Goal: Task Accomplishment & Management: Manage account settings

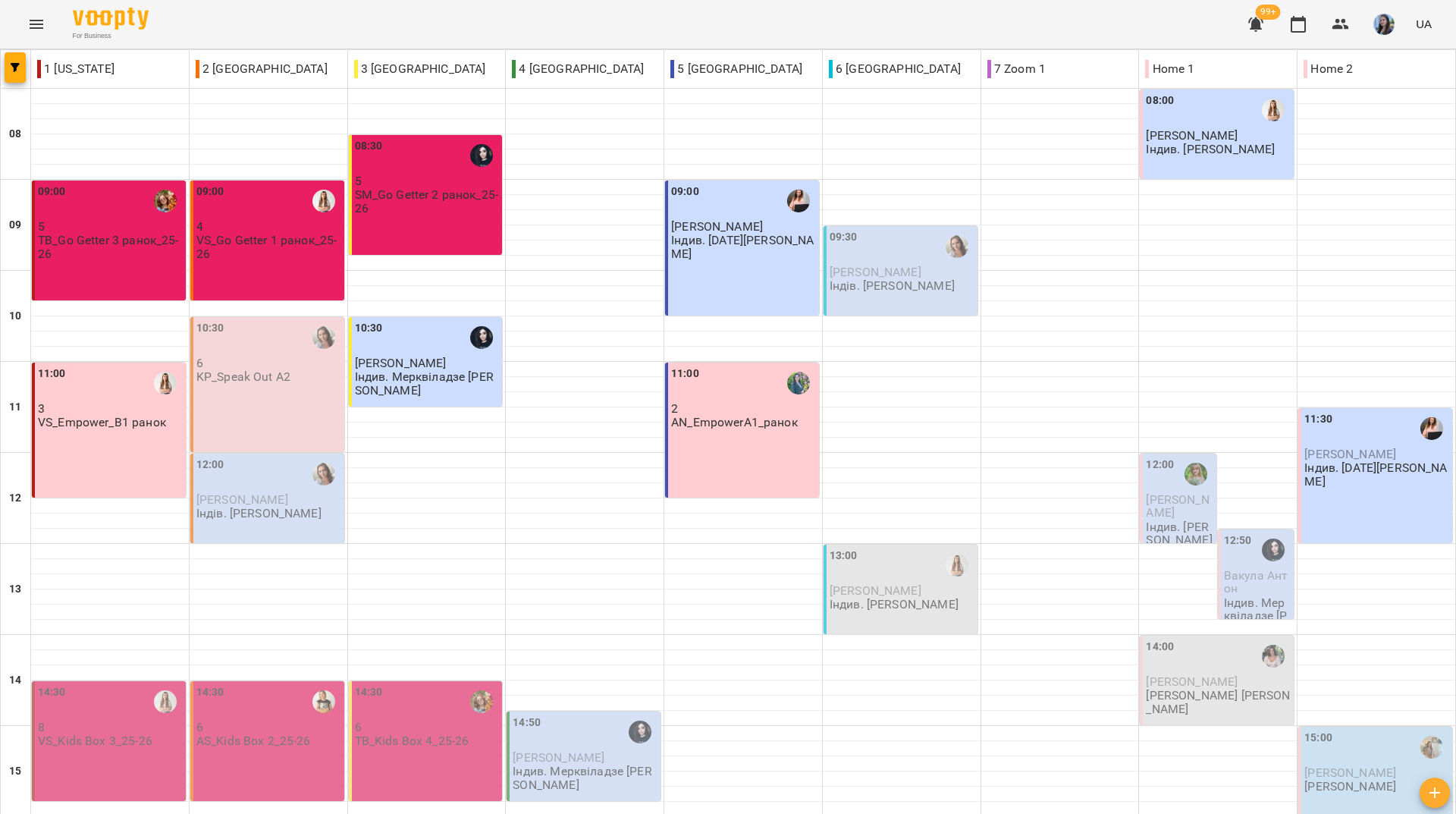
scroll to position [559, 0]
click at [430, 20] on div "For Business 99+ UA" at bounding box center [728, 24] width 1456 height 49
click at [233, 19] on div "For Business 99+ UA" at bounding box center [728, 24] width 1456 height 49
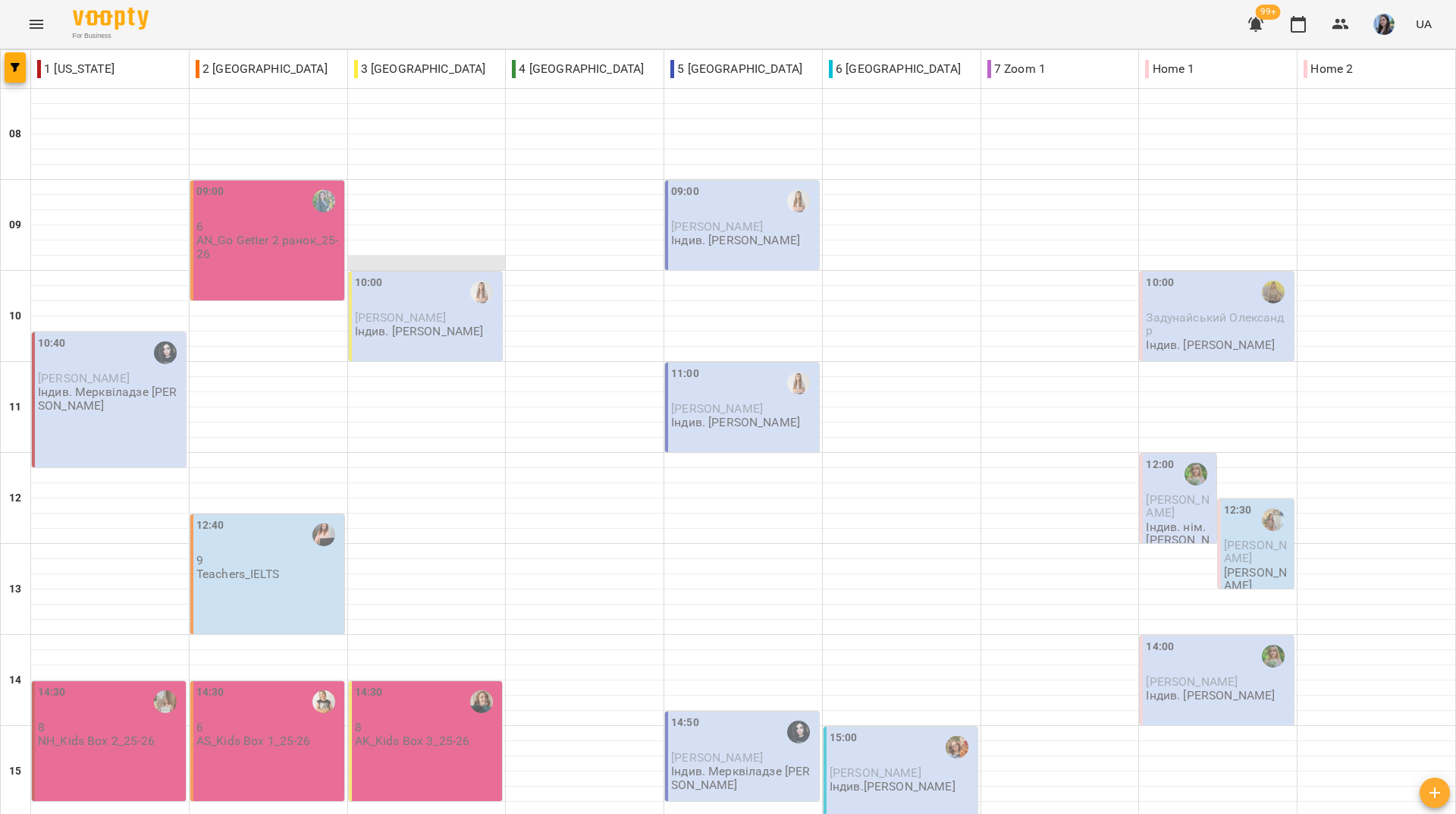
scroll to position [0, 0]
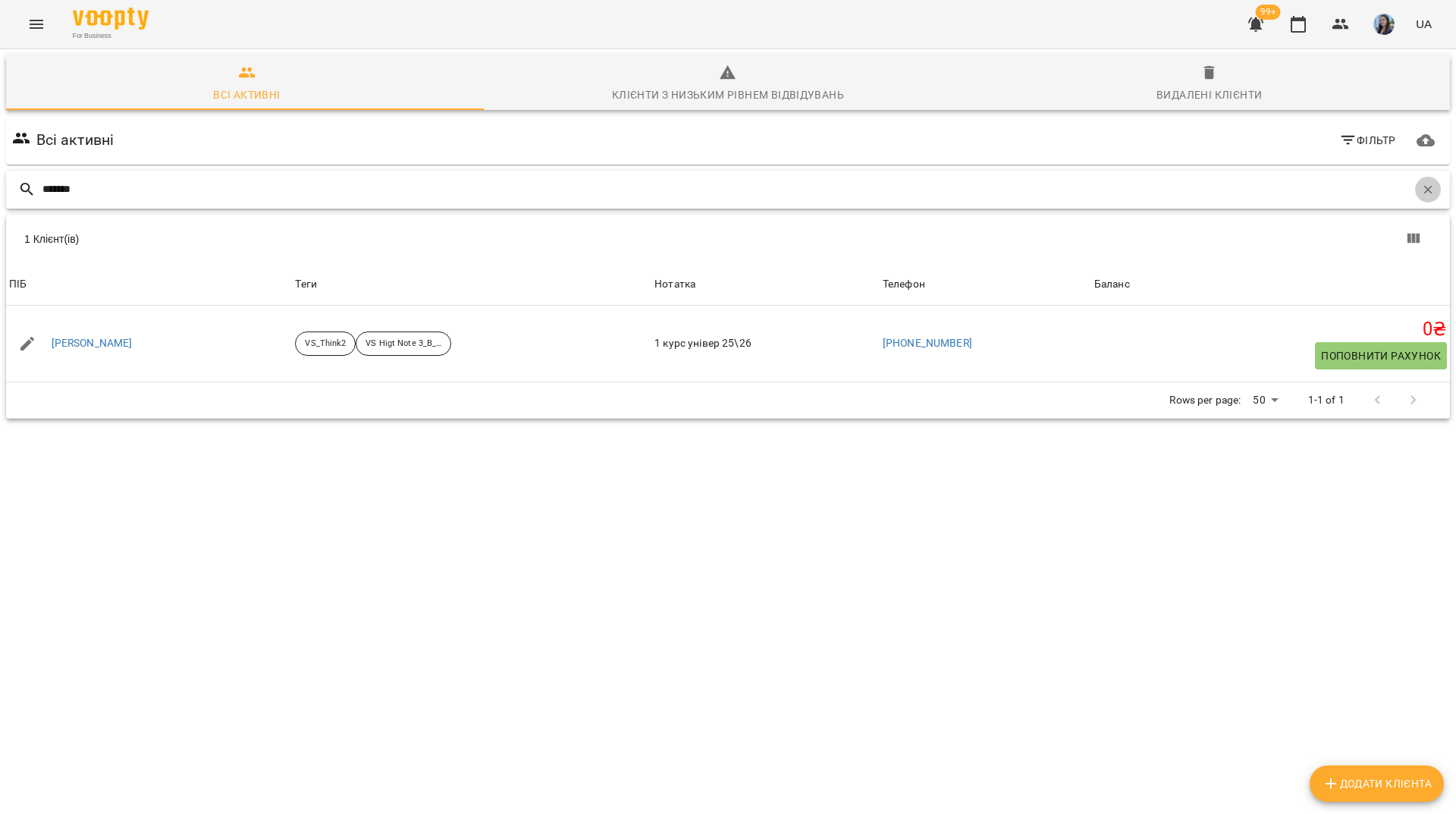
click at [1421, 187] on icon "button" at bounding box center [1428, 189] width 14 height 14
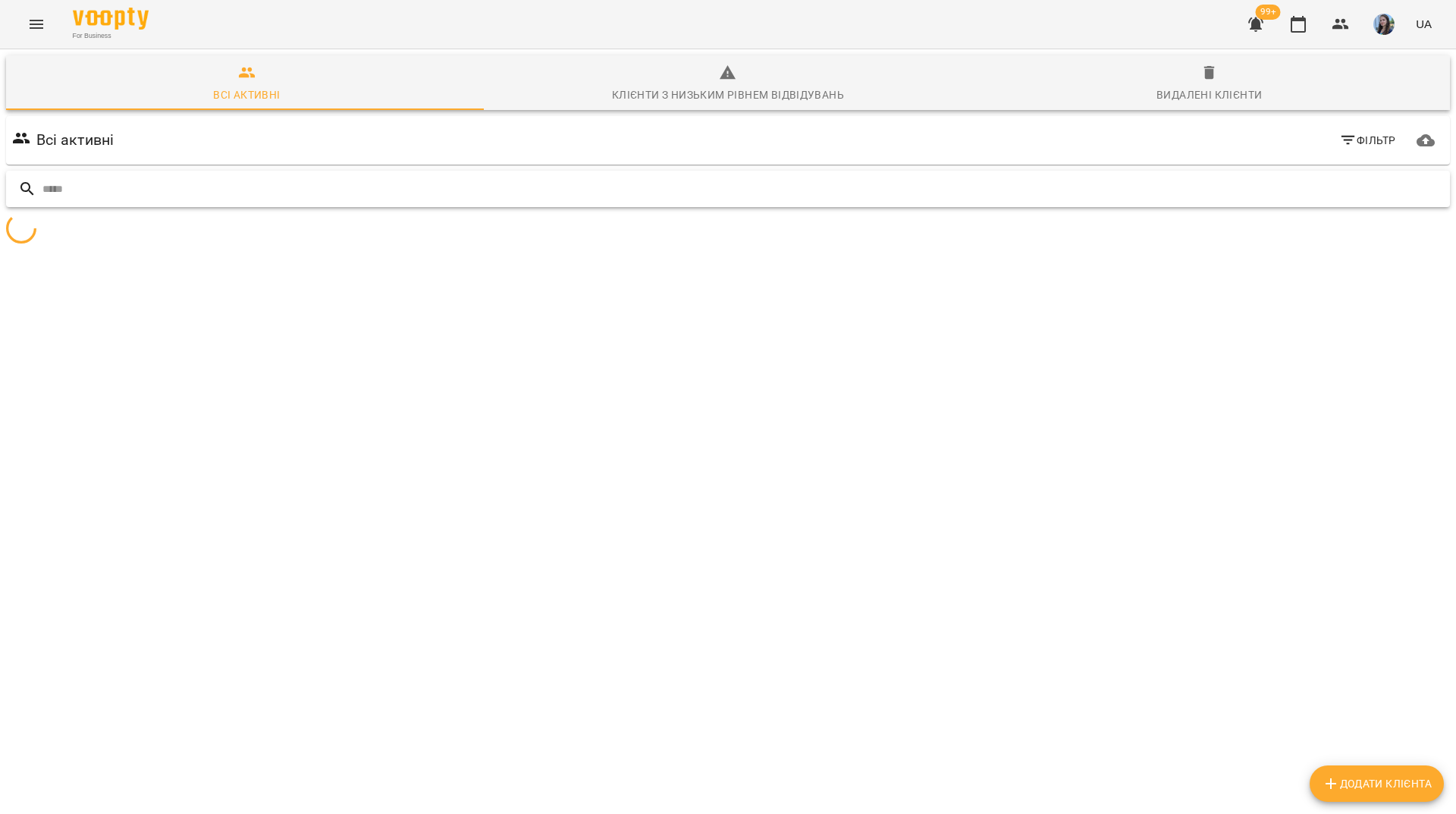
click at [1412, 187] on input "text" at bounding box center [742, 189] width 1401 height 25
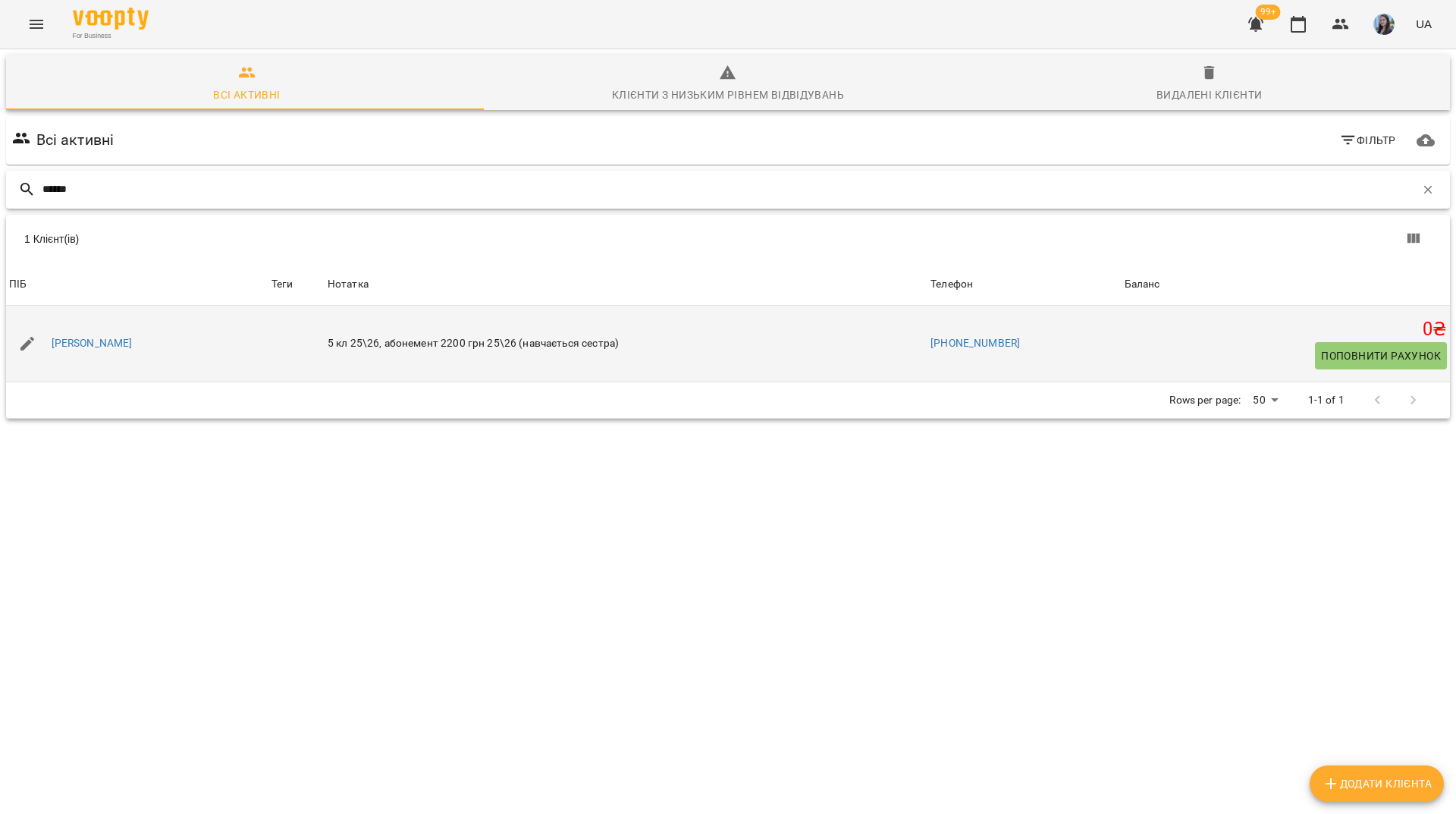
type input "*****"
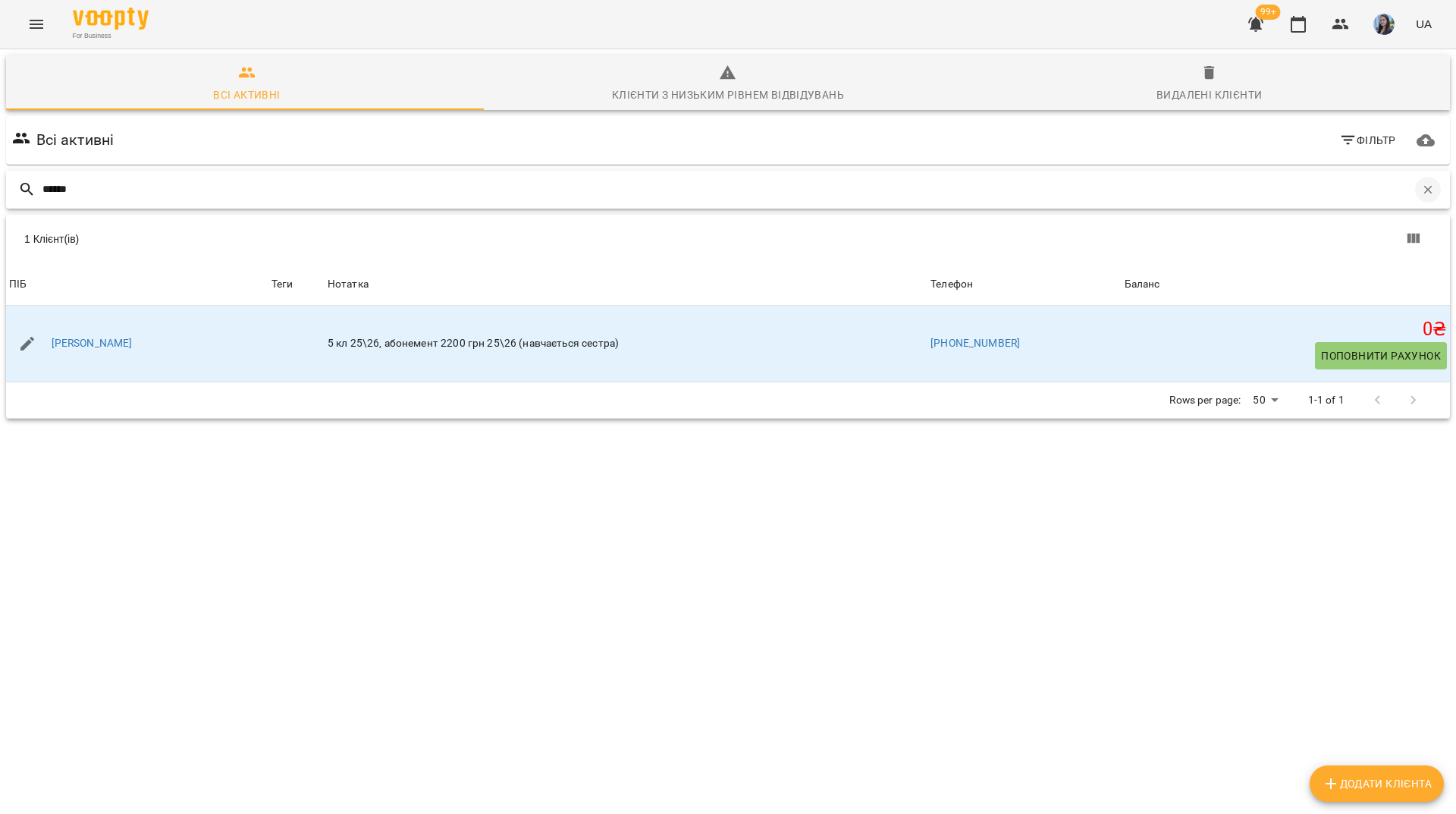
click at [1415, 194] on button "button" at bounding box center [1428, 190] width 26 height 26
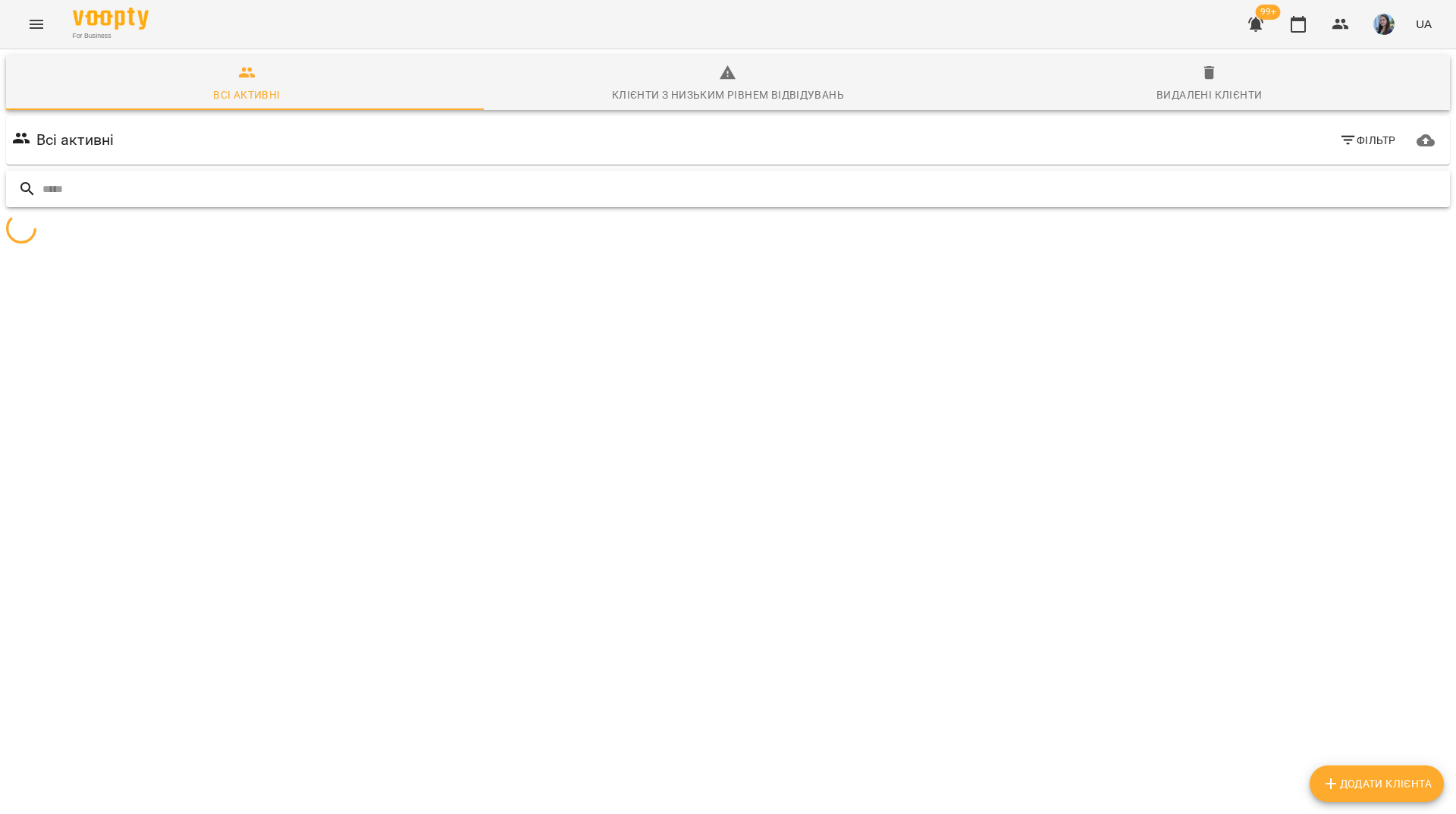
click at [1397, 190] on input "text" at bounding box center [742, 189] width 1401 height 25
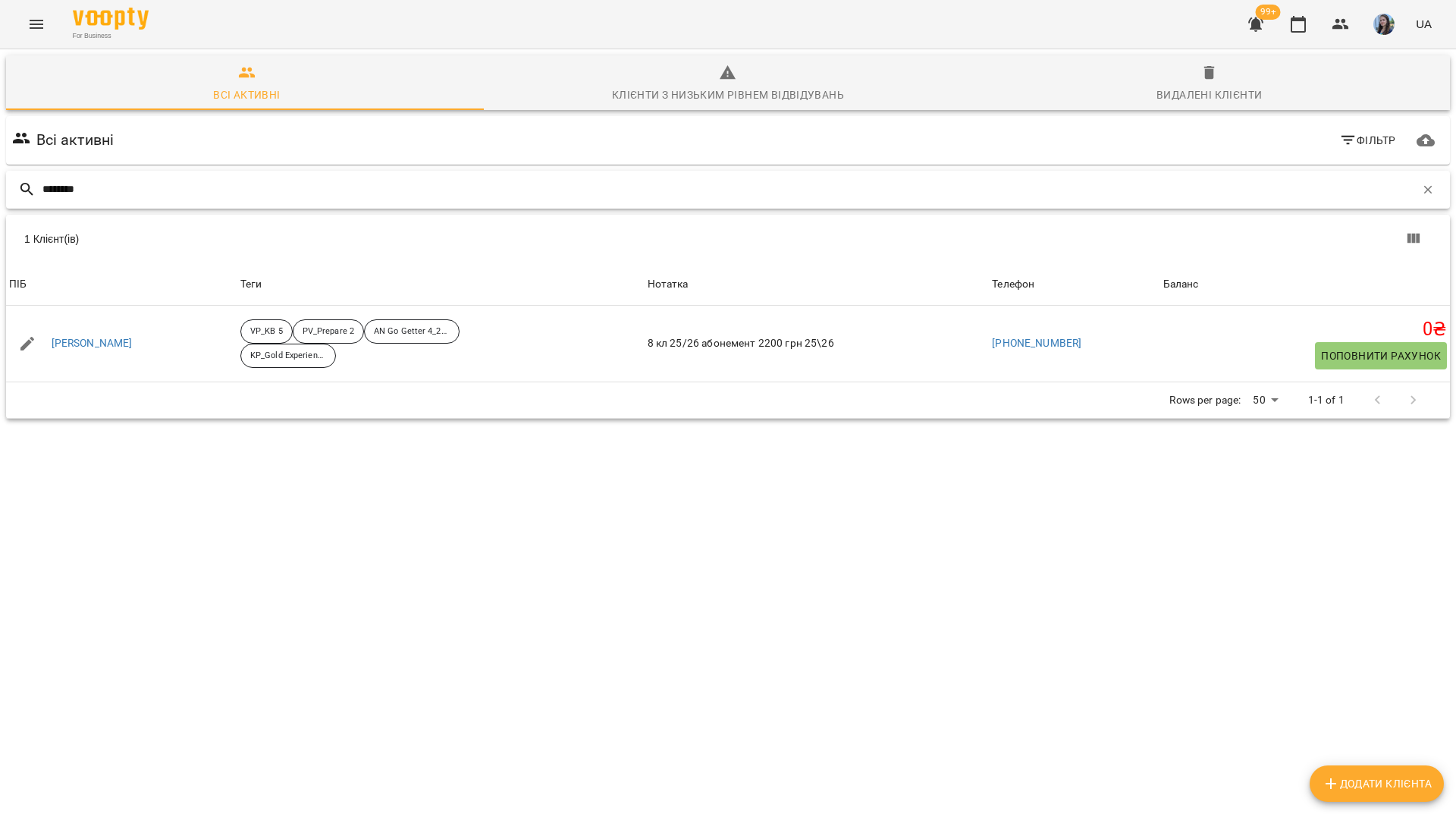
type input "*******"
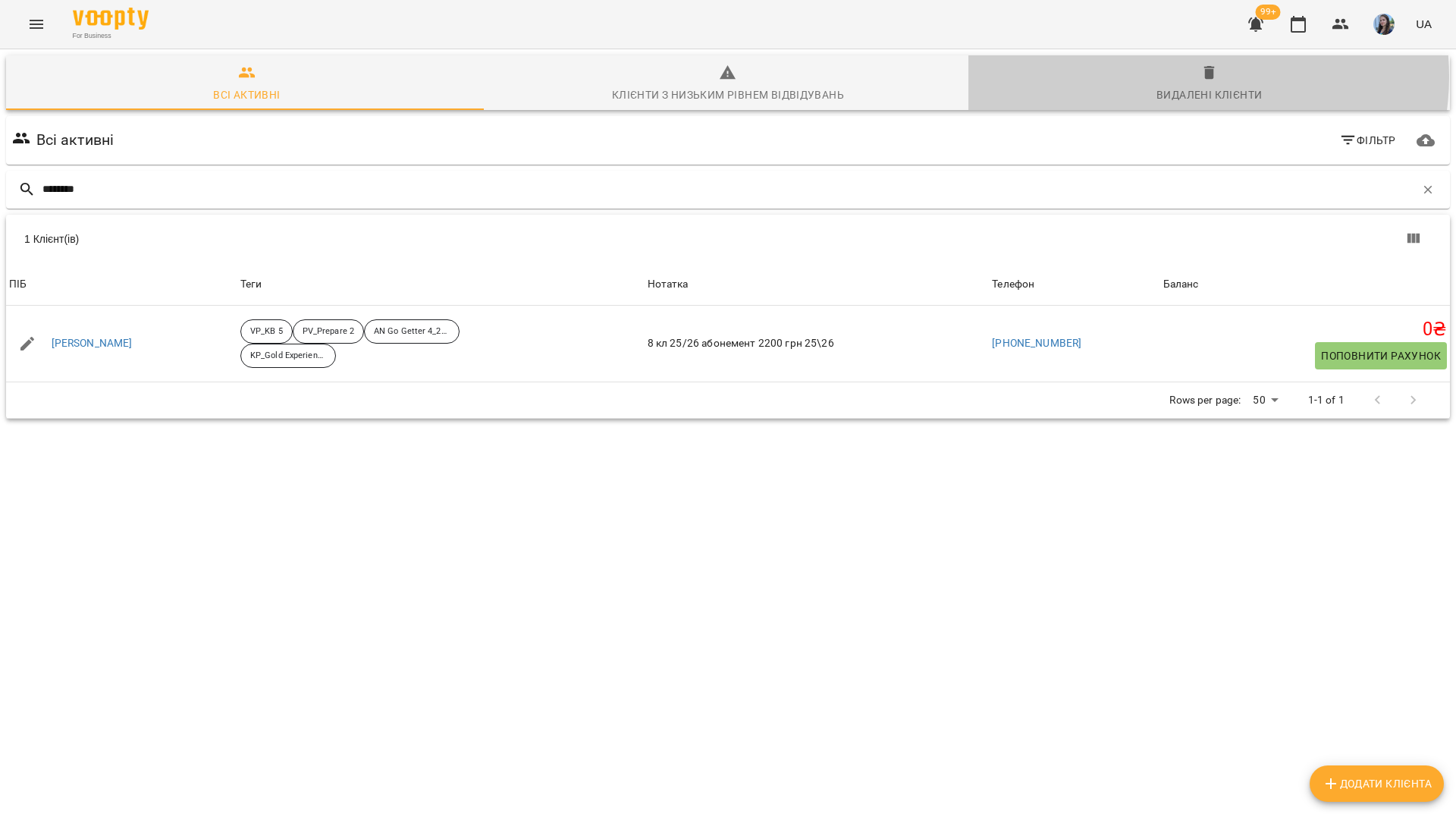
click at [1200, 76] on icon "button" at bounding box center [1209, 72] width 18 height 18
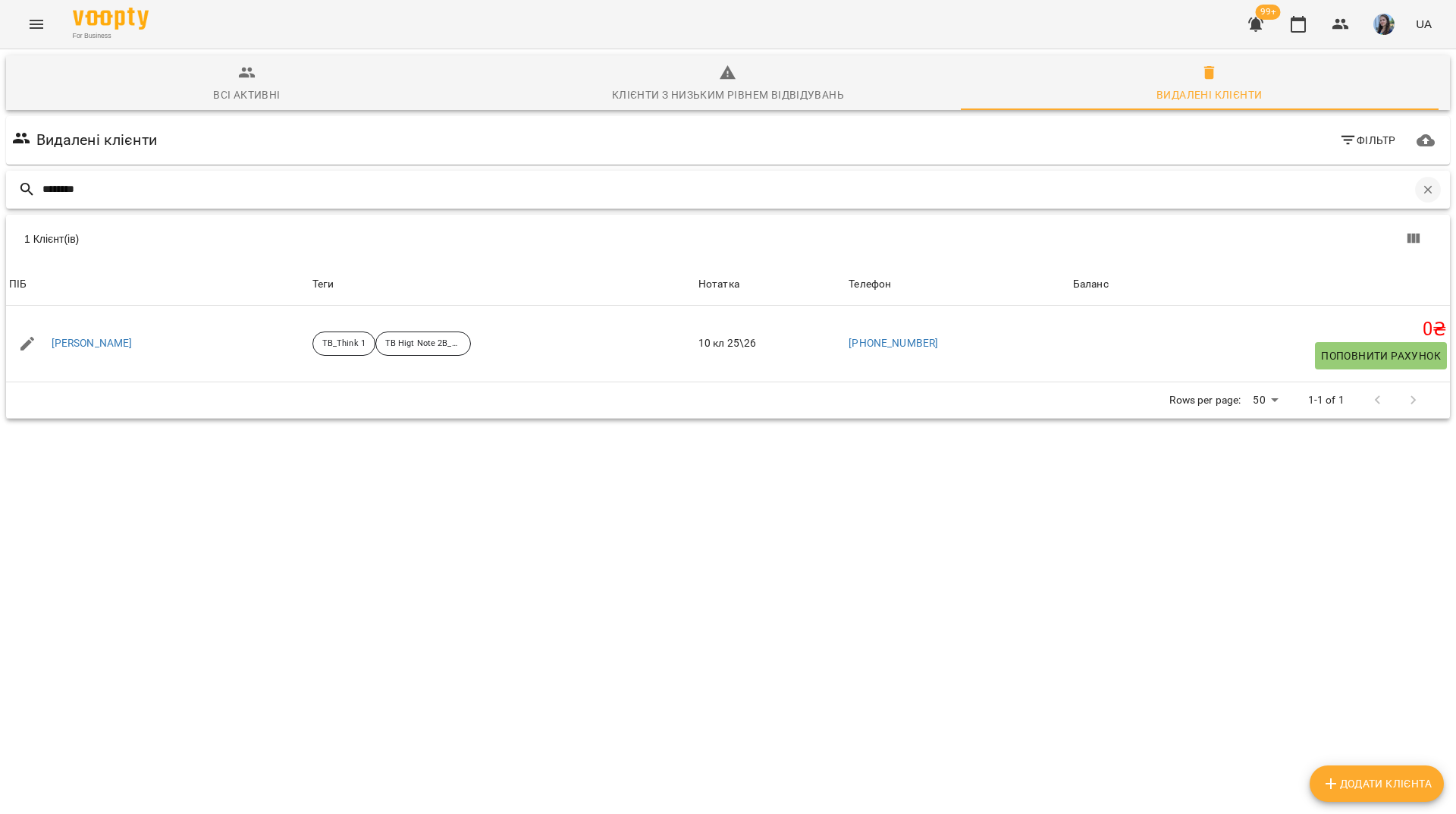
click at [1424, 190] on button "button" at bounding box center [1428, 190] width 26 height 26
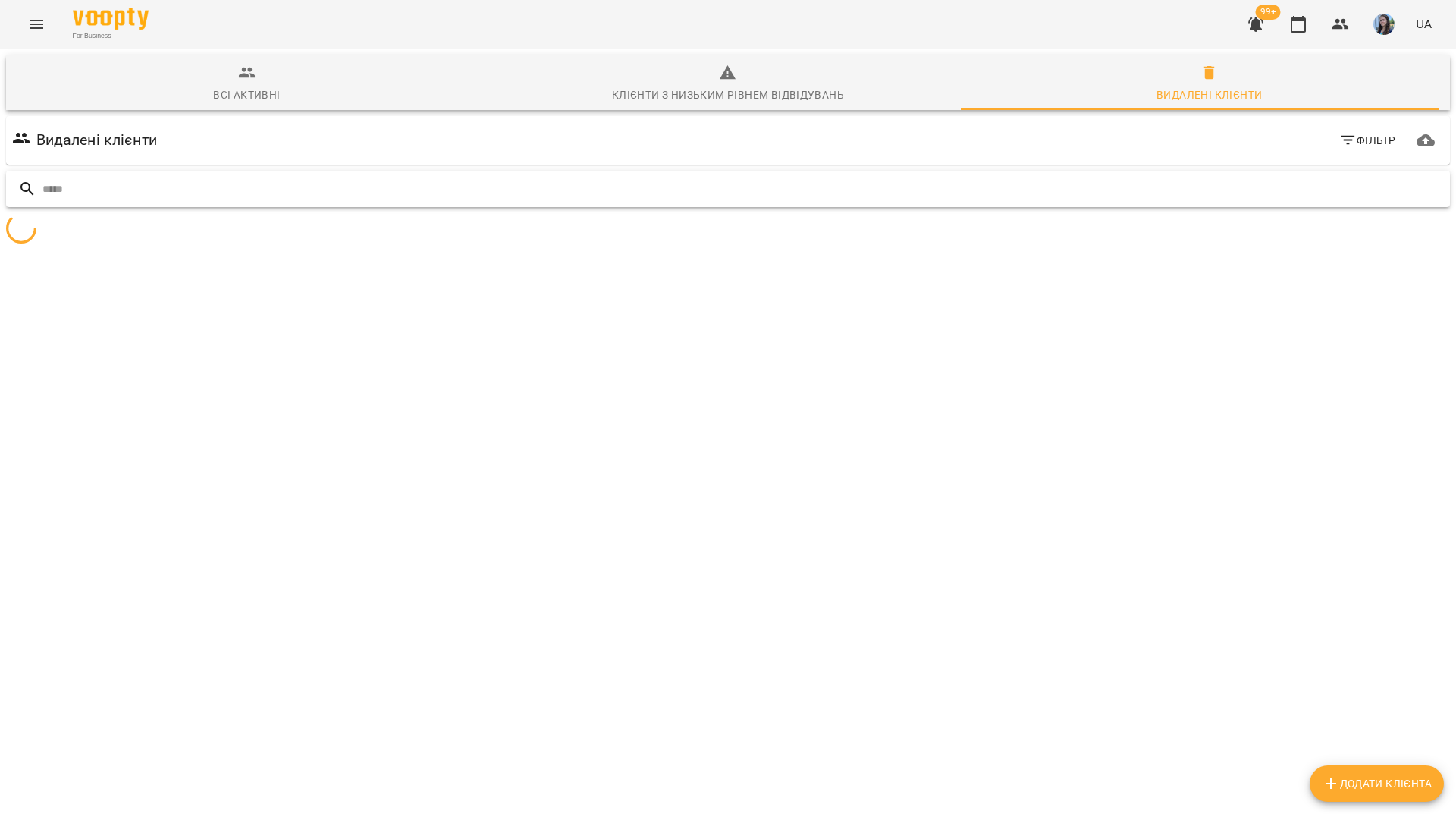
click at [1419, 191] on input "text" at bounding box center [742, 189] width 1401 height 25
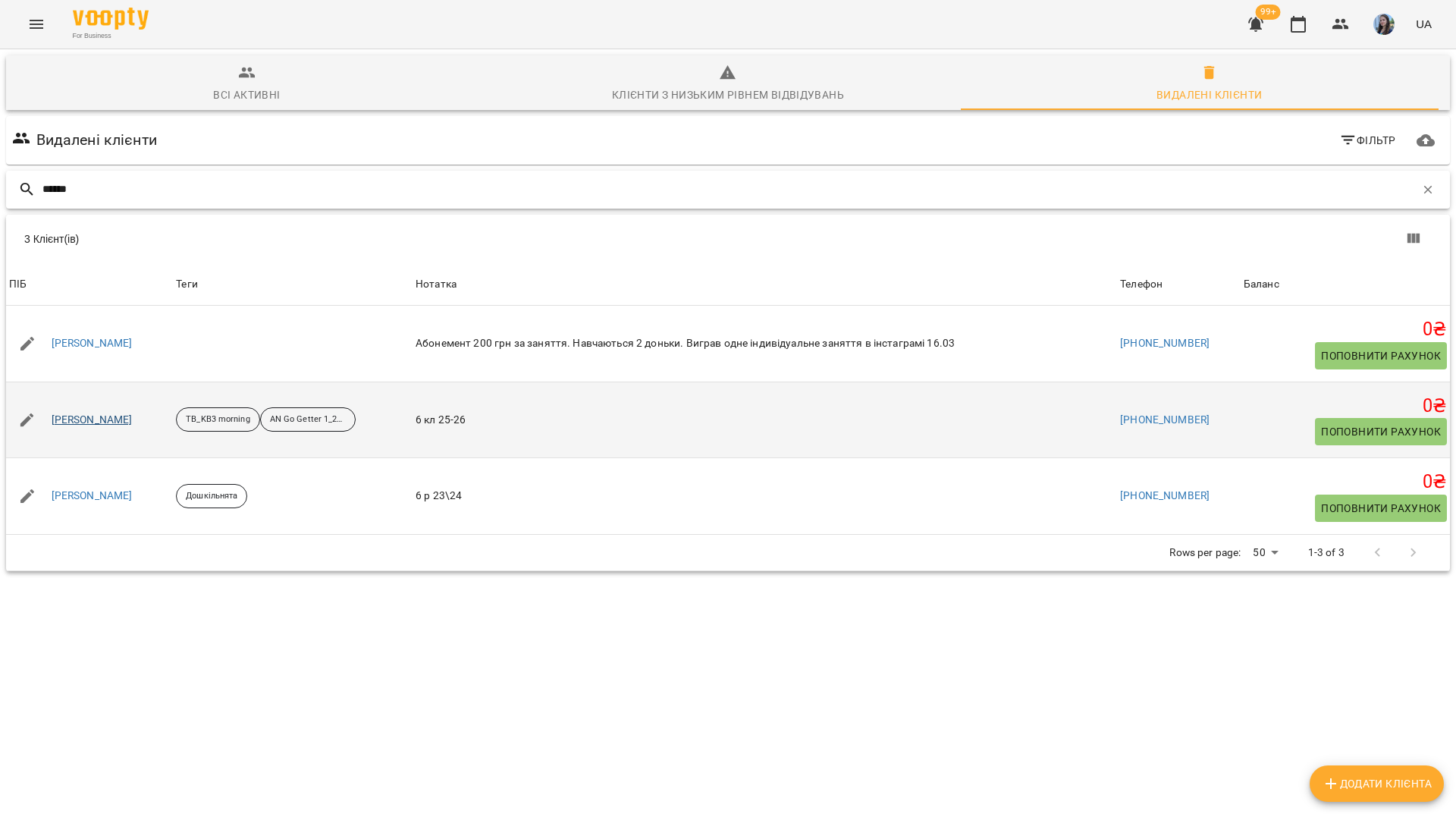
type input "******"
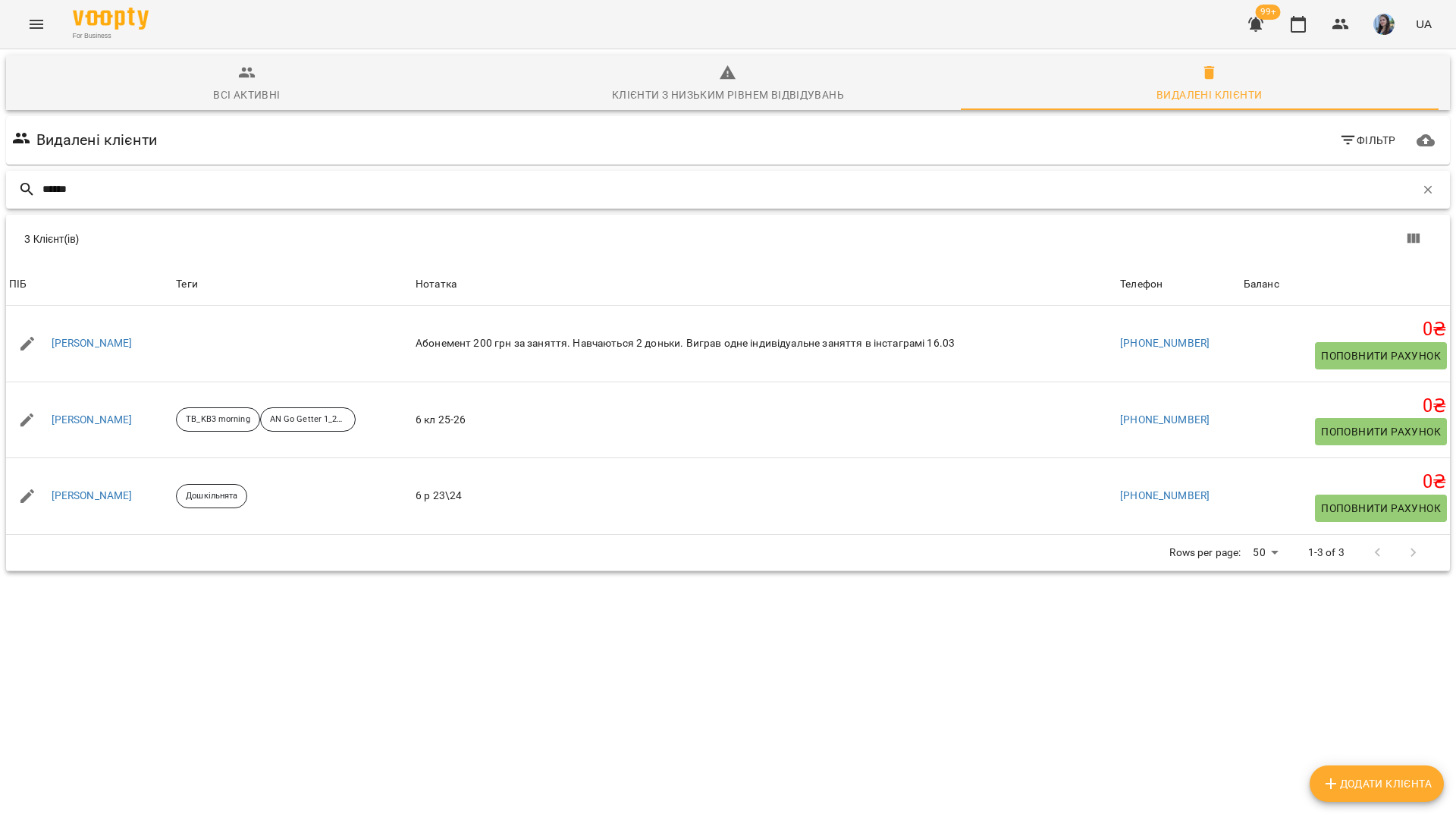
click at [726, 183] on input "******" at bounding box center [728, 189] width 1373 height 25
click at [1415, 190] on button "button" at bounding box center [1428, 190] width 26 height 26
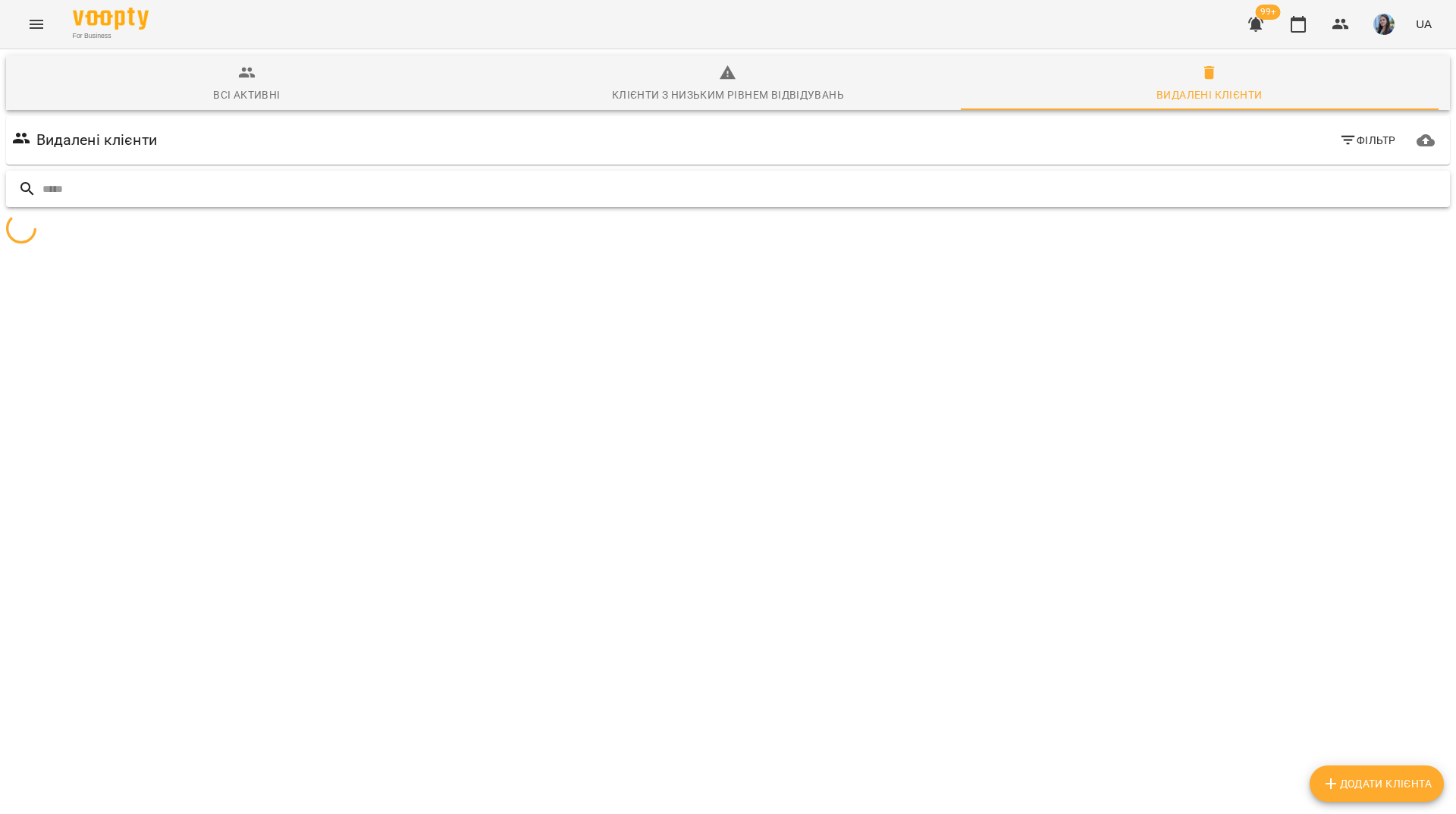
click at [1407, 190] on input "text" at bounding box center [742, 189] width 1401 height 25
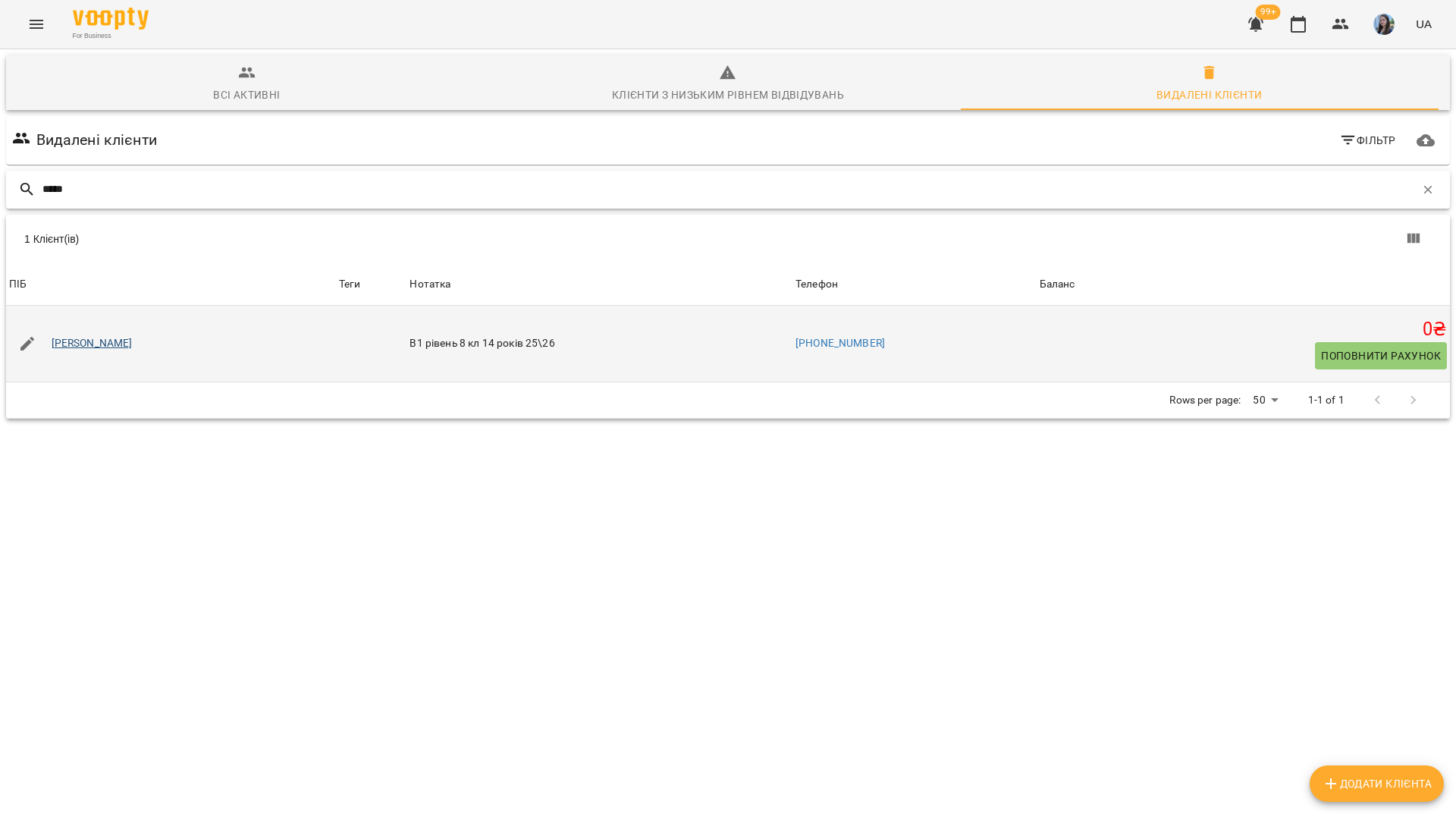
type input "*****"
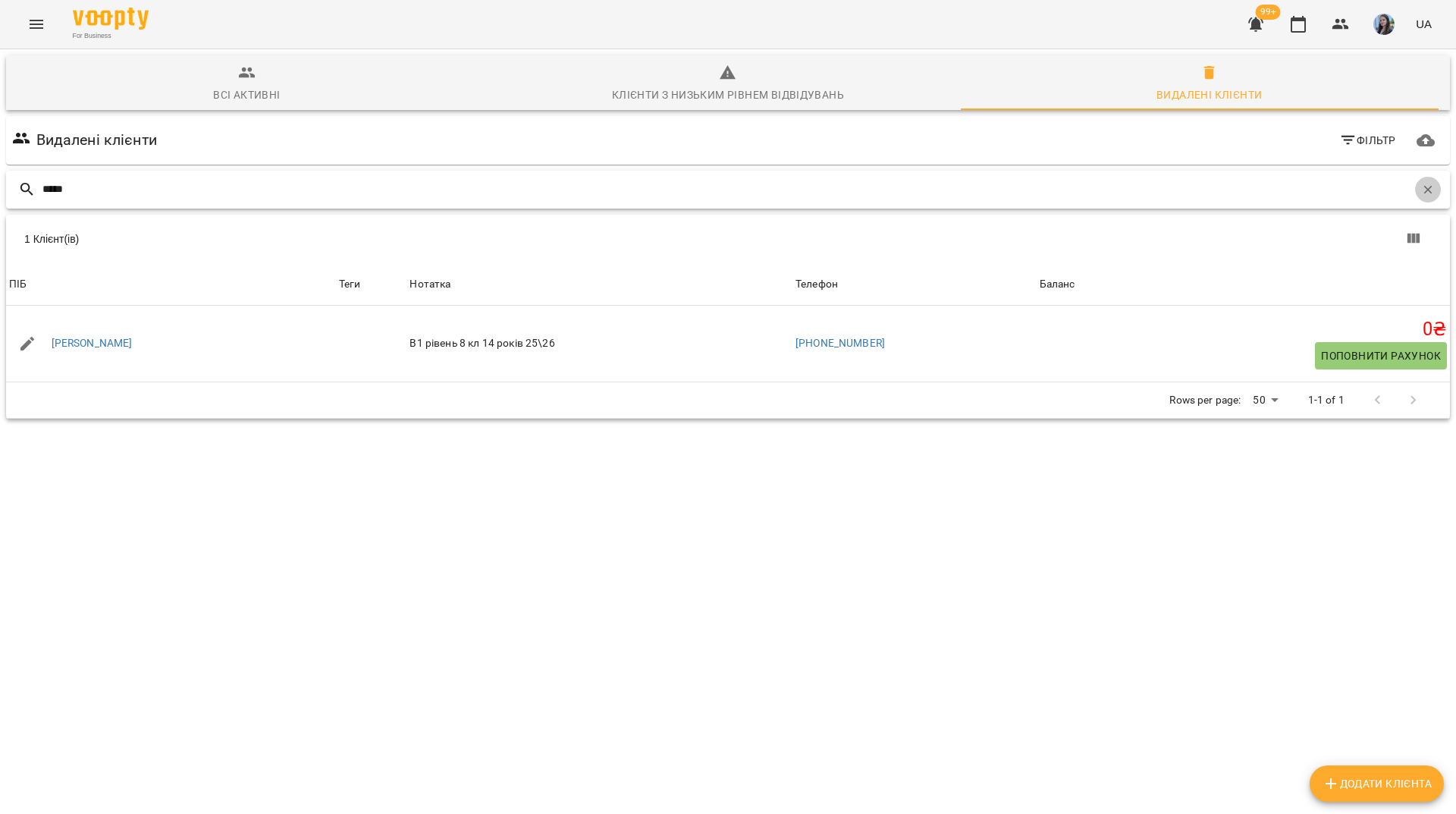
click at [1424, 188] on button "button" at bounding box center [1428, 190] width 26 height 26
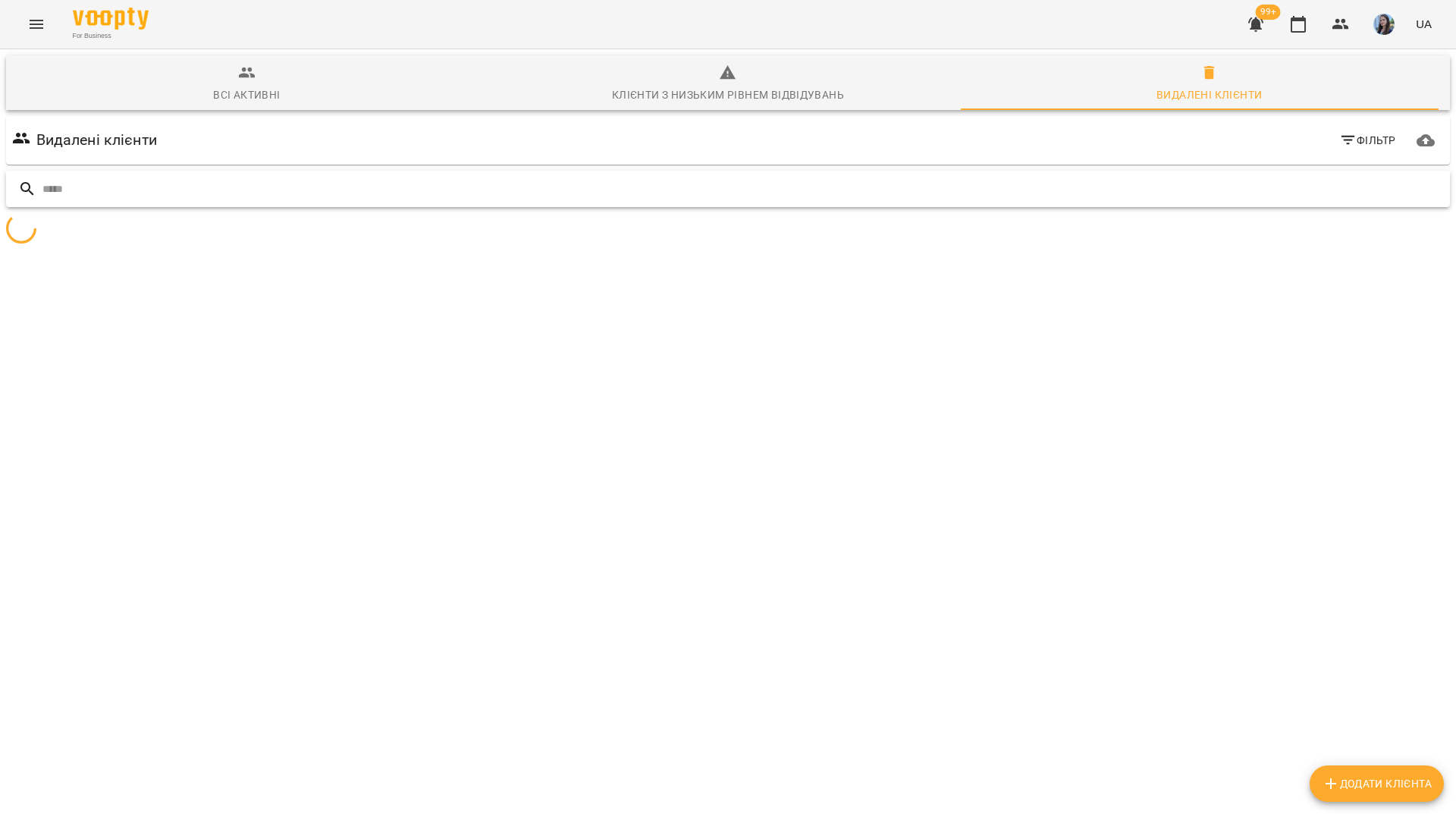
click at [1339, 185] on input "text" at bounding box center [742, 189] width 1401 height 25
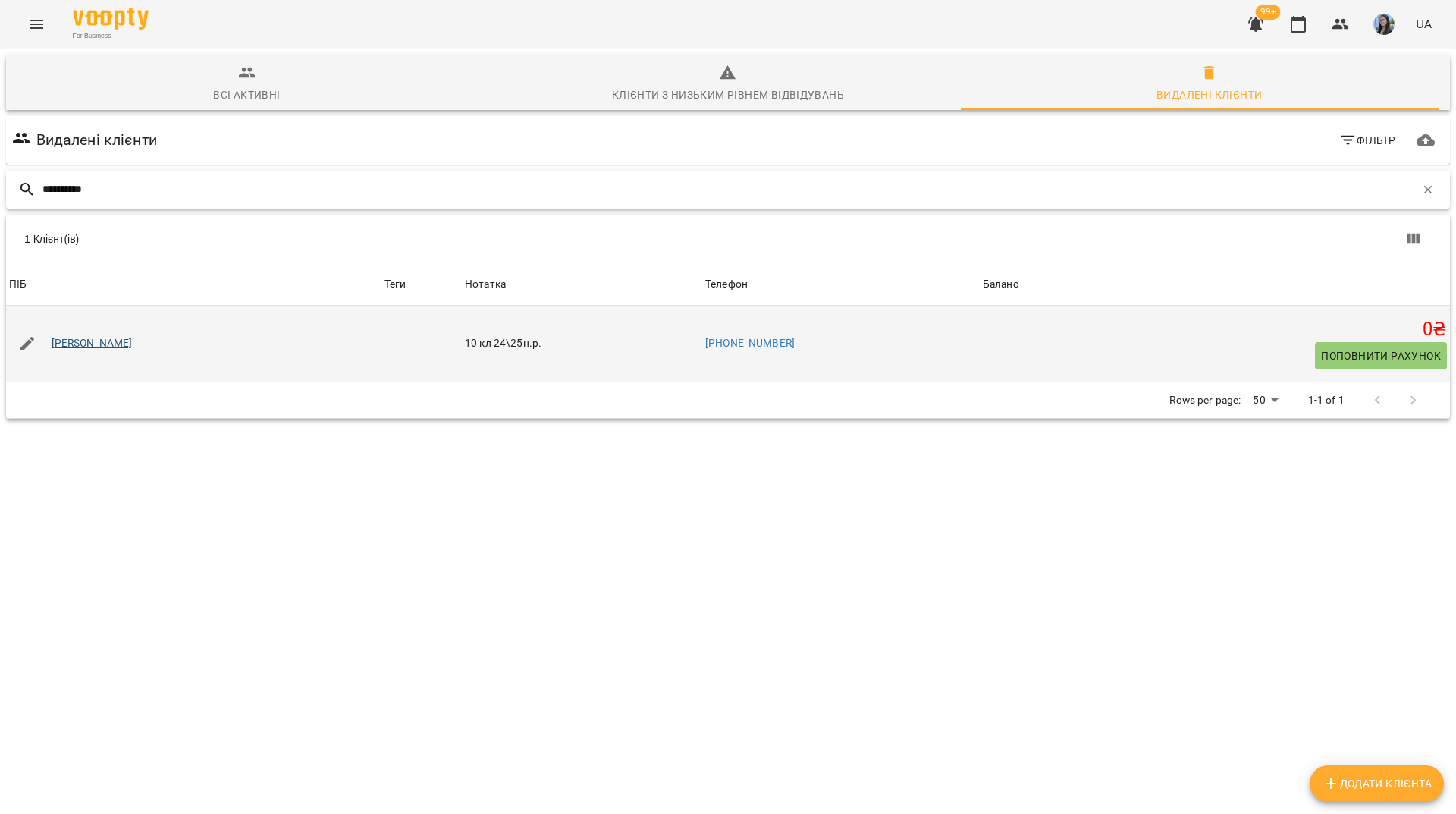
type input "*********"
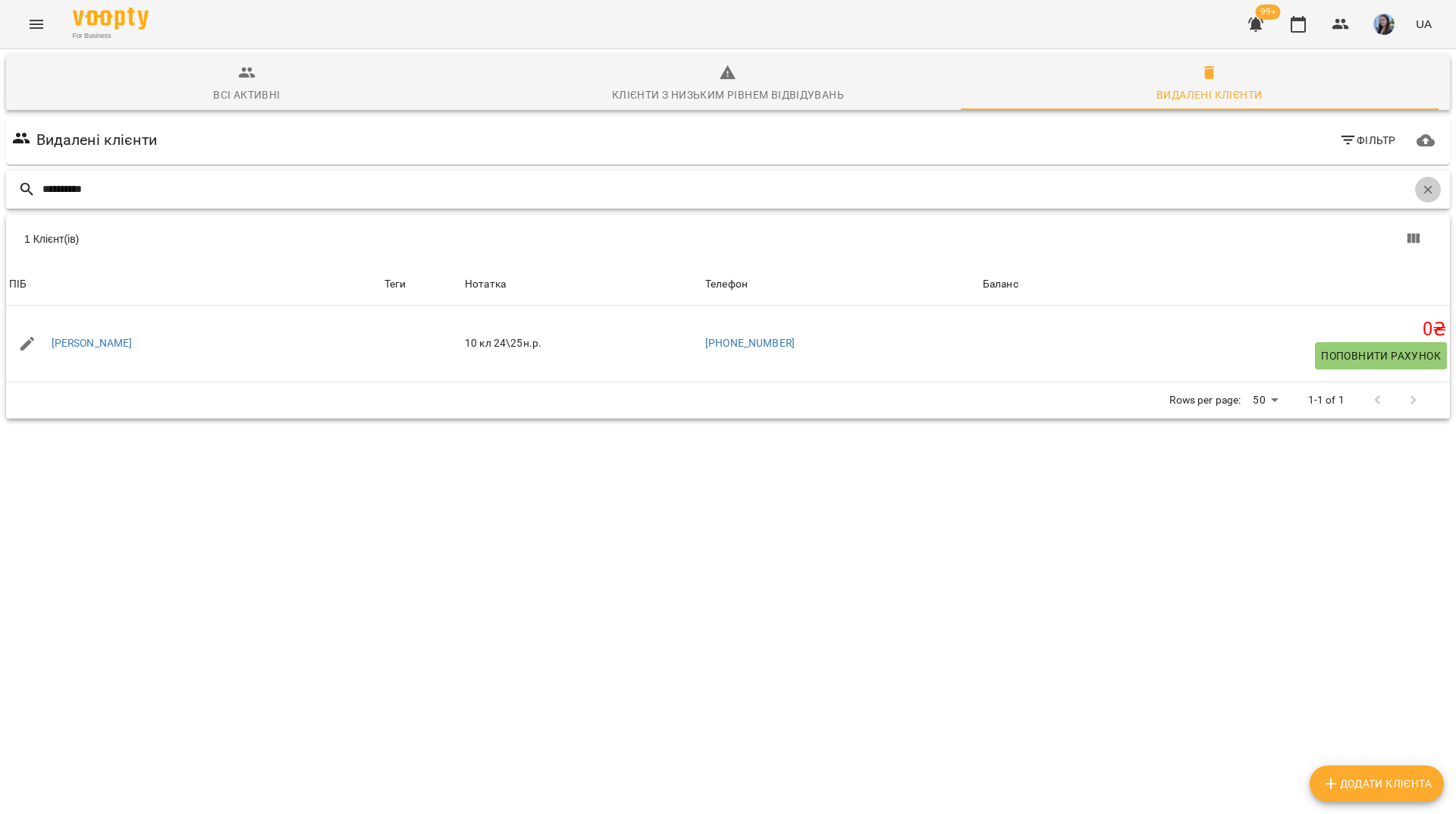
click at [1415, 181] on button "button" at bounding box center [1428, 190] width 26 height 26
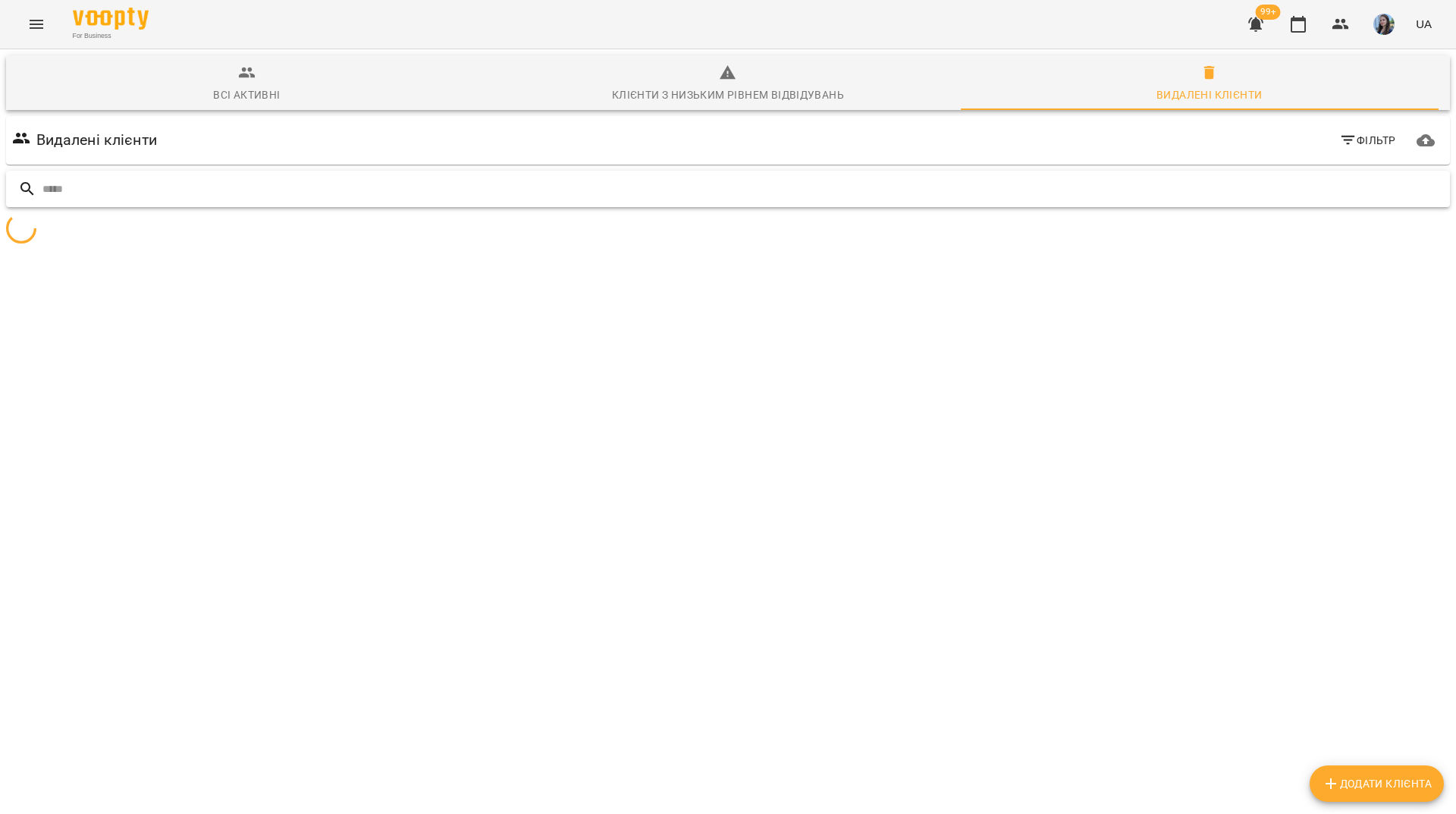
click at [1394, 186] on input "text" at bounding box center [742, 189] width 1401 height 25
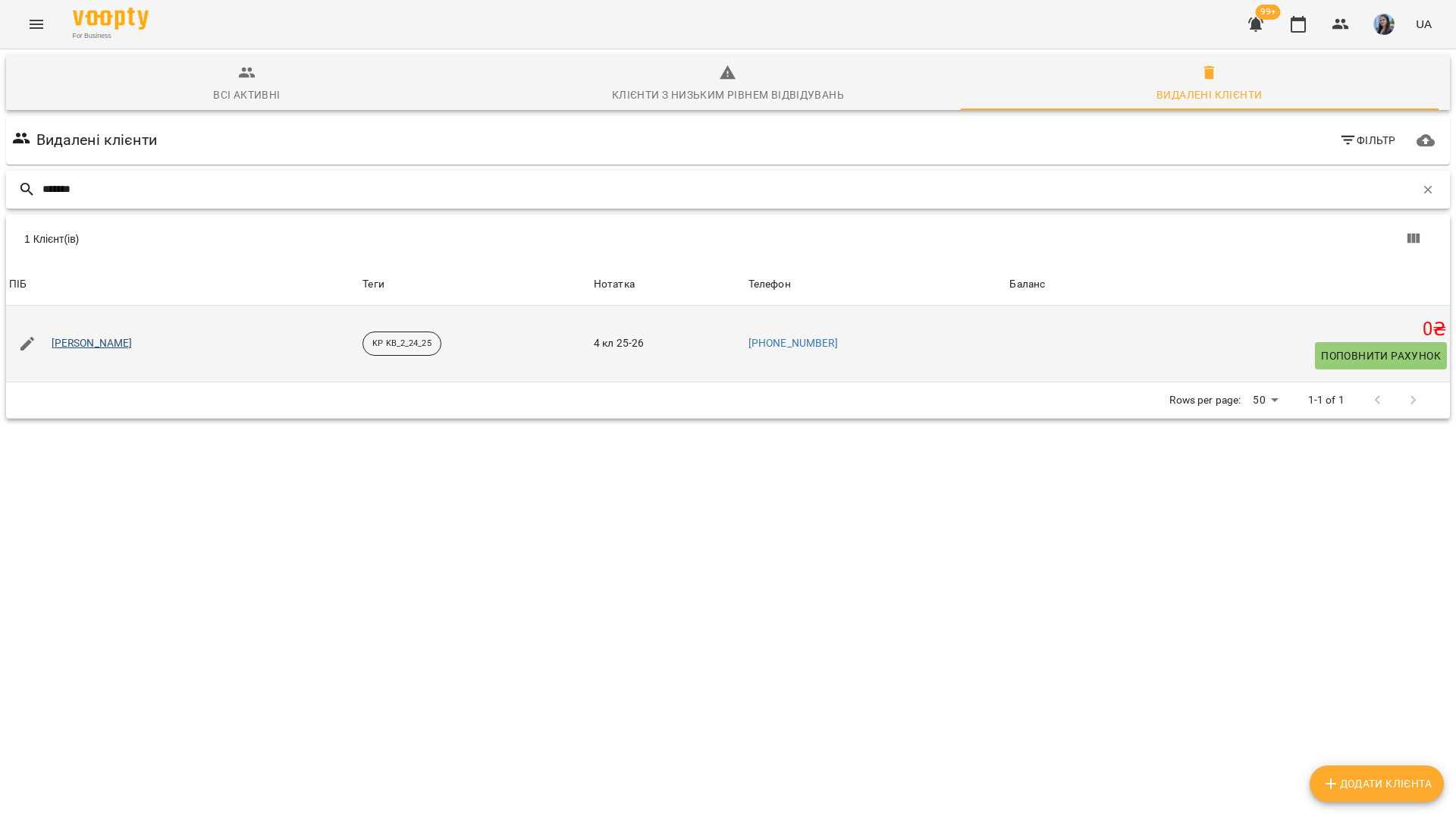
type input "*******"
drag, startPoint x: 70, startPoint y: 340, endPoint x: 125, endPoint y: 354, distance: 56.8
click at [125, 349] on div "Горьова Емма" at bounding box center [92, 343] width 87 height 21
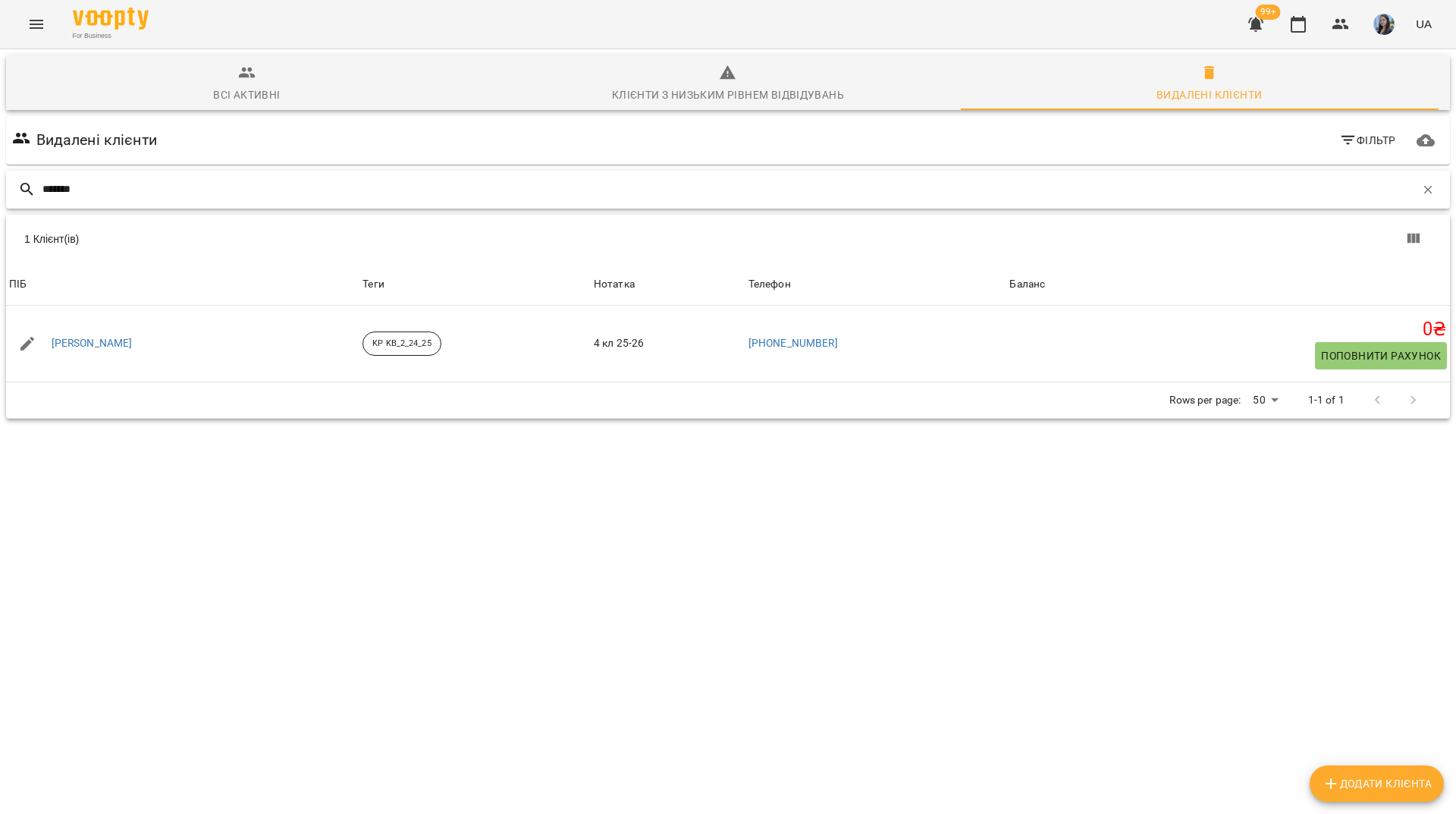
drag, startPoint x: 1418, startPoint y: 184, endPoint x: 1401, endPoint y: 191, distance: 18.4
click at [1421, 185] on icon "button" at bounding box center [1428, 189] width 14 height 14
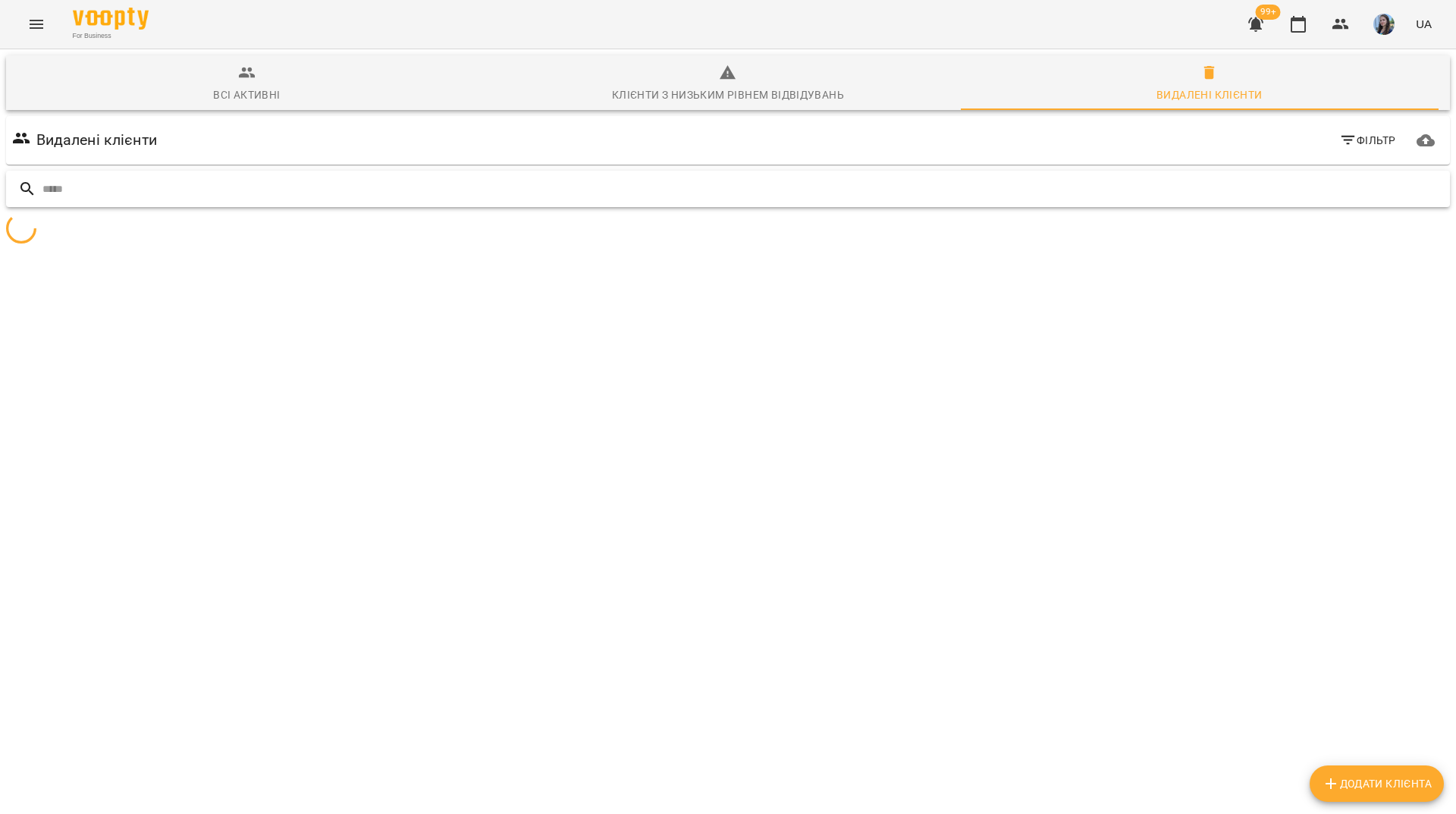
click at [1394, 195] on input "text" at bounding box center [742, 189] width 1401 height 25
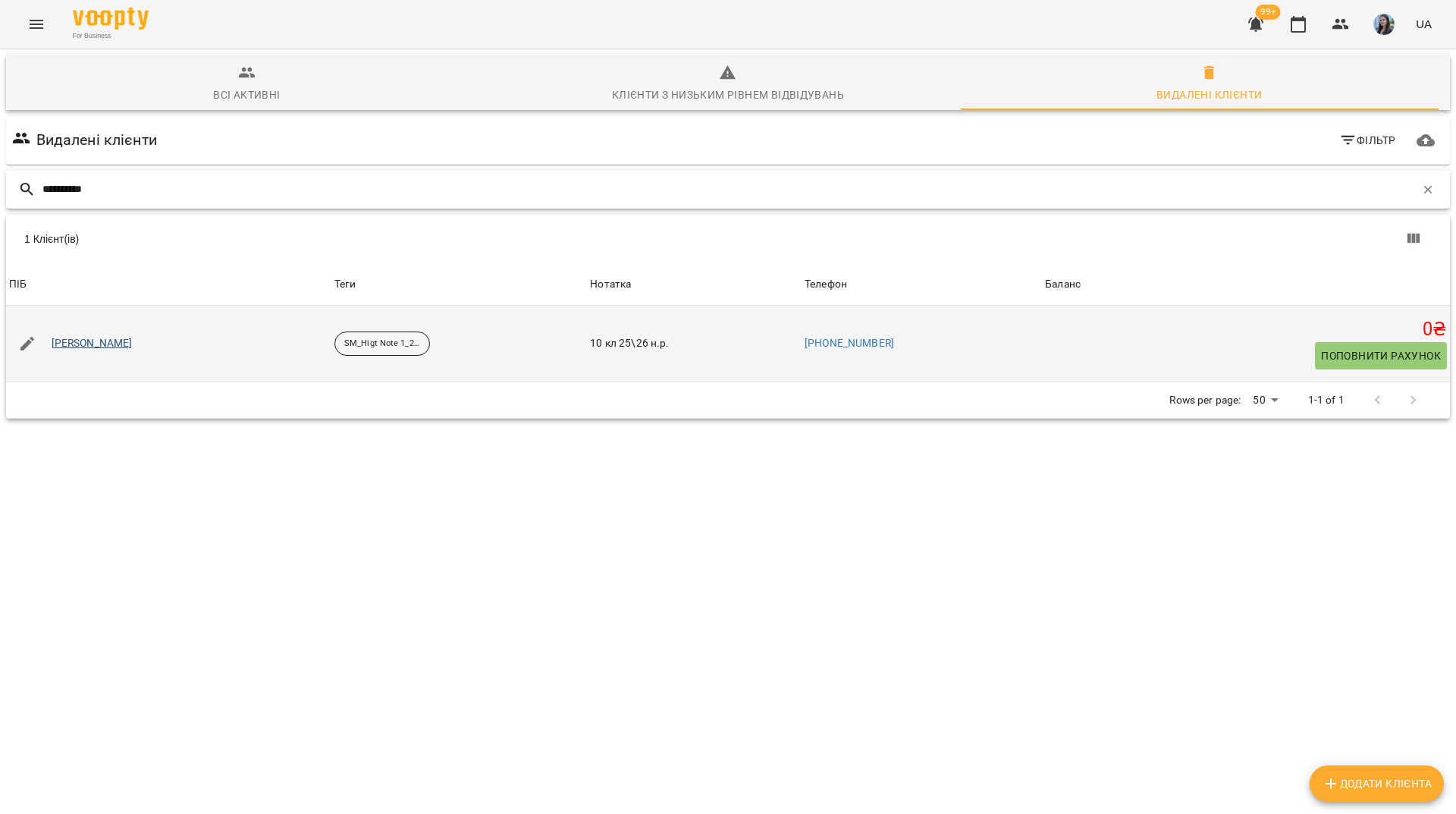
type input "*********"
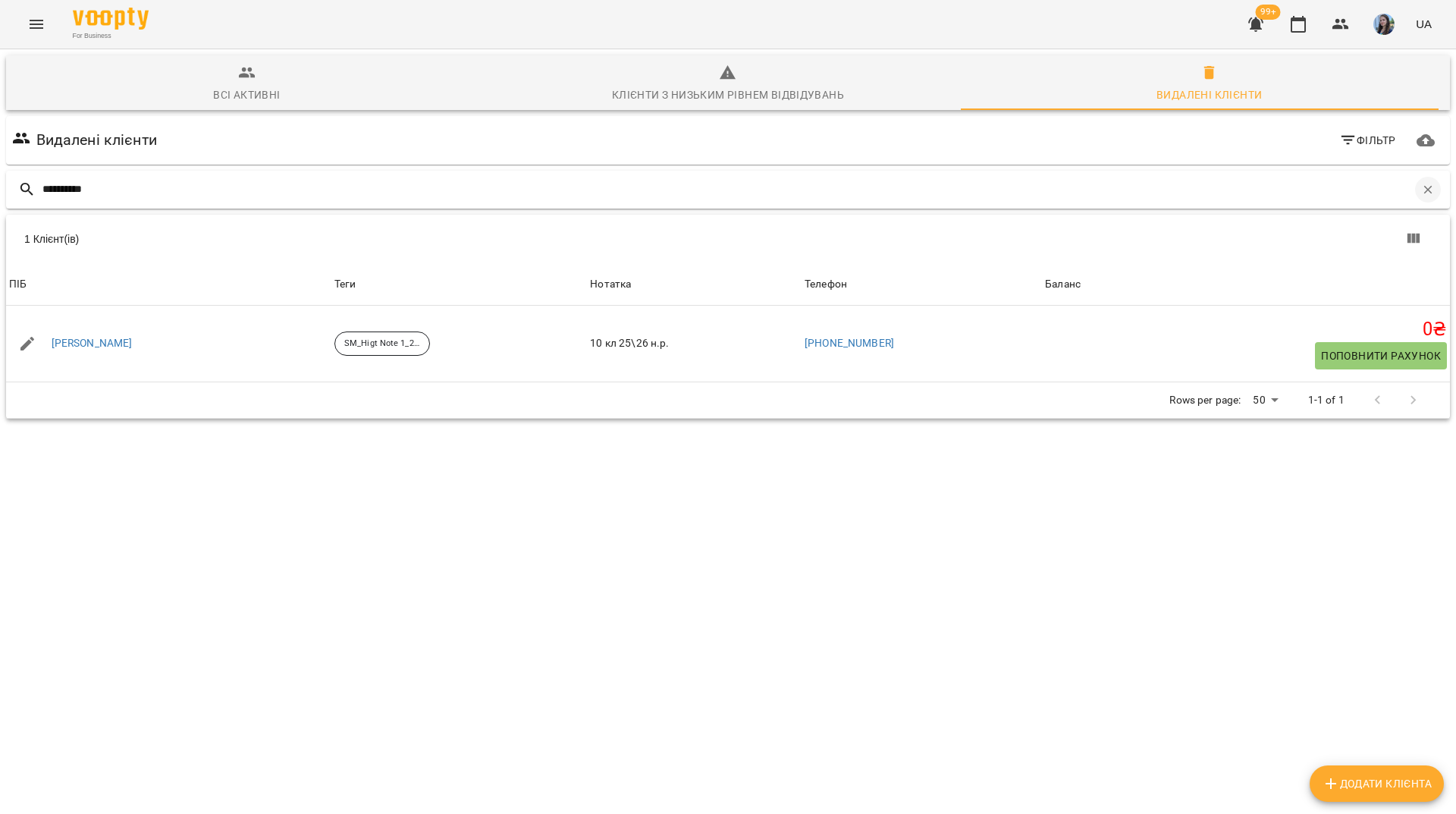
drag, startPoint x: 1431, startPoint y: 185, endPoint x: 1419, endPoint y: 186, distance: 12.0
click at [1420, 186] on div "*********" at bounding box center [728, 189] width 1444 height 38
click at [1424, 186] on icon "button" at bounding box center [1428, 189] width 8 height 8
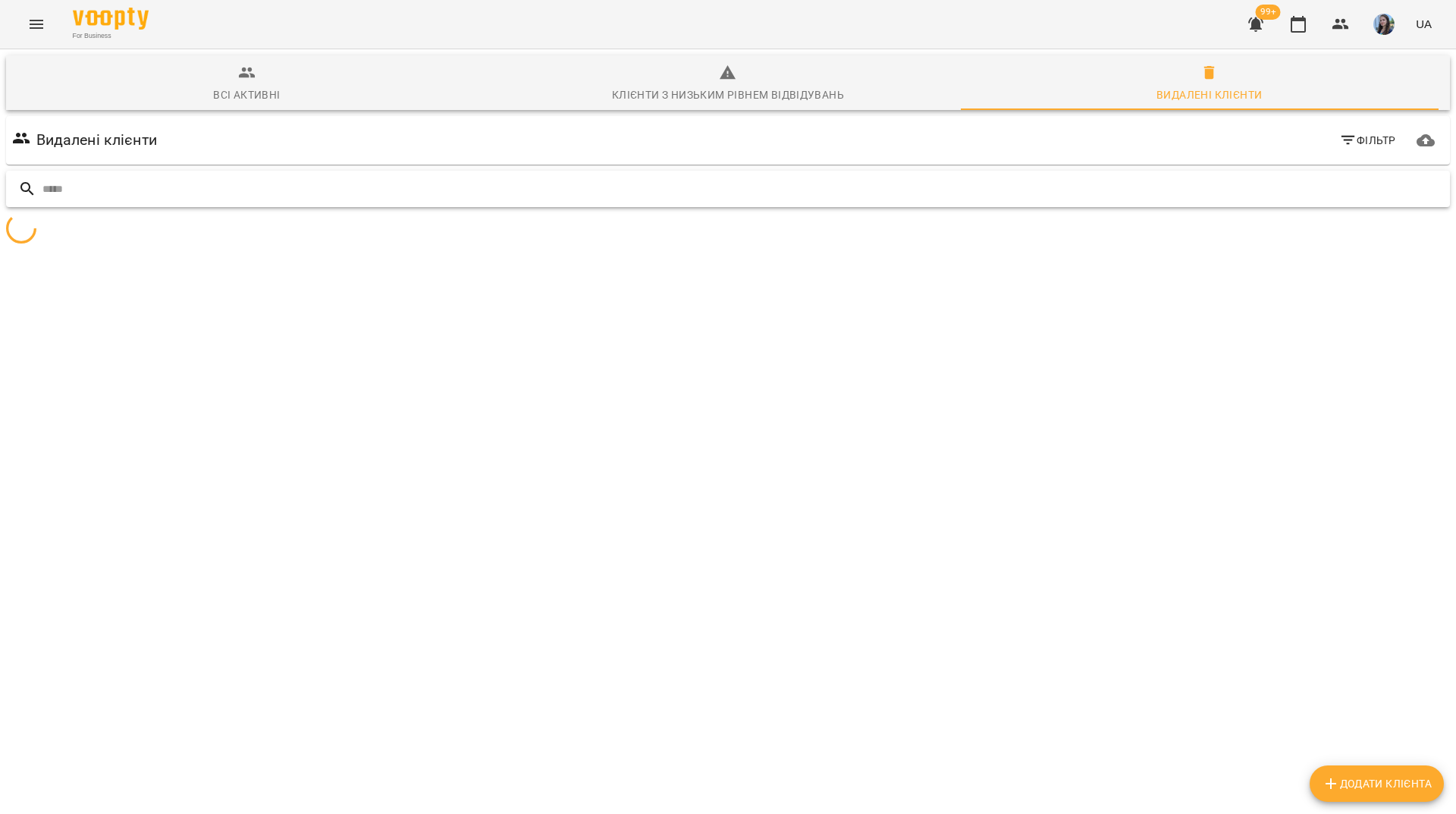
click at [1410, 188] on input "text" at bounding box center [742, 189] width 1401 height 25
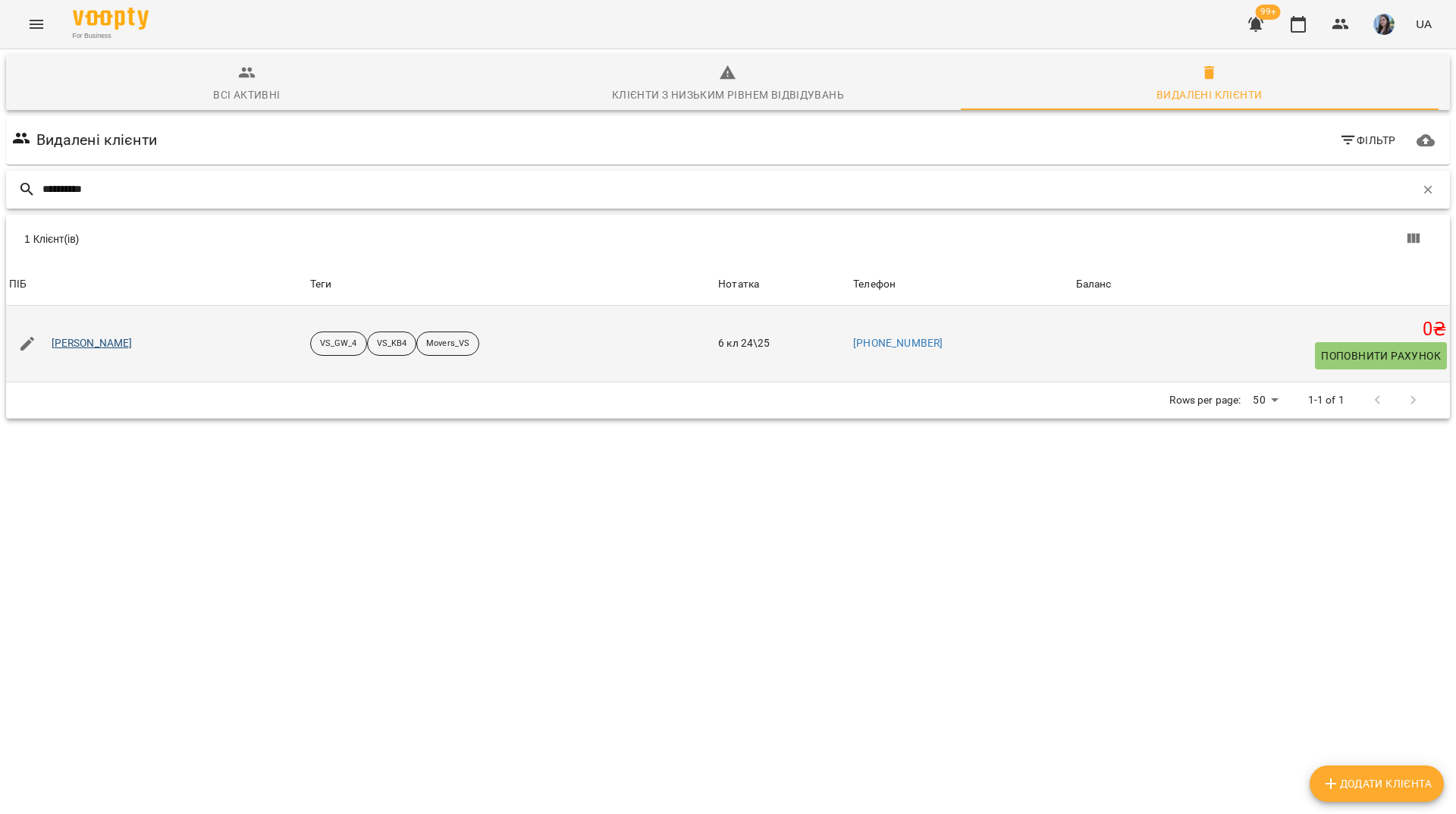
type input "**********"
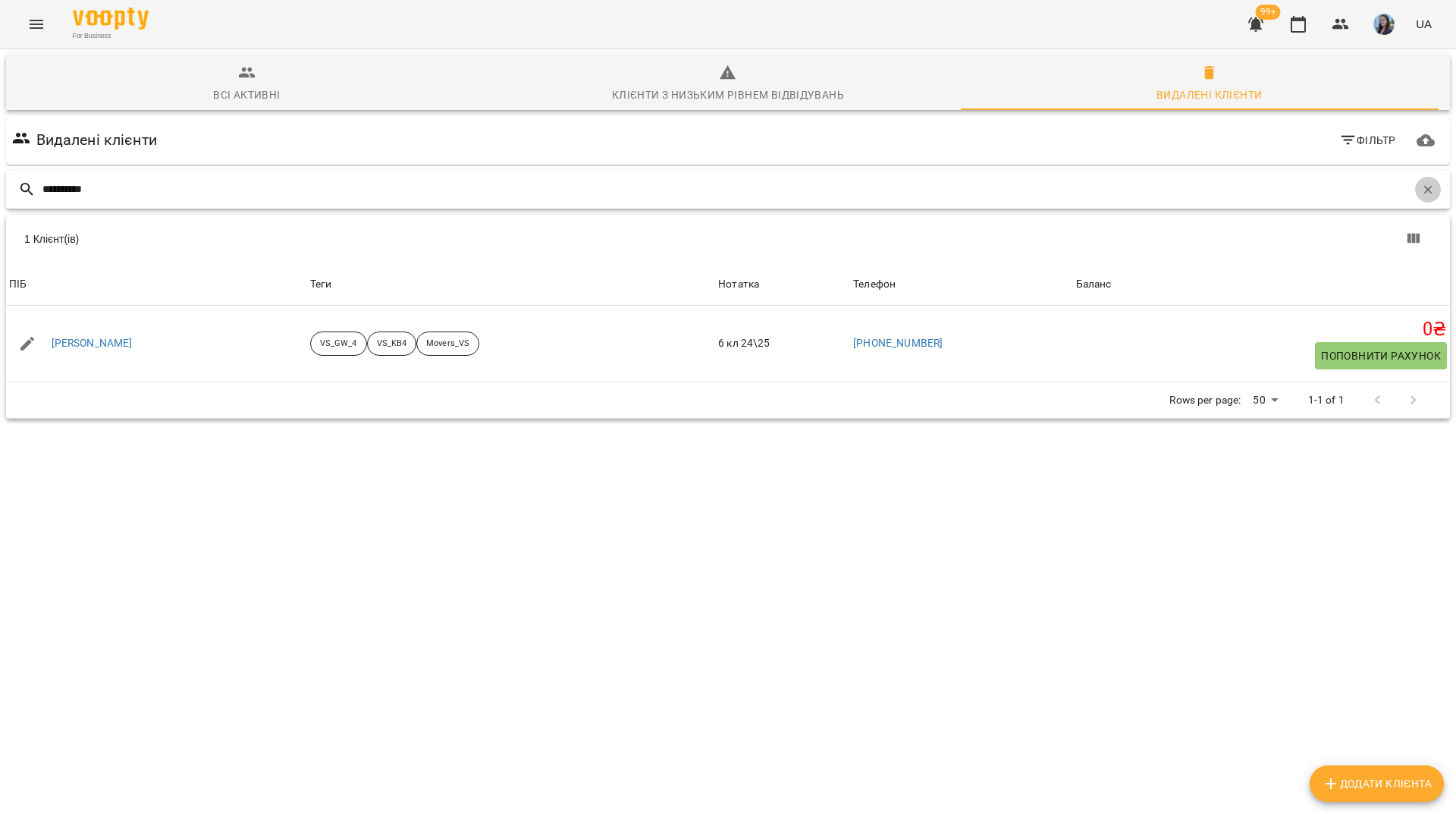
click at [1421, 185] on icon "button" at bounding box center [1428, 189] width 14 height 14
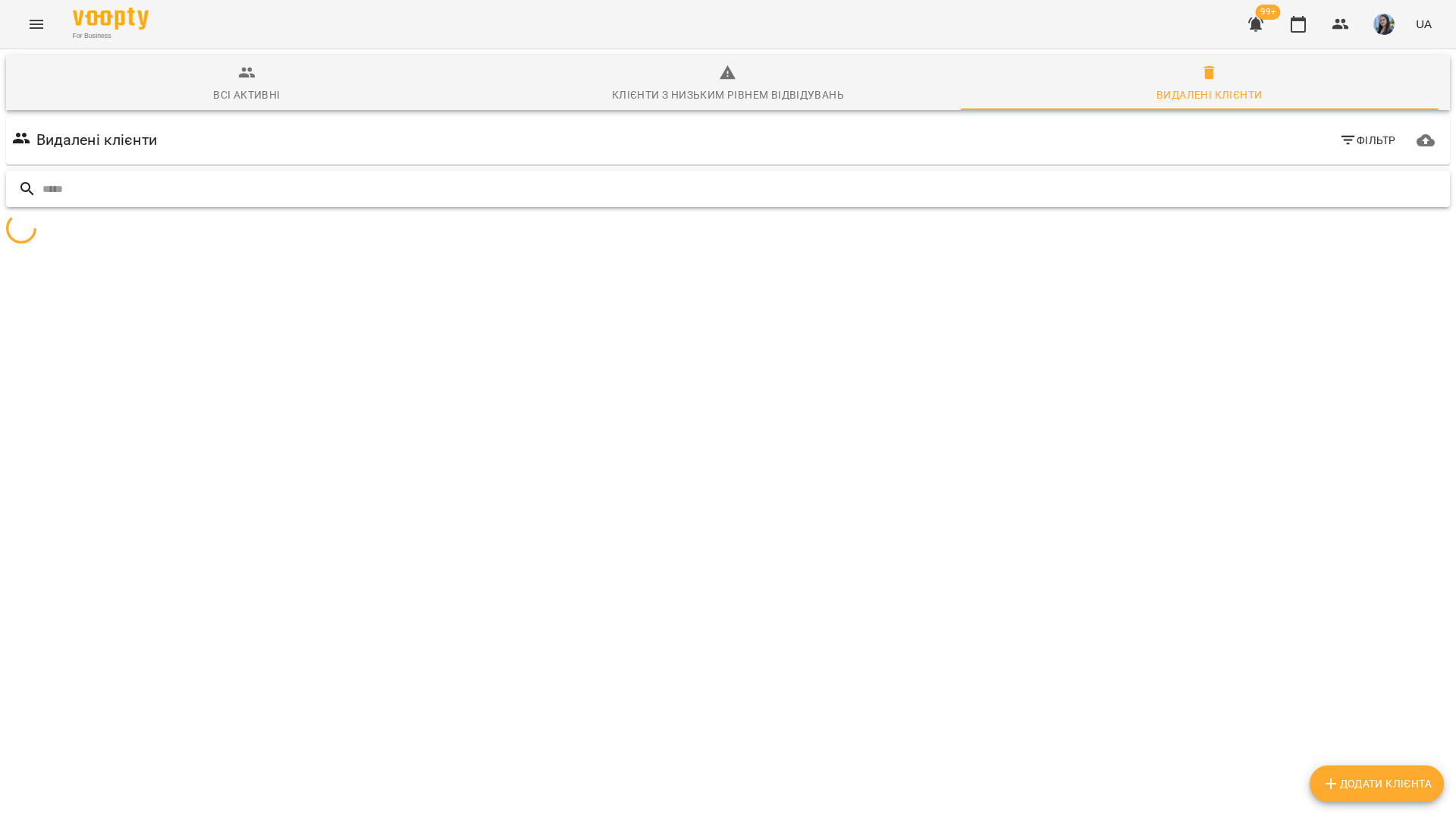
click at [1412, 192] on input "text" at bounding box center [742, 189] width 1401 height 25
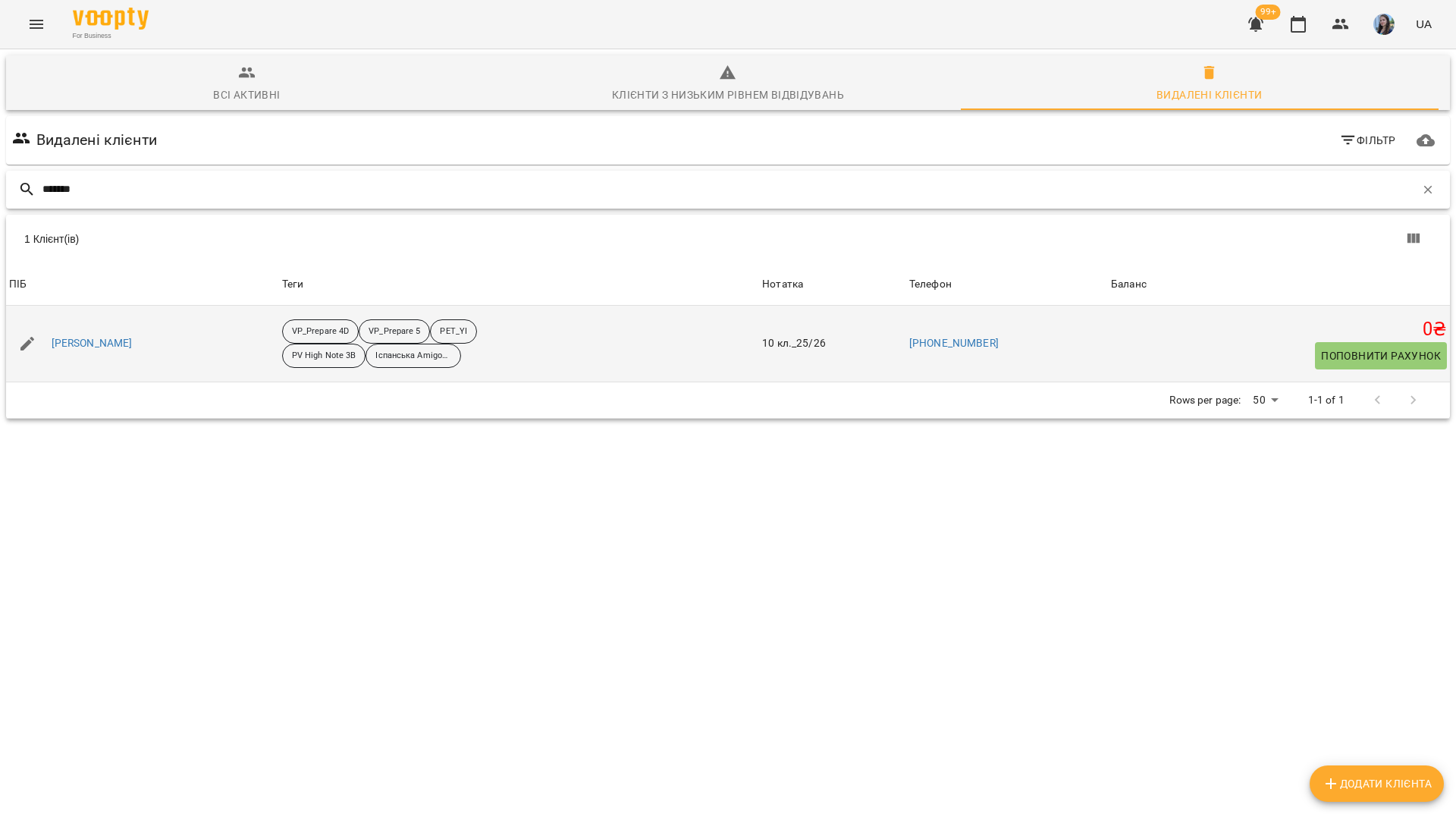
type input "*******"
drag, startPoint x: 91, startPoint y: 351, endPoint x: 95, endPoint y: 344, distance: 8.1
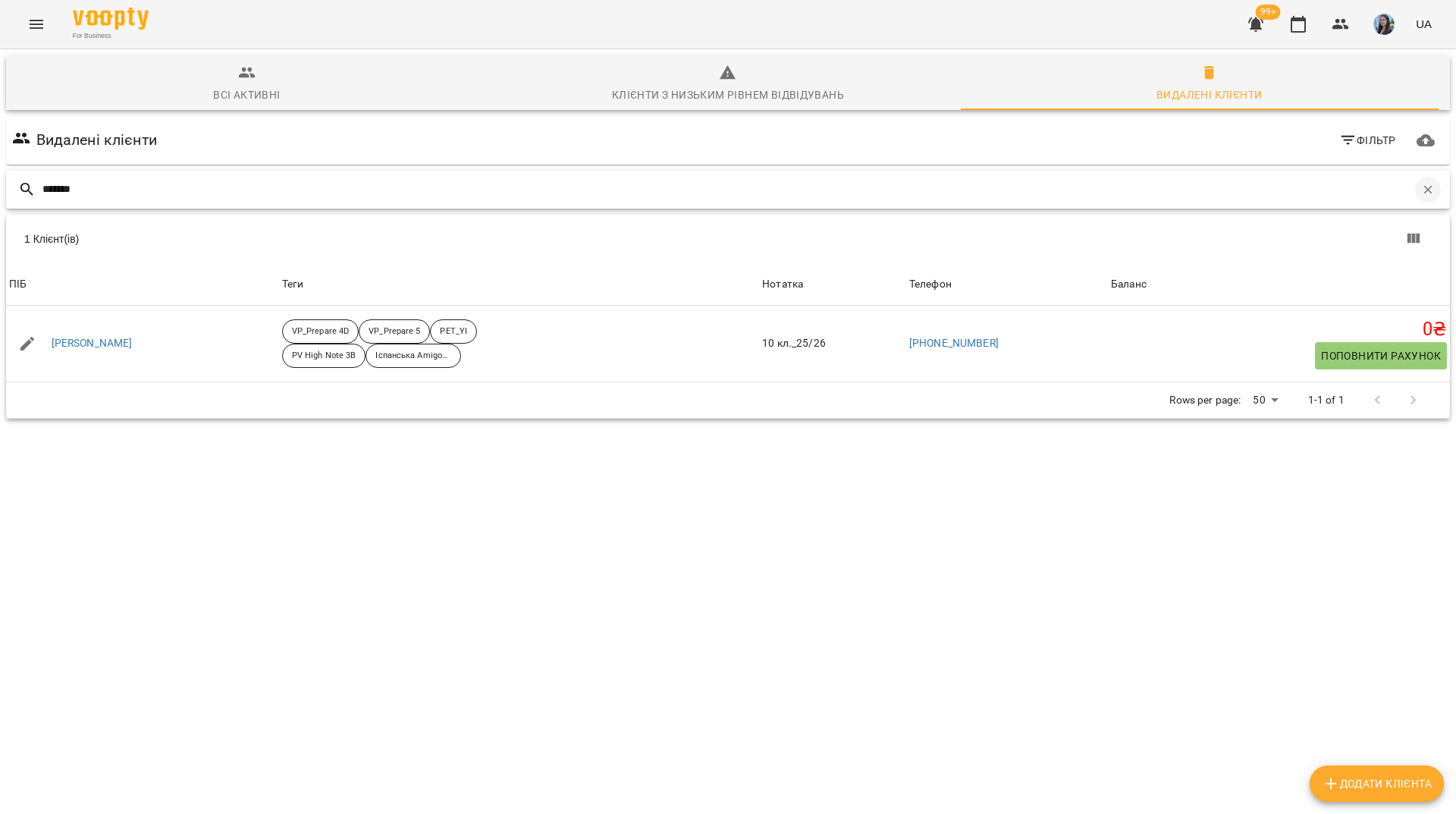
click at [1421, 187] on icon "button" at bounding box center [1428, 189] width 14 height 14
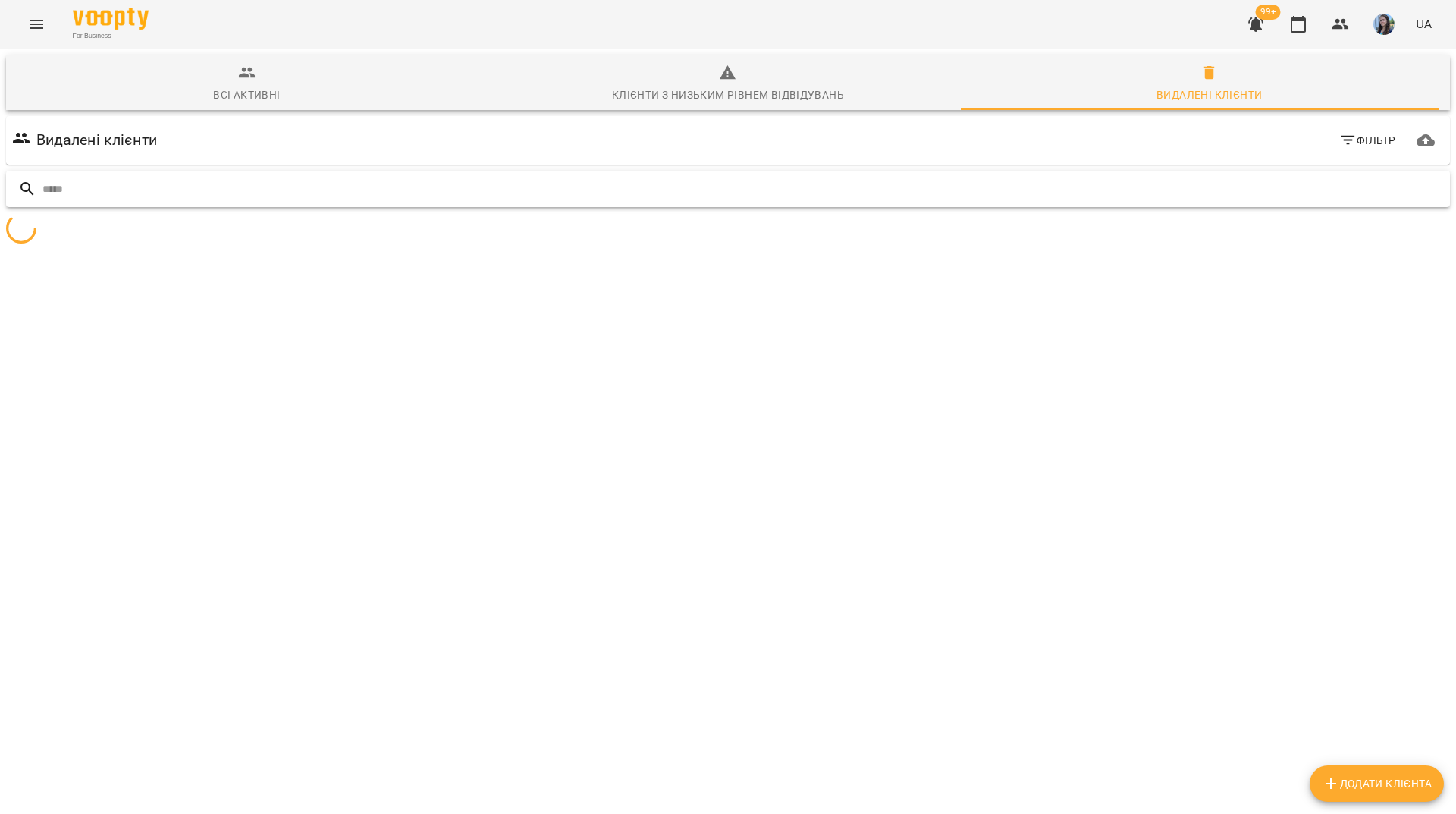
click at [1240, 192] on input "text" at bounding box center [742, 189] width 1401 height 25
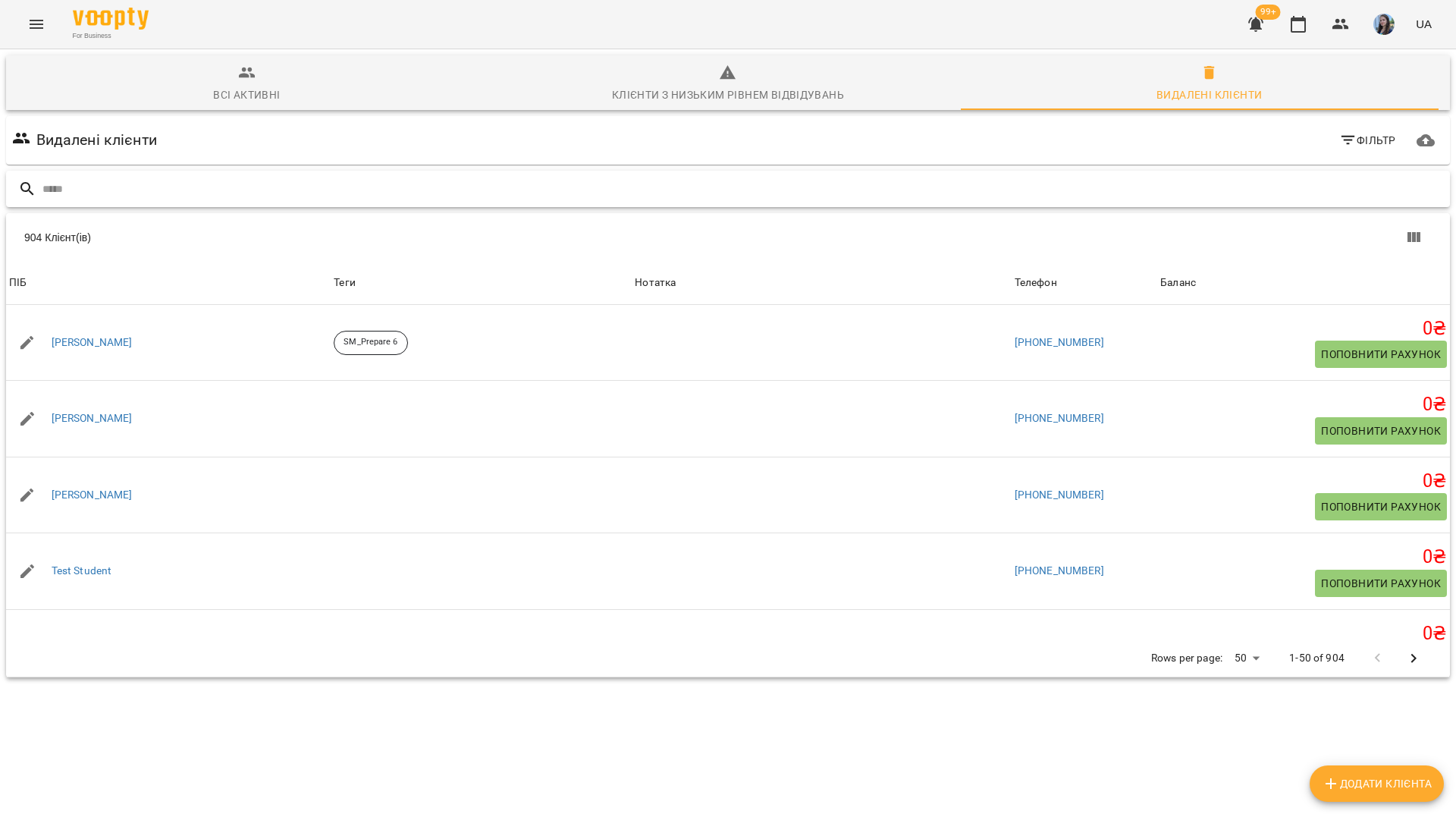
type input "*"
click at [1166, 182] on input "text" at bounding box center [742, 189] width 1401 height 25
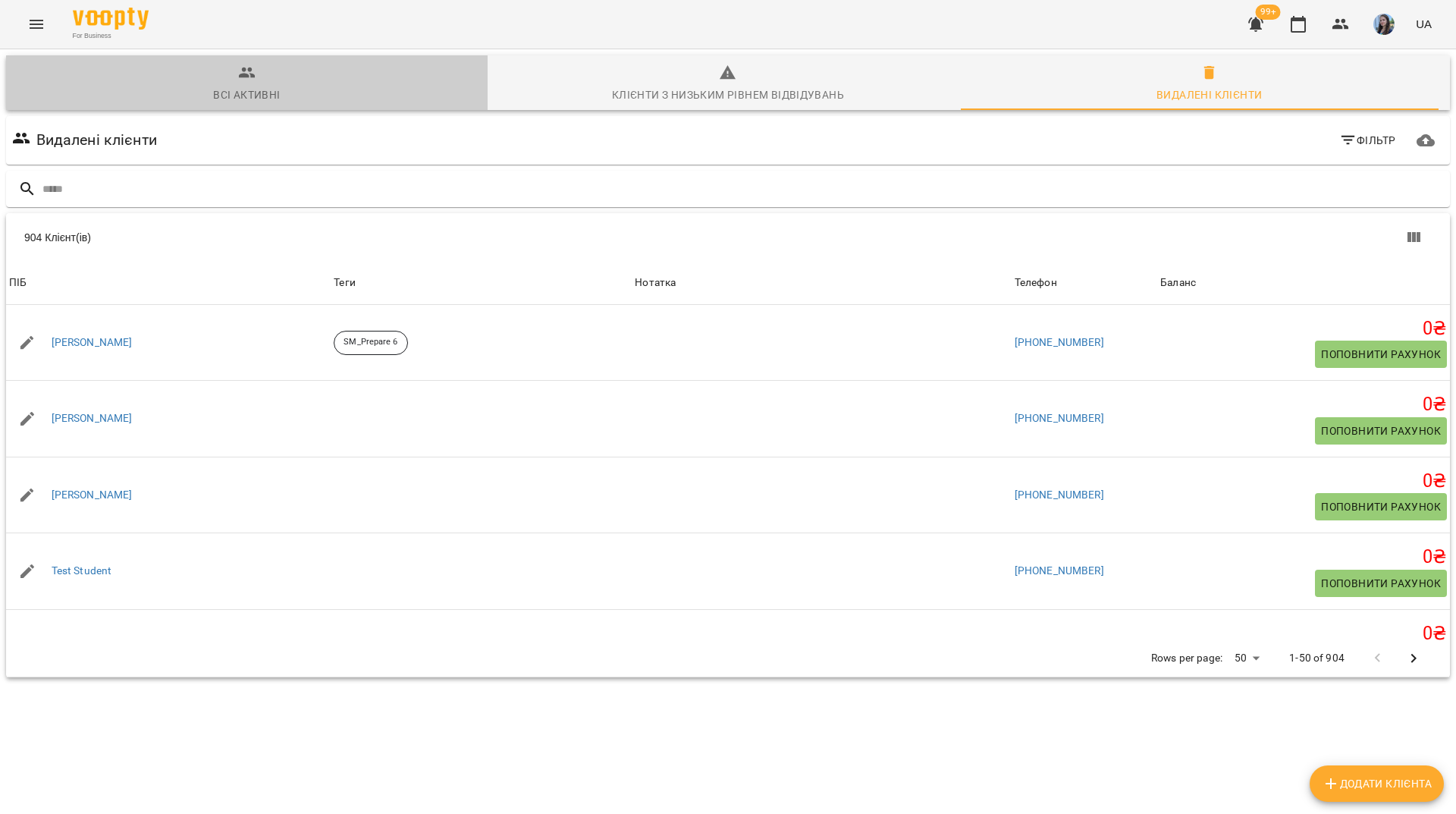
click at [277, 81] on span "Всі активні" at bounding box center [247, 84] width 463 height 41
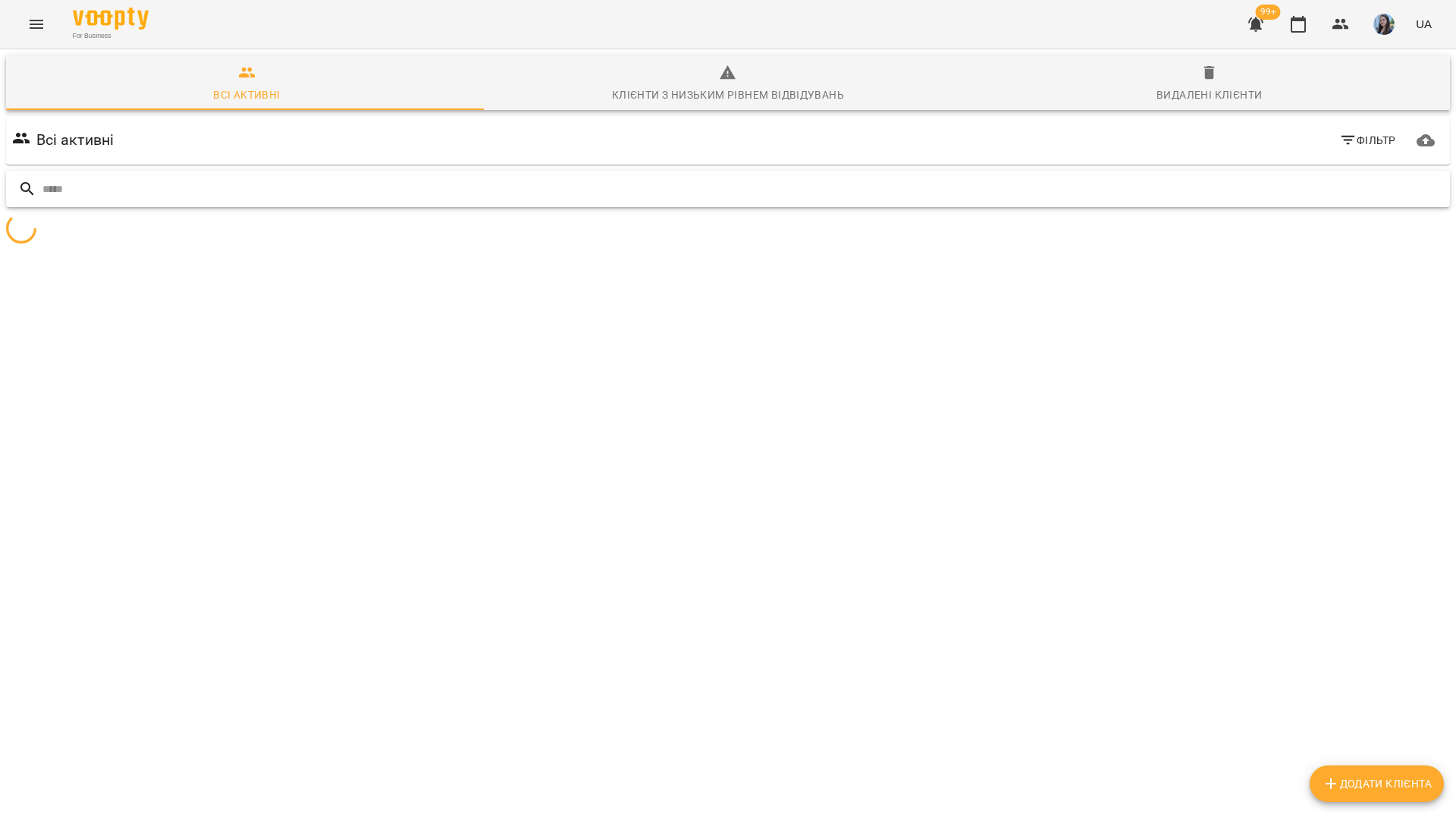
click at [342, 188] on input "text" at bounding box center [742, 189] width 1401 height 25
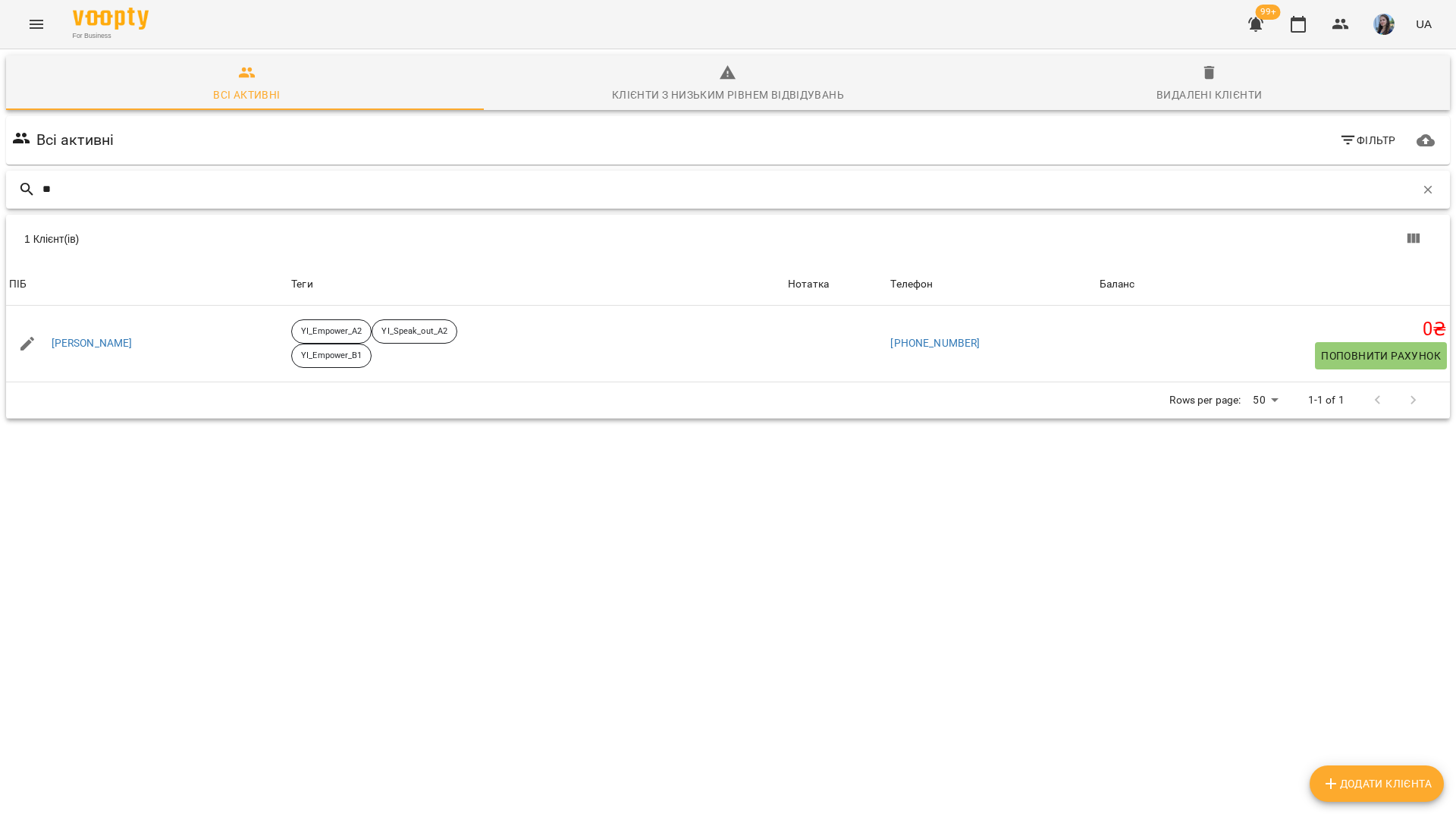
type input "*"
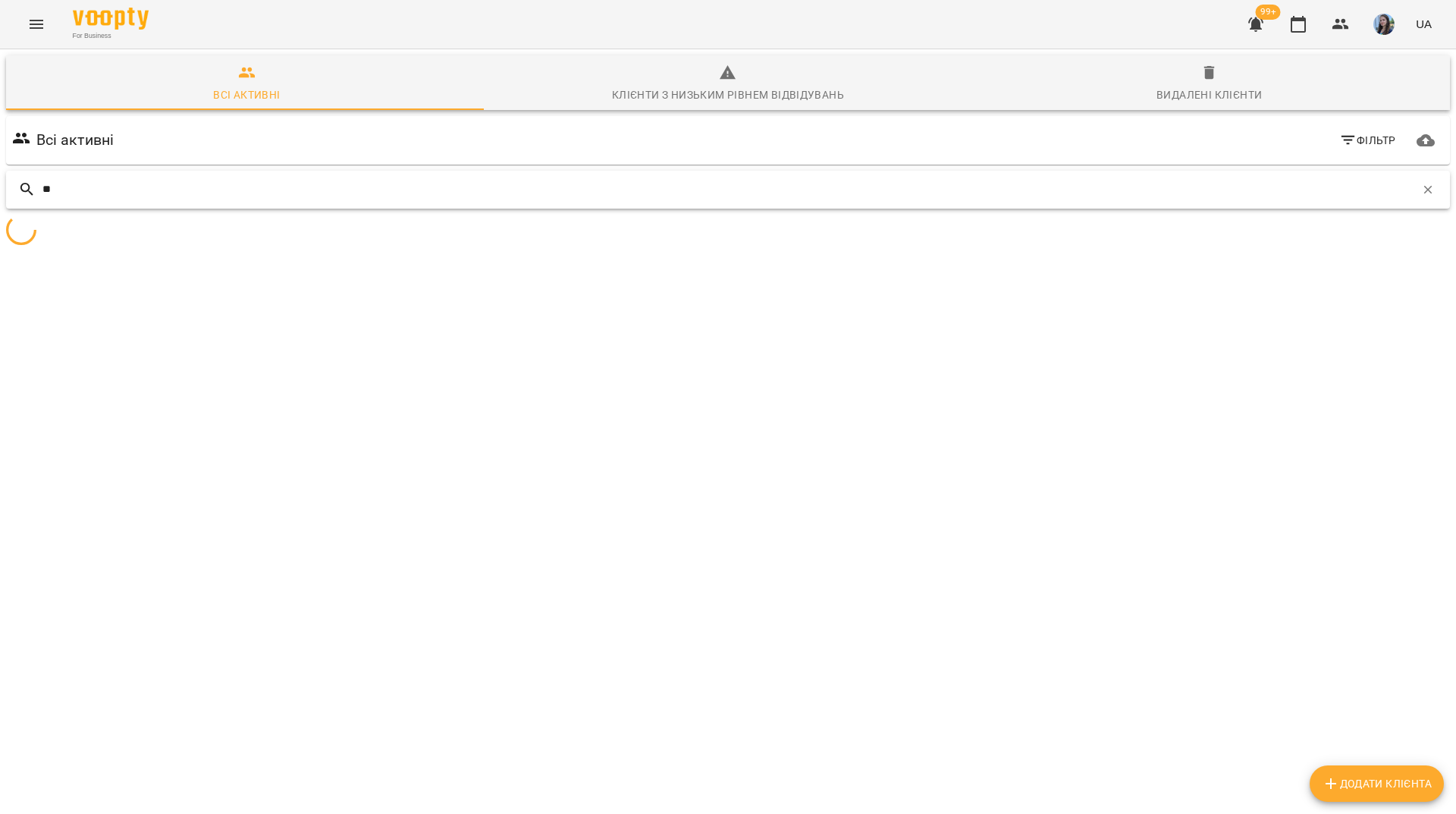
type input "*"
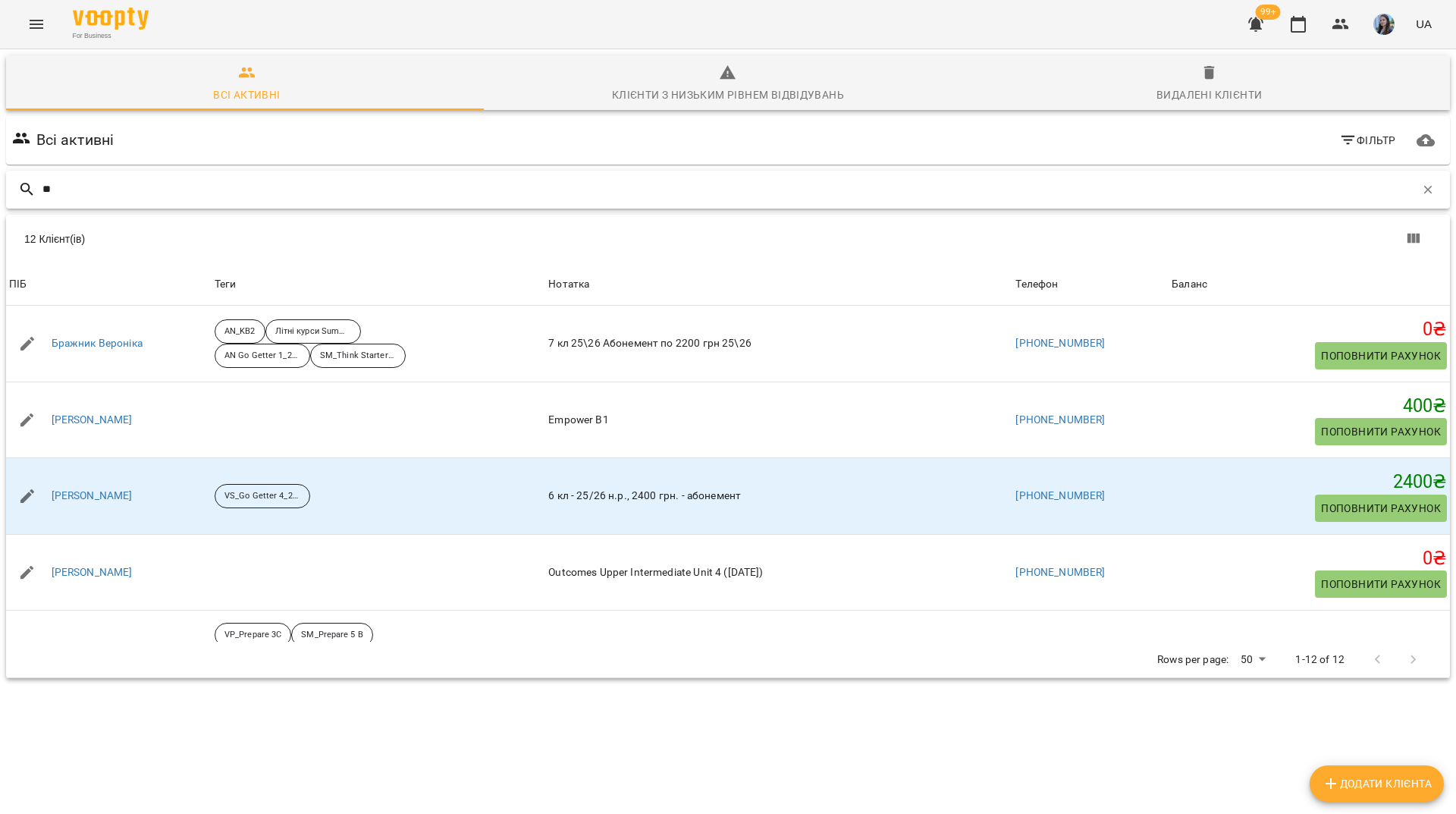
type input "*"
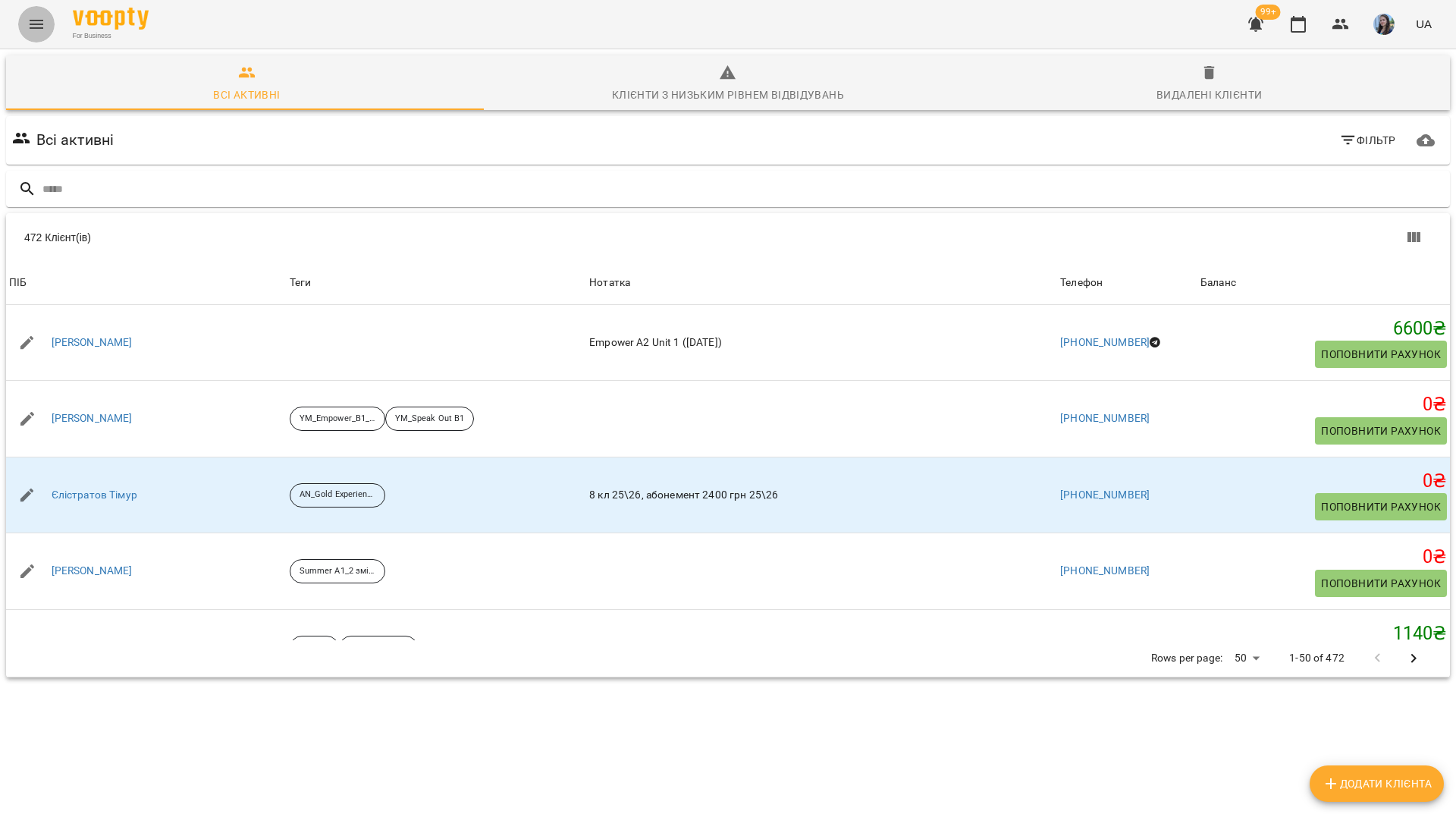
click at [40, 33] on button "Menu" at bounding box center [37, 25] width 37 height 37
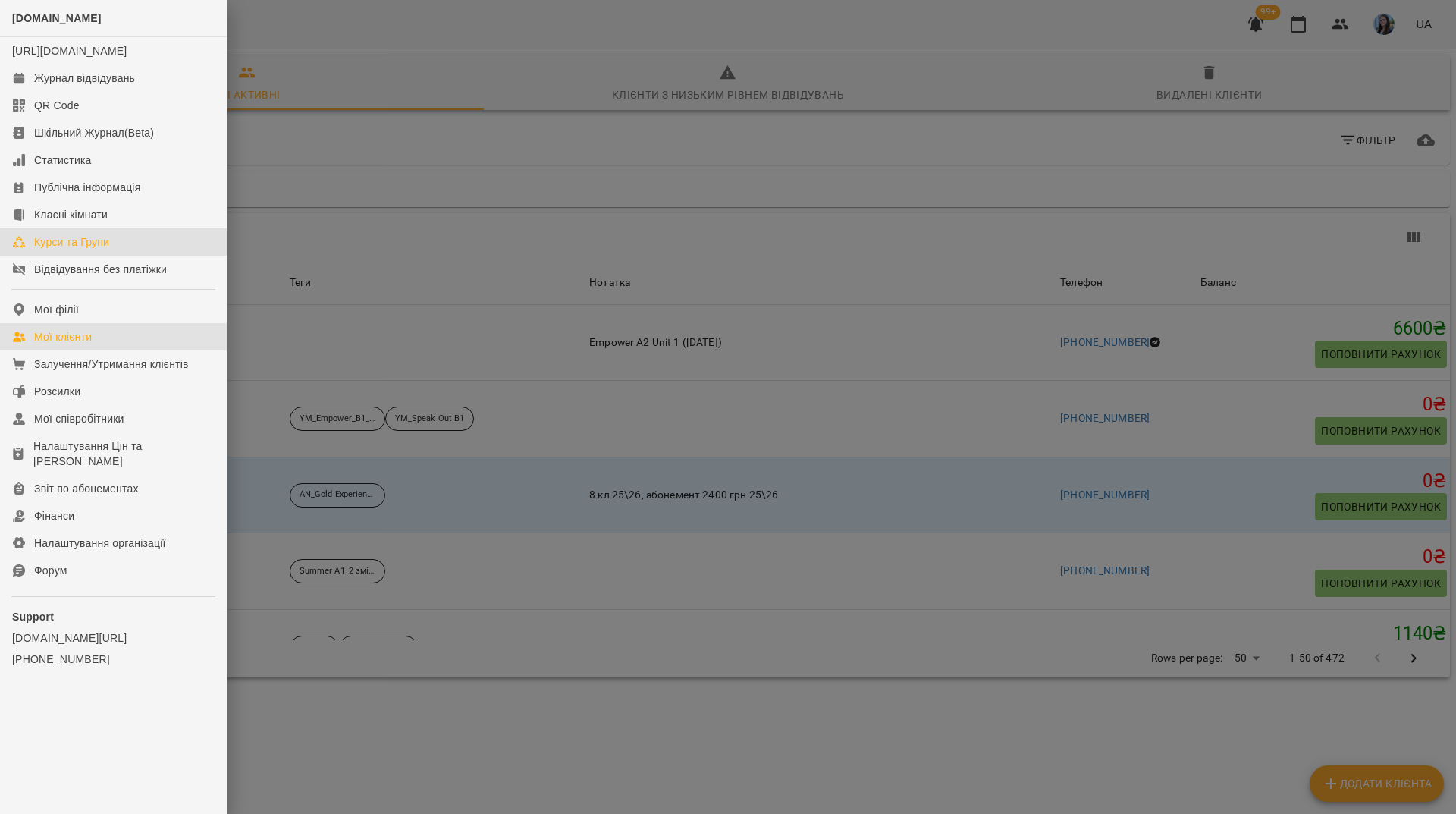
click at [138, 256] on link "Курси та Групи" at bounding box center [113, 242] width 227 height 28
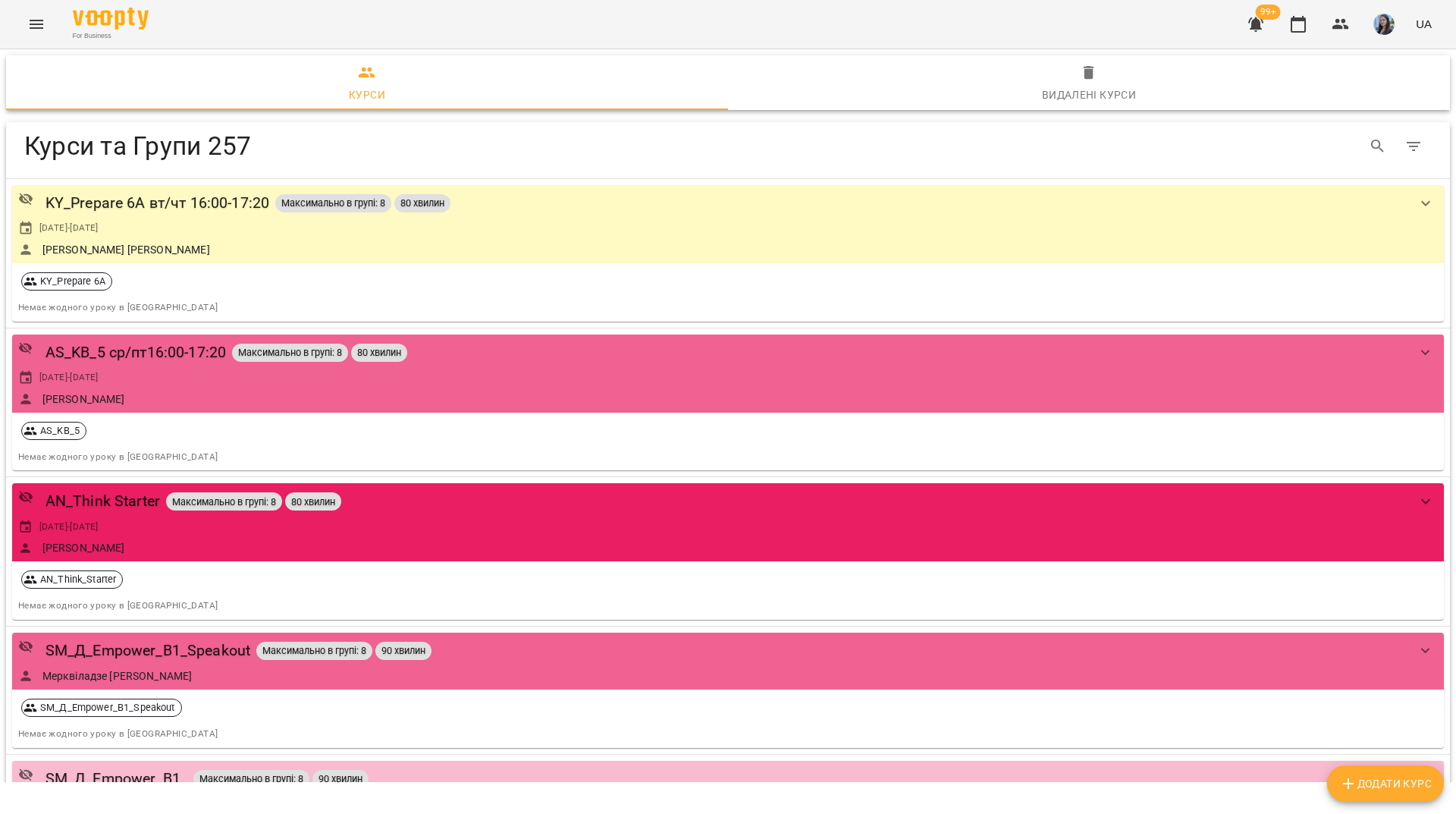
click at [1342, 772] on button "Додати Курс" at bounding box center [1384, 784] width 117 height 37
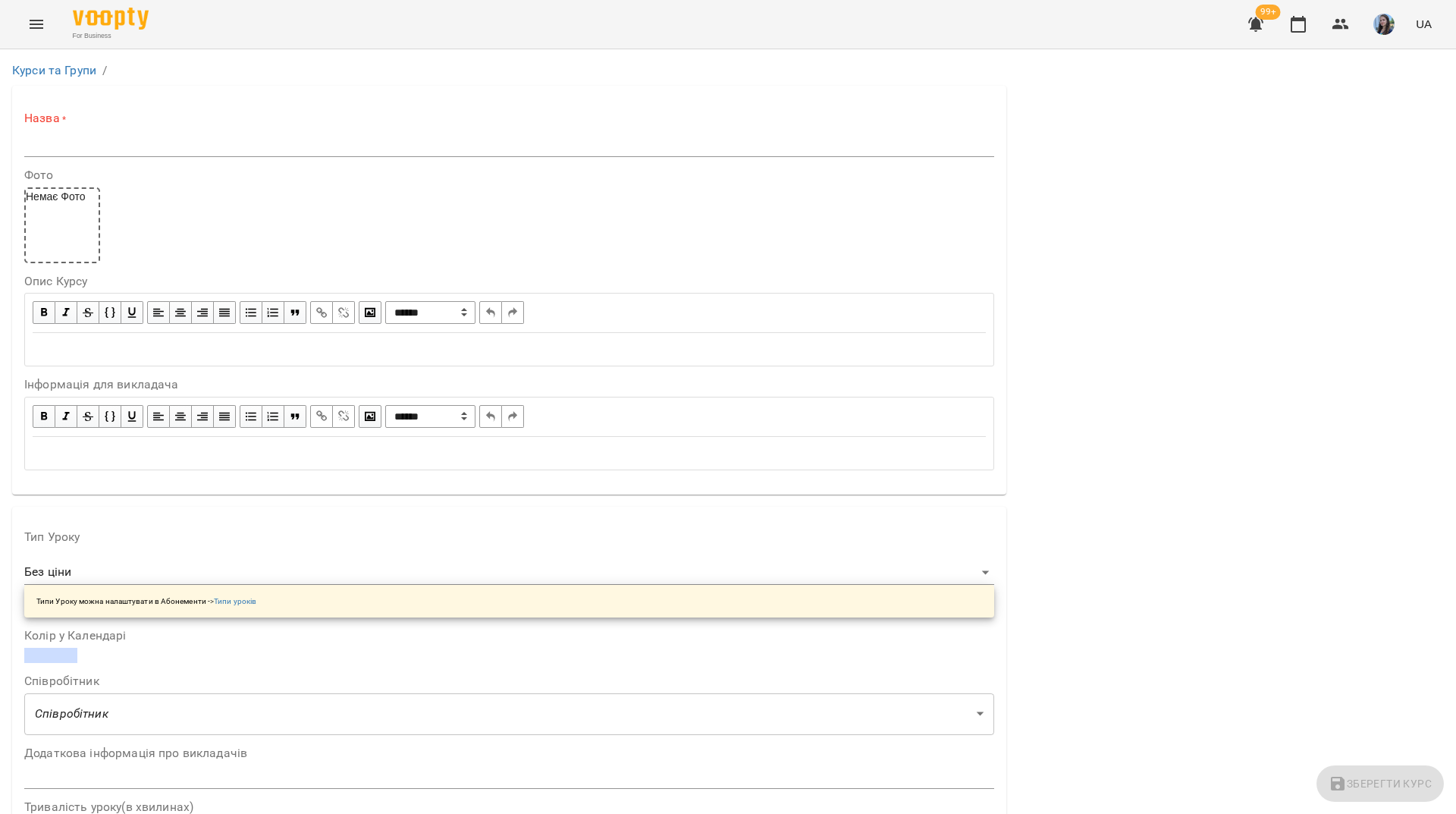
click at [110, 150] on input "text" at bounding box center [508, 145] width 970 height 24
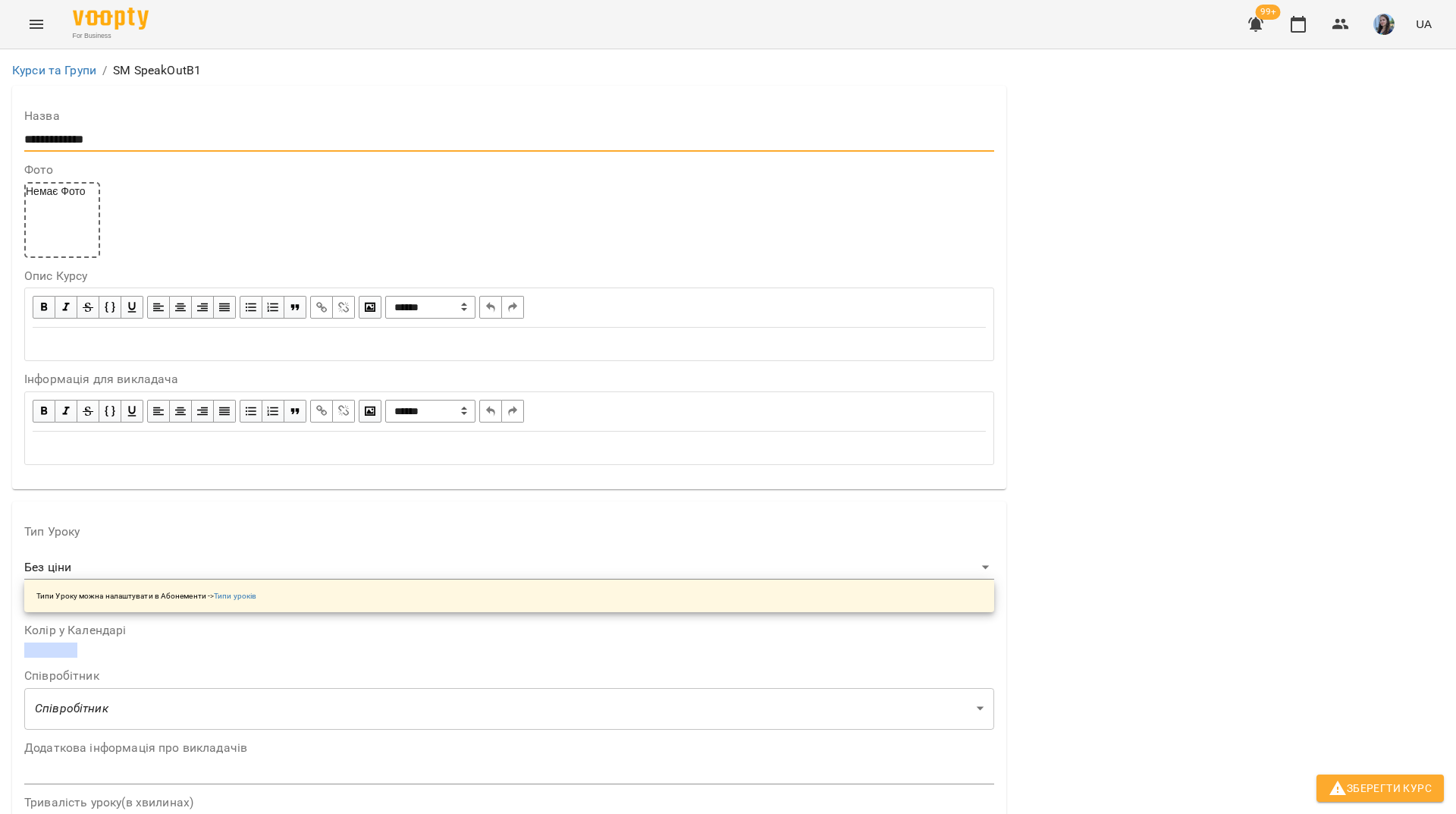
click at [98, 139] on input "**********" at bounding box center [508, 139] width 970 height 24
click at [134, 137] on input "**********" at bounding box center [508, 139] width 970 height 24
type input "**********"
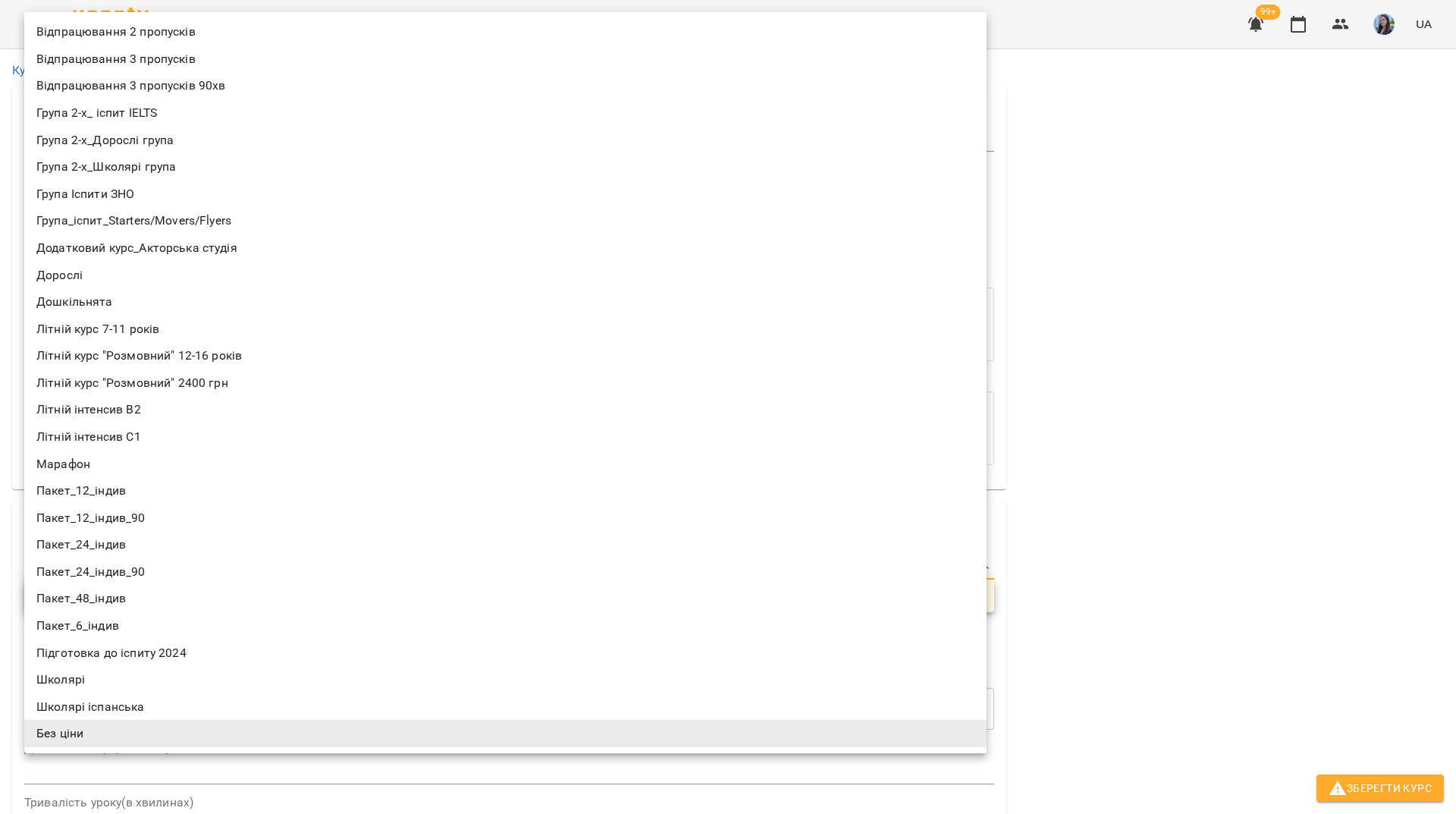
click at [120, 273] on li "Дорослі" at bounding box center [505, 275] width 962 height 28
type input "*******"
type input "**"
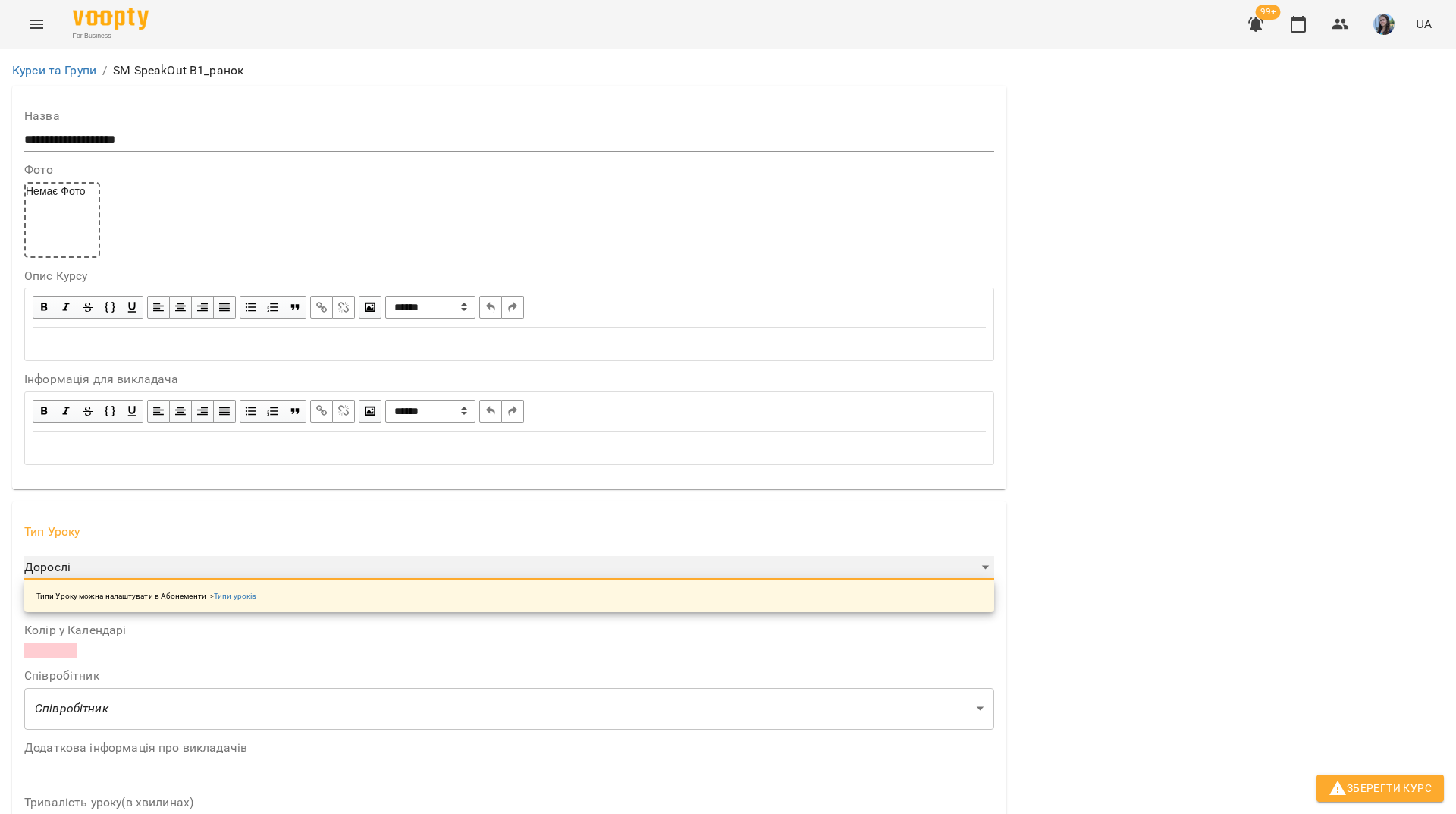
scroll to position [531, 0]
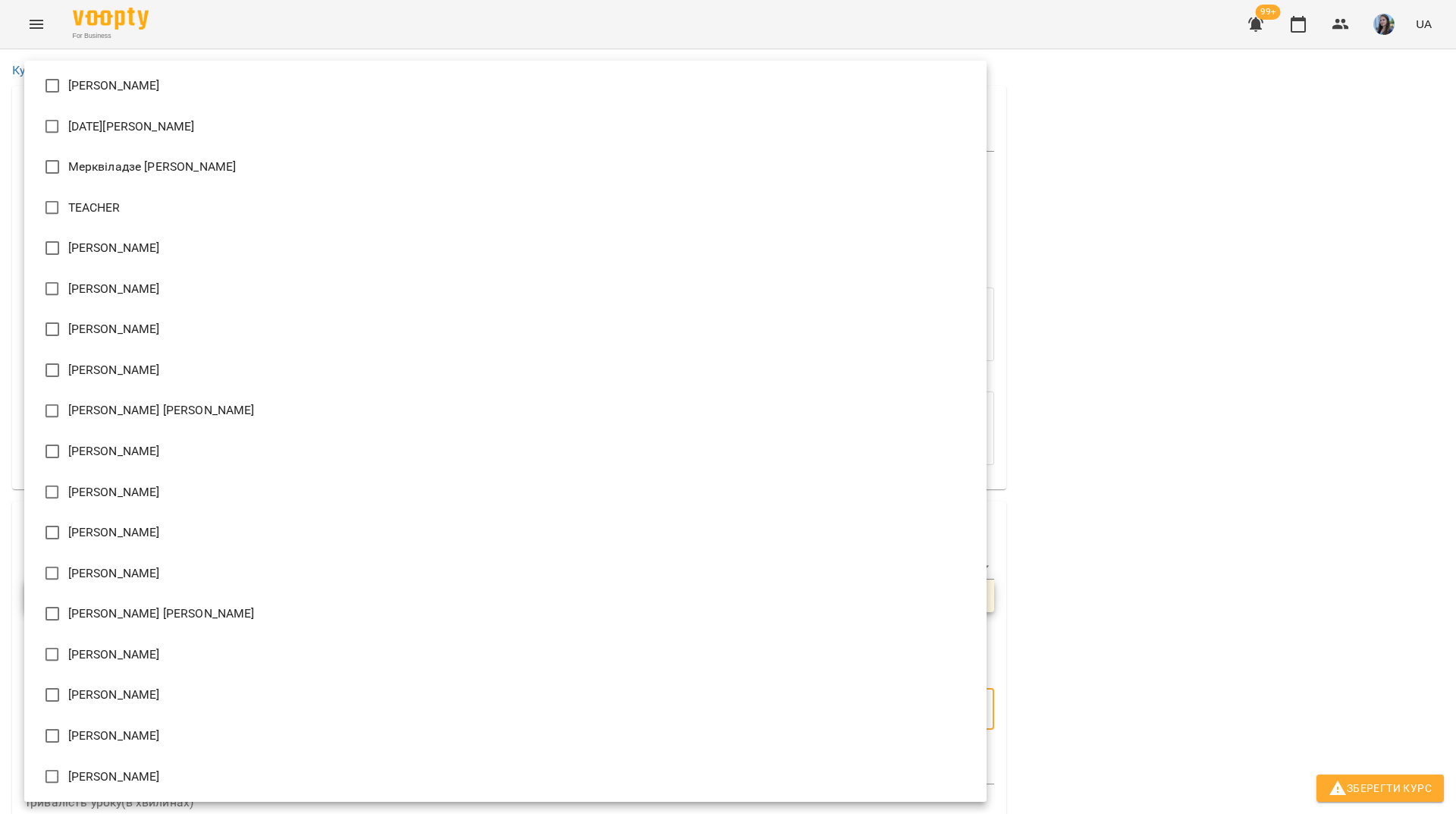
scroll to position [2, 0]
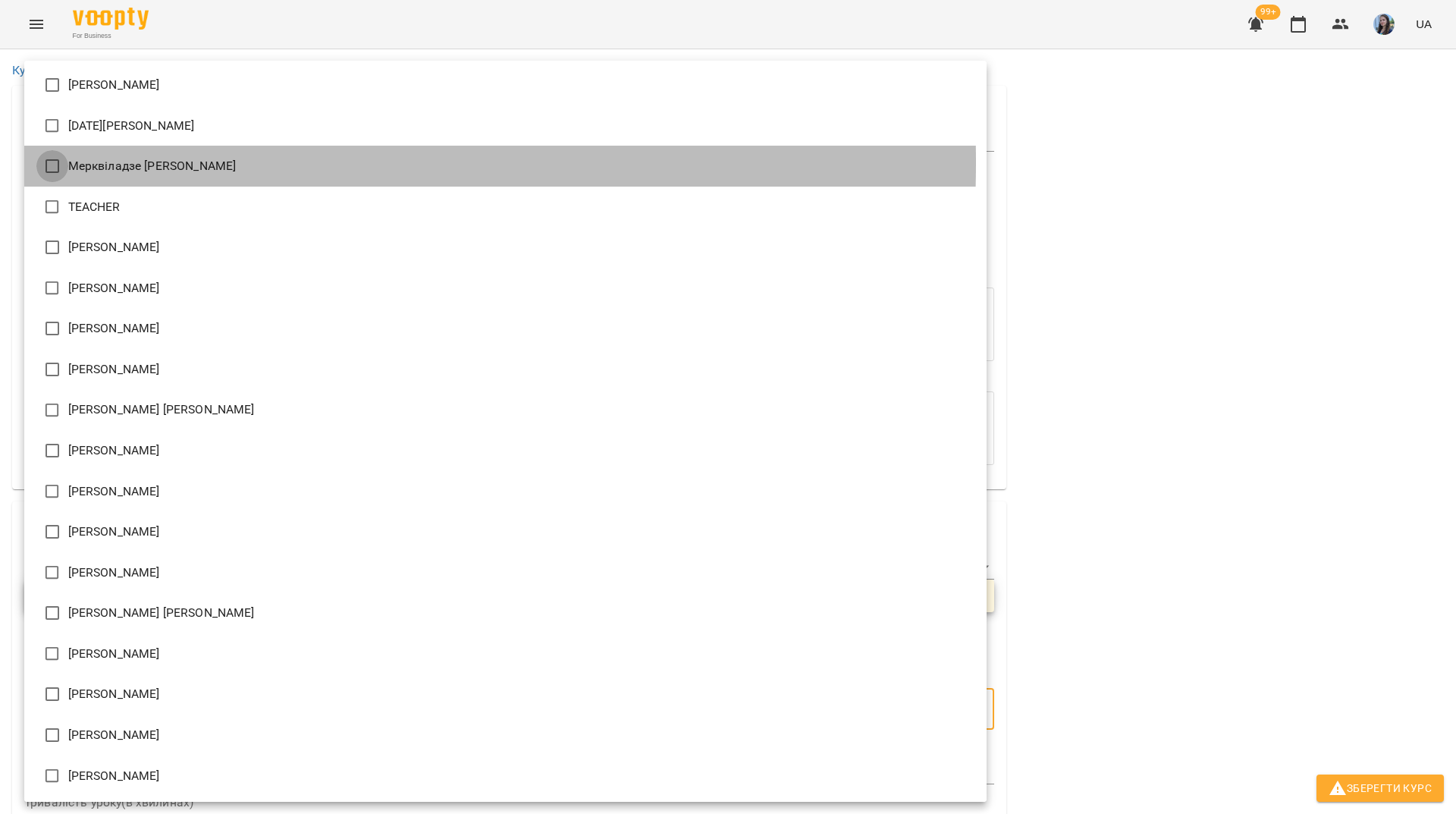
type input "**********"
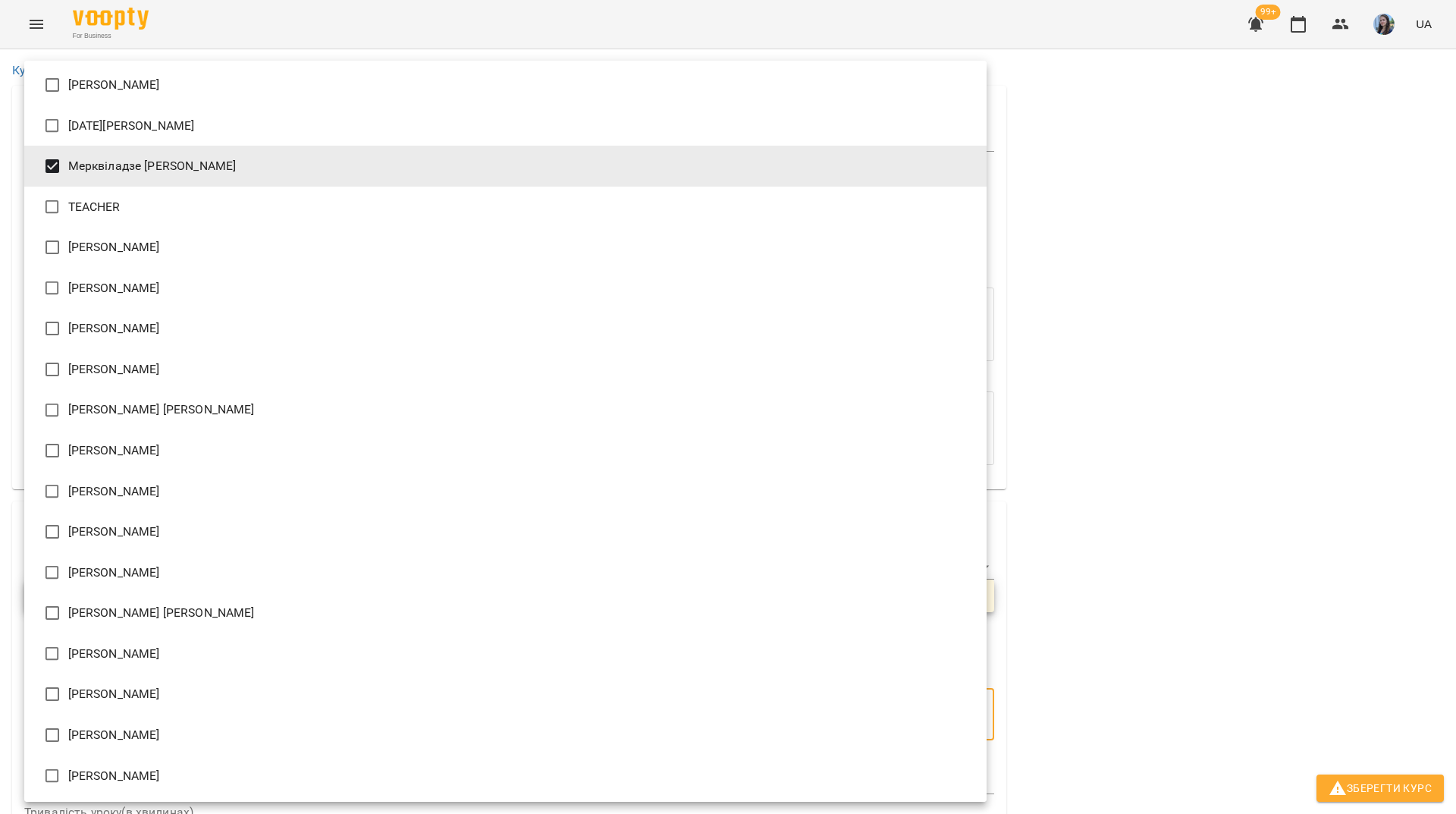
click at [1159, 414] on div at bounding box center [728, 407] width 1456 height 814
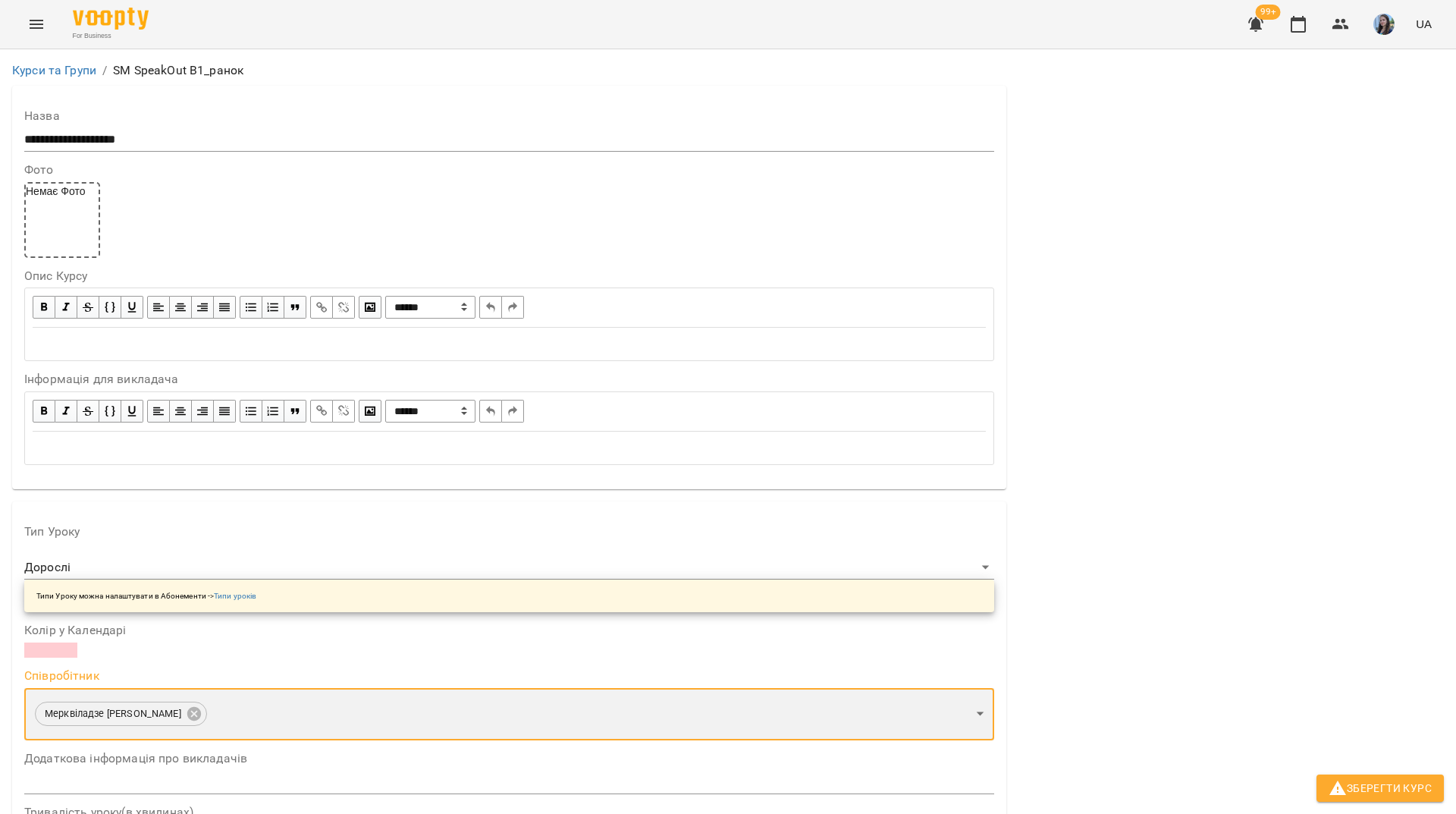
scroll to position [1037, 0]
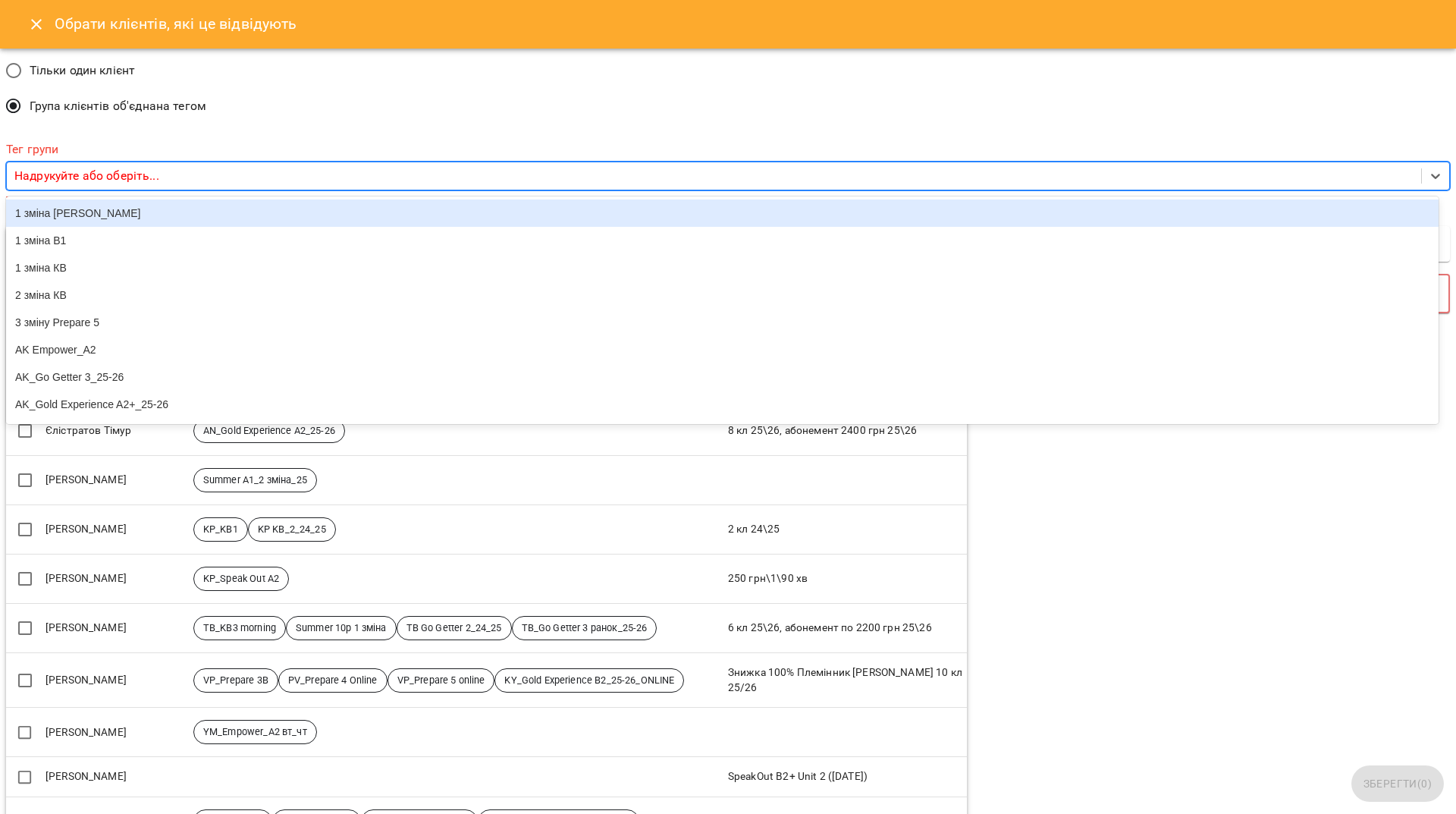
click at [159, 180] on p "Надрукуйте або оберіть..." at bounding box center [87, 176] width 145 height 18
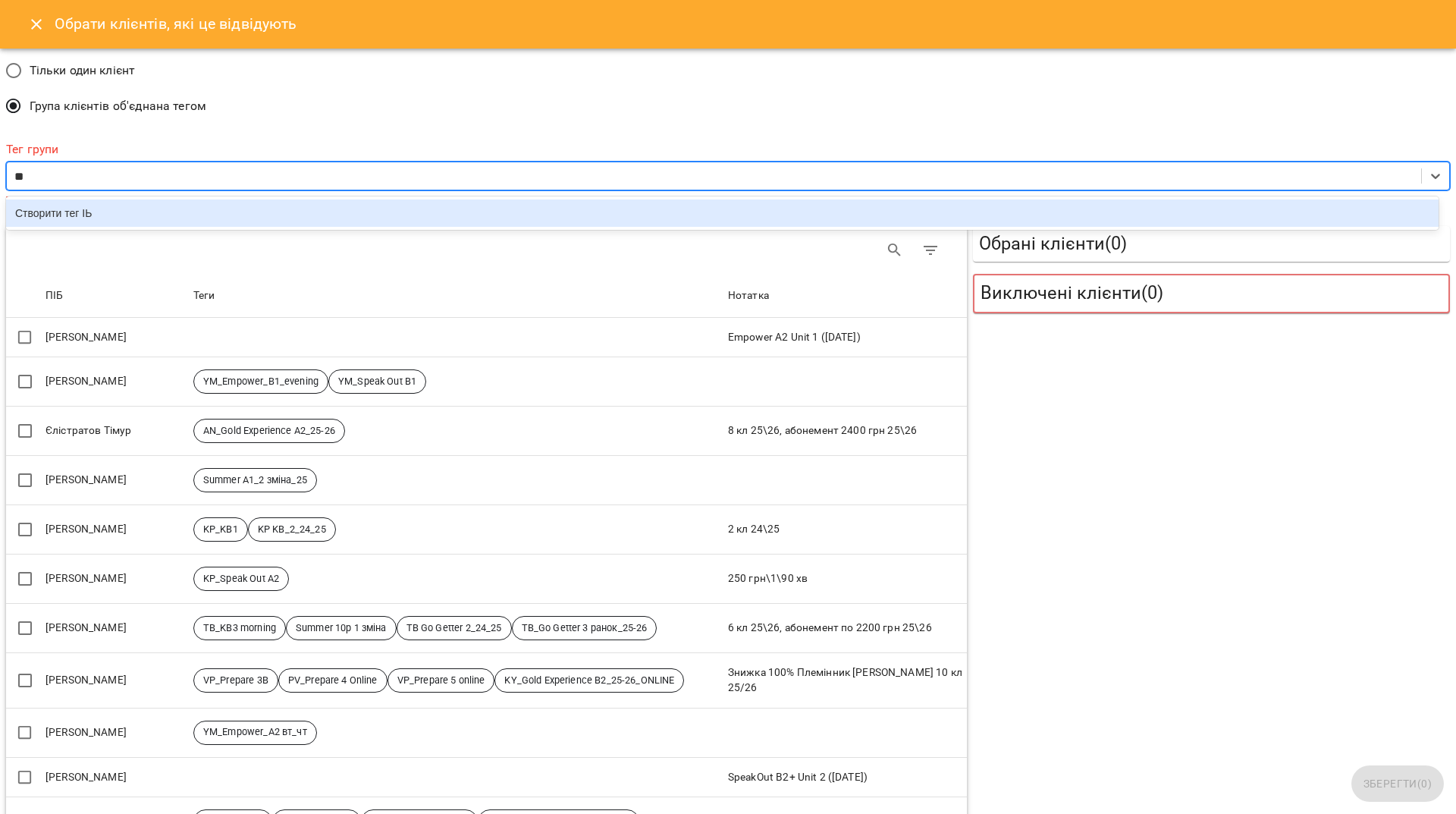
type input "*"
type input "**********"
click at [291, 216] on div "Створити тег SM SpeakOut B1_ранок" at bounding box center [722, 213] width 1432 height 28
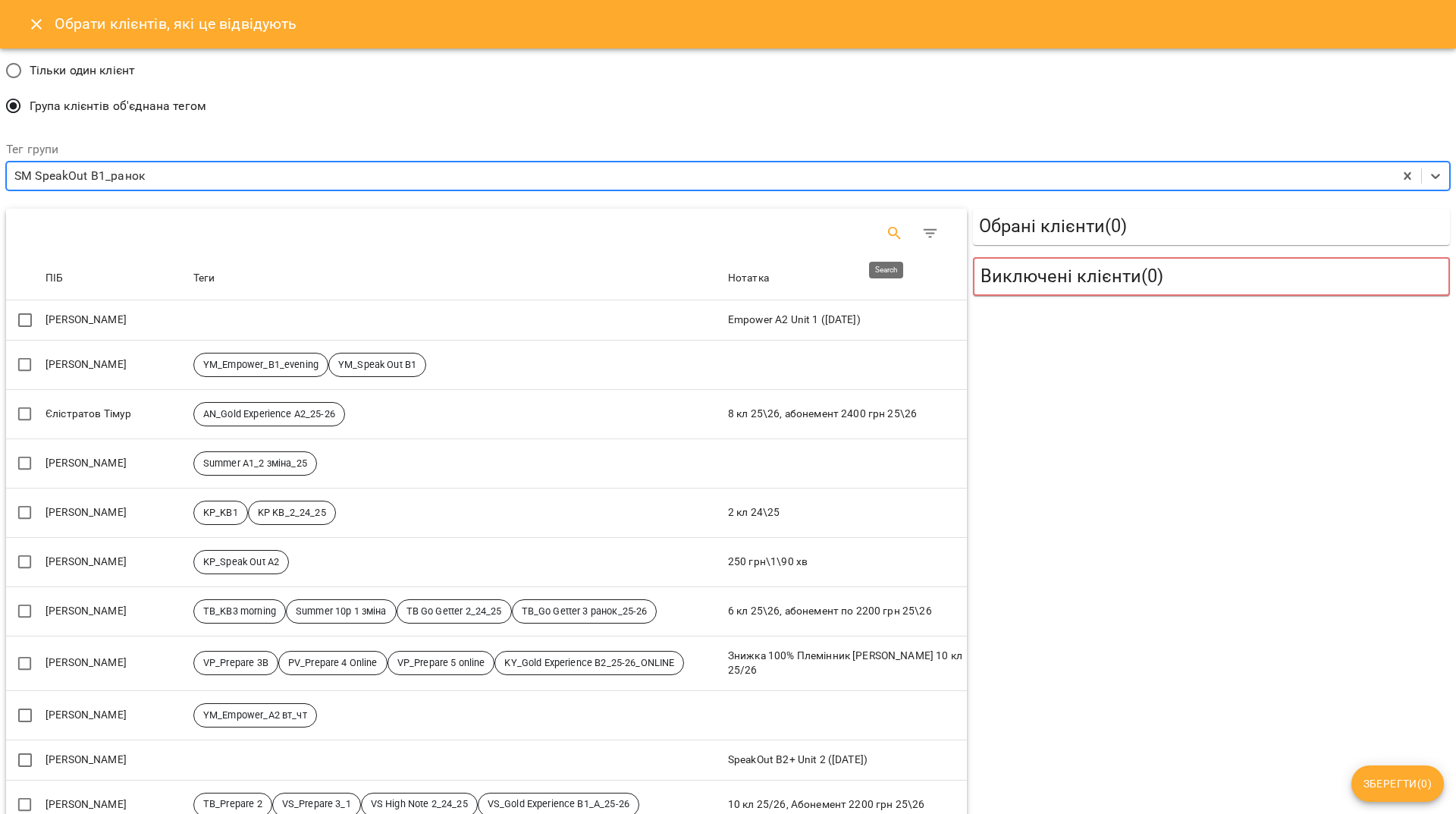
click at [885, 233] on icon "Search" at bounding box center [895, 234] width 18 height 18
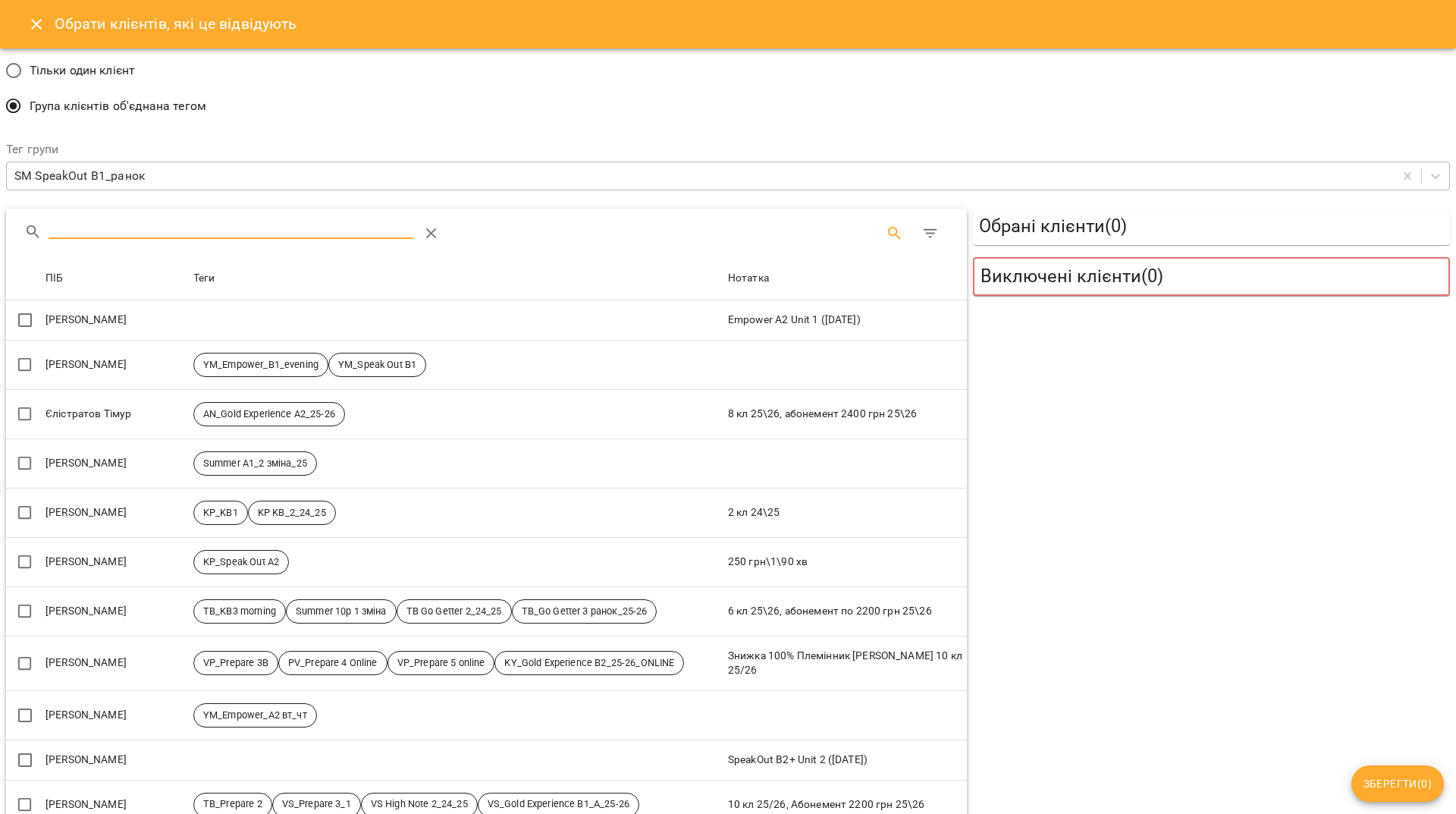
click at [260, 230] on input "Search" at bounding box center [231, 228] width 365 height 24
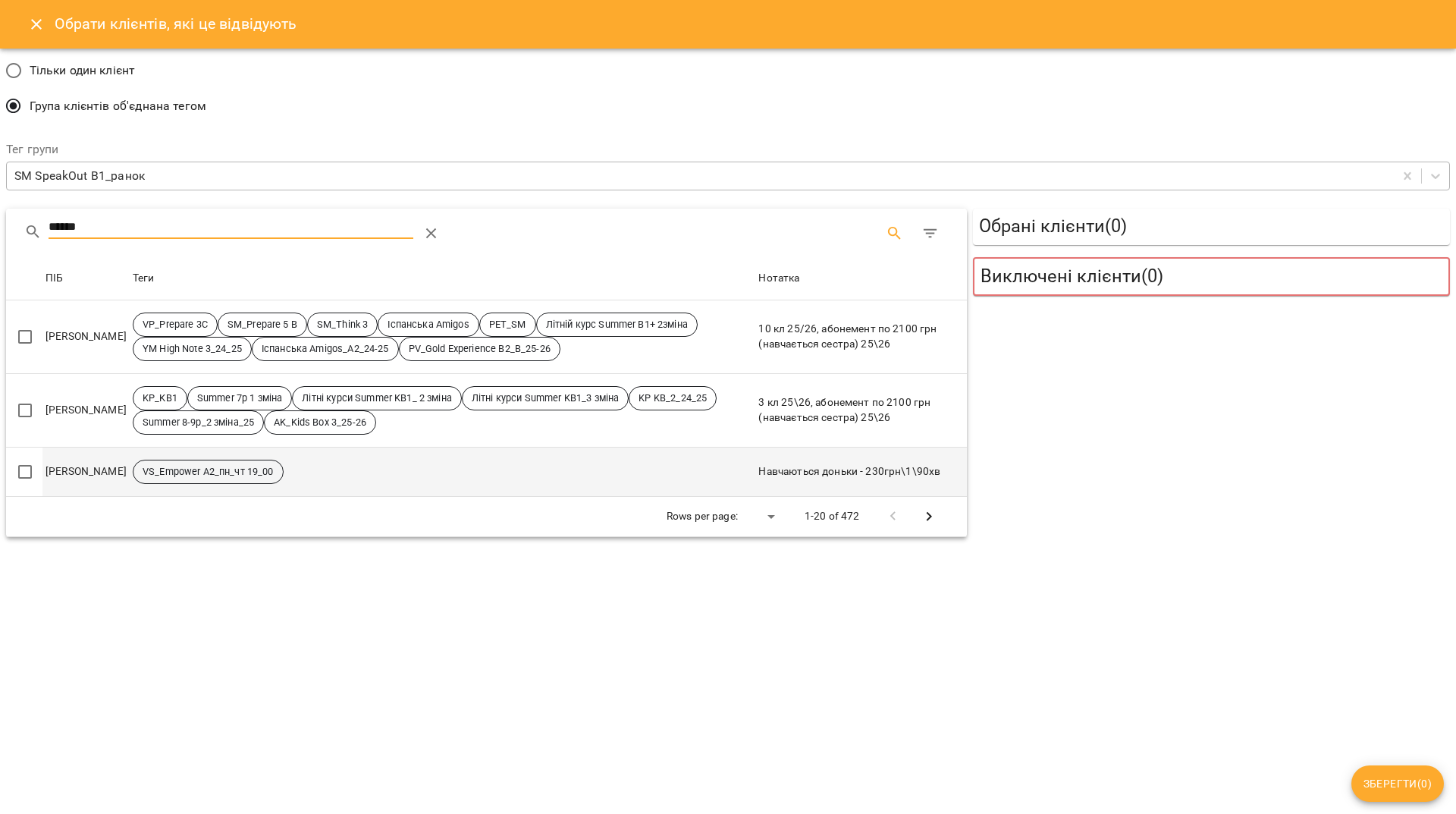
type input "******"
click at [356, 485] on td "VS_Empower A2_пн_чт 19_00" at bounding box center [442, 472] width 627 height 50
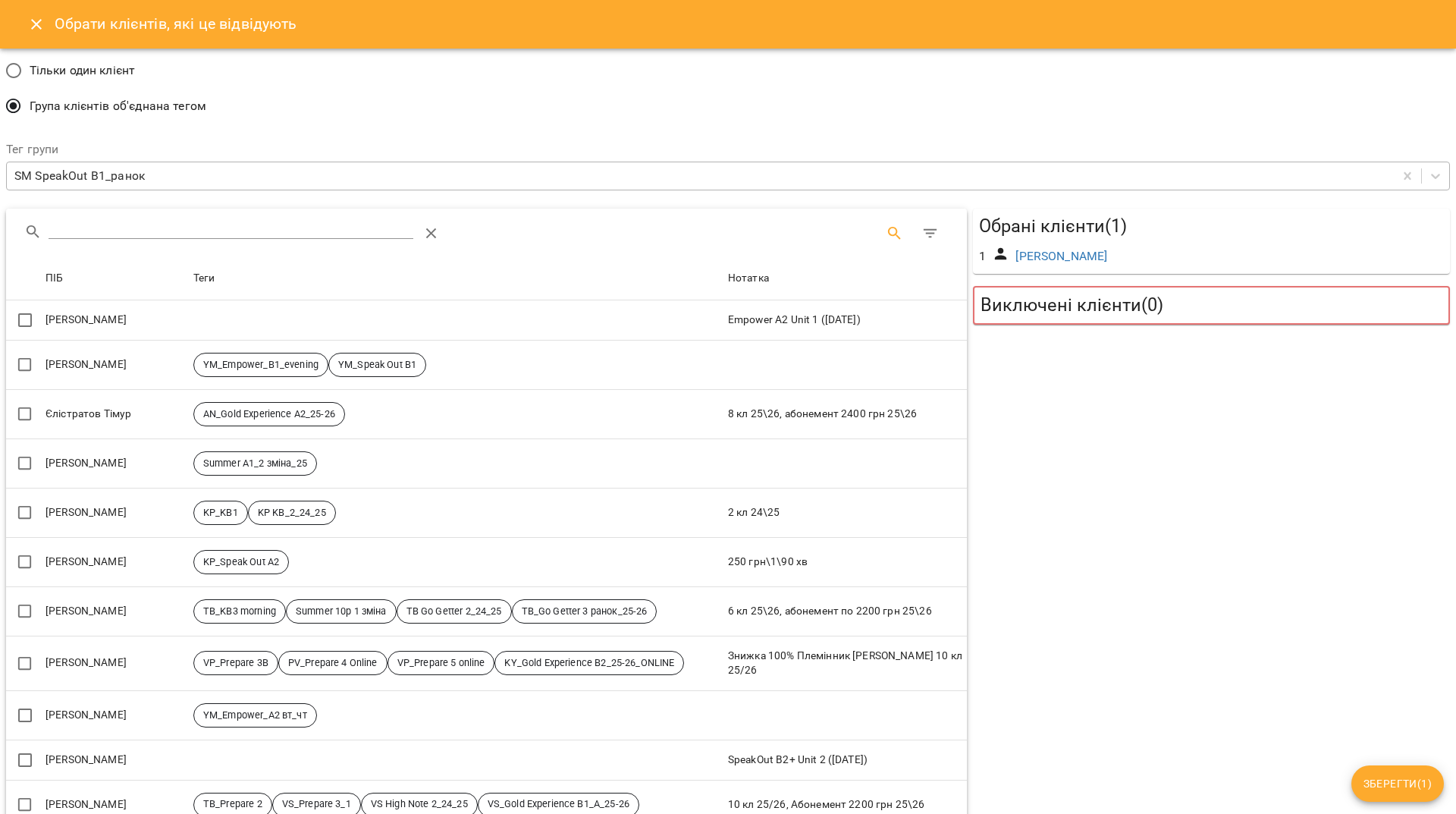
click at [290, 229] on input "Search" at bounding box center [231, 228] width 365 height 24
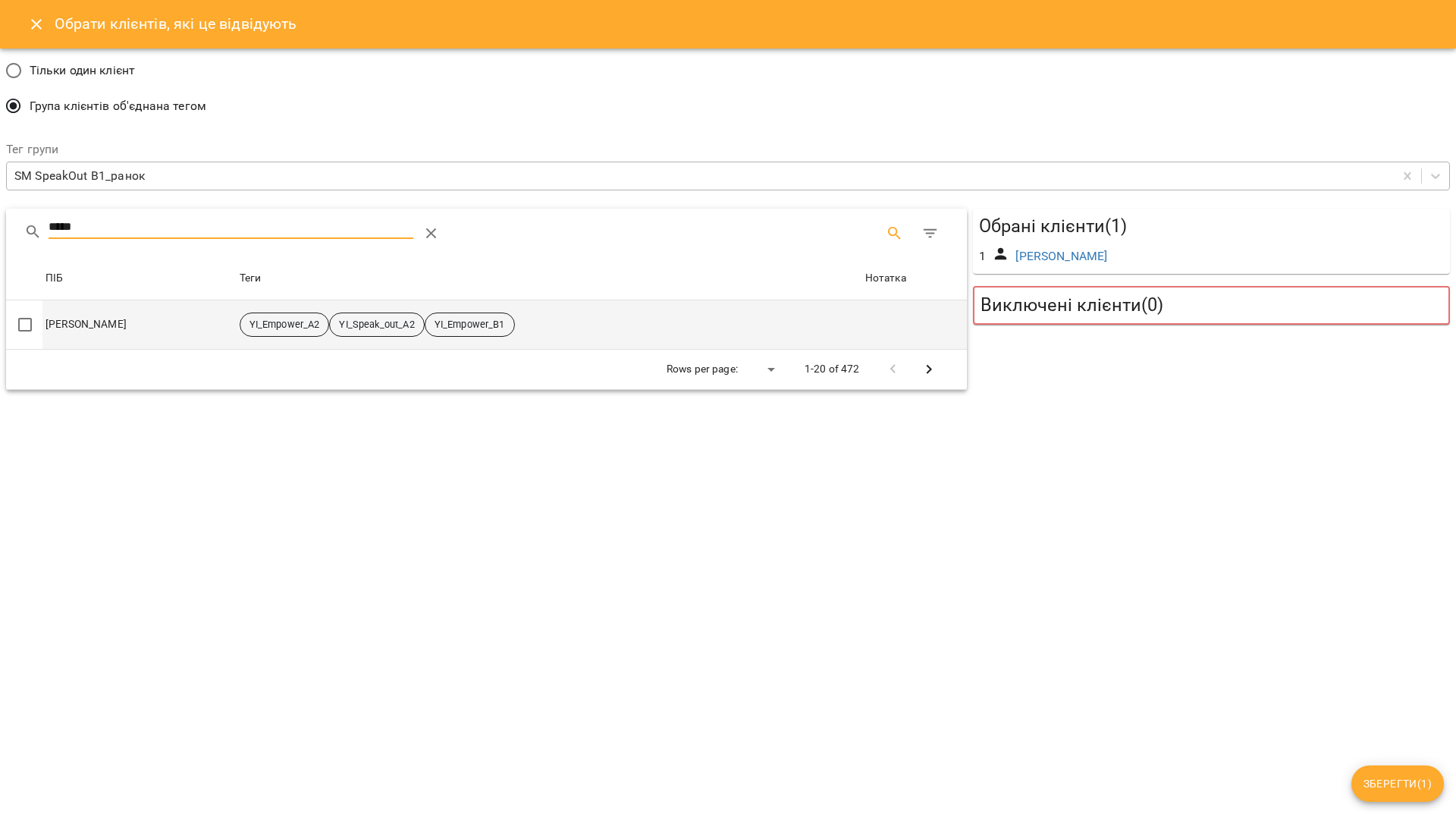
type input "*****"
click at [72, 329] on td "Хомік Марина" at bounding box center [139, 325] width 195 height 50
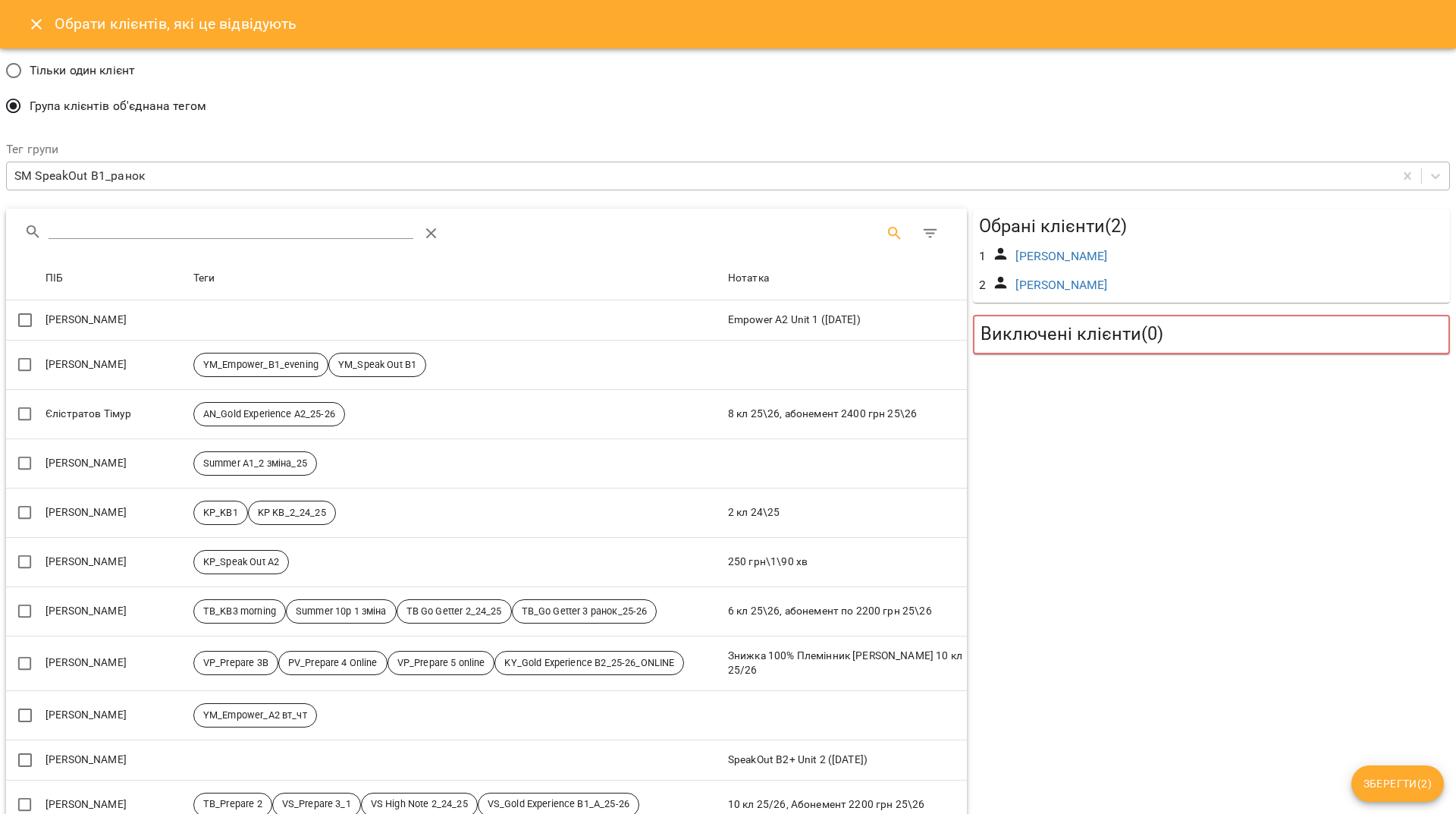
click at [264, 227] on input "Search" at bounding box center [231, 228] width 365 height 24
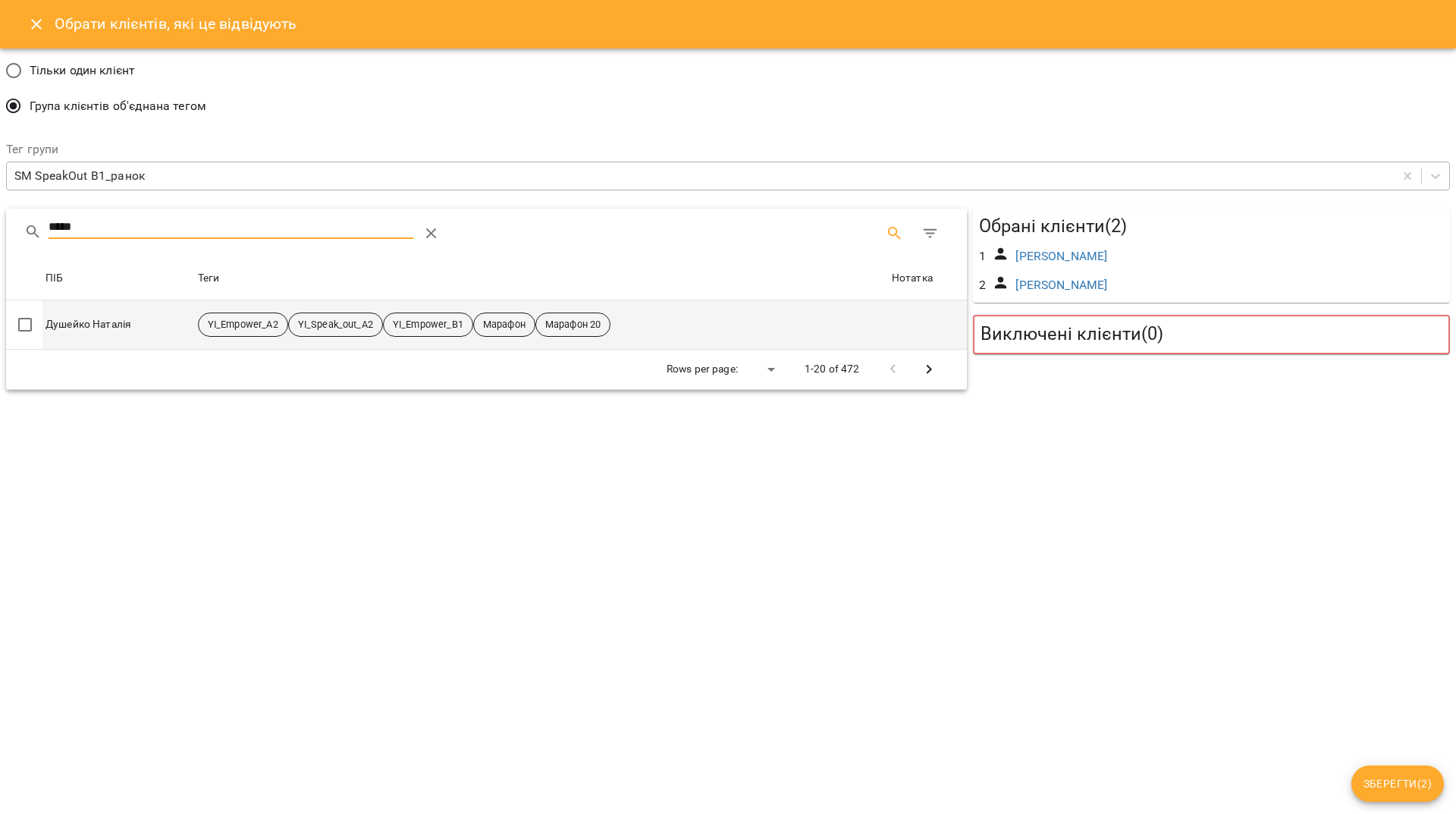
type input "*****"
click at [83, 327] on td "Душейко Наталія" at bounding box center [118, 325] width 152 height 50
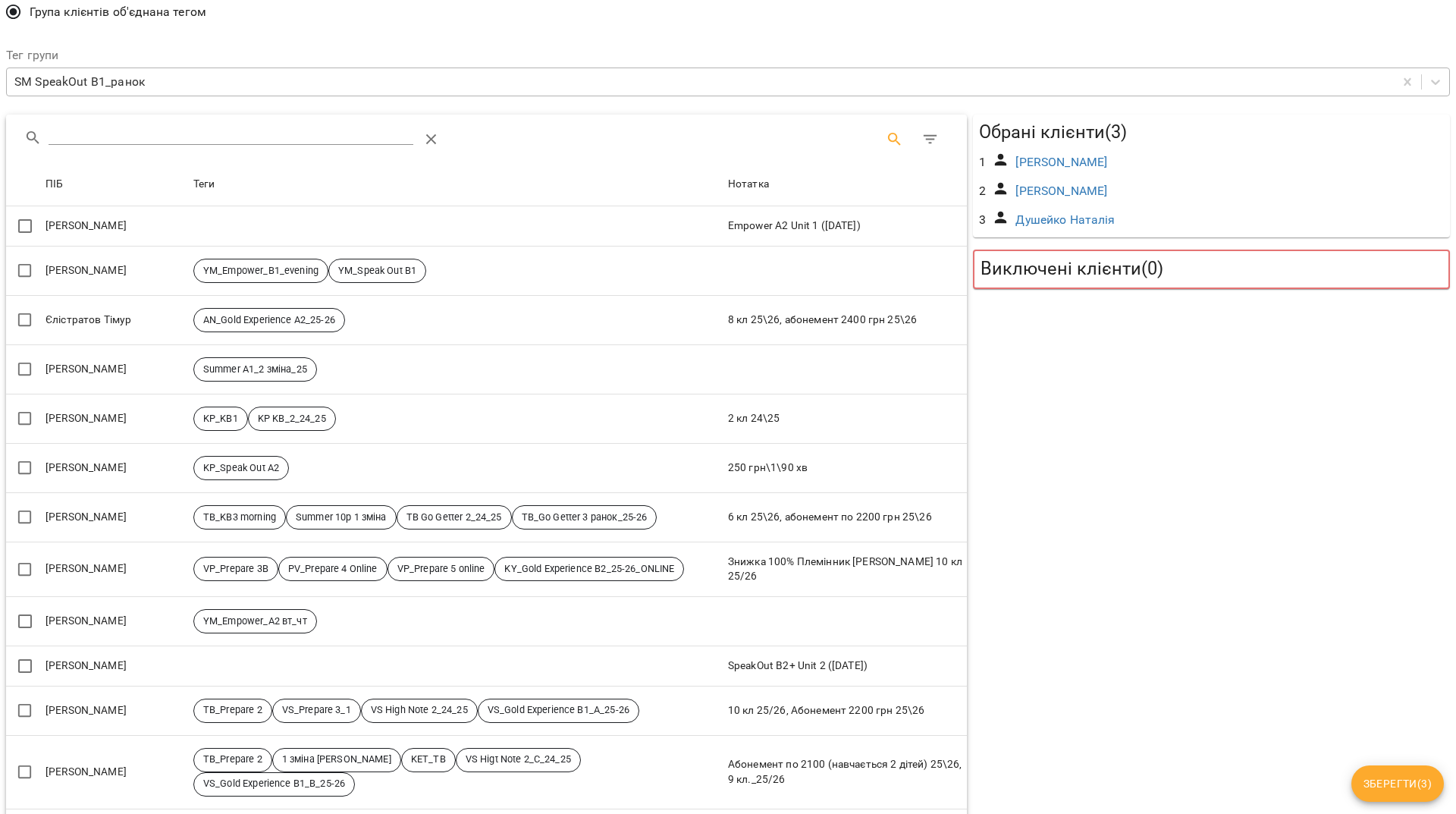
scroll to position [28, 0]
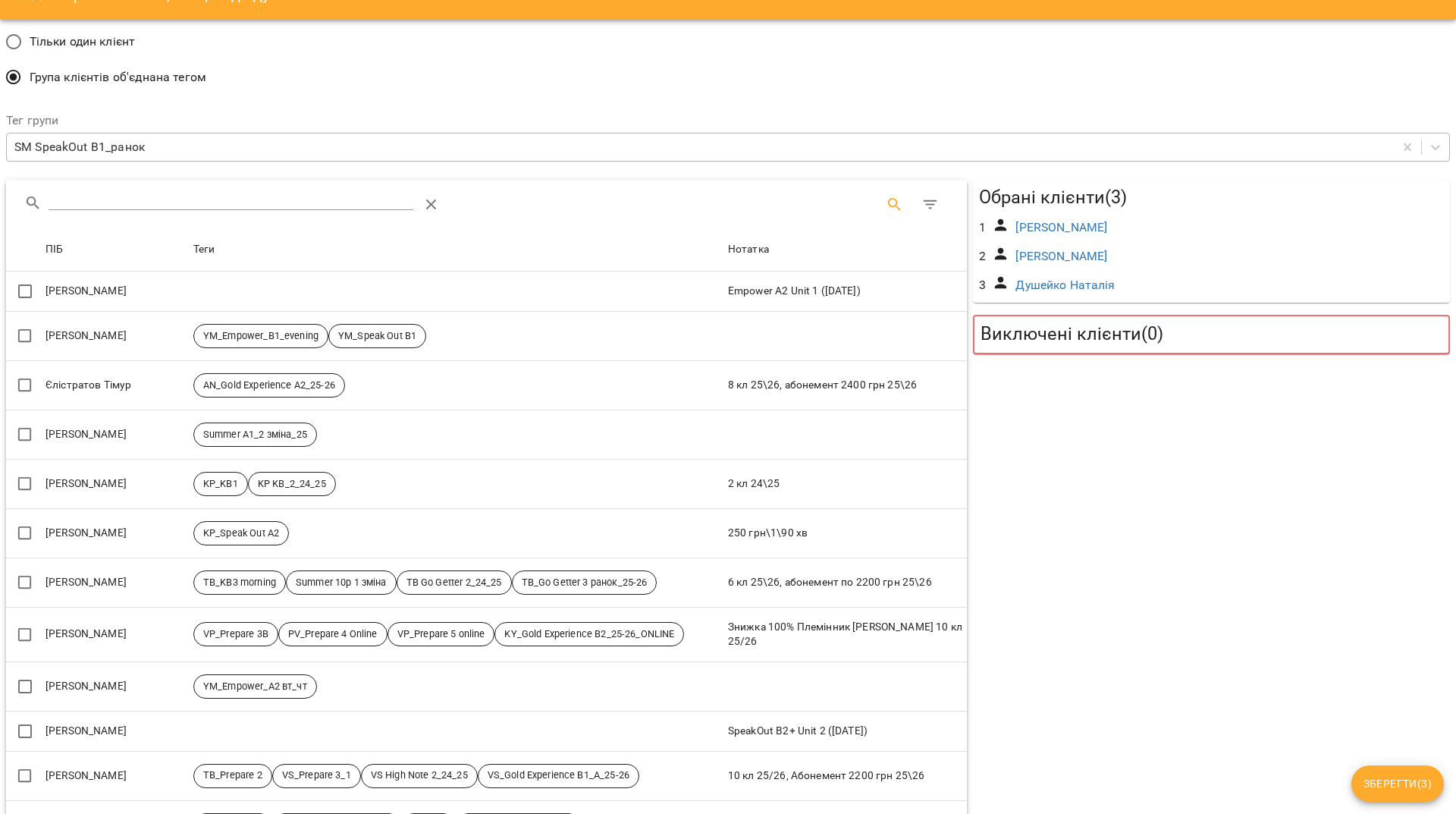
click at [1388, 775] on span "Зберегти ( 3 )" at bounding box center [1397, 784] width 68 height 18
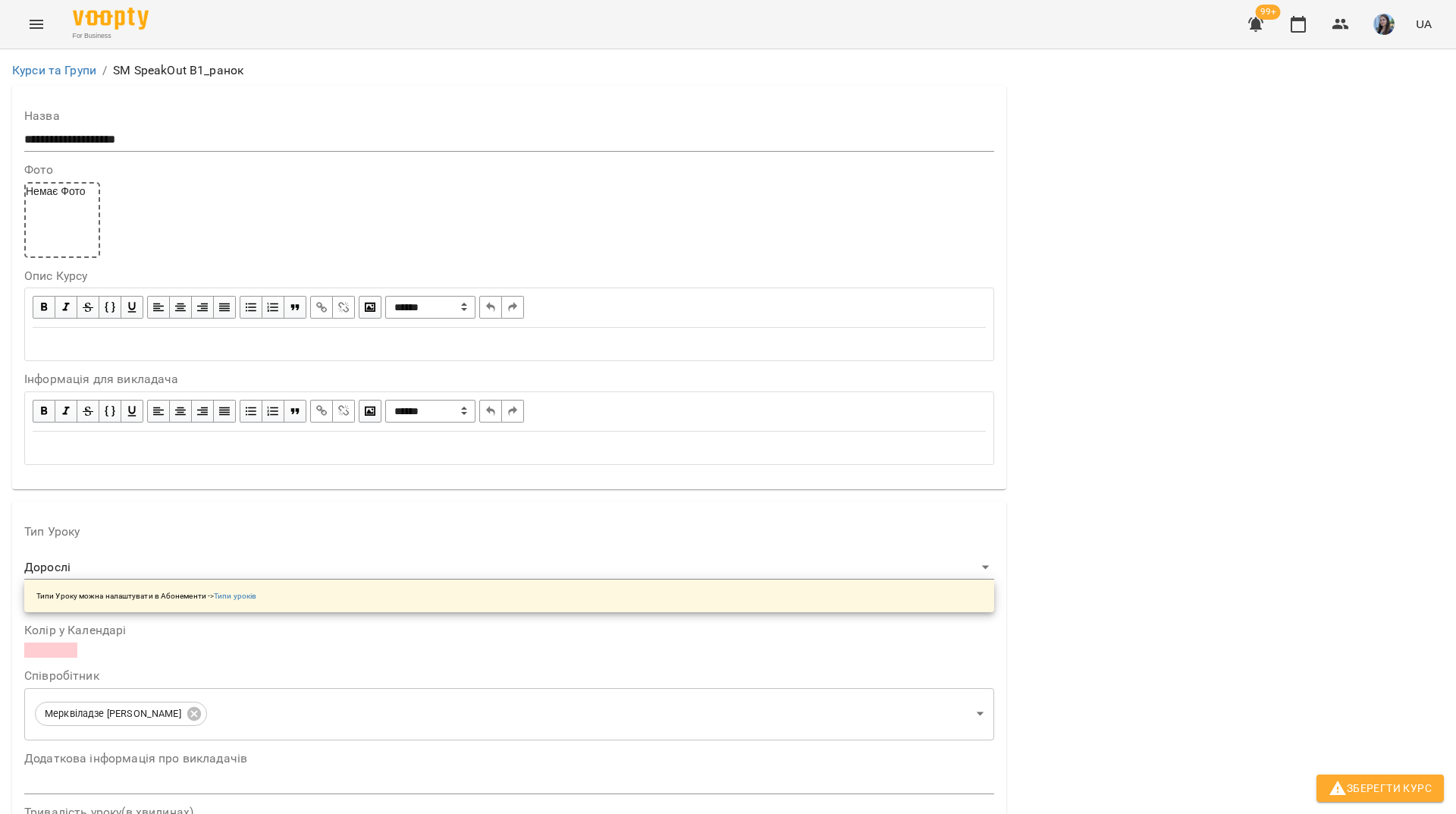
scroll to position [0, 0]
click at [1408, 782] on span "Зберегти Курс" at bounding box center [1380, 788] width 103 height 18
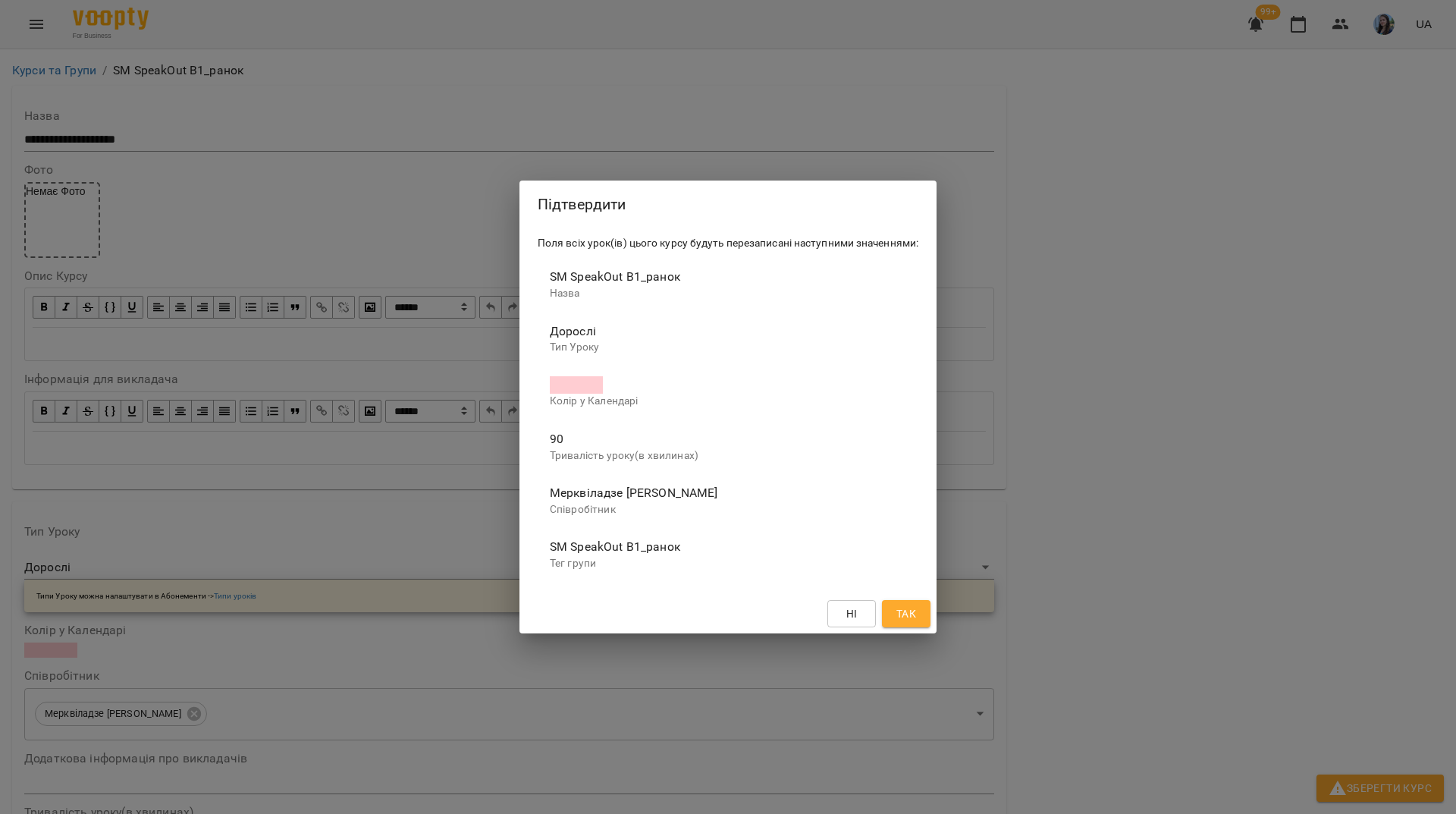
click at [905, 610] on span "Так" at bounding box center [906, 614] width 19 height 18
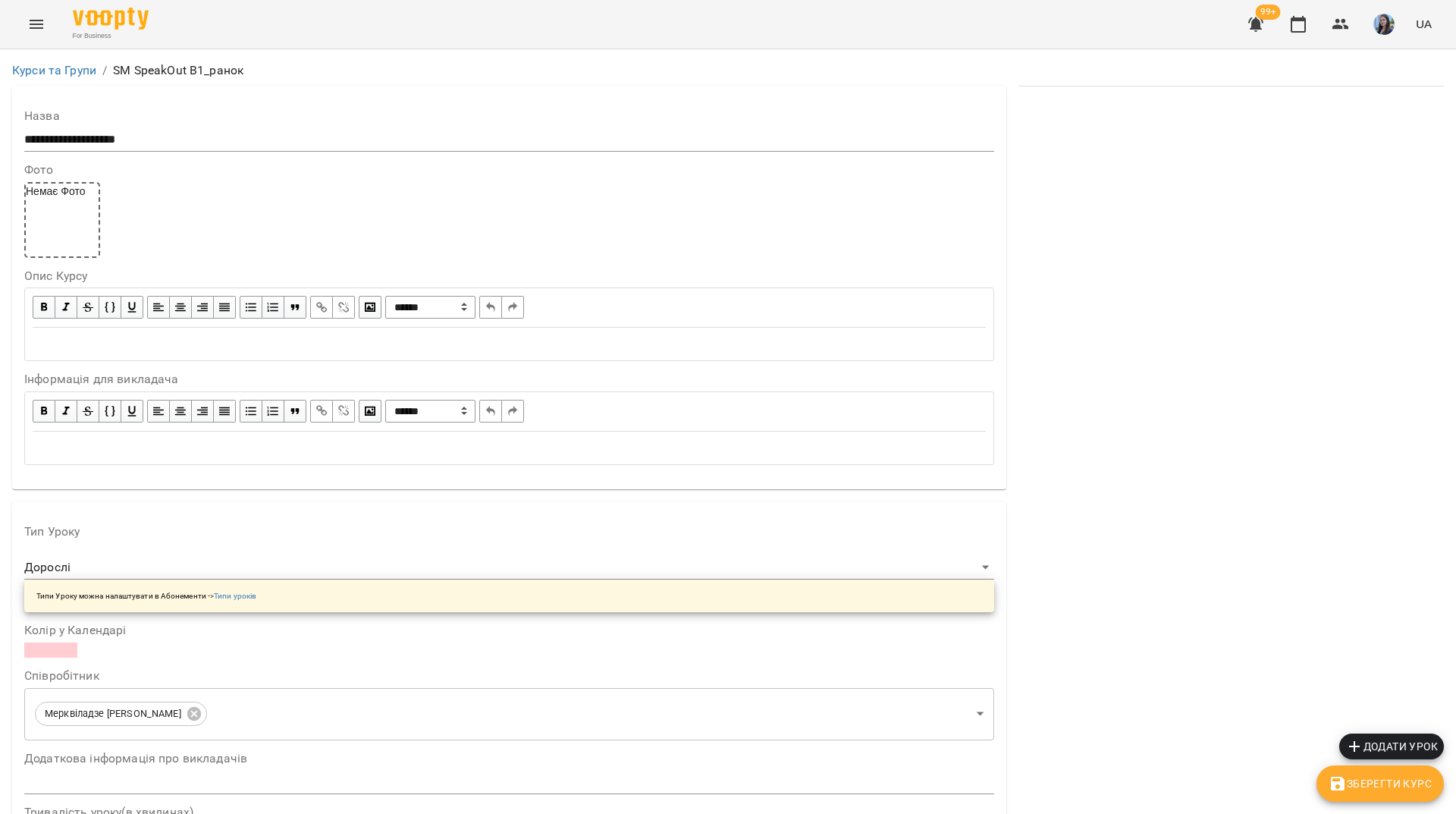
scroll to position [151, 0]
click at [1399, 738] on button "Додати урок" at bounding box center [1392, 746] width 105 height 26
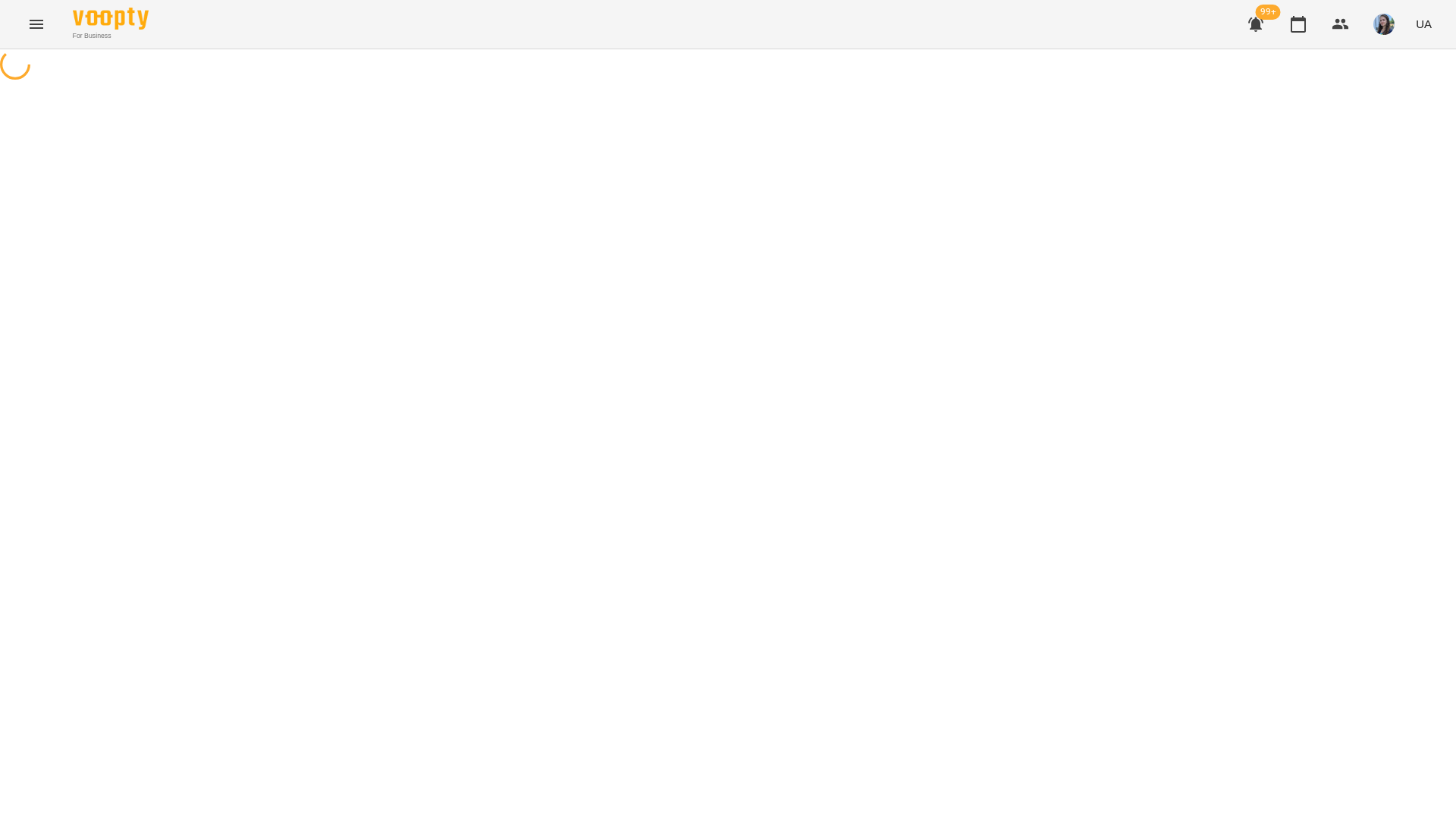
select select "*******"
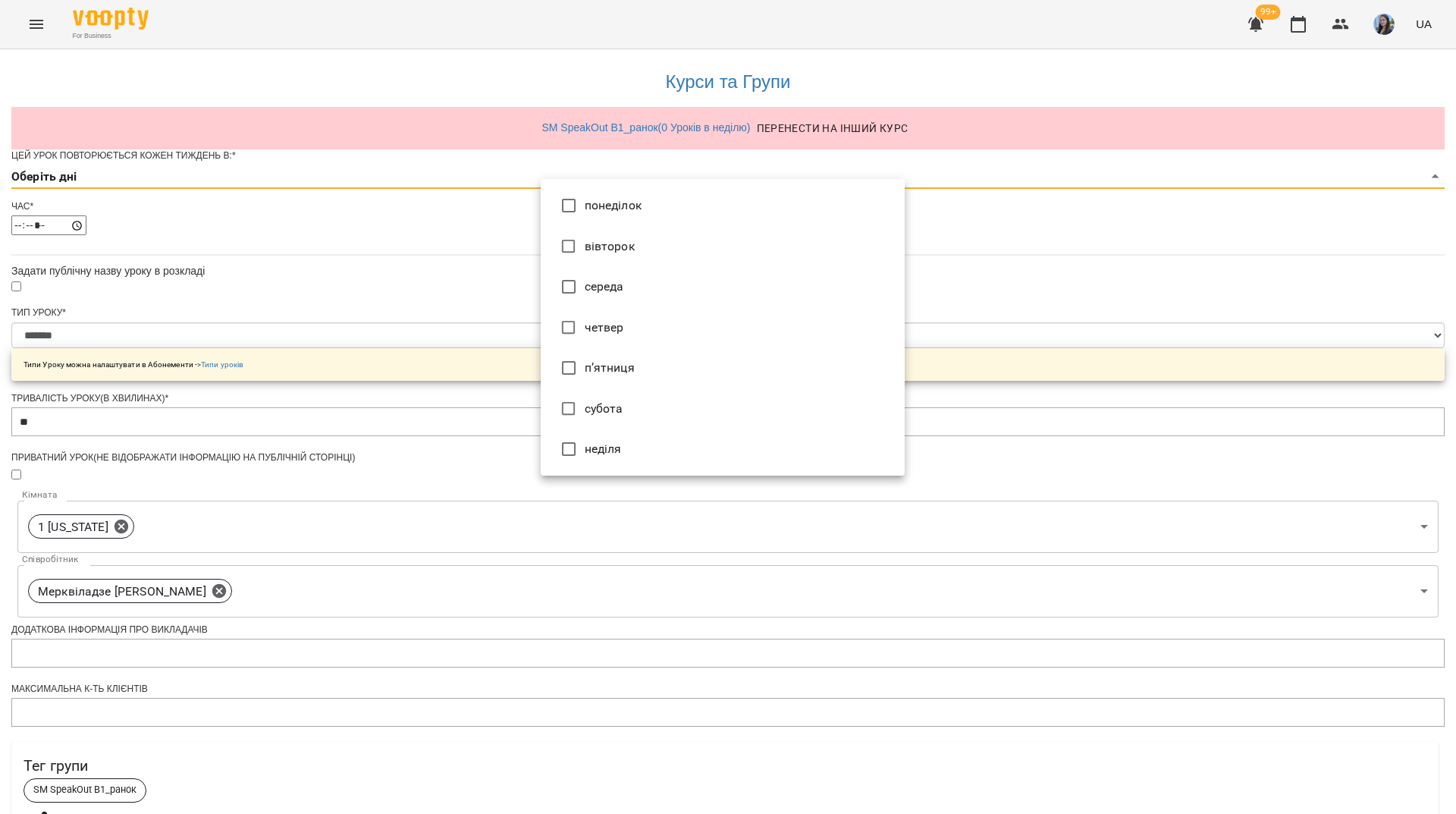
click at [684, 207] on body "**********" at bounding box center [728, 515] width 1456 height 1031
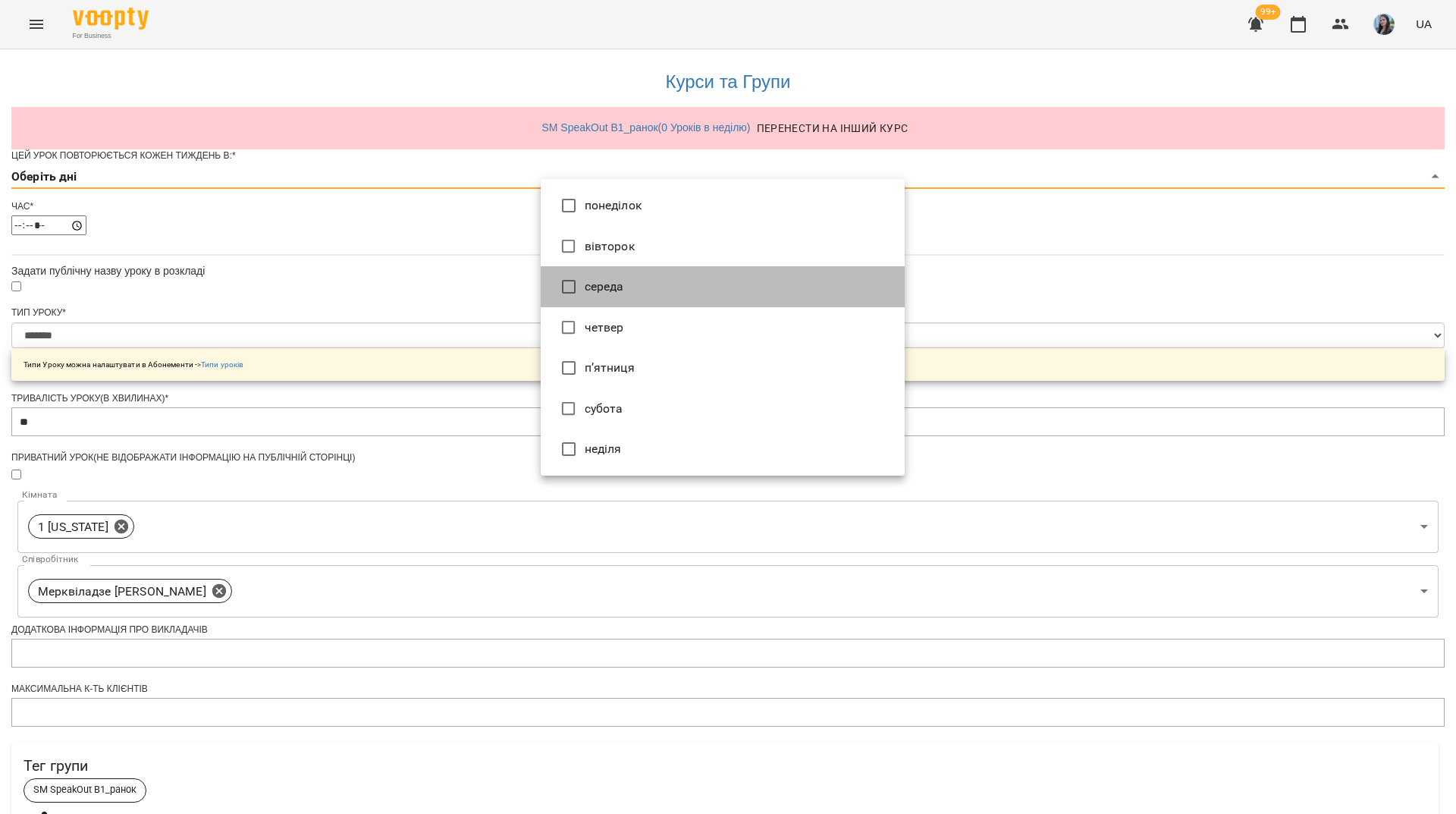
click at [609, 294] on li "середа" at bounding box center [722, 286] width 364 height 41
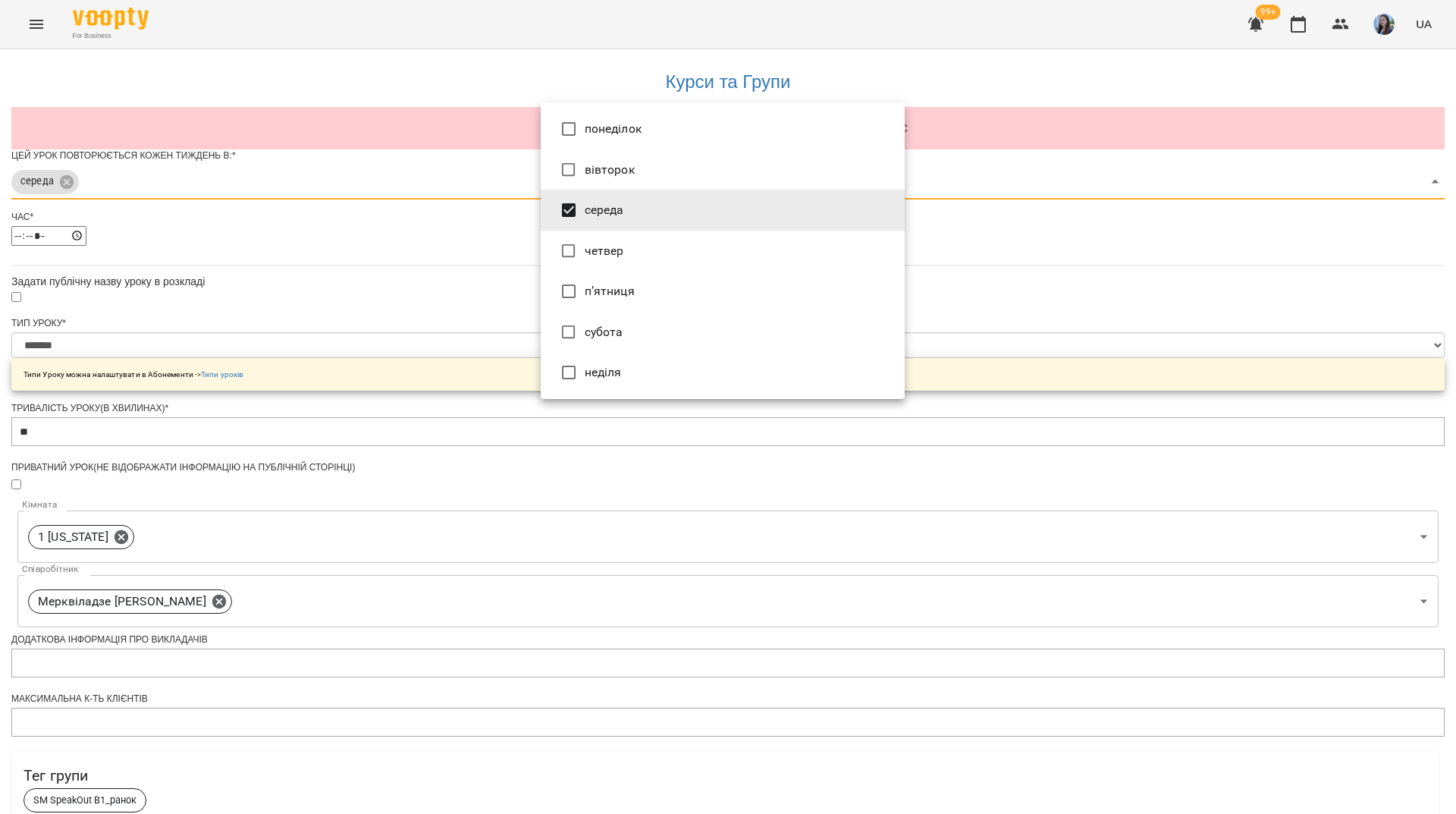
click at [606, 291] on li "п’ятниця" at bounding box center [722, 291] width 364 height 41
type input "***"
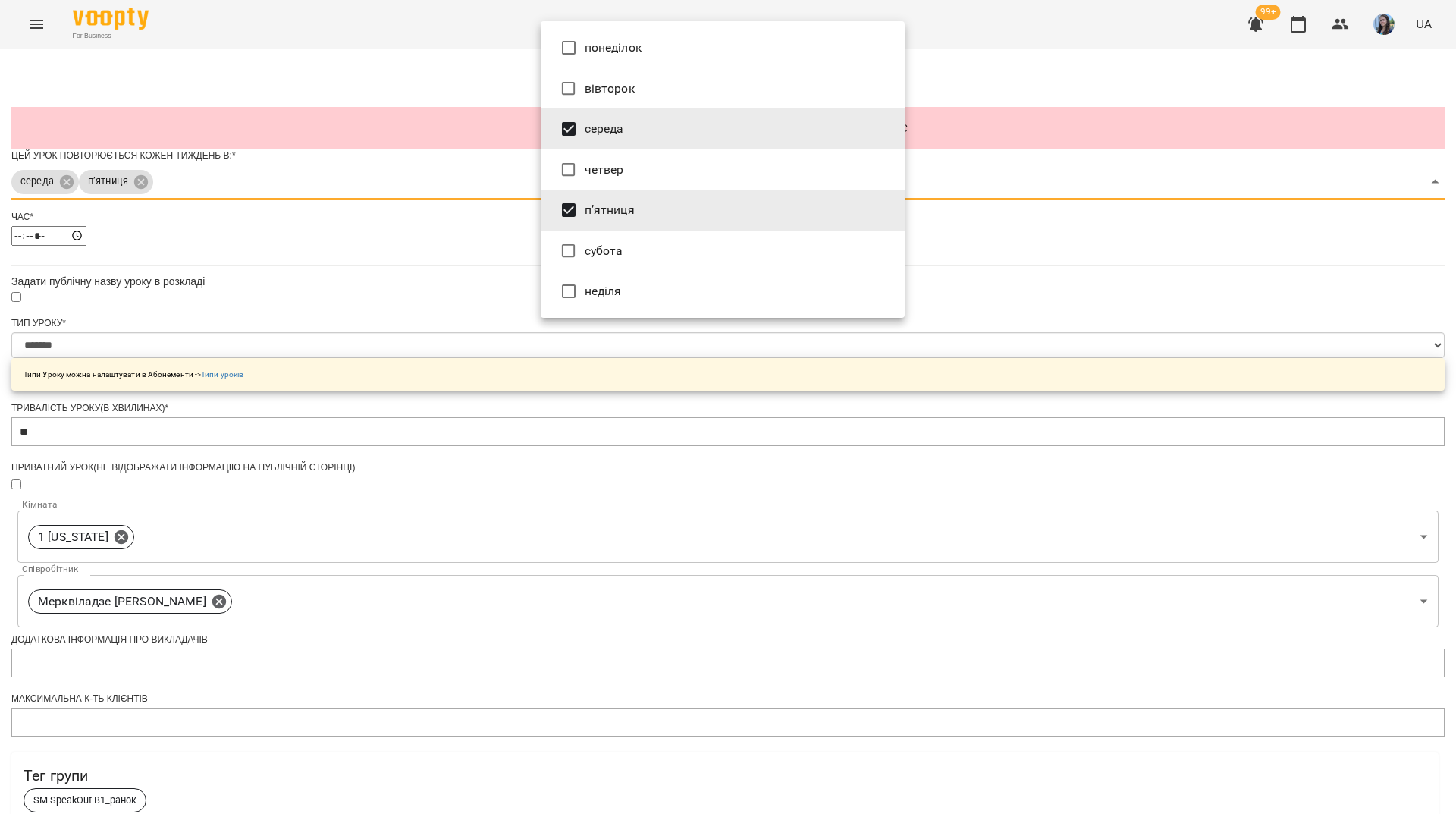
click at [1137, 307] on div at bounding box center [728, 407] width 1456 height 814
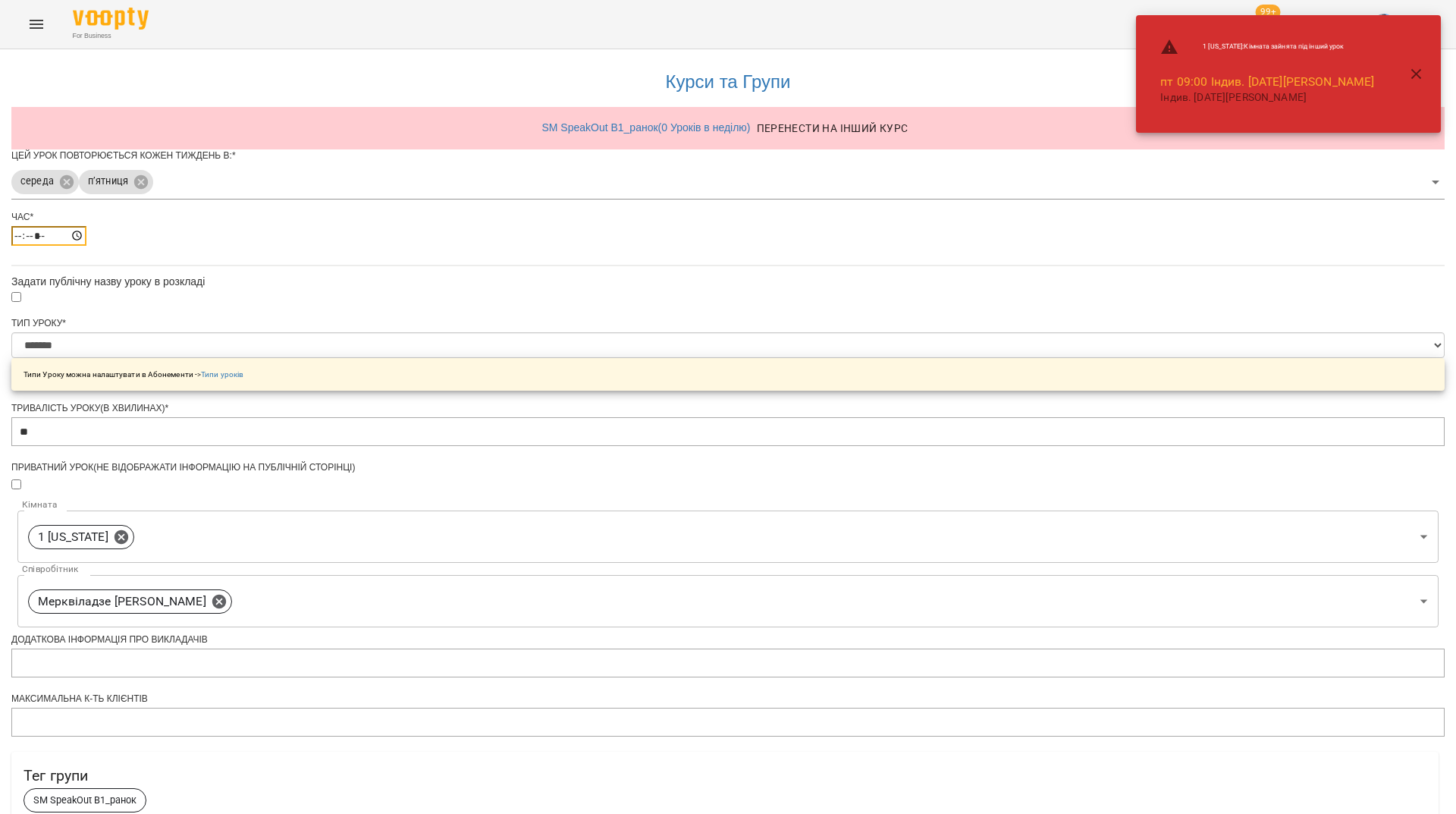
click at [86, 246] on input "*****" at bounding box center [49, 235] width 75 height 19
type input "*****"
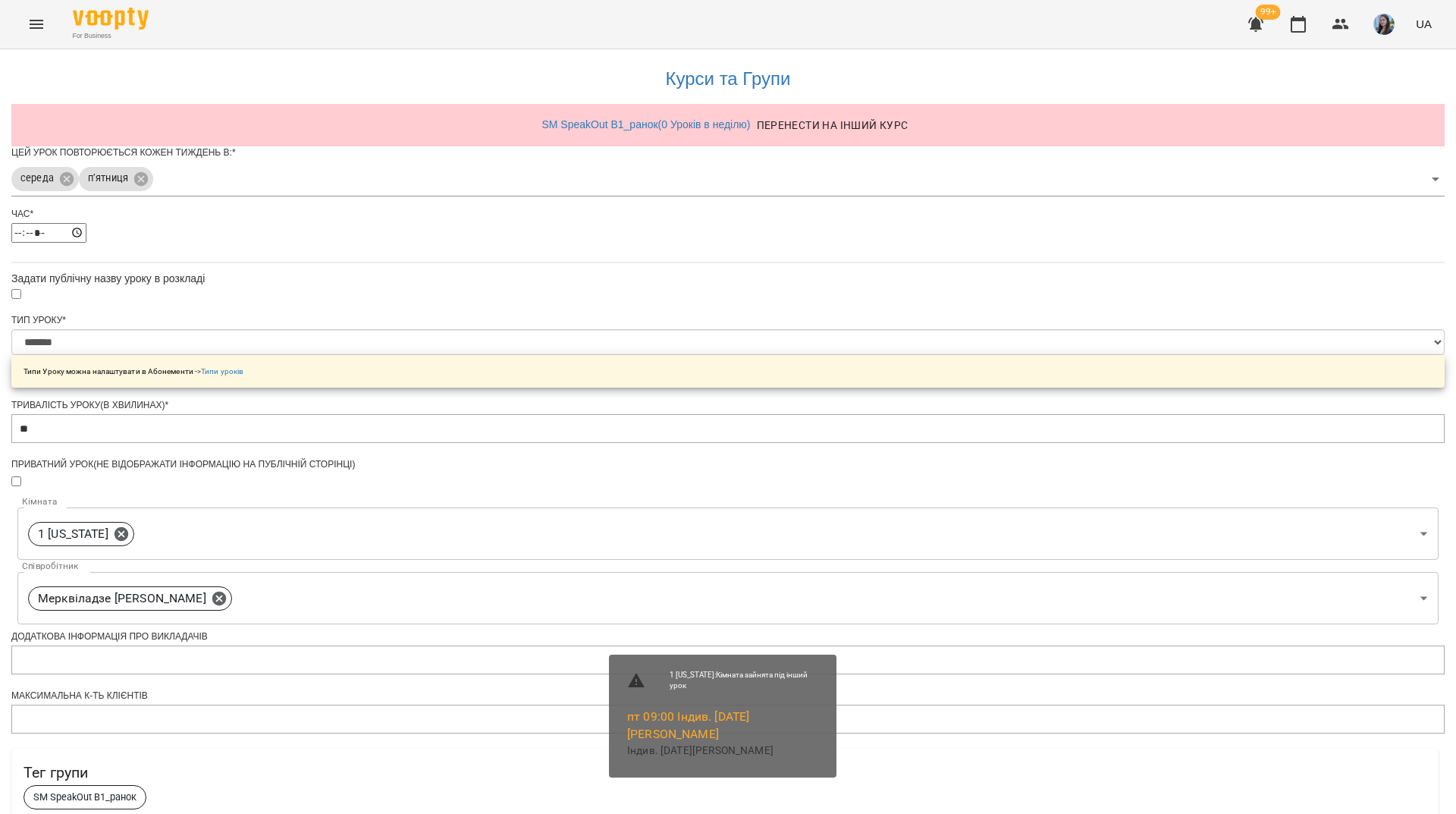
scroll to position [351, 0]
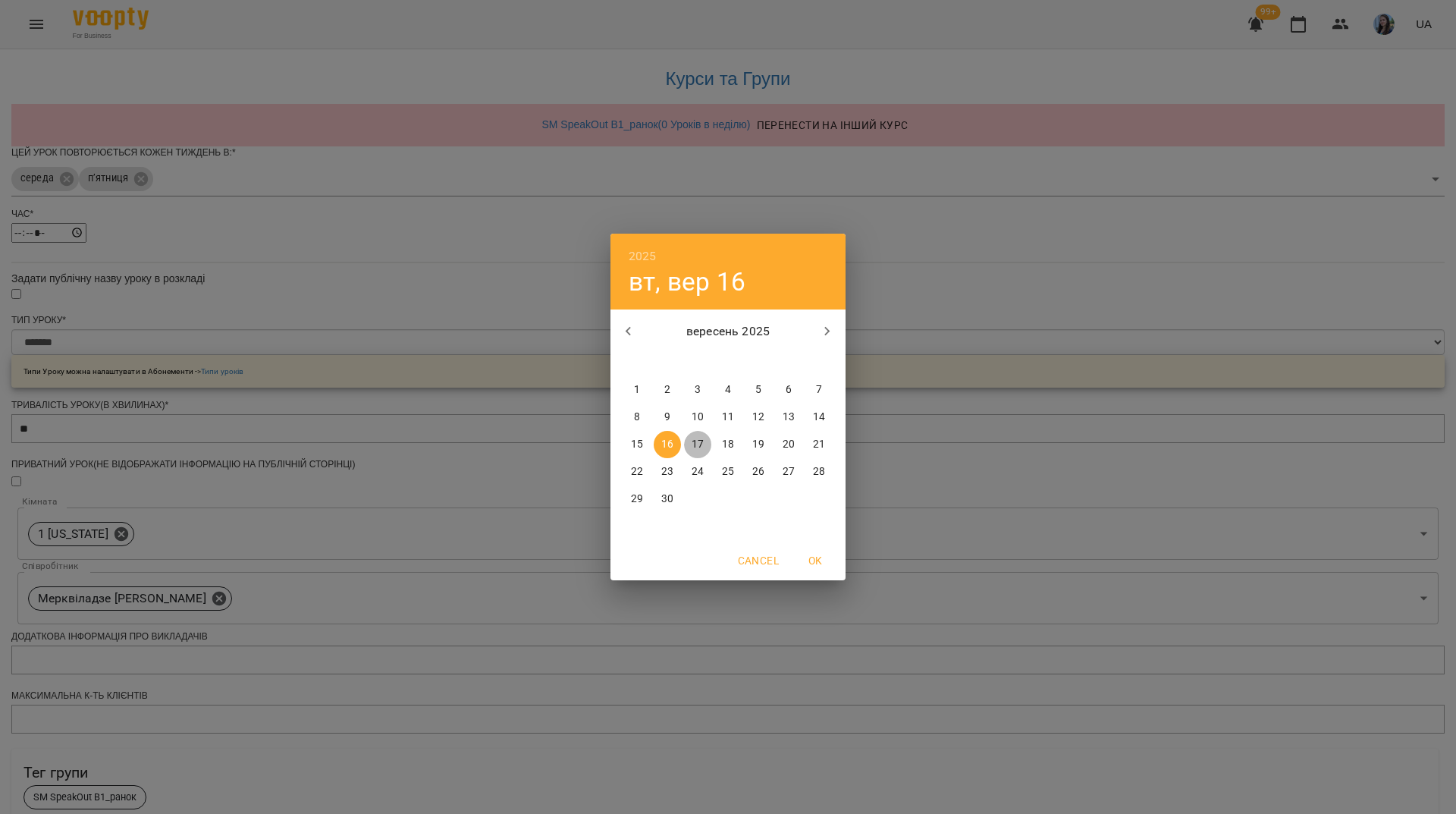
click at [699, 448] on p "17" at bounding box center [697, 444] width 12 height 16
type input "**********"
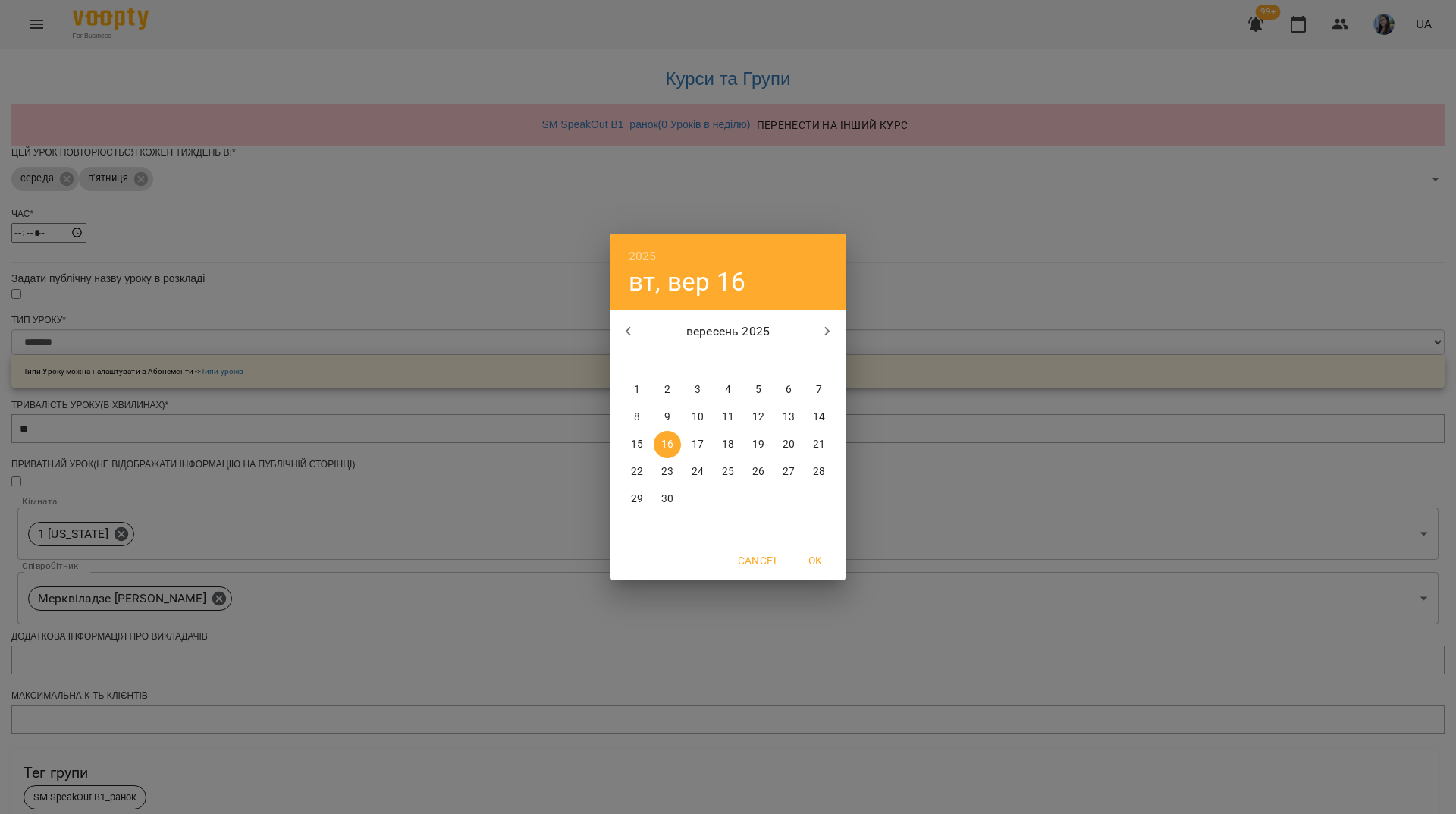
click at [833, 328] on icon "button" at bounding box center [828, 331] width 18 height 18
click at [827, 331] on icon "button" at bounding box center [828, 331] width 18 height 18
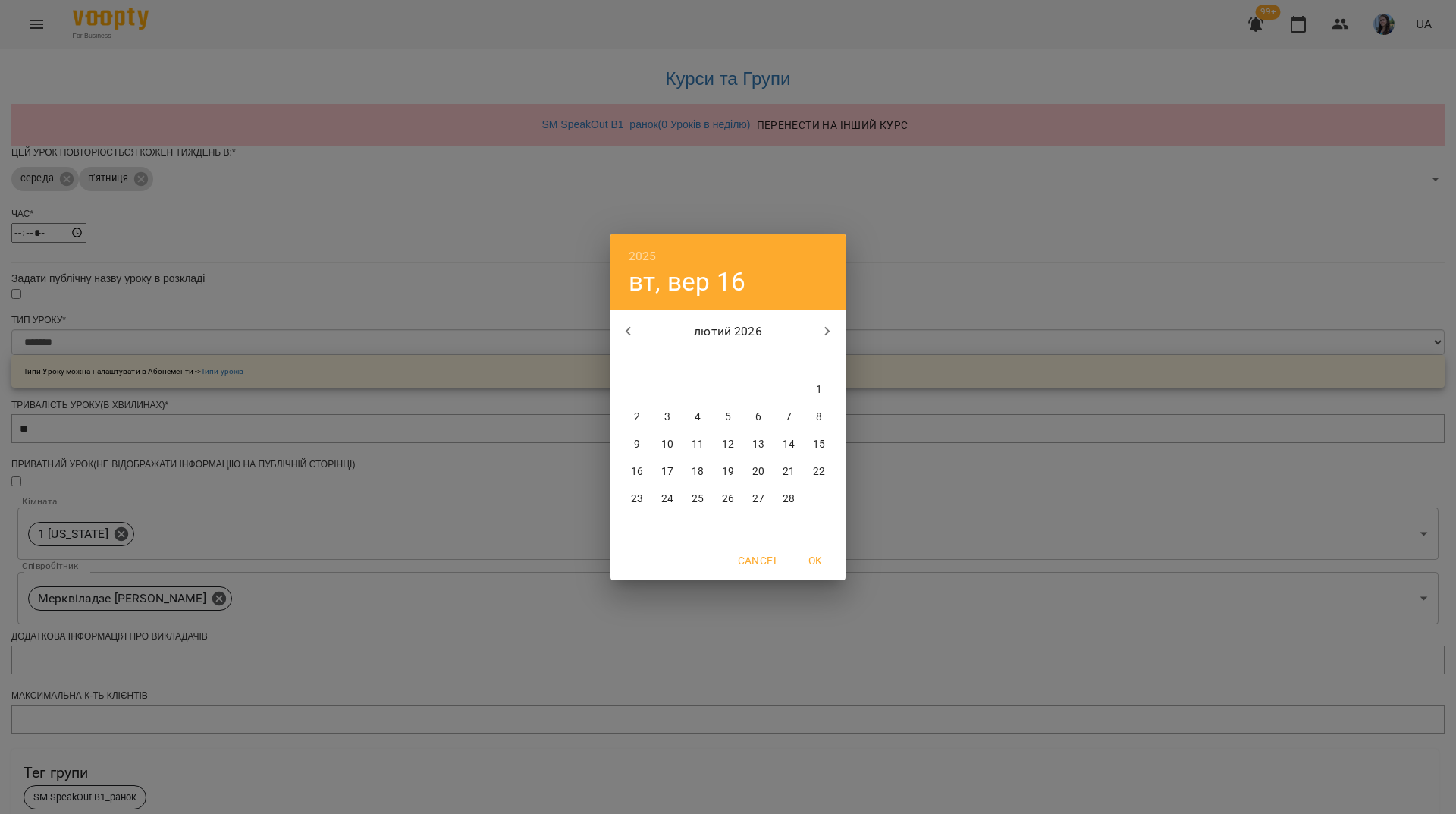
click at [827, 331] on icon "button" at bounding box center [828, 331] width 18 height 18
click at [673, 528] on span "31" at bounding box center [667, 526] width 28 height 16
type input "**********"
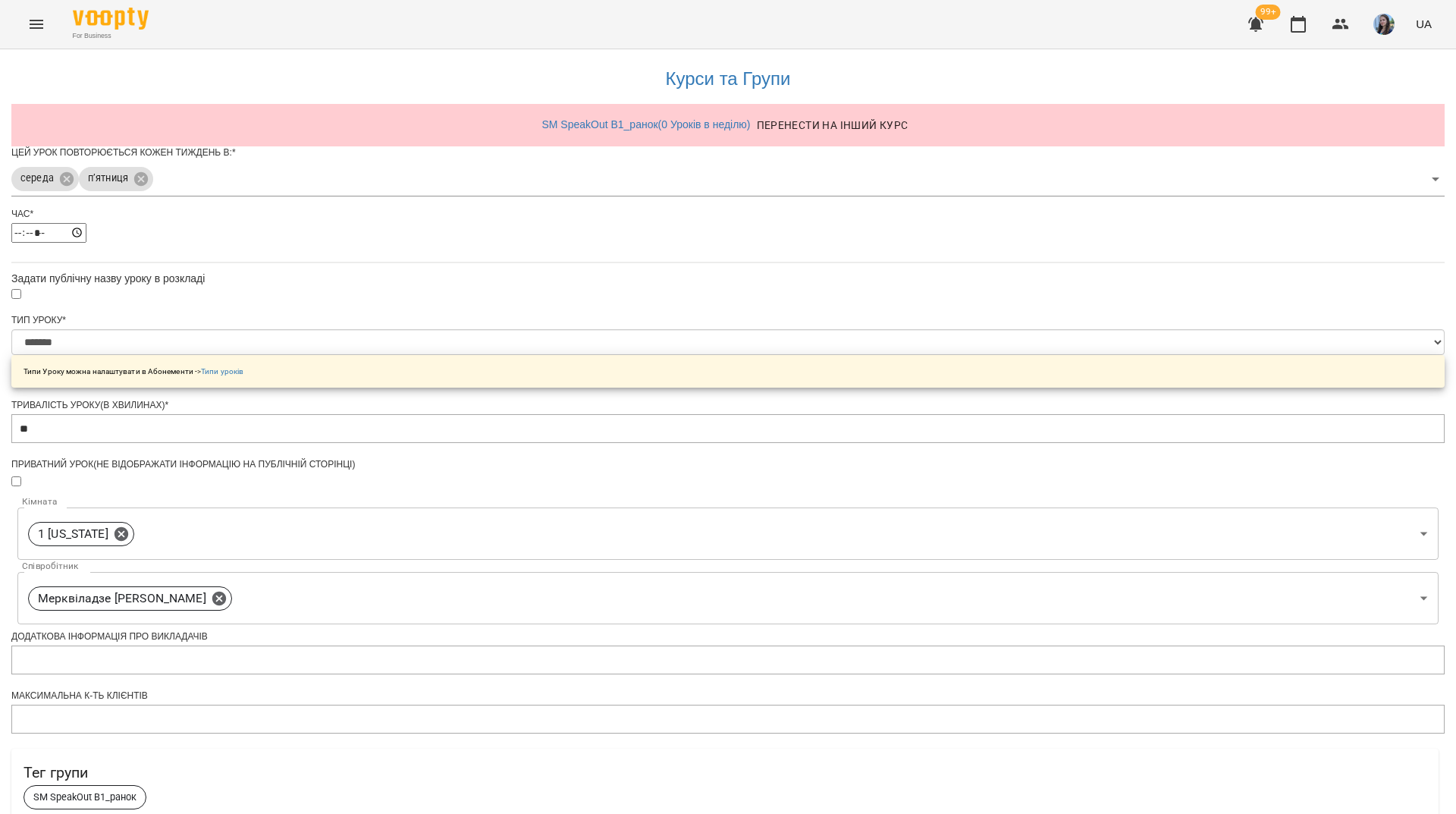
scroll to position [406, 0]
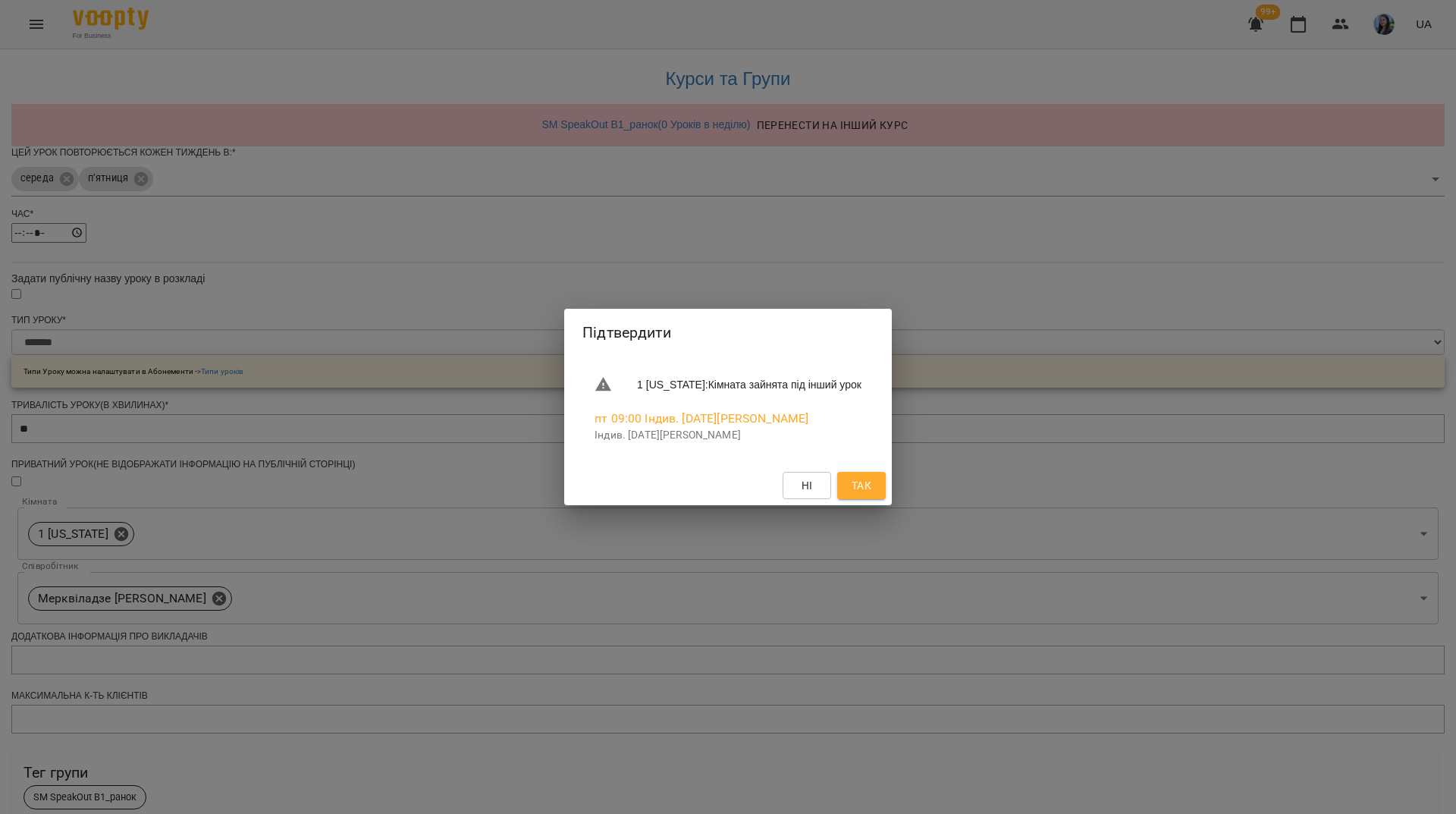
click at [868, 482] on span "Так" at bounding box center [861, 485] width 19 height 18
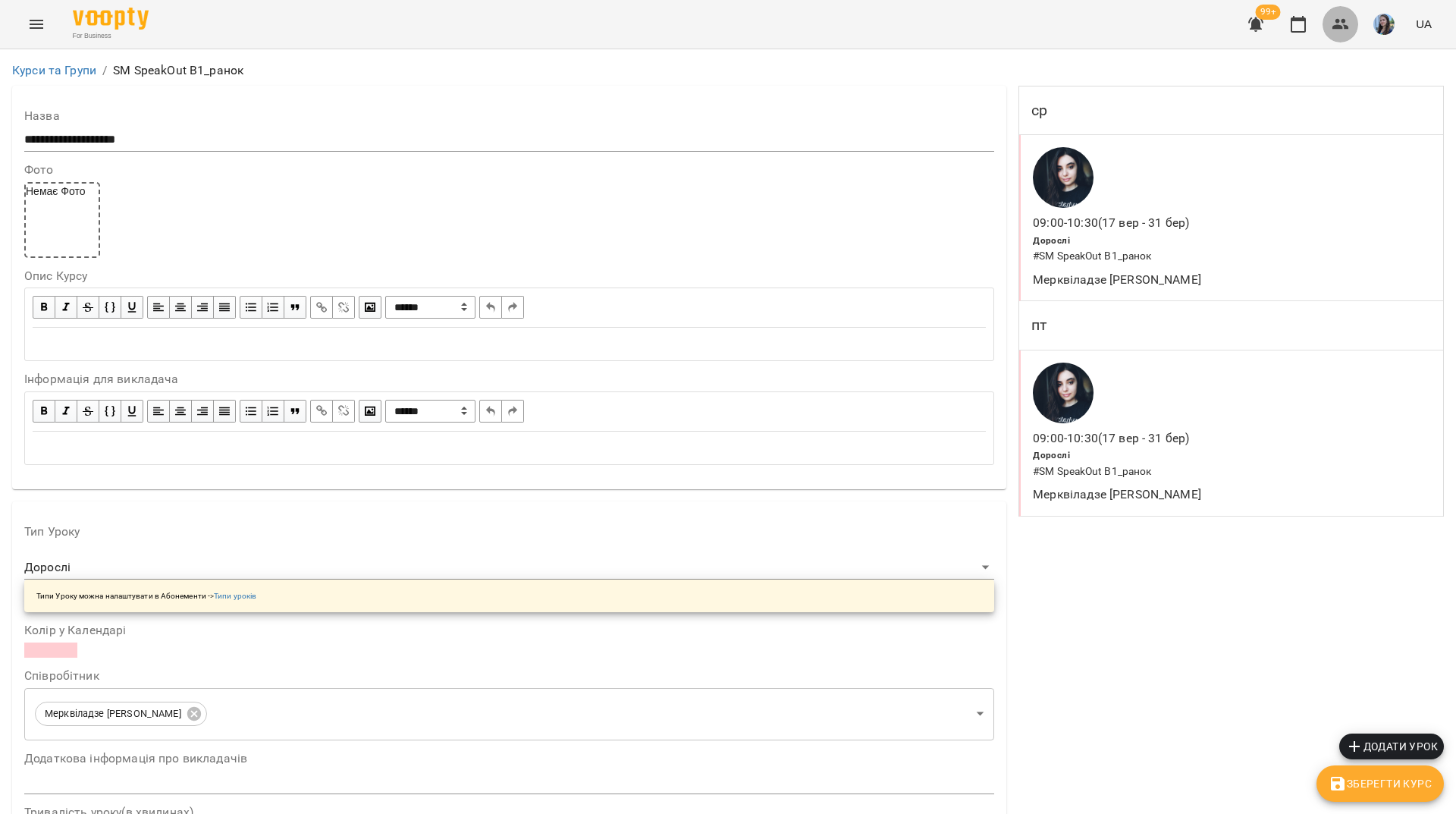
click at [1351, 22] on button "button" at bounding box center [1340, 25] width 37 height 37
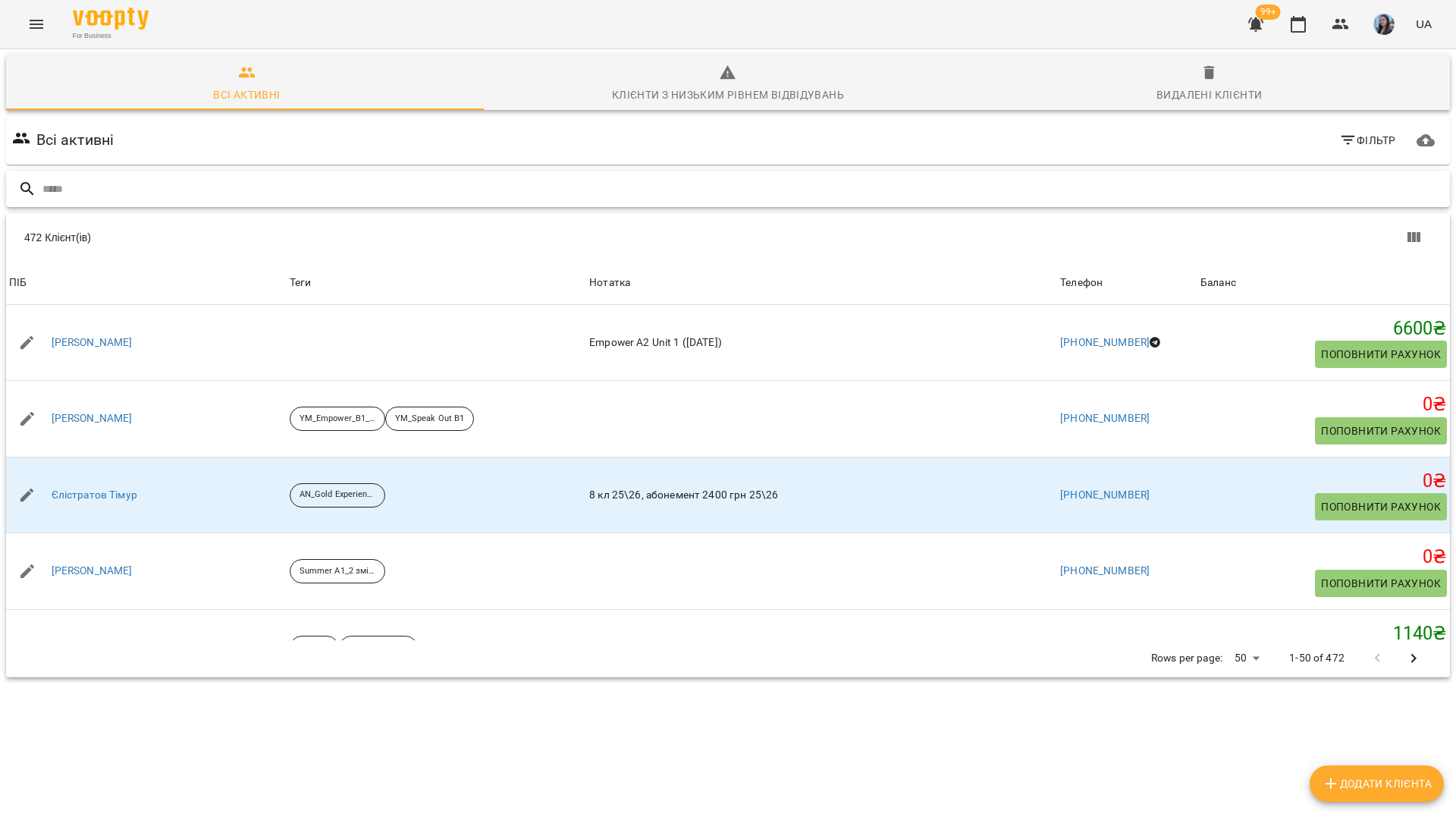
click at [1011, 192] on input "text" at bounding box center [742, 189] width 1401 height 25
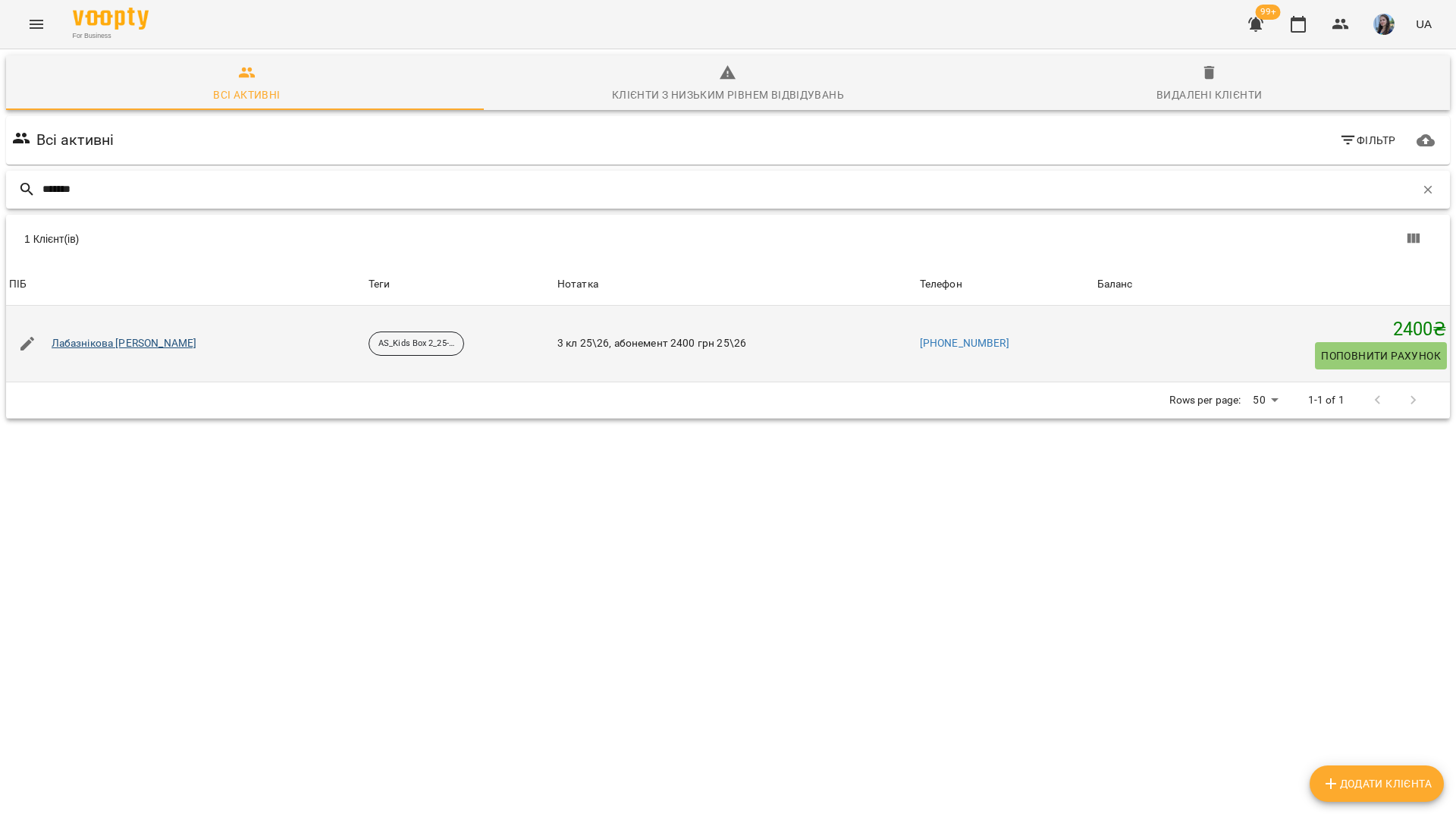
type input "******"
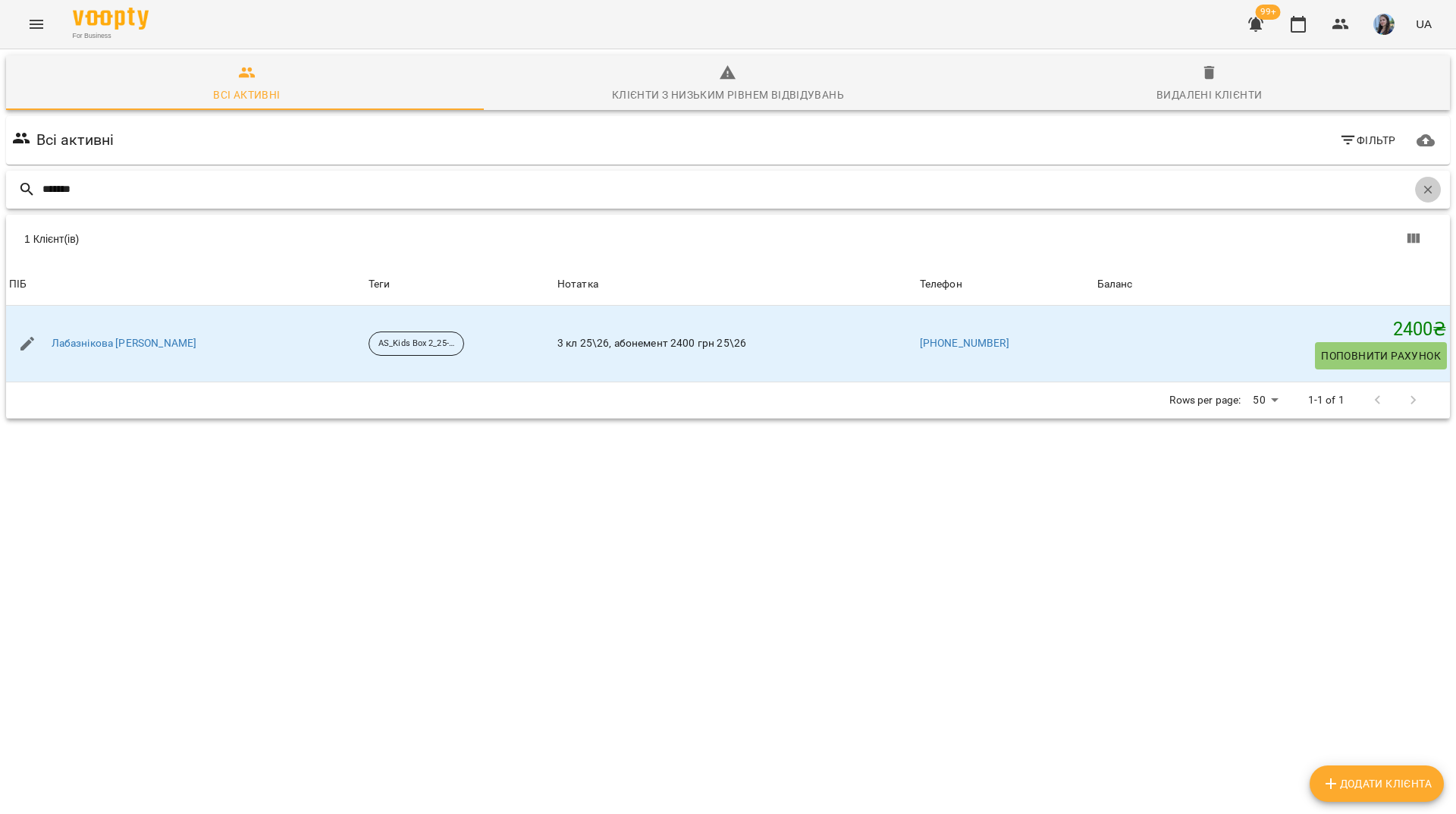
click at [1425, 187] on button "button" at bounding box center [1428, 190] width 26 height 26
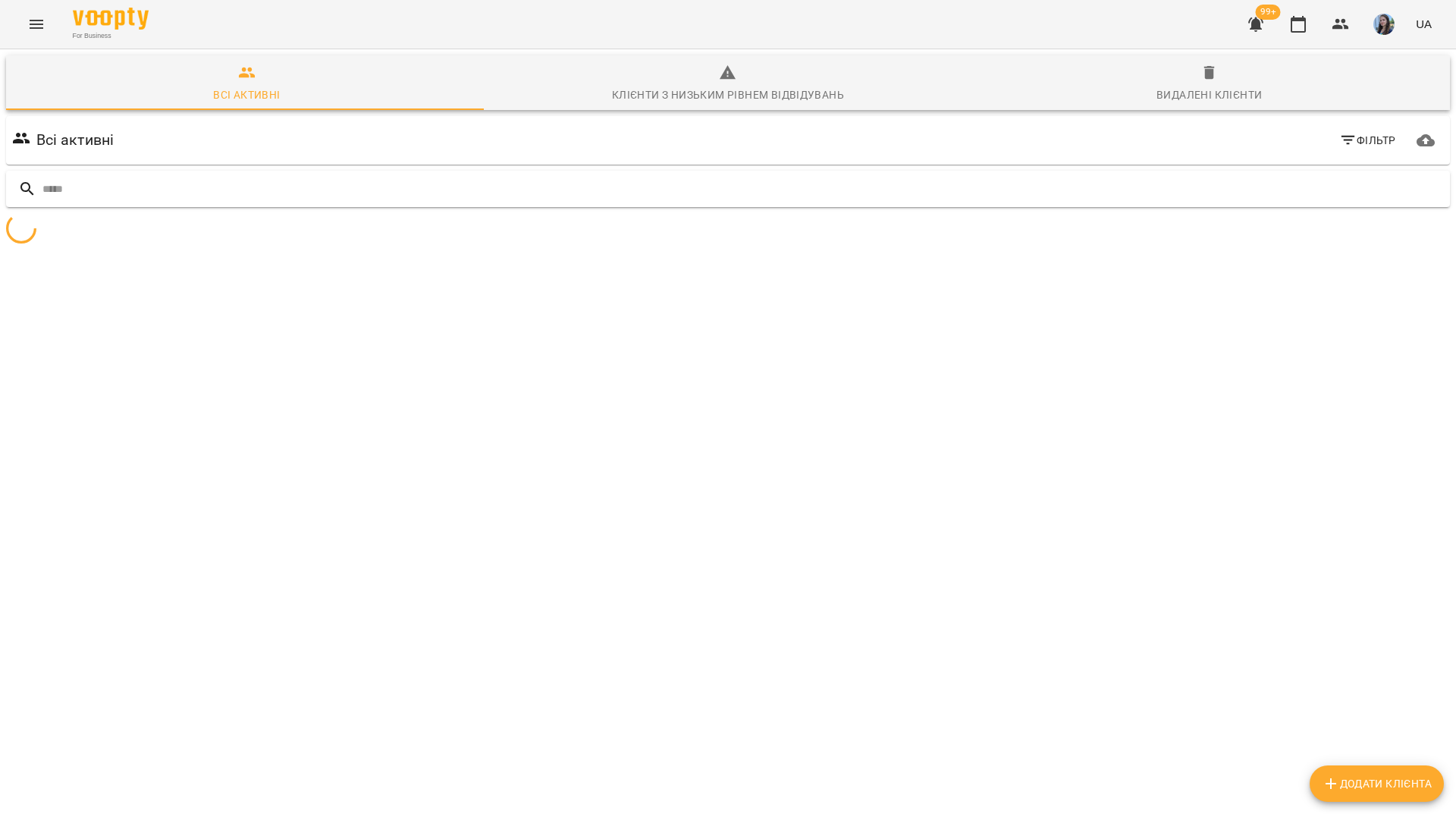
click at [1256, 28] on icon "button" at bounding box center [1255, 25] width 16 height 15
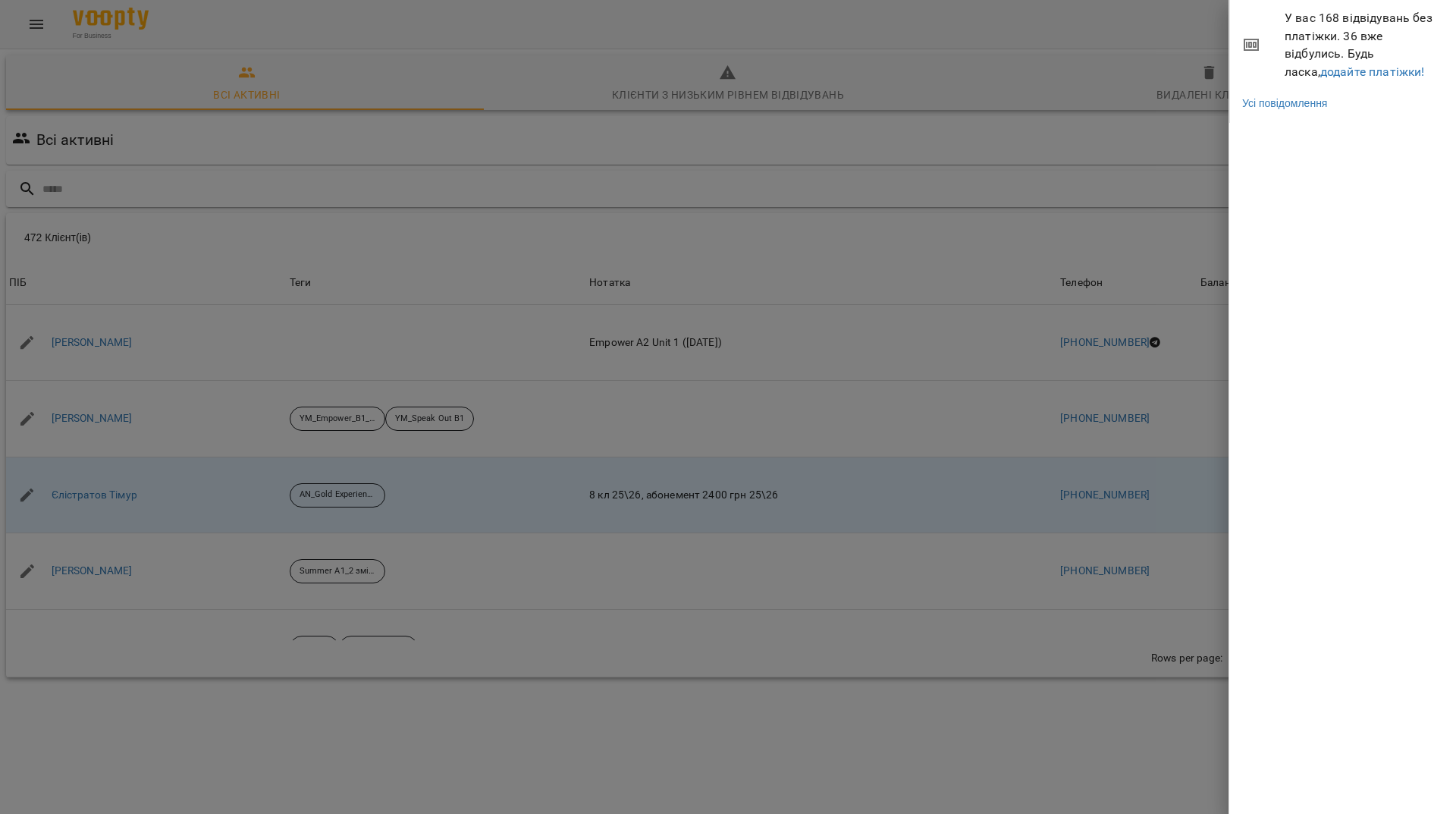
click at [1344, 83] on li "У вас 168 відвідувань без платіжки. 36 вже відбулись. Будь ласка, додайте платі…" at bounding box center [1343, 45] width 227 height 90
click at [1344, 75] on link "додайте платіжки!" at bounding box center [1373, 72] width 105 height 15
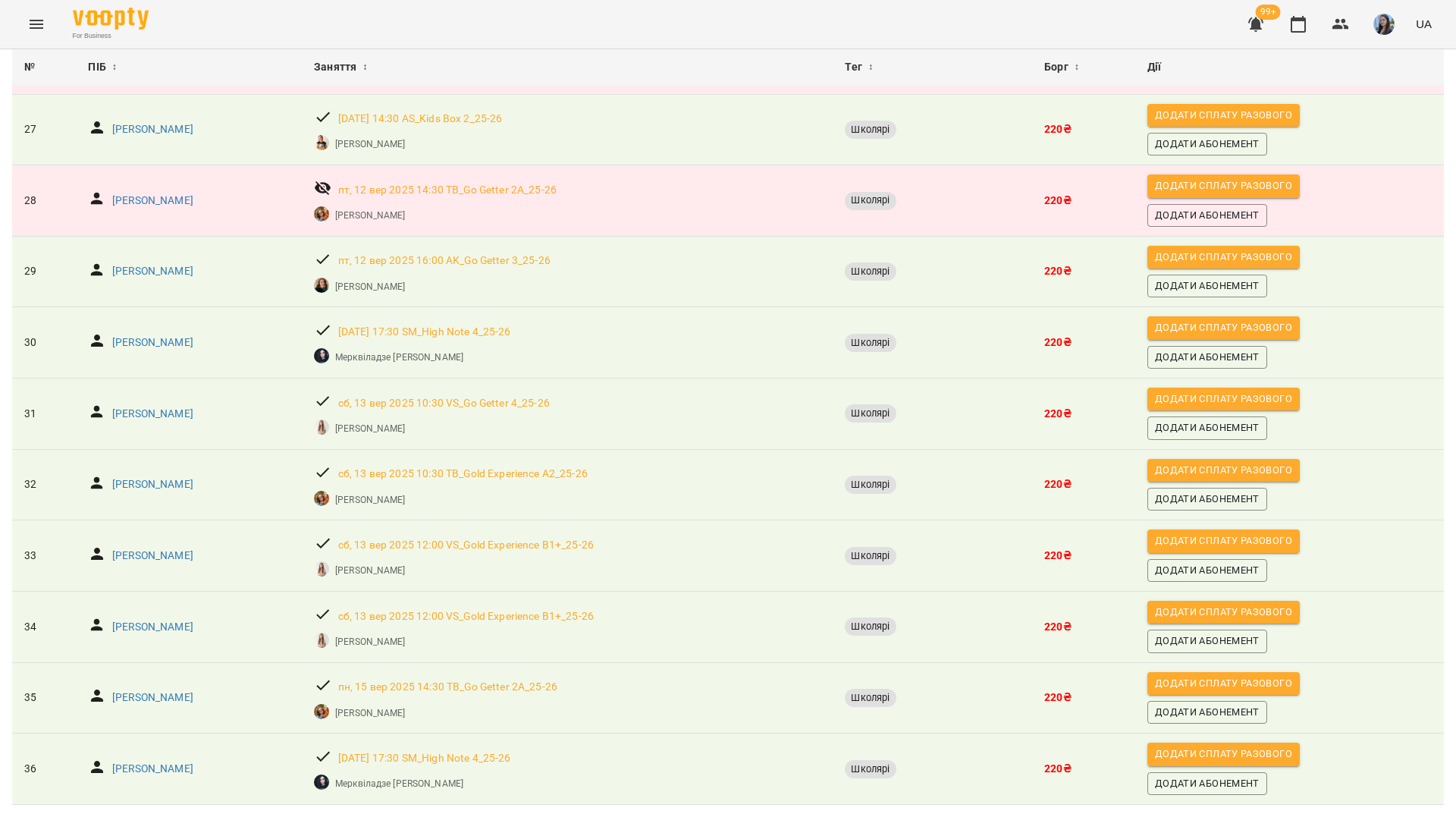
scroll to position [2009, 0]
click at [1333, 28] on icon "button" at bounding box center [1340, 25] width 18 height 18
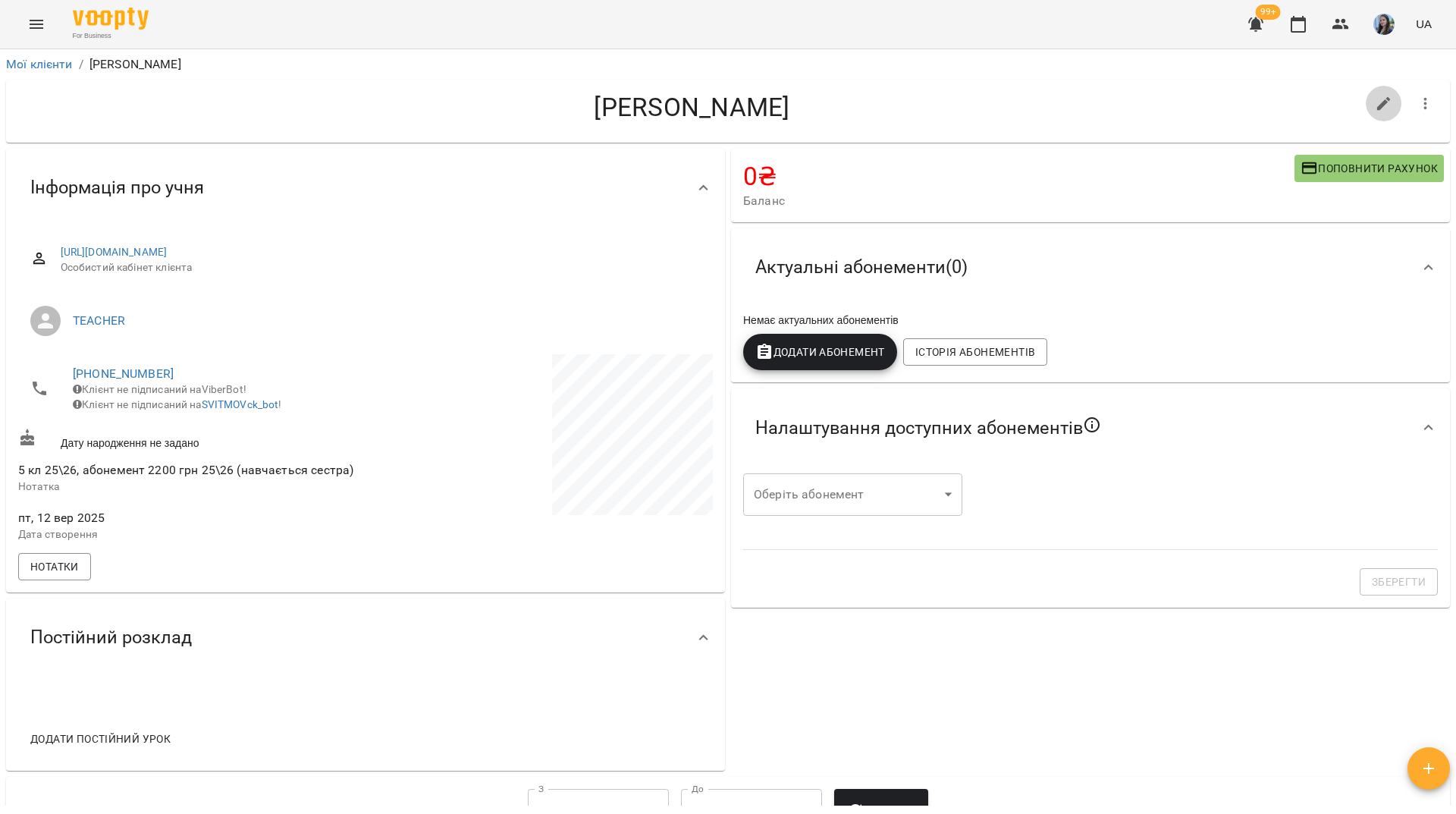
click at [1379, 109] on icon "button" at bounding box center [1384, 104] width 18 height 18
select select "**"
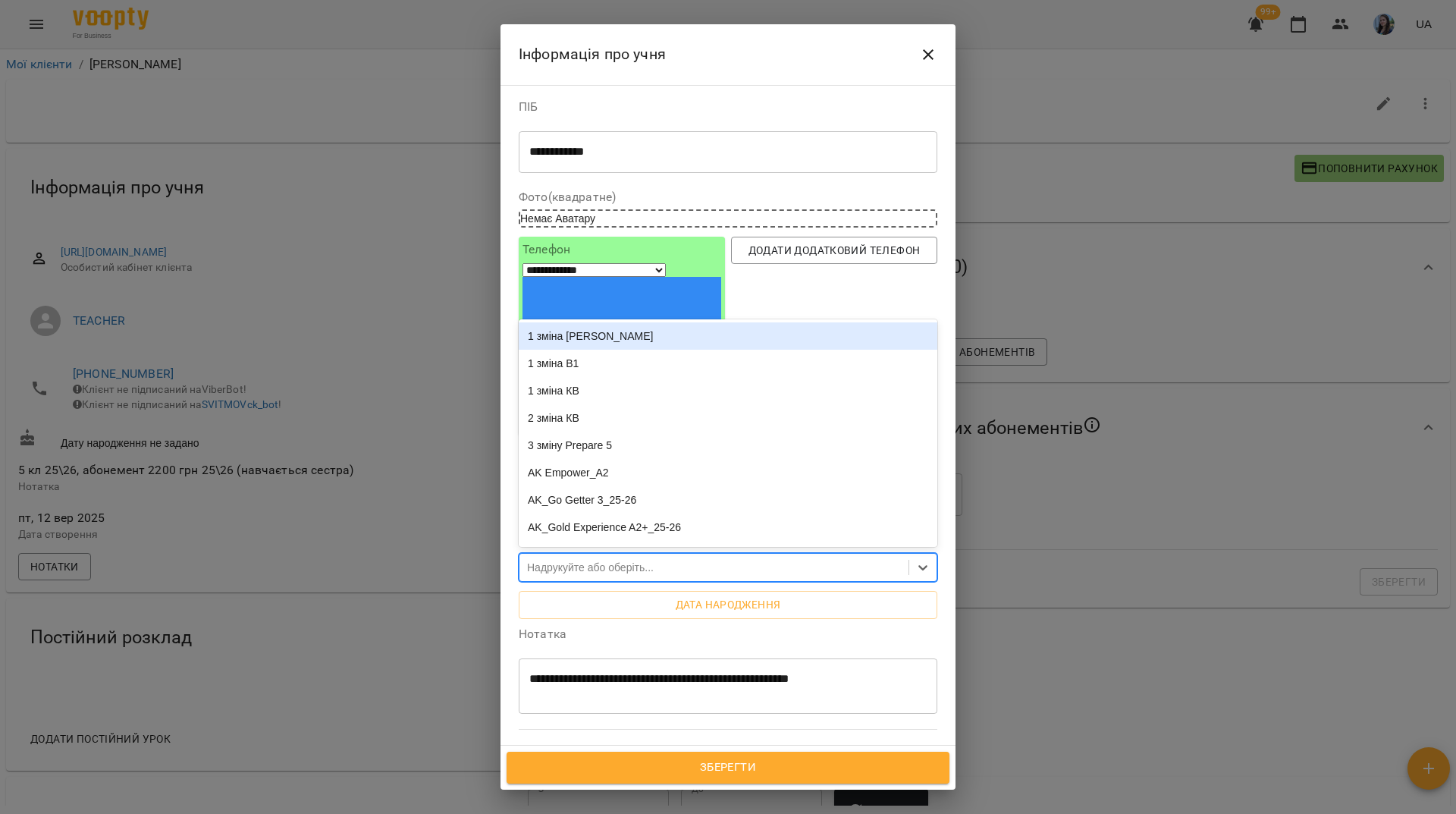
click at [631, 560] on div "Надрукуйте або оберіть..." at bounding box center [590, 567] width 127 height 16
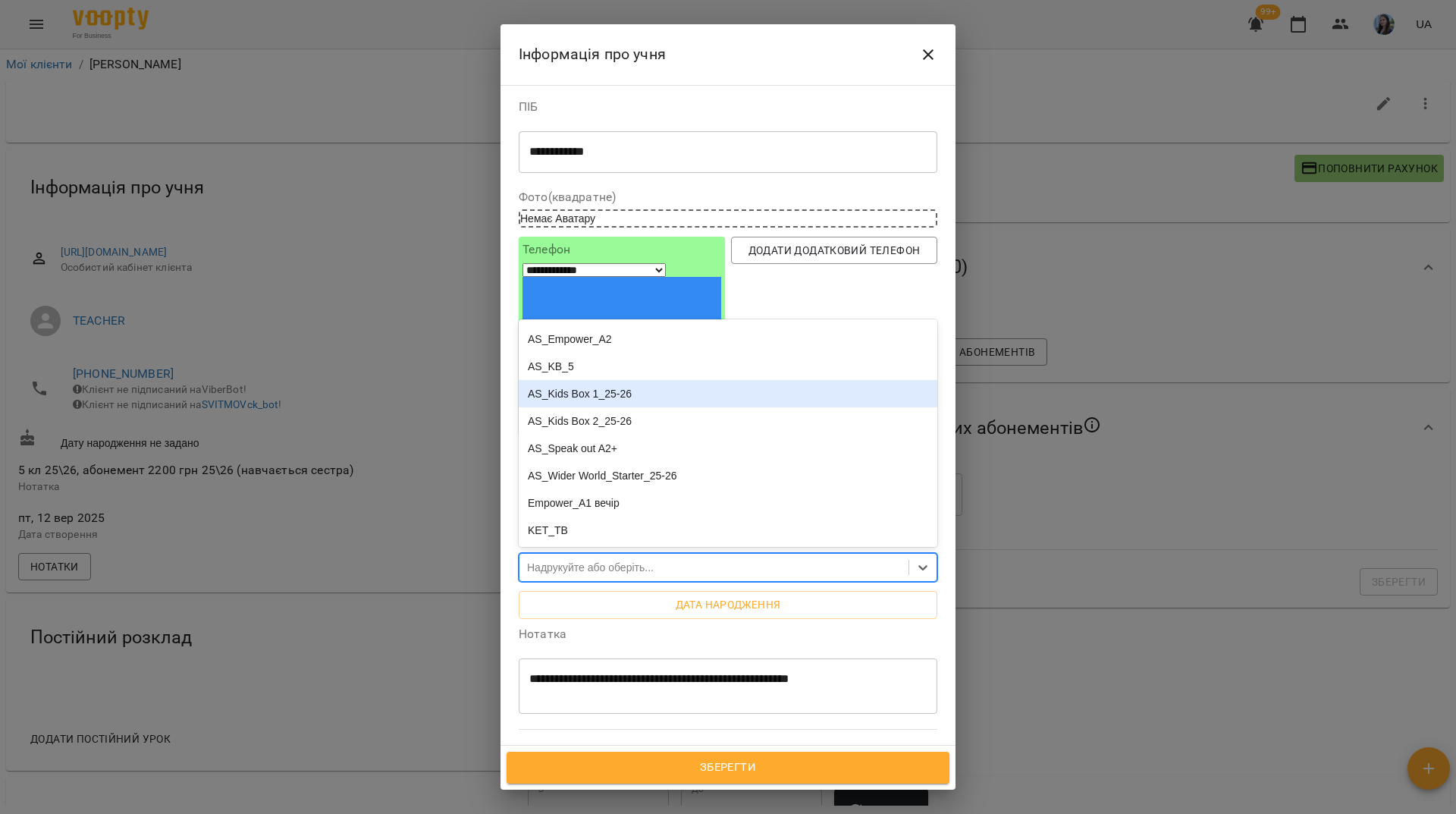
scroll to position [683, 0]
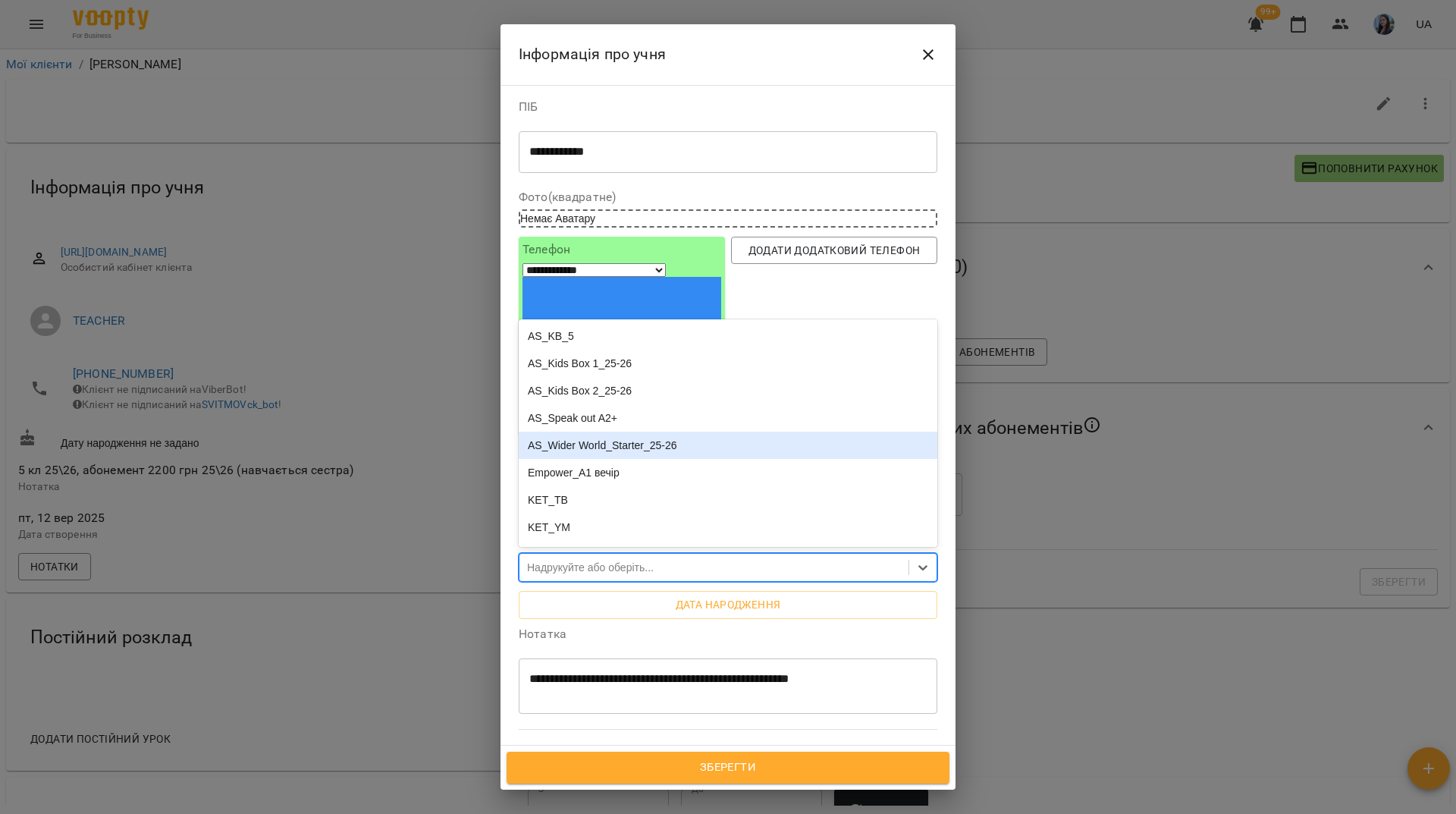
click at [699, 431] on div "AS_Wider World_Starter_25-26" at bounding box center [728, 445] width 418 height 28
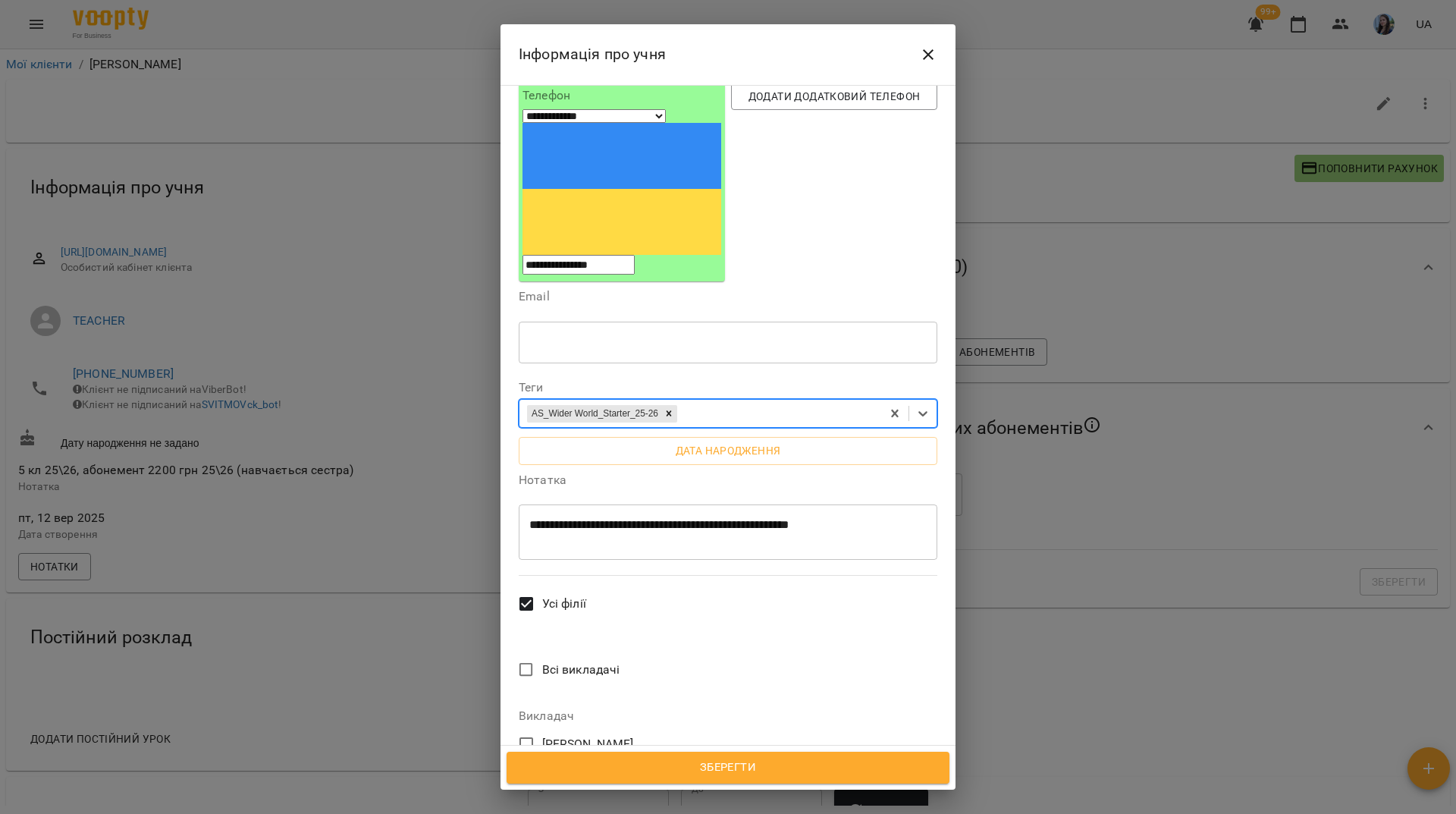
scroll to position [104, 0]
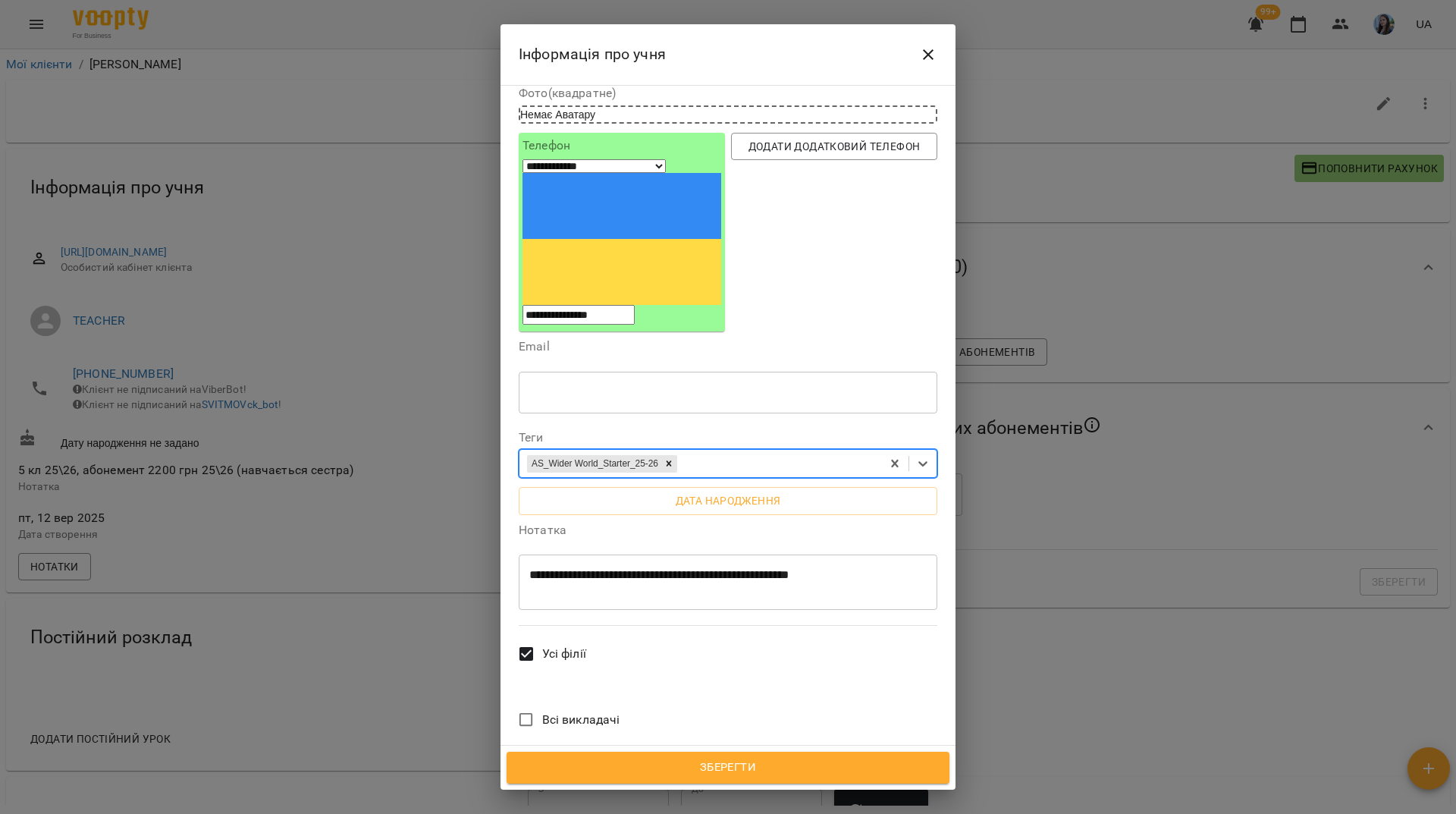
click at [793, 768] on span "Зберегти" at bounding box center [728, 767] width 409 height 19
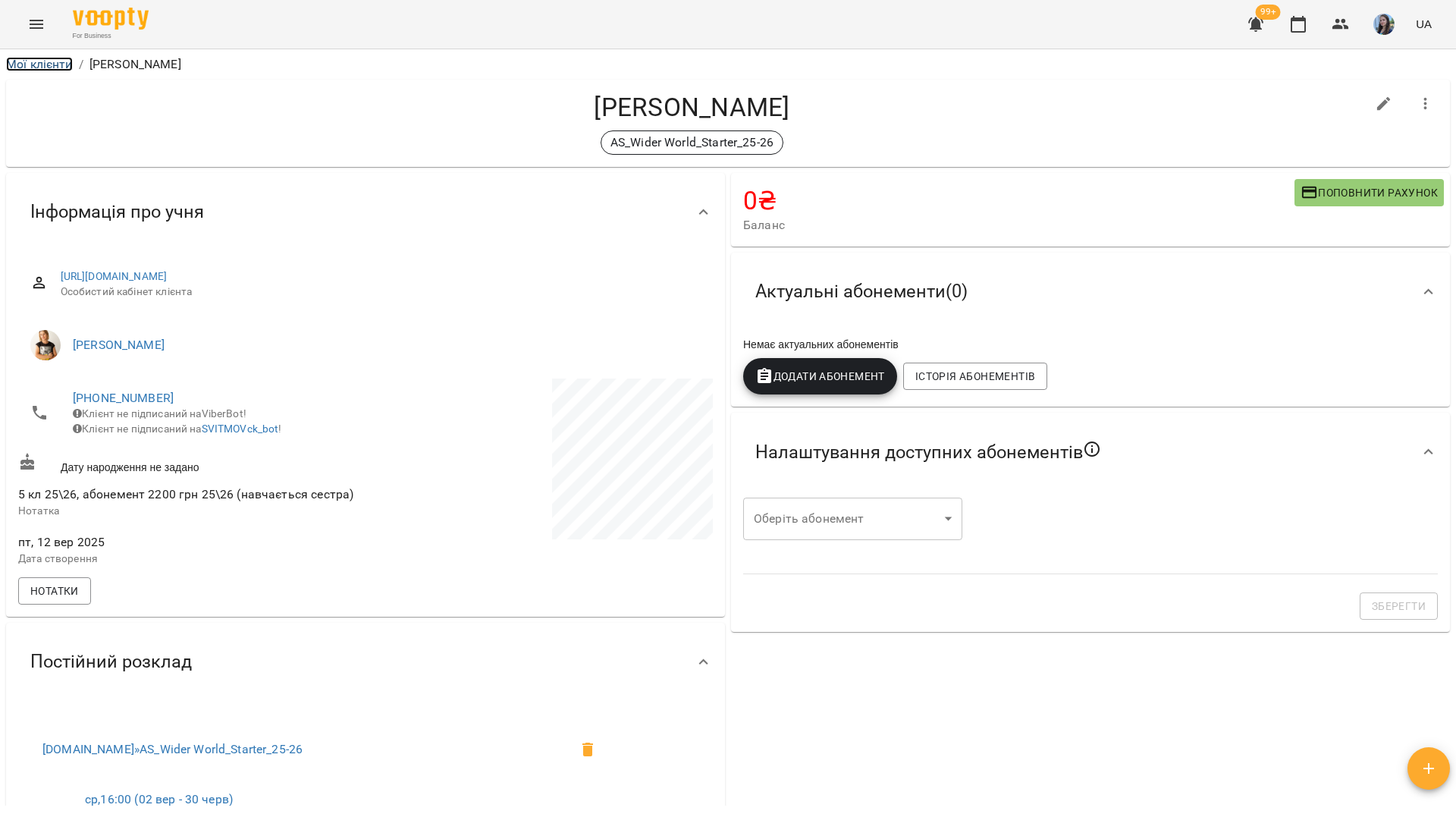
click at [31, 68] on link "Мої клієнти" at bounding box center [39, 64] width 67 height 15
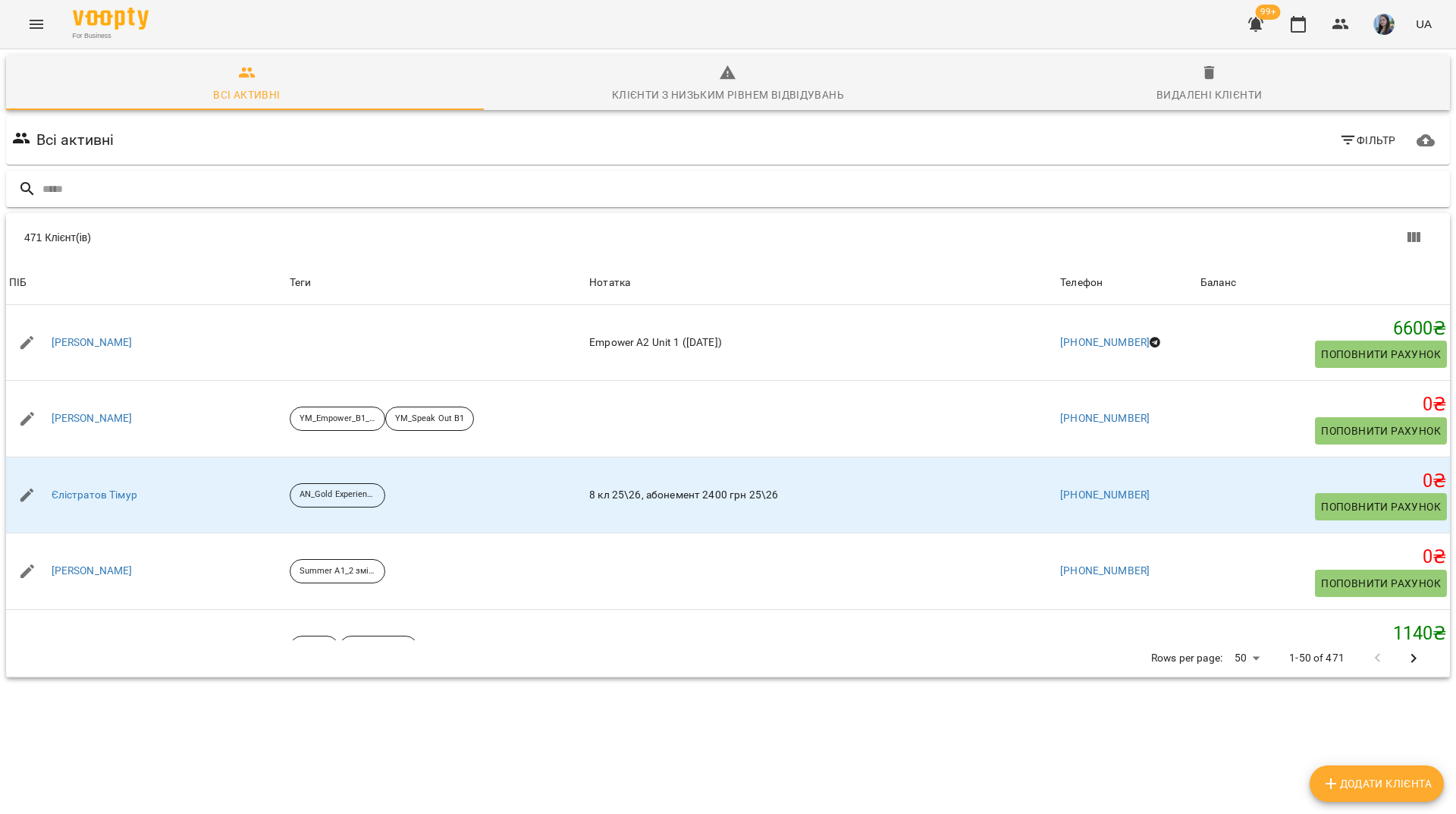
click at [829, 187] on input "text" at bounding box center [742, 189] width 1401 height 25
click at [1381, 792] on span "Додати клієнта" at bounding box center [1377, 784] width 110 height 18
select select "**"
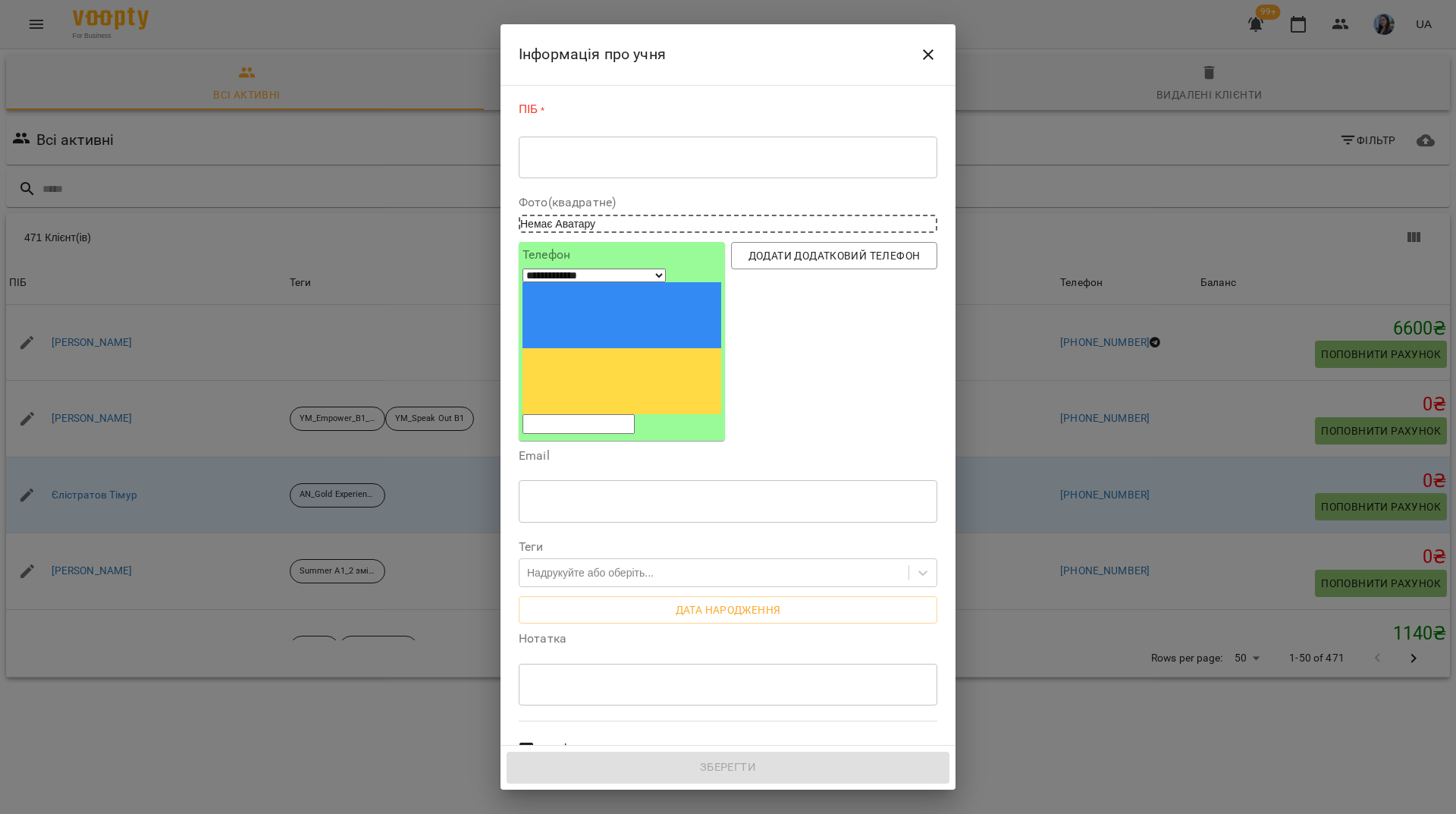
click at [650, 154] on textarea at bounding box center [728, 158] width 397 height 15
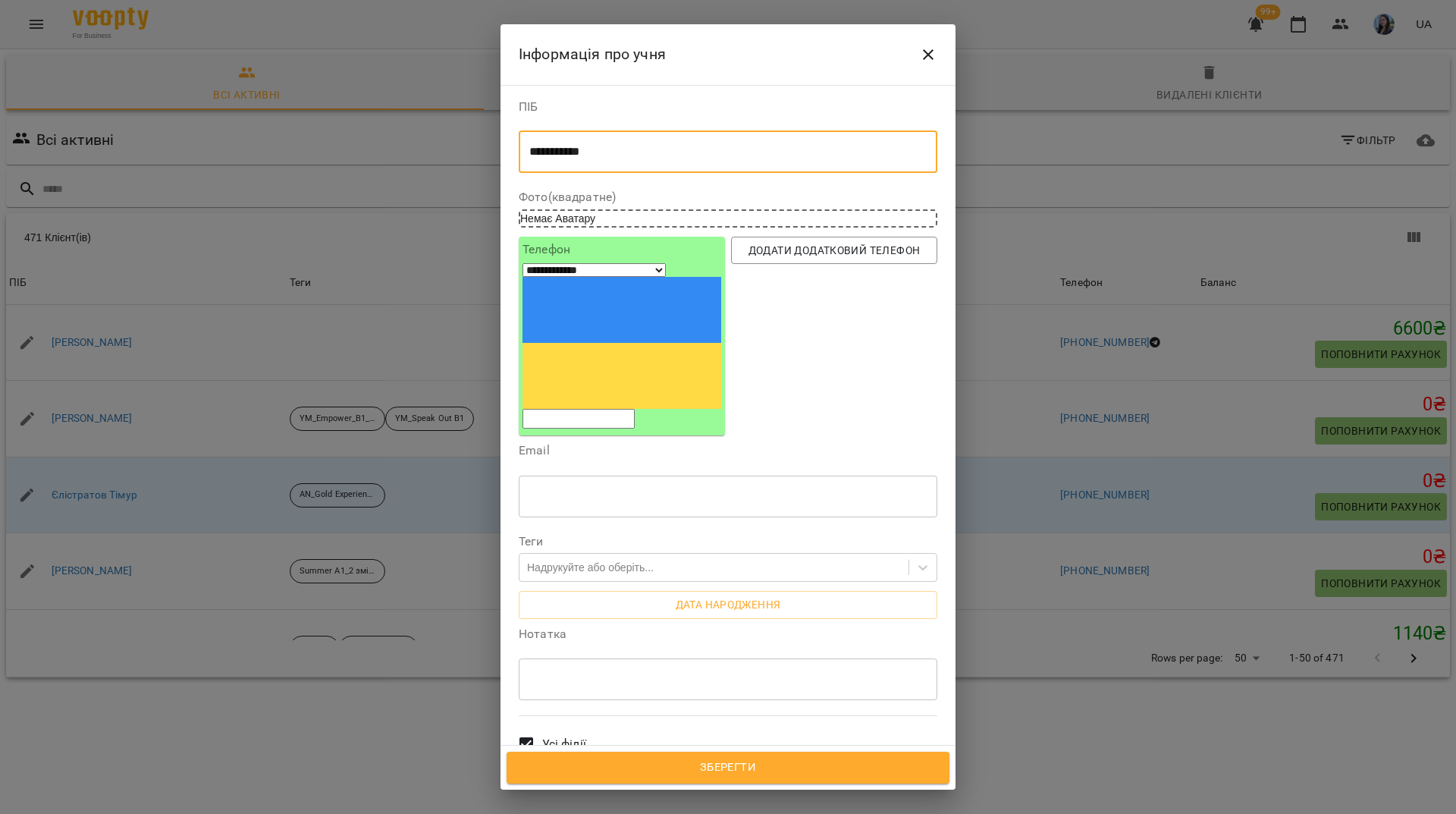
type textarea "**********"
click at [635, 408] on input "tel" at bounding box center [578, 418] width 112 height 19
click at [822, 779] on div "Всі викладачі" at bounding box center [728, 812] width 425 height 66
click at [588, 408] on input "tel" at bounding box center [578, 418] width 112 height 19
paste input "**********"
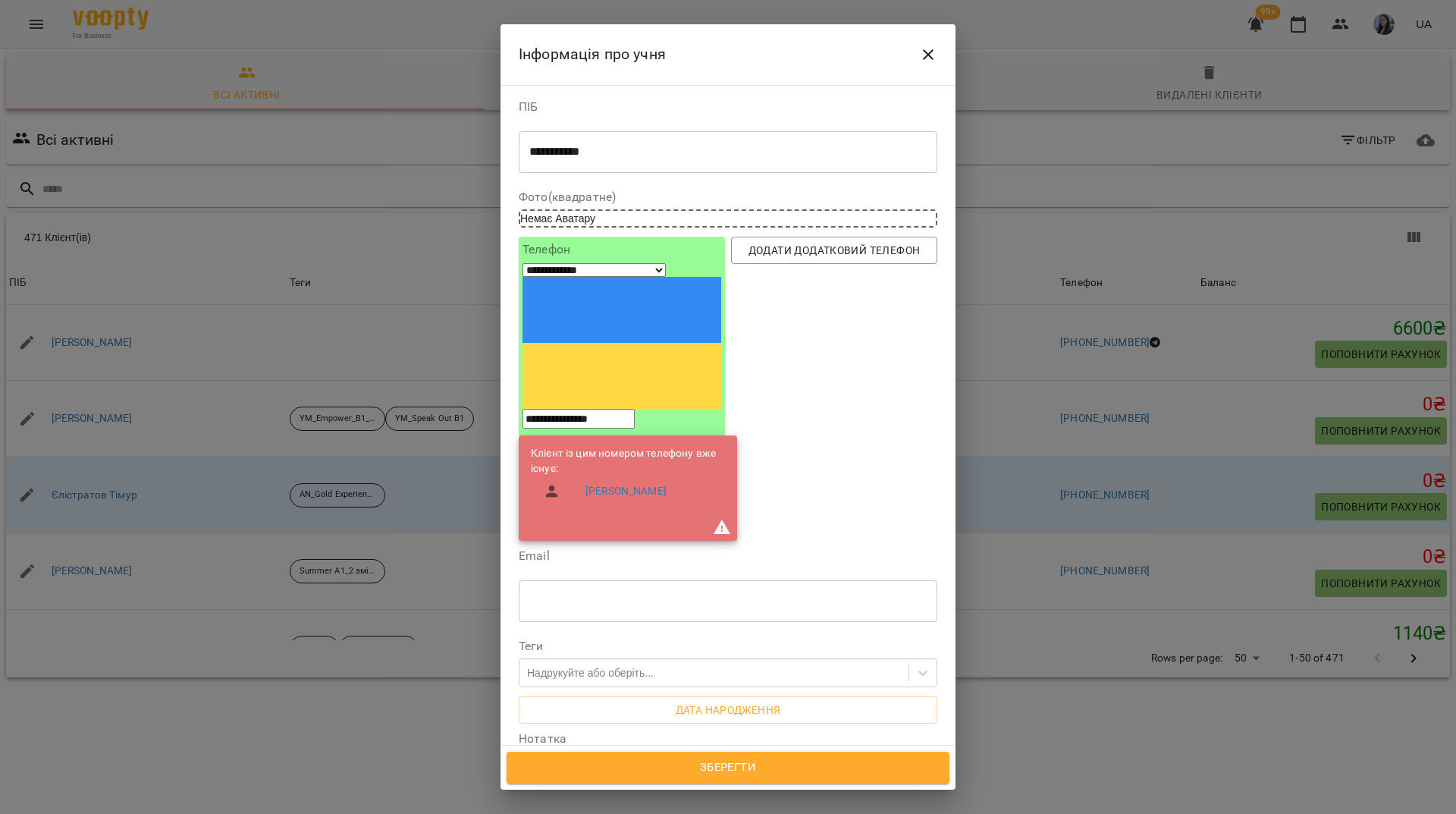
type input "**********"
click at [865, 385] on div "Додати додатковий телефон" at bounding box center [833, 389] width 212 height 310
click at [797, 329] on div "Додати додатковий телефон" at bounding box center [833, 389] width 212 height 310
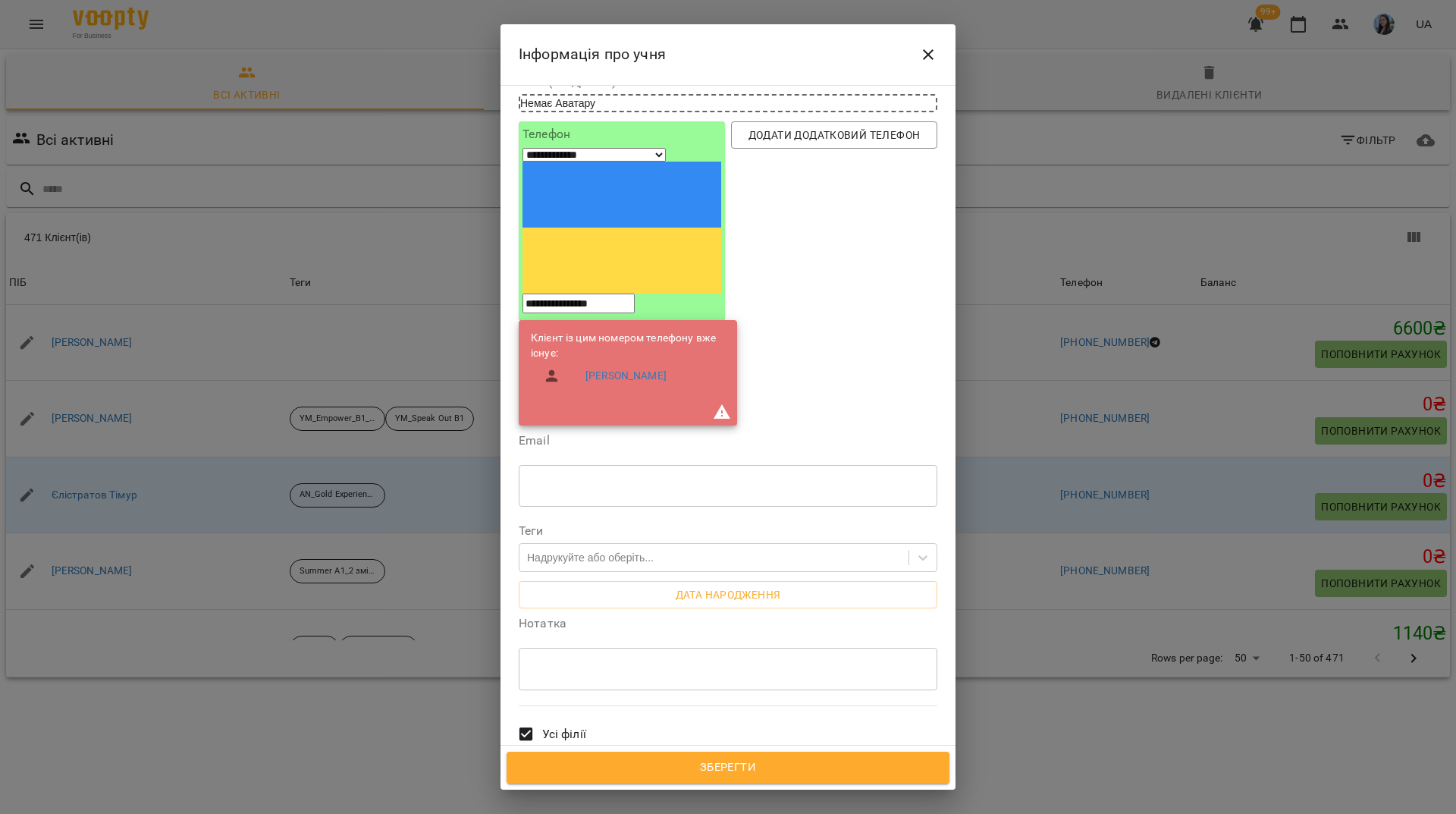
scroll to position [151, 0]
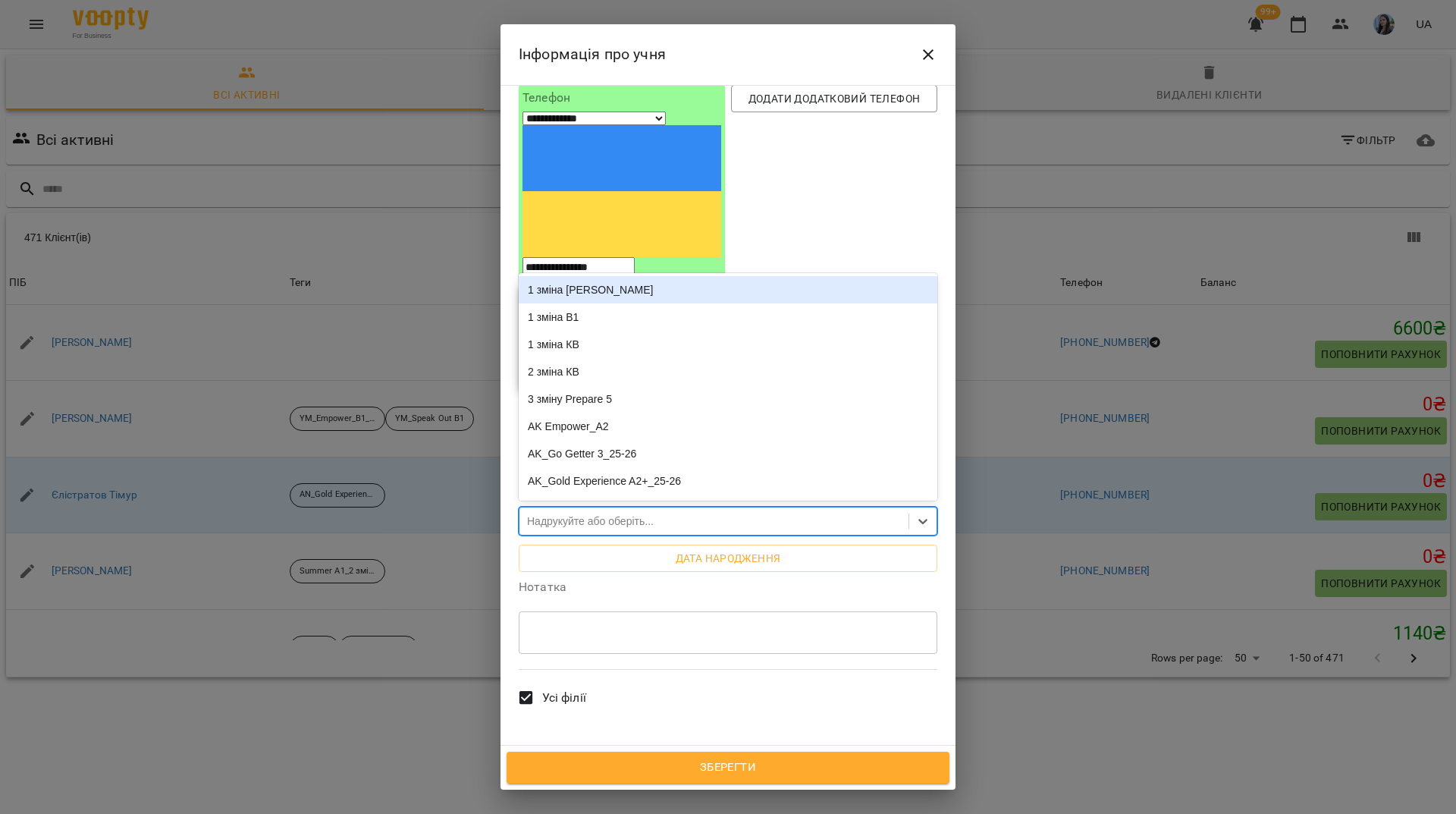
click at [609, 514] on div "Надрукуйте або оберіть..." at bounding box center [590, 521] width 127 height 16
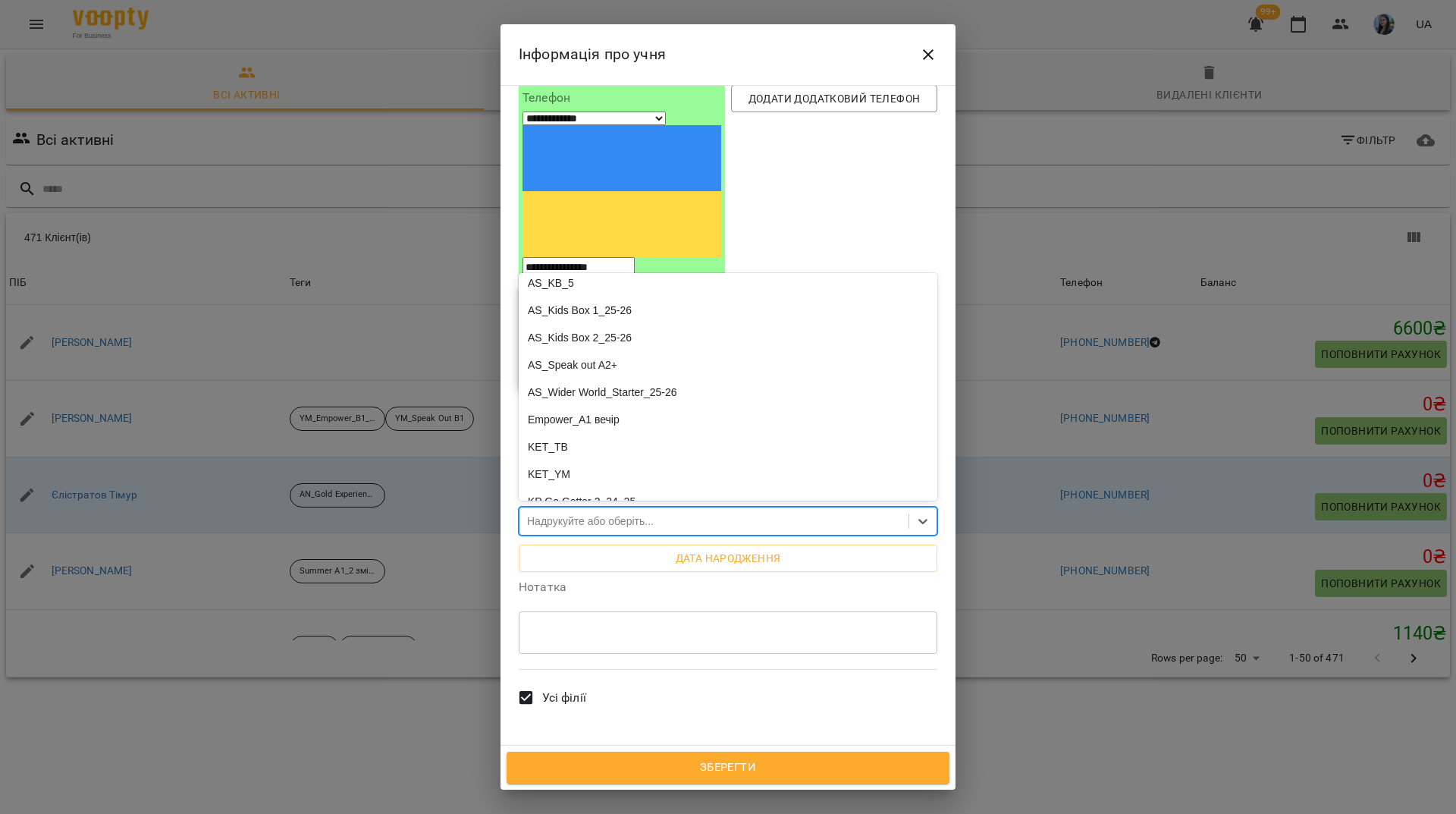
scroll to position [683, 0]
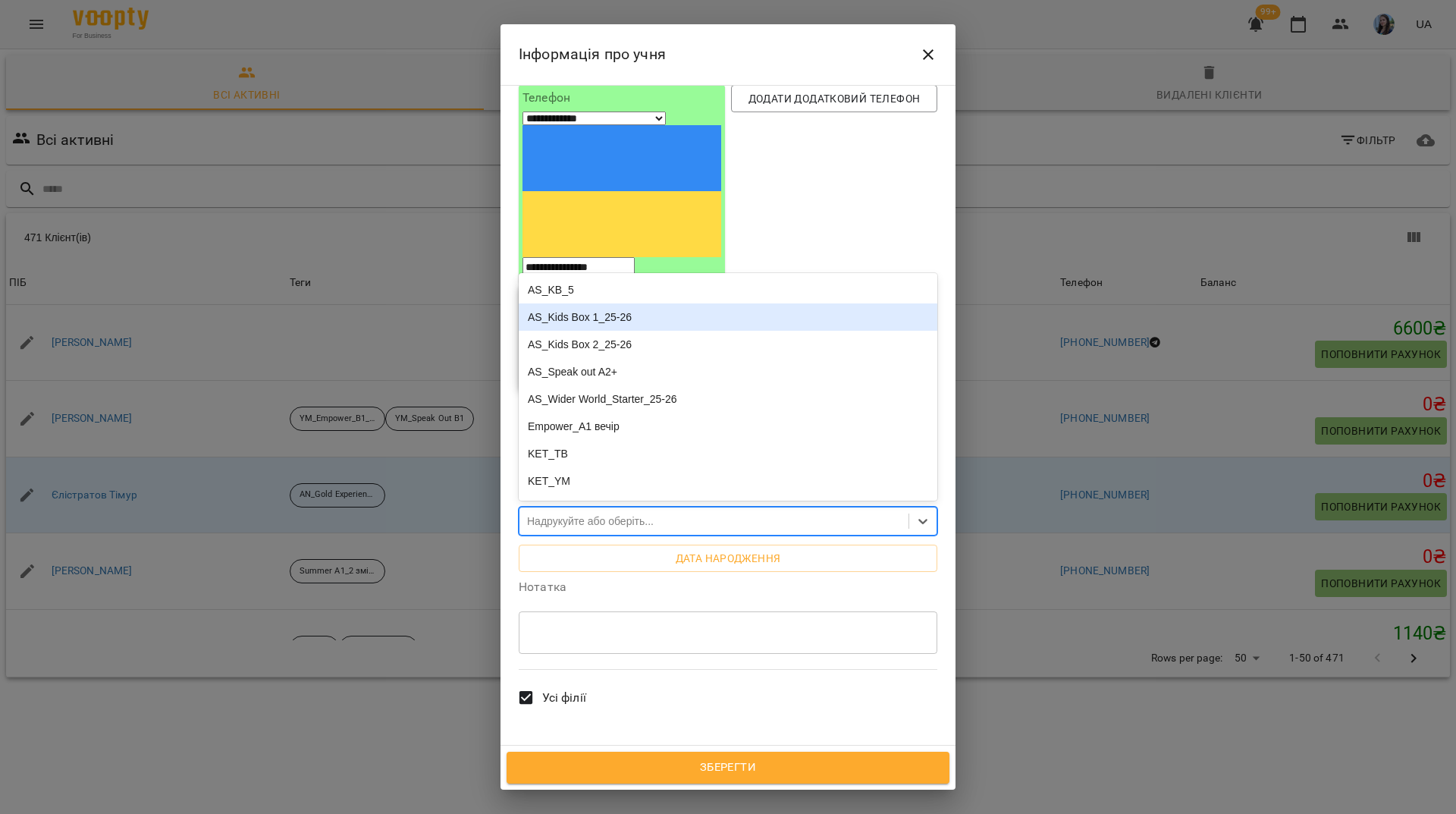
click at [606, 304] on div "AS_Kids Box 1_25-26" at bounding box center [728, 318] width 418 height 28
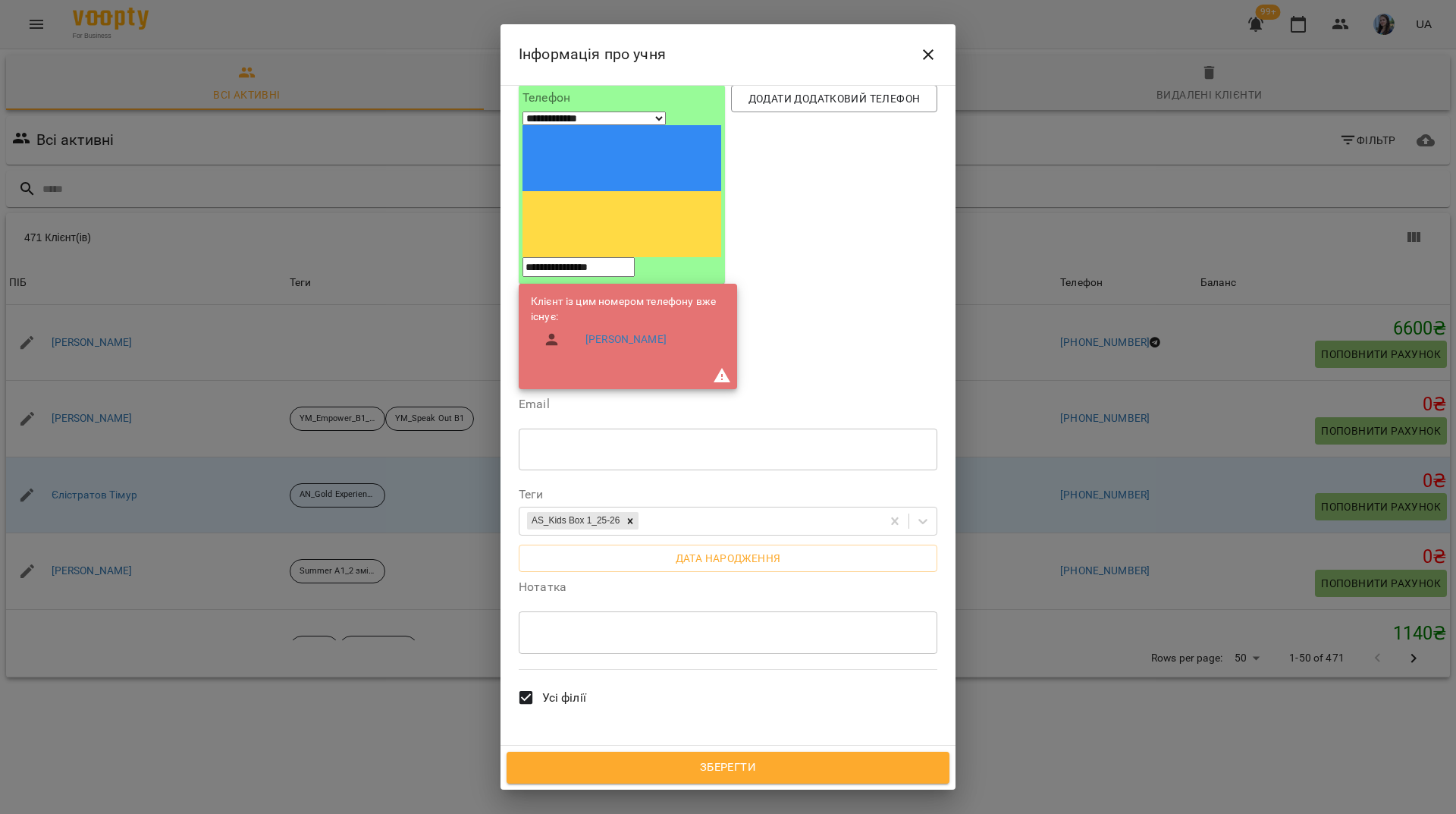
click at [596, 611] on div "* ​" at bounding box center [728, 632] width 418 height 42
type textarea "*"
click at [573, 625] on textarea "**********" at bounding box center [722, 632] width 386 height 15
click at [571, 625] on textarea "**********" at bounding box center [722, 632] width 386 height 15
click at [606, 625] on textarea "**********" at bounding box center [722, 632] width 386 height 15
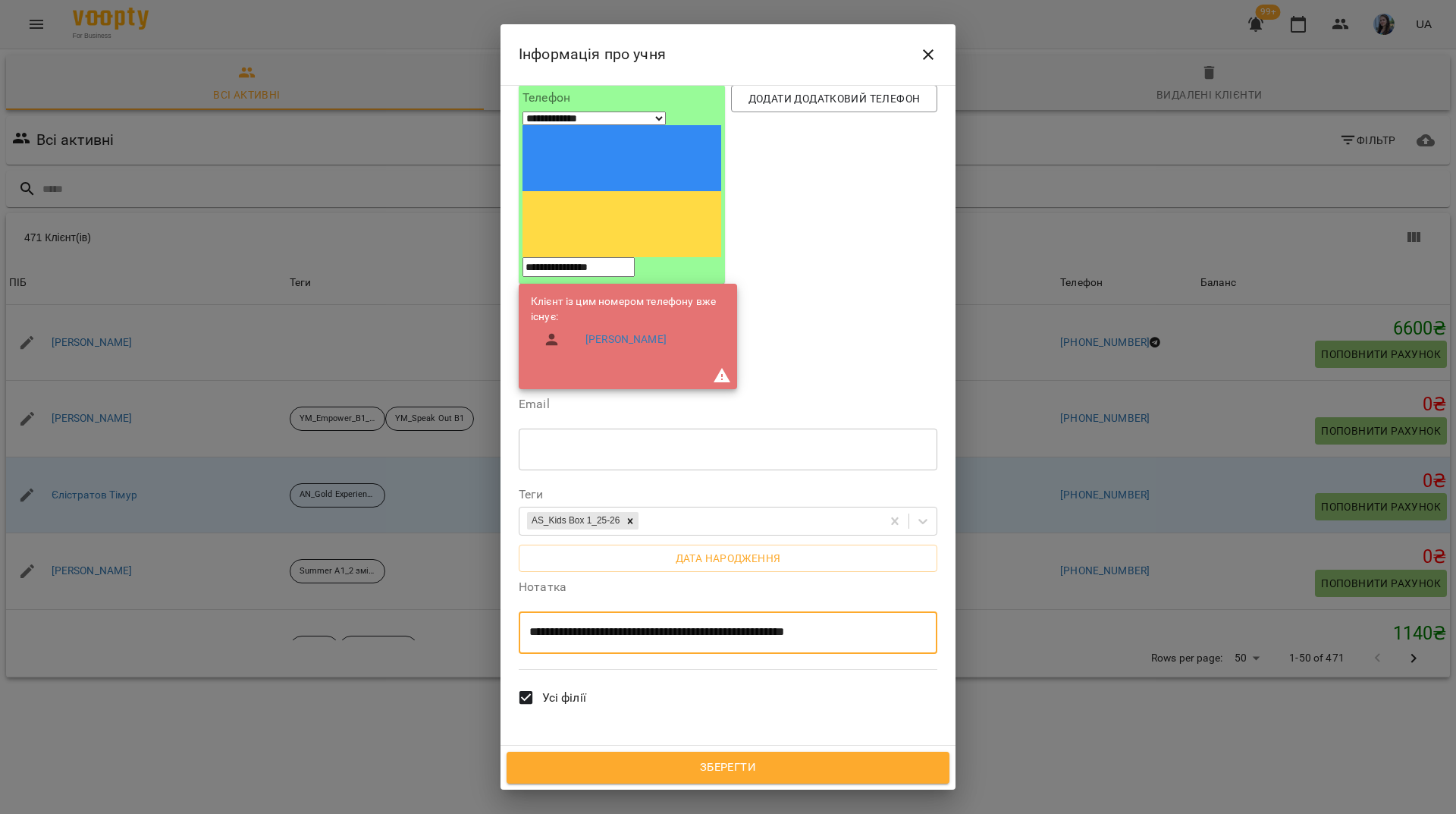
click at [834, 625] on textarea "**********" at bounding box center [722, 632] width 386 height 15
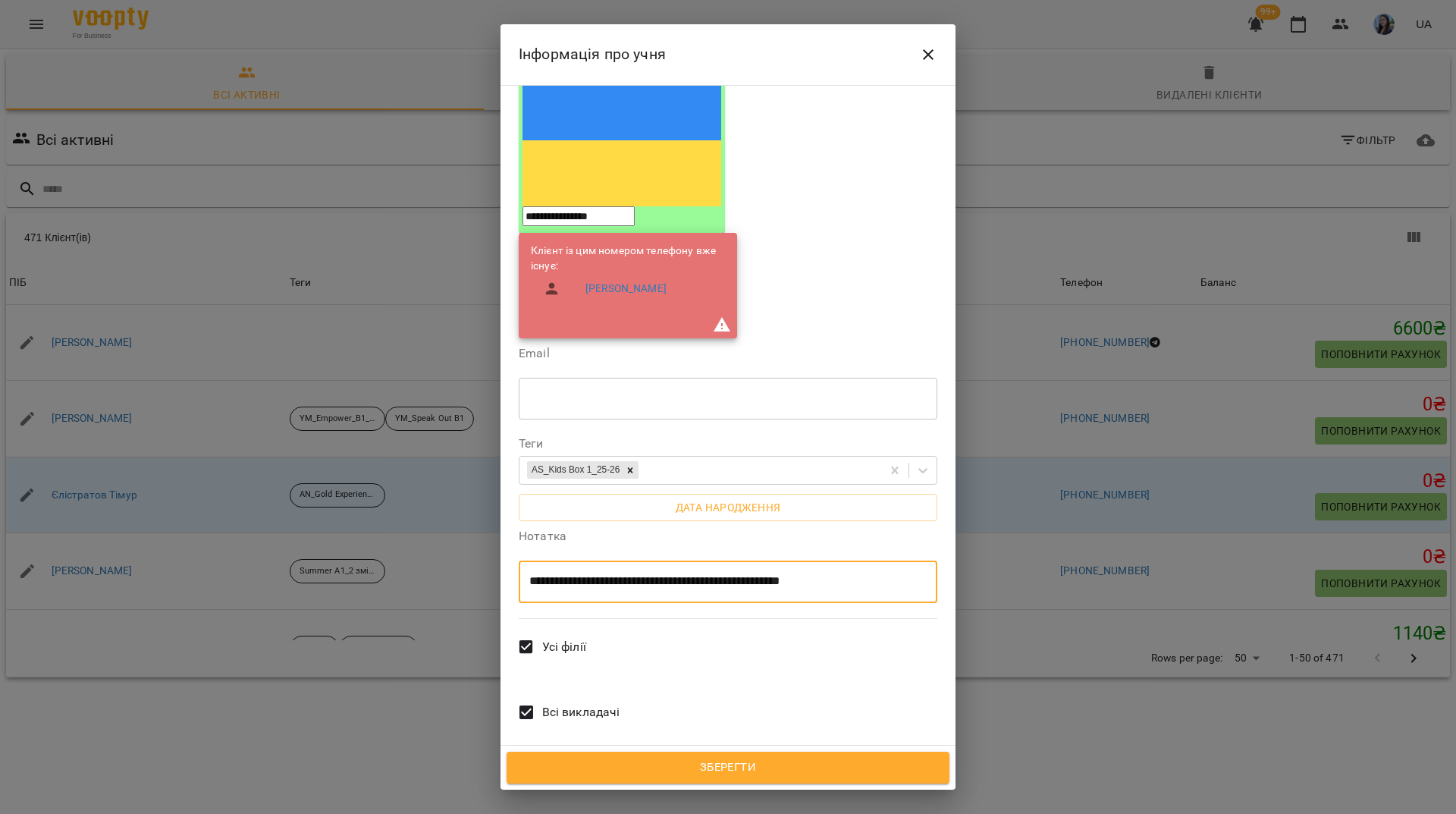
scroll to position [211, 0]
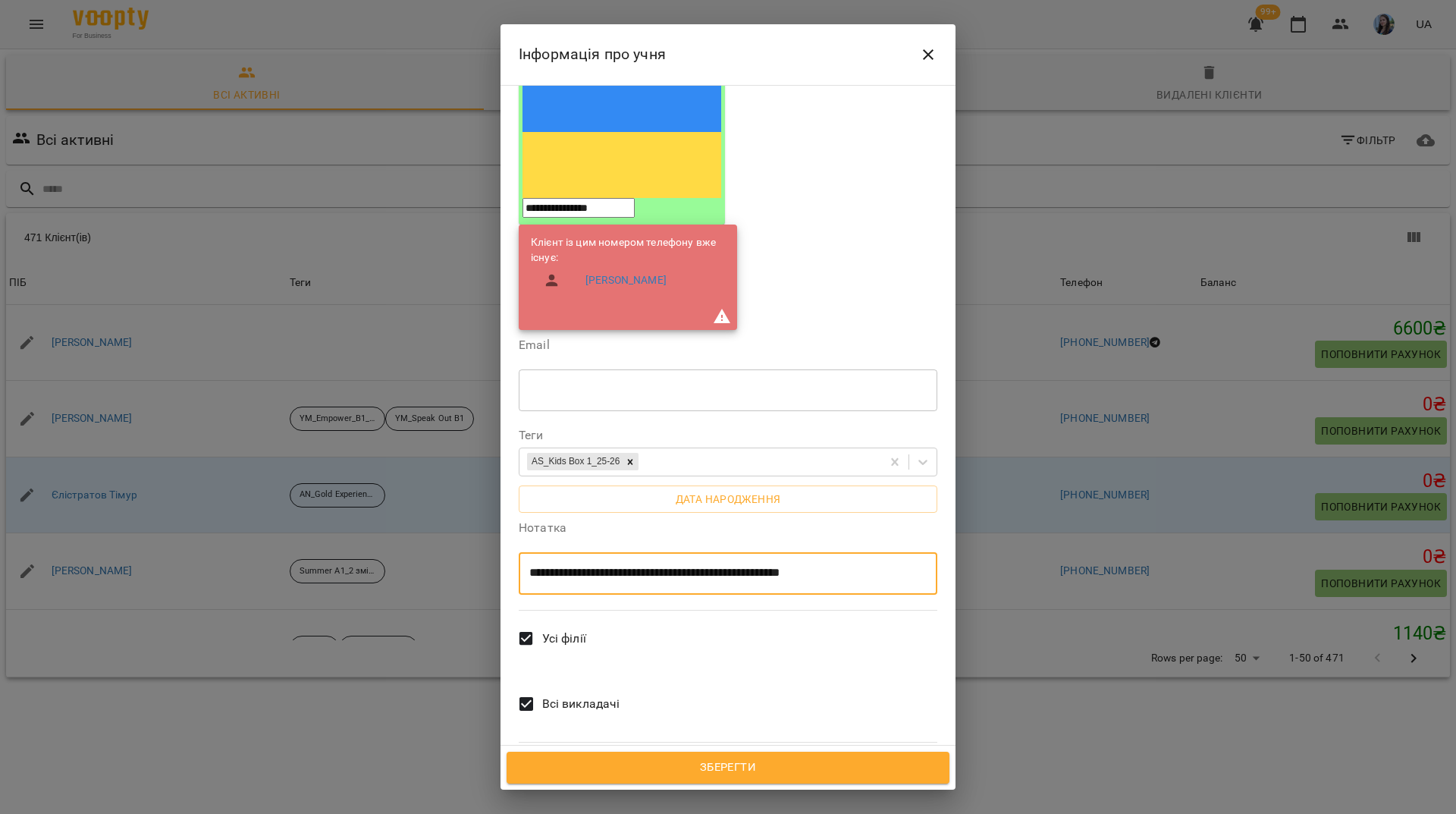
type textarea "**********"
click at [552, 695] on span "Всі викладачі" at bounding box center [581, 704] width 78 height 18
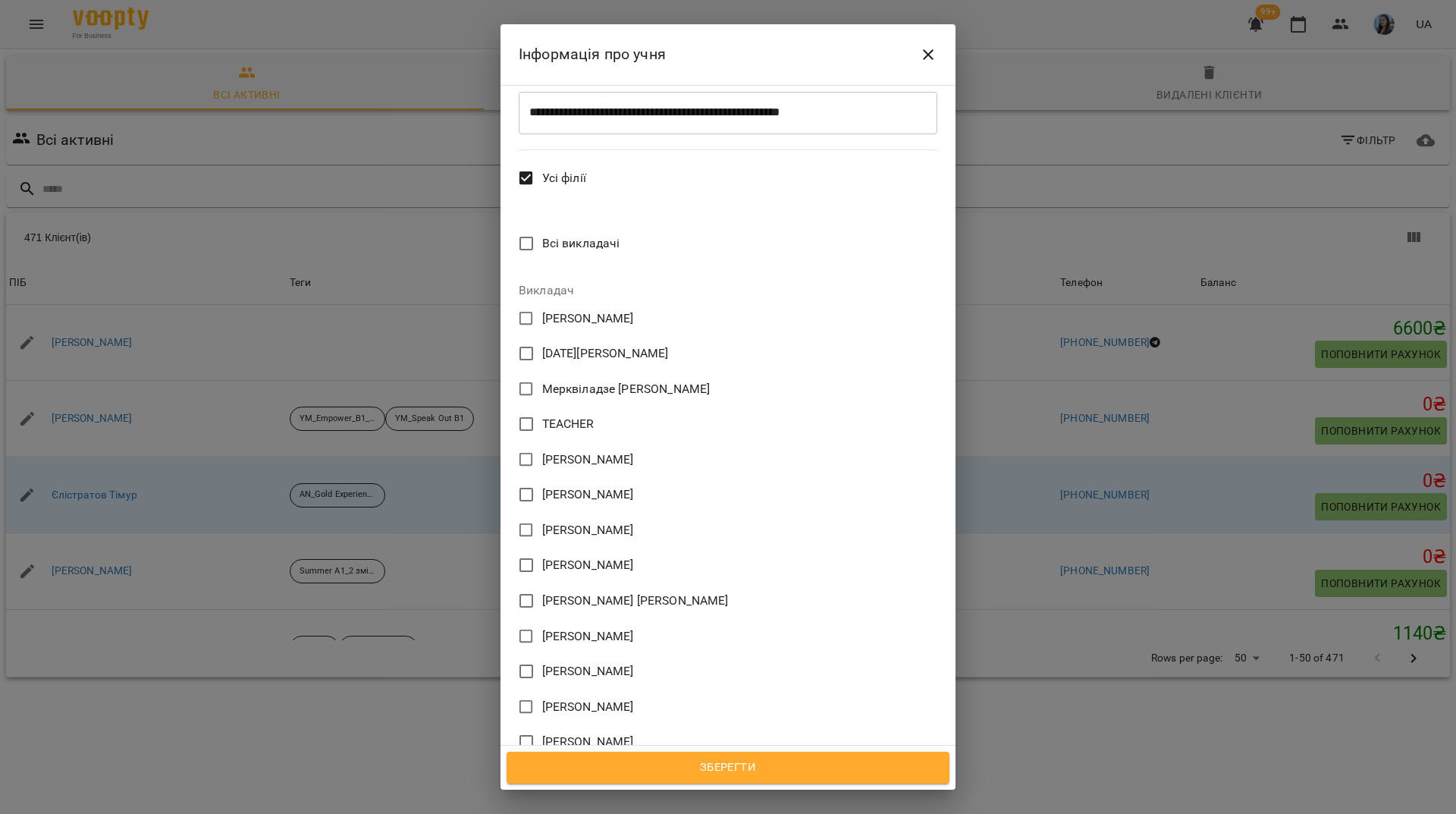
scroll to position [818, 0]
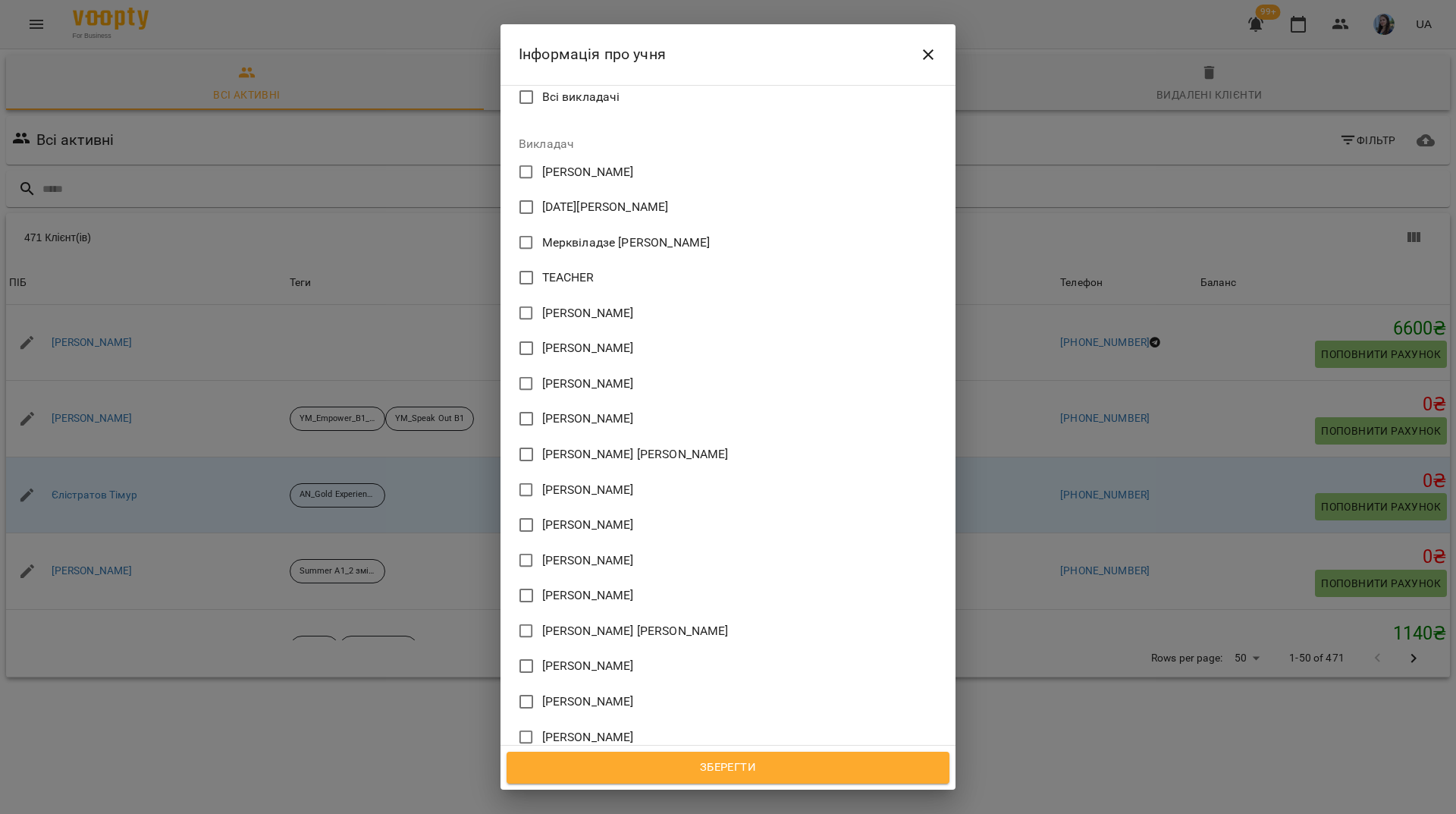
click at [546, 760] on span "[PERSON_NAME]" at bounding box center [588, 772] width 92 height 24
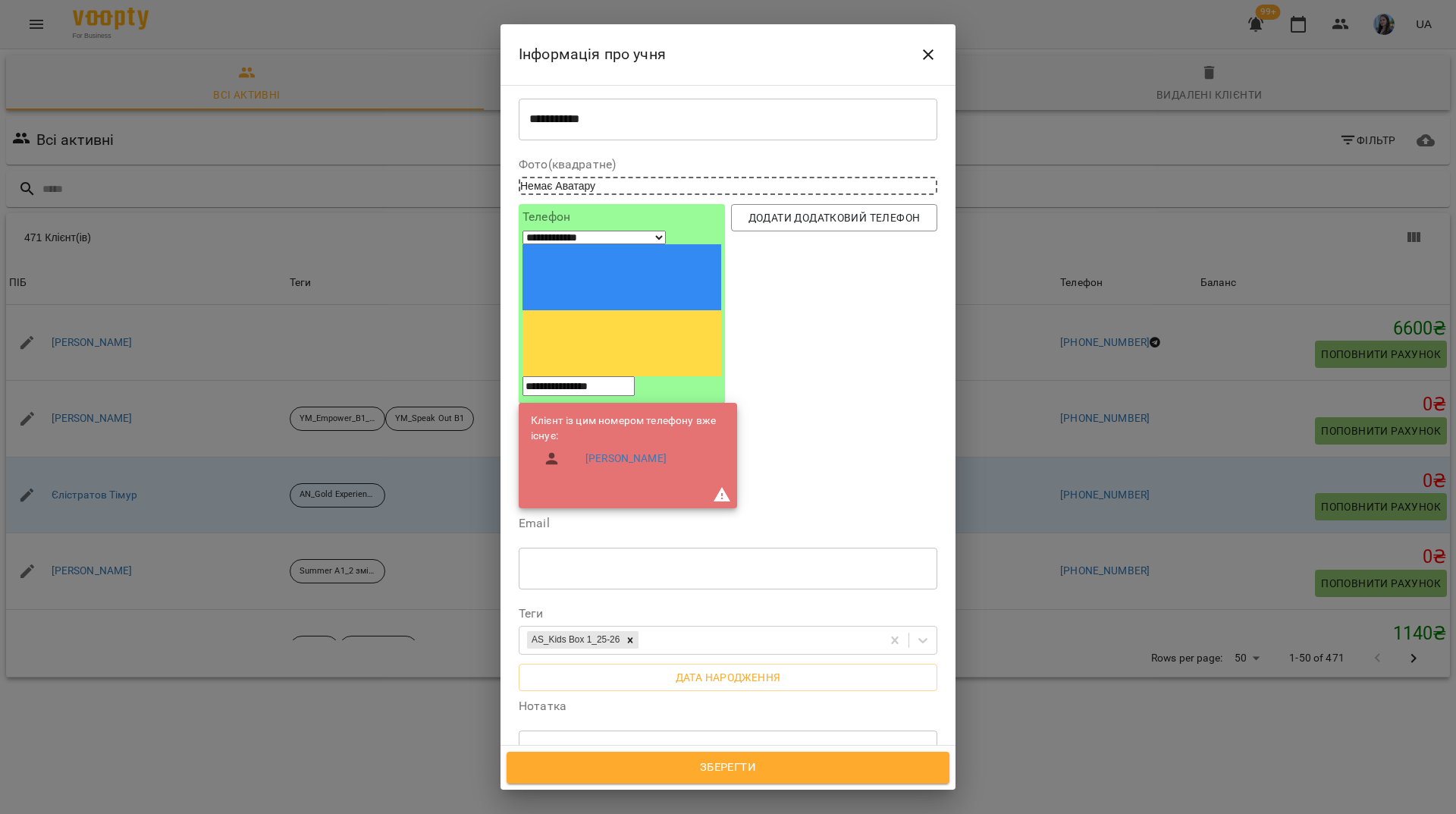
scroll to position [0, 0]
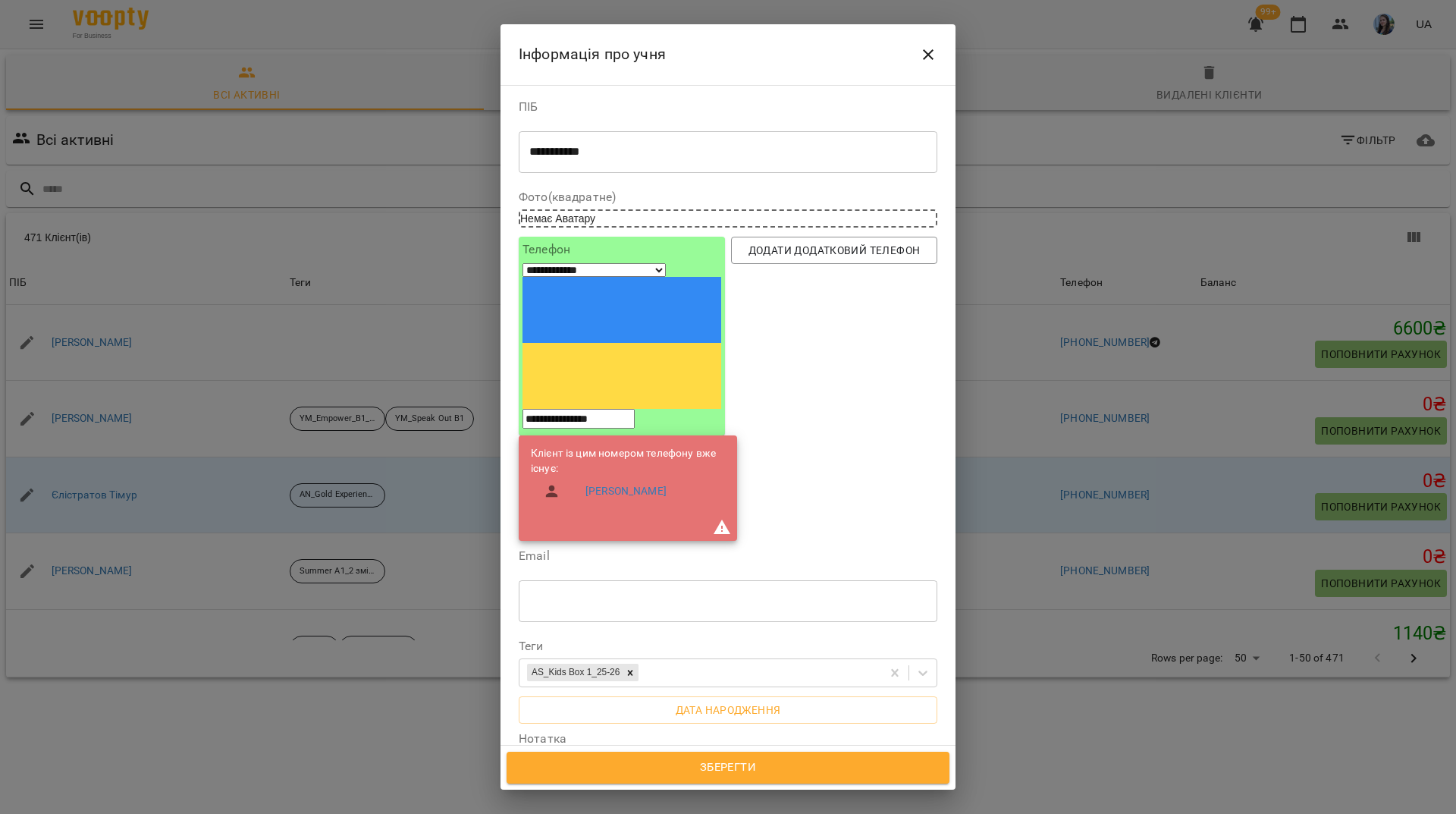
click at [703, 769] on span "Зберегти" at bounding box center [728, 767] width 409 height 19
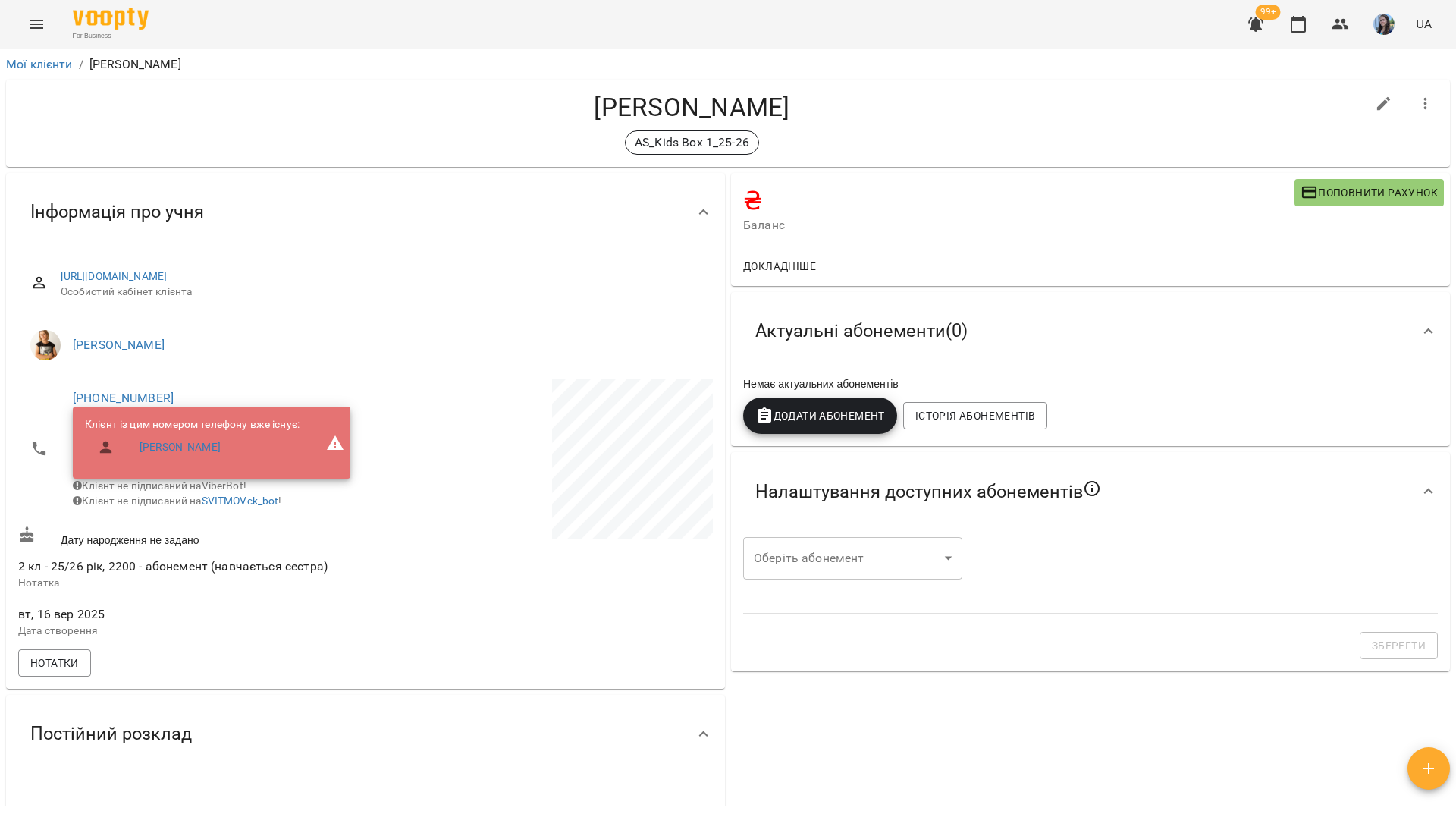
drag, startPoint x: 229, startPoint y: 26, endPoint x: 239, endPoint y: 0, distance: 27.9
click at [229, 26] on div "For Business 99+ UA" at bounding box center [728, 24] width 1456 height 49
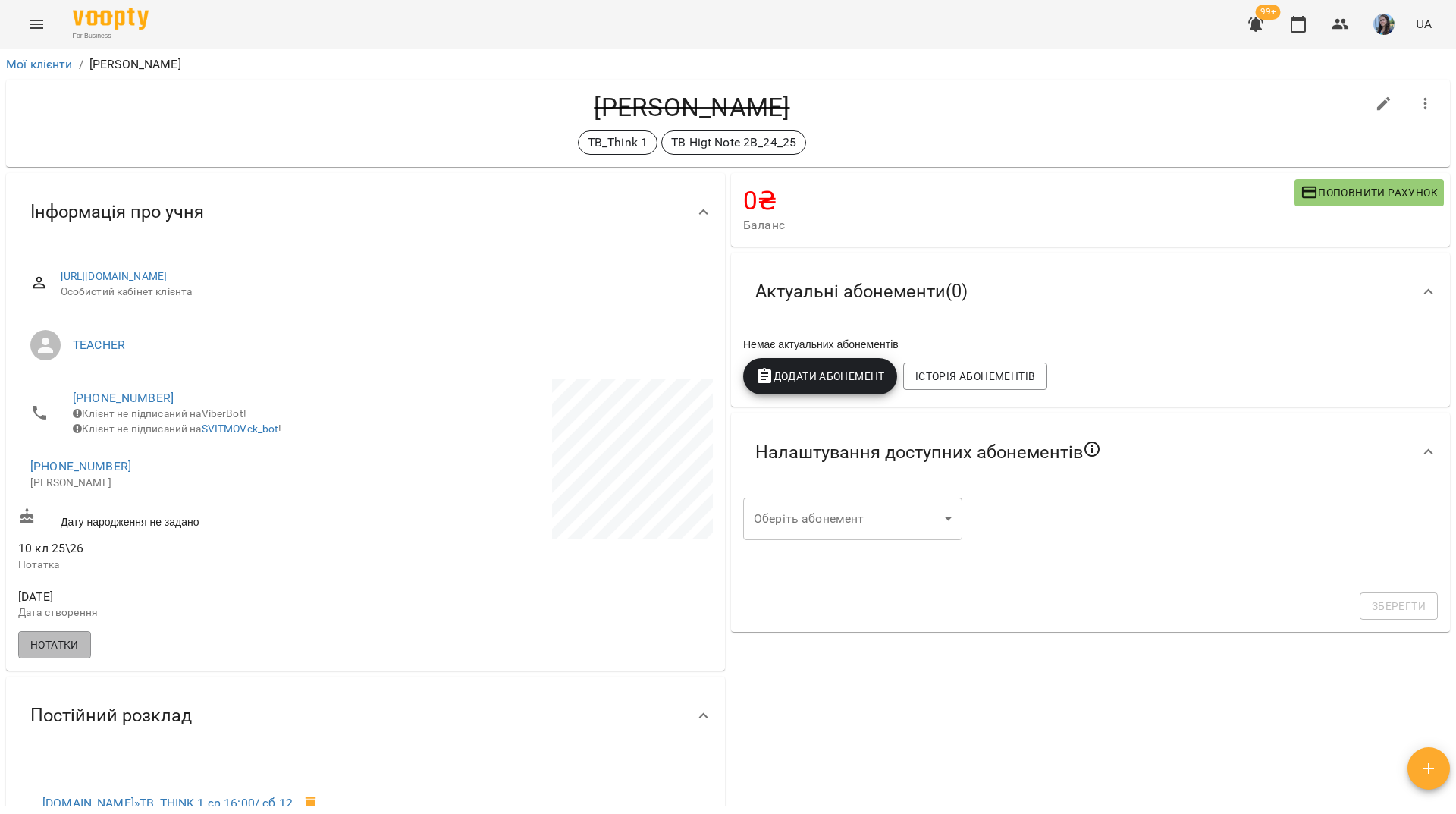
drag, startPoint x: 72, startPoint y: 653, endPoint x: 179, endPoint y: 579, distance: 130.1
click at [76, 652] on span "Нотатки" at bounding box center [54, 645] width 49 height 18
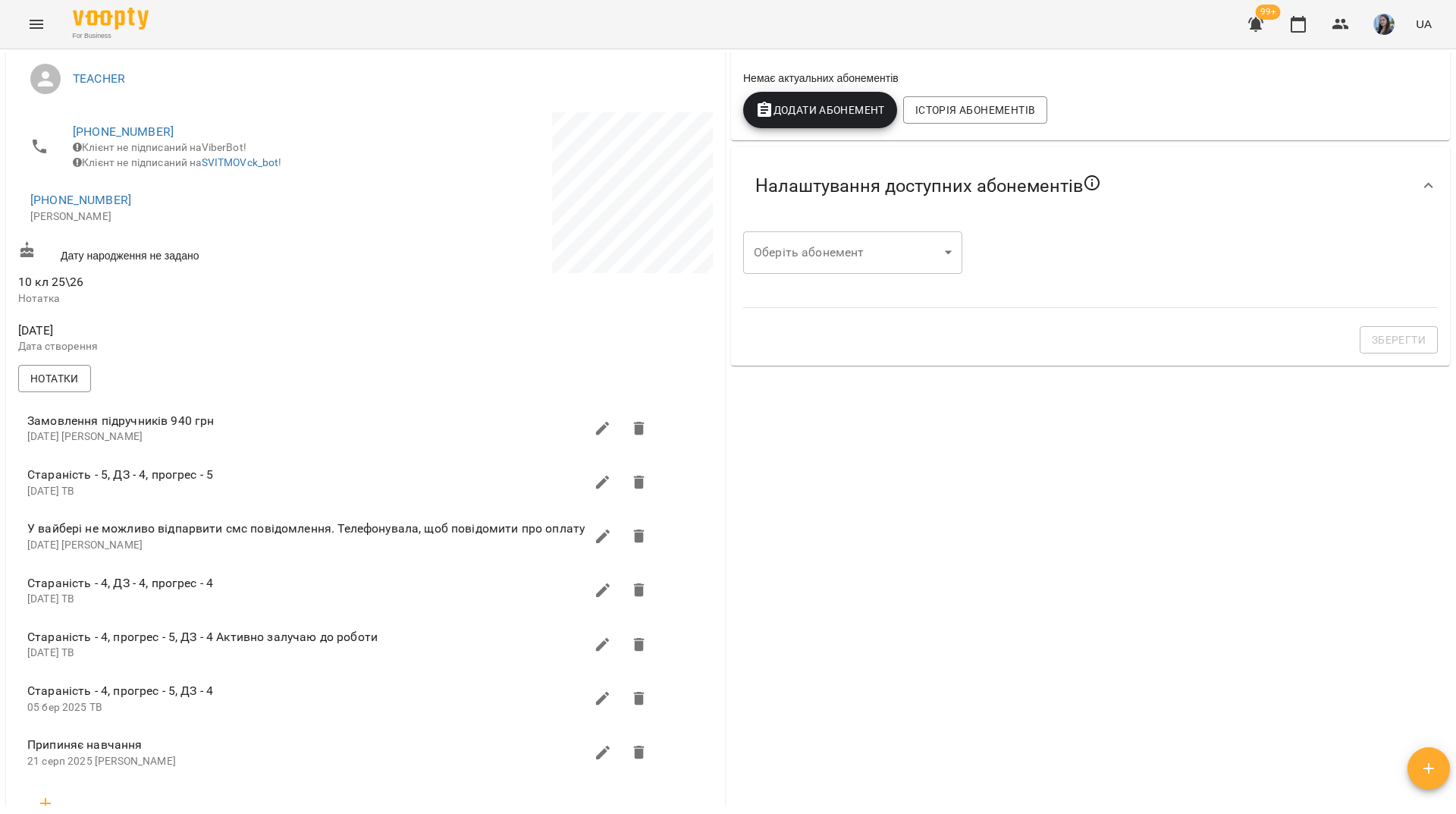
scroll to position [228, 0]
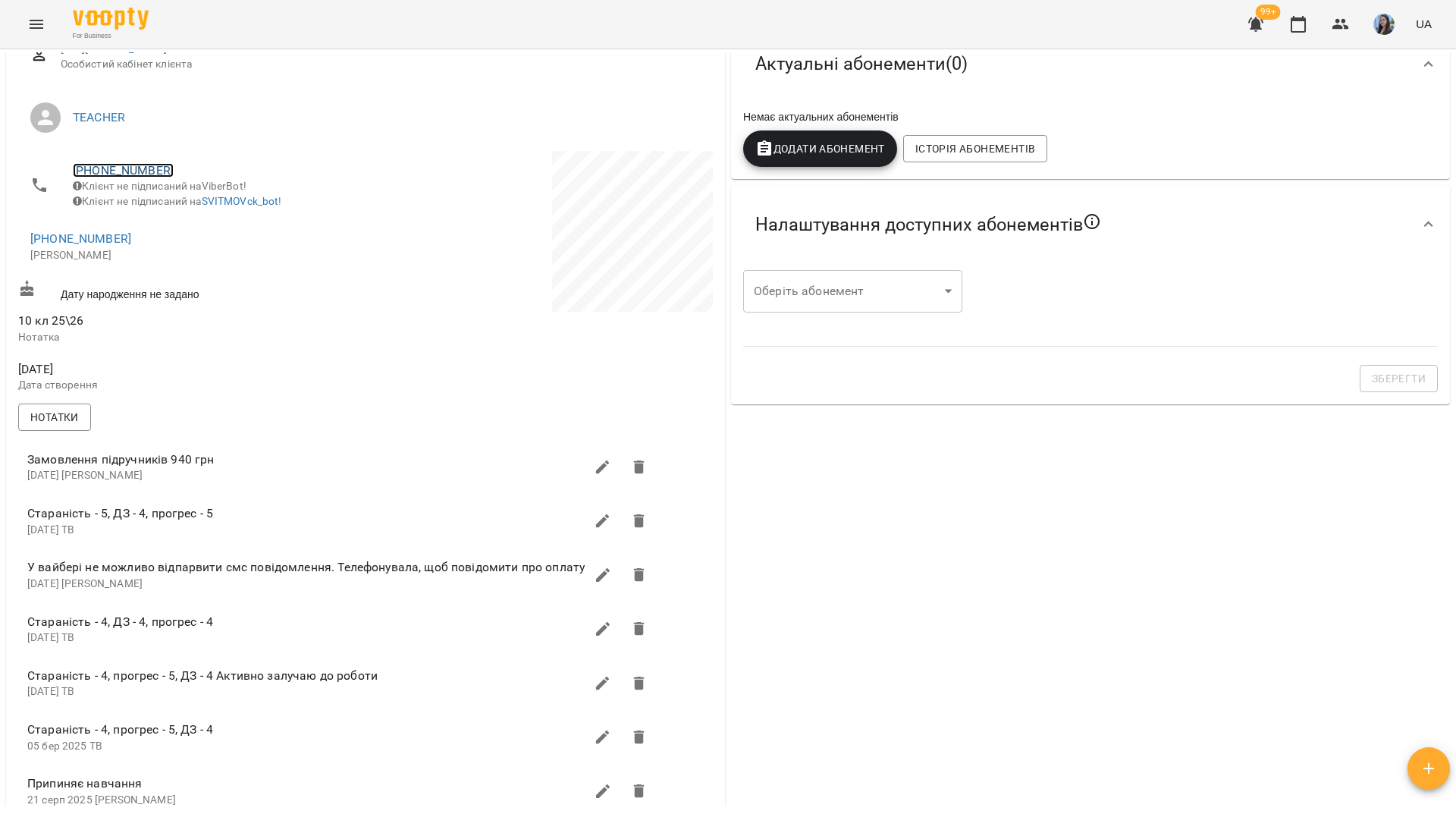
click at [120, 170] on link "[PHONE_NUMBER]" at bounding box center [123, 171] width 101 height 15
click at [182, 203] on img at bounding box center [184, 199] width 23 height 23
click at [203, 13] on div "For Business 99+ UA" at bounding box center [728, 24] width 1456 height 49
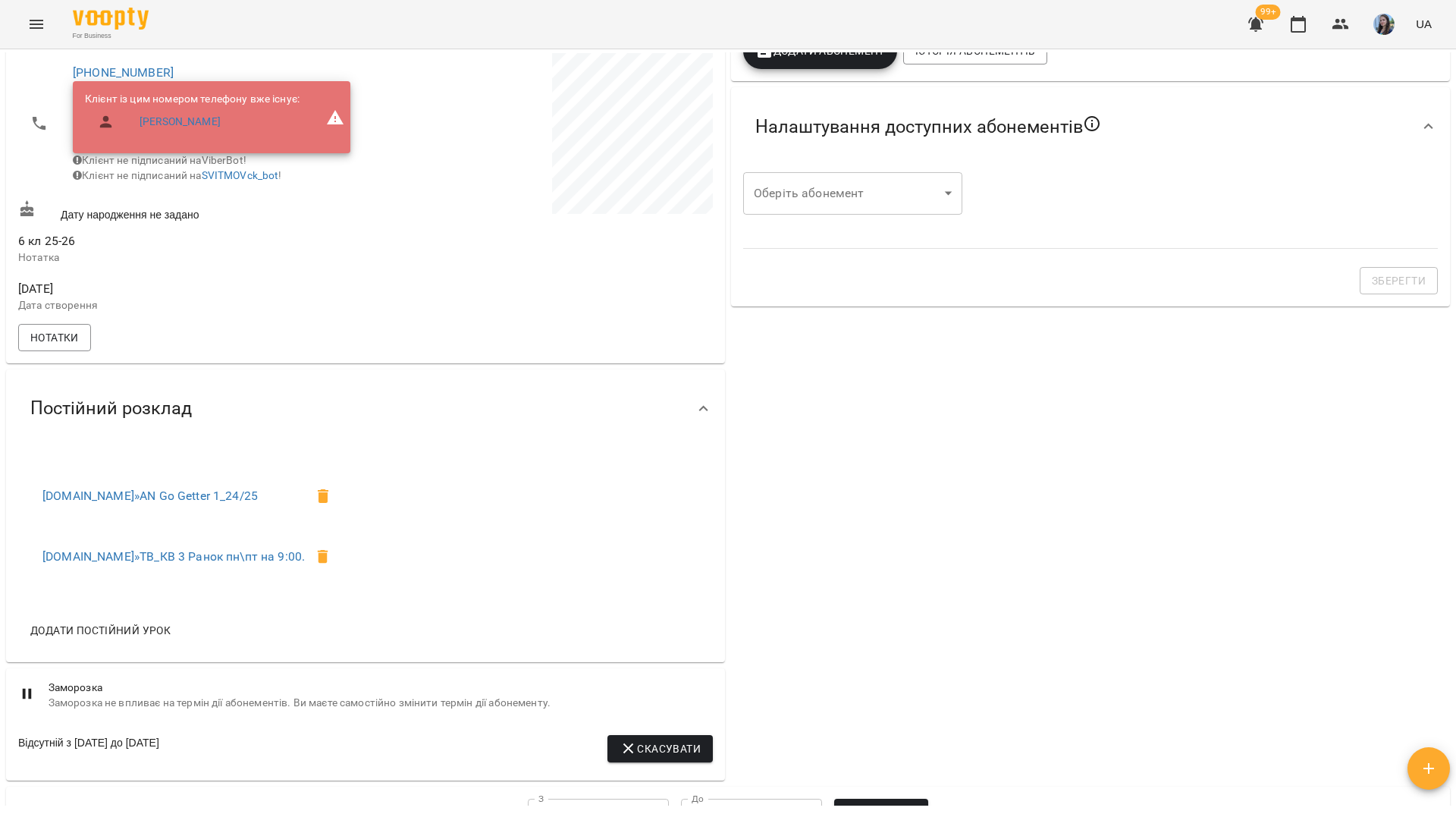
scroll to position [379, 0]
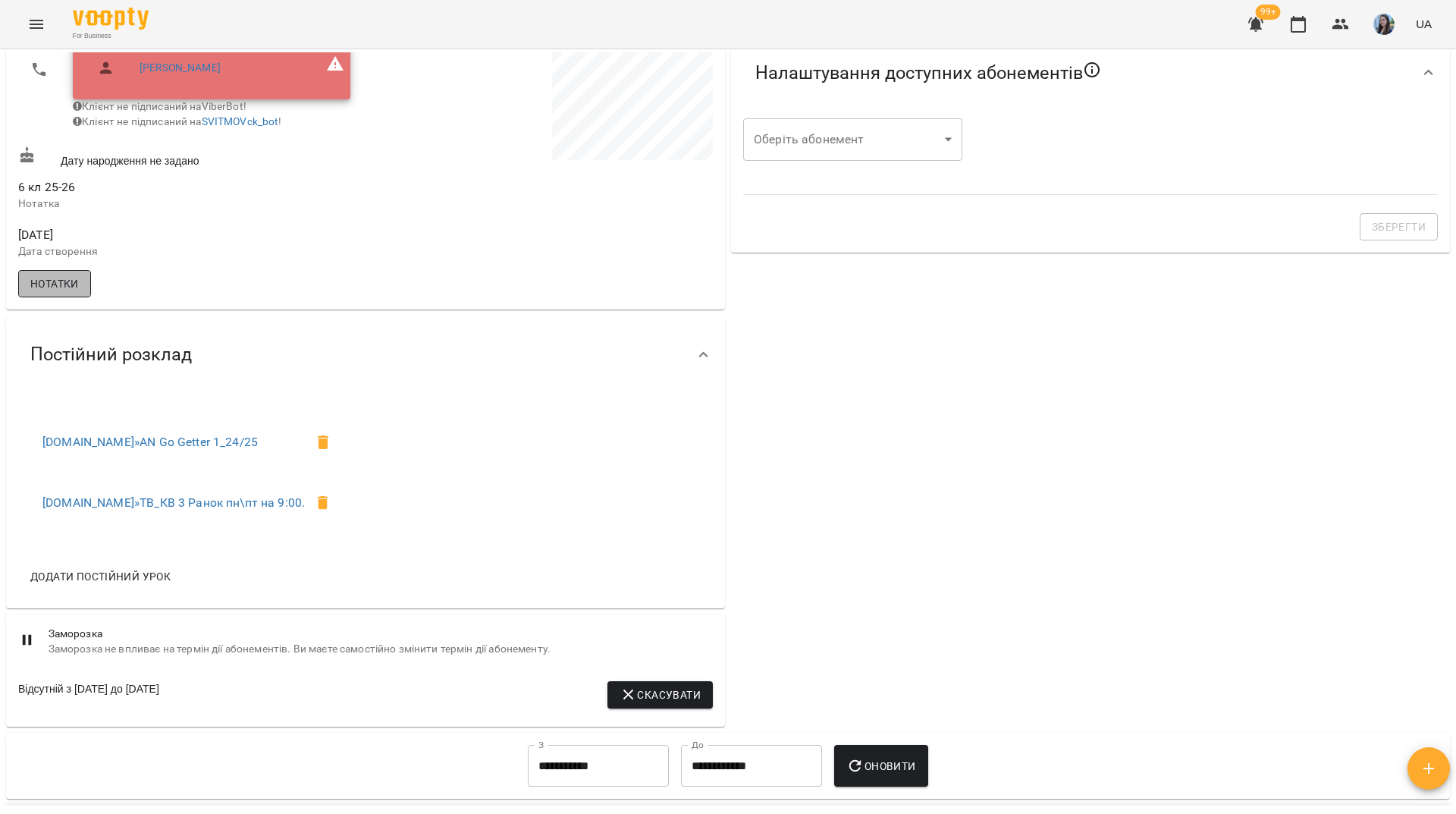
click at [42, 293] on span "Нотатки" at bounding box center [54, 284] width 49 height 18
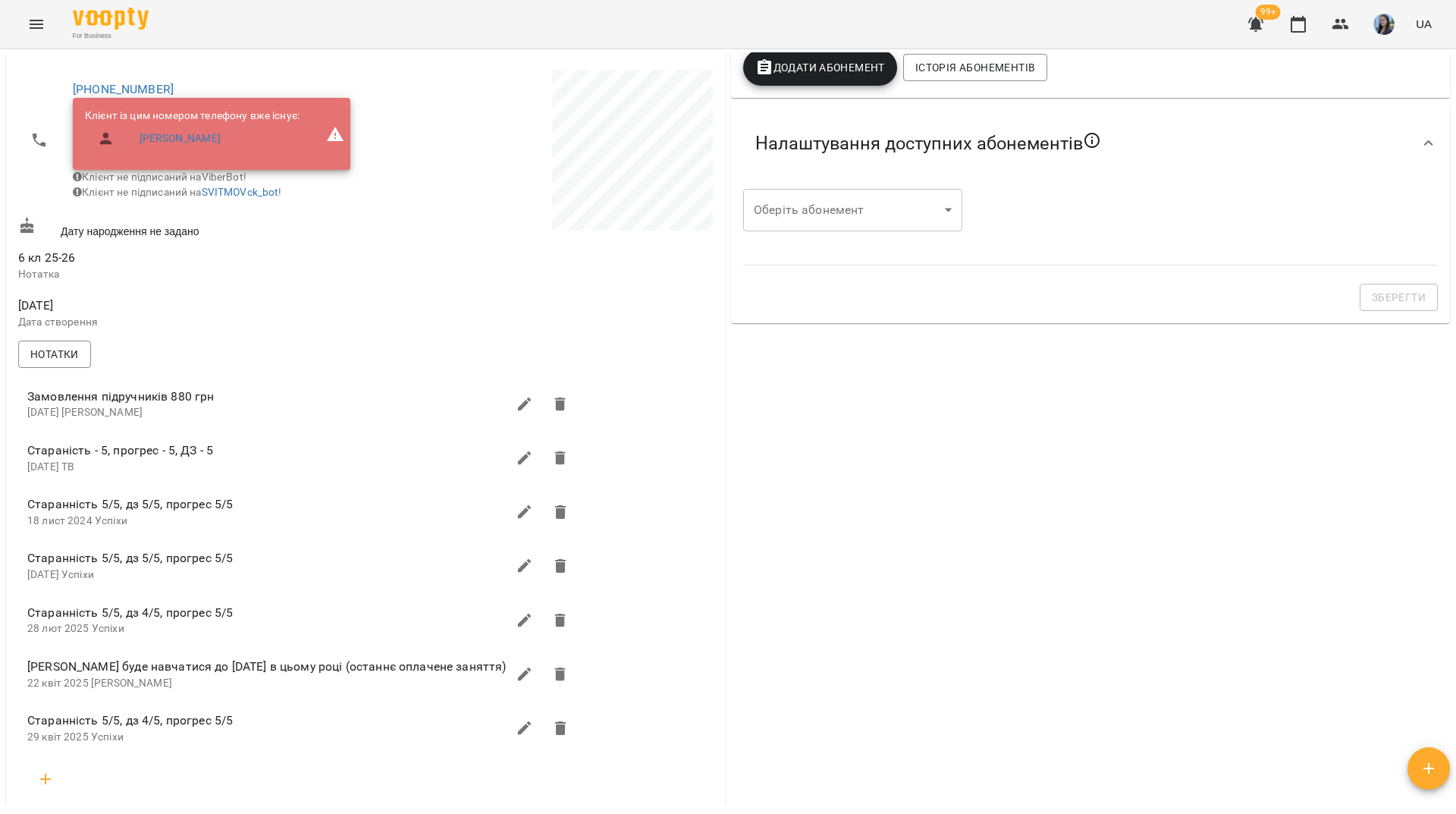
scroll to position [76, 0]
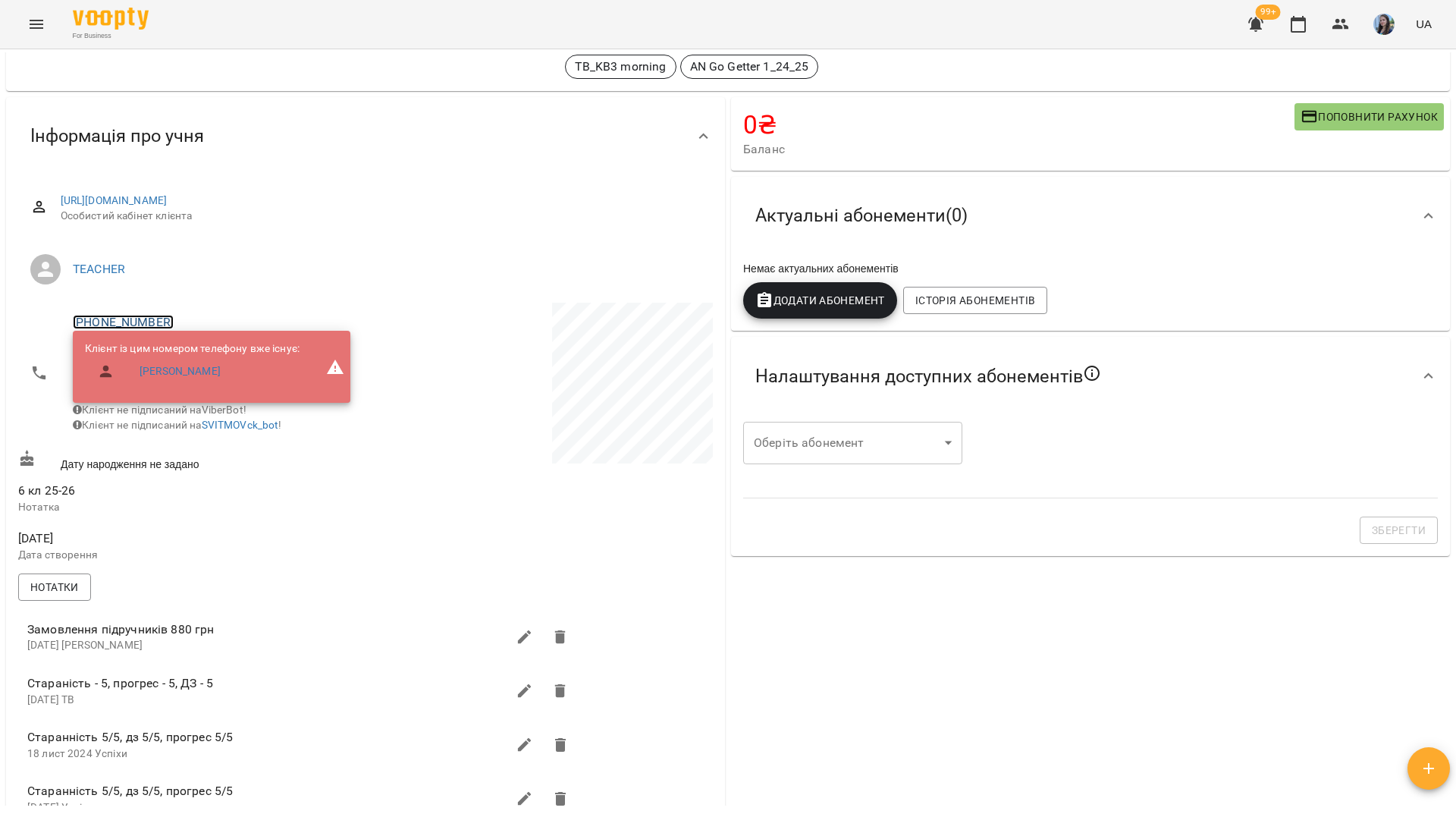
click at [104, 323] on link "+380971542722" at bounding box center [123, 322] width 101 height 15
click at [185, 359] on img at bounding box center [184, 351] width 23 height 23
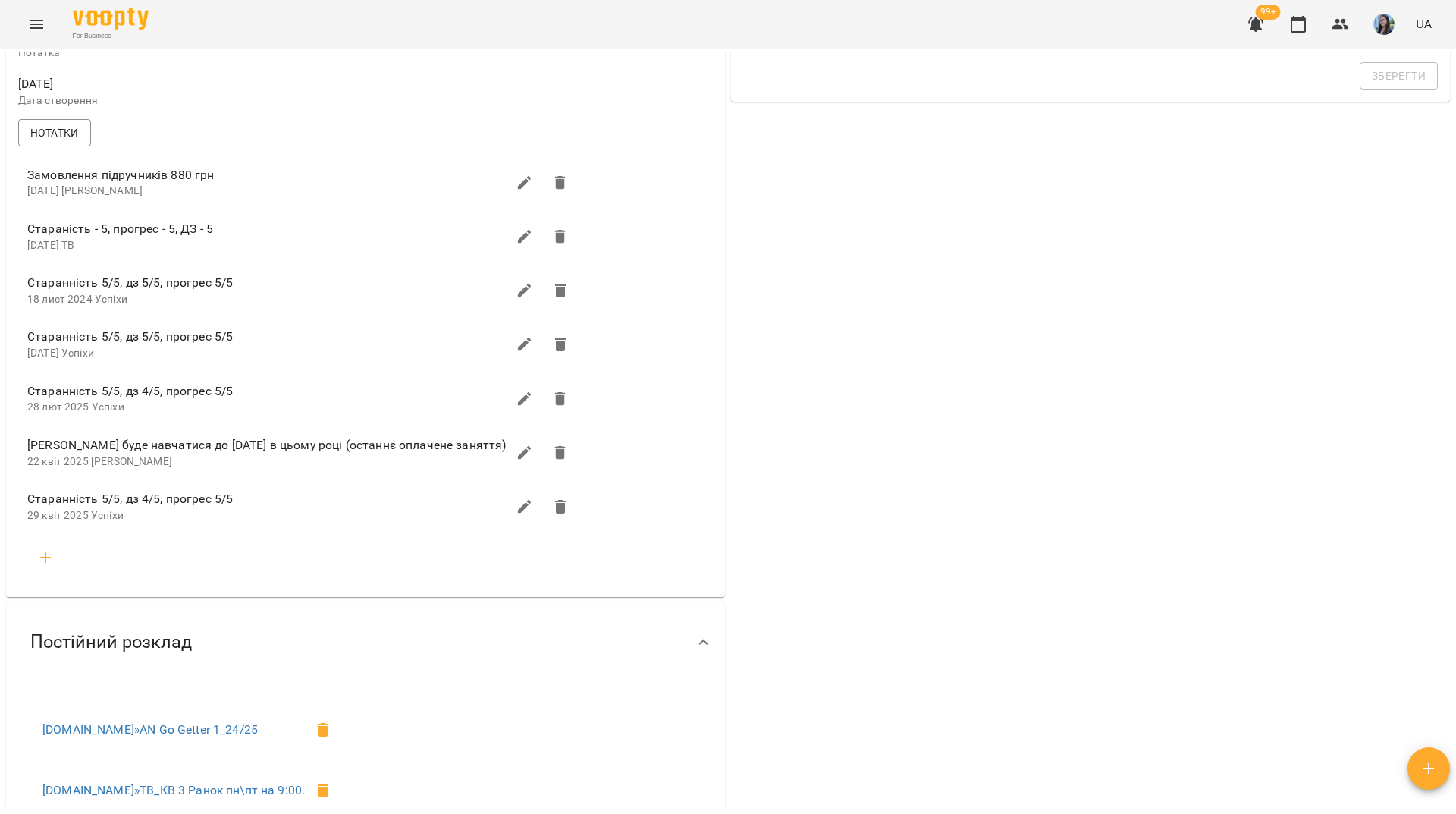
scroll to position [531, 0]
click at [50, 566] on icon "button" at bounding box center [46, 557] width 18 height 18
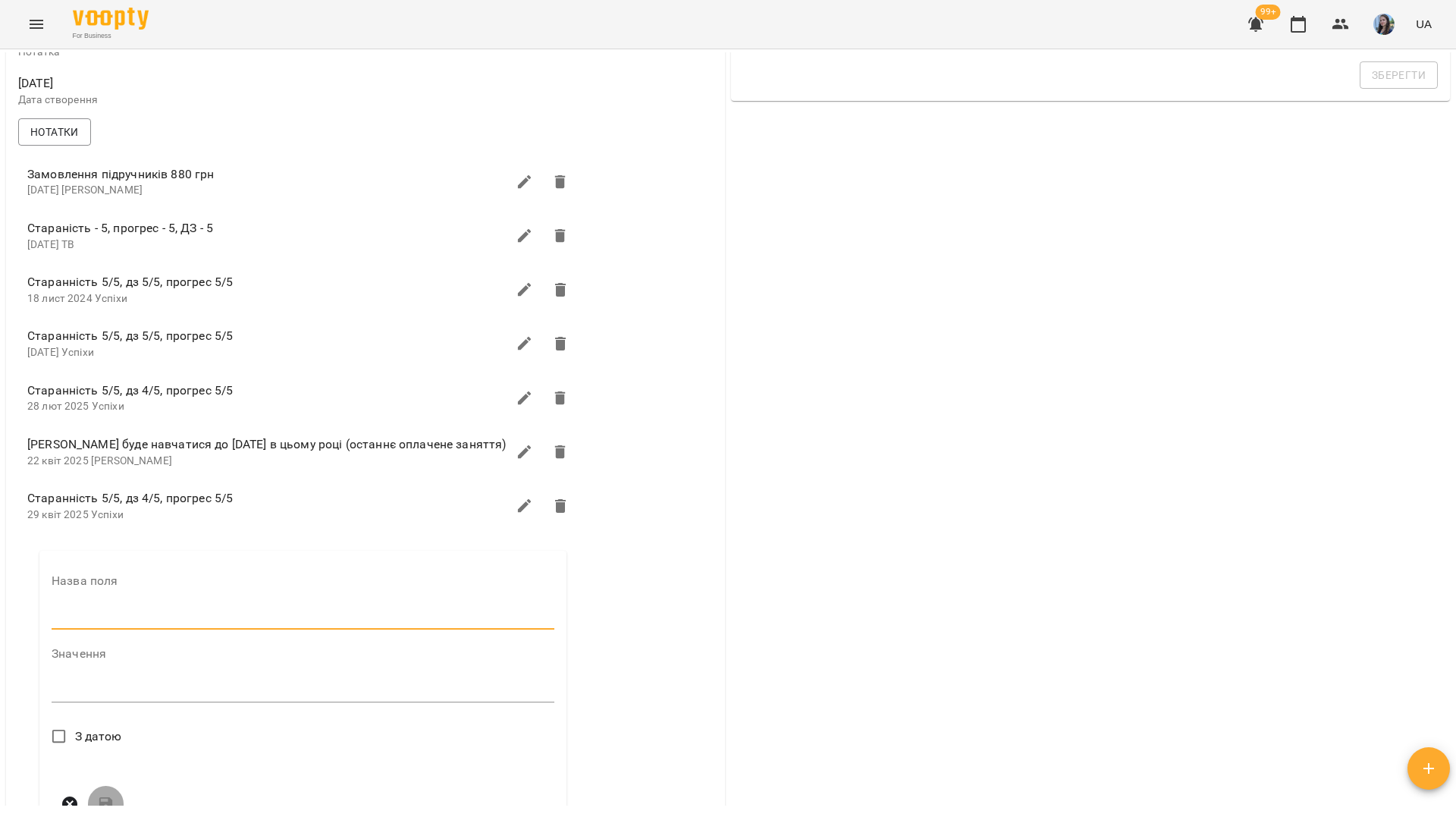
click at [125, 630] on input "text" at bounding box center [303, 618] width 503 height 24
type input "****"
click at [76, 701] on textarea at bounding box center [303, 695] width 503 height 15
paste textarea "**********"
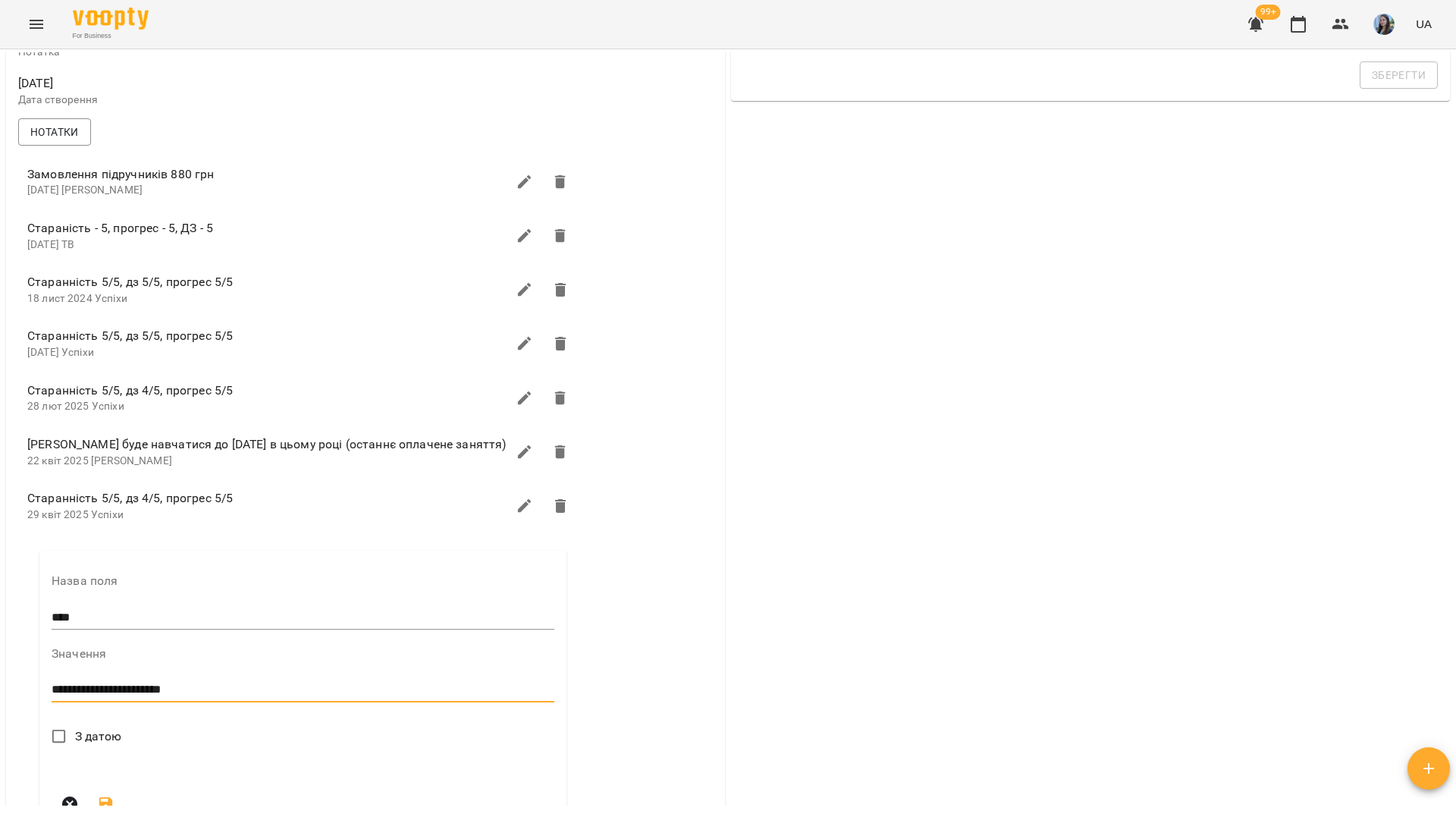
click at [59, 697] on textarea "**********" at bounding box center [282, 690] width 461 height 15
click at [272, 695] on div "**********" at bounding box center [303, 690] width 503 height 24
click at [270, 697] on textarea "**********" at bounding box center [282, 690] width 461 height 15
type textarea "**********"
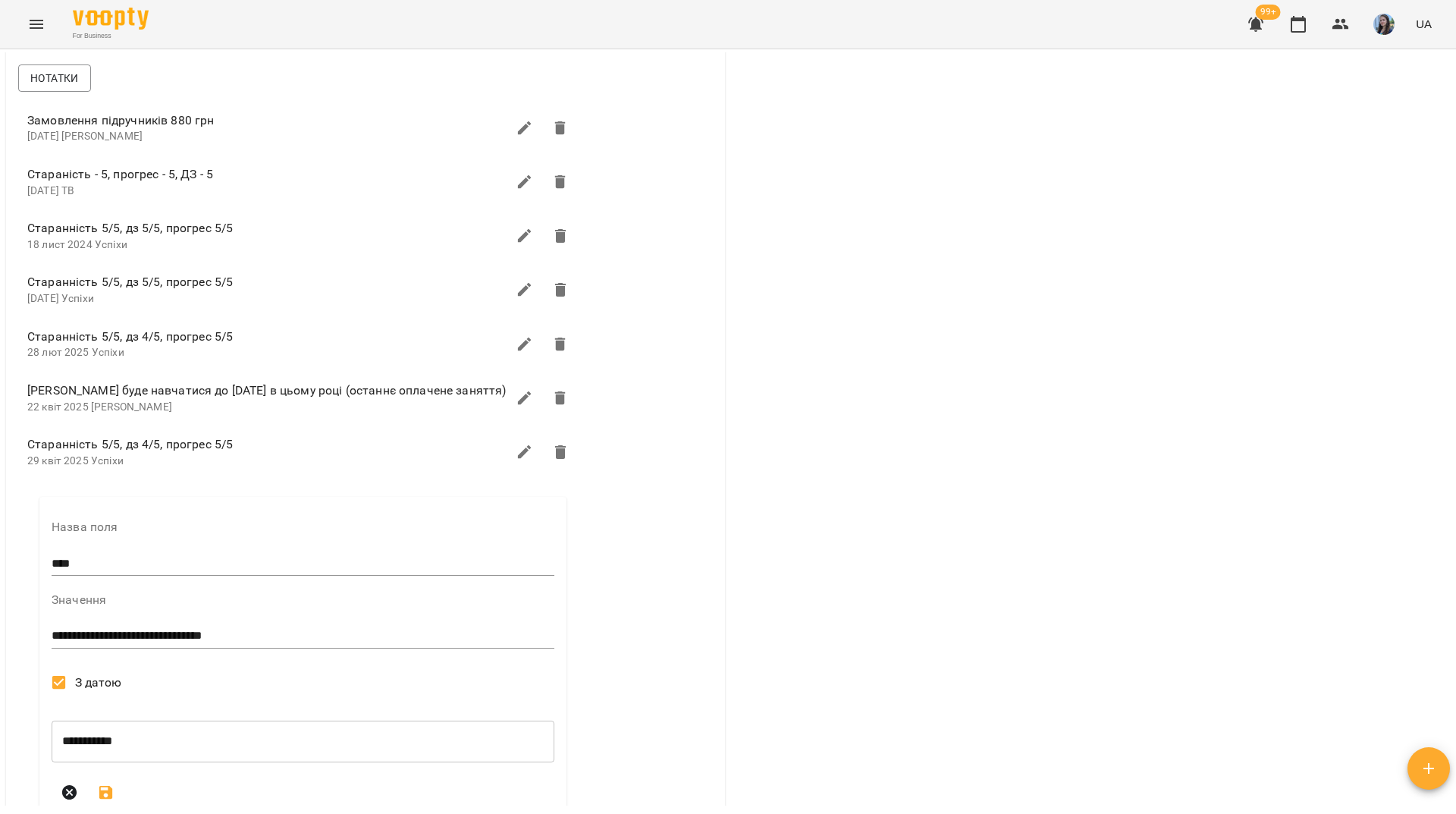
scroll to position [758, 0]
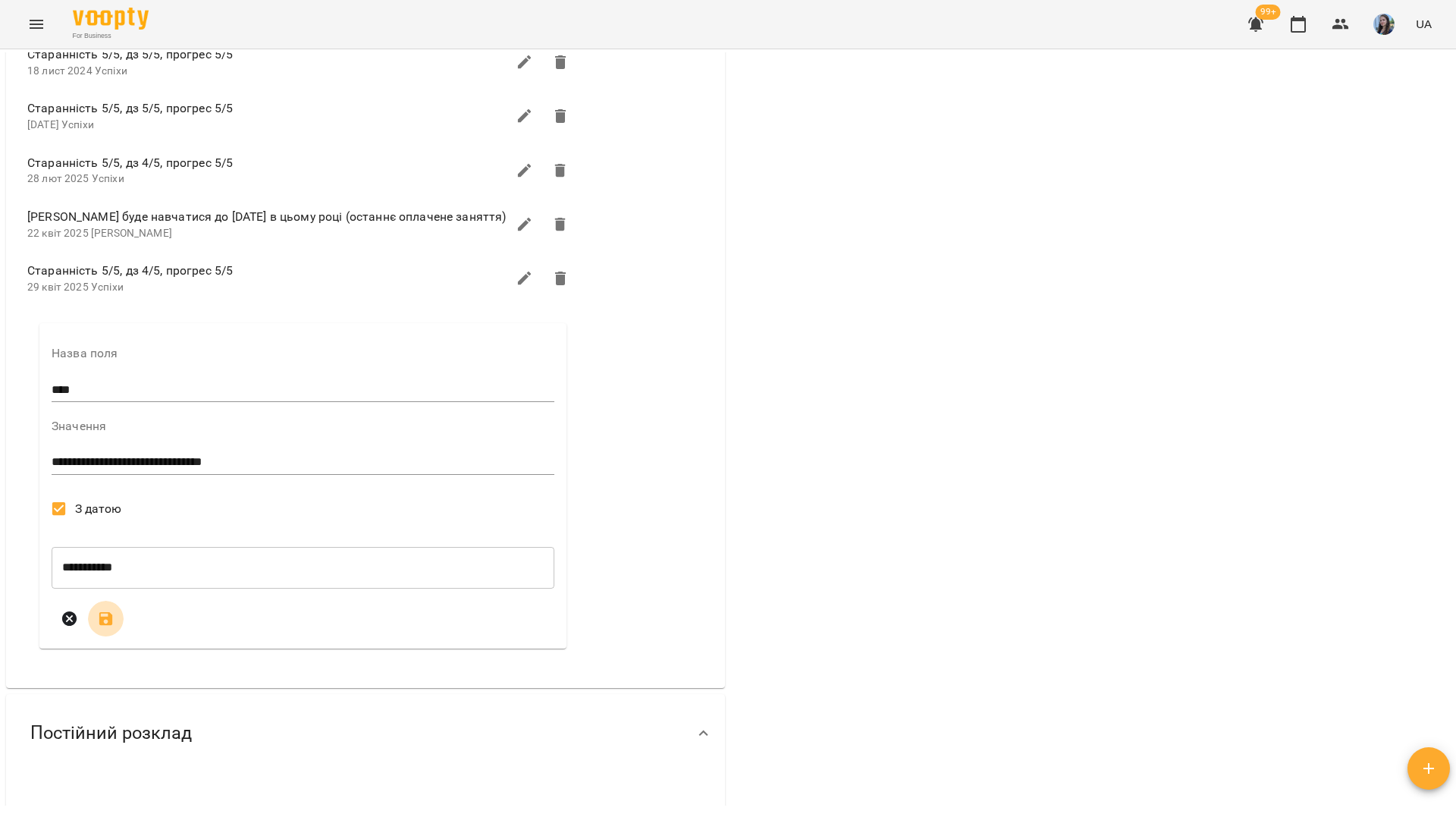
click at [115, 626] on icon "submit" at bounding box center [106, 619] width 18 height 18
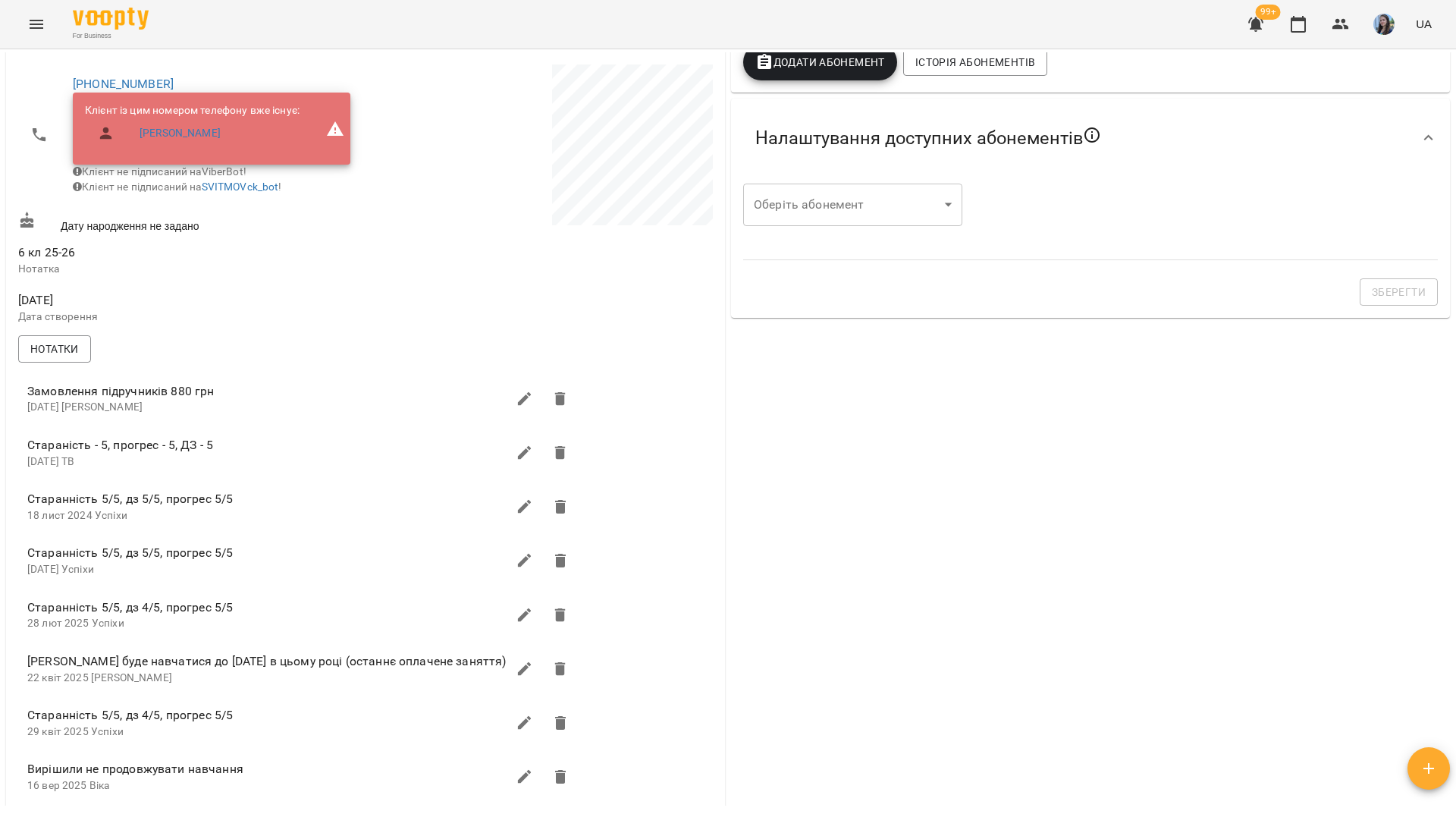
scroll to position [0, 0]
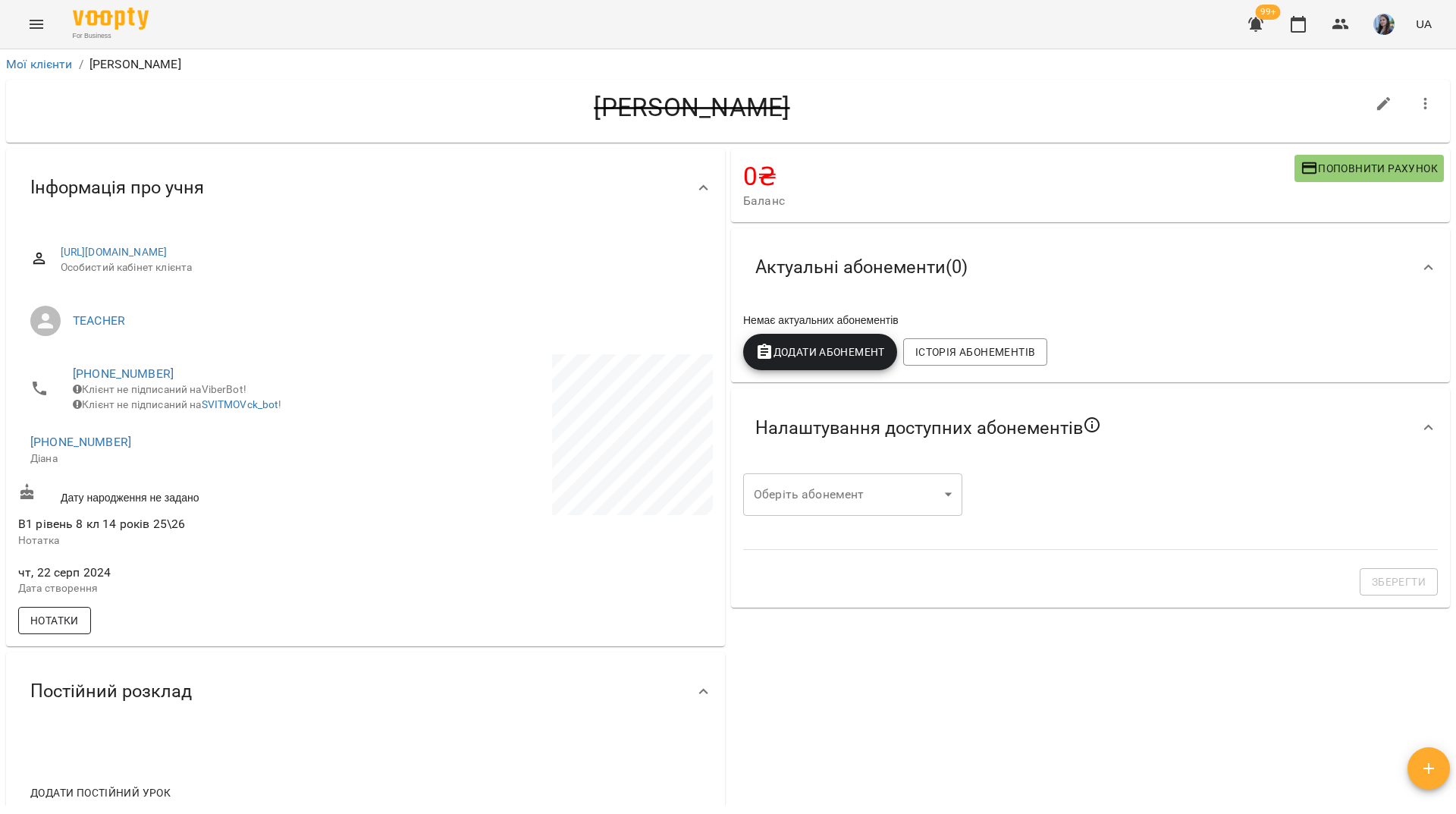
click at [68, 630] on span "Нотатки" at bounding box center [54, 620] width 49 height 18
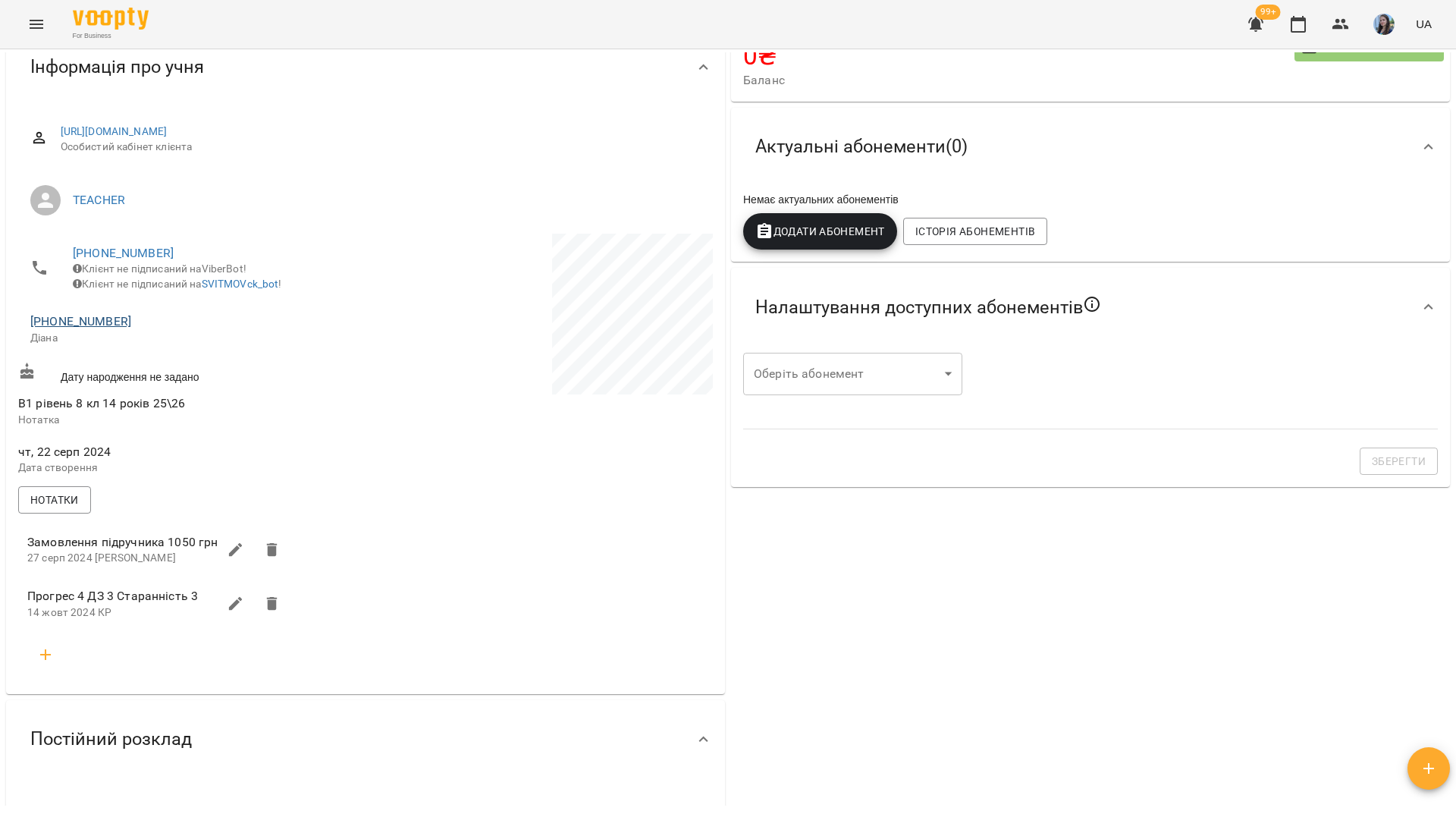
scroll to position [76, 0]
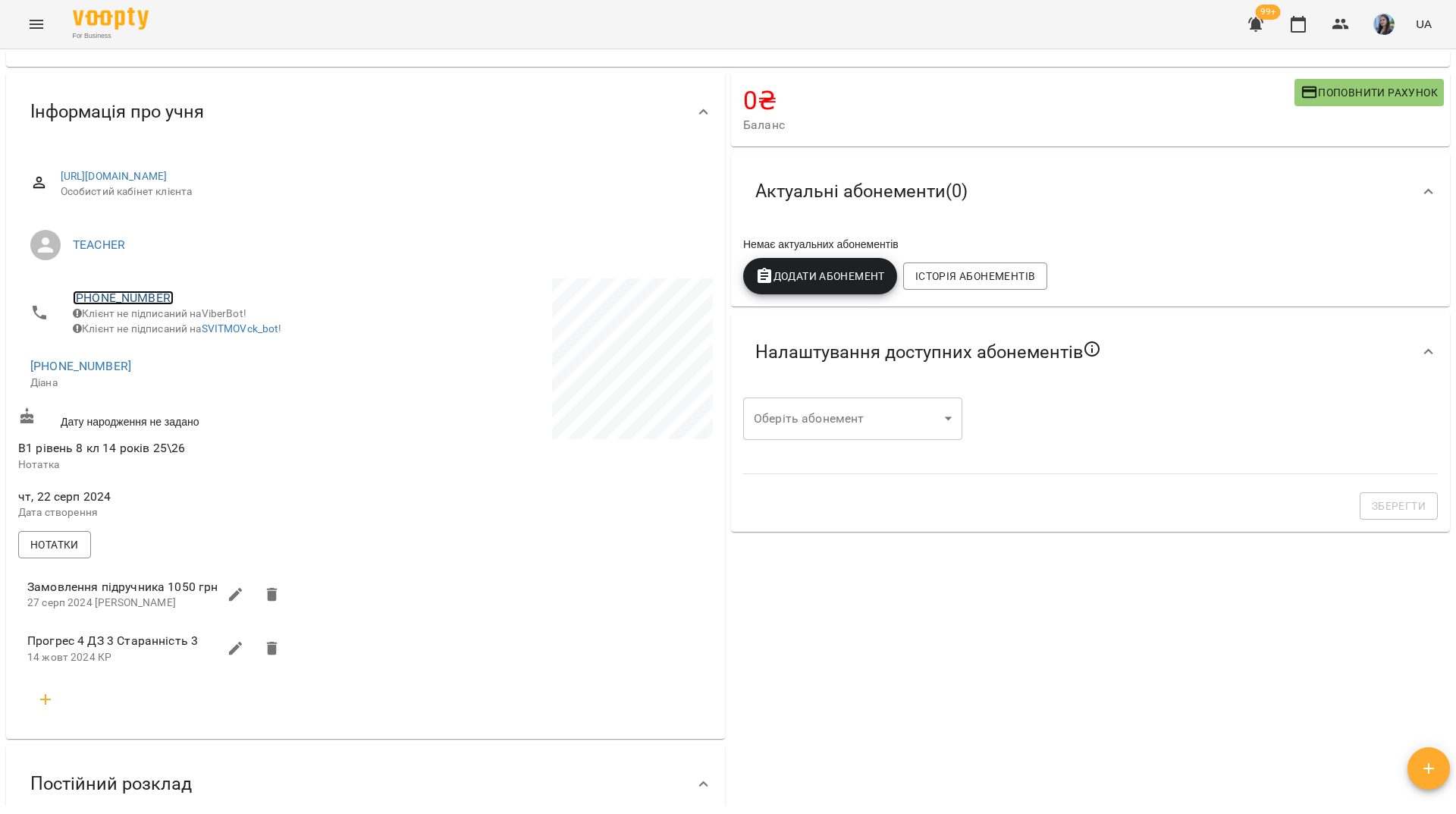
click at [106, 302] on link "+380633993048" at bounding box center [123, 298] width 101 height 15
click at [186, 331] on img at bounding box center [184, 327] width 23 height 23
click at [40, 708] on icon "button" at bounding box center [46, 699] width 18 height 18
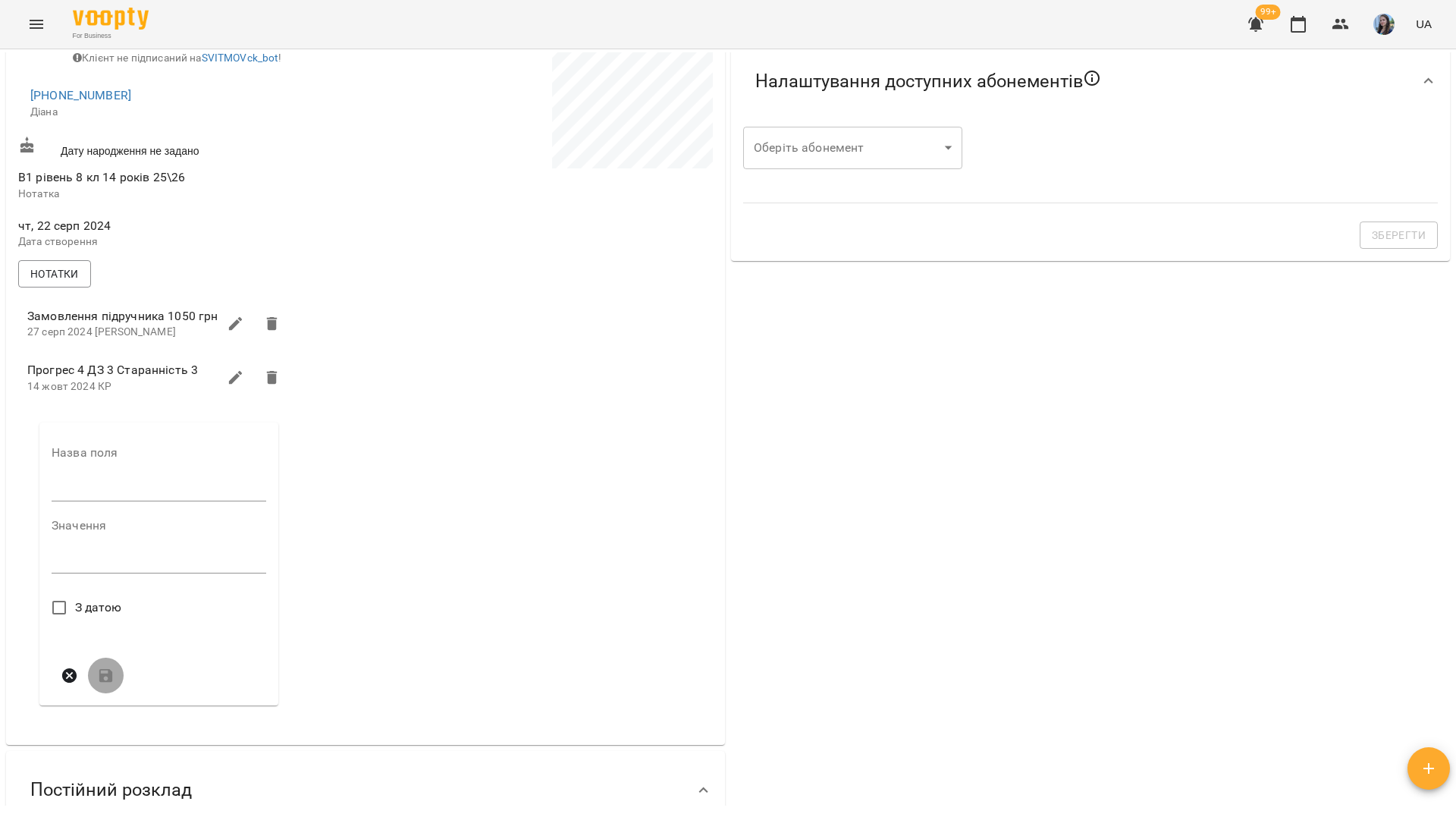
scroll to position [379, 0]
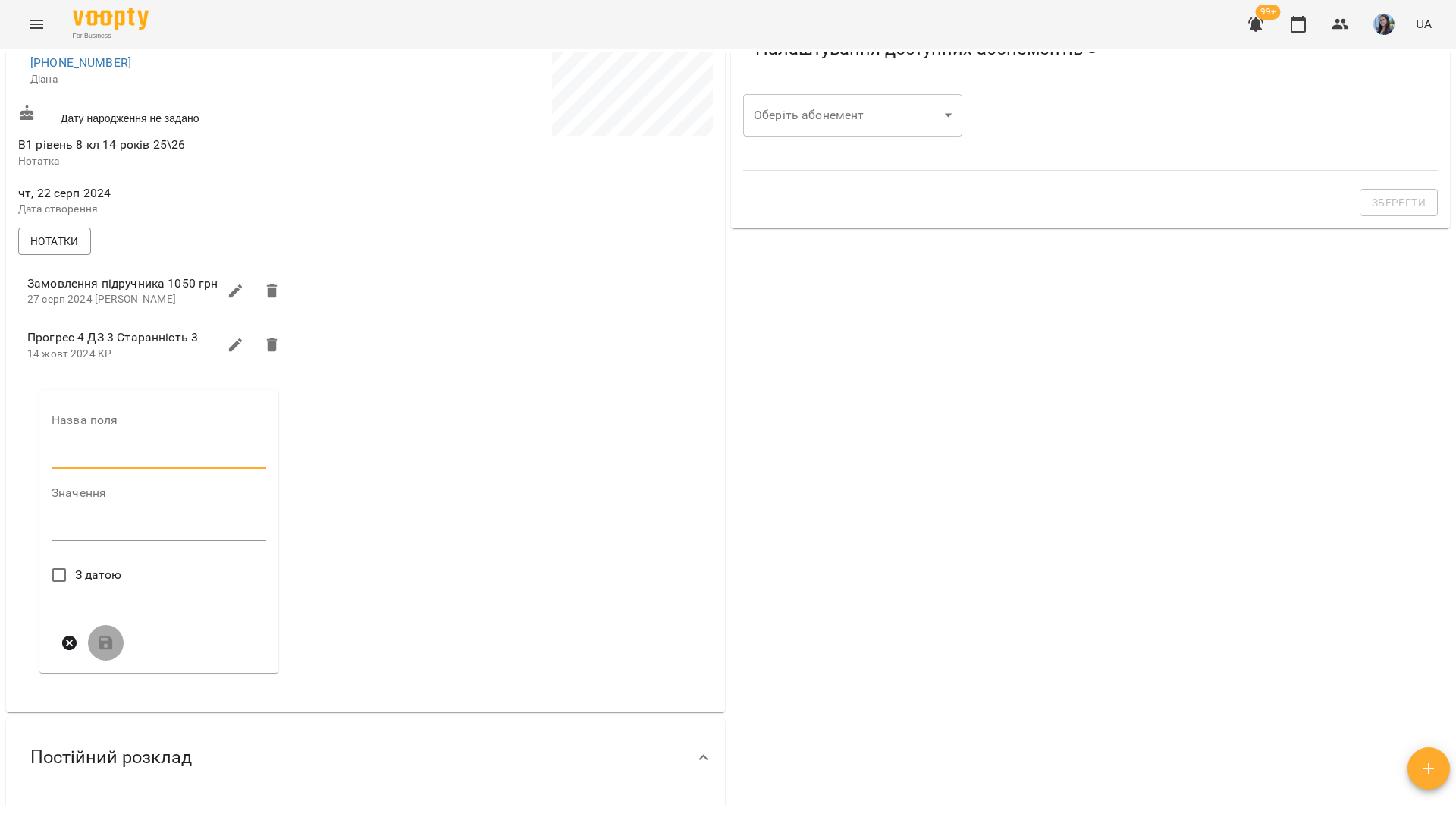
click at [110, 469] on input "text" at bounding box center [159, 456] width 215 height 24
type input "****"
click at [87, 541] on textarea at bounding box center [159, 534] width 215 height 15
paste textarea "**********"
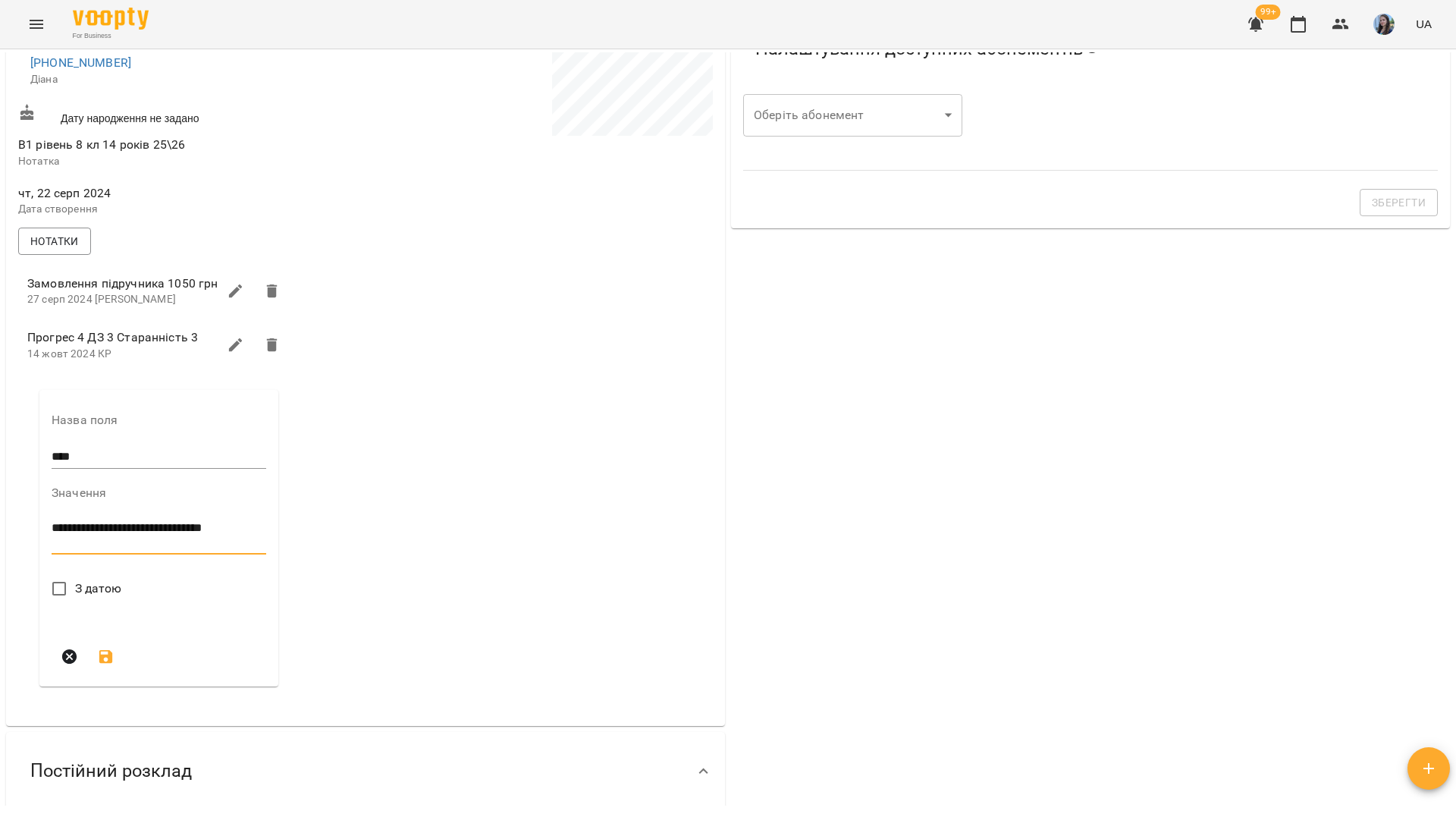
type textarea "**********"
click at [110, 704] on icon "submit" at bounding box center [106, 699] width 18 height 18
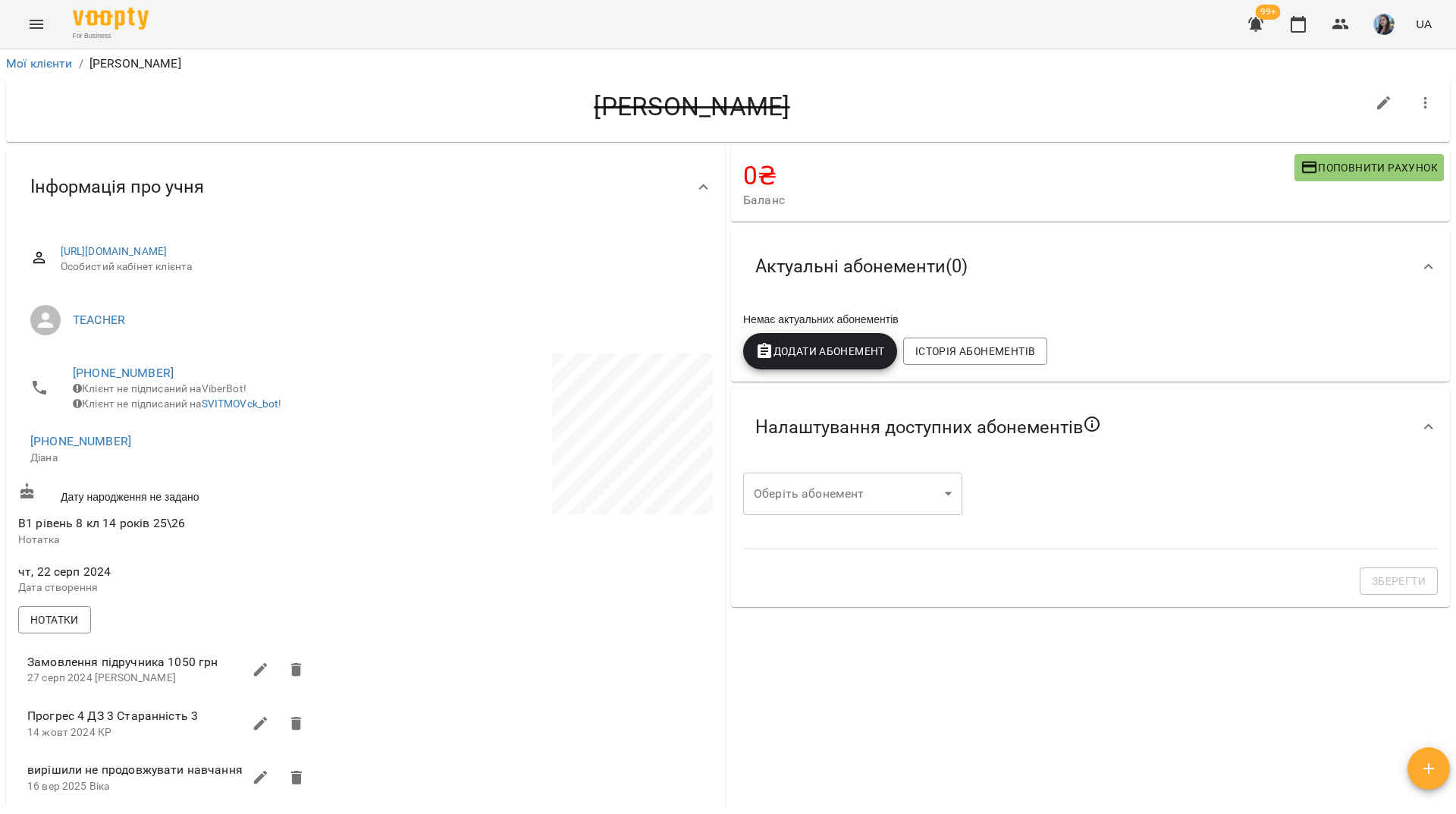
scroll to position [0, 0]
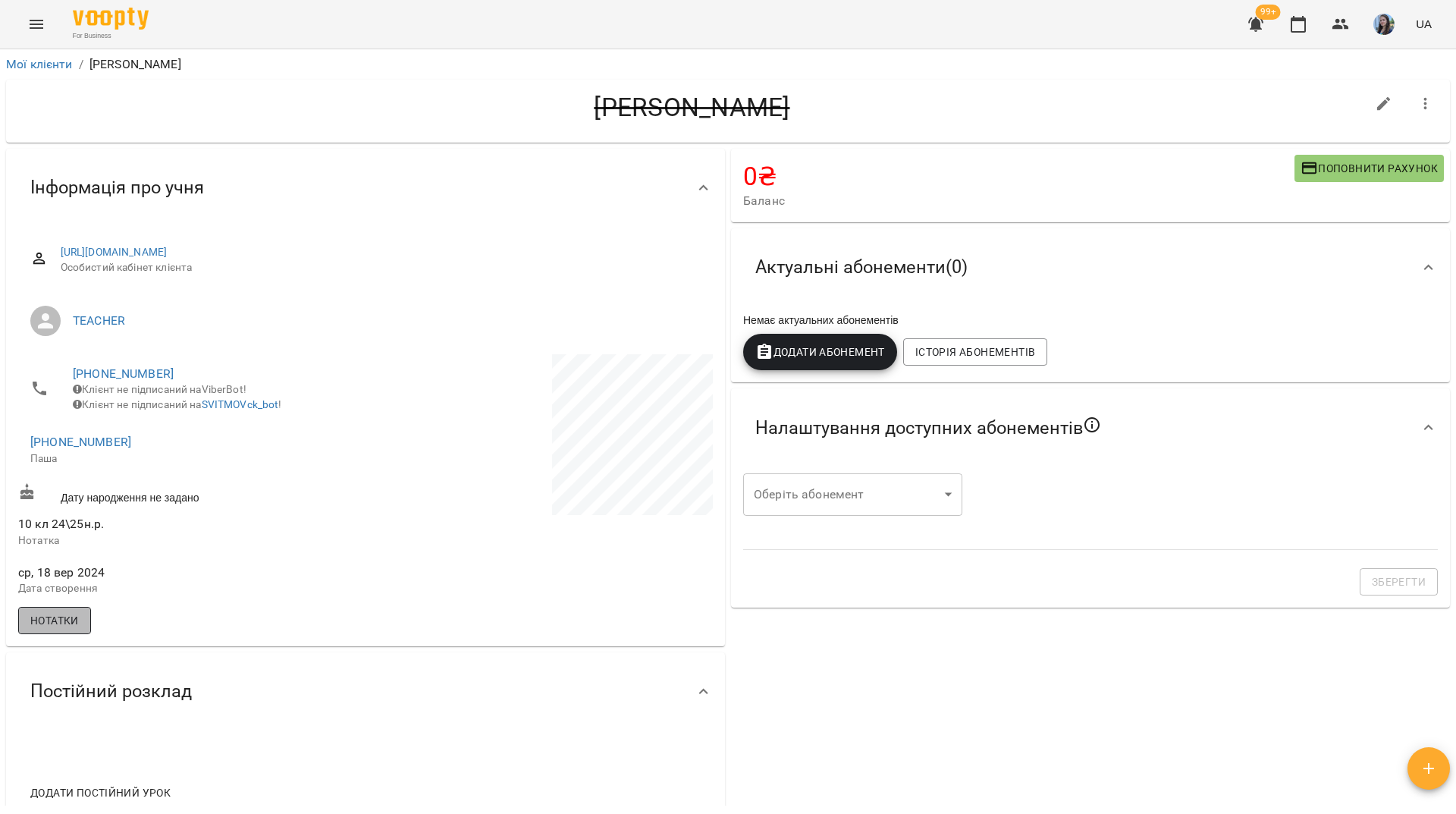
click at [76, 630] on span "Нотатки" at bounding box center [54, 620] width 49 height 18
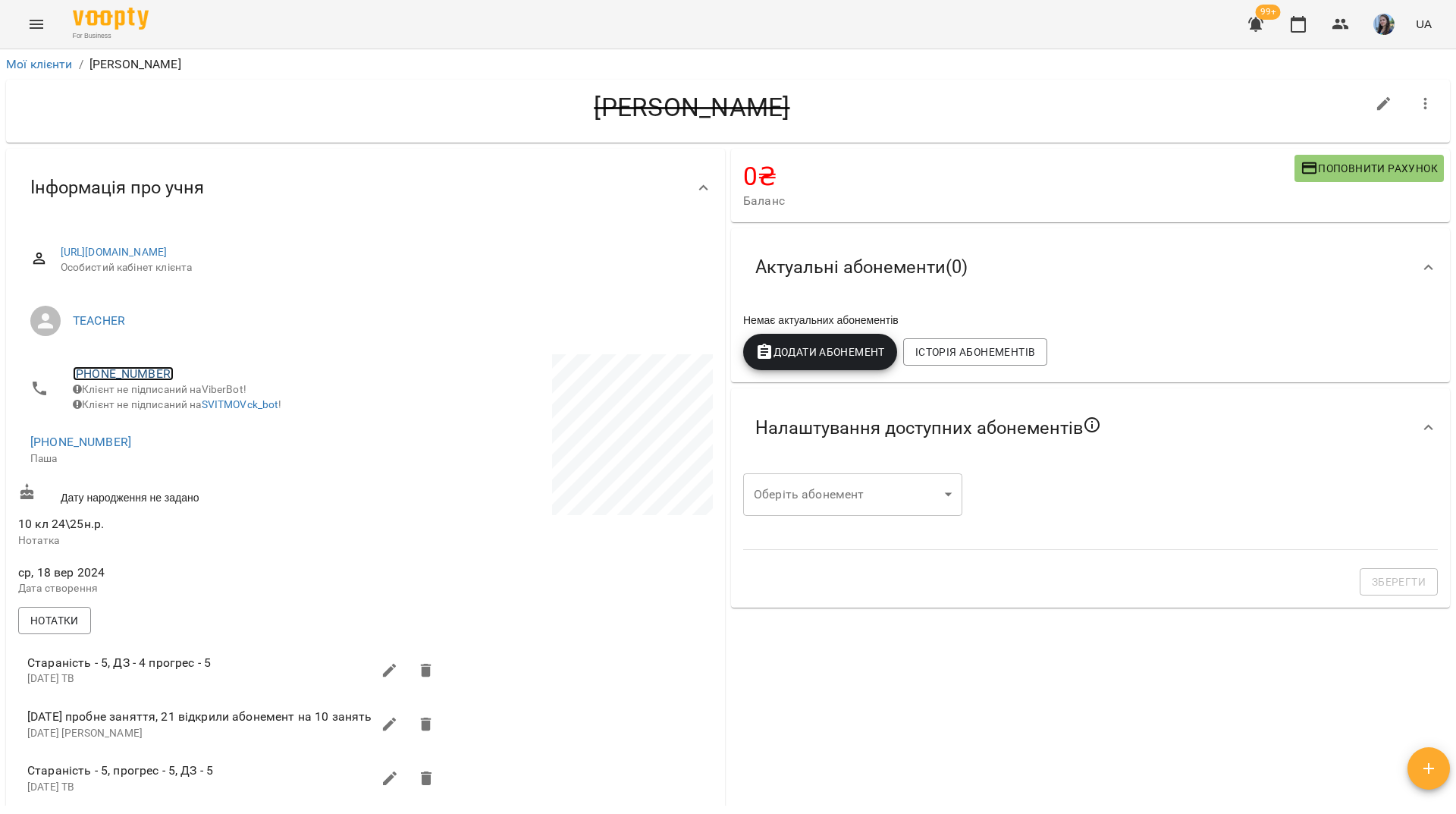
click at [112, 374] on link "[PHONE_NUMBER]" at bounding box center [123, 374] width 101 height 15
click at [178, 405] on img at bounding box center [184, 402] width 23 height 23
drag, startPoint x: 239, startPoint y: 129, endPoint x: 246, endPoint y: 138, distance: 11.4
click at [239, 129] on div "[PERSON_NAME]" at bounding box center [692, 111] width 1348 height 39
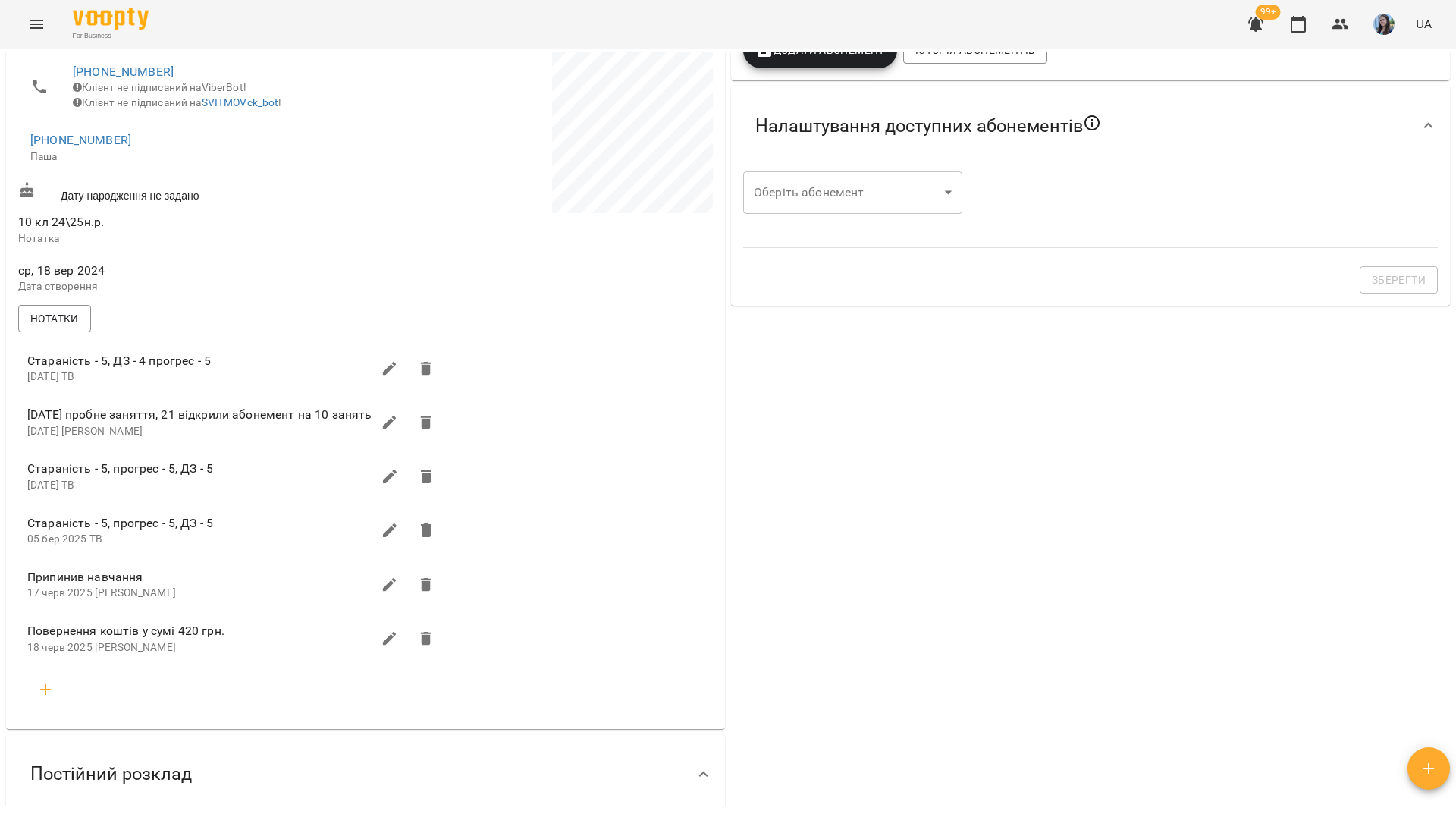
scroll to position [304, 0]
click at [46, 697] on icon "button" at bounding box center [46, 688] width 18 height 18
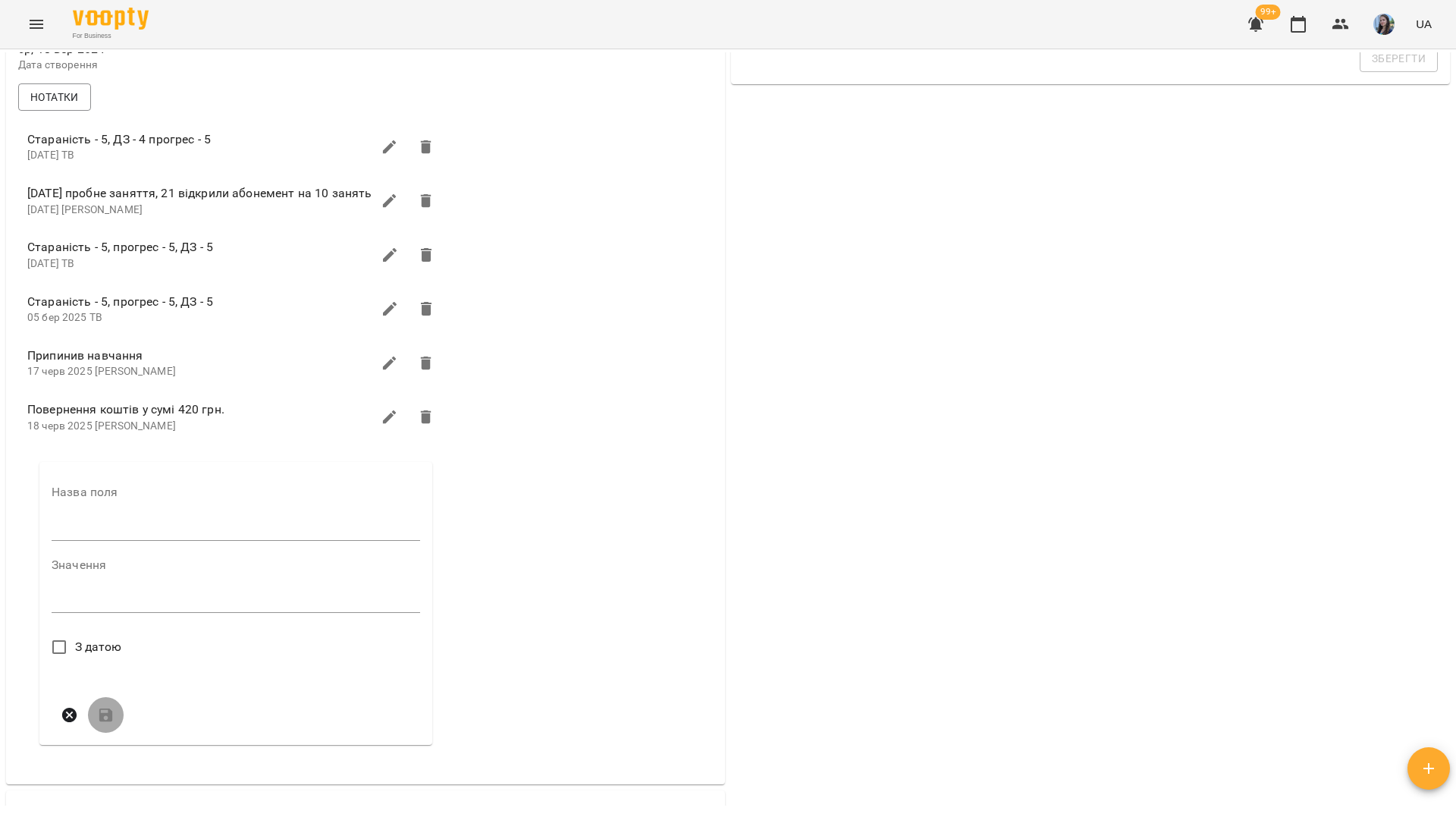
scroll to position [531, 0]
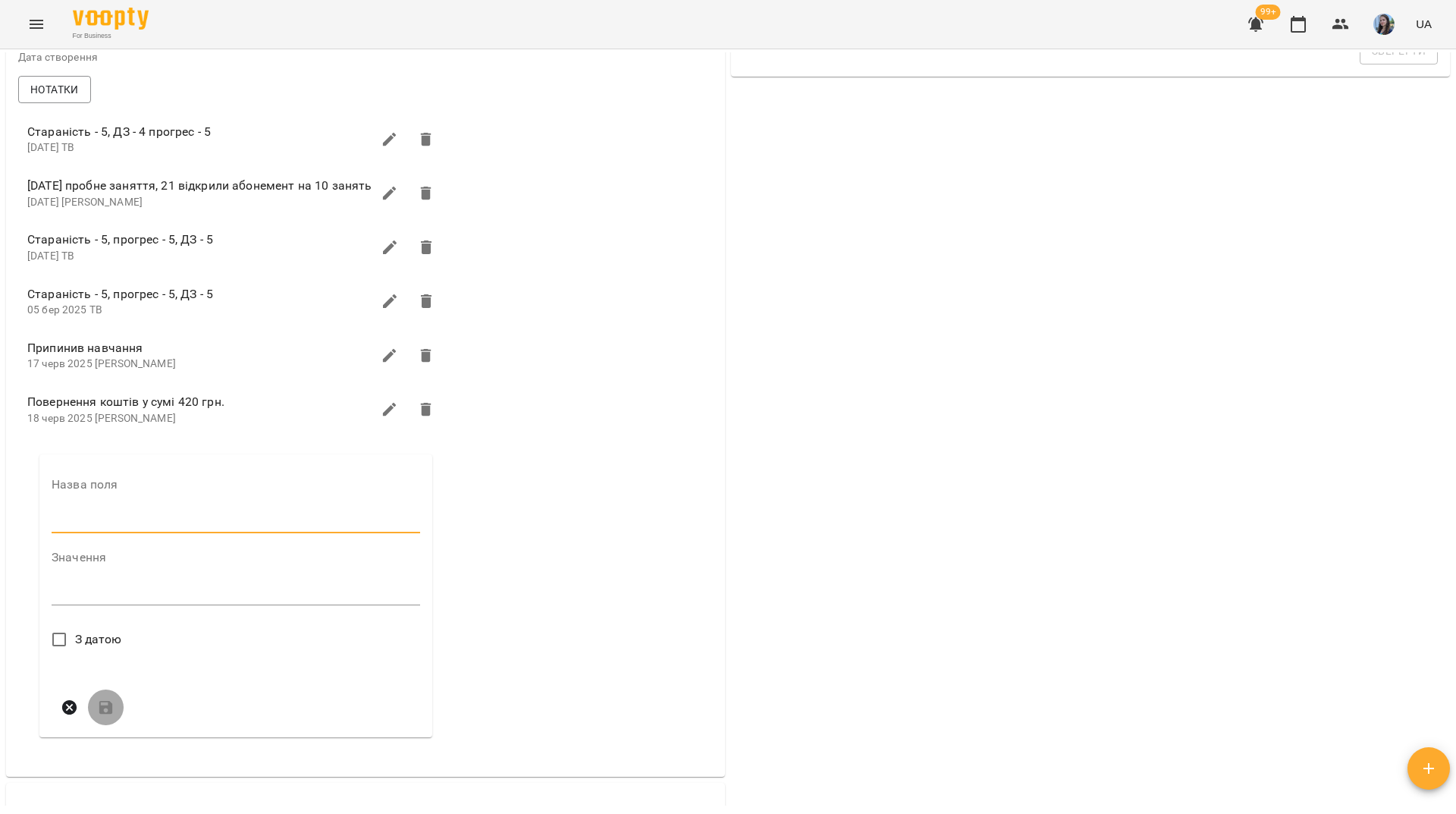
click at [121, 533] on input "text" at bounding box center [236, 521] width 369 height 24
type input "****"
click at [129, 606] on textarea at bounding box center [236, 598] width 369 height 15
type textarea "*"
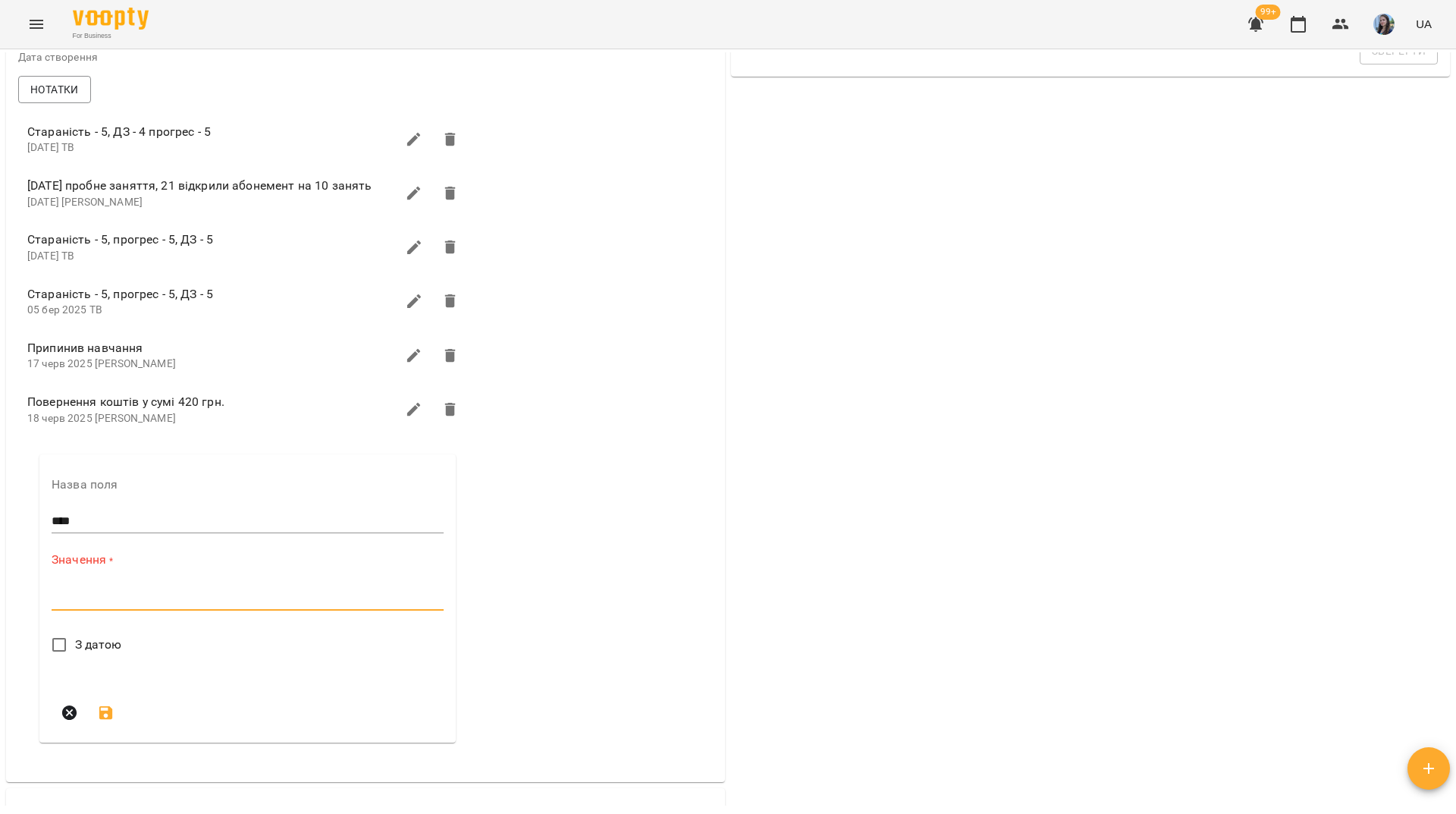
paste textarea "**********"
type textarea "**********"
click at [75, 649] on span "З датою" at bounding box center [98, 640] width 47 height 18
click at [106, 758] on icon "submit" at bounding box center [106, 750] width 18 height 18
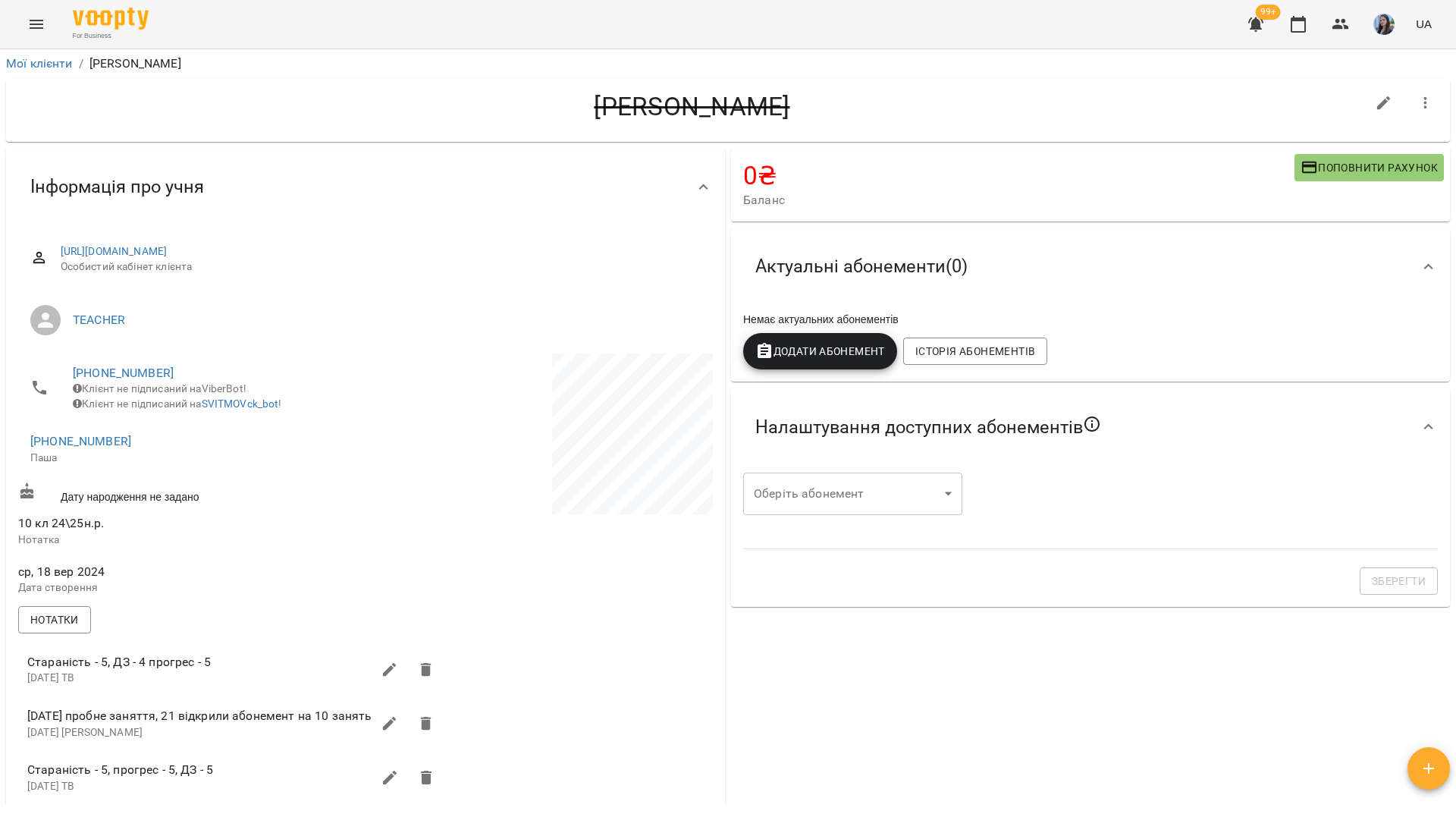
scroll to position [0, 0]
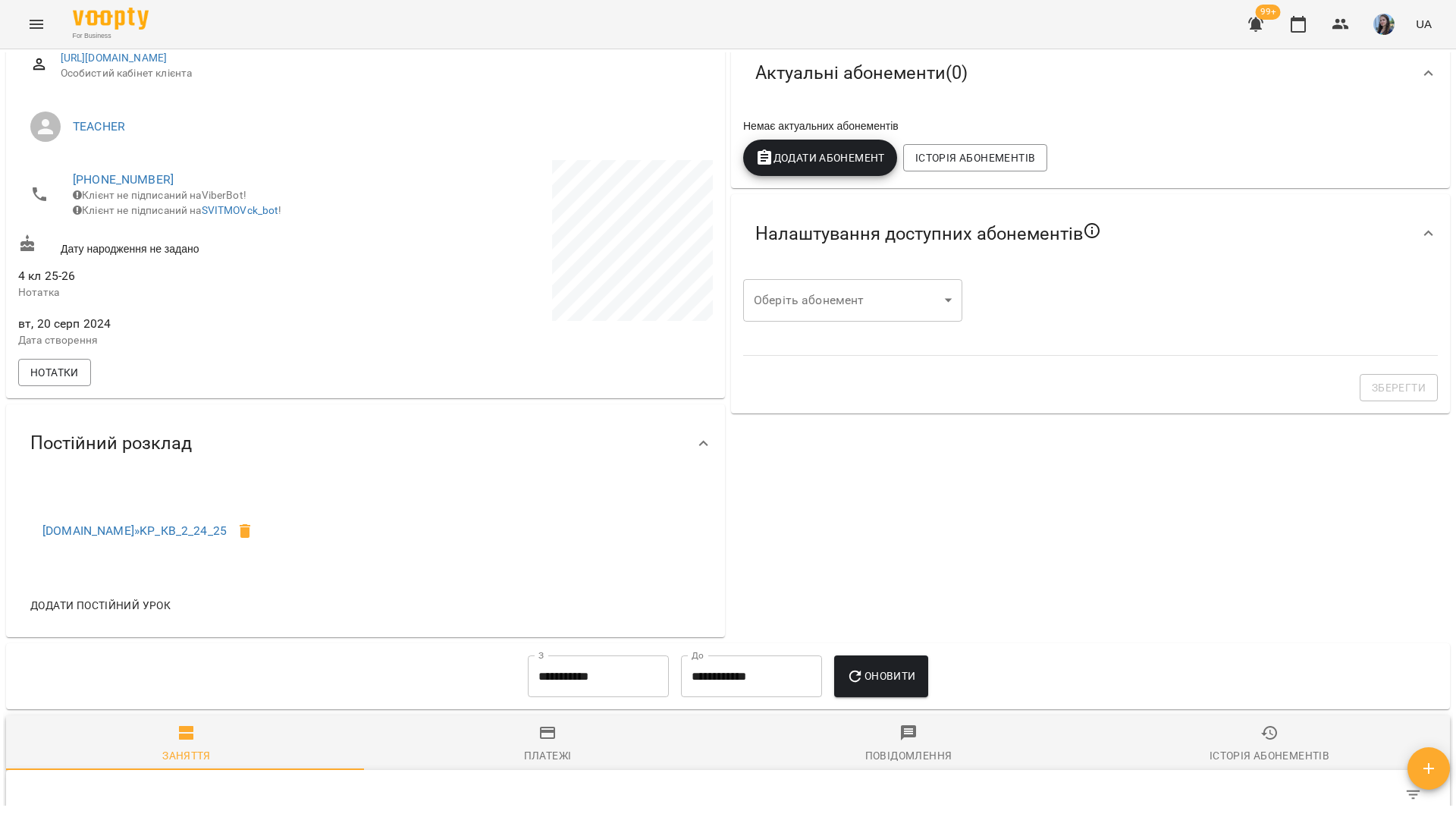
scroll to position [228, 0]
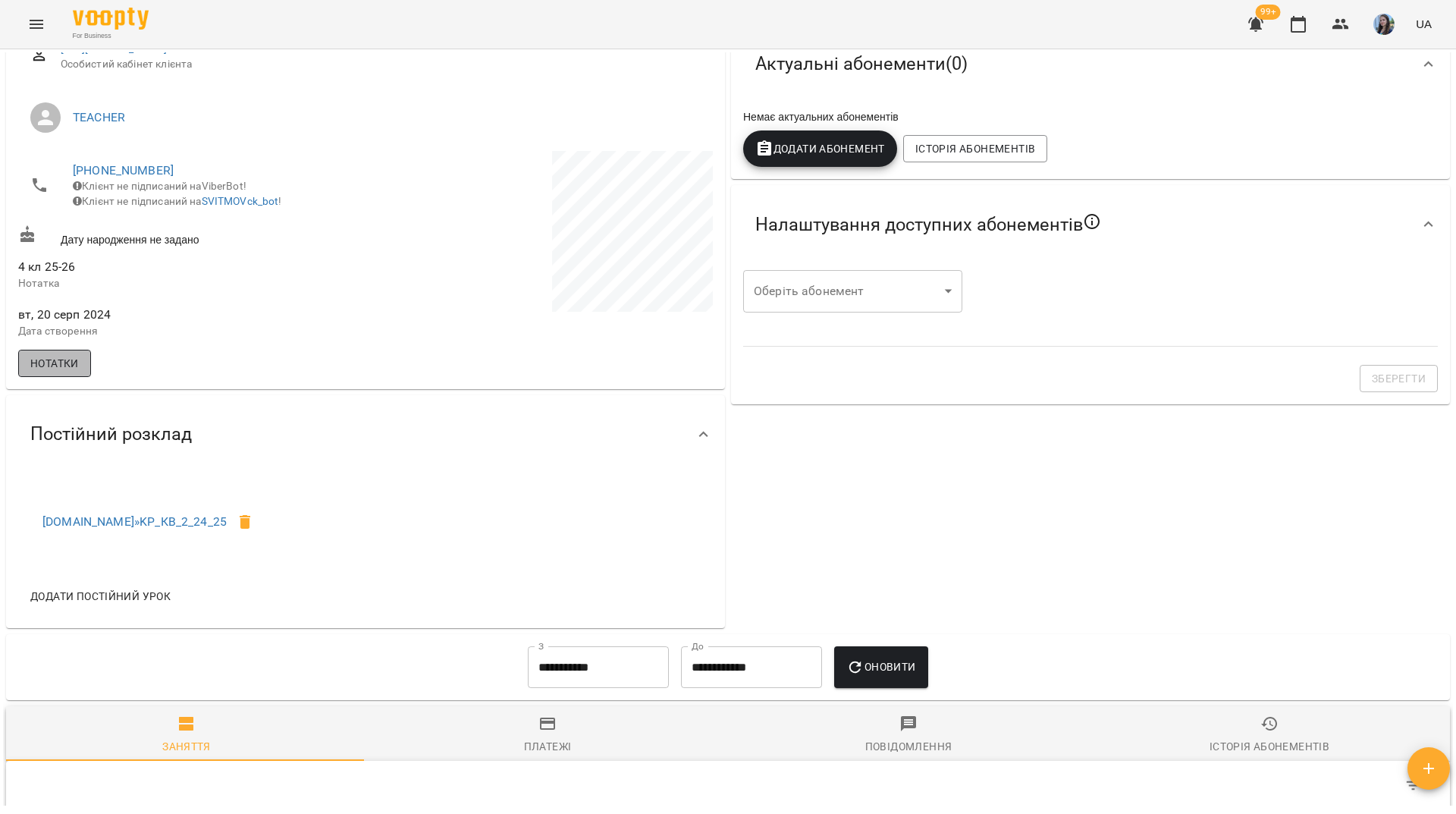
click at [67, 370] on span "Нотатки" at bounding box center [54, 363] width 49 height 18
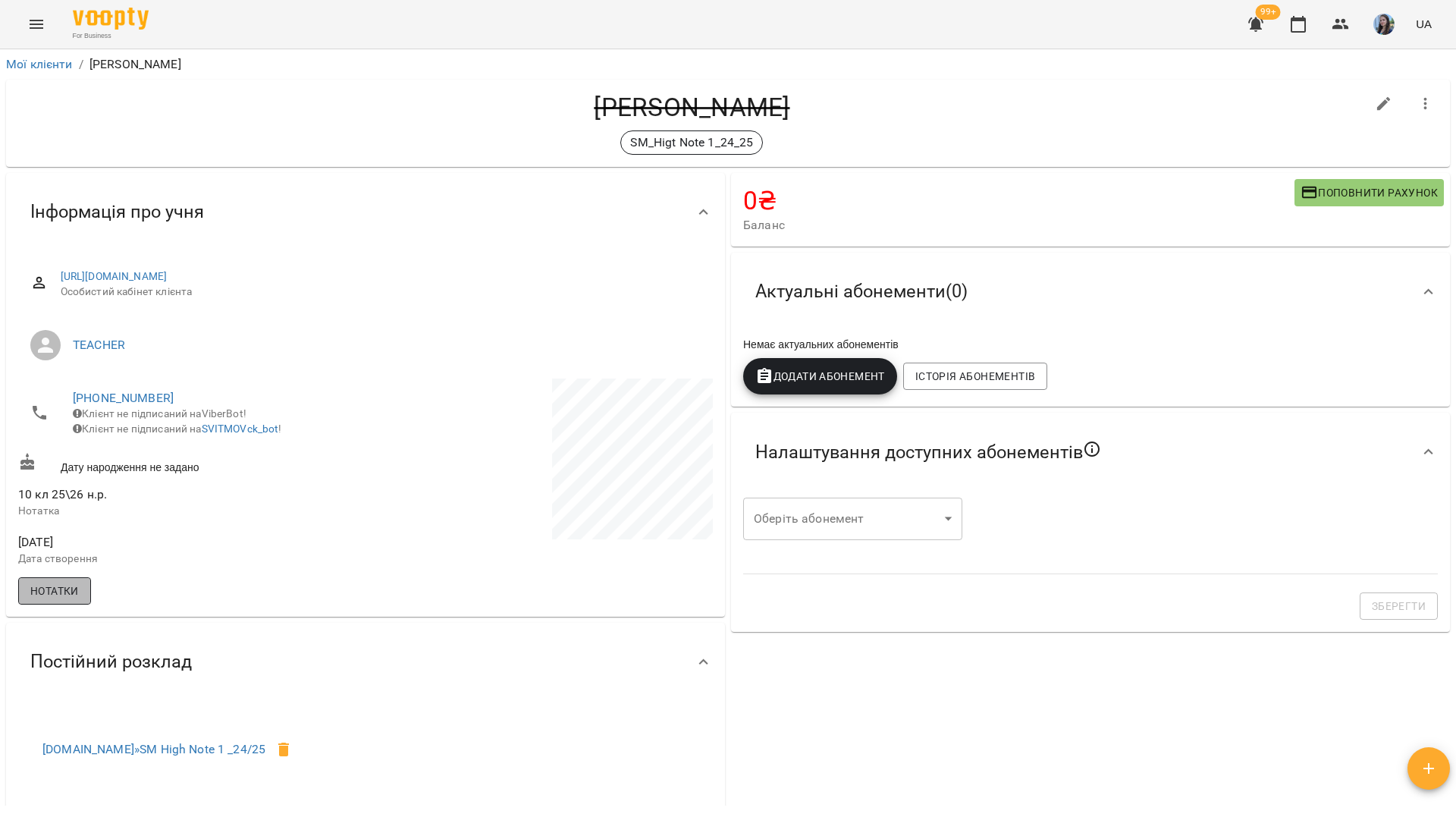
click at [77, 598] on span "Нотатки" at bounding box center [54, 591] width 49 height 18
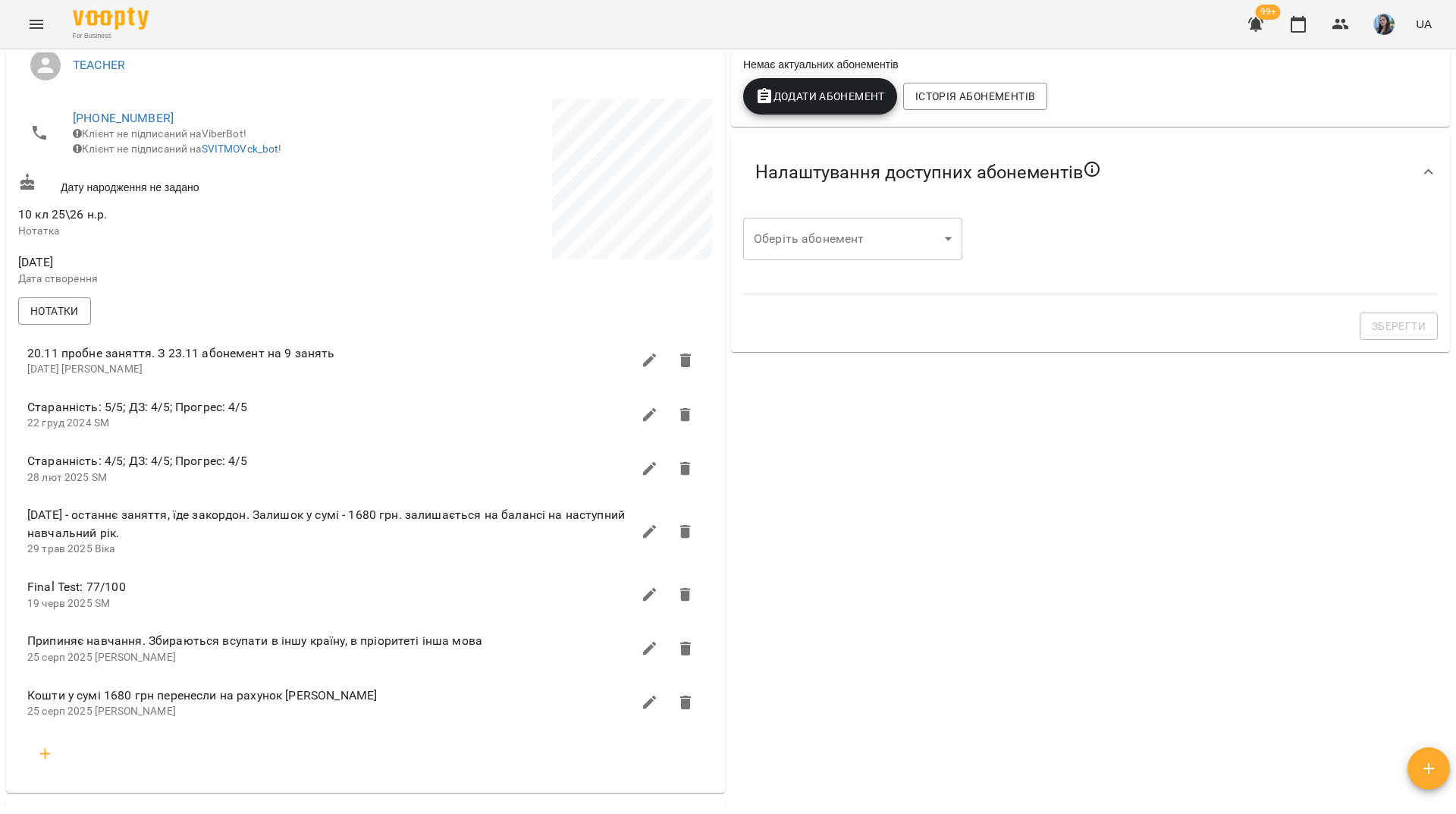
scroll to position [455, 0]
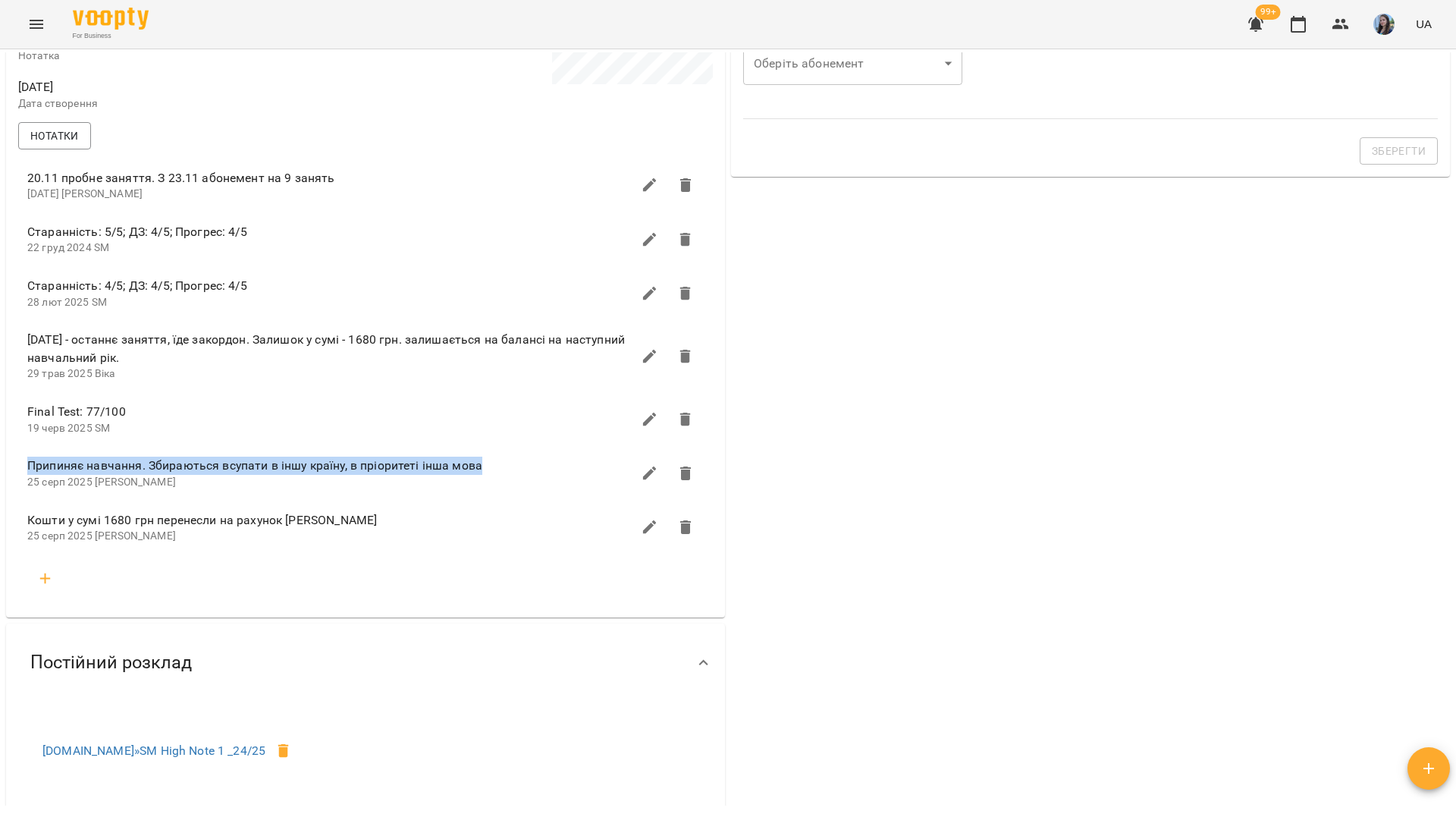
drag, startPoint x: 482, startPoint y: 477, endPoint x: 27, endPoint y: 475, distance: 455.0
click at [27, 475] on li "Припиняє навчання. Збираються всупати в іншу країну, в пріоритеті інша мова [DA…" at bounding box center [366, 473] width 701 height 54
copy span "Припиняє навчання. Збираються всупати в іншу країну, в пріоритеті інша мова"
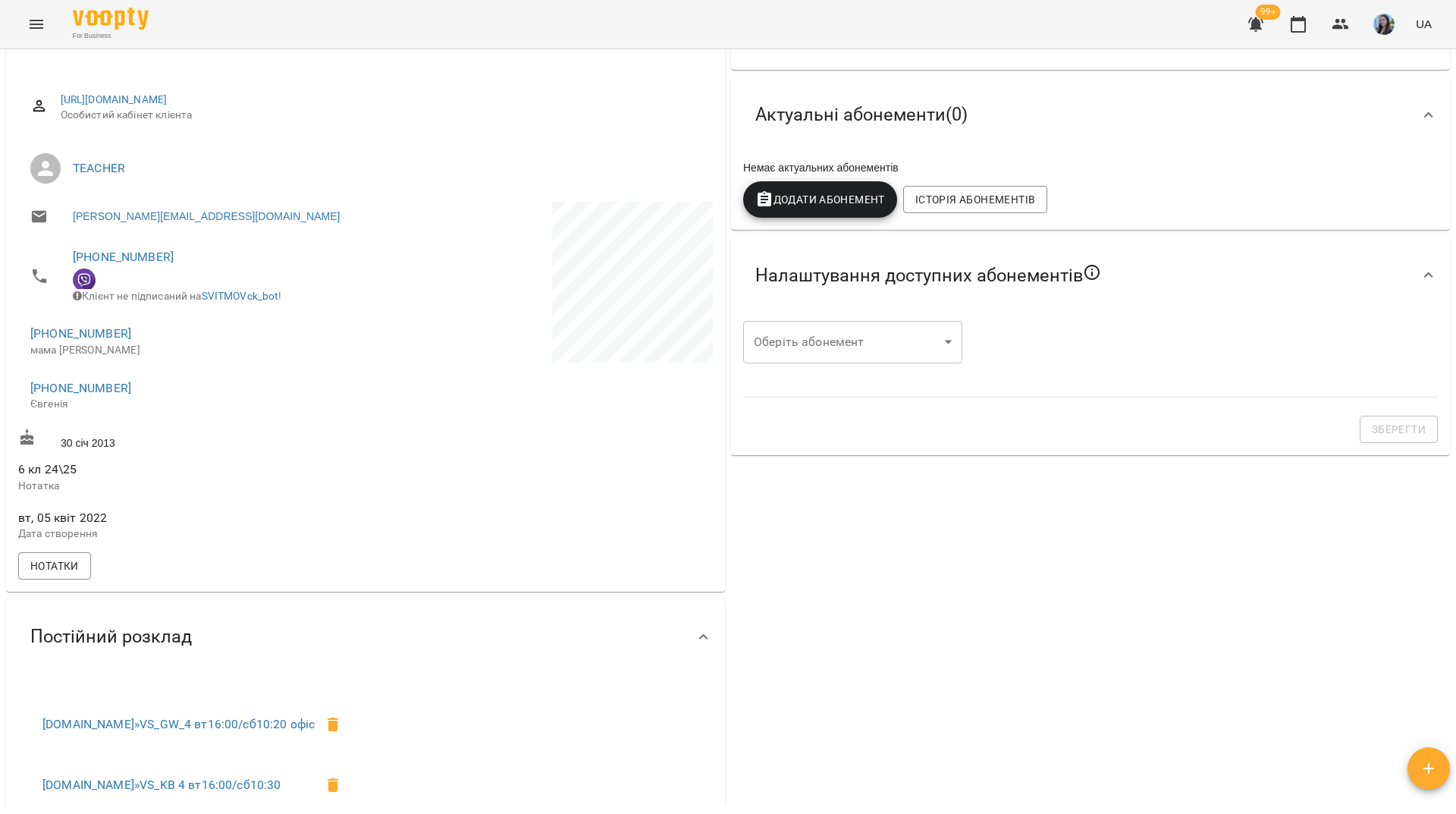
scroll to position [151, 0]
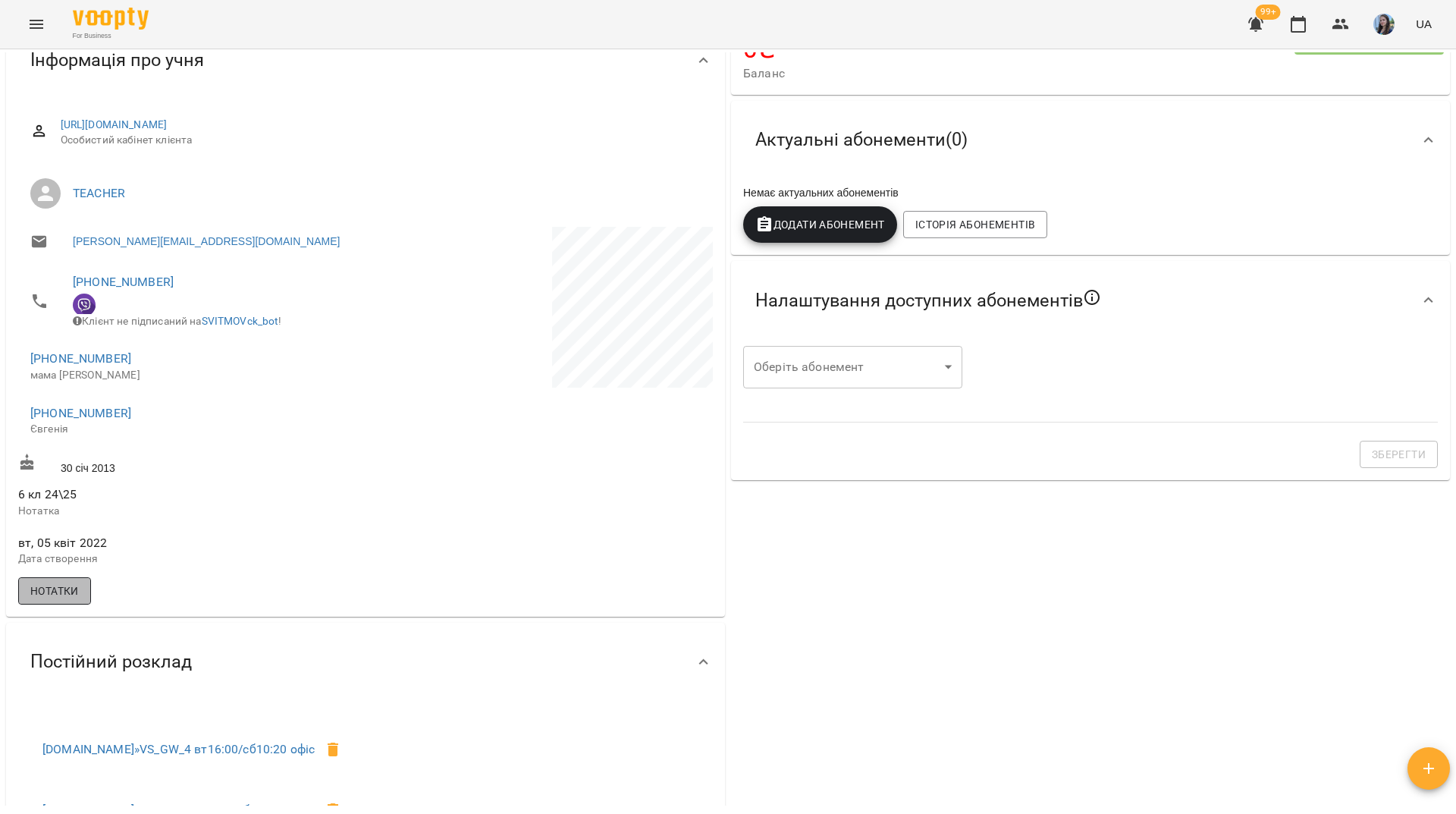
click at [76, 591] on span "Нотатки" at bounding box center [54, 591] width 49 height 18
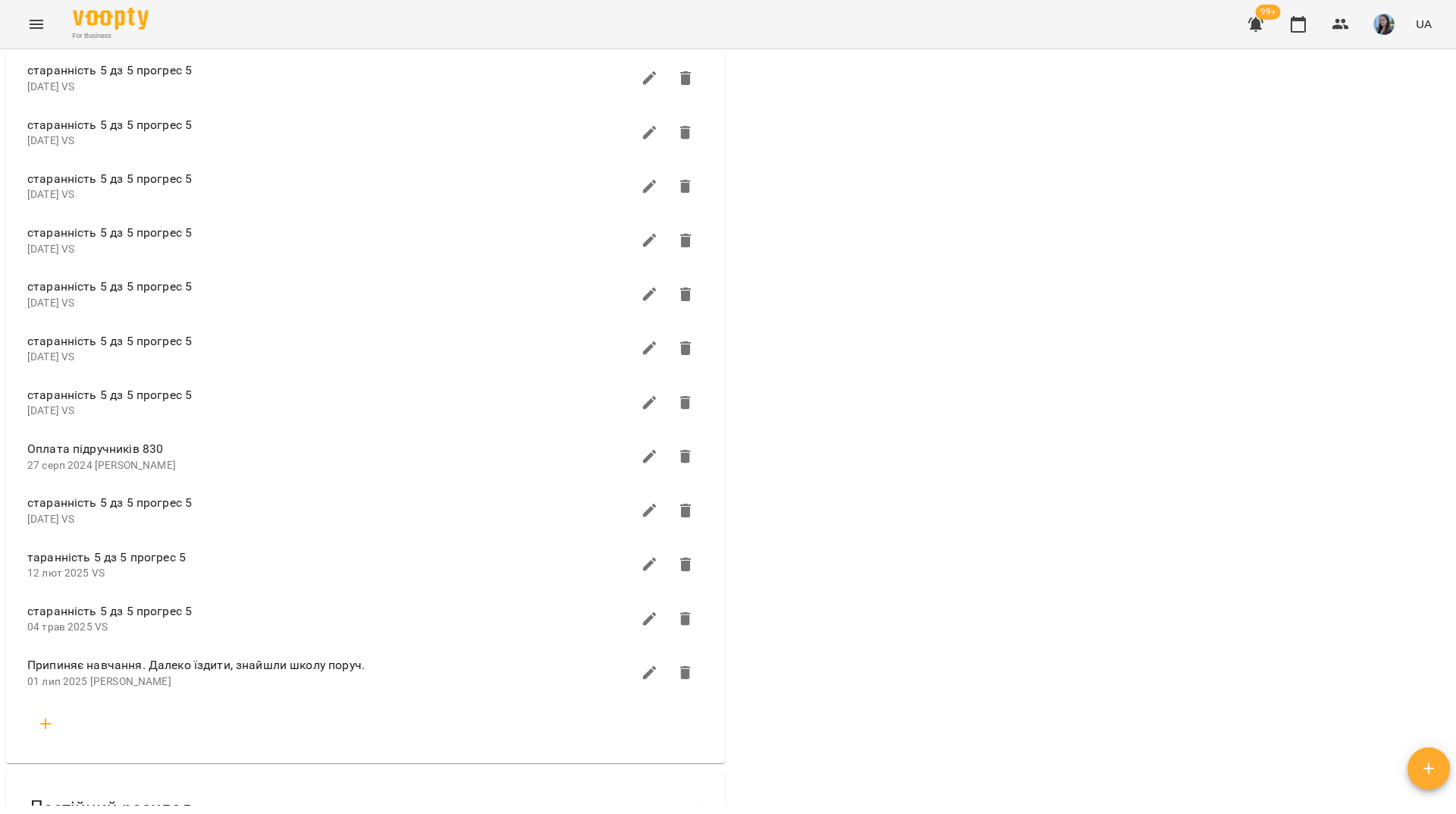
scroll to position [1289, 0]
drag, startPoint x: 362, startPoint y: 674, endPoint x: 158, endPoint y: 671, distance: 204.0
click at [151, 667] on span "Припиняє навчання. Далеко їздити, знайшли школу поруч." at bounding box center [329, 666] width 605 height 18
copy span "Далеко їздити, знайшли школу поруч."
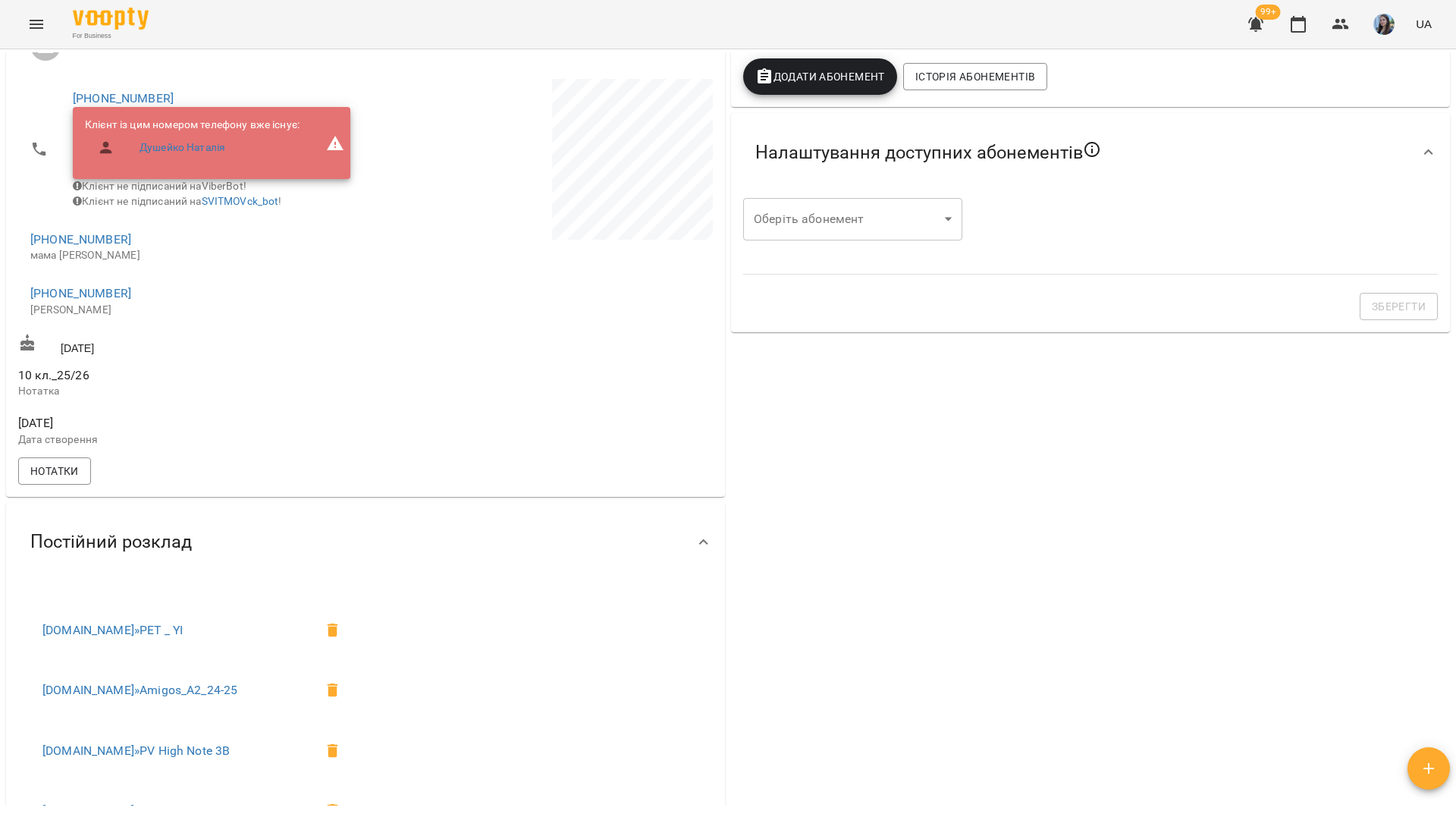
scroll to position [455, 0]
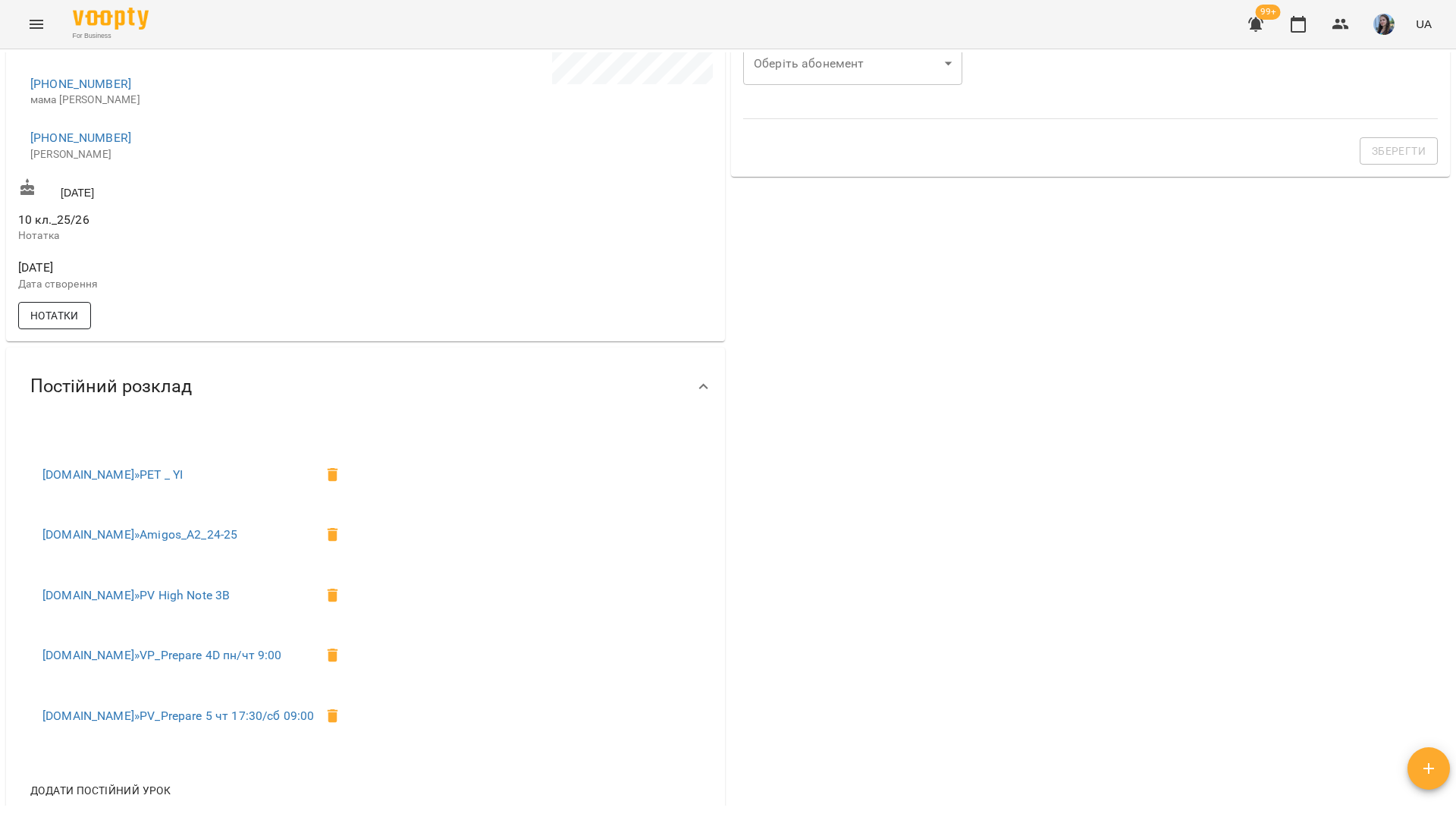
click at [75, 329] on button "Нотатки" at bounding box center [54, 316] width 72 height 28
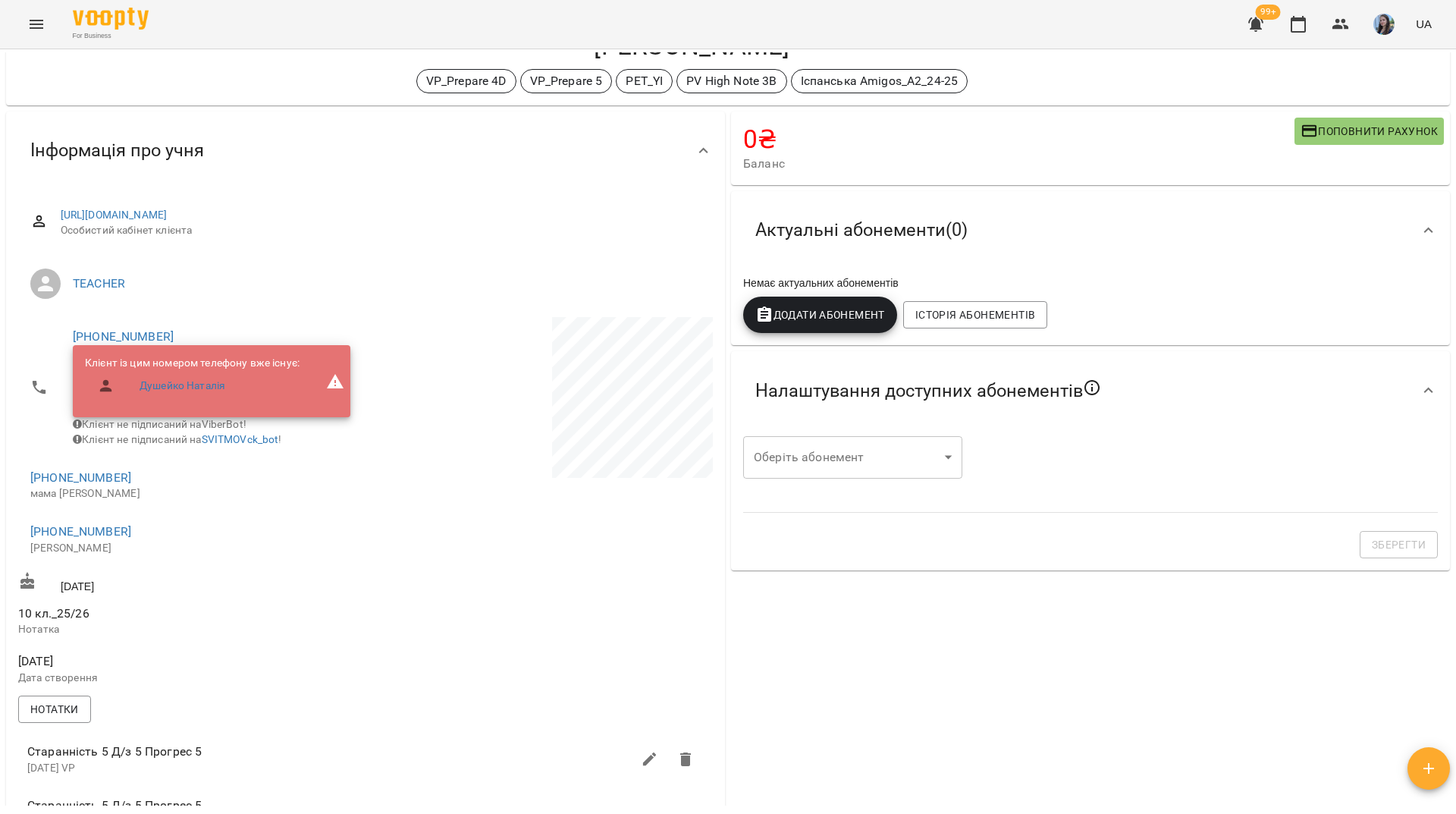
scroll to position [0, 0]
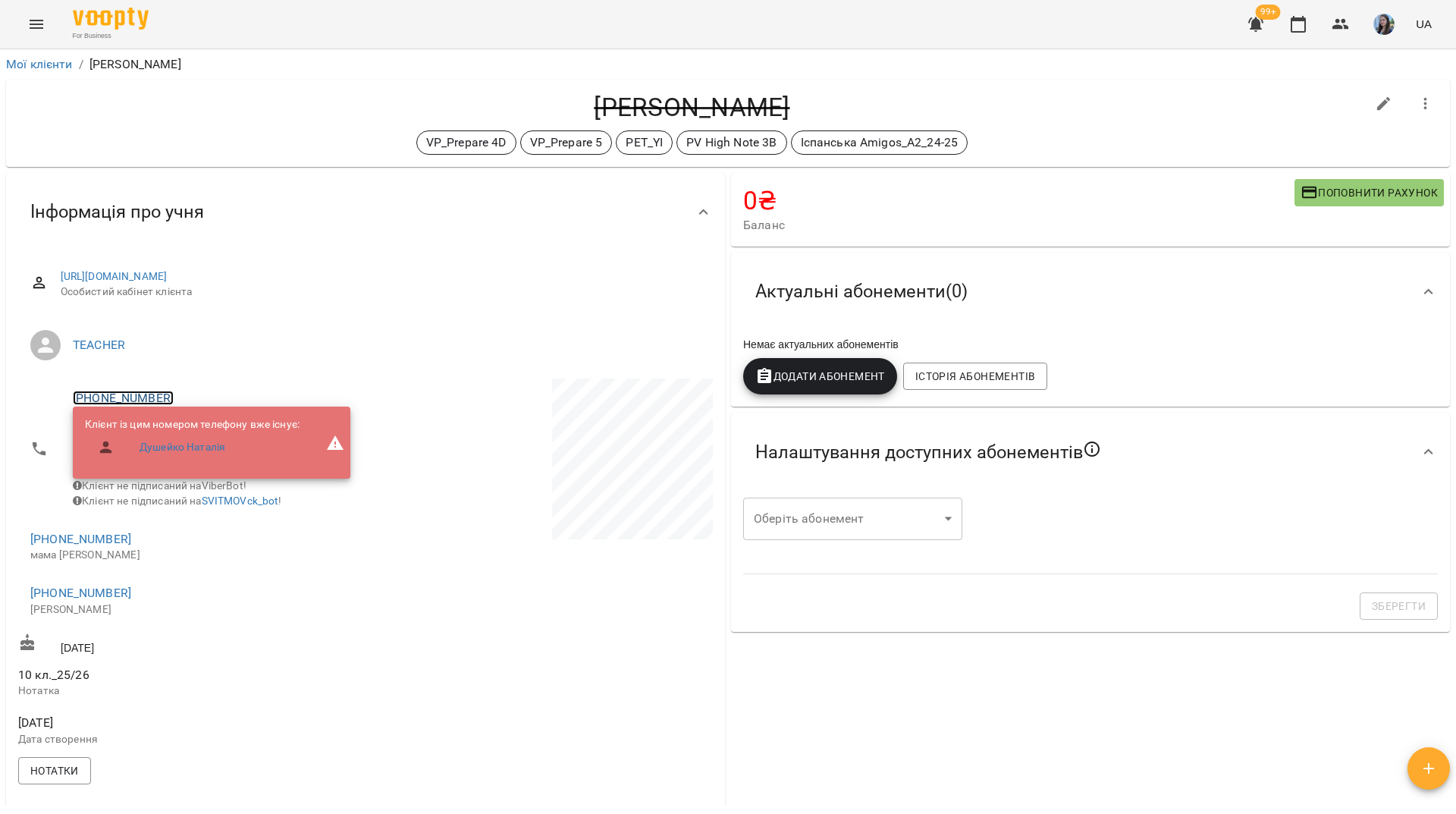
click at [153, 396] on link "[PHONE_NUMBER]" at bounding box center [123, 398] width 101 height 15
click at [196, 431] on link at bounding box center [184, 427] width 47 height 32
click at [145, 401] on link "+380975444688" at bounding box center [123, 398] width 101 height 15
click at [196, 422] on link at bounding box center [184, 427] width 47 height 32
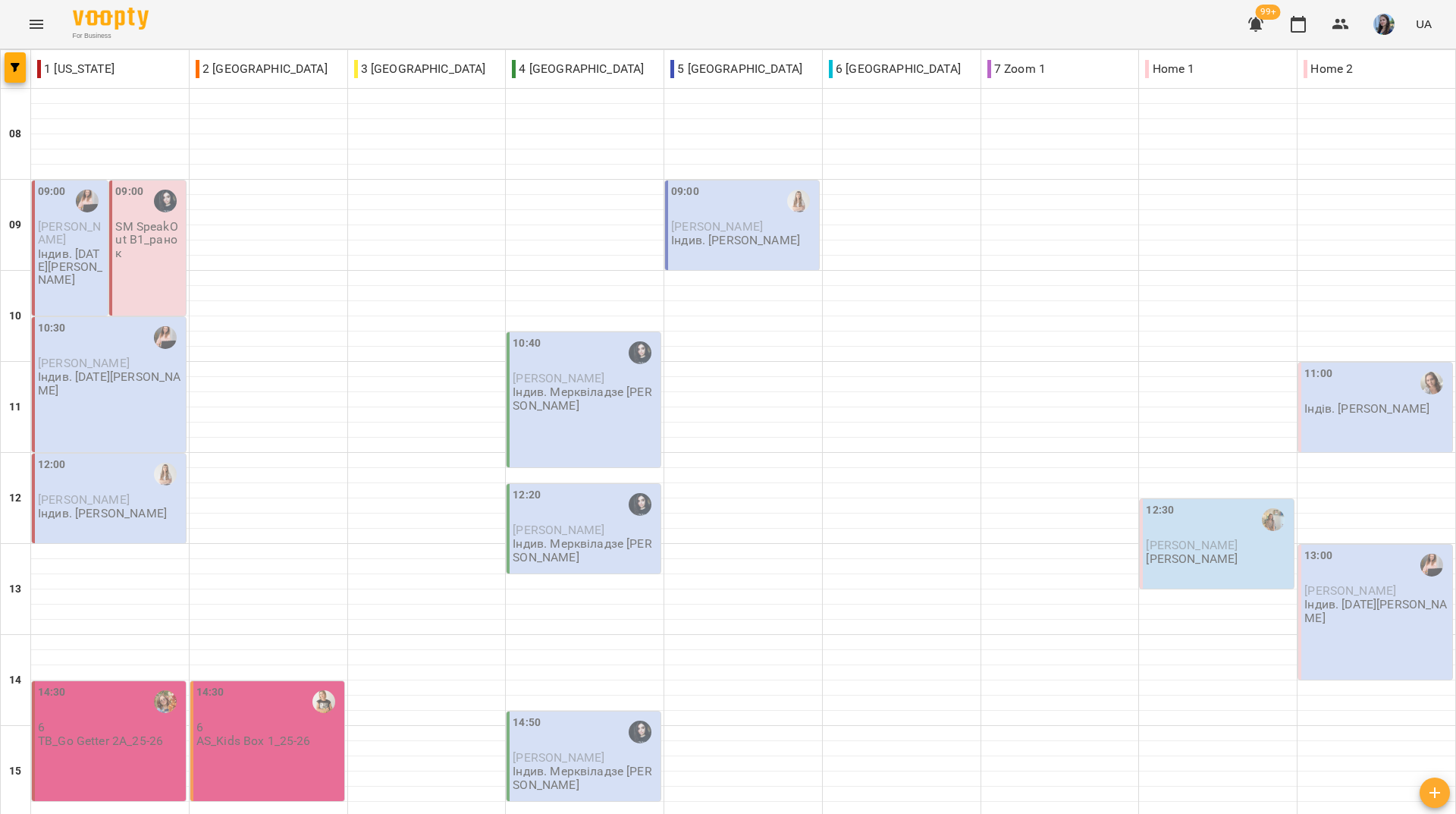
click at [163, 262] on div "09:00 SM SpeakOut B1_ранок" at bounding box center [147, 248] width 76 height 135
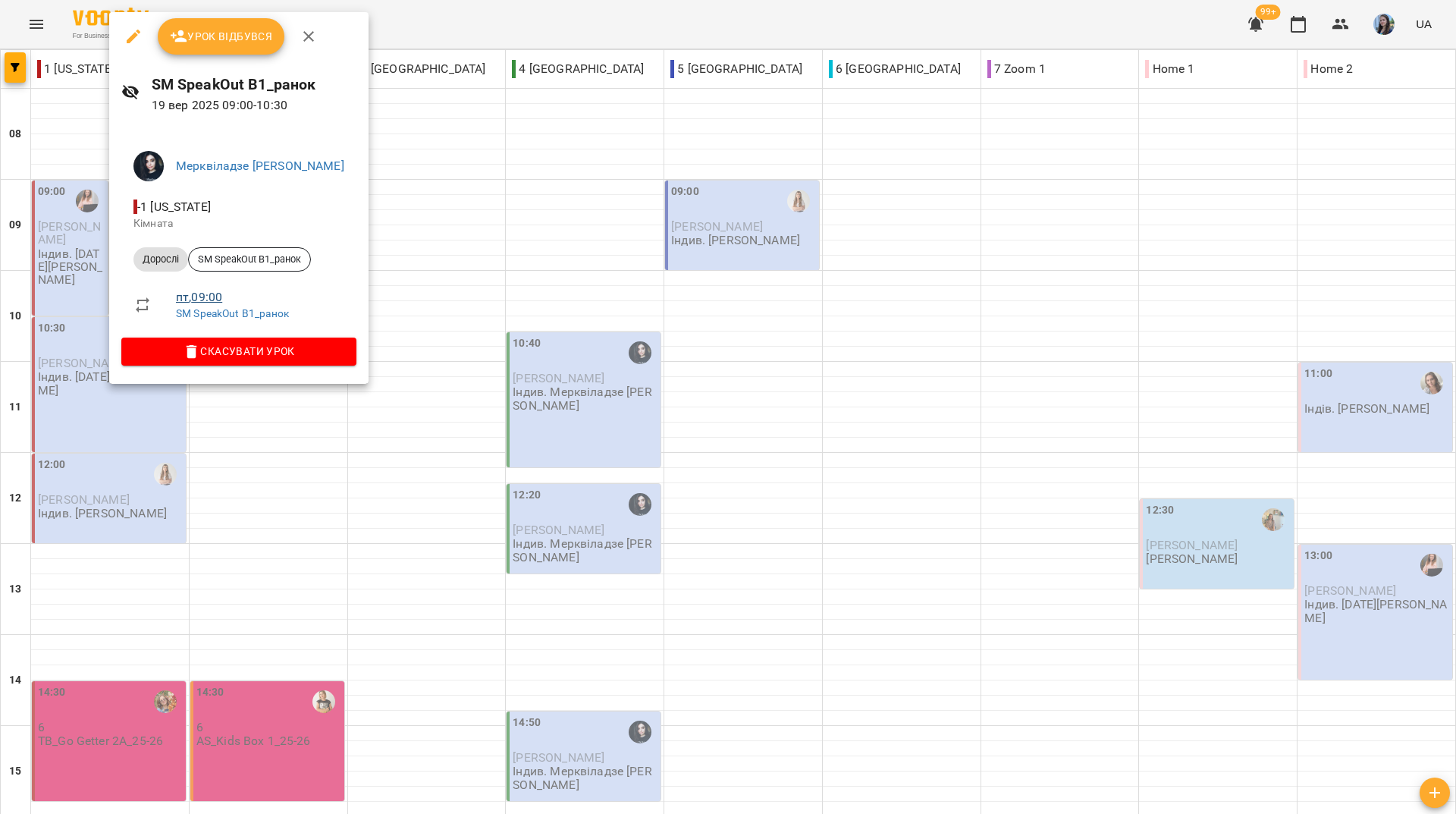
click at [208, 296] on link "пт , 09:00" at bounding box center [199, 297] width 46 height 15
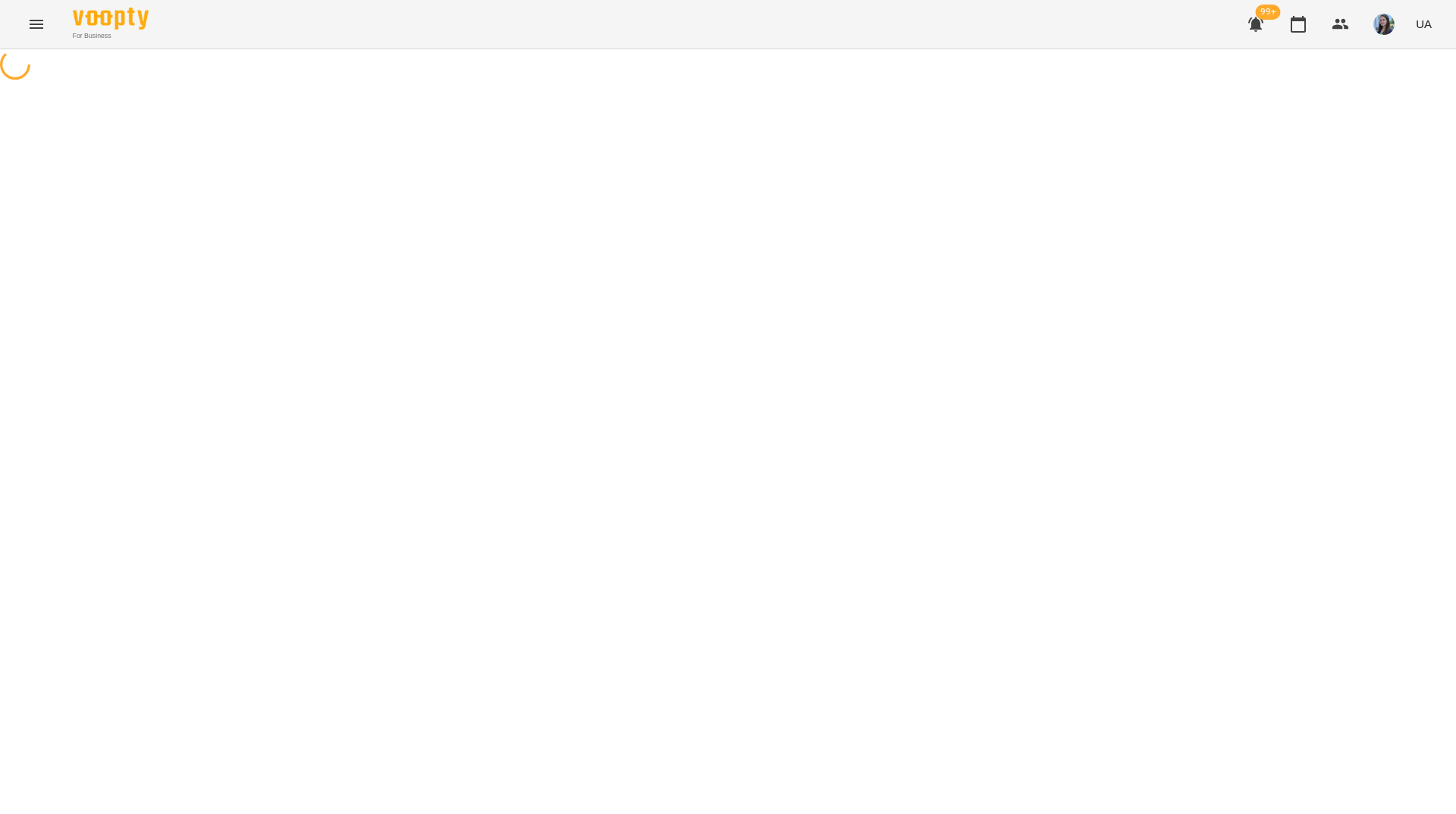
select select "*"
select select "*******"
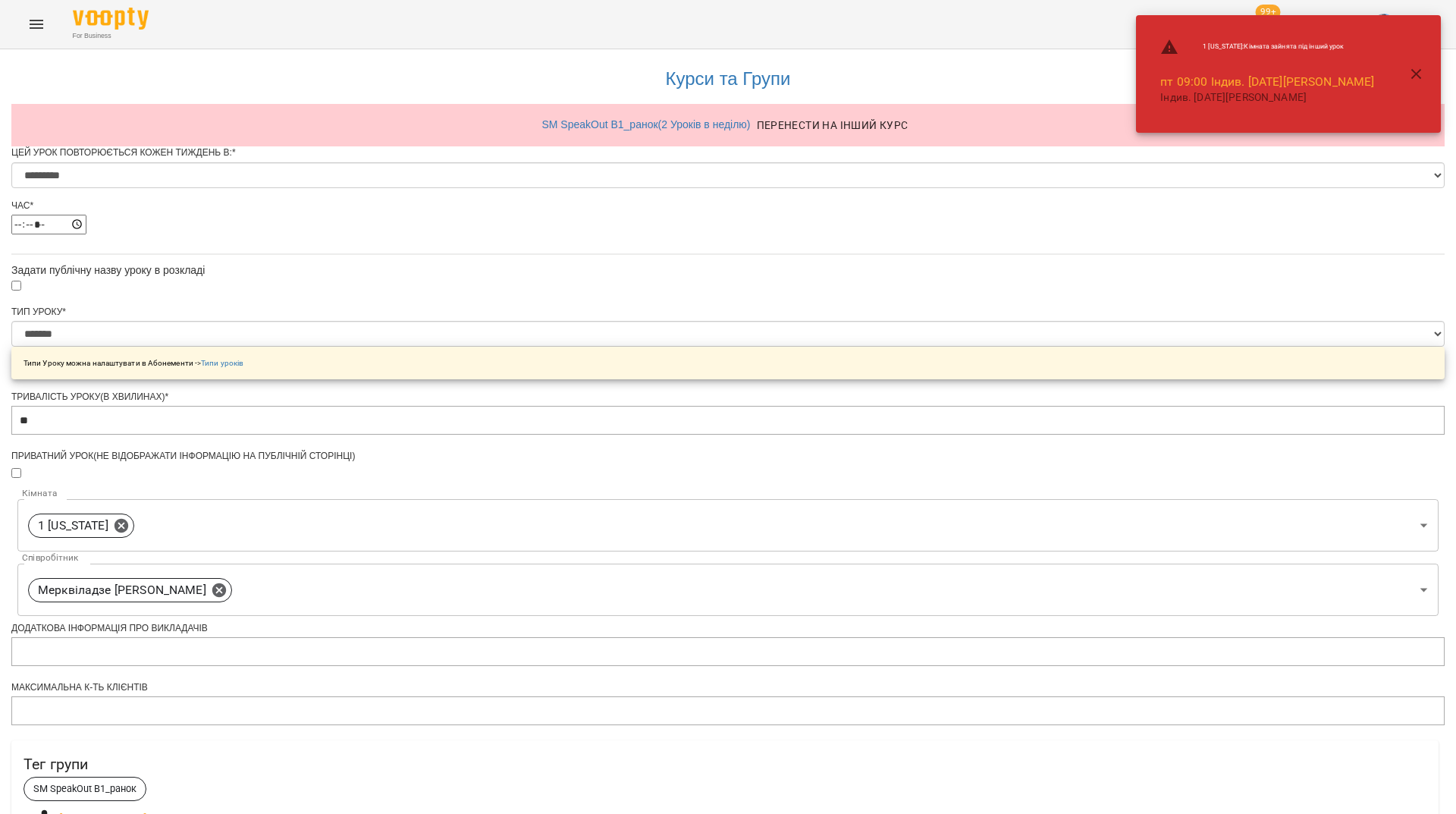
scroll to position [151, 0]
click at [691, 416] on body "**********" at bounding box center [728, 607] width 1456 height 1213
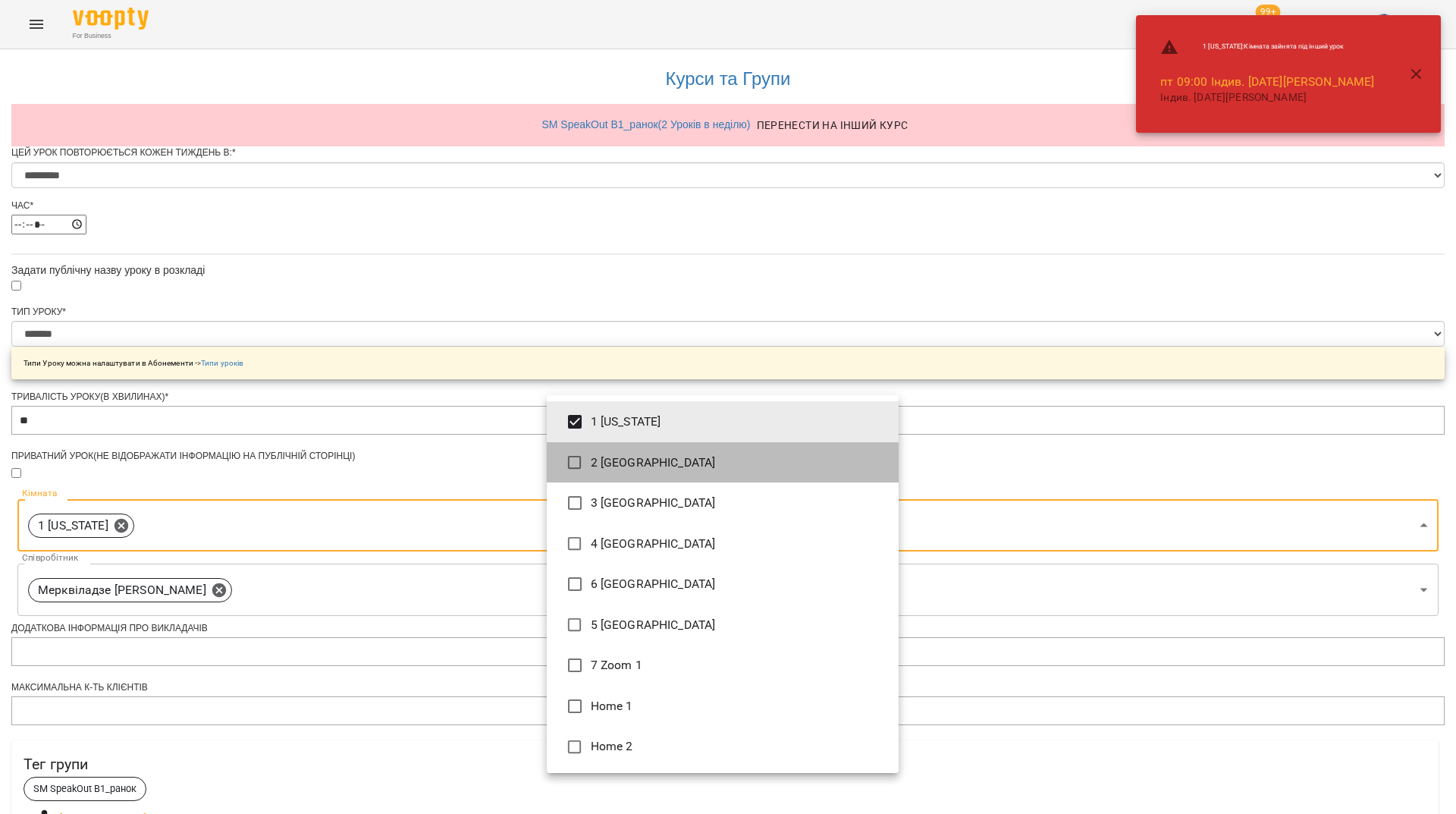
click at [605, 459] on li "2 London" at bounding box center [722, 463] width 351 height 41
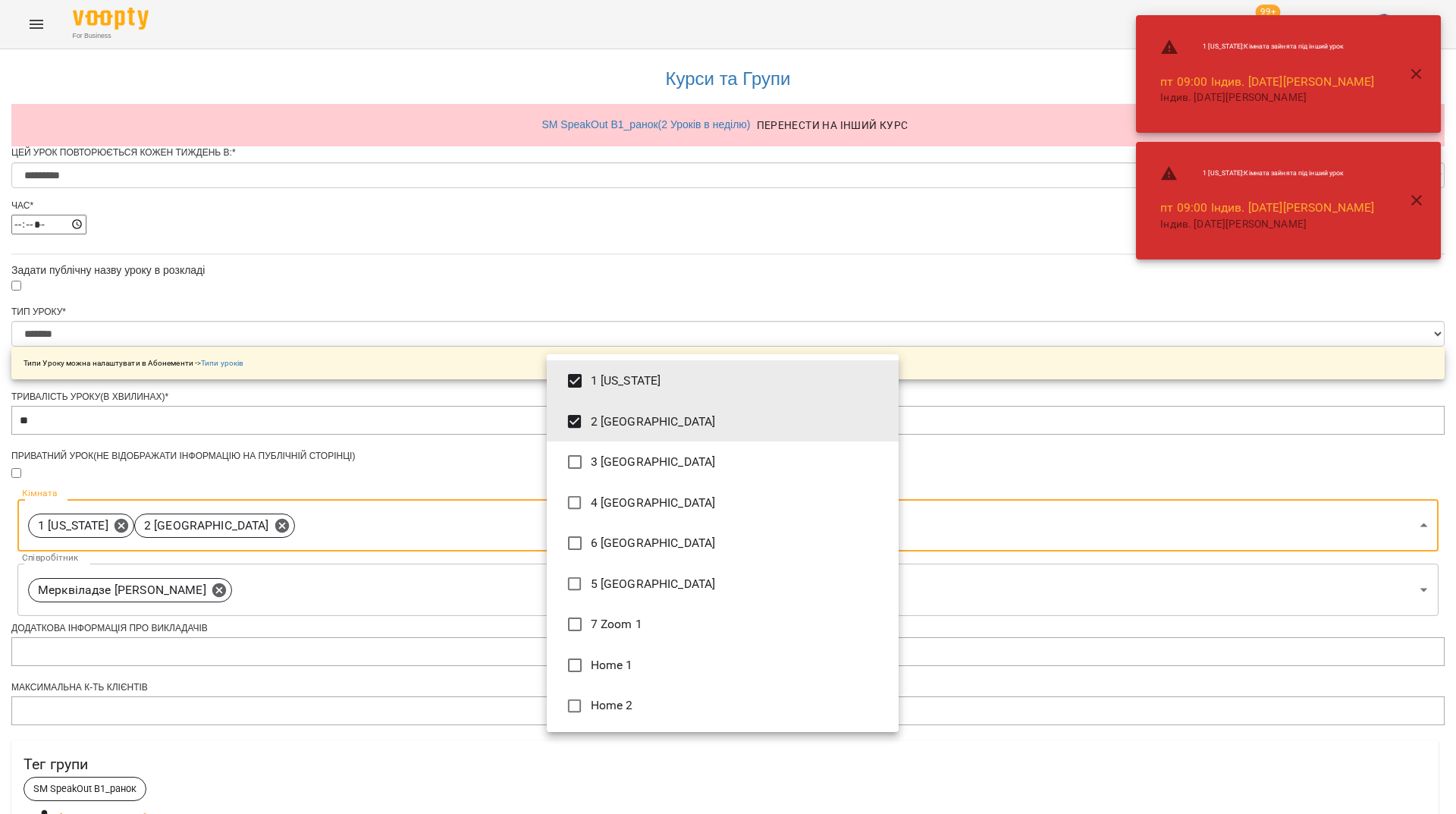
click at [621, 392] on li "1 New York" at bounding box center [722, 381] width 351 height 41
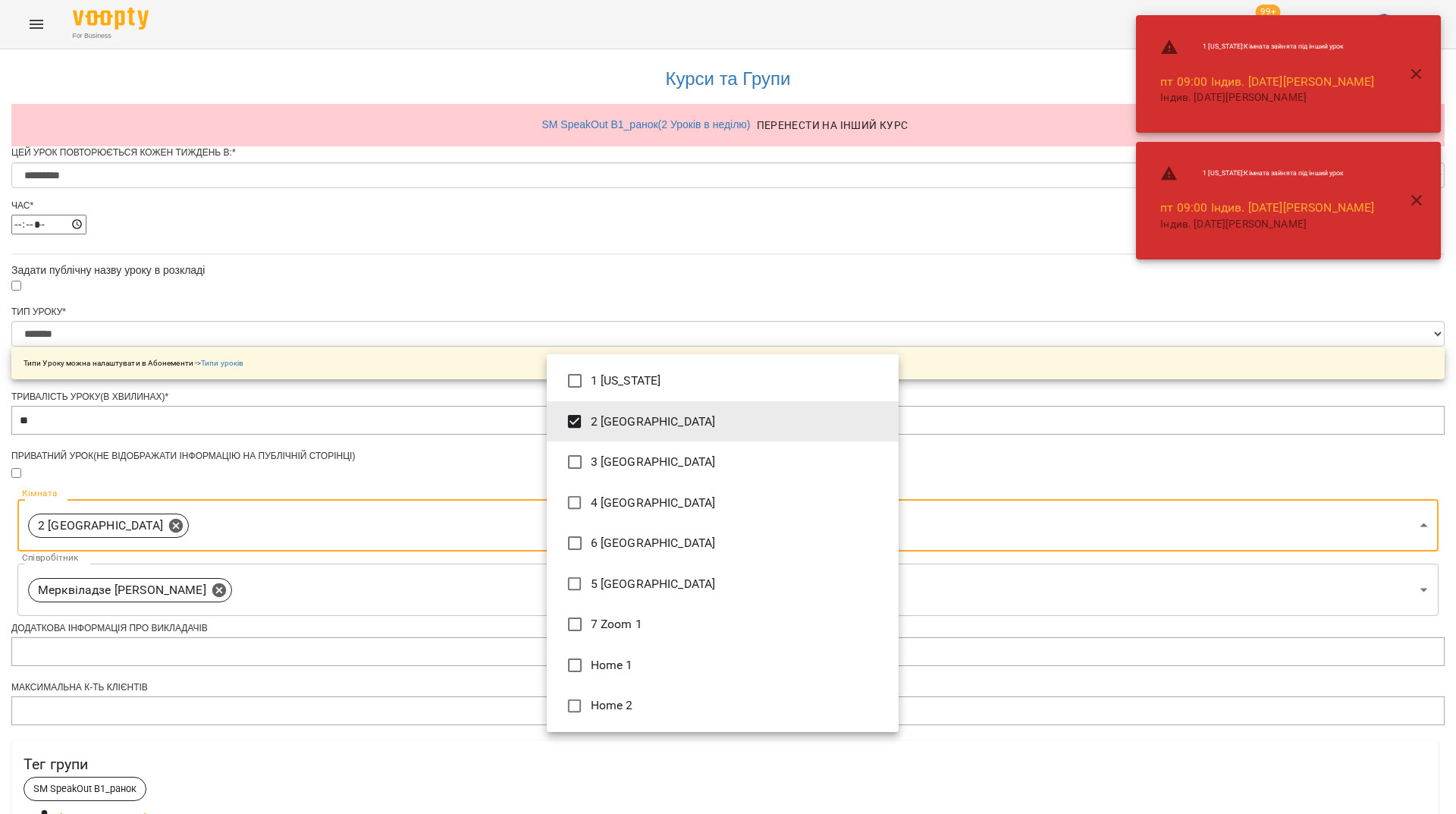
type input "**********"
click at [1174, 496] on div at bounding box center [728, 407] width 1456 height 814
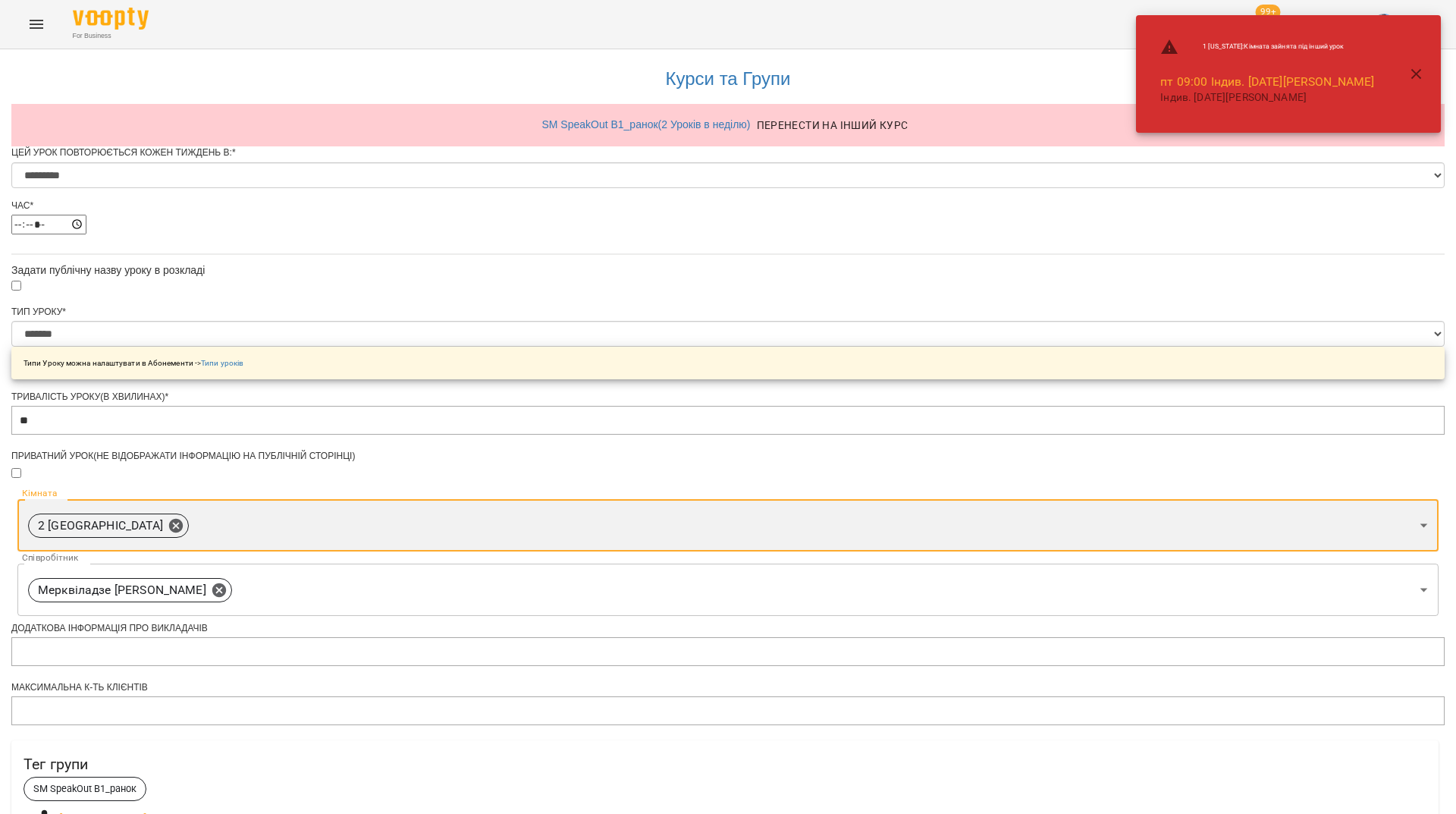
scroll to position [500, 0]
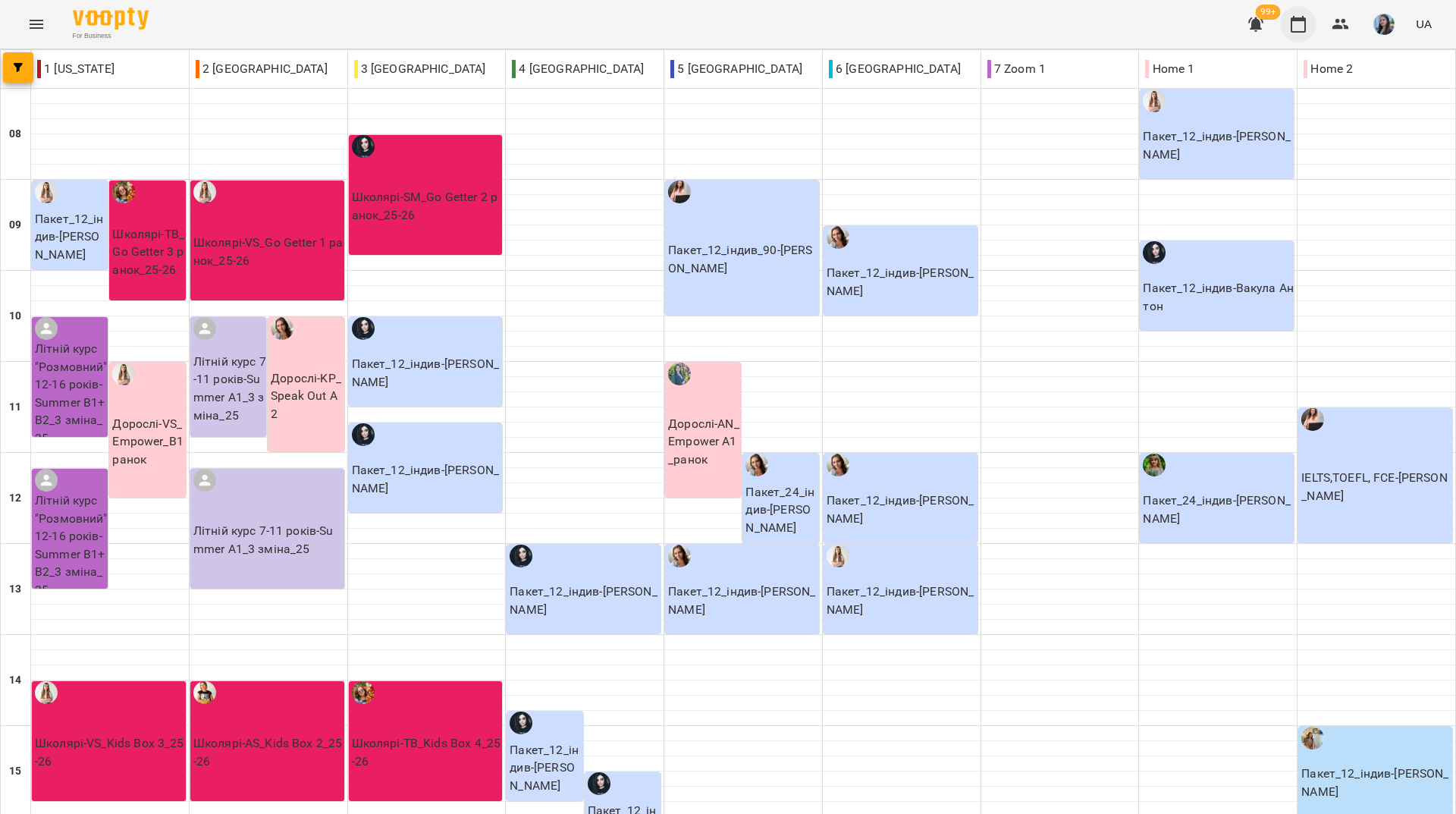
click at [1305, 19] on icon "button" at bounding box center [1298, 24] width 16 height 17
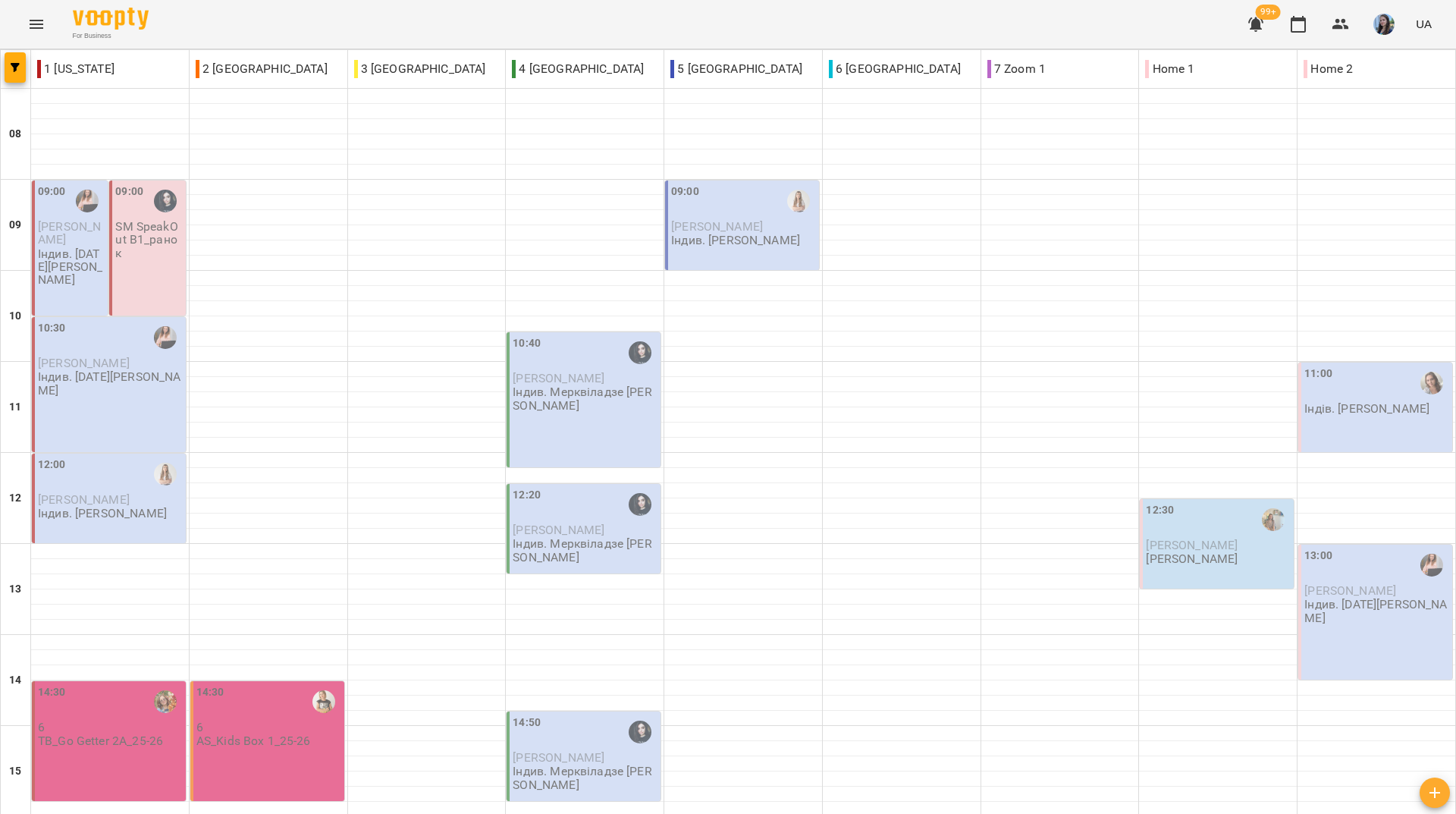
click at [133, 247] on p "SM SpeakOut B1_ранок" at bounding box center [149, 240] width 67 height 39
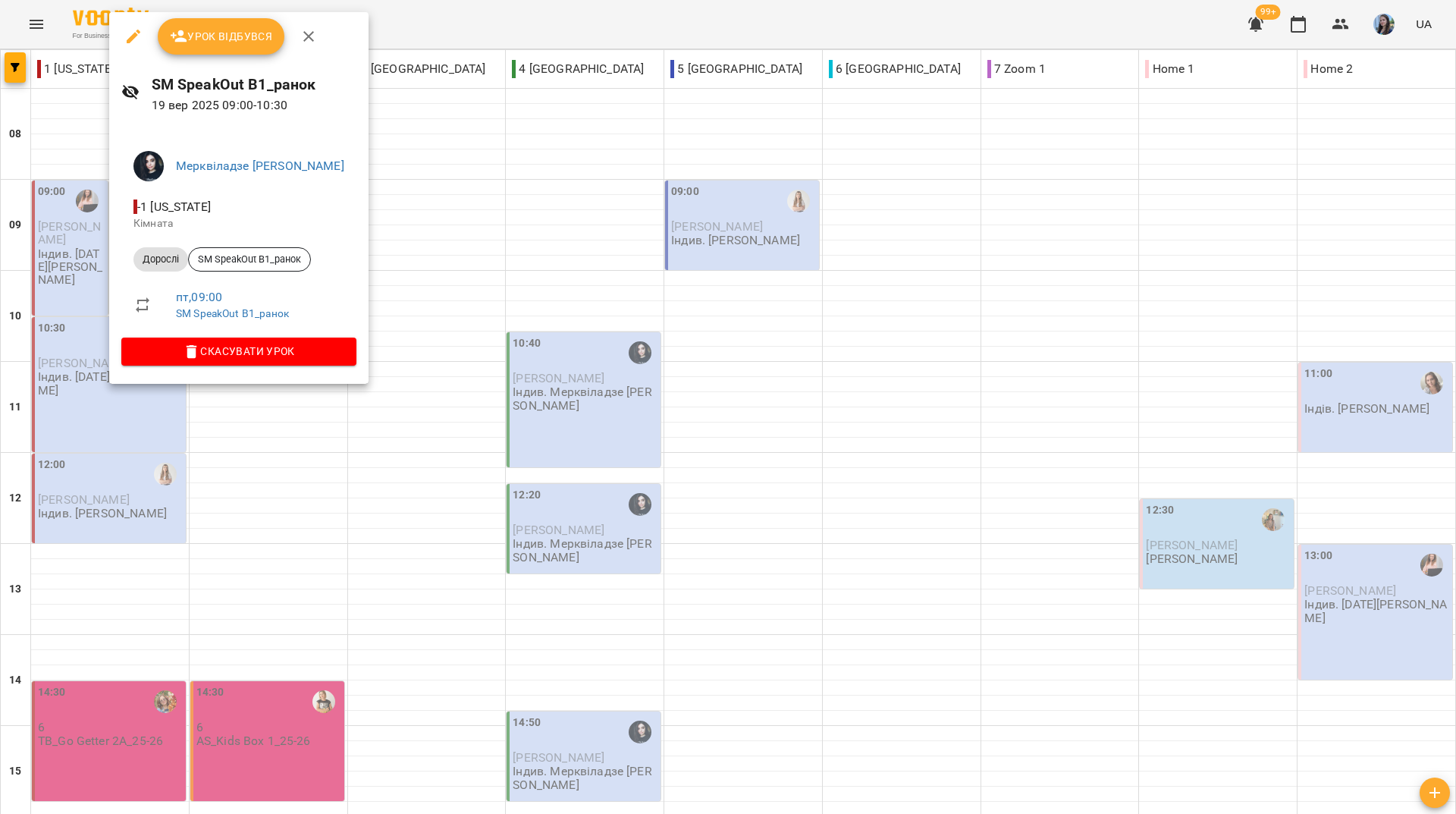
click at [129, 39] on icon "button" at bounding box center [133, 36] width 14 height 14
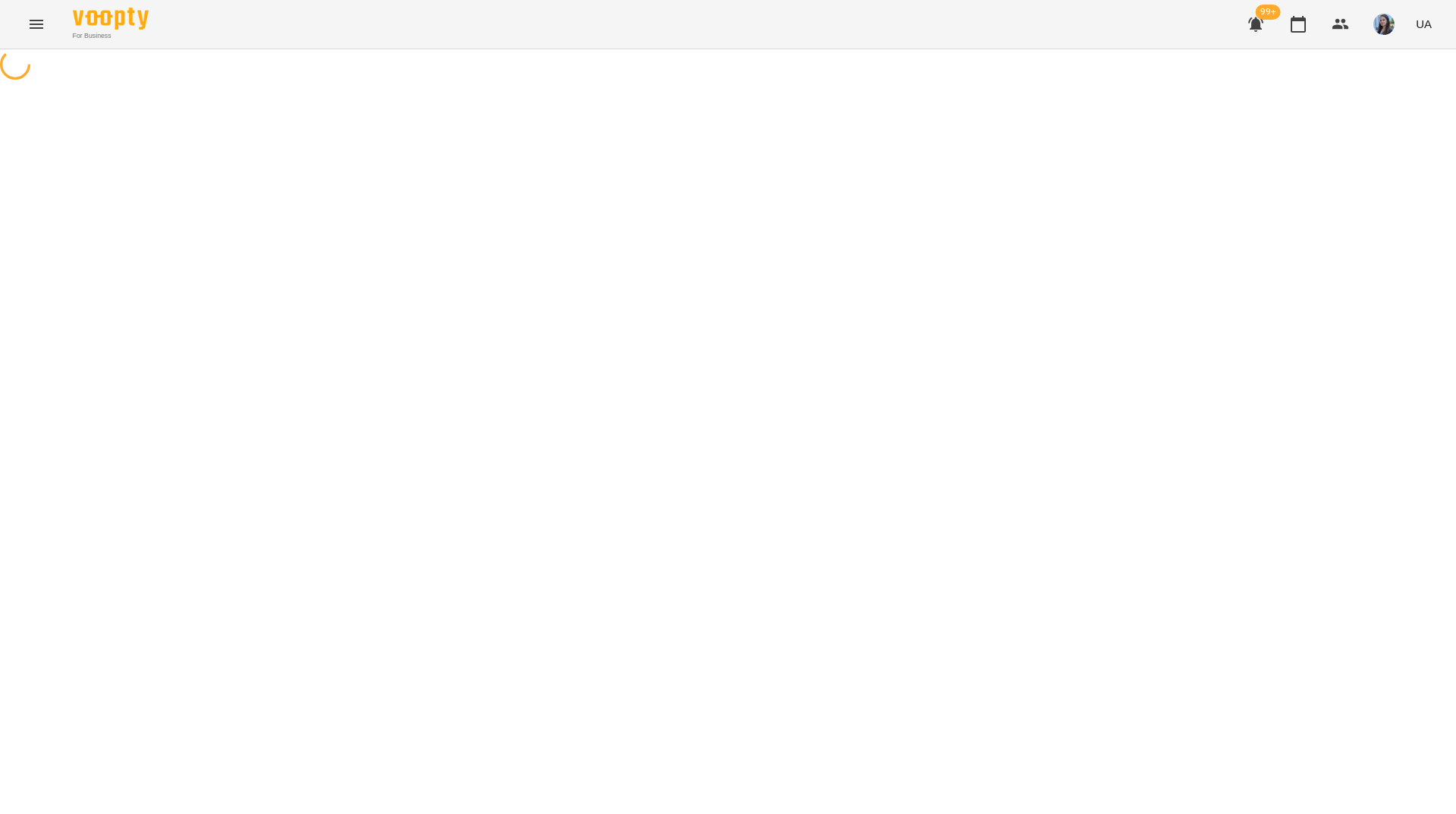
select select "*******"
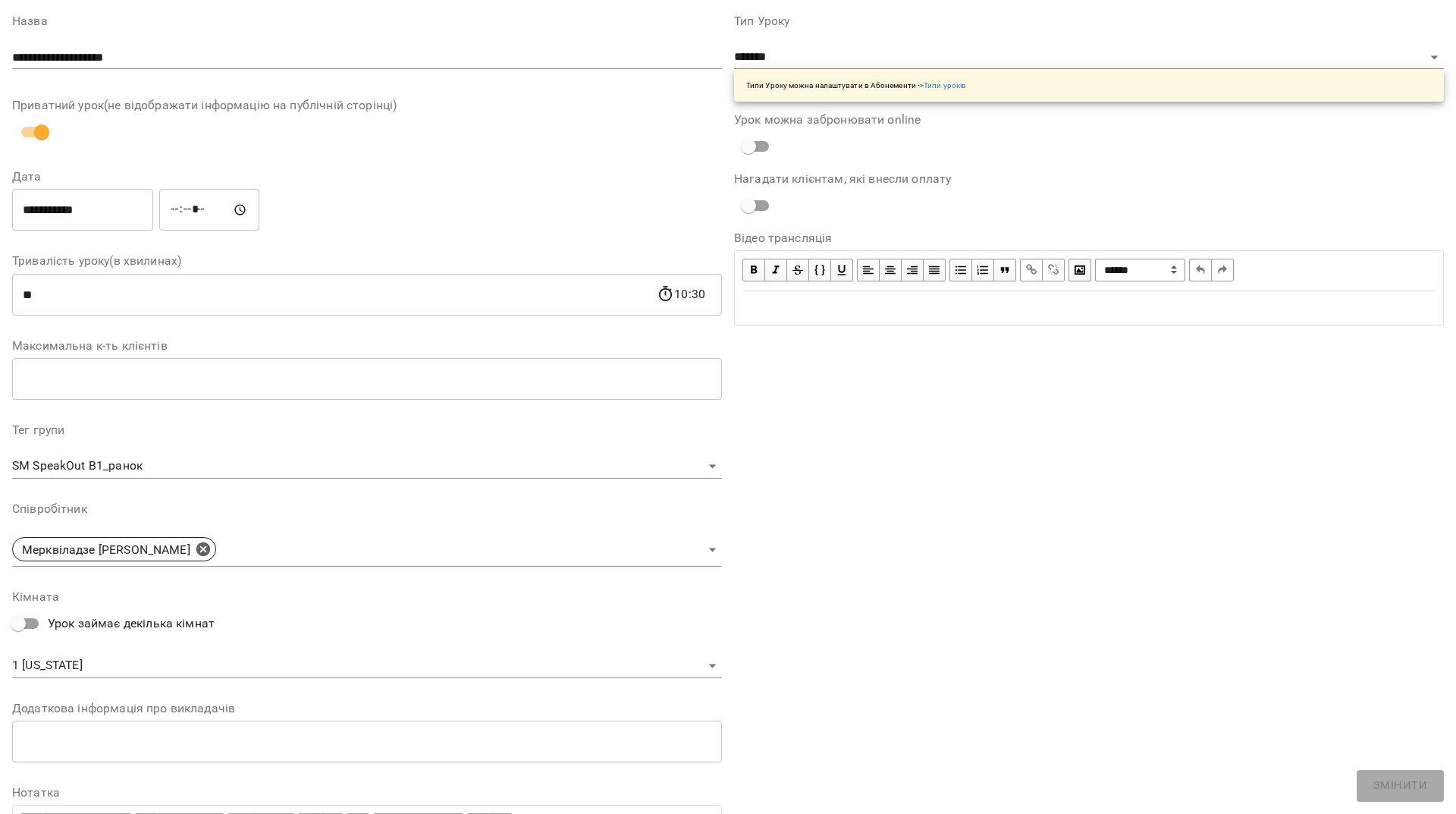
scroll to position [103, 0]
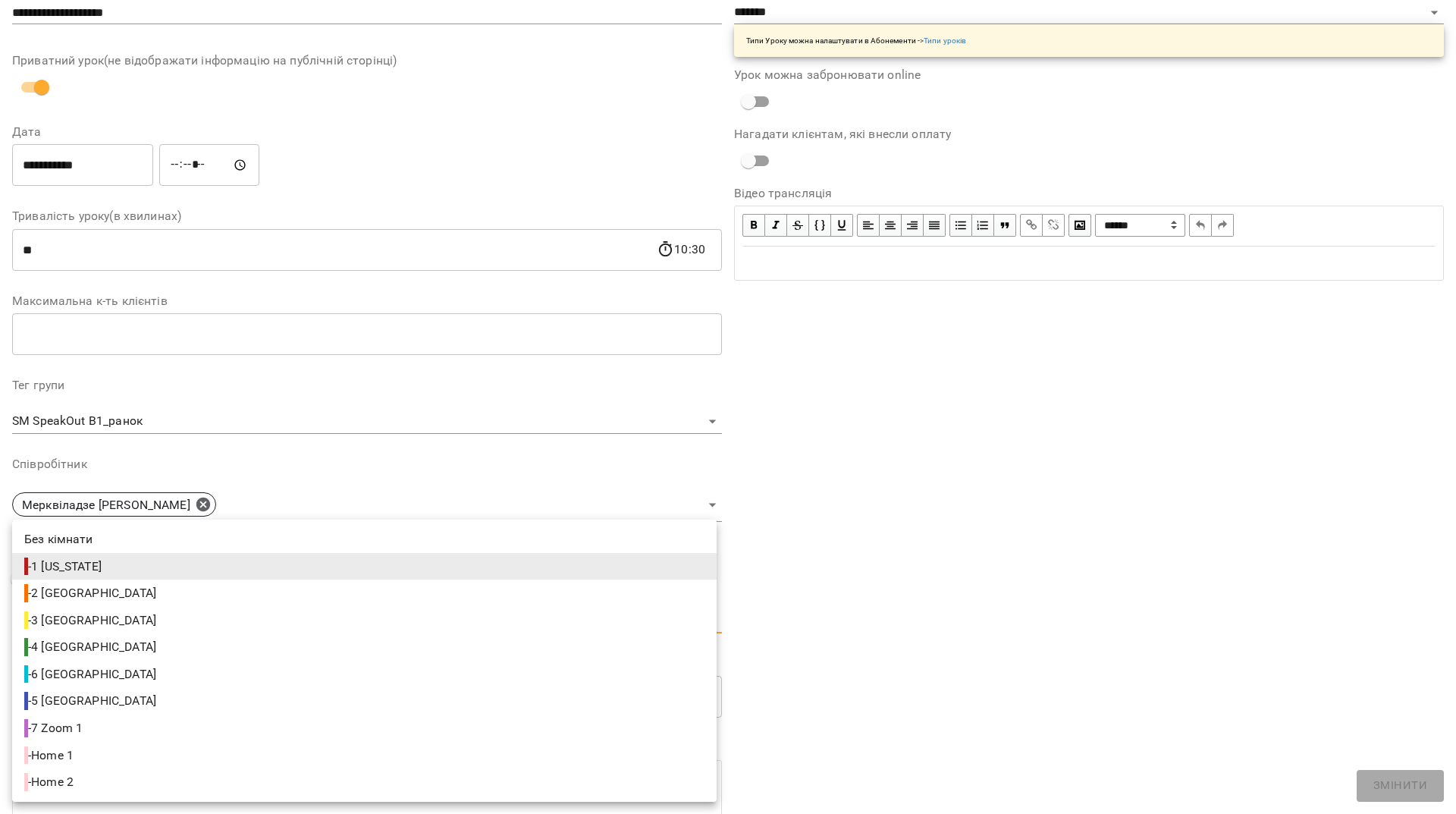
click at [129, 621] on body "**********" at bounding box center [728, 328] width 1456 height 655
click at [91, 591] on span "- 2 London" at bounding box center [91, 593] width 135 height 18
type input "**********"
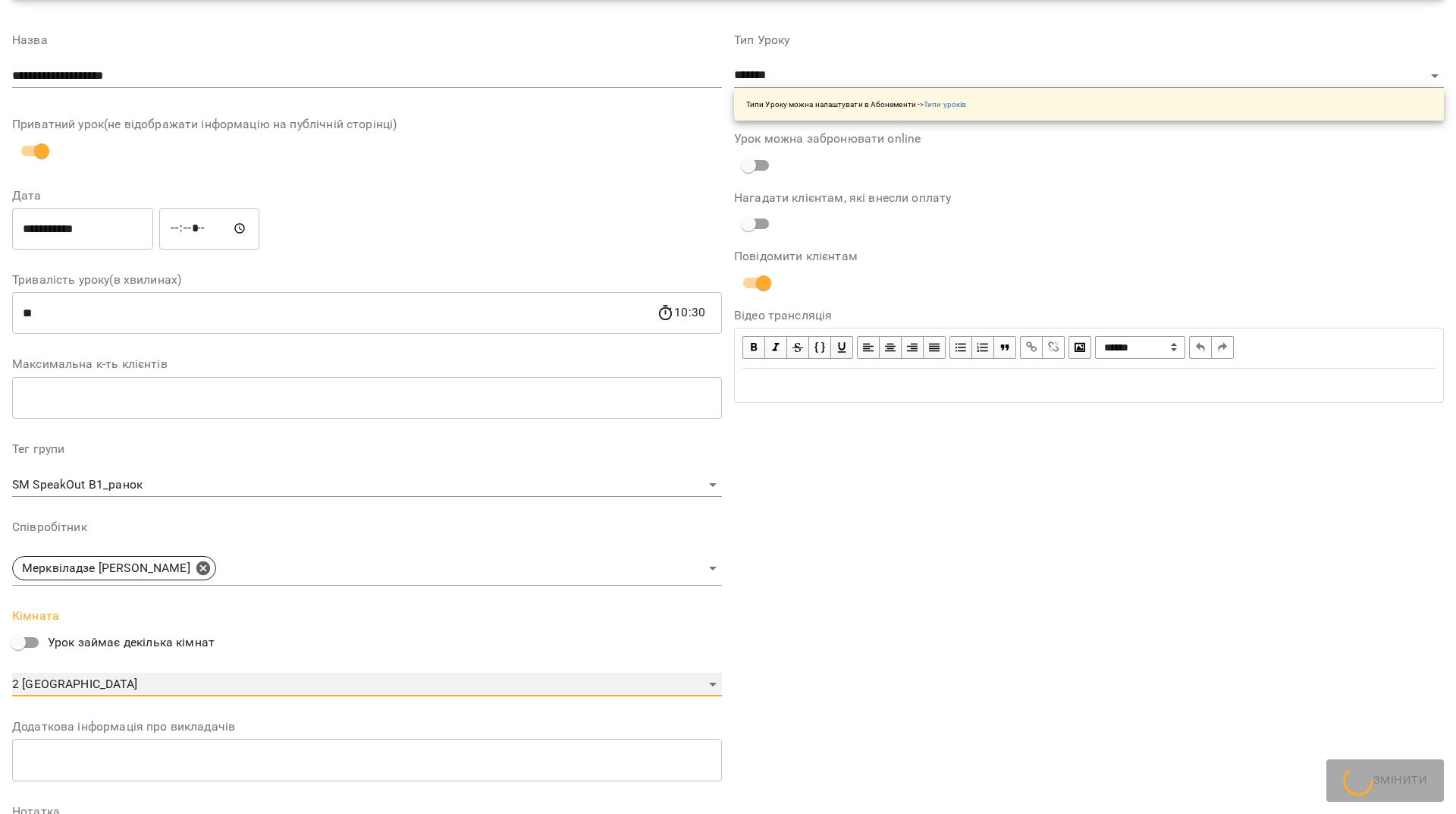
scroll to position [165, 0]
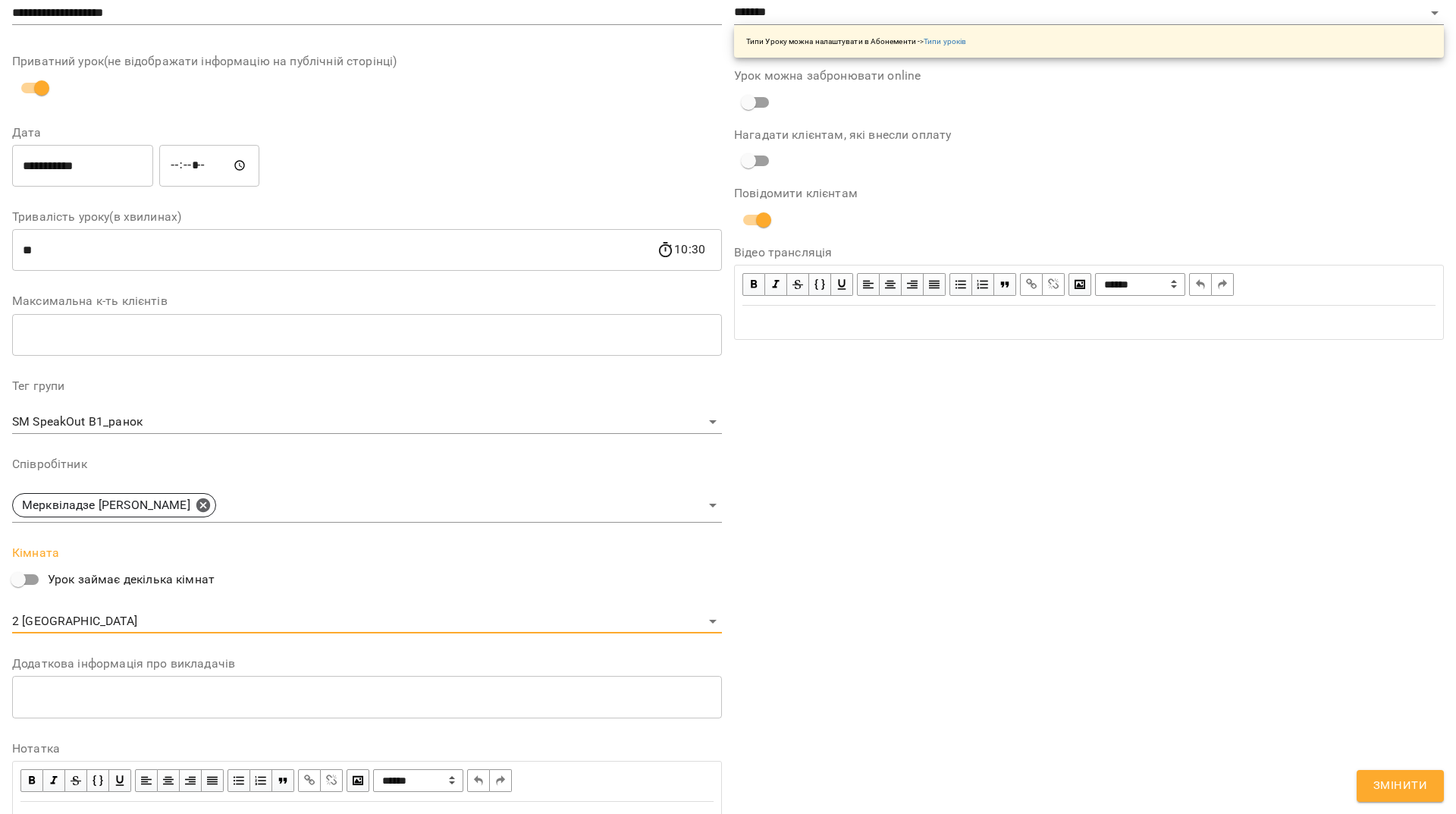
click at [1409, 782] on span "Змінити" at bounding box center [1400, 785] width 54 height 19
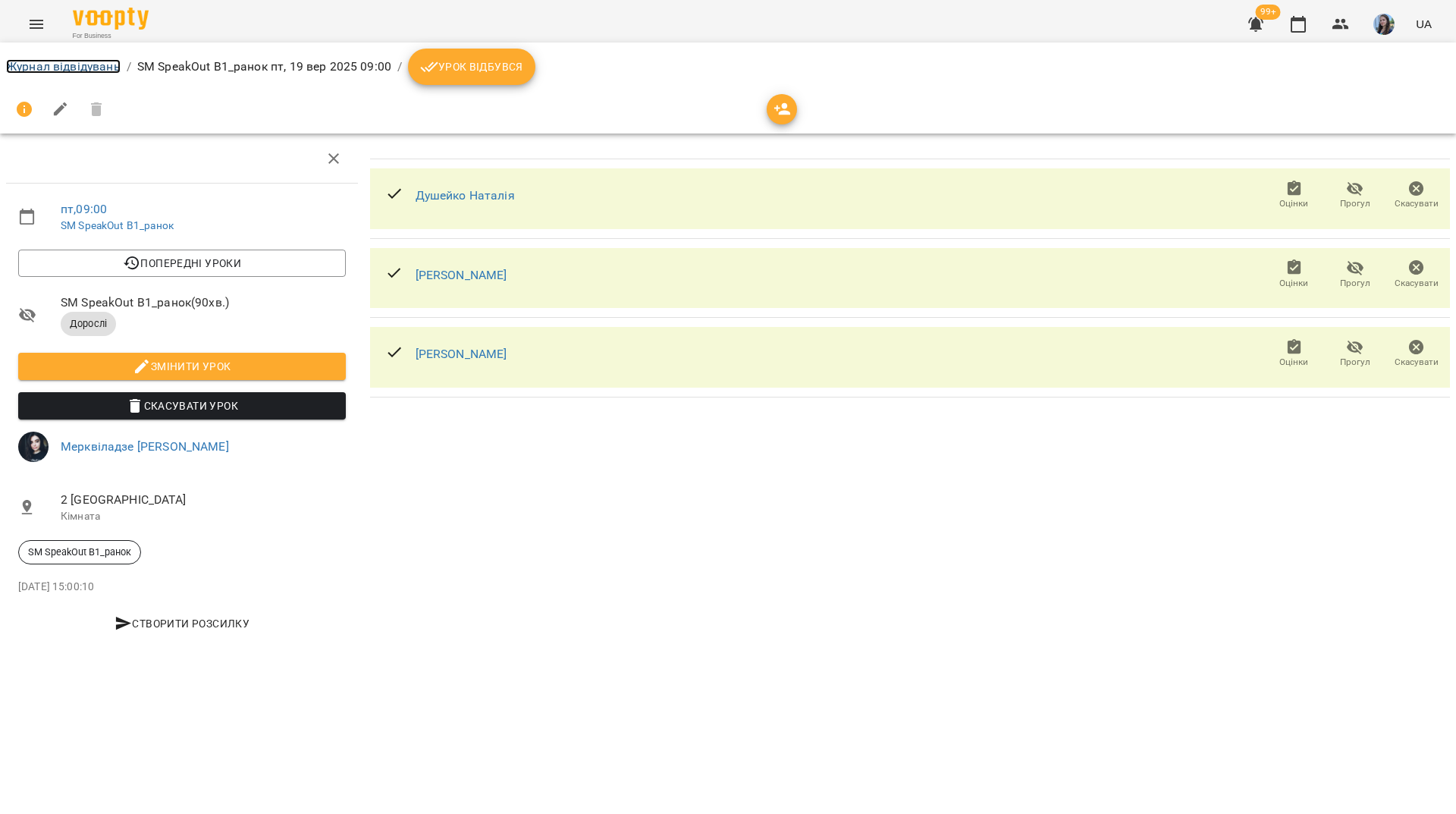
click at [67, 66] on link "Журнал відвідувань" at bounding box center [63, 66] width 115 height 15
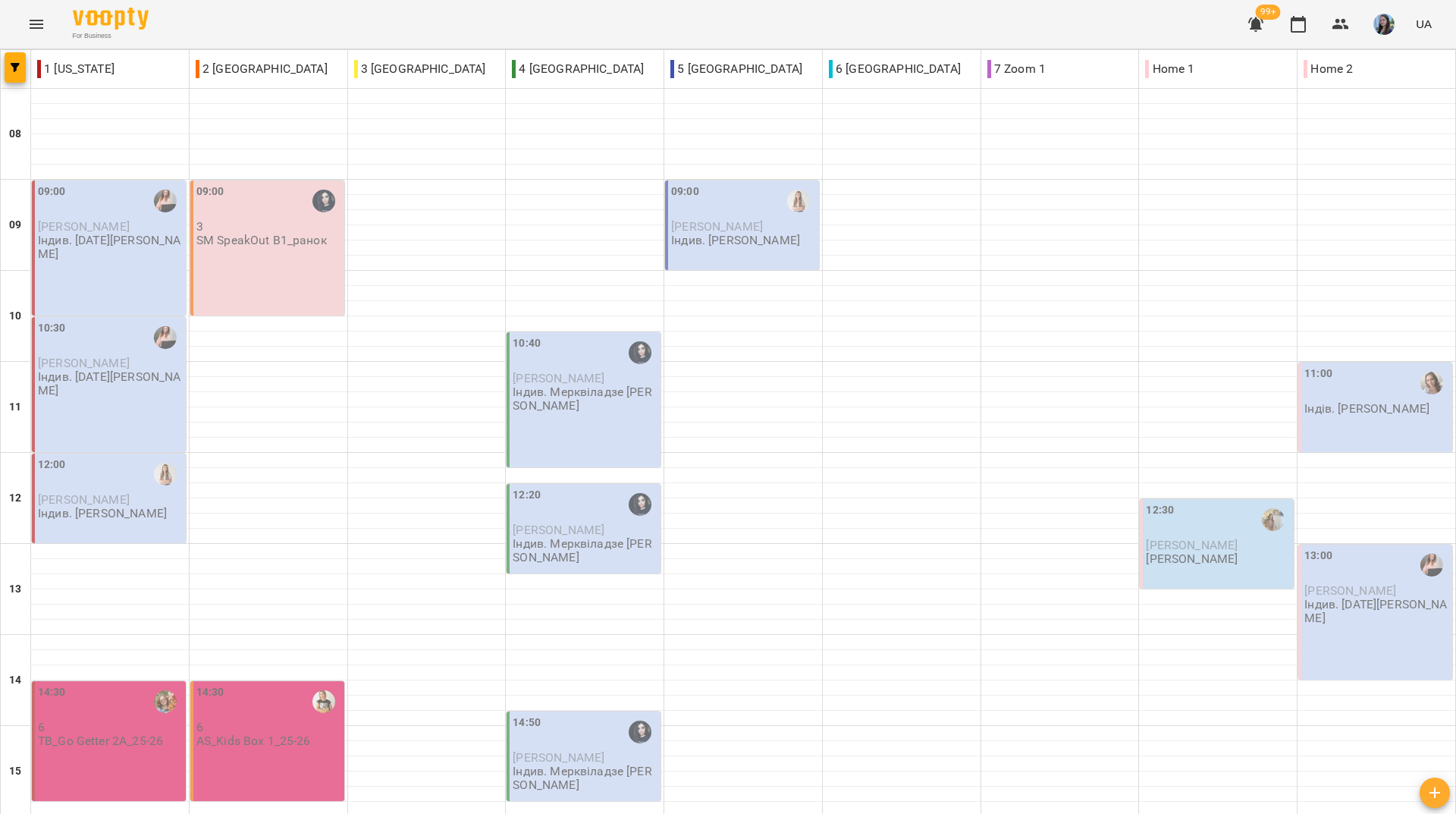
scroll to position [228, 0]
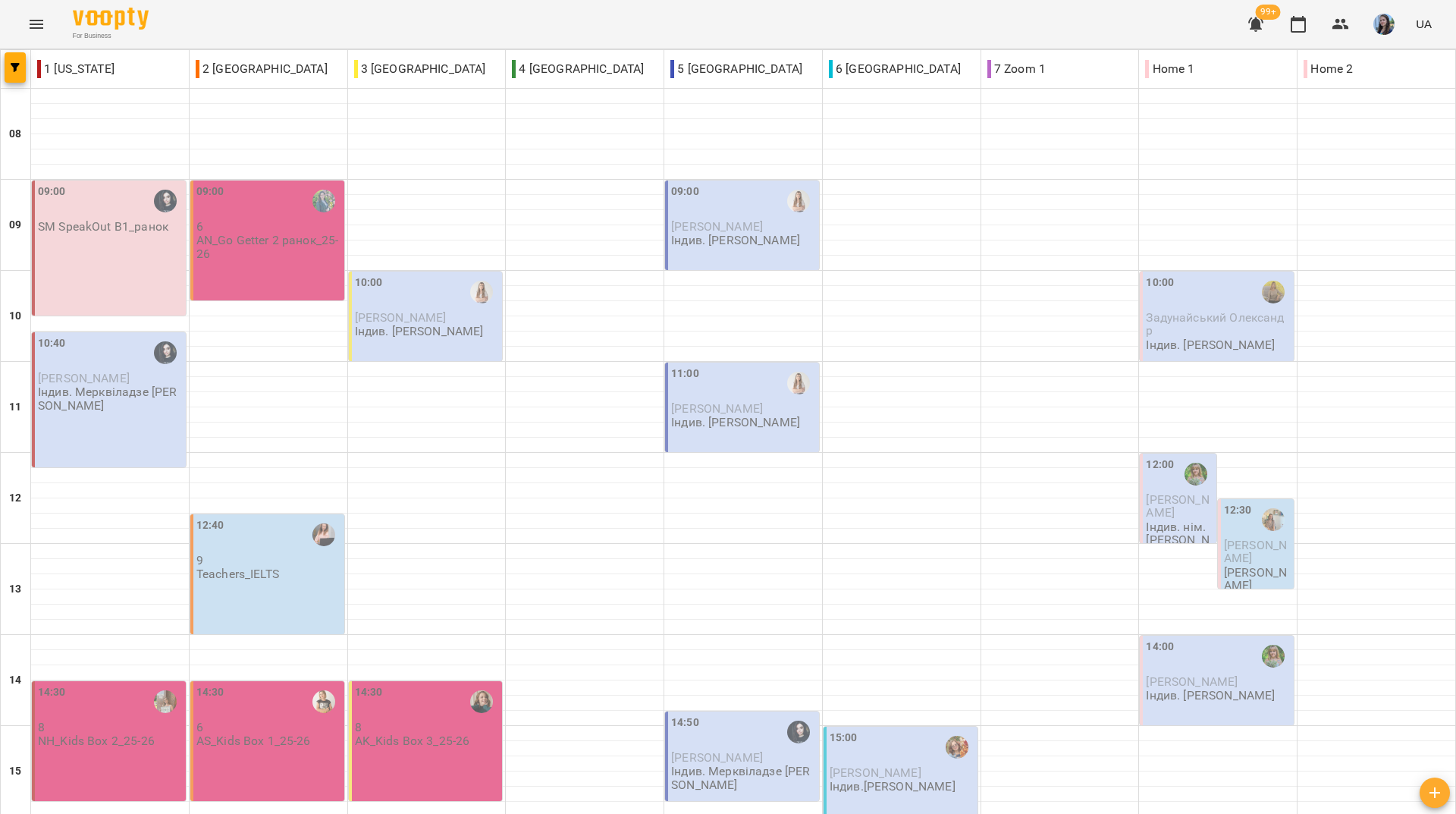
click at [275, 30] on div "For Business 99+ UA" at bounding box center [728, 24] width 1456 height 49
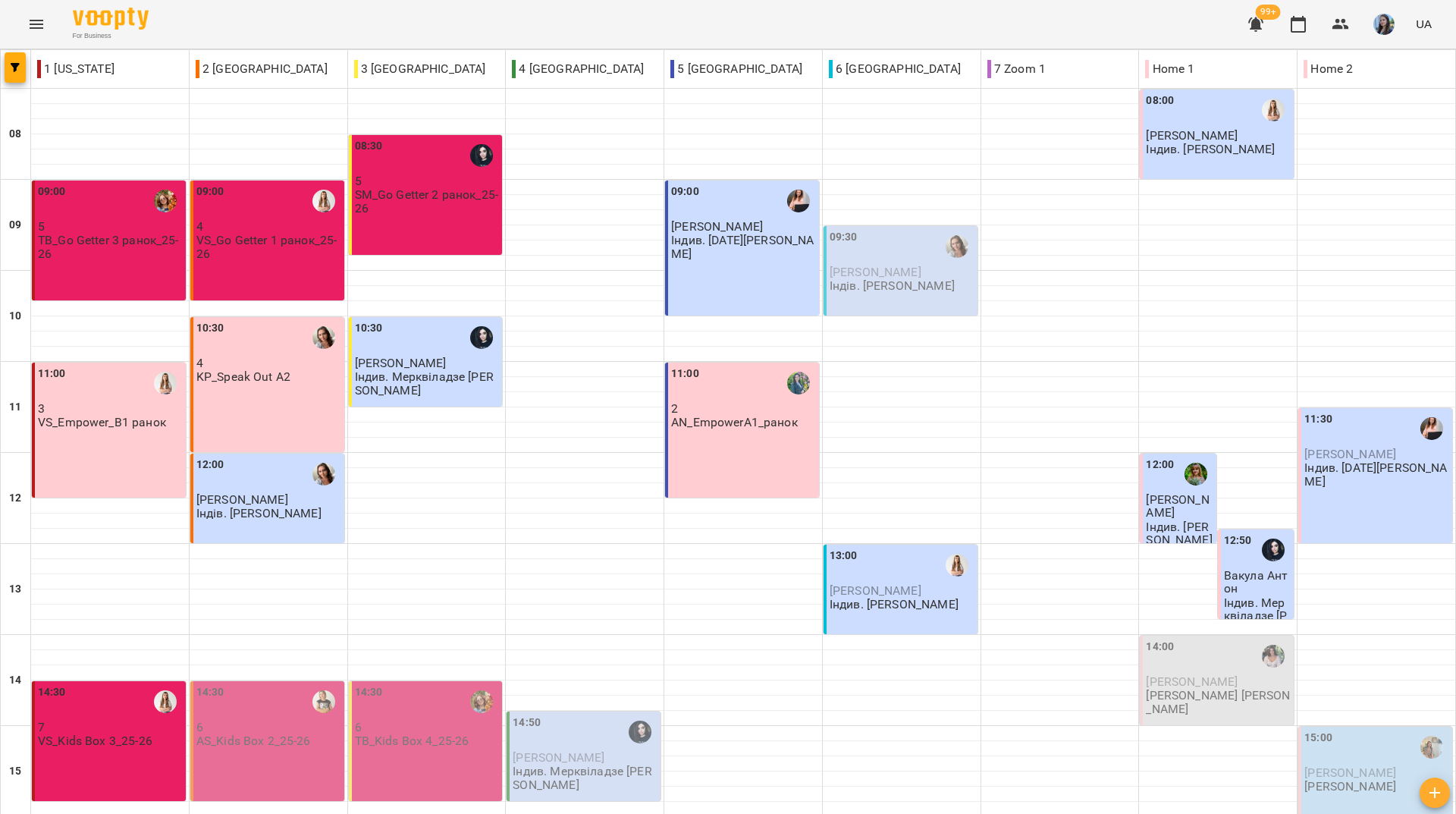
scroll to position [76, 0]
click at [1303, 28] on icon "button" at bounding box center [1298, 25] width 18 height 18
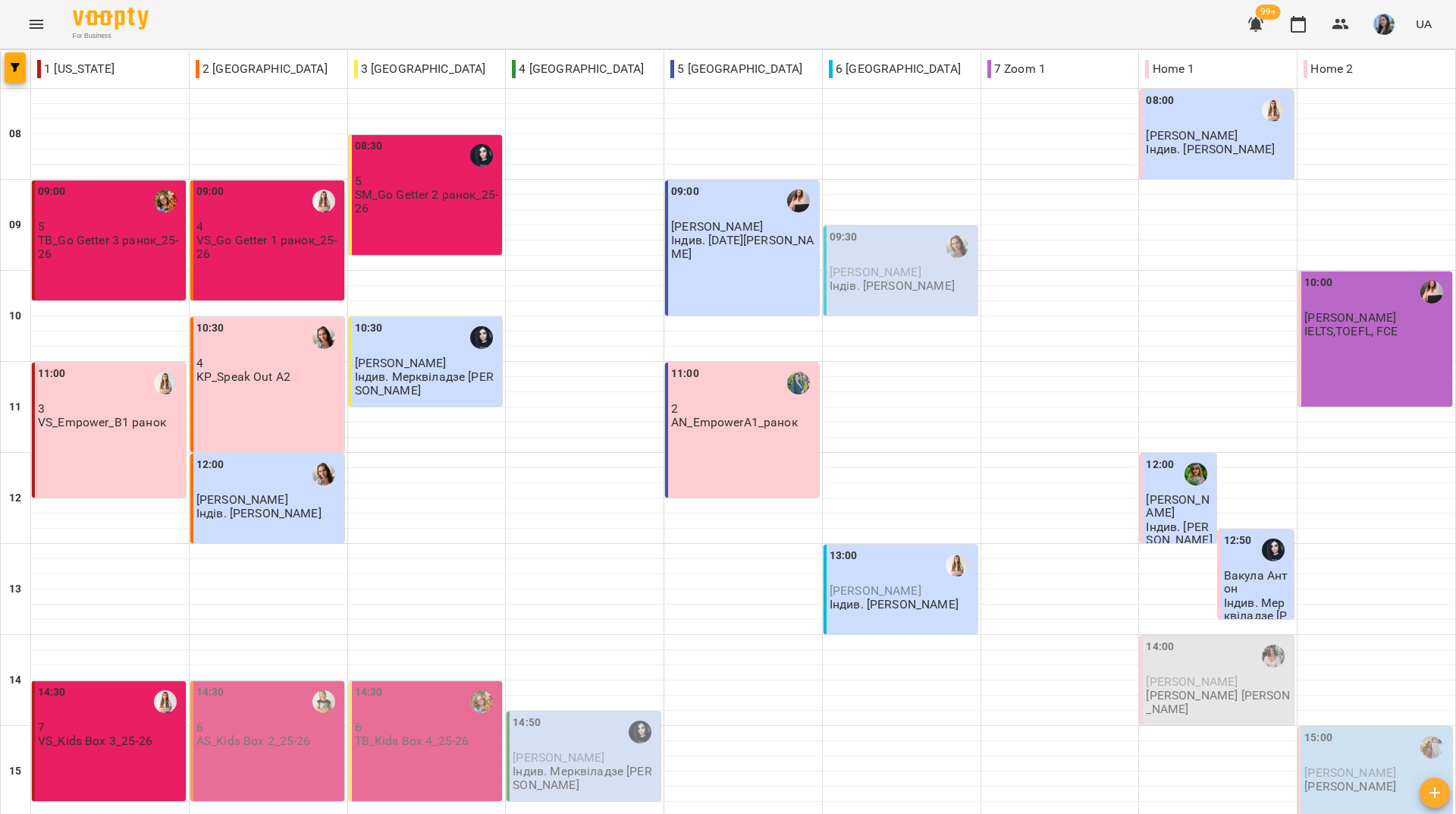
scroll to position [559, 0]
click at [588, 12] on div "For Business 99+ UA" at bounding box center [728, 24] width 1456 height 49
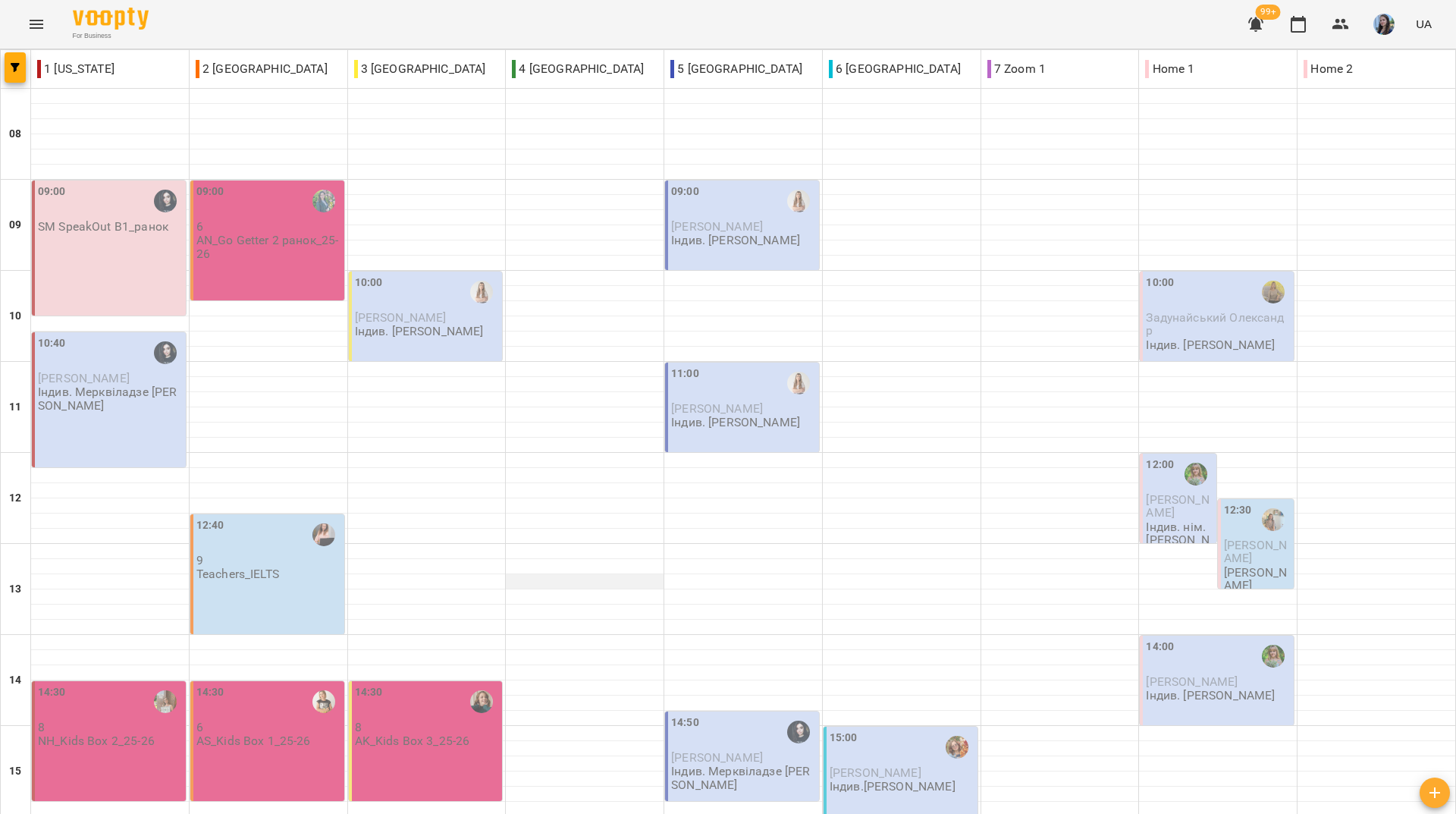
scroll to position [0, 0]
click at [281, 11] on div "For Business 99+ UA" at bounding box center [728, 24] width 1456 height 49
click at [496, 11] on div "For Business 99+ UA" at bounding box center [728, 24] width 1456 height 49
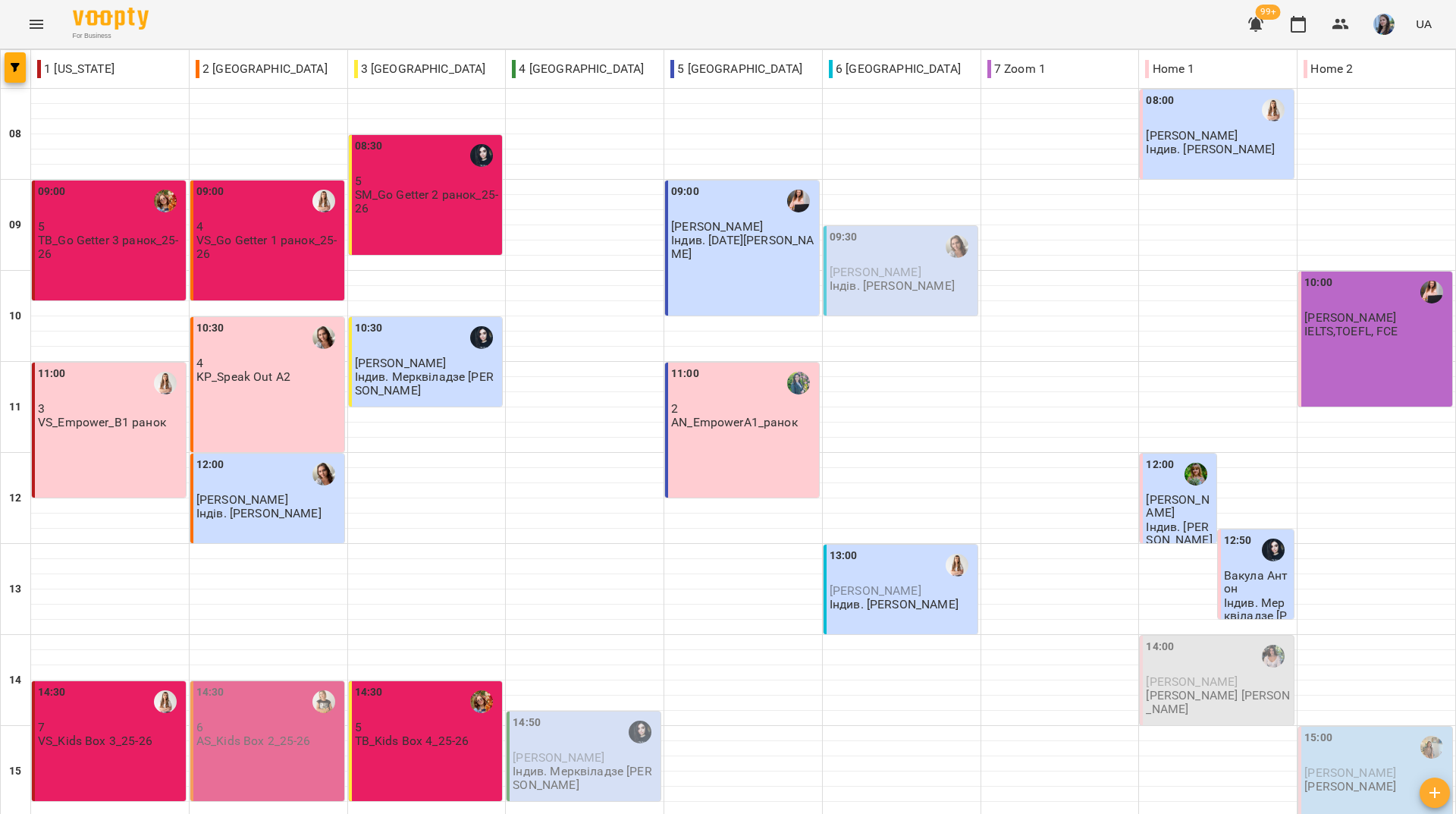
scroll to position [559, 0]
drag, startPoint x: 283, startPoint y: 22, endPoint x: 306, endPoint y: 56, distance: 41.0
click at [283, 22] on div "For Business 99+ UA" at bounding box center [728, 24] width 1456 height 49
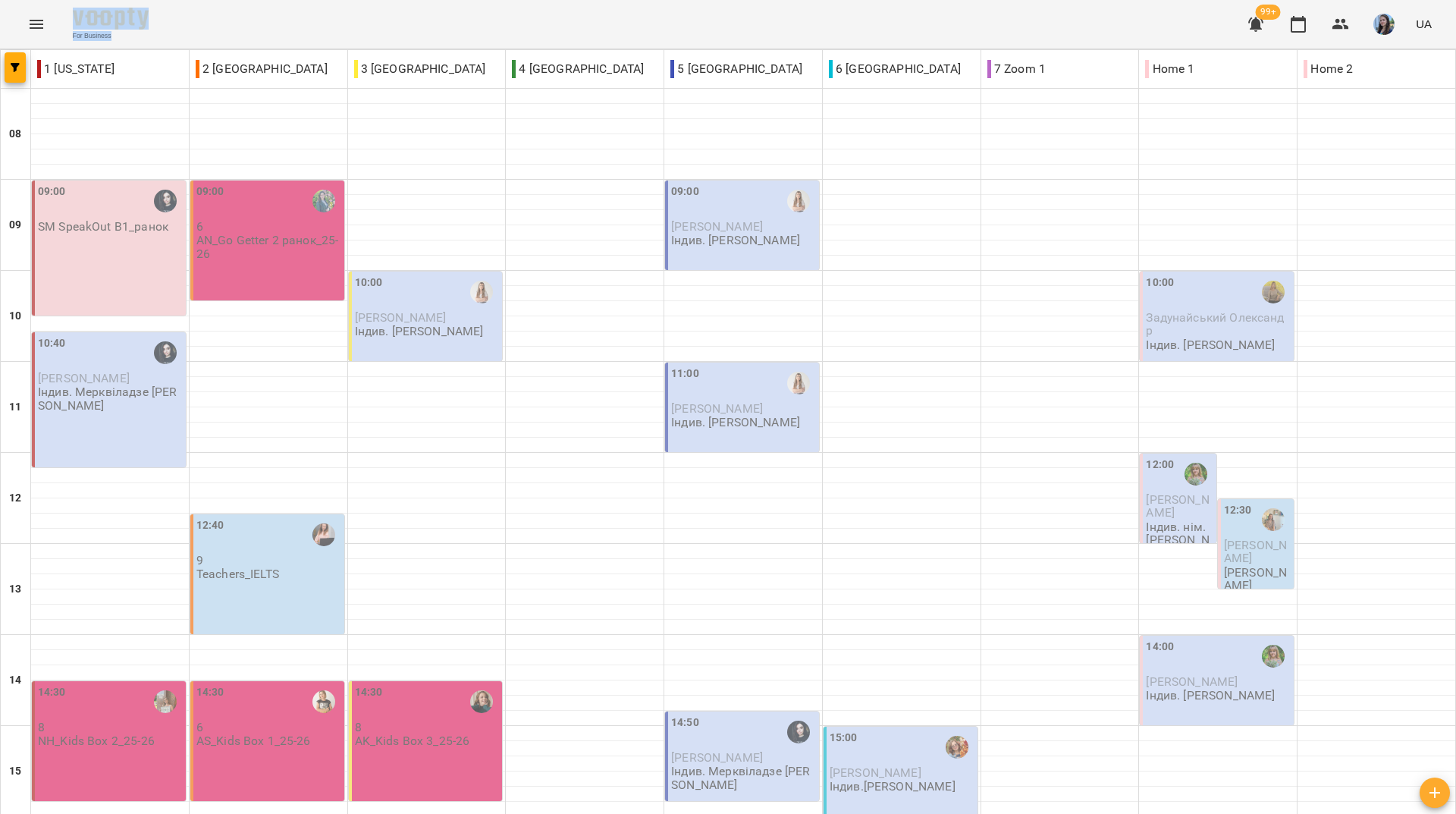
drag, startPoint x: 266, startPoint y: 21, endPoint x: 271, endPoint y: 33, distance: 13.0
click at [271, 33] on div "For Business 99+ UA" at bounding box center [728, 24] width 1456 height 49
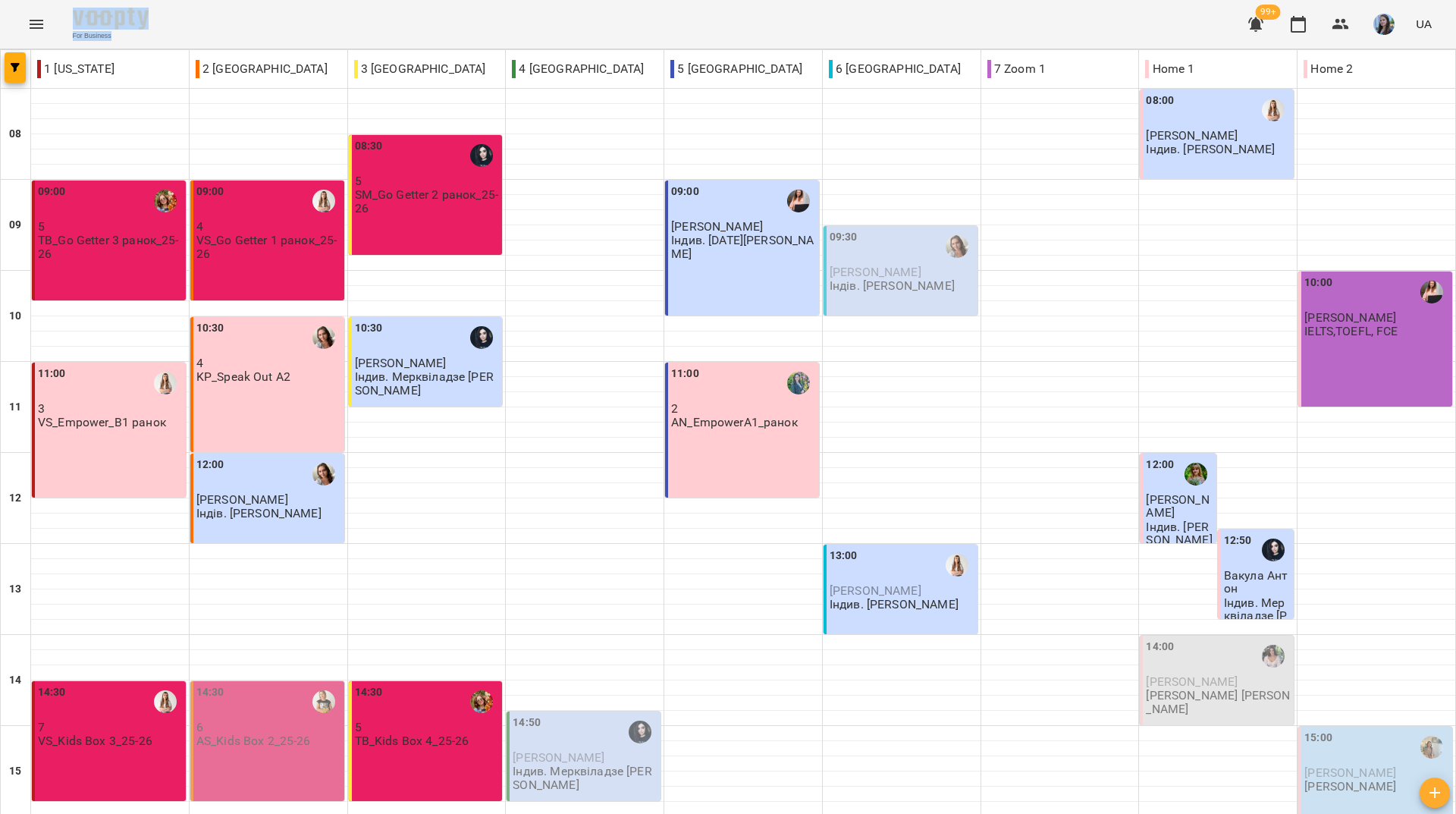
click at [503, 11] on div "For Business 99+ UA" at bounding box center [728, 24] width 1456 height 49
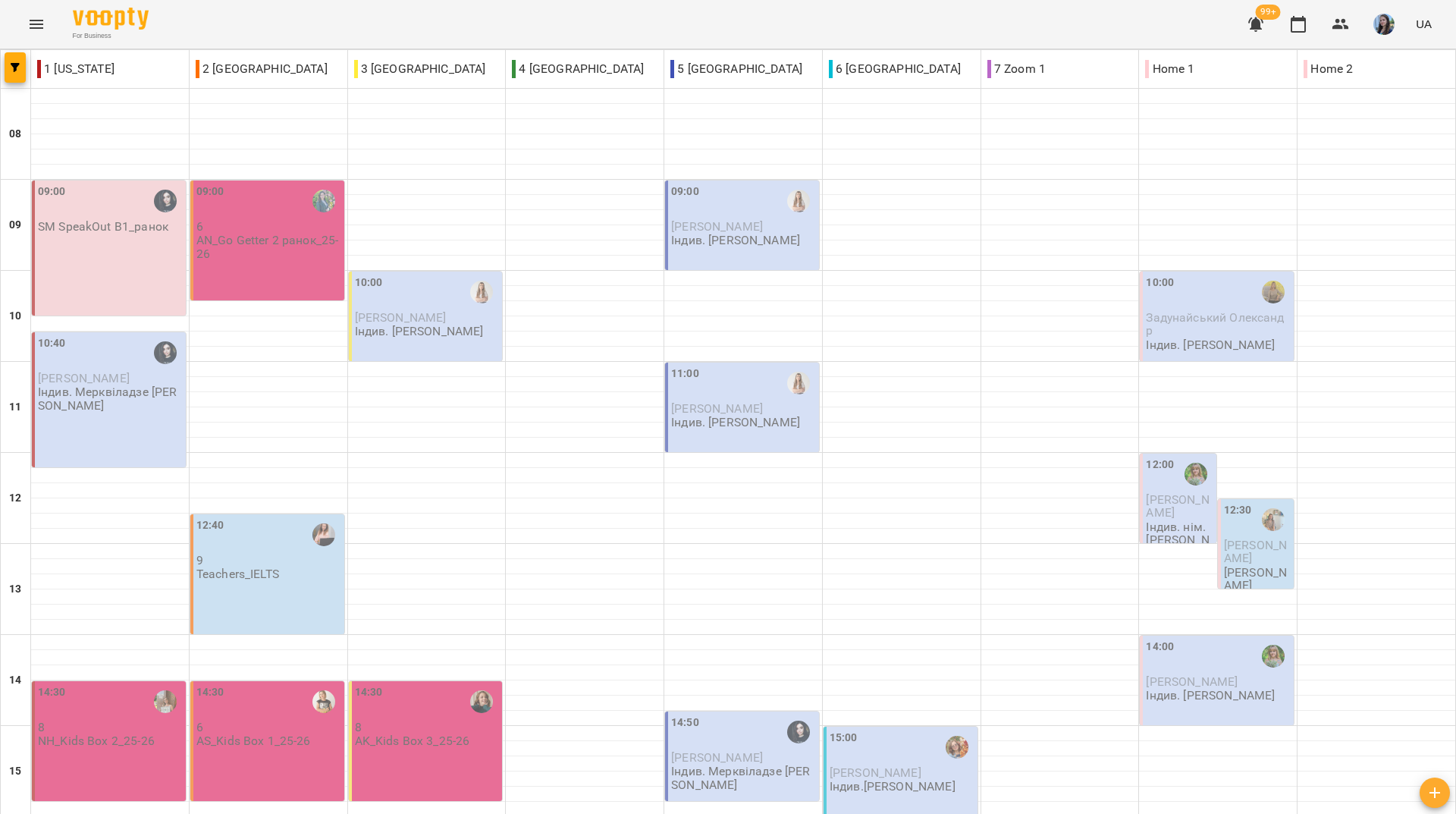
scroll to position [483, 0]
click at [269, 24] on div "For Business 99+ UA" at bounding box center [728, 24] width 1456 height 49
click at [249, 16] on div "For Business 99+ UA" at bounding box center [728, 24] width 1456 height 49
drag, startPoint x: 223, startPoint y: 29, endPoint x: 237, endPoint y: 50, distance: 25.2
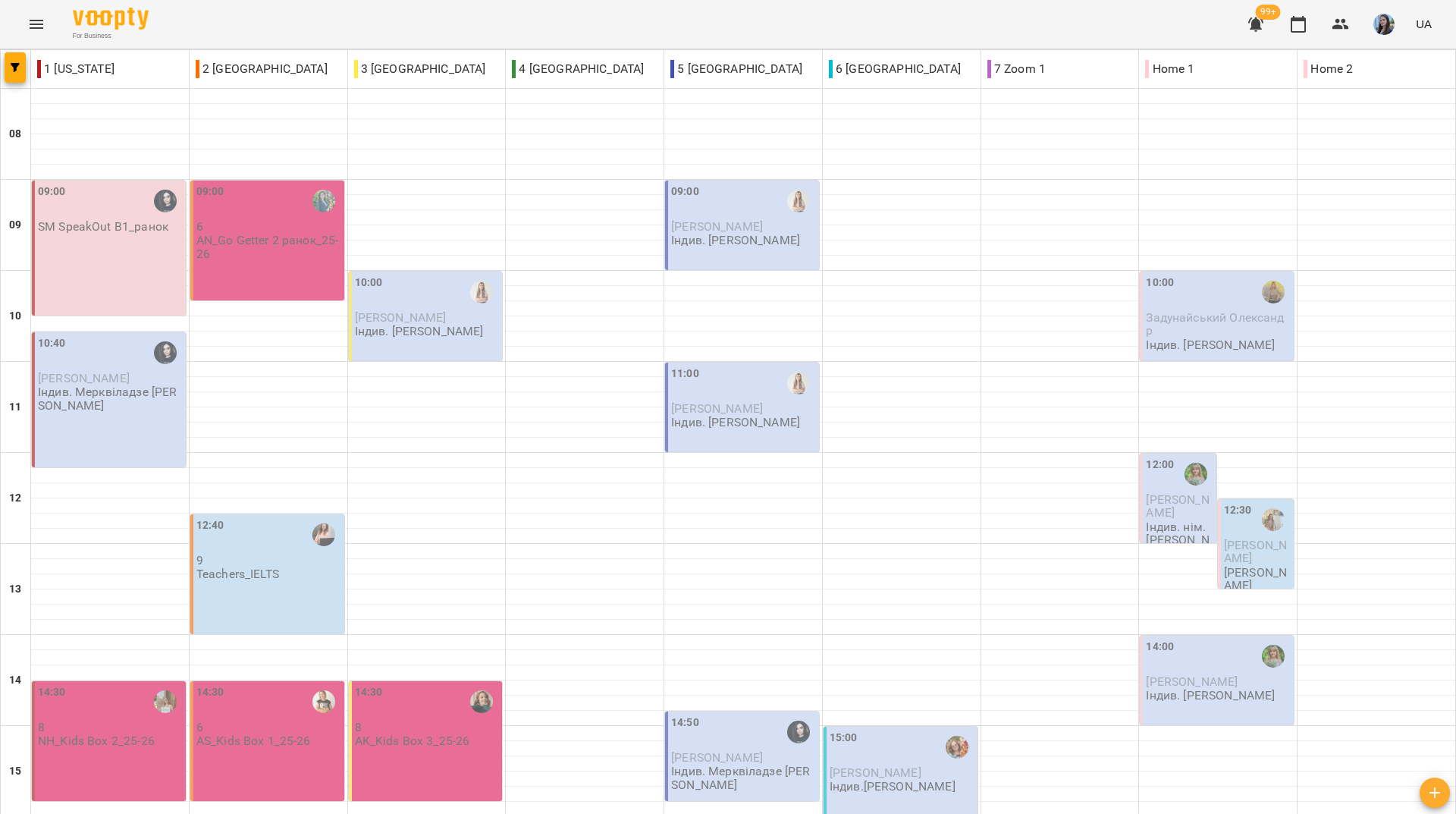
click at [223, 29] on div "For Business 99+ UA" at bounding box center [728, 24] width 1456 height 49
drag, startPoint x: 301, startPoint y: 16, endPoint x: 343, endPoint y: 84, distance: 79.9
click at [301, 16] on div "For Business 99+ UA" at bounding box center [728, 24] width 1456 height 49
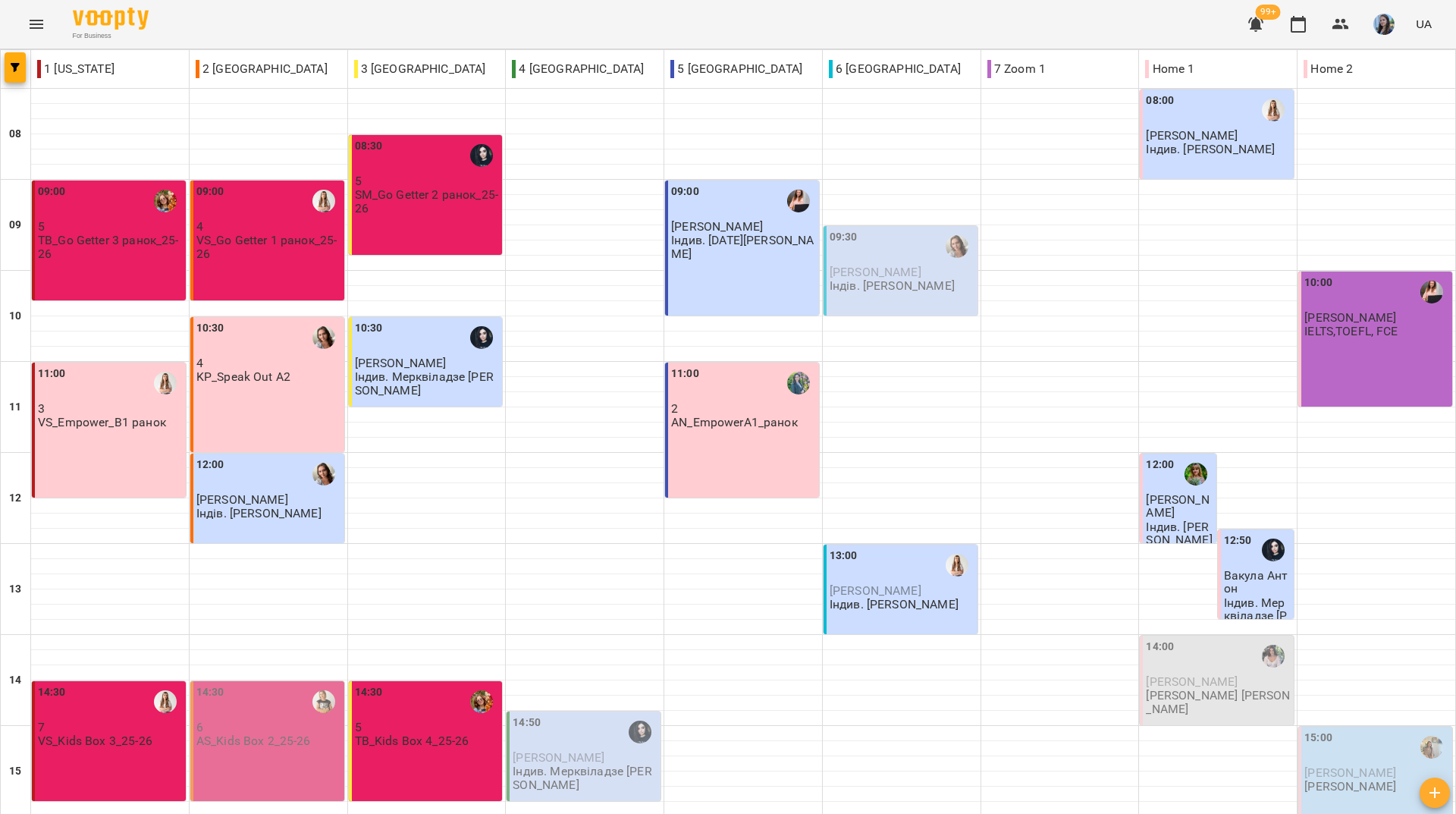
click at [205, 28] on div "For Business 99+ UA" at bounding box center [728, 24] width 1456 height 49
click at [448, 680] on div "14:30 5 TB_Kids Box 4_25-26" at bounding box center [425, 741] width 155 height 121
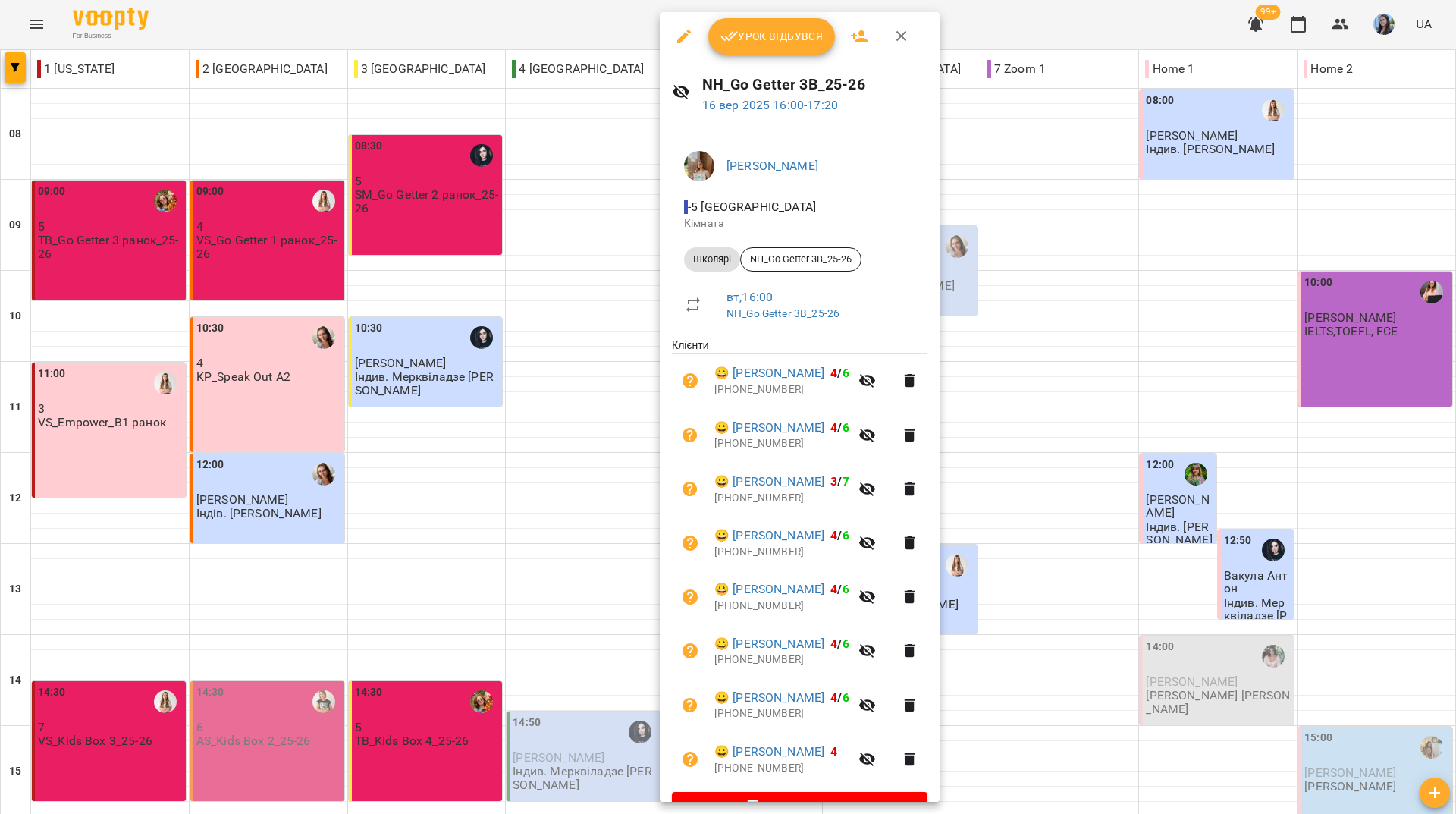
click at [386, 17] on div at bounding box center [728, 407] width 1456 height 814
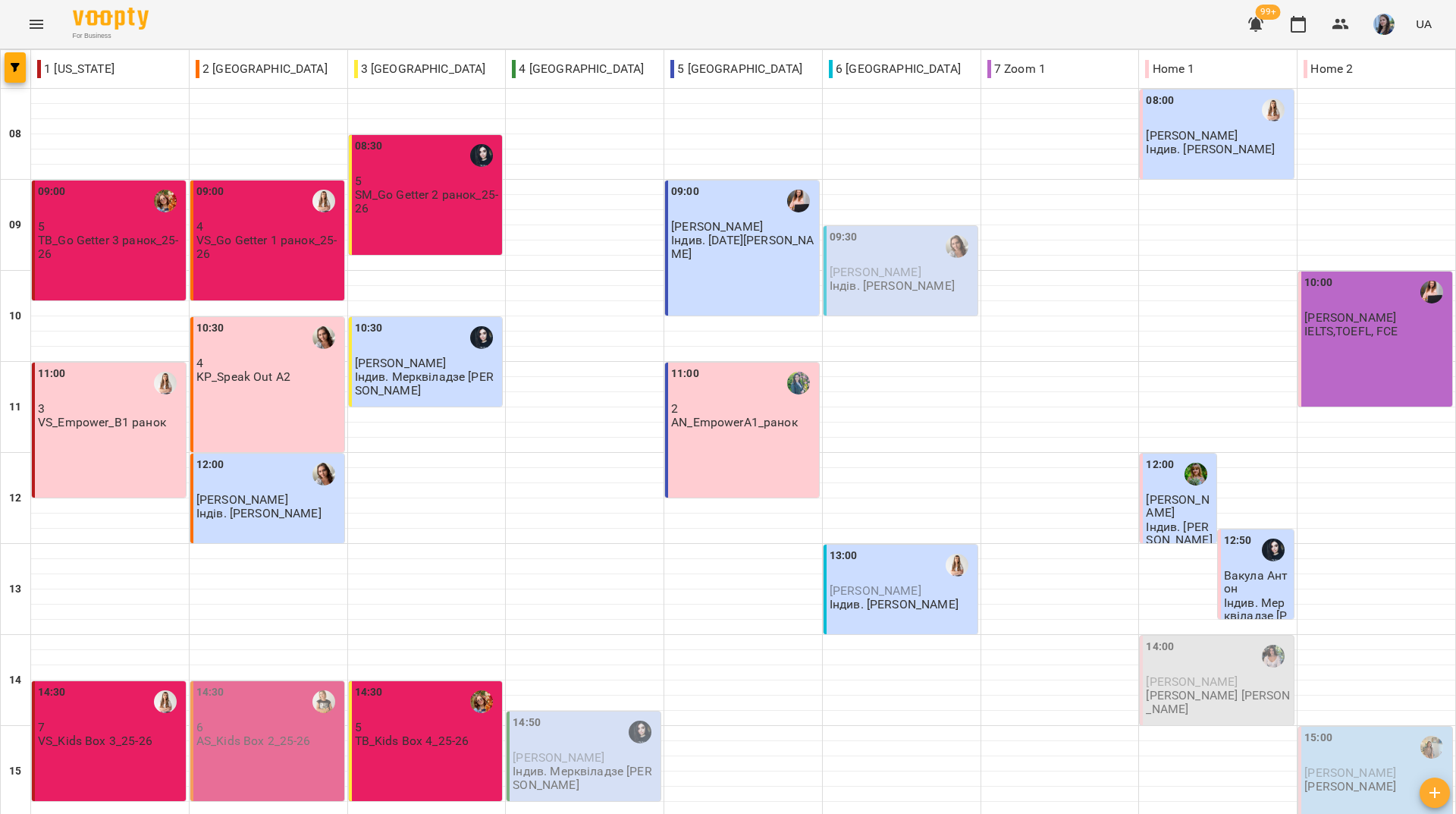
scroll to position [531, 0]
drag, startPoint x: 273, startPoint y: 41, endPoint x: 293, endPoint y: 72, distance: 36.9
click at [273, 41] on div "For Business 99+ UA" at bounding box center [728, 24] width 1456 height 49
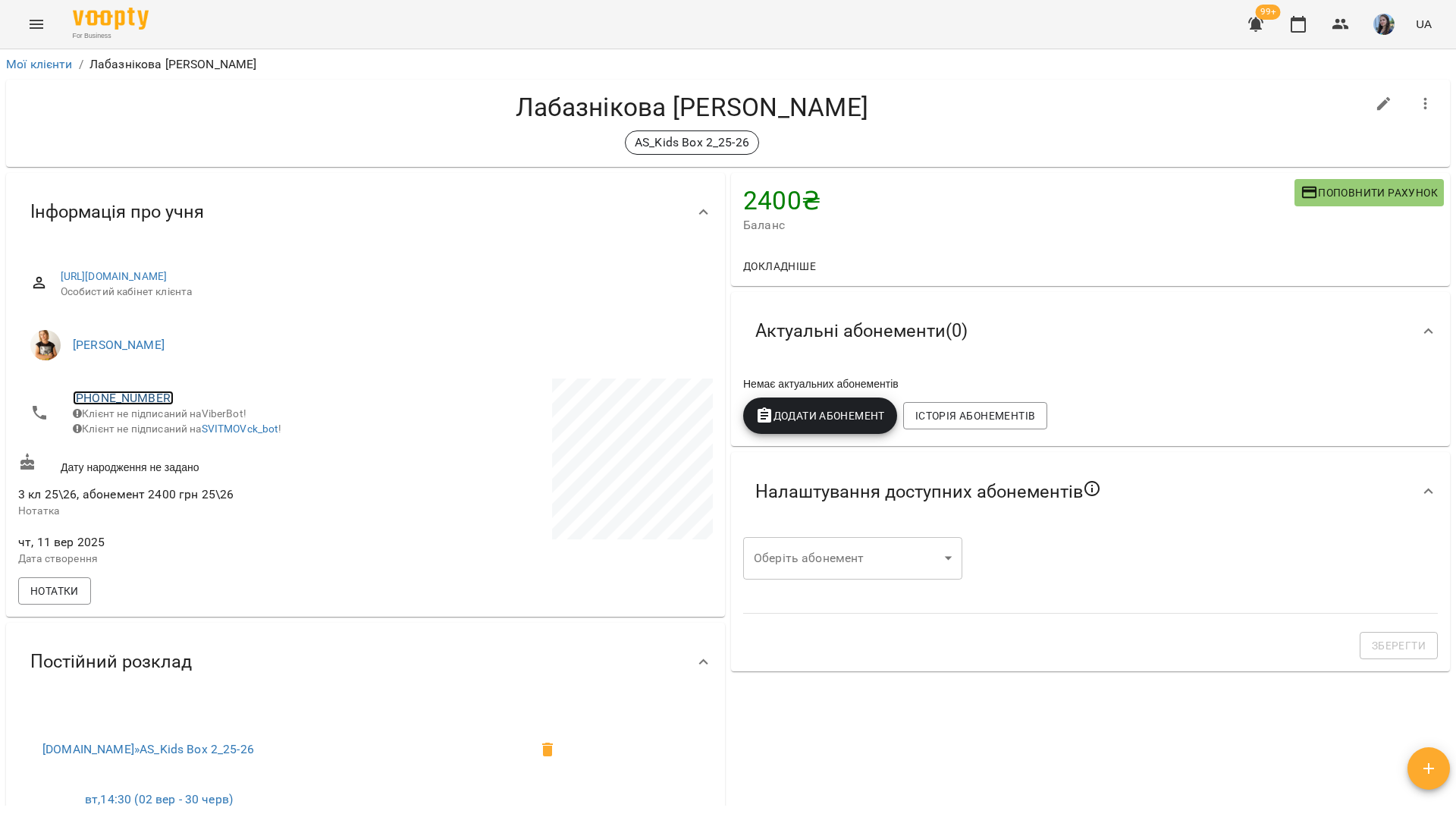
click at [152, 396] on link "[PHONE_NUMBER]" at bounding box center [123, 398] width 101 height 15
click at [195, 429] on img at bounding box center [184, 427] width 23 height 23
click at [815, 415] on span "Додати Абонемент" at bounding box center [819, 416] width 129 height 18
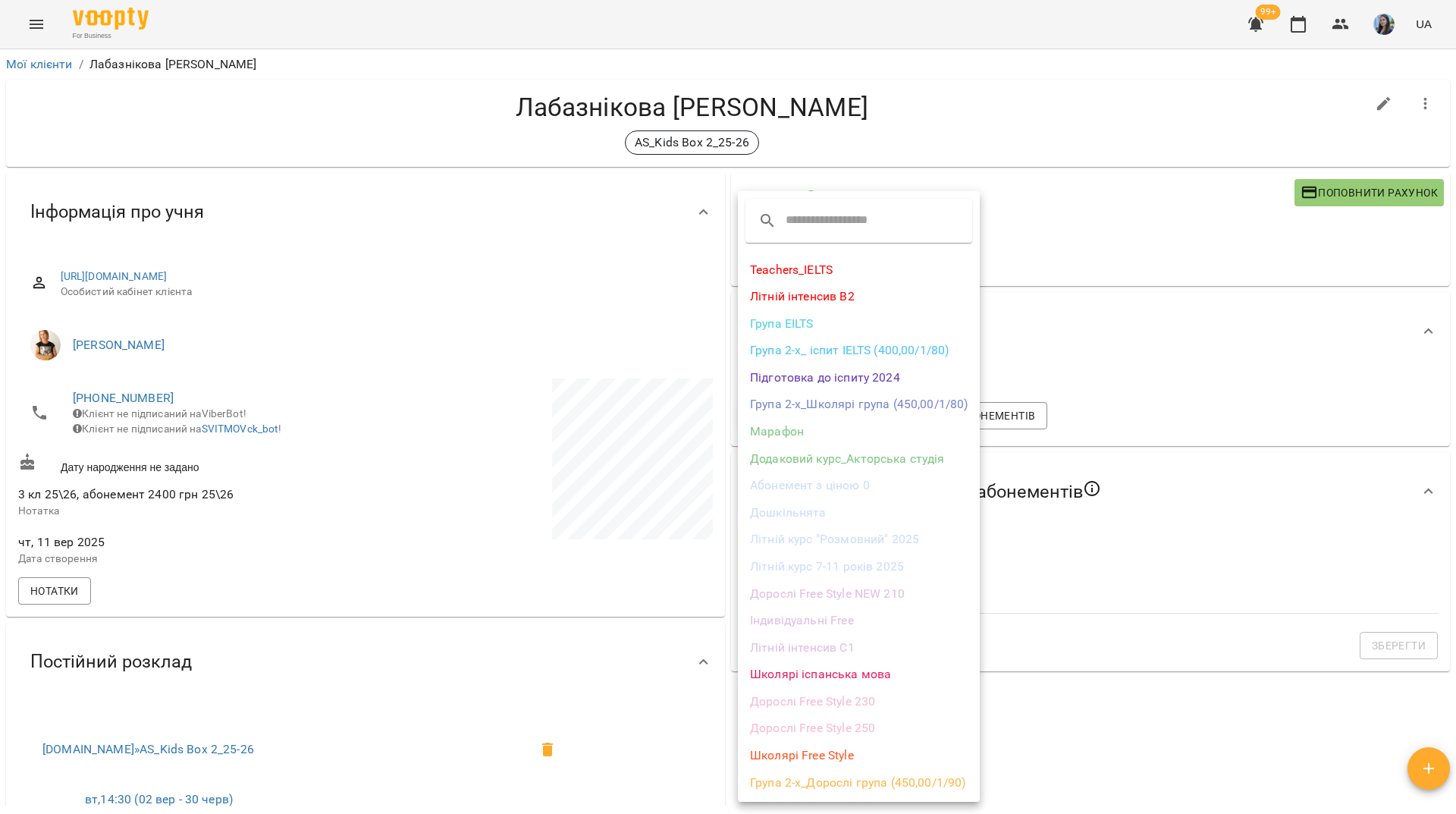
click at [797, 750] on li "Школярі Free Style" at bounding box center [859, 755] width 242 height 28
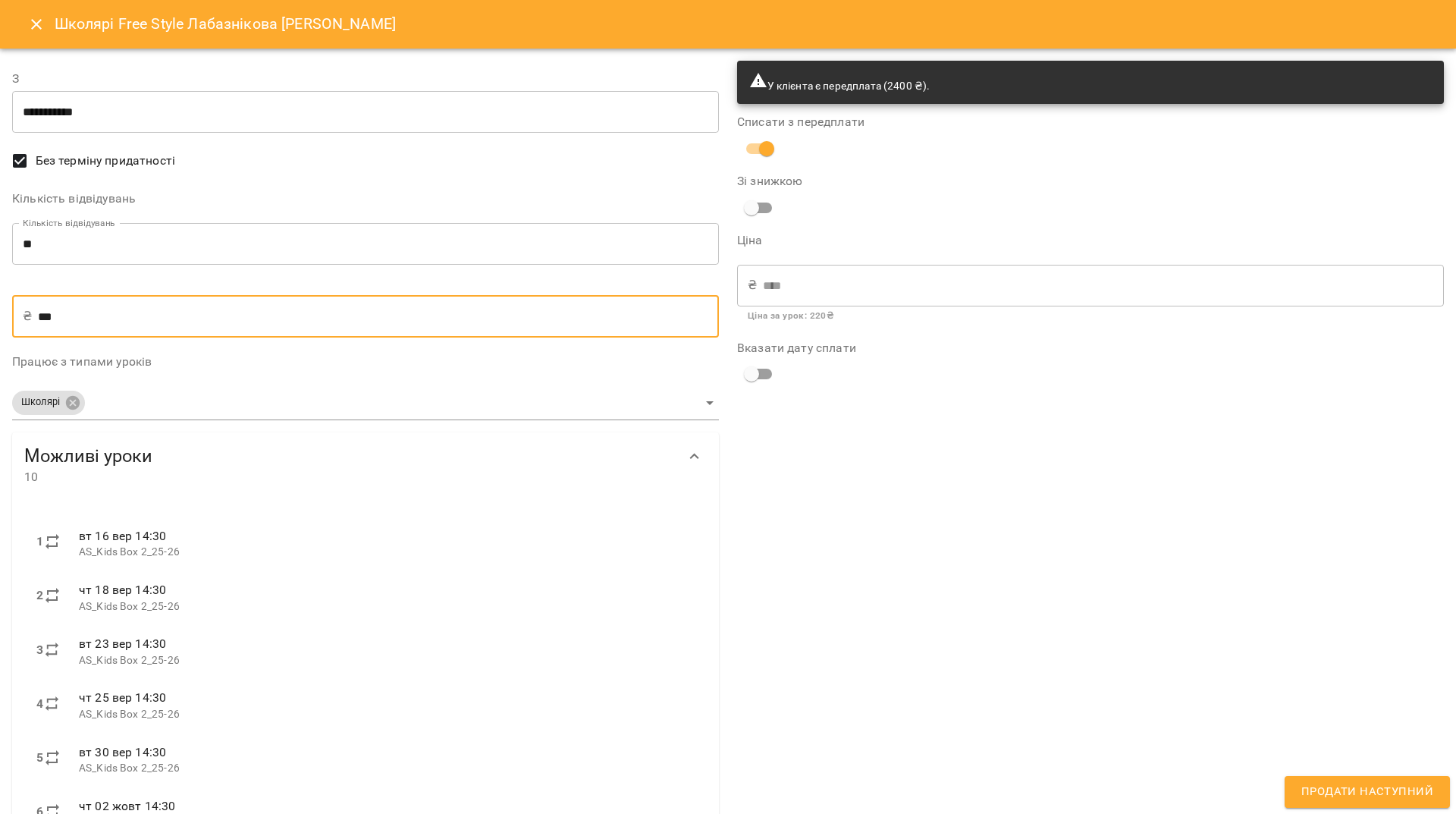
click at [49, 313] on input "***" at bounding box center [378, 316] width 681 height 42
type input "**"
type input "***"
type input "****"
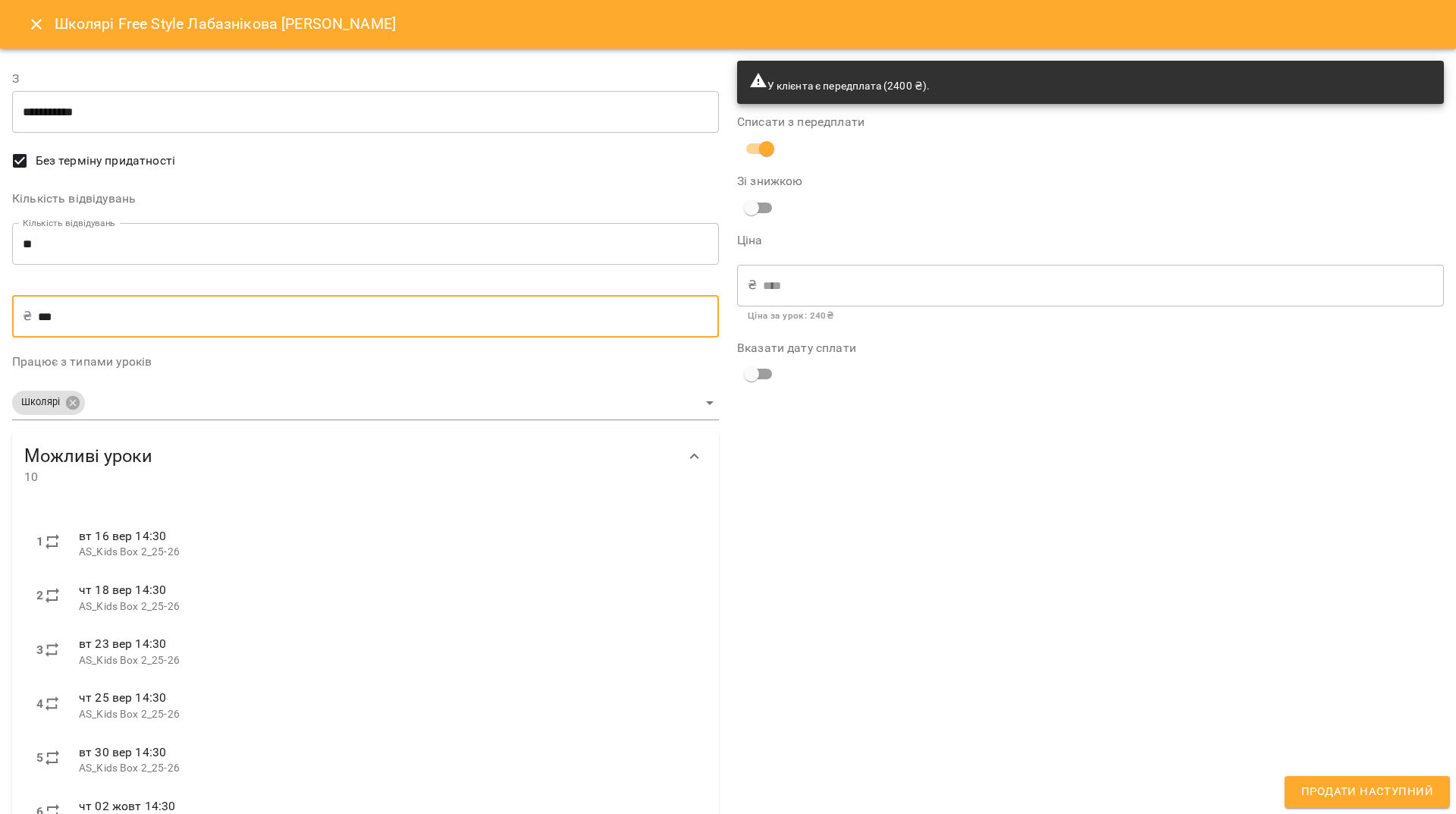
type input "***"
click at [1385, 791] on span "Продати наступний" at bounding box center [1367, 791] width 132 height 19
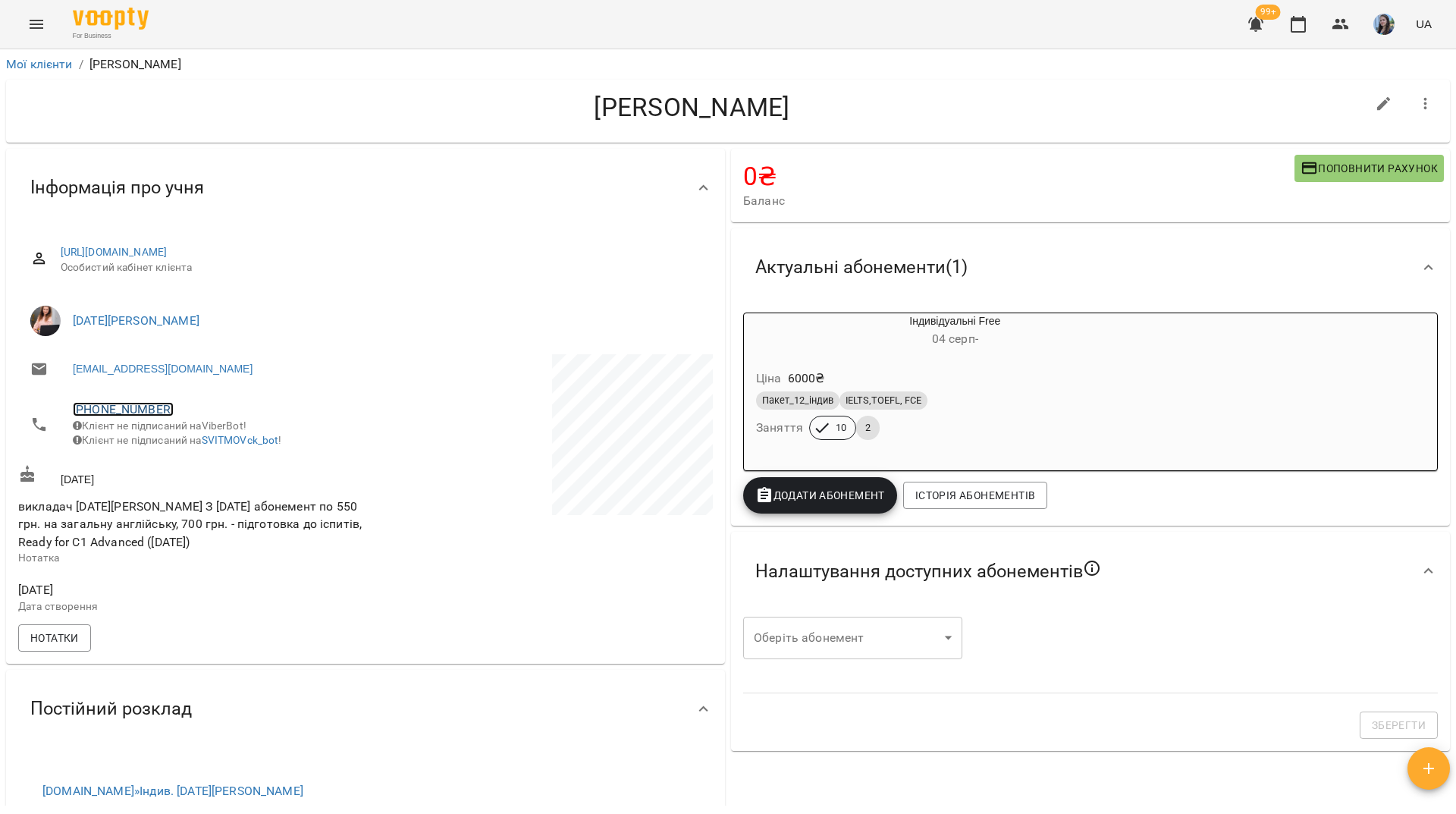
click at [143, 407] on link "[PHONE_NUMBER]" at bounding box center [123, 409] width 101 height 15
click at [179, 443] on img at bounding box center [184, 439] width 23 height 23
click at [203, 122] on h4 "[PERSON_NAME]" at bounding box center [692, 107] width 1348 height 31
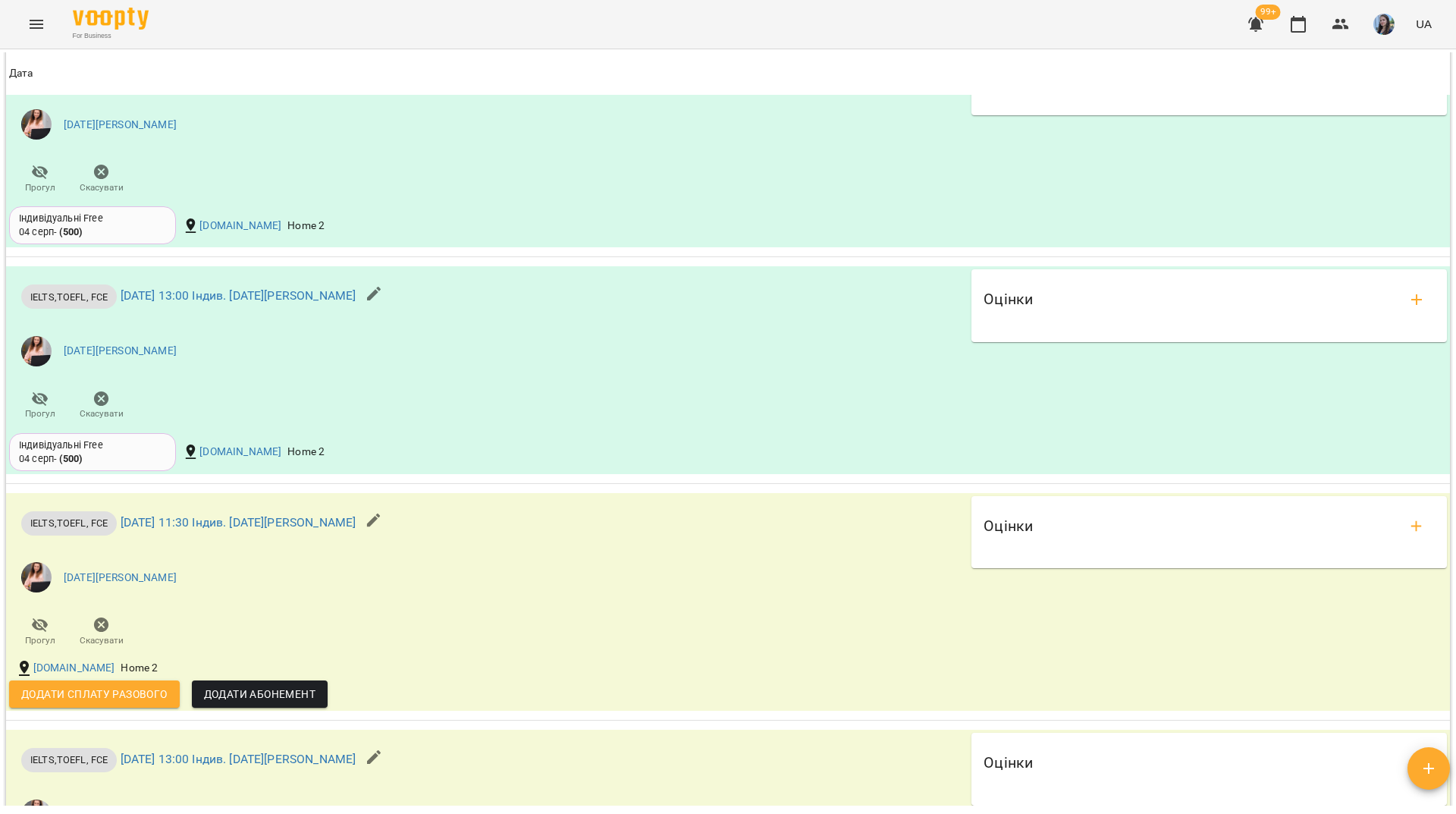
scroll to position [1186, 0]
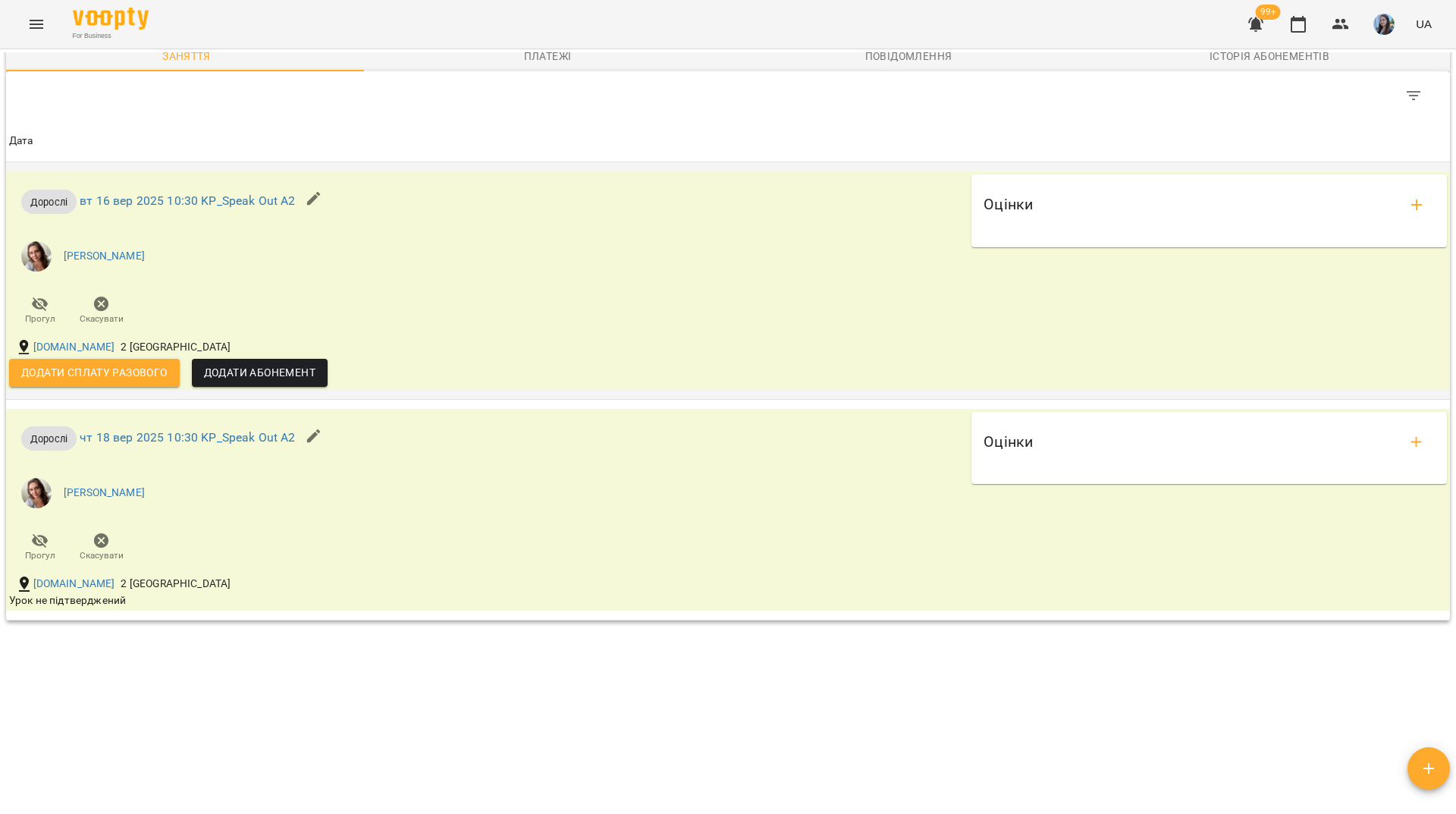
scroll to position [1141, 0]
click at [148, 372] on span "Додати сплату разового" at bounding box center [94, 373] width 147 height 18
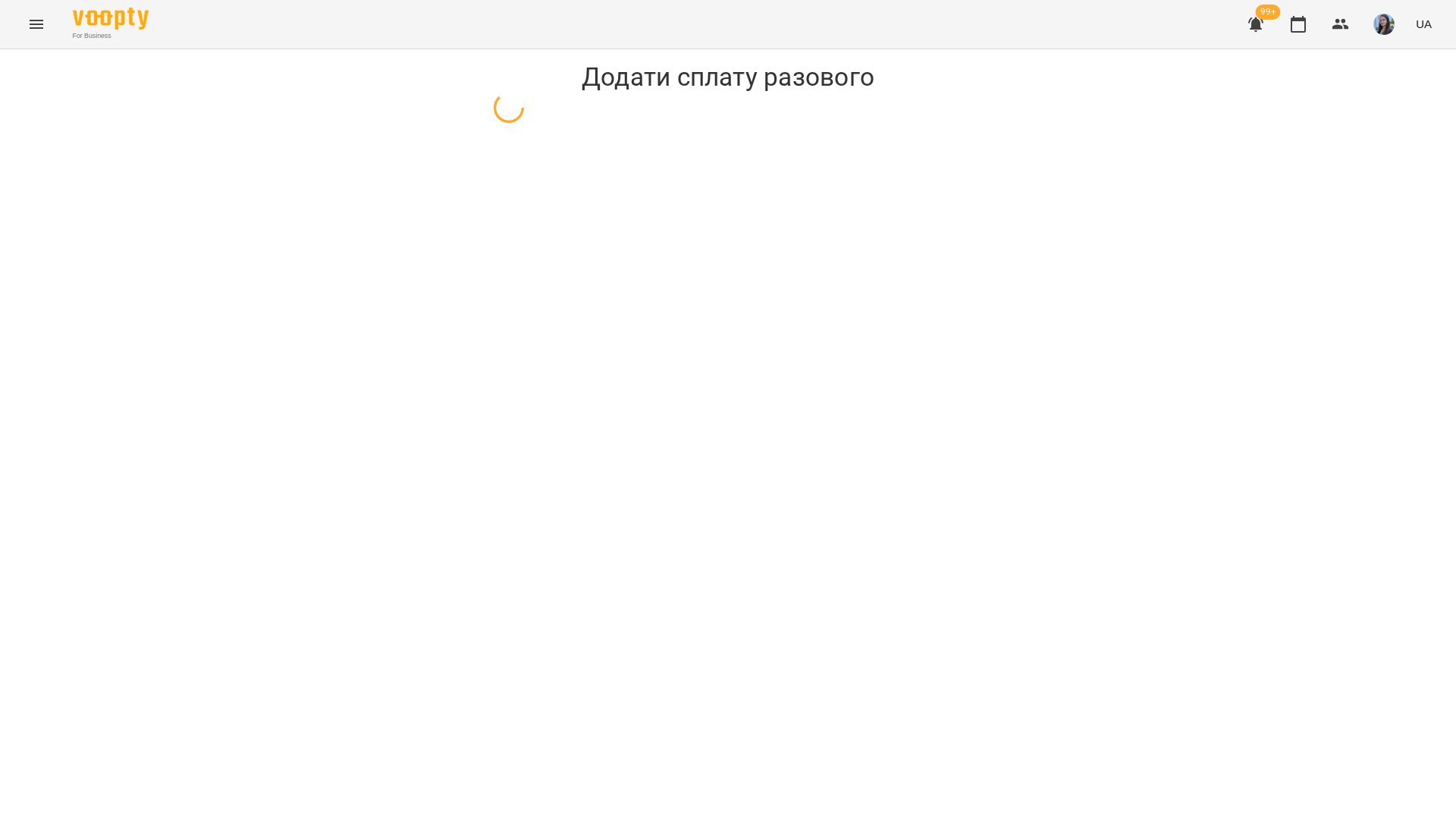
select select "*******"
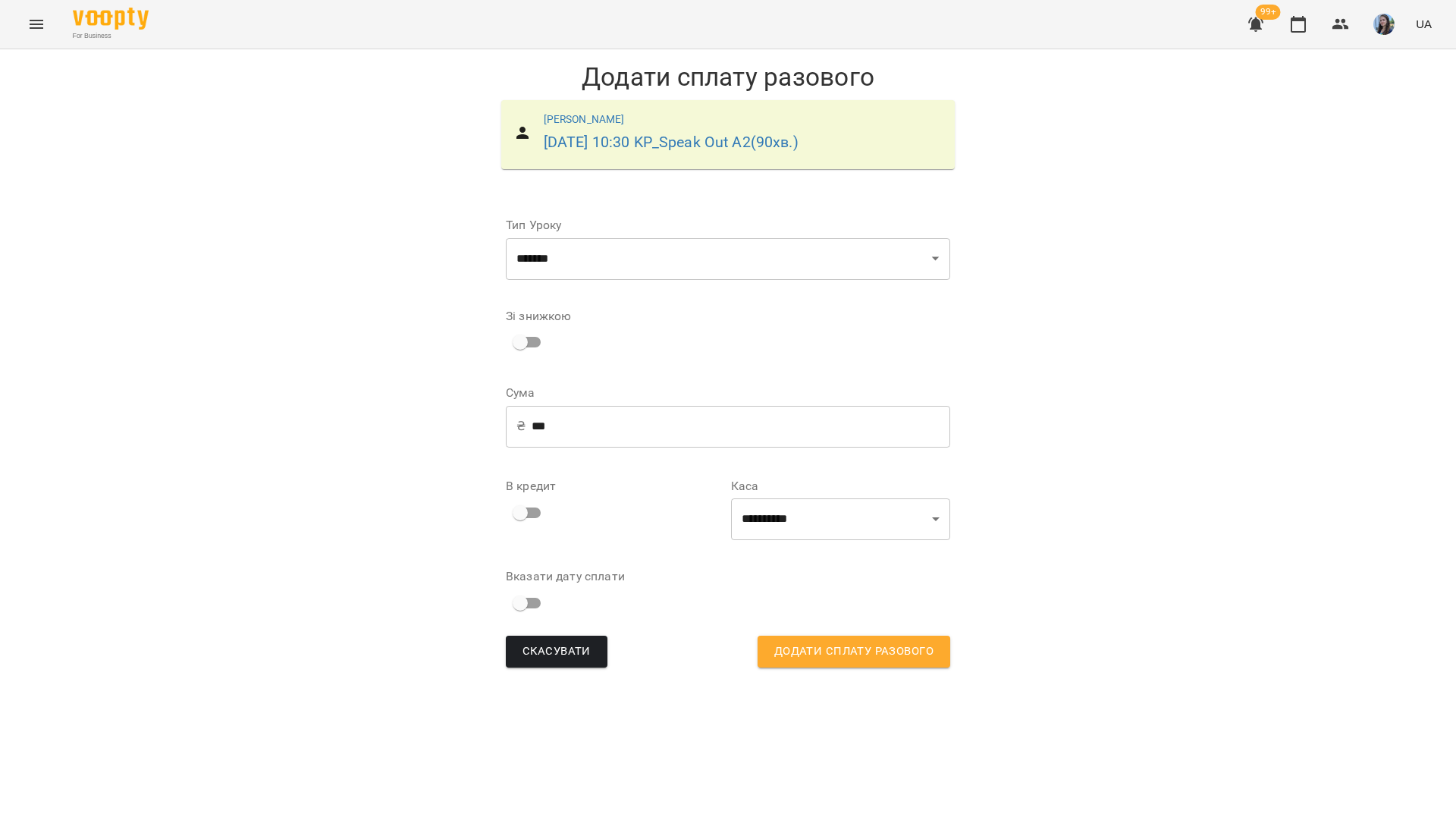
click at [547, 430] on input "***" at bounding box center [740, 426] width 418 height 42
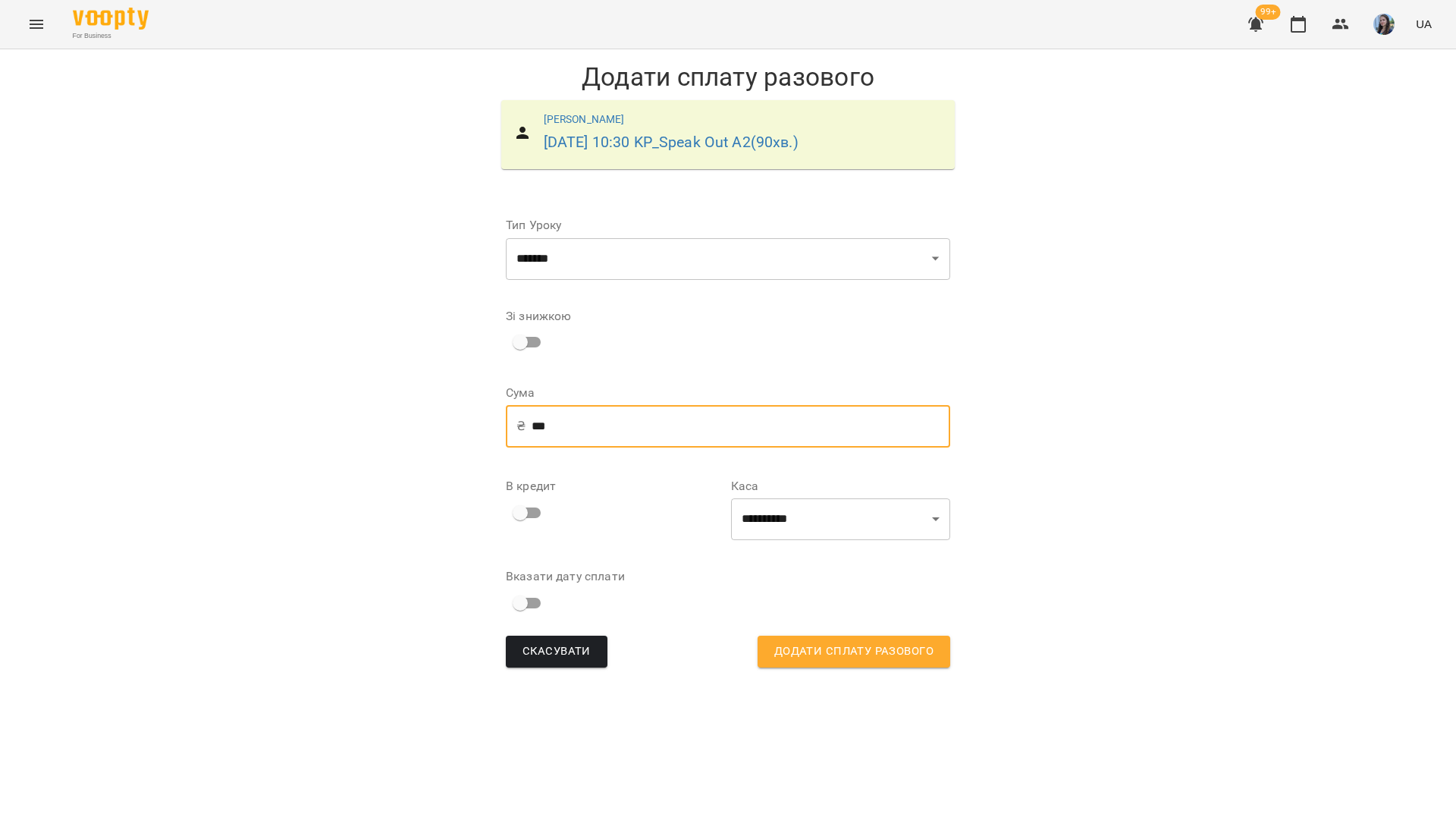
drag, startPoint x: 546, startPoint y: 426, endPoint x: 528, endPoint y: 423, distance: 18.2
click at [528, 423] on div "₴ *** ​" at bounding box center [728, 426] width 444 height 42
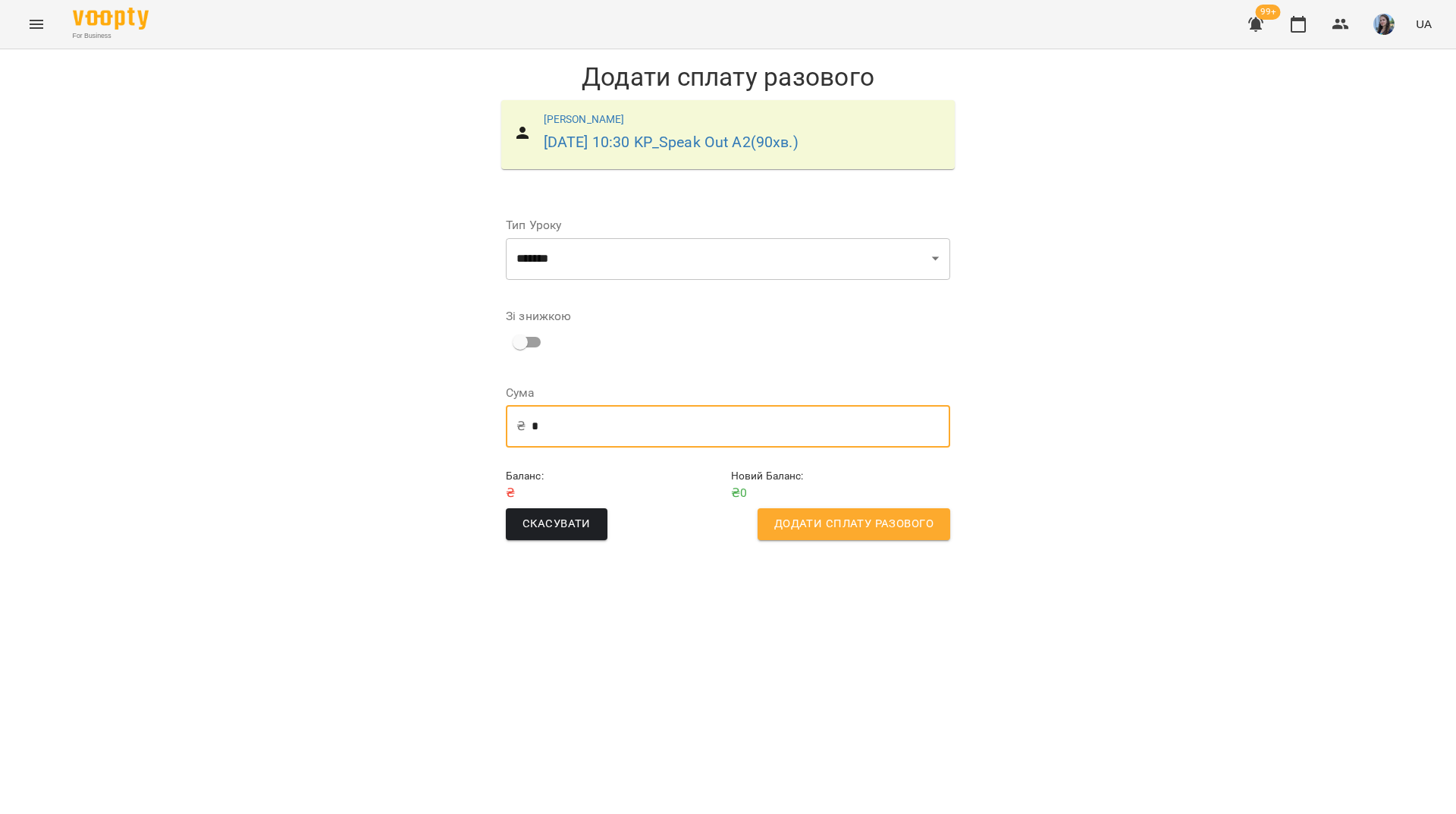
type input "*"
click at [858, 523] on span "Додати сплату разового" at bounding box center [854, 523] width 160 height 19
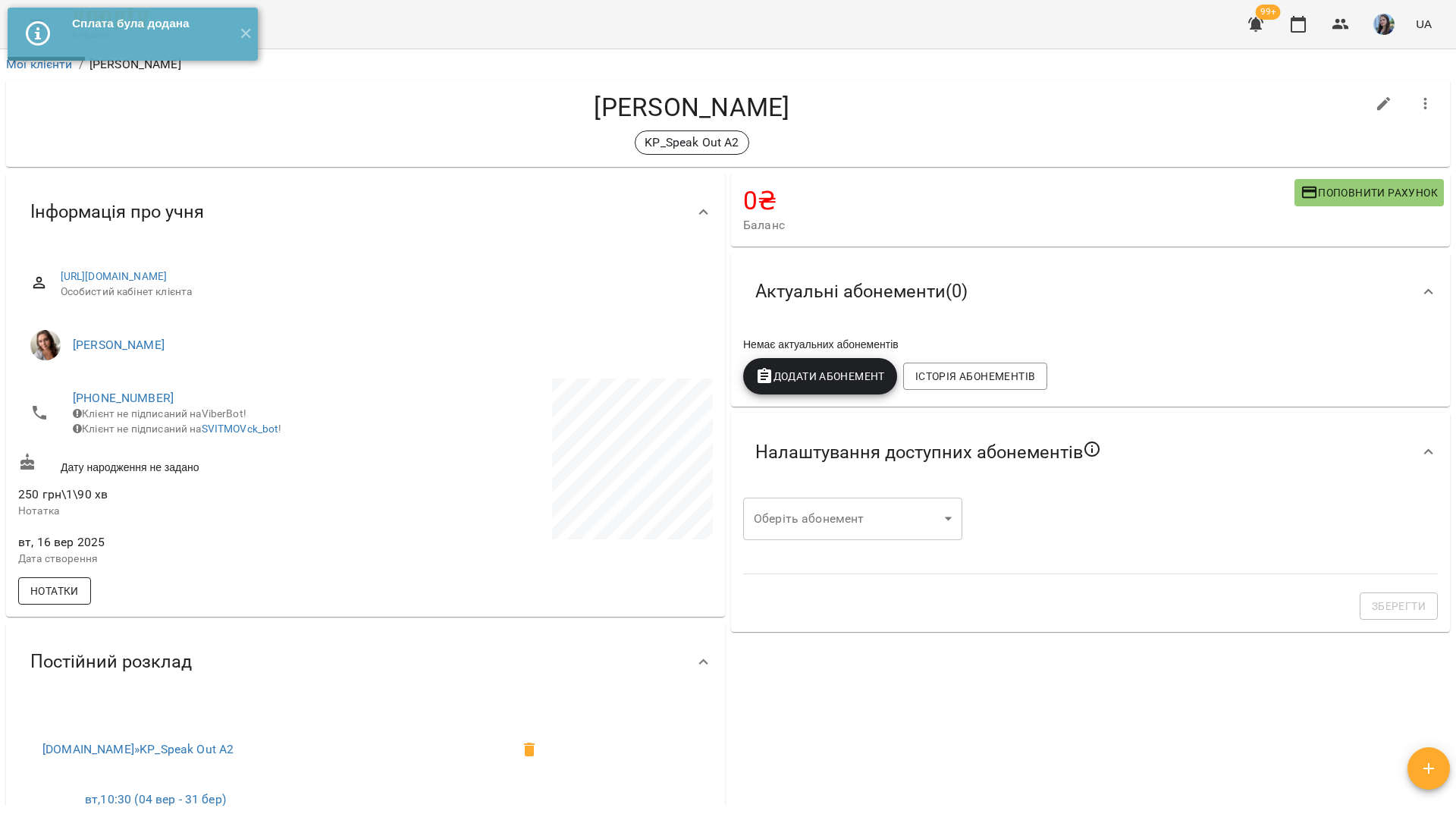
click at [63, 600] on span "Нотатки" at bounding box center [54, 591] width 49 height 18
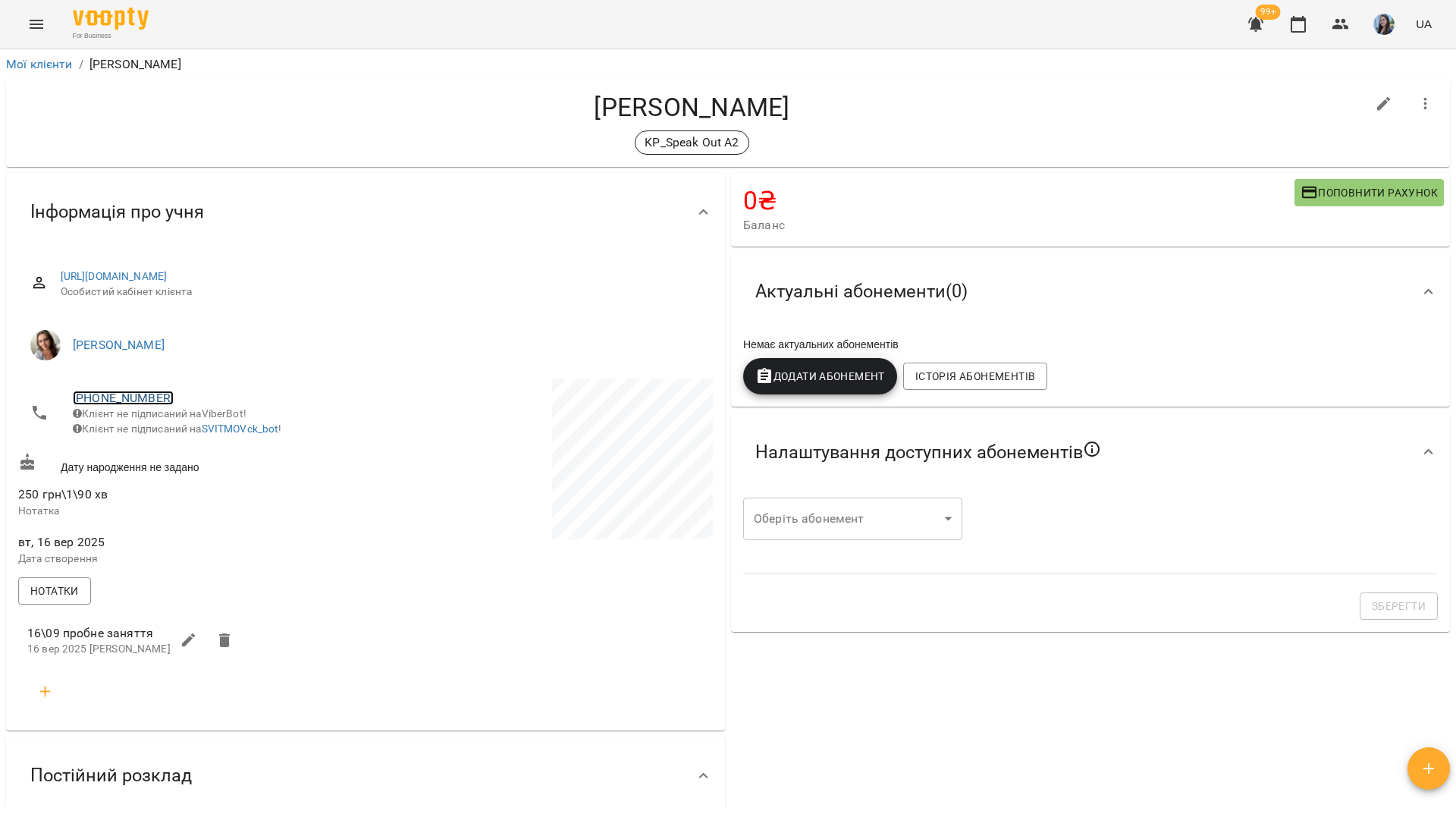
click at [120, 402] on link "[PHONE_NUMBER]" at bounding box center [123, 398] width 101 height 15
click at [189, 432] on img at bounding box center [184, 427] width 23 height 23
drag, startPoint x: 285, startPoint y: 14, endPoint x: 285, endPoint y: 3, distance: 11.0
click at [285, 14] on div "For Business 99+ UA" at bounding box center [728, 24] width 1456 height 49
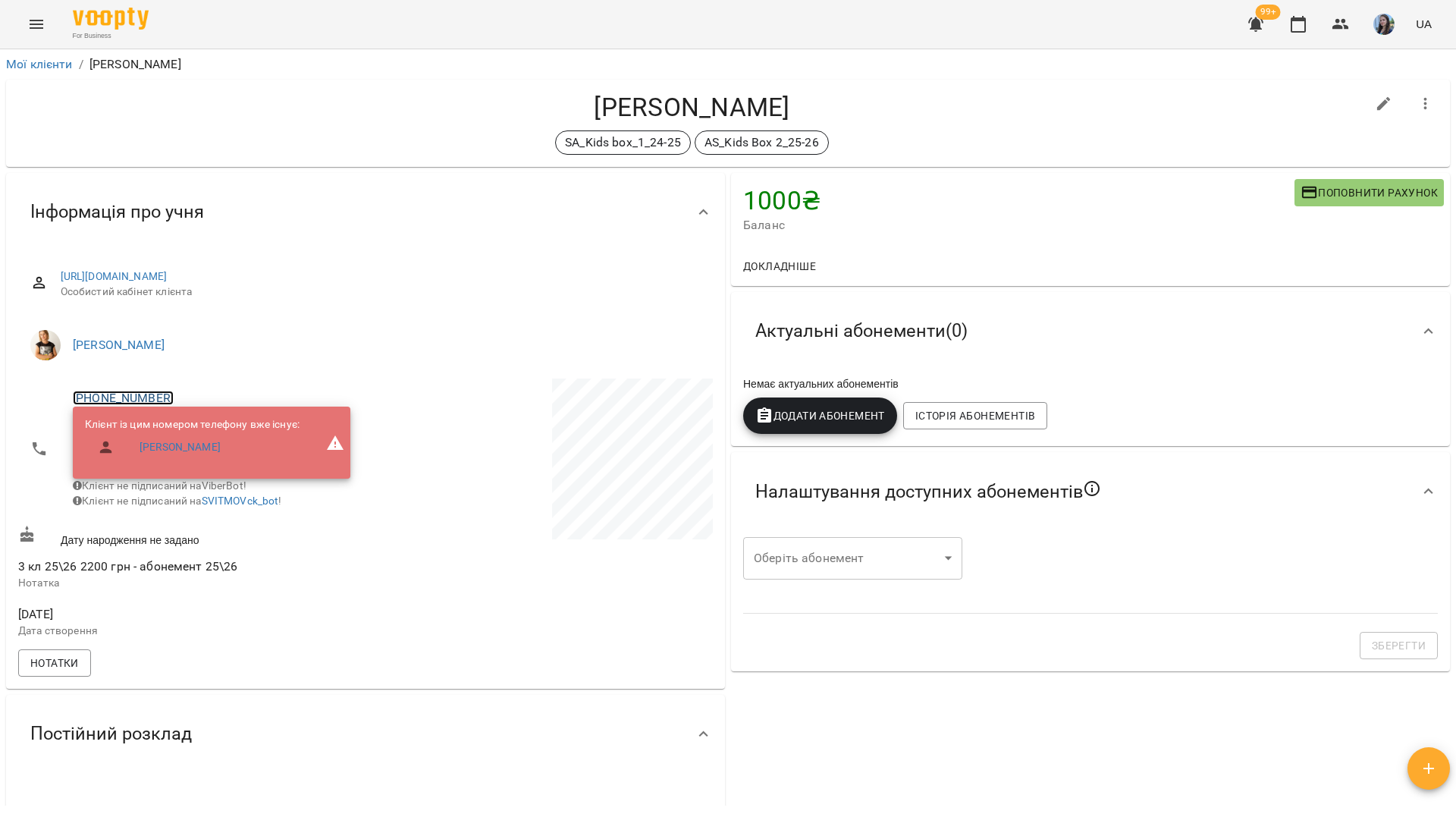
click at [143, 396] on link "+380962626446" at bounding box center [123, 398] width 101 height 15
click at [181, 422] on img at bounding box center [184, 427] width 23 height 23
click at [358, 24] on div "For Business 99+ UA" at bounding box center [728, 24] width 1456 height 49
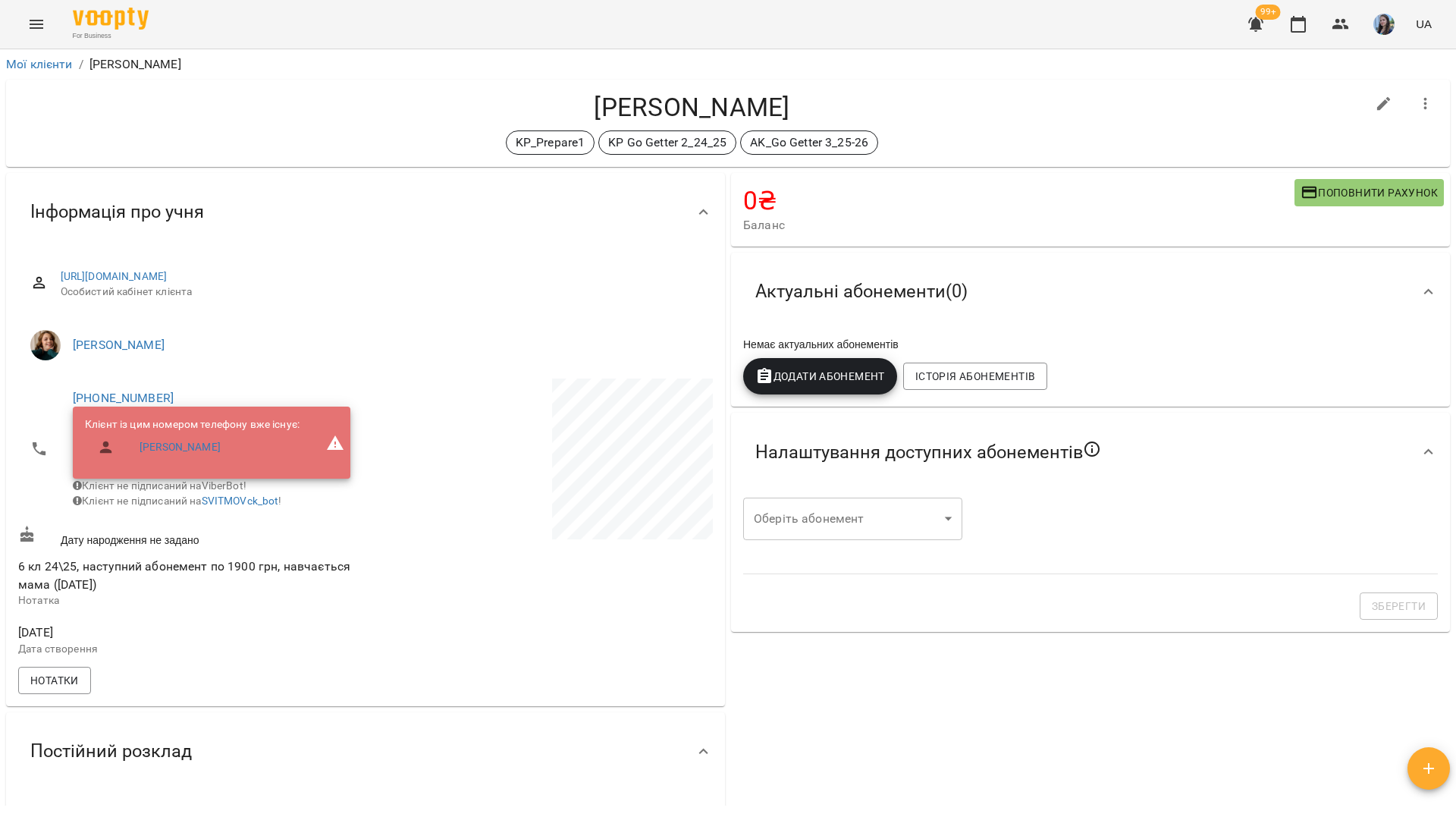
click at [259, 126] on div "[PERSON_NAME] KP_Prepare1 KP Go Getter 2_24_25 AK_Go Getter 3_25-26" at bounding box center [692, 123] width 1348 height 63
click at [150, 394] on link "+380971527672" at bounding box center [123, 398] width 101 height 15
click at [193, 421] on img at bounding box center [184, 427] width 23 height 23
click at [299, 10] on div "For Business 99+ UA" at bounding box center [728, 24] width 1456 height 49
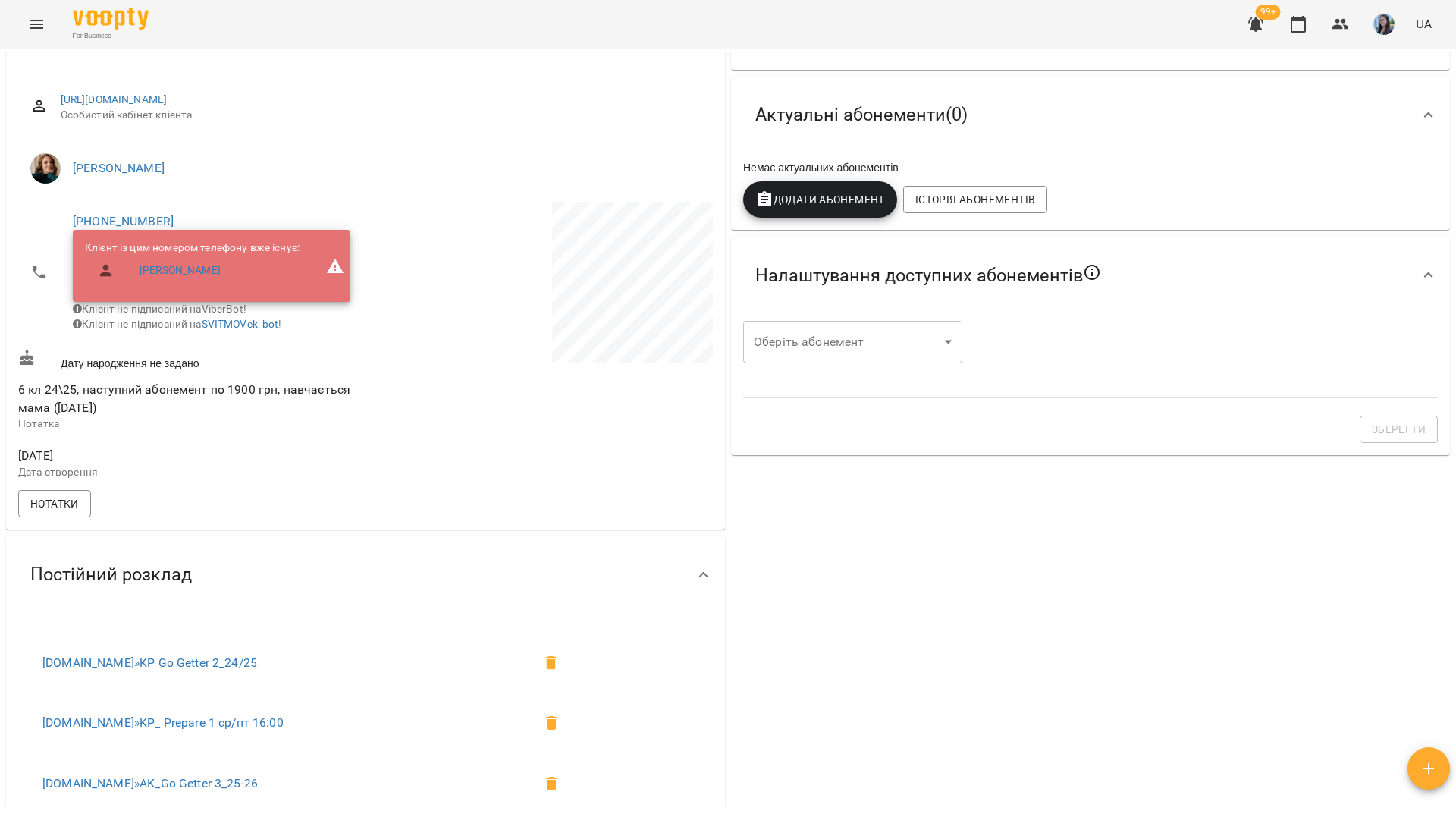
scroll to position [228, 0]
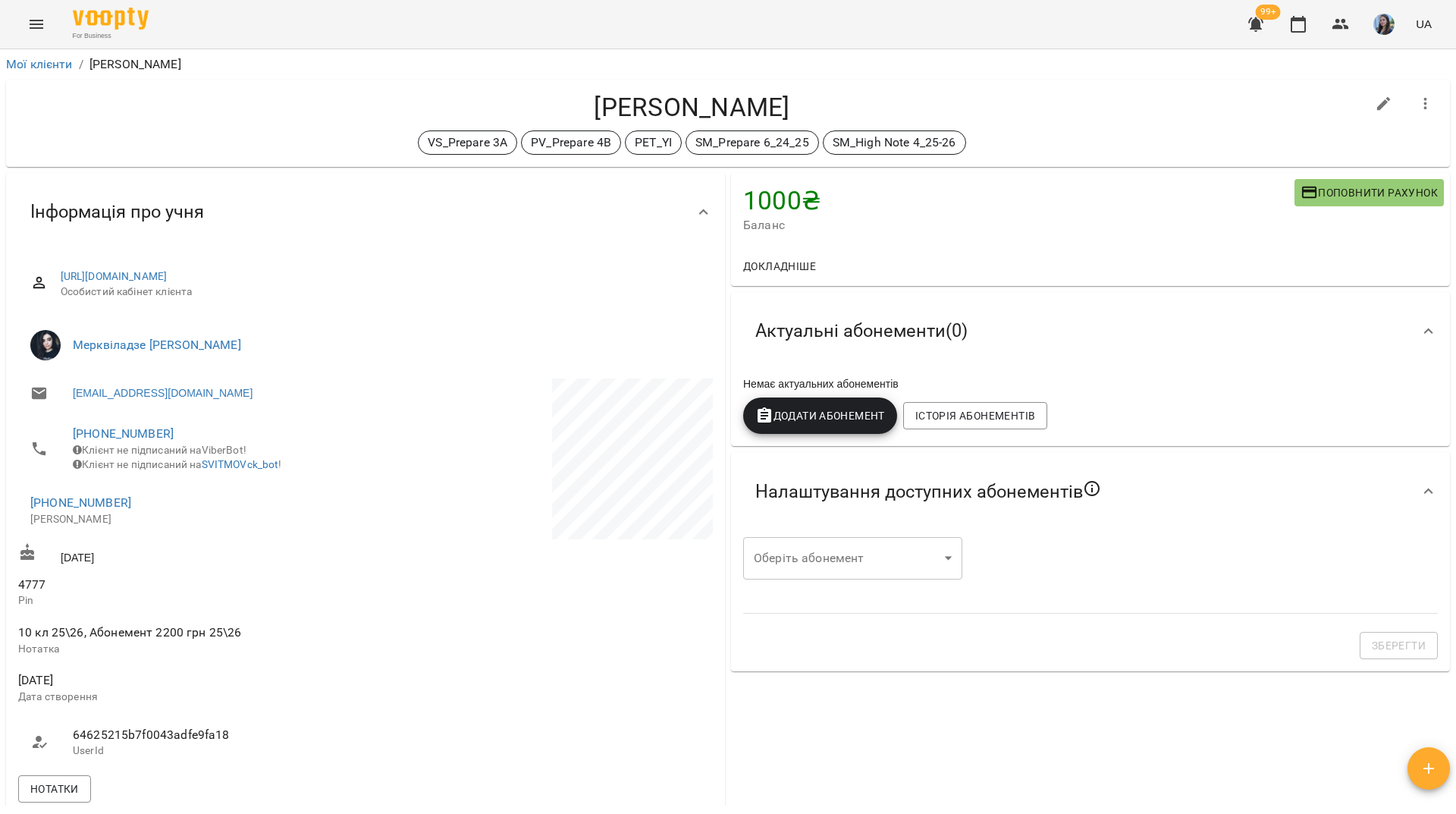
click at [127, 443] on span "Клієнт не підписаний на ViberBot!" at bounding box center [159, 449] width 173 height 12
click at [127, 435] on link "+380634611855" at bounding box center [123, 433] width 101 height 15
click at [182, 462] on img at bounding box center [184, 463] width 23 height 23
drag, startPoint x: 285, startPoint y: 21, endPoint x: 361, endPoint y: 0, distance: 78.8
click at [295, 21] on div "For Business 99+ UA" at bounding box center [728, 24] width 1456 height 49
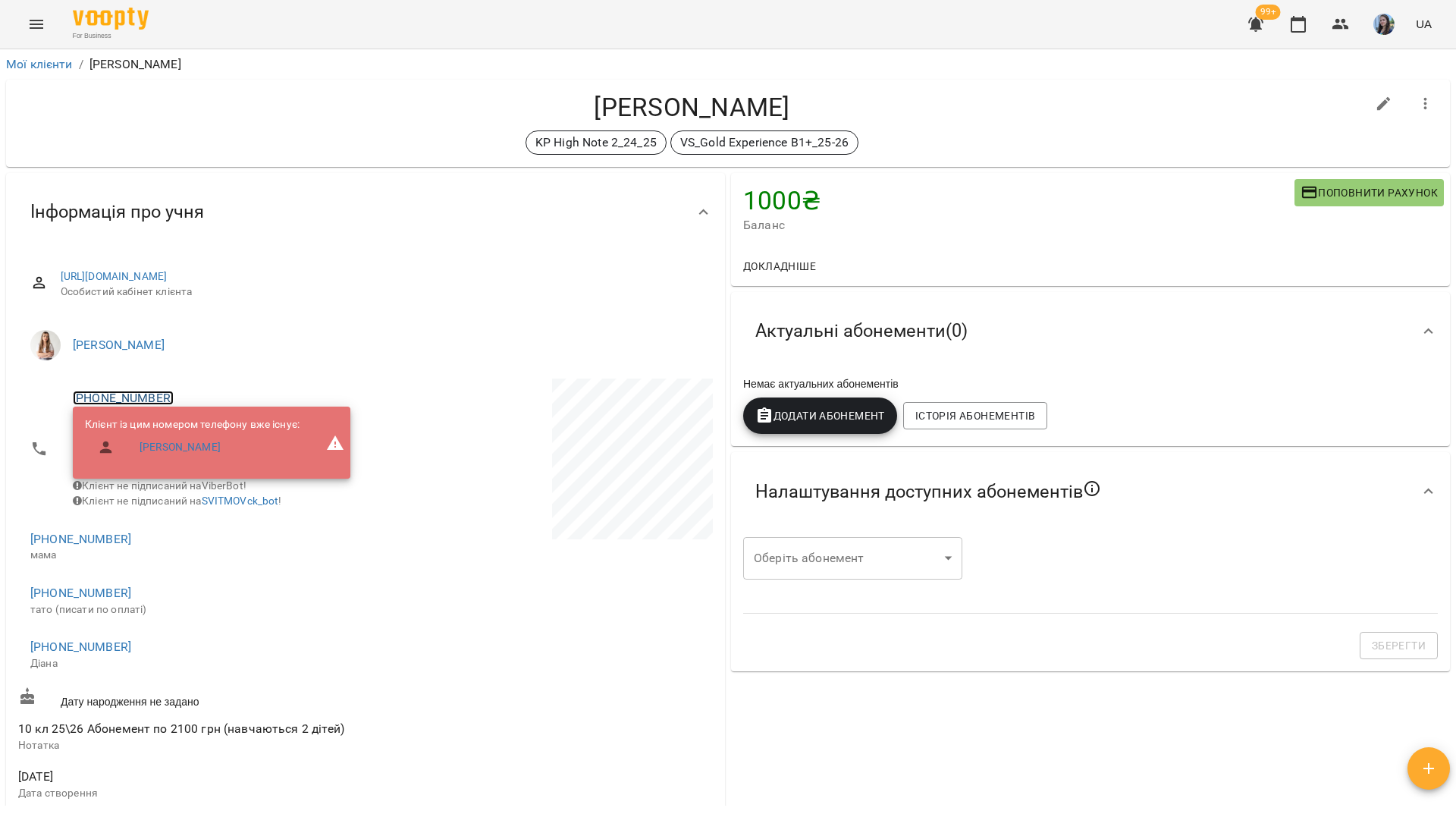
click at [150, 395] on link "+380674701347" at bounding box center [123, 398] width 101 height 15
click at [173, 419] on img at bounding box center [184, 427] width 23 height 23
click at [223, 28] on div "For Business 99+ UA" at bounding box center [728, 24] width 1456 height 49
click at [104, 600] on link "+380674701346" at bounding box center [81, 593] width 101 height 15
click at [151, 636] on img at bounding box center [142, 632] width 23 height 23
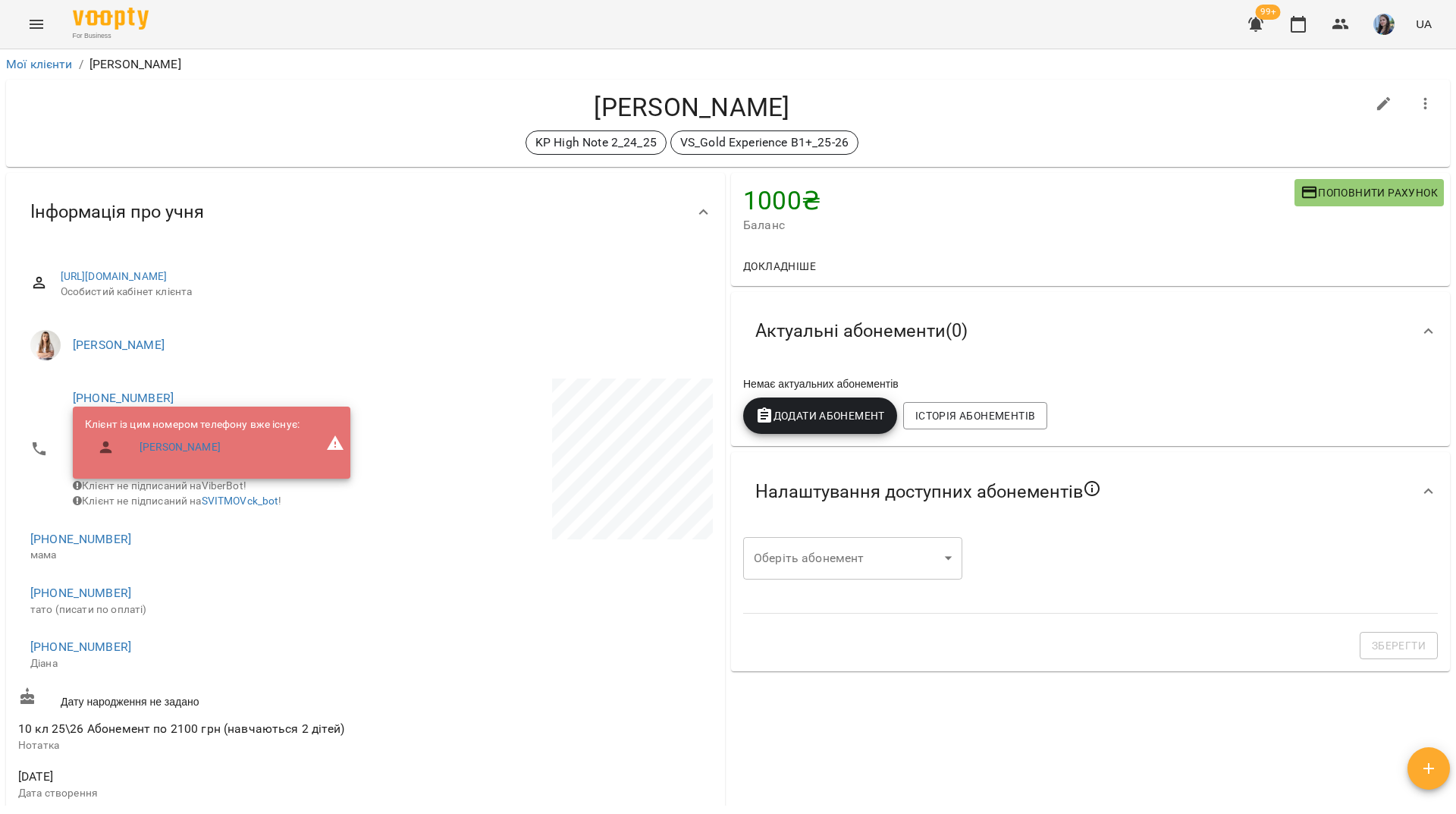
click at [273, 13] on div "For Business 99+ UA" at bounding box center [728, 24] width 1456 height 49
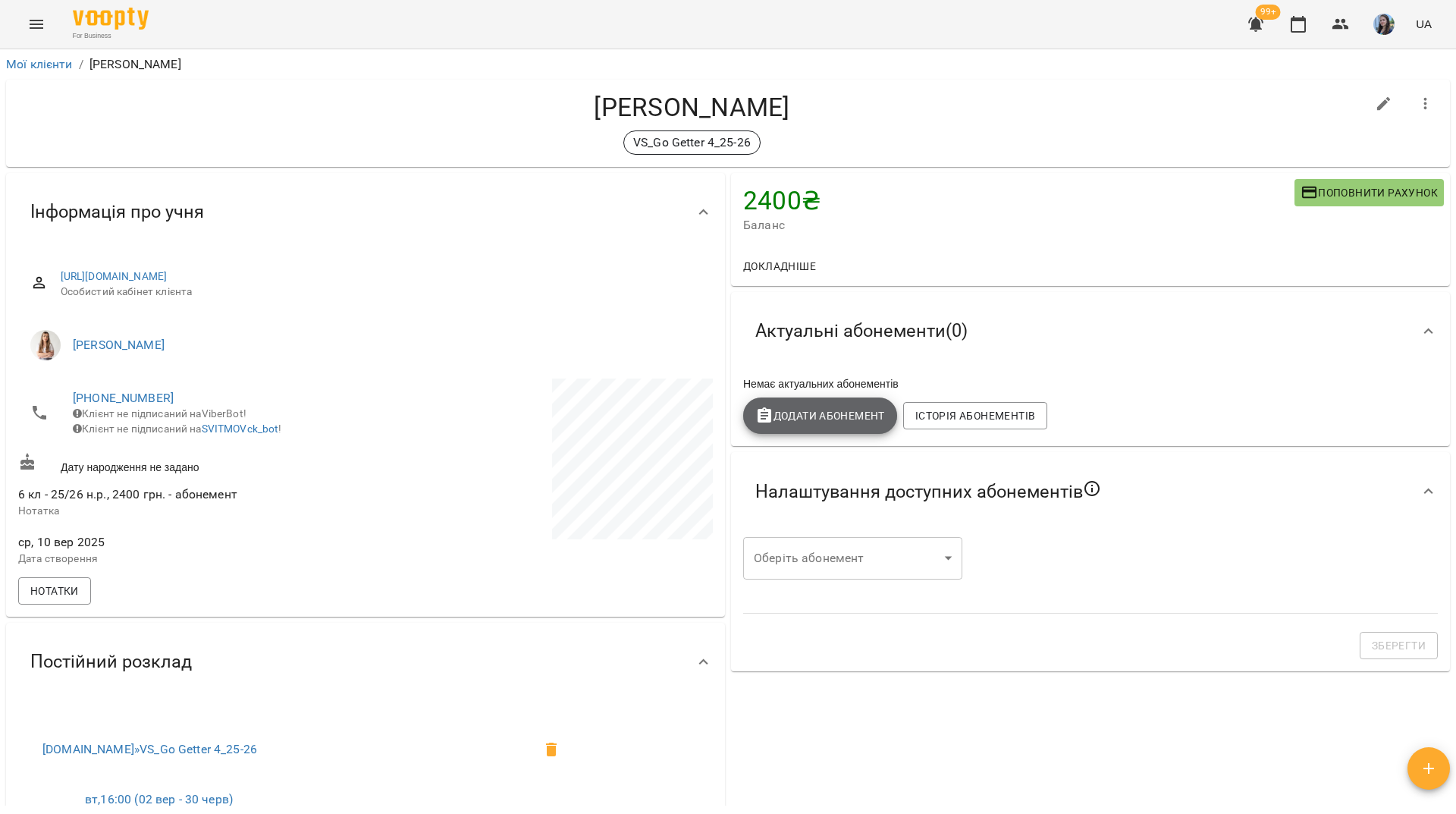
click at [817, 430] on button "Додати Абонемент" at bounding box center [820, 416] width 154 height 37
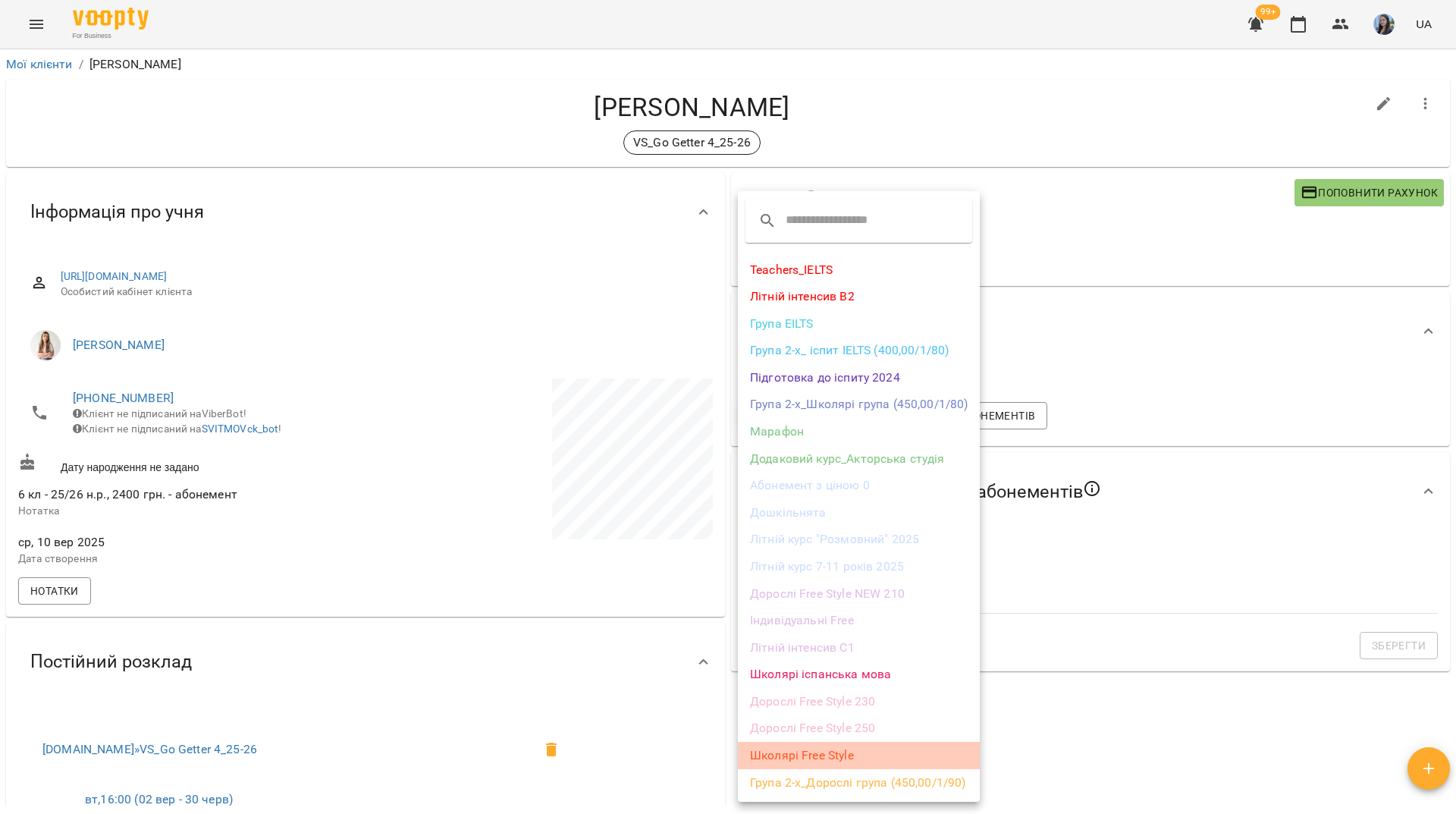
click at [819, 751] on li "Школярі Free Style" at bounding box center [859, 755] width 242 height 28
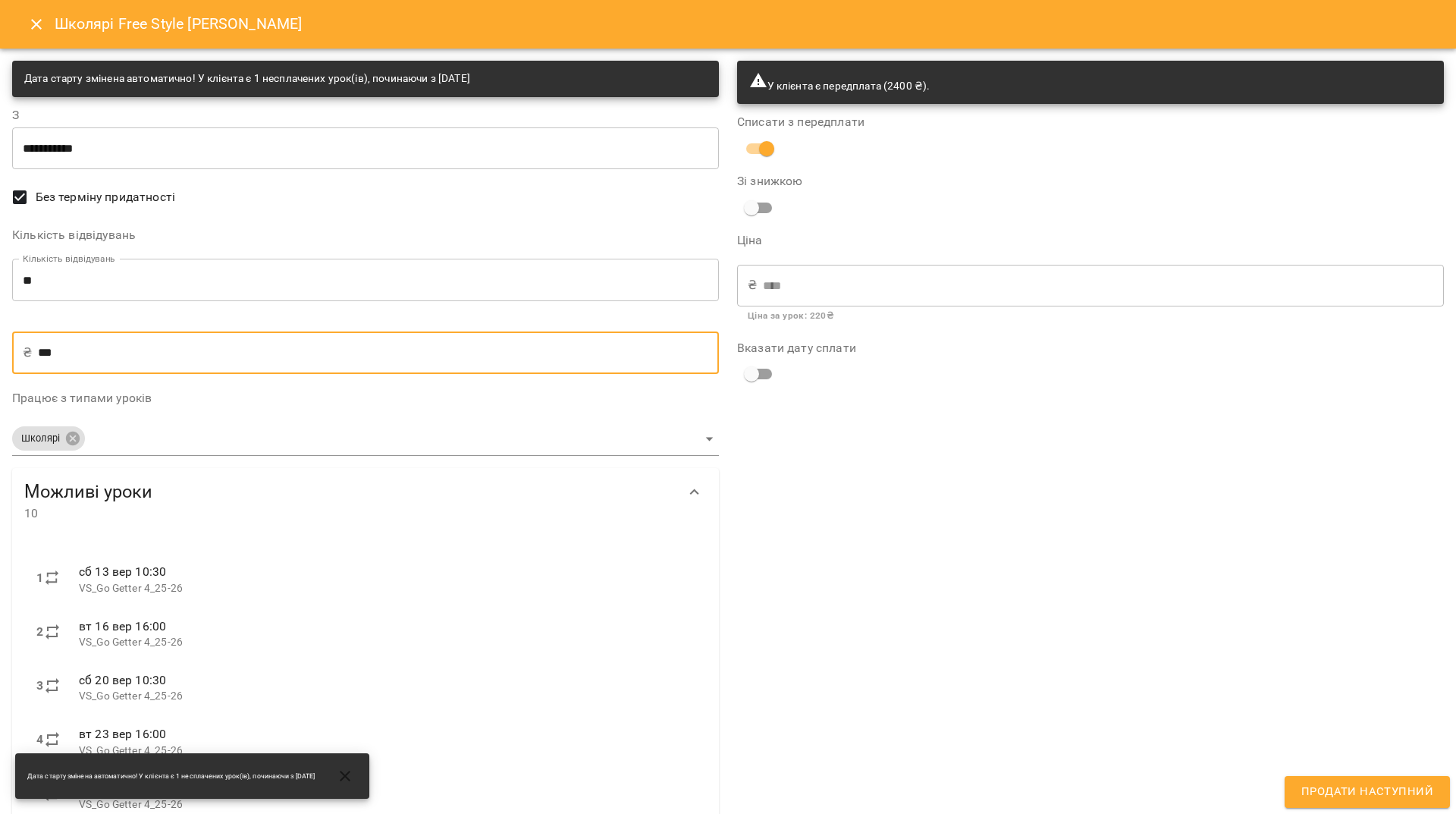
click at [52, 351] on input "***" at bounding box center [378, 352] width 681 height 42
type input "**"
type input "***"
type input "****"
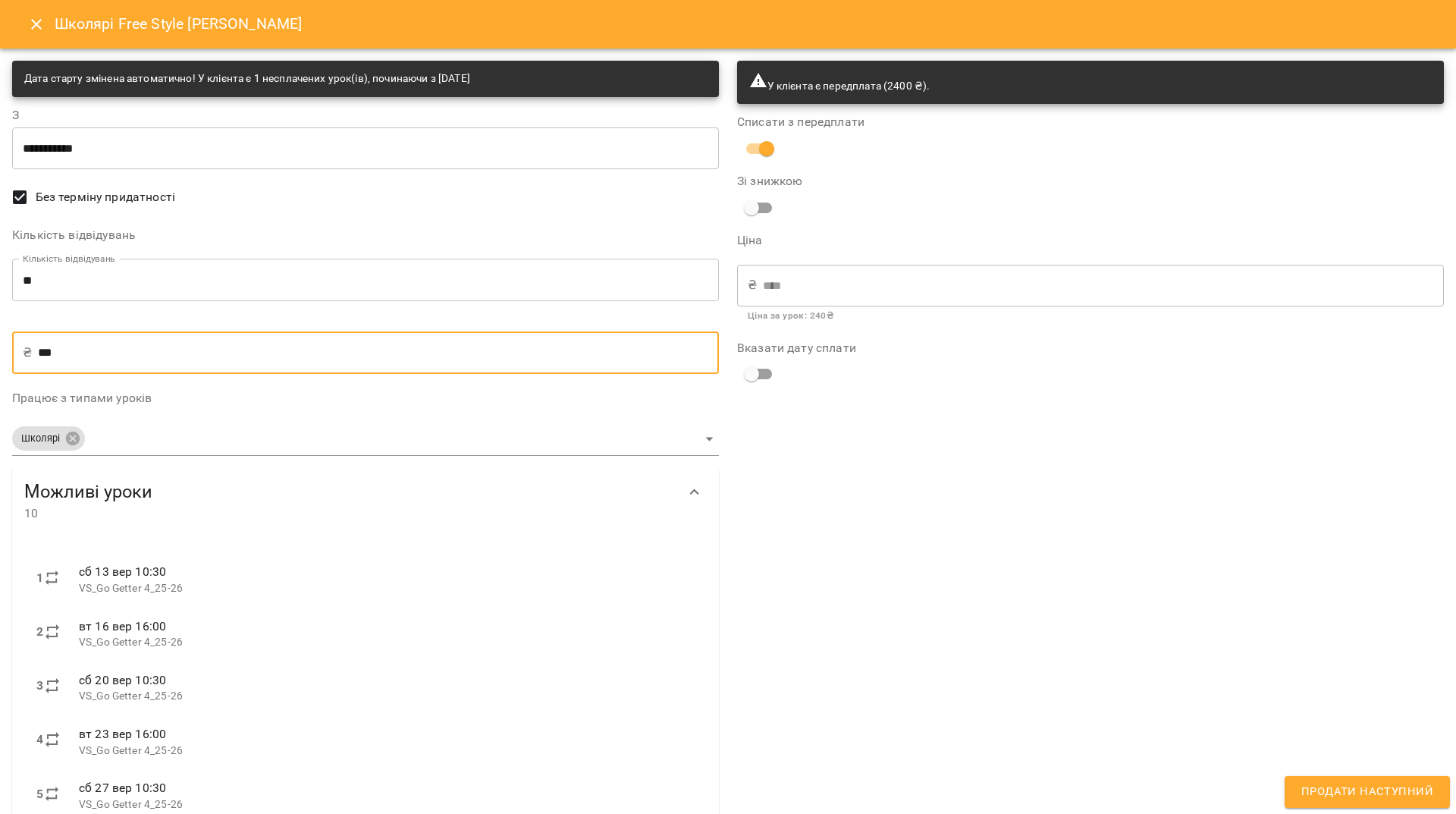
scroll to position [76, 0]
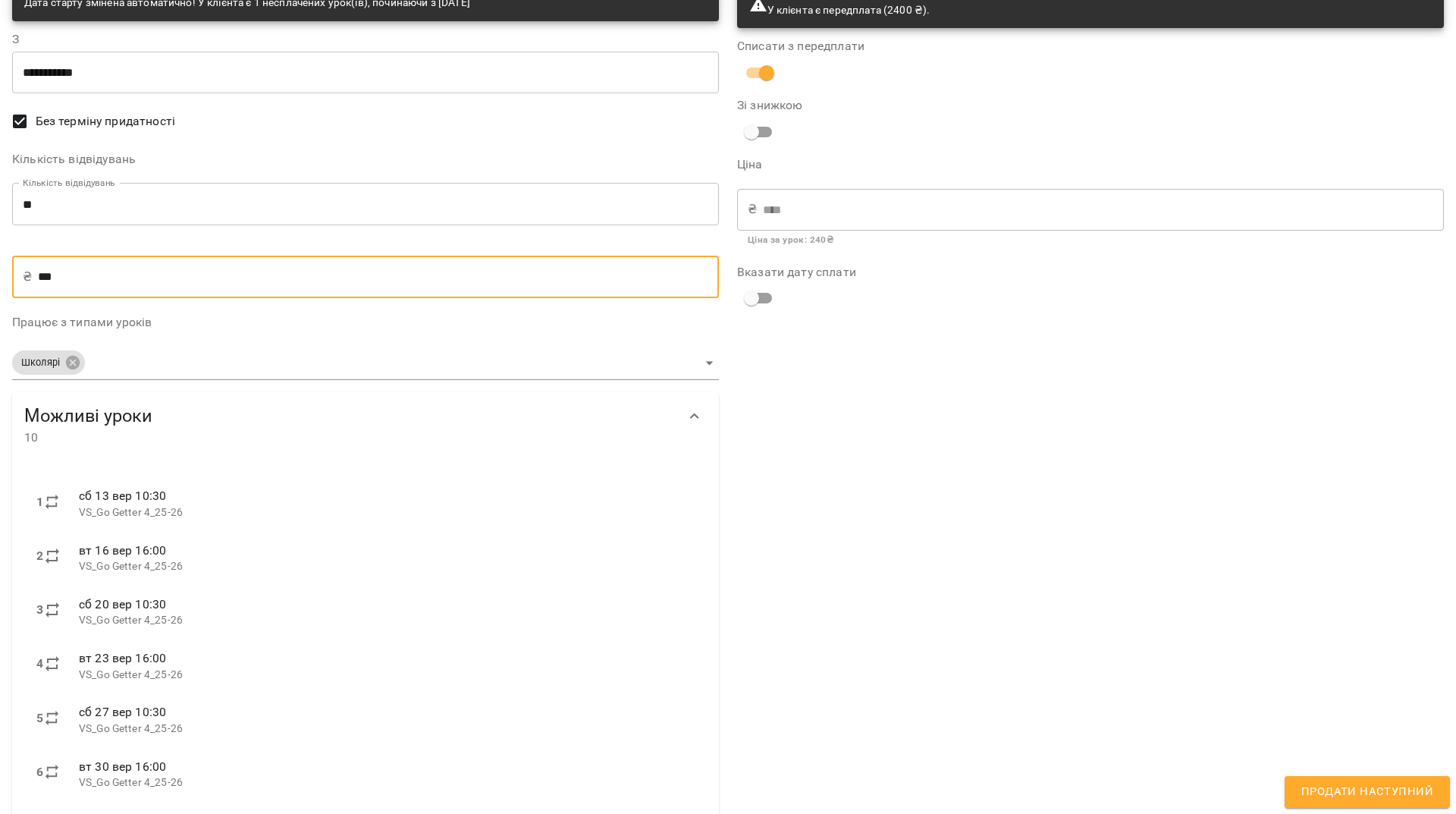
type input "***"
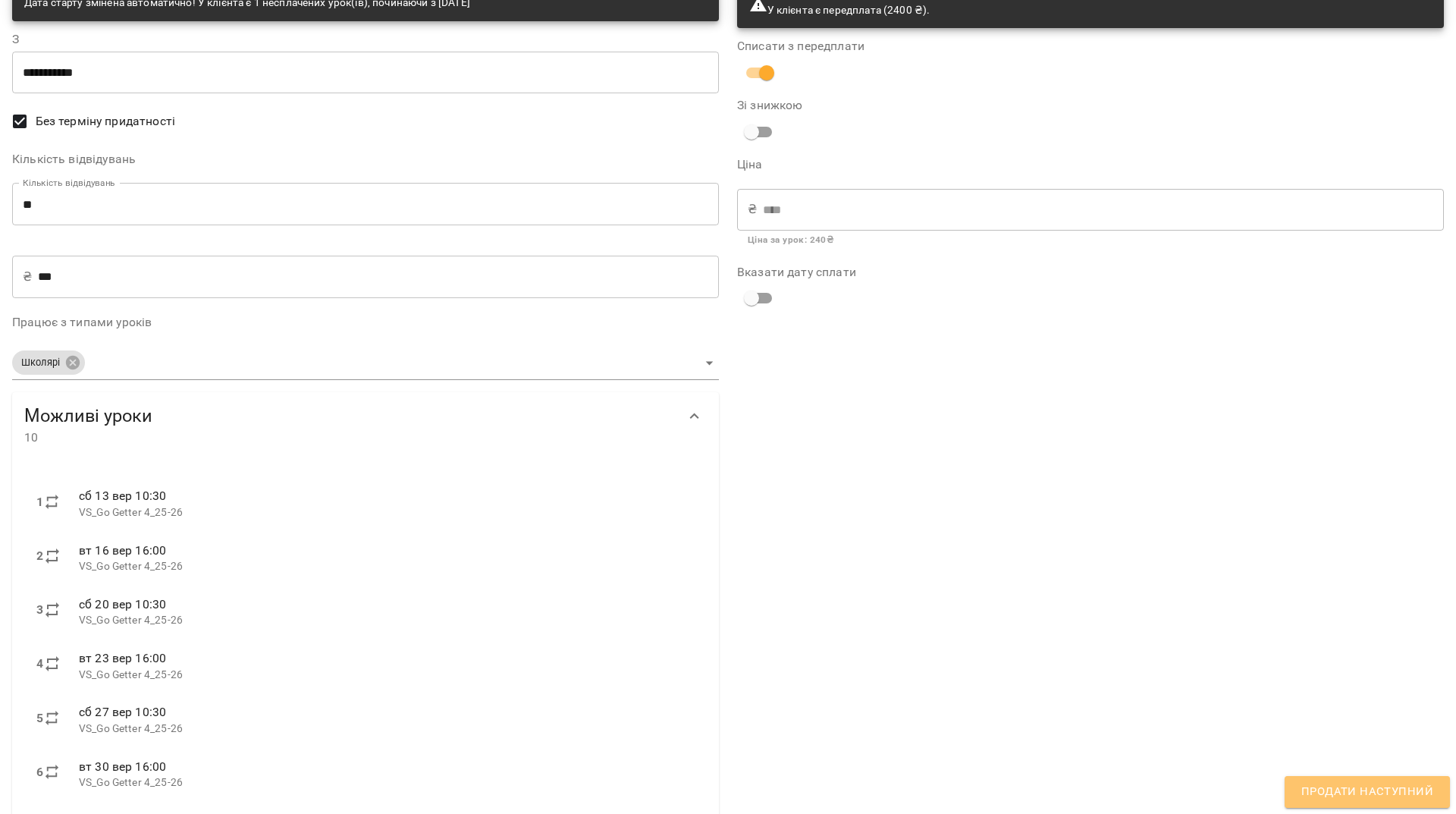
click at [1416, 800] on span "Продати наступний" at bounding box center [1367, 791] width 132 height 19
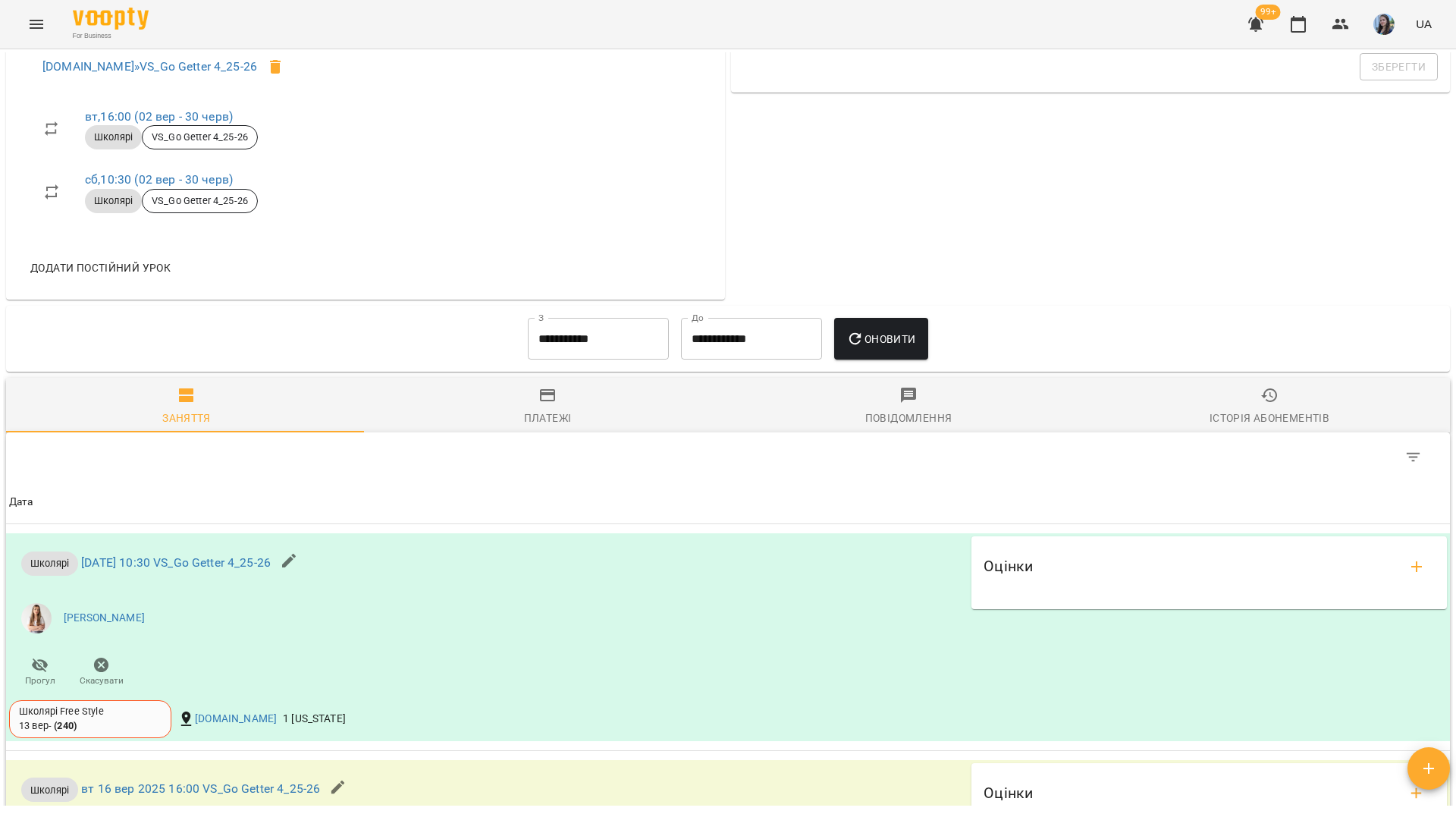
scroll to position [304, 0]
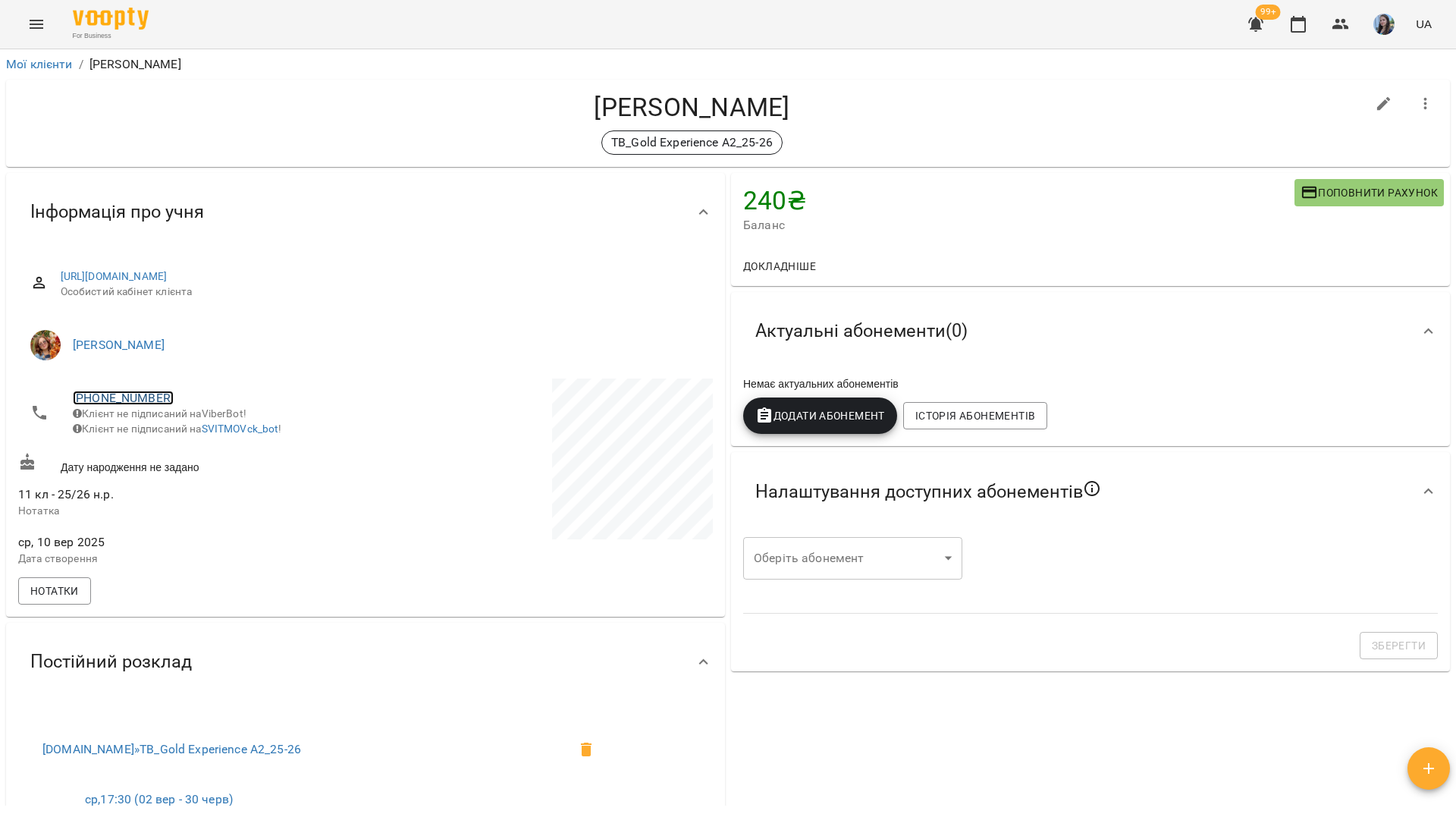
click at [117, 405] on link "[PHONE_NUMBER]" at bounding box center [123, 398] width 101 height 15
click at [198, 436] on link at bounding box center [184, 427] width 47 height 32
click at [213, 112] on h4 "[PERSON_NAME]" at bounding box center [692, 107] width 1348 height 31
click at [795, 416] on span "Додати Абонемент" at bounding box center [819, 416] width 129 height 18
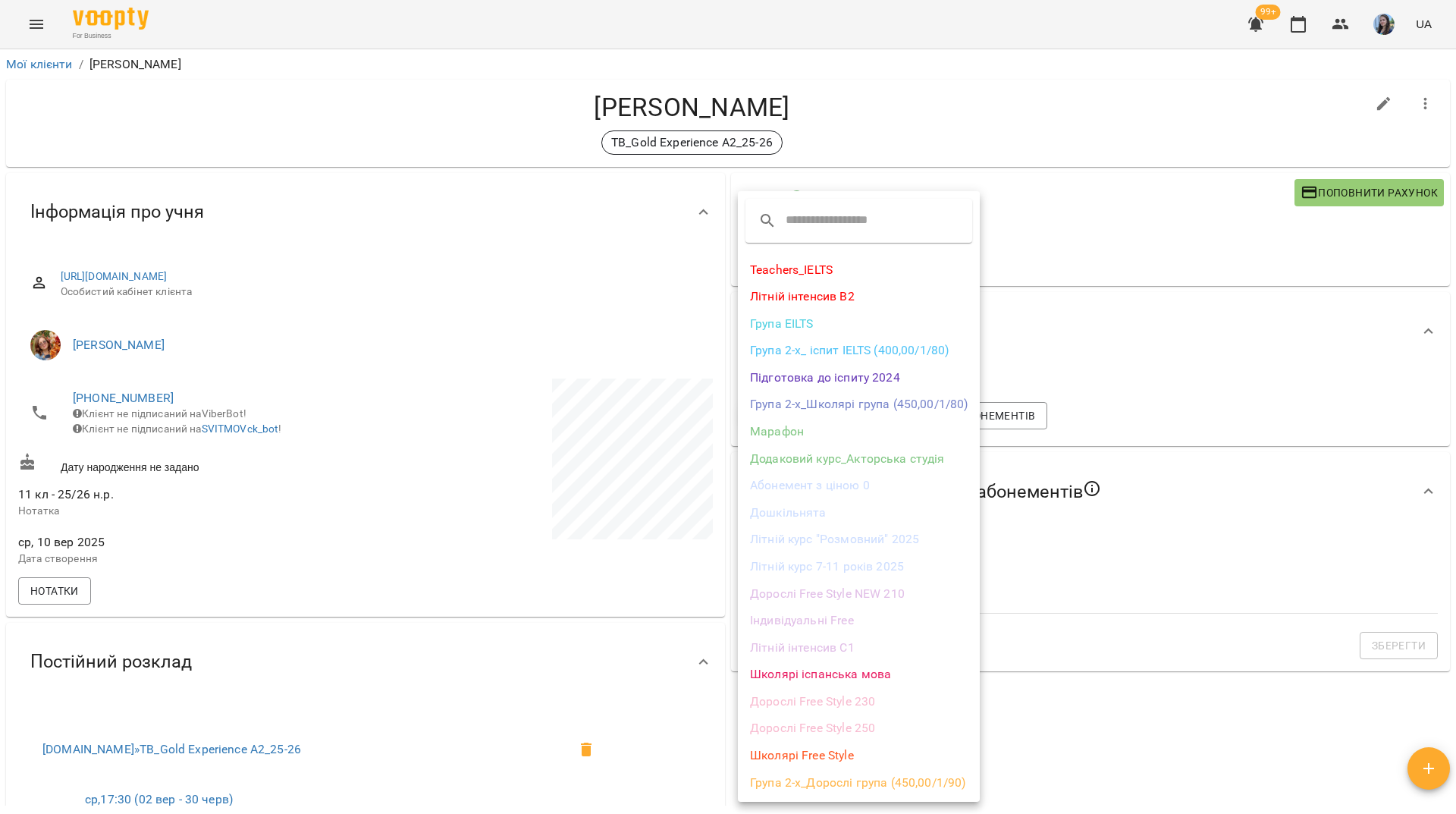
click at [806, 745] on li "Школярі Free Style" at bounding box center [859, 755] width 242 height 28
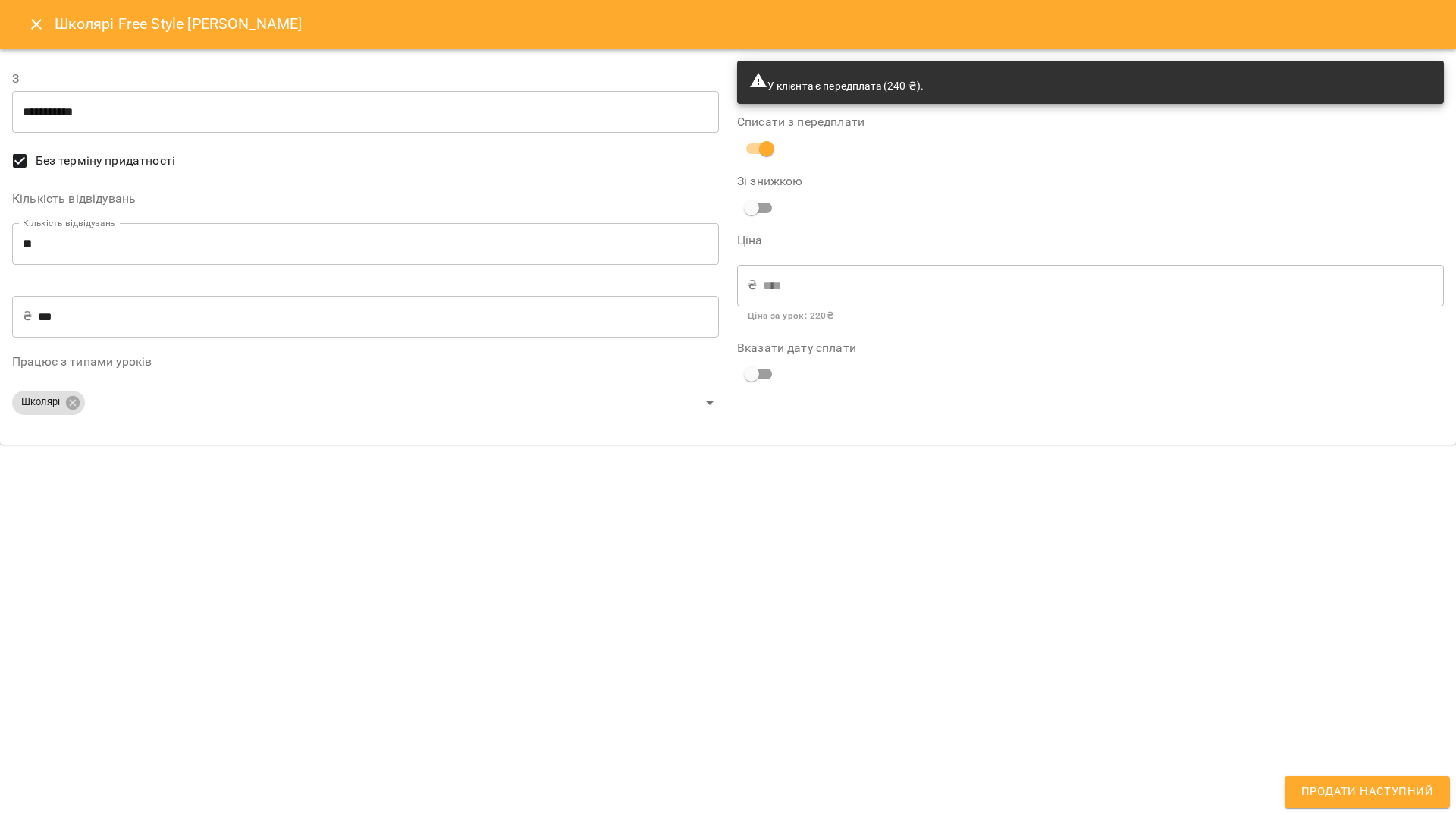
type input "**********"
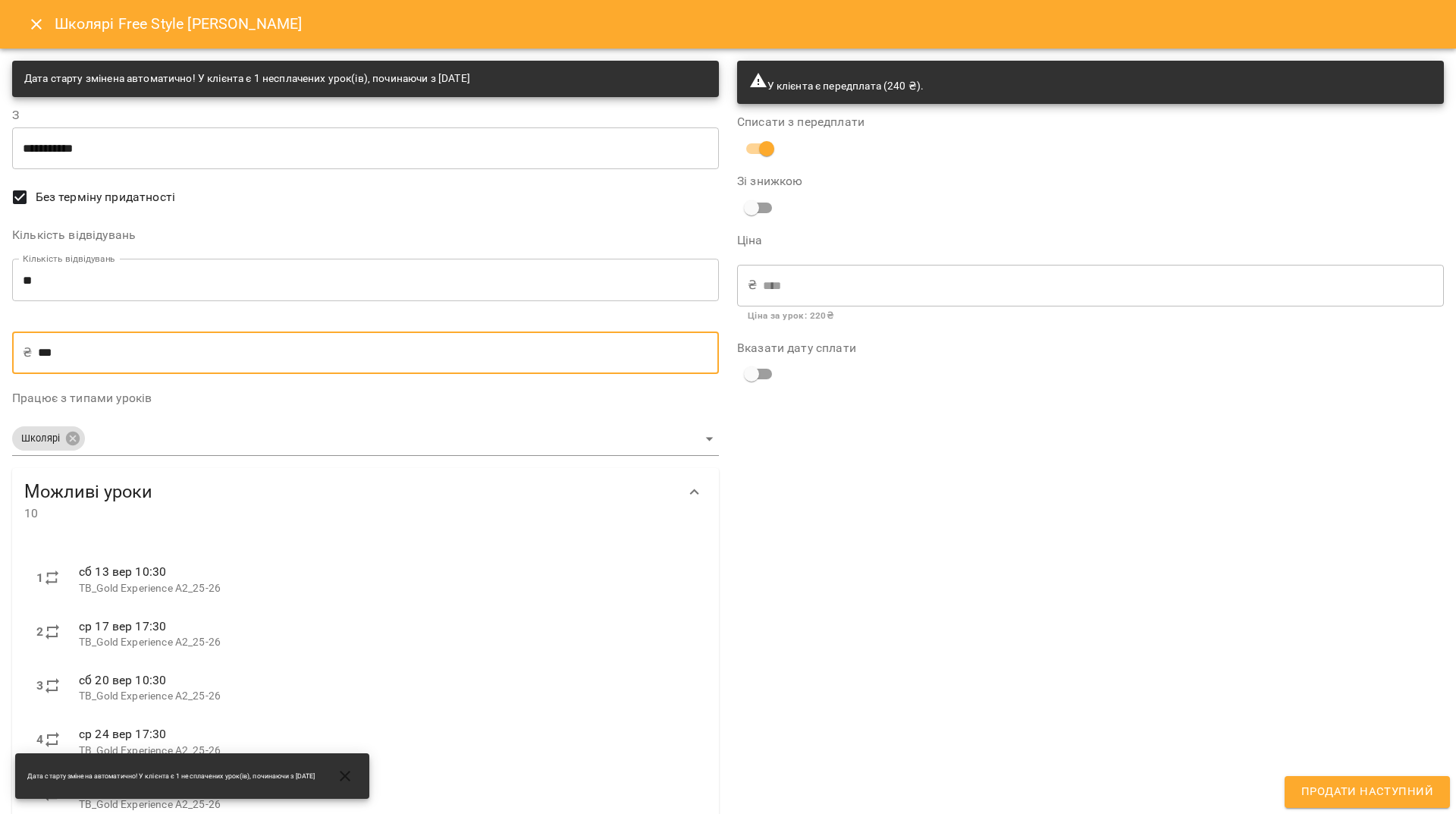
click at [50, 353] on input "***" at bounding box center [378, 352] width 681 height 42
type input "**"
type input "***"
type input "****"
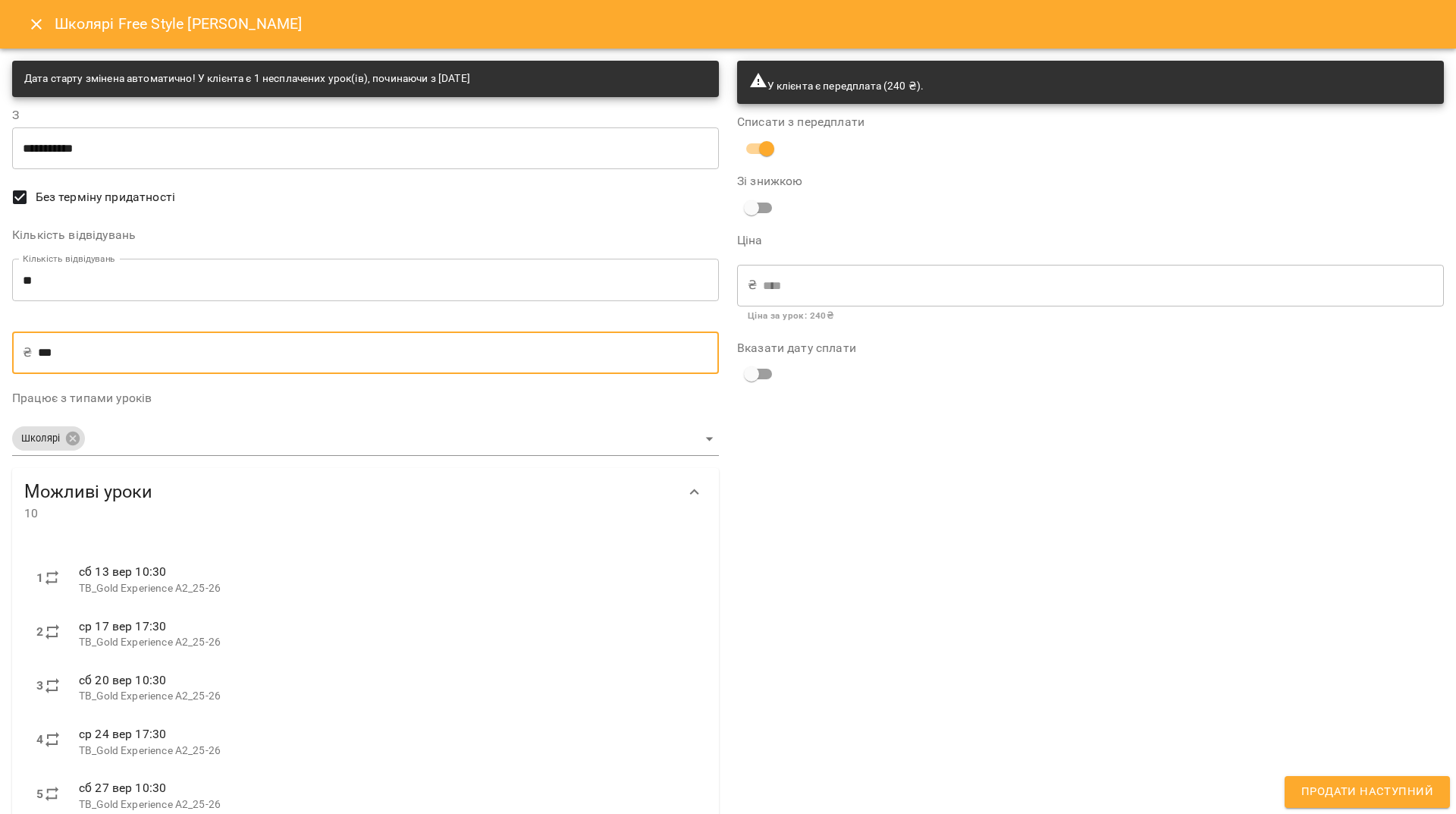
type input "***"
click at [116, 277] on input "**" at bounding box center [365, 280] width 706 height 42
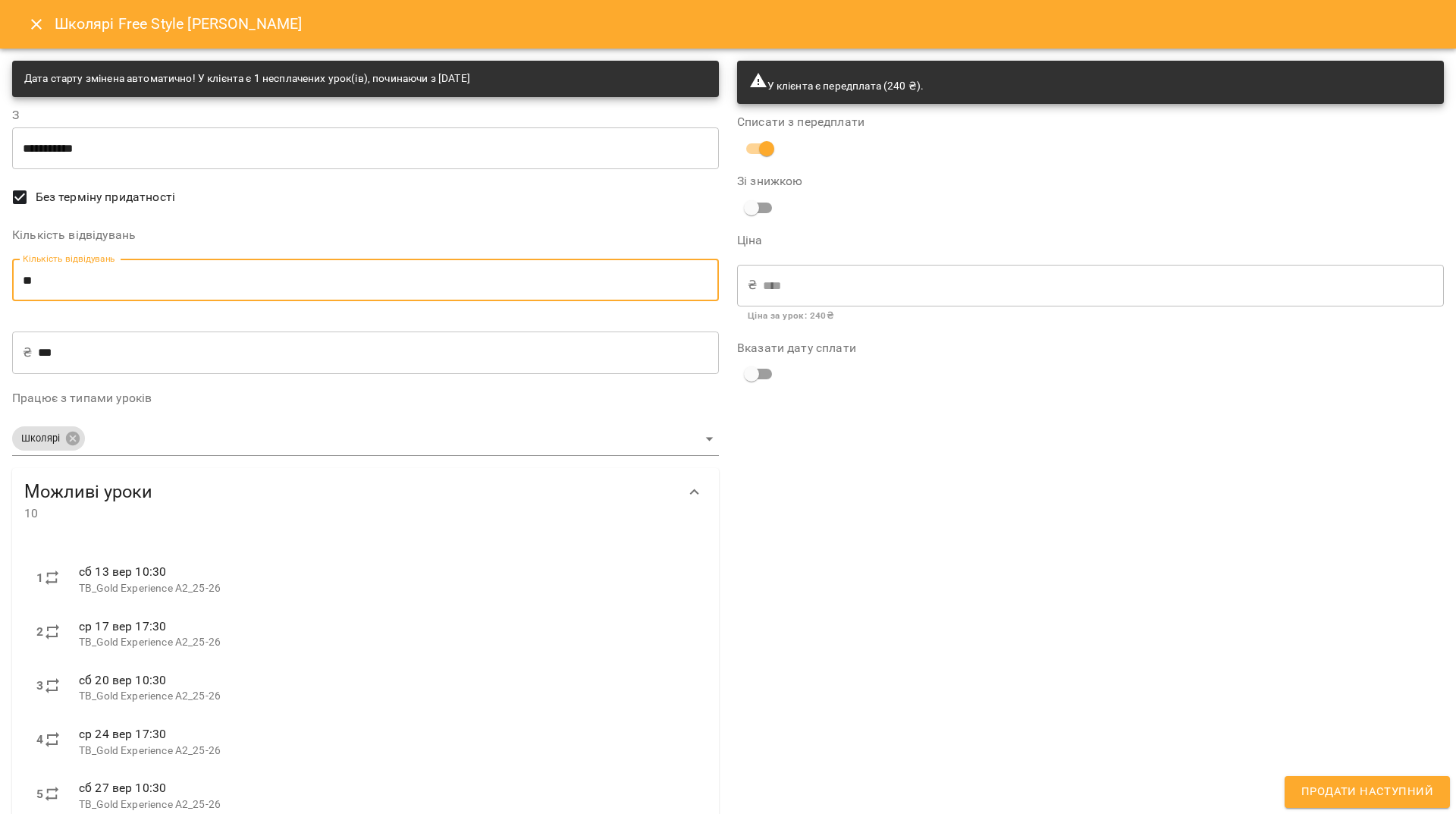
type input "*"
type input "***"
type input "*"
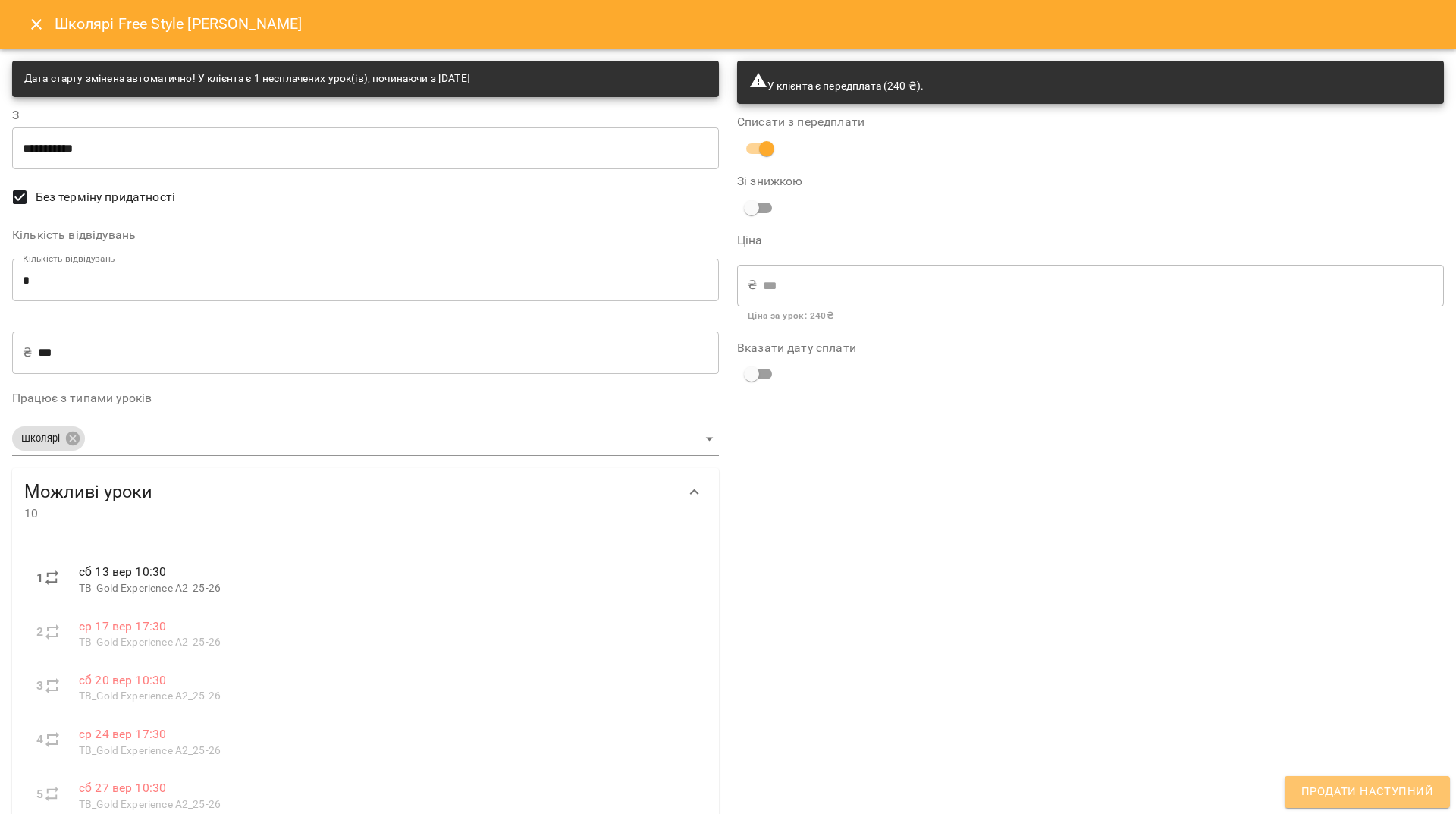
drag, startPoint x: 1420, startPoint y: 795, endPoint x: 1391, endPoint y: 758, distance: 47.0
click at [1420, 796] on span "Продати наступний" at bounding box center [1367, 791] width 132 height 19
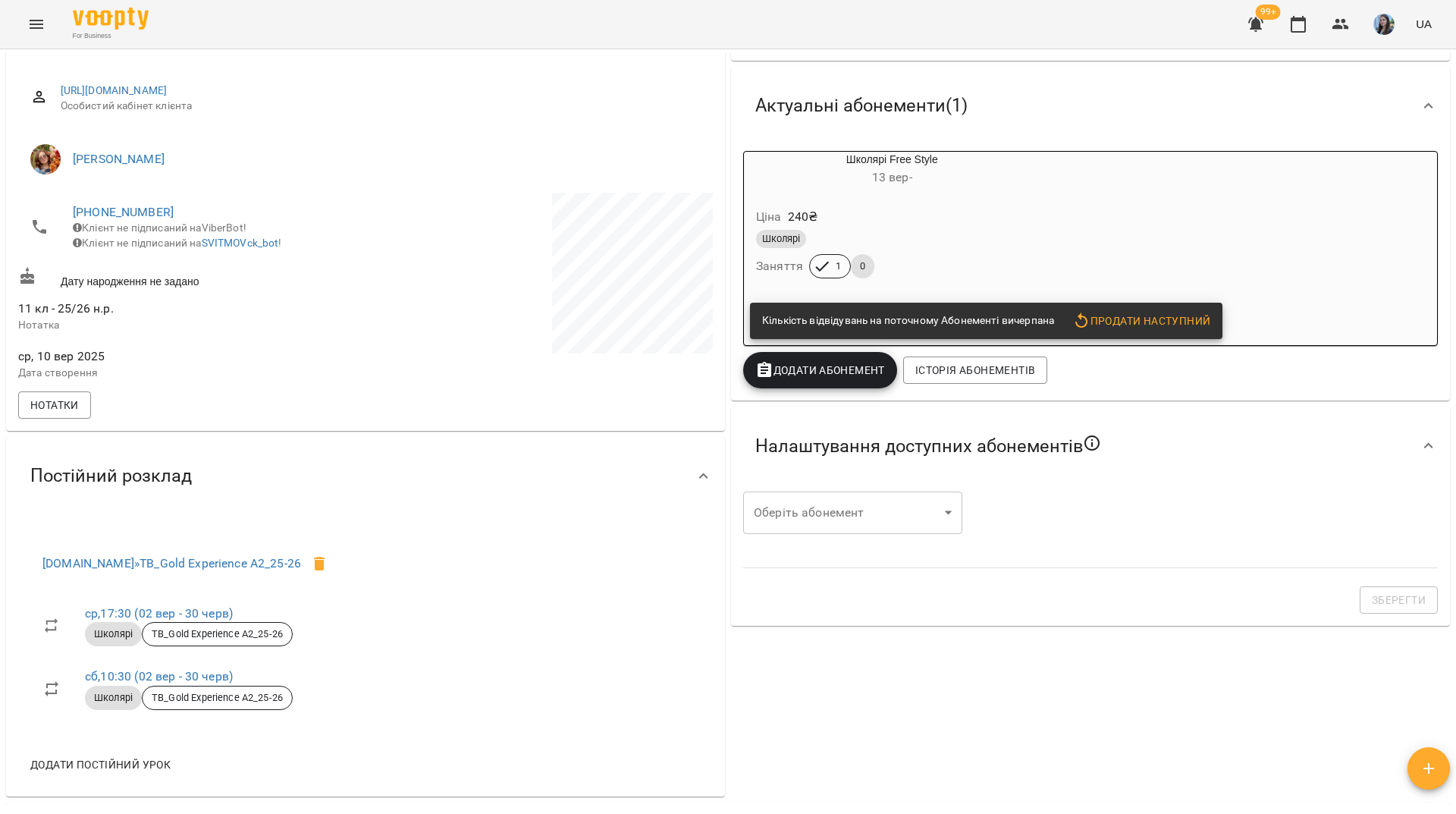
scroll to position [151, 0]
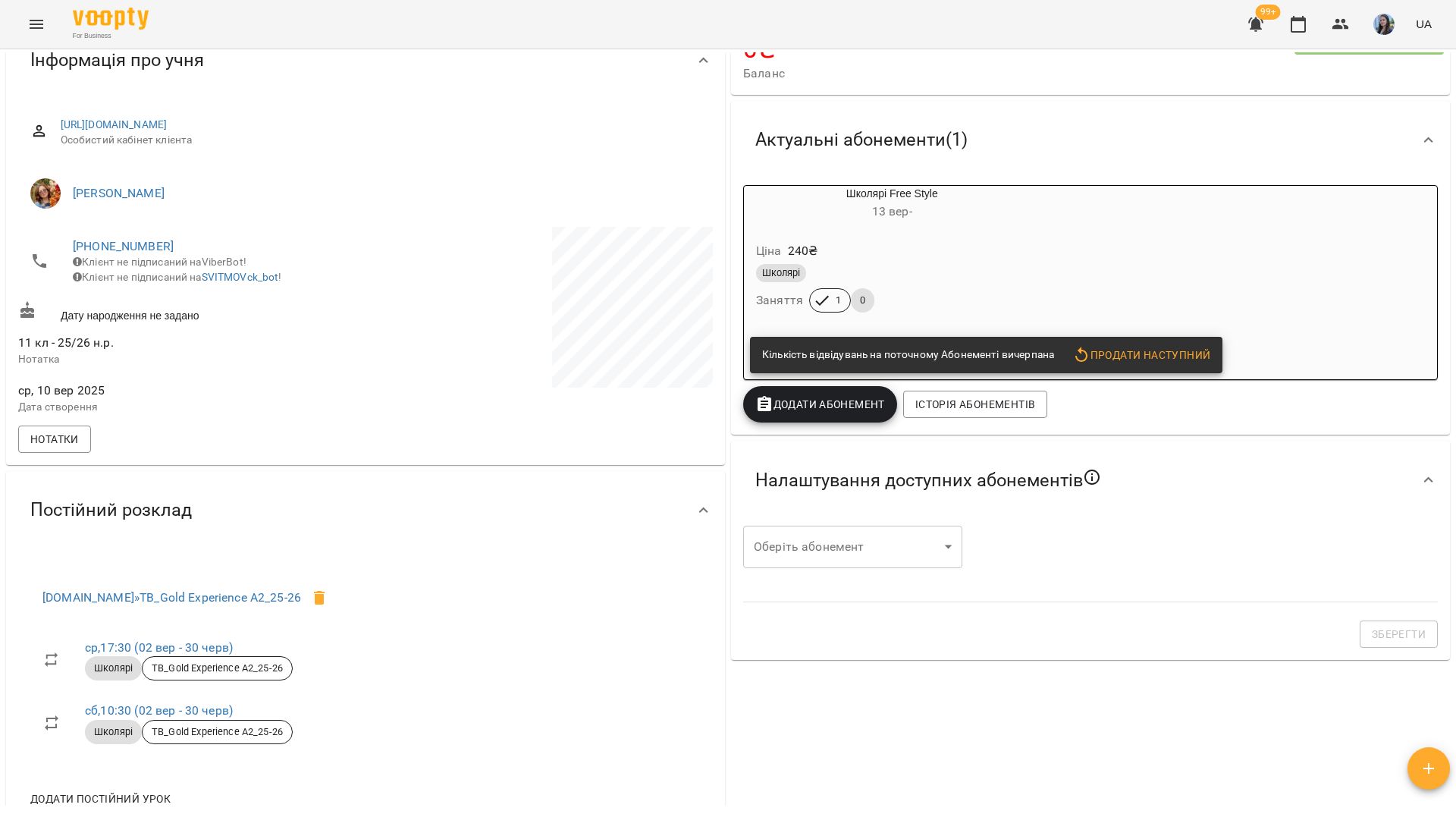
click at [1080, 262] on div "Школярі Free Style 13 вер - Ціна 240 ₴ Школярі Заняття 1 0 Кількість відвідуван…" at bounding box center [1090, 283] width 695 height 195
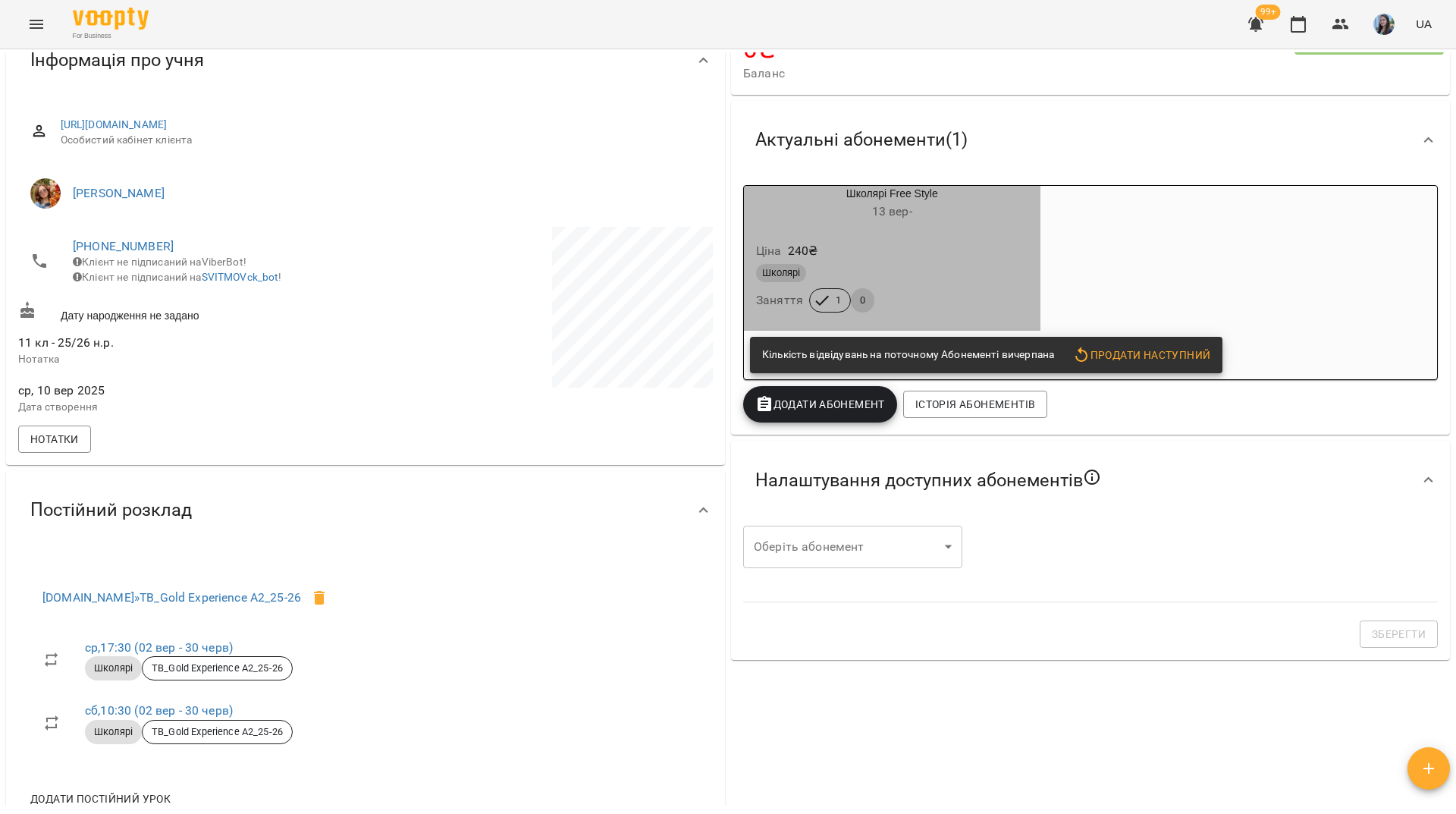
click at [964, 264] on div "Школярі" at bounding box center [892, 273] width 278 height 24
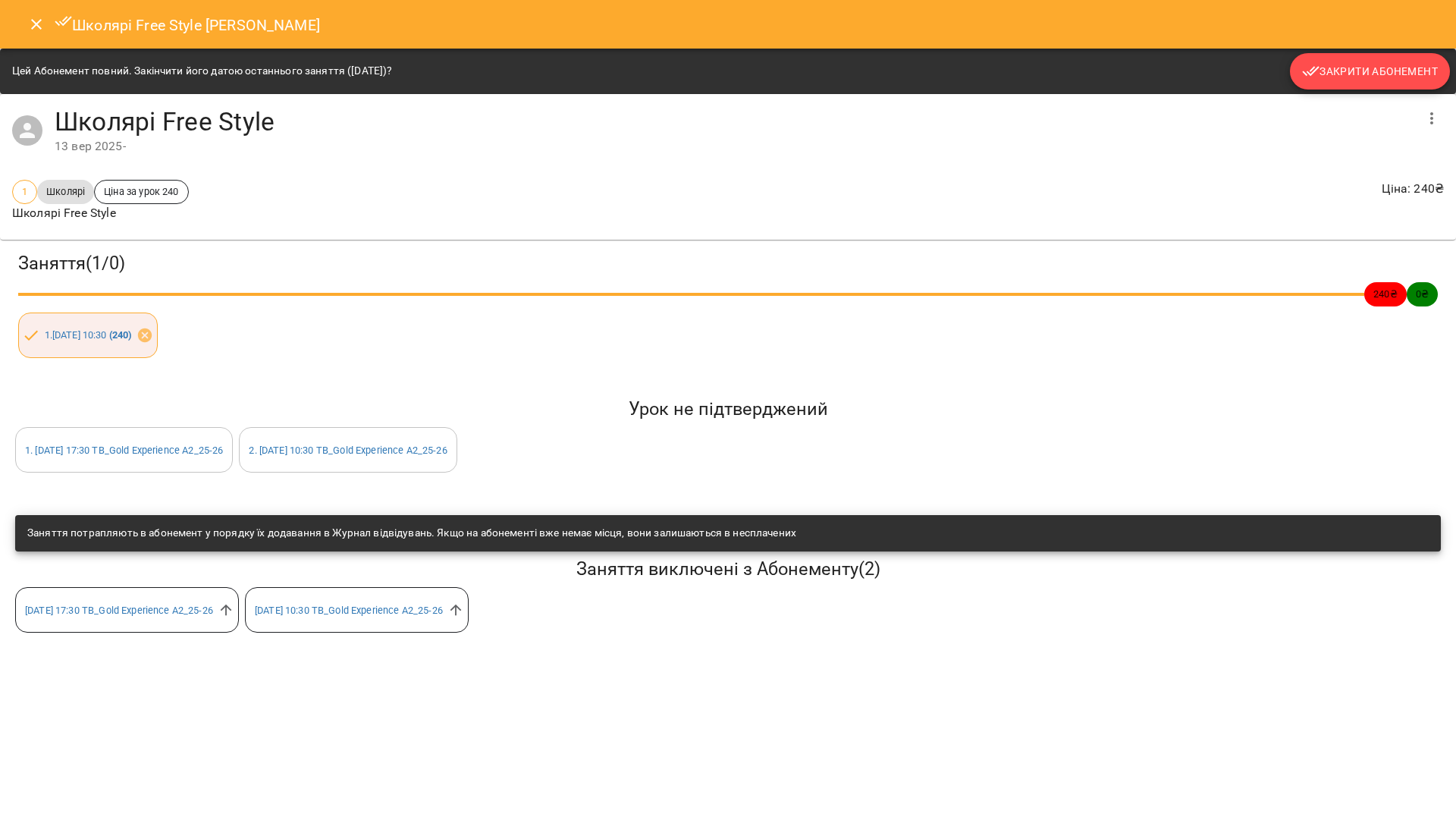
click at [1297, 74] on button "Закрити Абонемент" at bounding box center [1370, 72] width 160 height 37
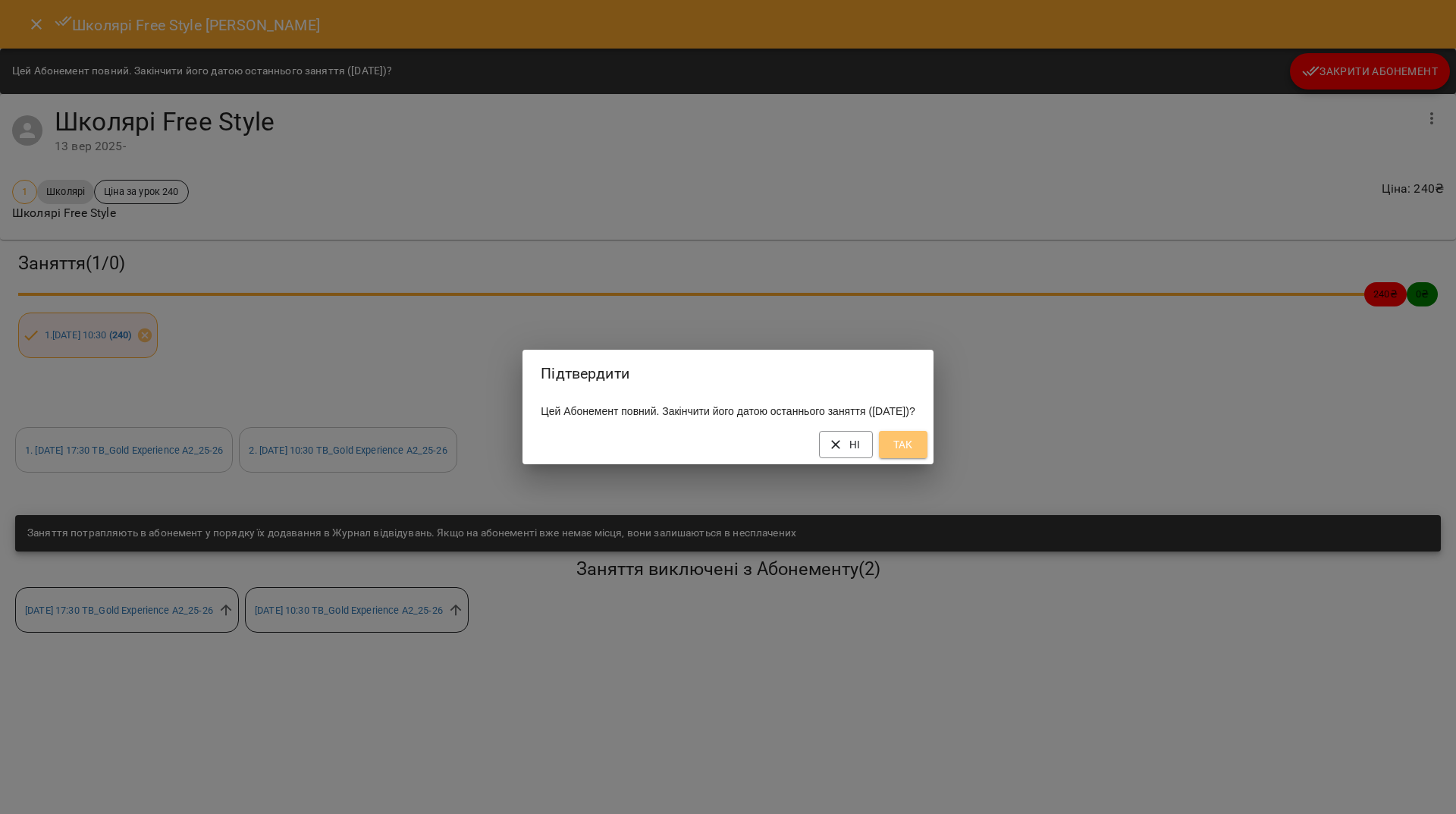
click at [916, 452] on span "Так" at bounding box center [903, 444] width 24 height 18
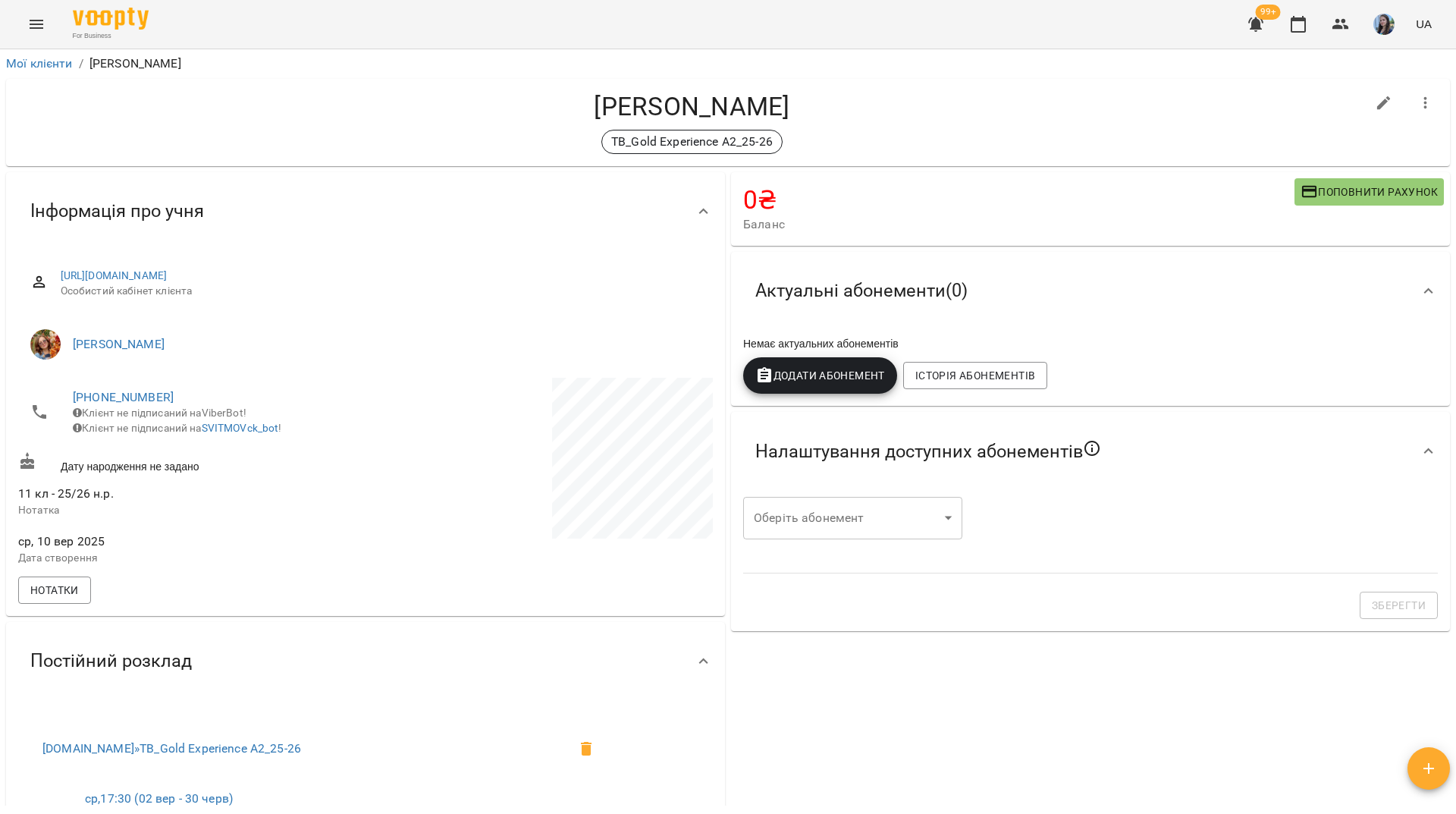
scroll to position [0, 0]
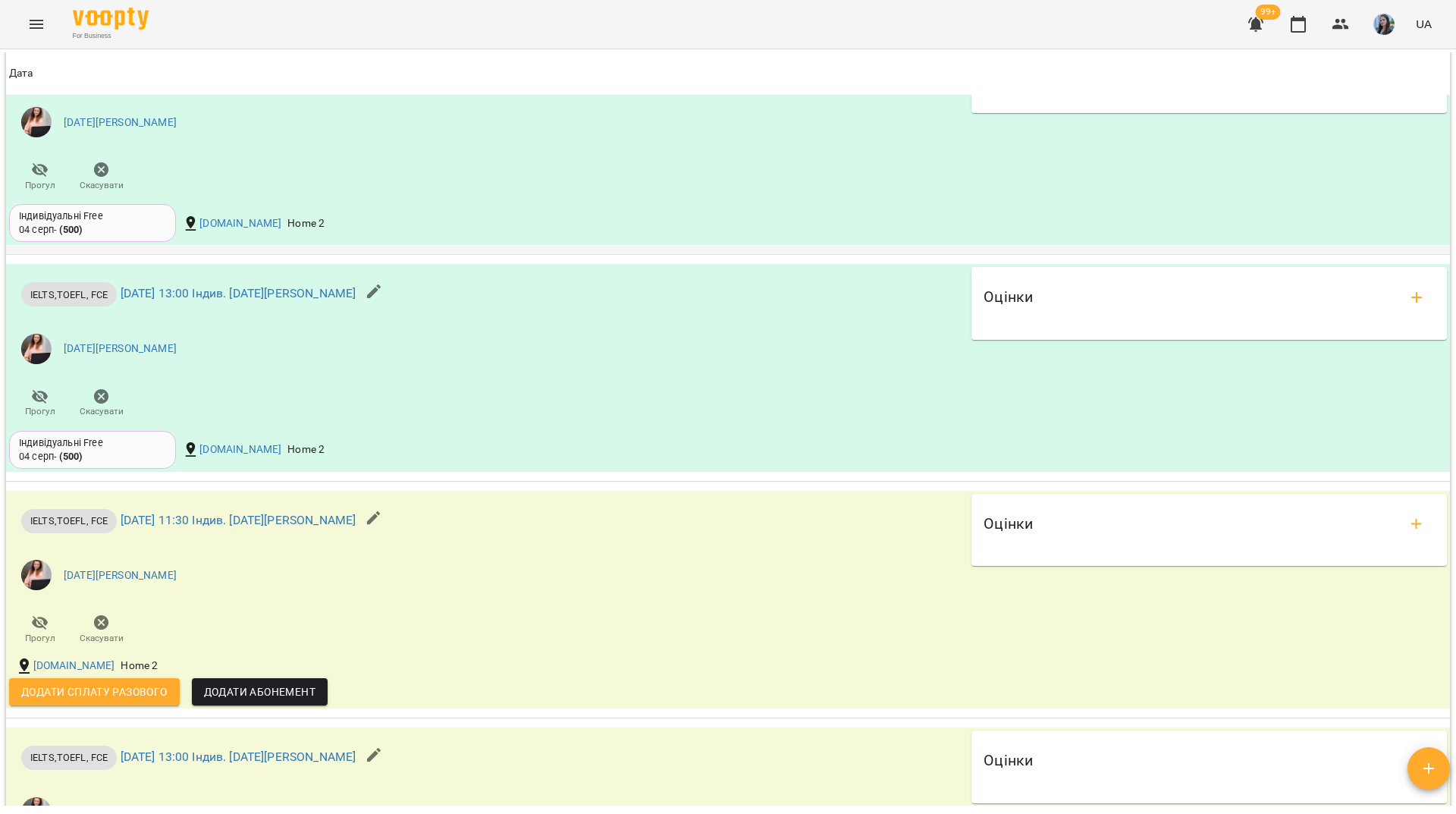
scroll to position [1565, 0]
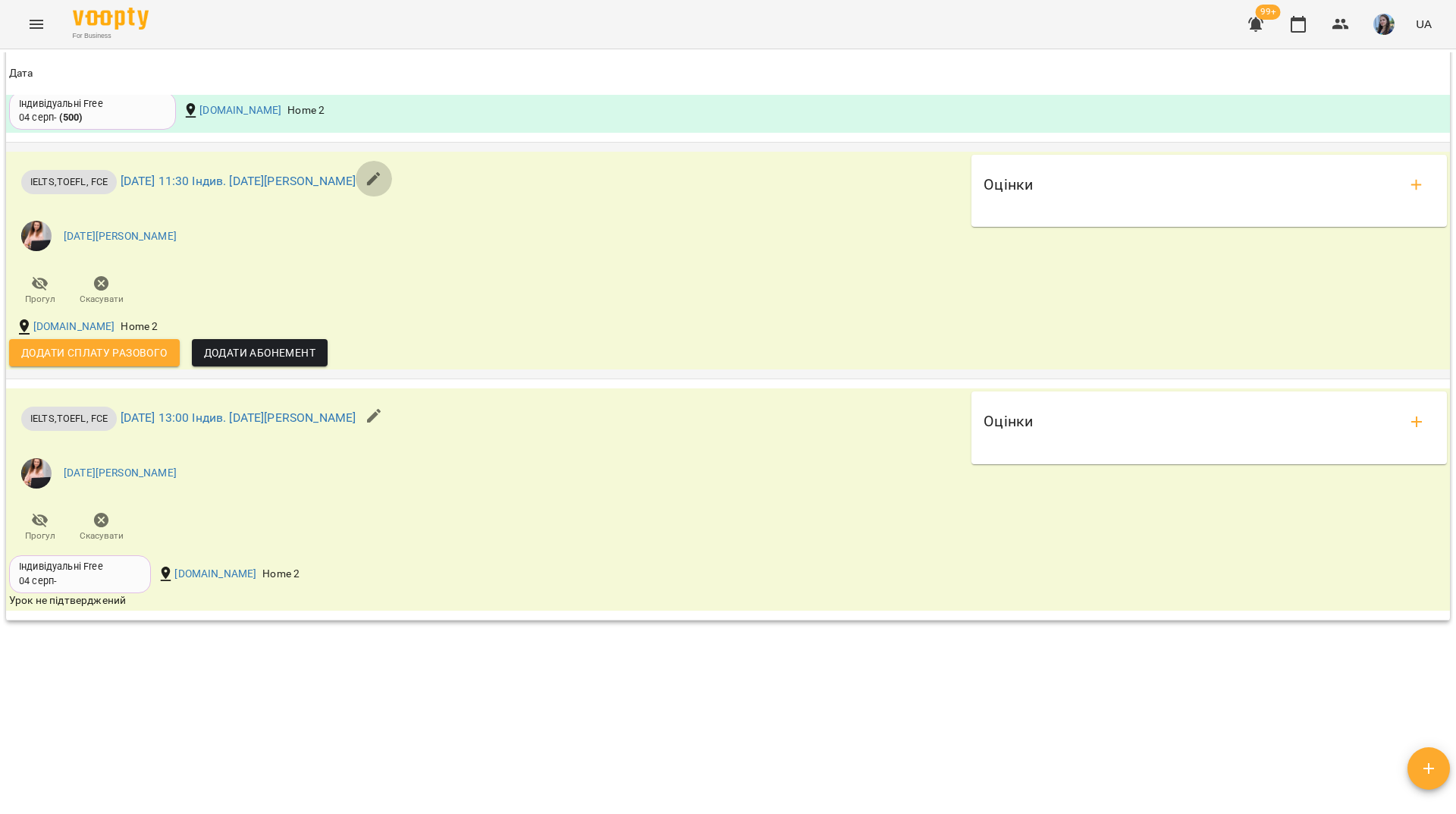
click at [383, 174] on icon "button" at bounding box center [374, 179] width 18 height 18
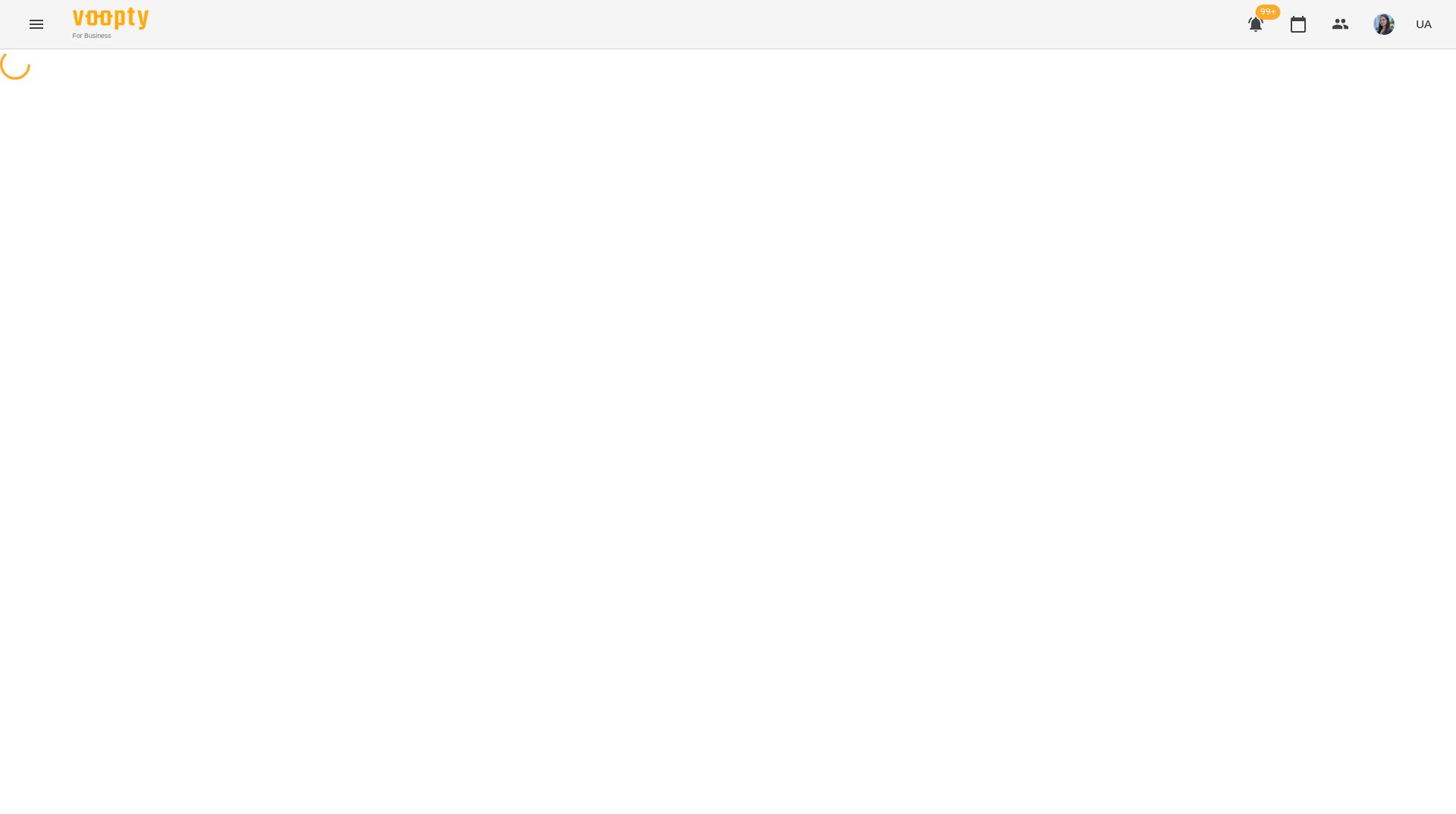
select select "**********"
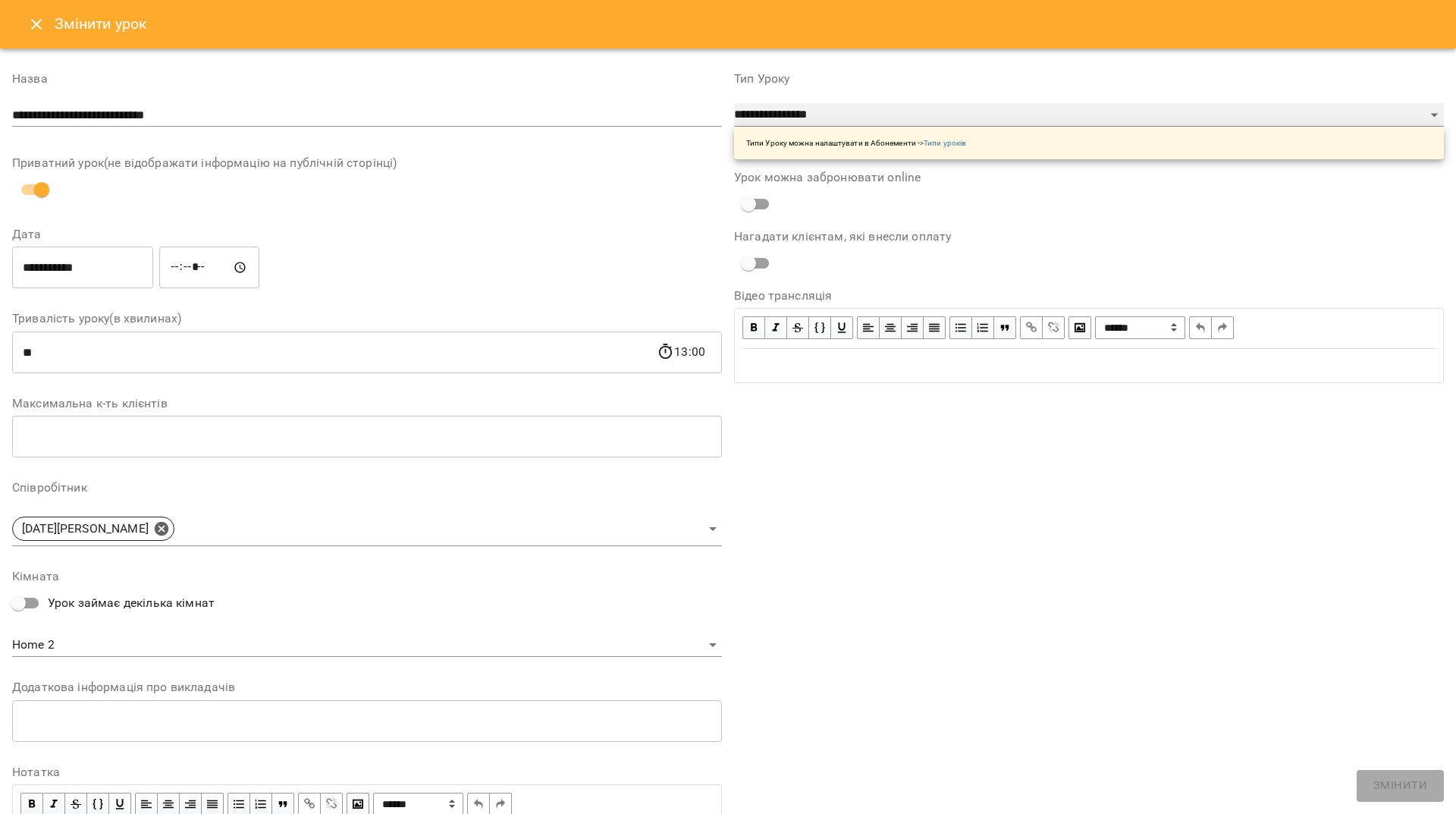
click at [841, 111] on select "**********" at bounding box center [1089, 115] width 710 height 24
click at [734, 103] on select "**********" at bounding box center [1089, 115] width 710 height 24
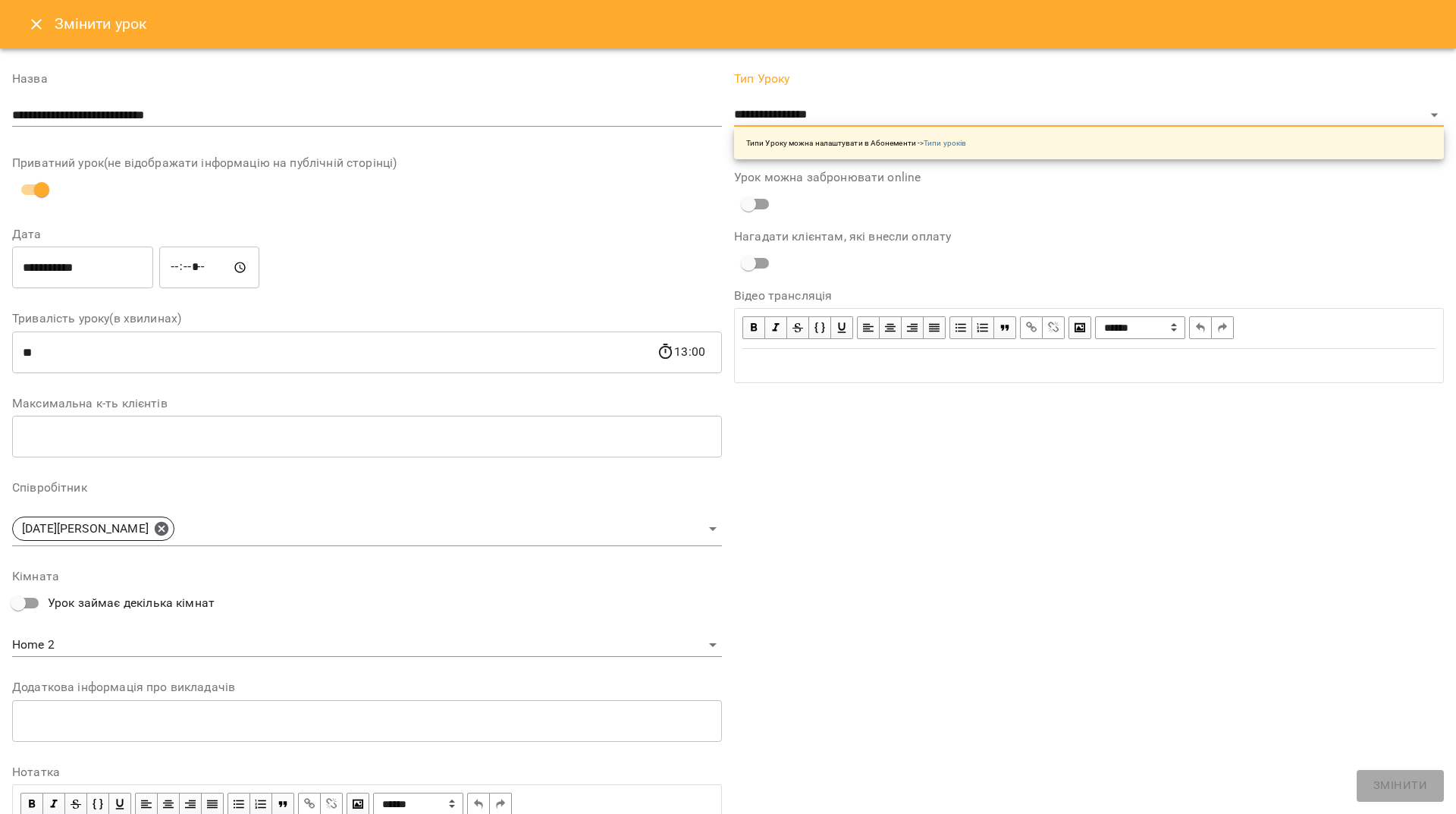
click at [895, 571] on div "**********" at bounding box center [1088, 466] width 722 height 823
drag, startPoint x: 30, startPoint y: 24, endPoint x: 245, endPoint y: 144, distance: 246.2
click at [33, 24] on icon "Close" at bounding box center [37, 25] width 18 height 18
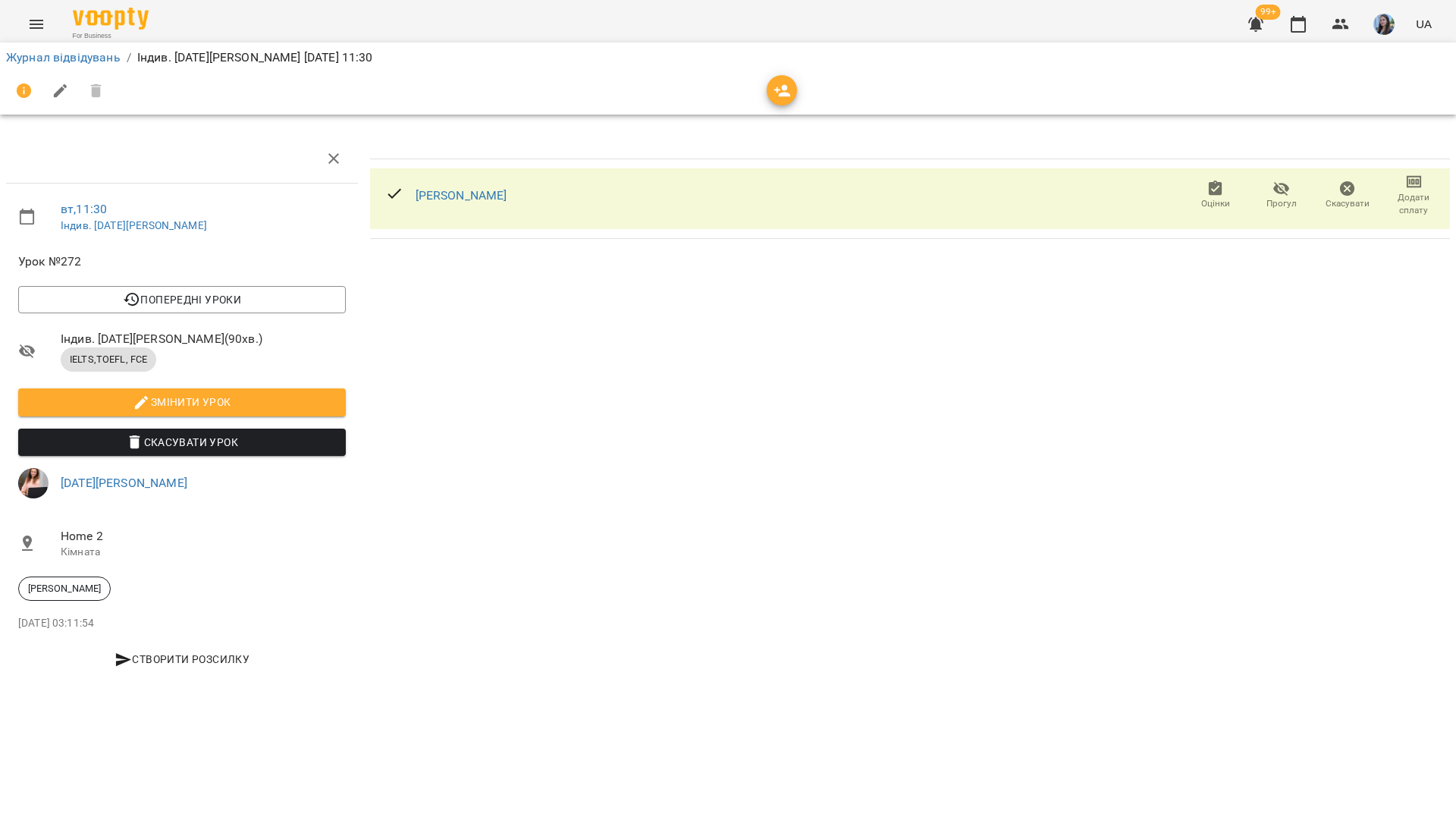
click at [1414, 180] on icon "button" at bounding box center [1415, 182] width 11 height 6
click at [1389, 207] on link "Додати Абонемент" at bounding box center [1362, 209] width 164 height 28
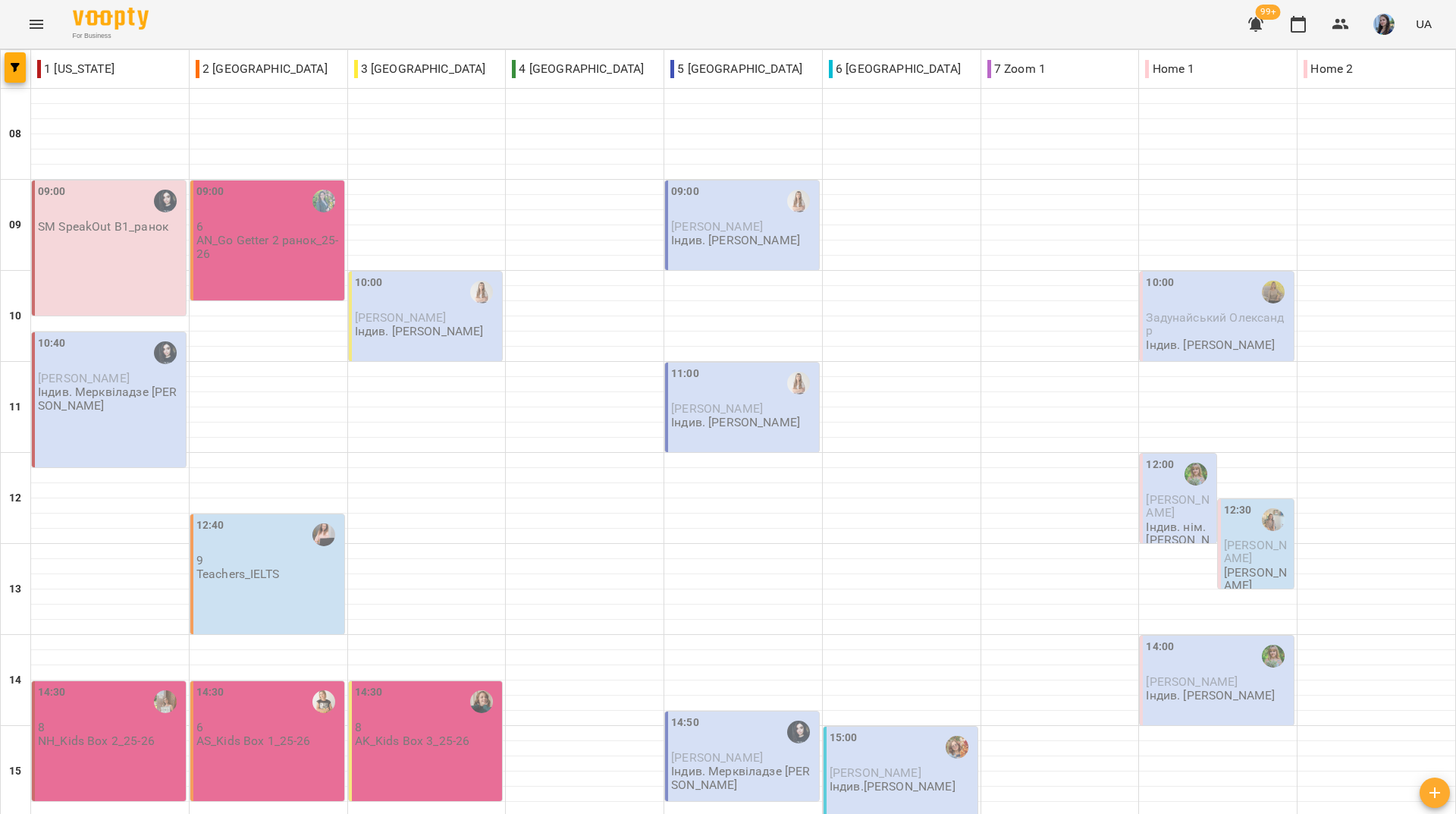
click at [273, 18] on div "For Business 99+ UA" at bounding box center [728, 24] width 1456 height 49
click at [815, 17] on div "For Business 99+ UA" at bounding box center [728, 24] width 1456 height 49
click at [533, 20] on div "For Business 99+ UA" at bounding box center [728, 24] width 1456 height 49
click at [307, 31] on div "For Business 99+ UA" at bounding box center [728, 24] width 1456 height 49
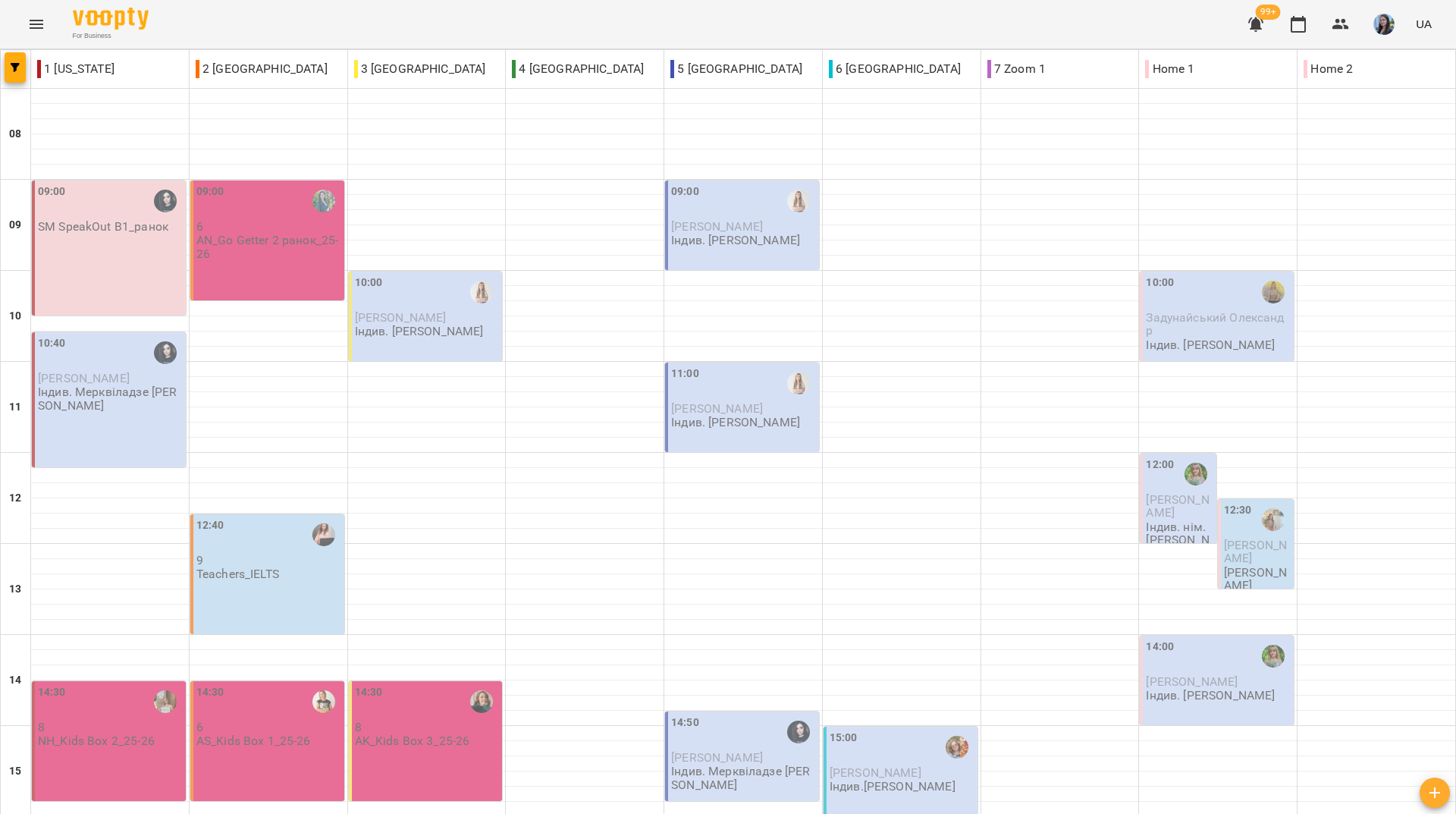
scroll to position [228, 0]
click at [256, 28] on div "For Business 99+ UA" at bounding box center [728, 24] width 1456 height 49
drag, startPoint x: 252, startPoint y: 29, endPoint x: 257, endPoint y: 46, distance: 17.7
click at [252, 29] on div "For Business 99+ UA" at bounding box center [728, 24] width 1456 height 49
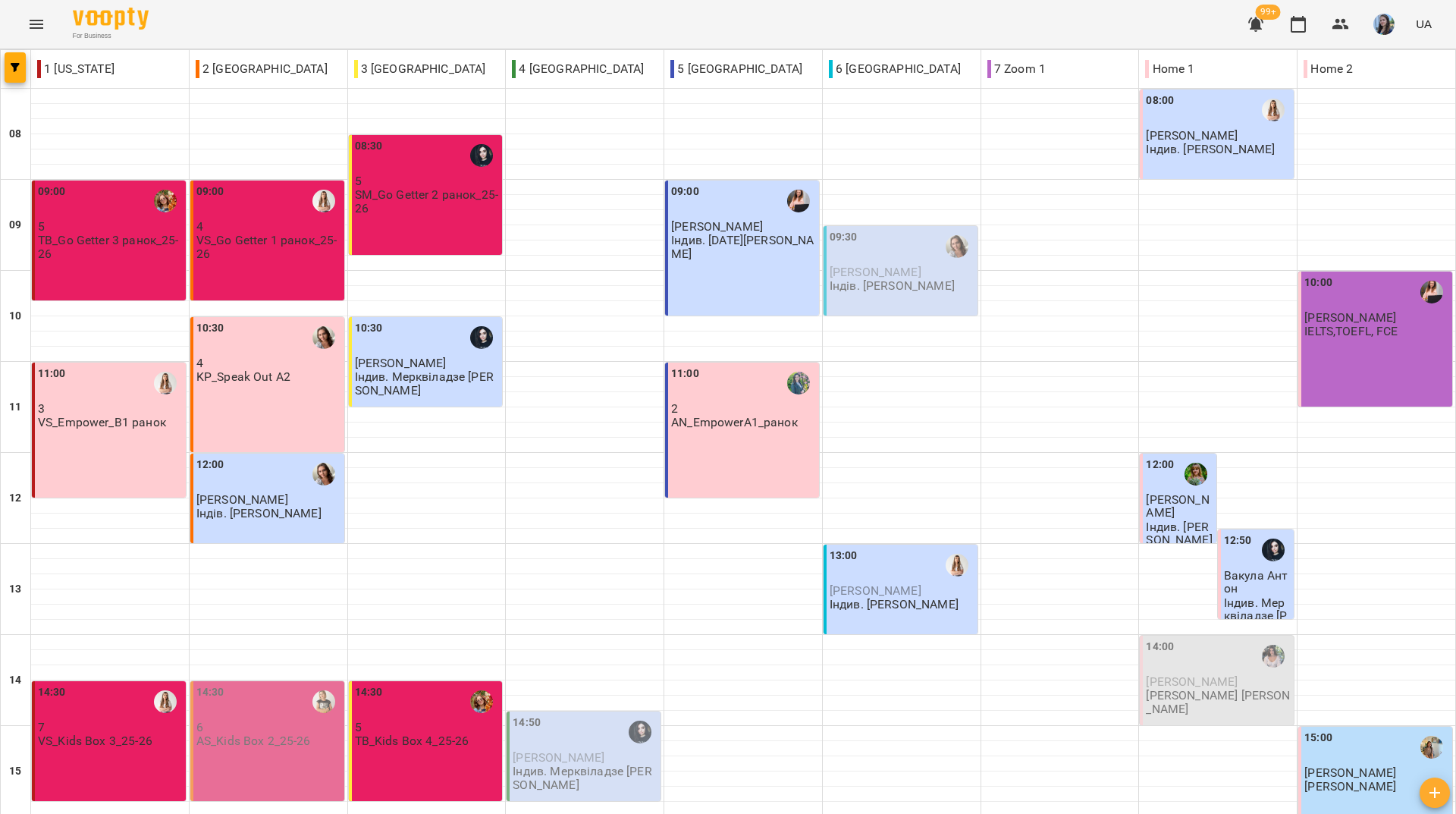
click at [283, 12] on div "For Business 99+ UA" at bounding box center [728, 24] width 1456 height 49
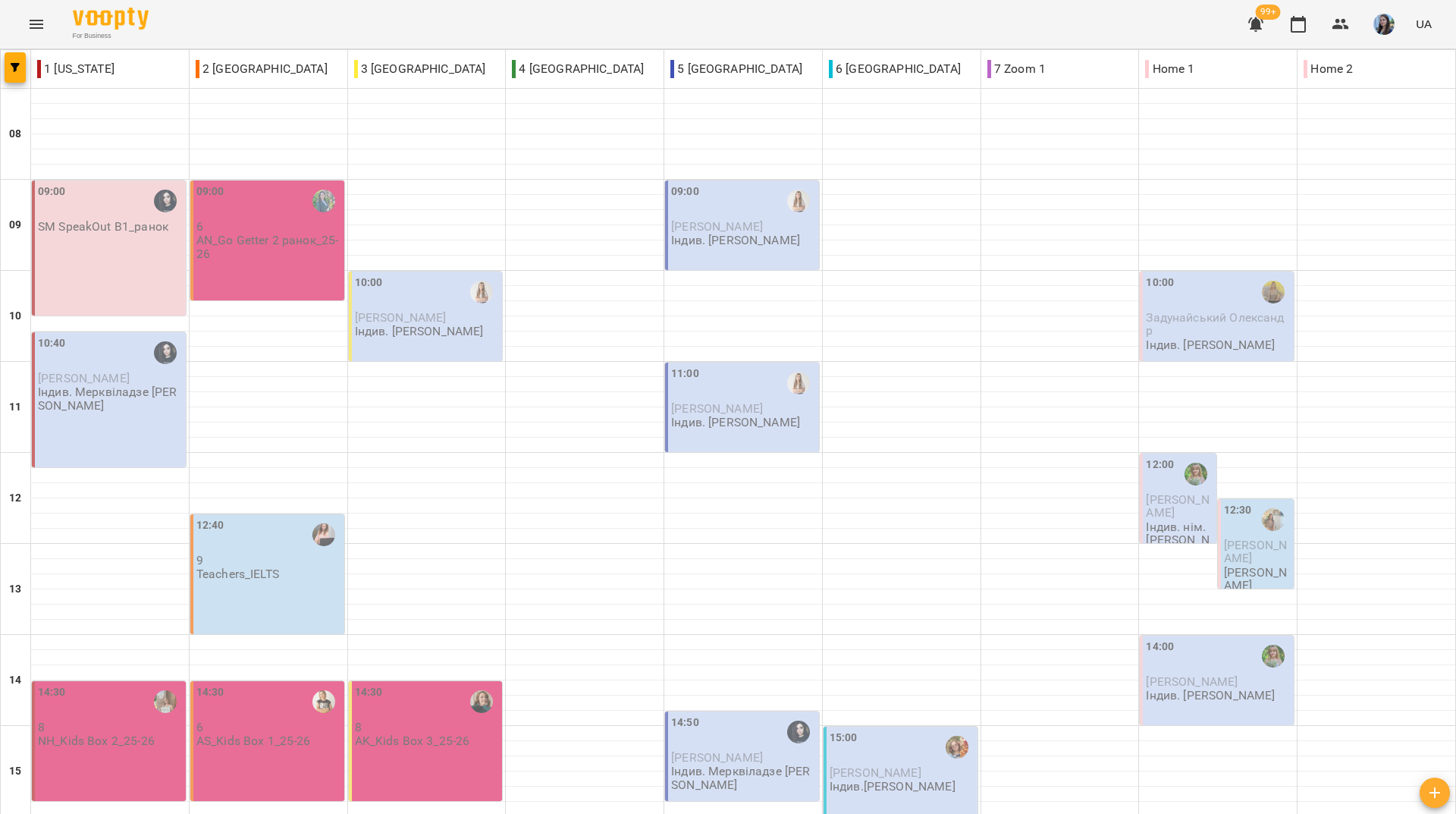
click at [205, 22] on div "For Business 99+ UA" at bounding box center [728, 24] width 1456 height 49
click at [239, 41] on div "For Business 99+ UA" at bounding box center [728, 24] width 1456 height 49
click at [246, 24] on div "For Business 99+ UA" at bounding box center [728, 24] width 1456 height 49
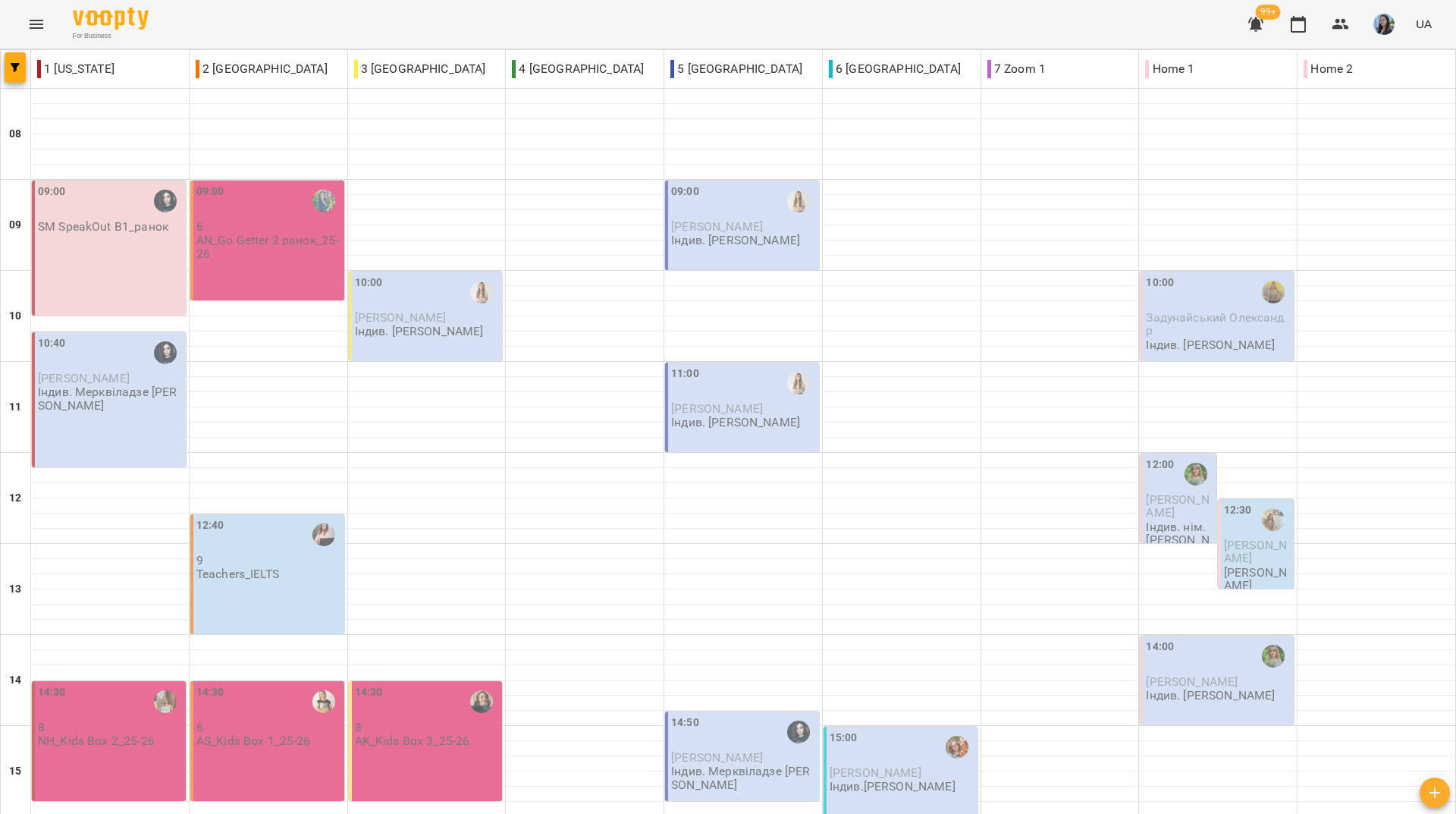
click at [264, 19] on div "For Business 99+ UA" at bounding box center [728, 24] width 1456 height 49
click at [273, 26] on div "For Business 99+ UA" at bounding box center [728, 24] width 1456 height 49
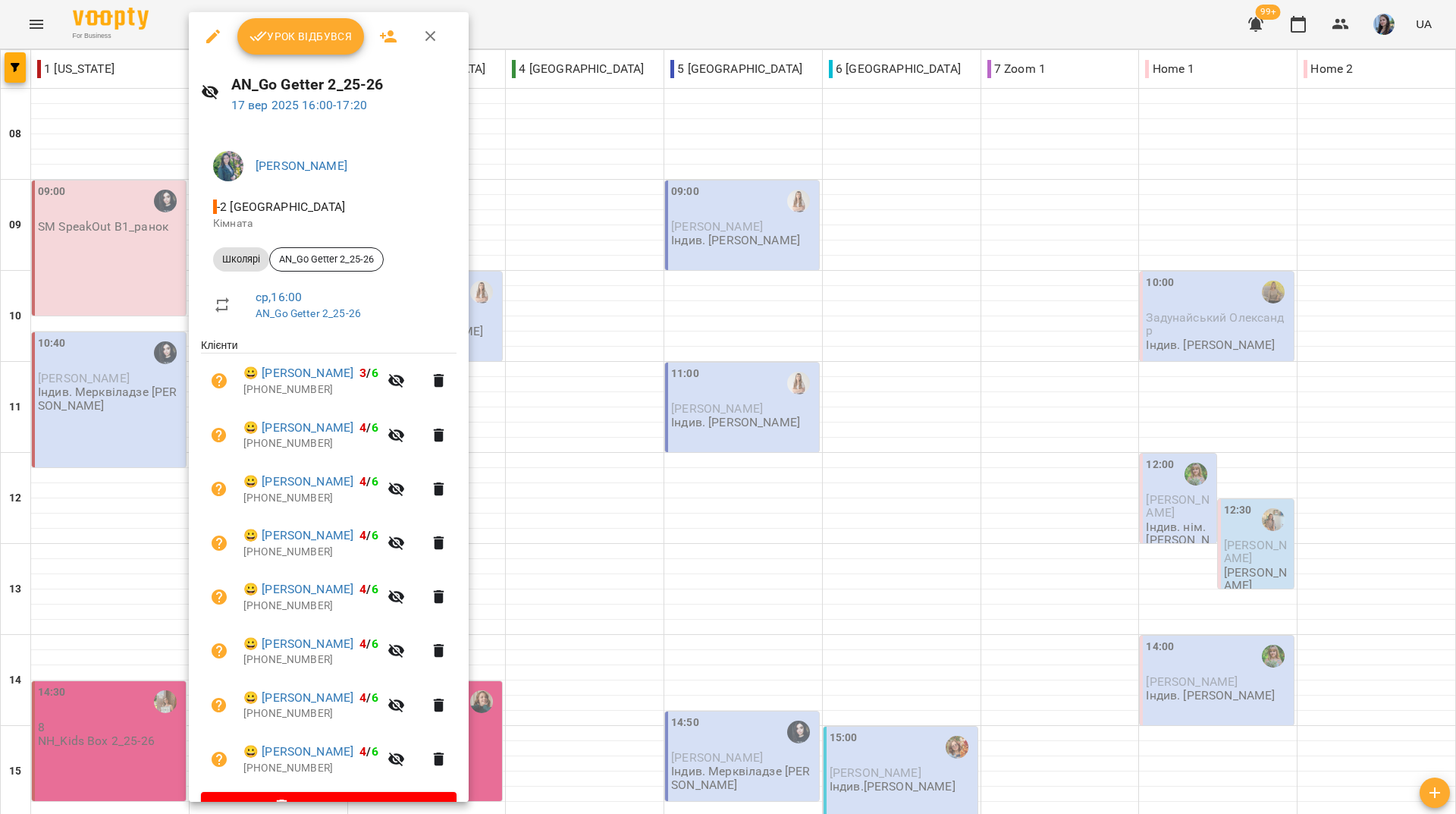
click at [212, 37] on icon "button" at bounding box center [213, 36] width 14 height 14
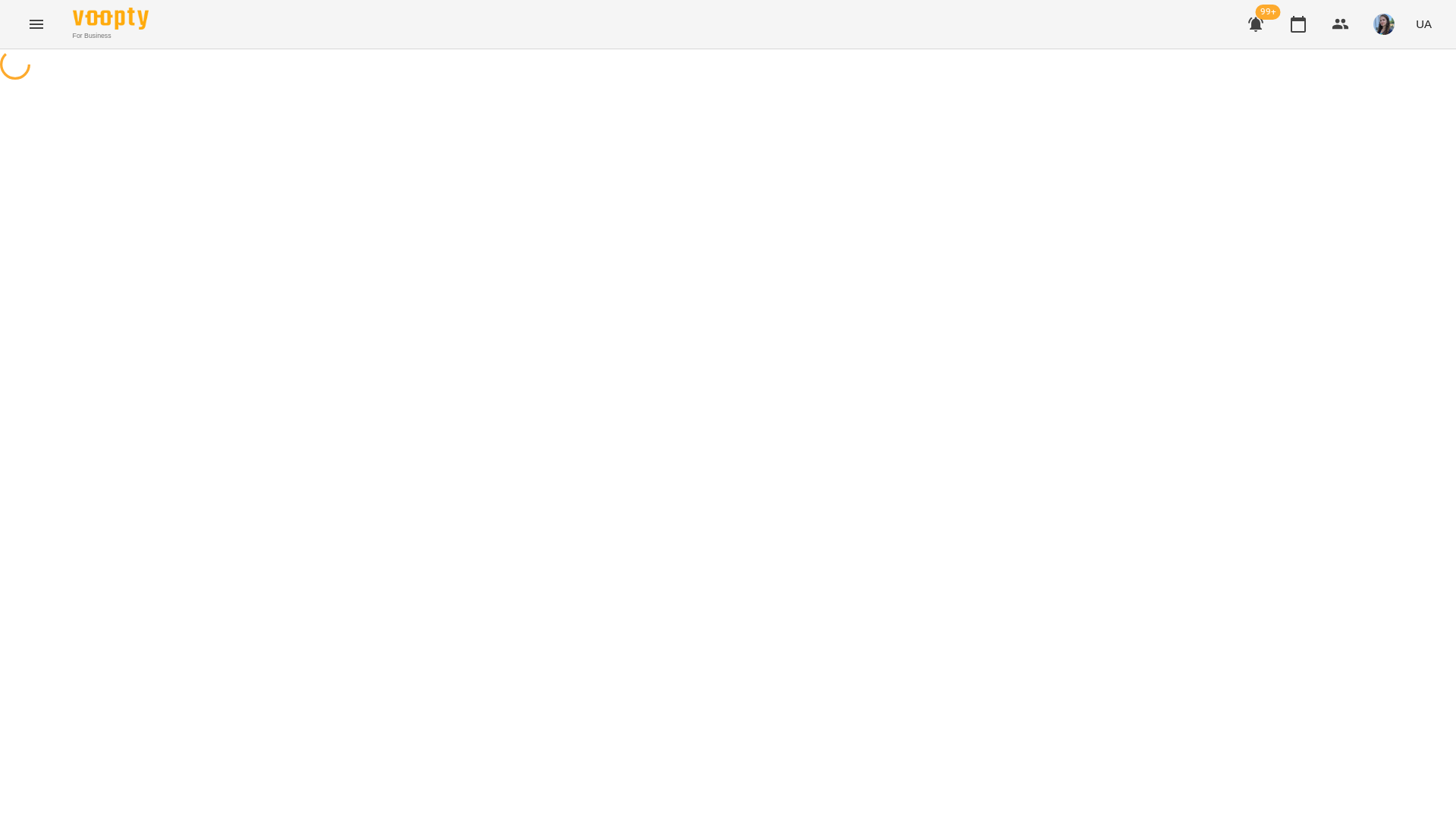
select select "*******"
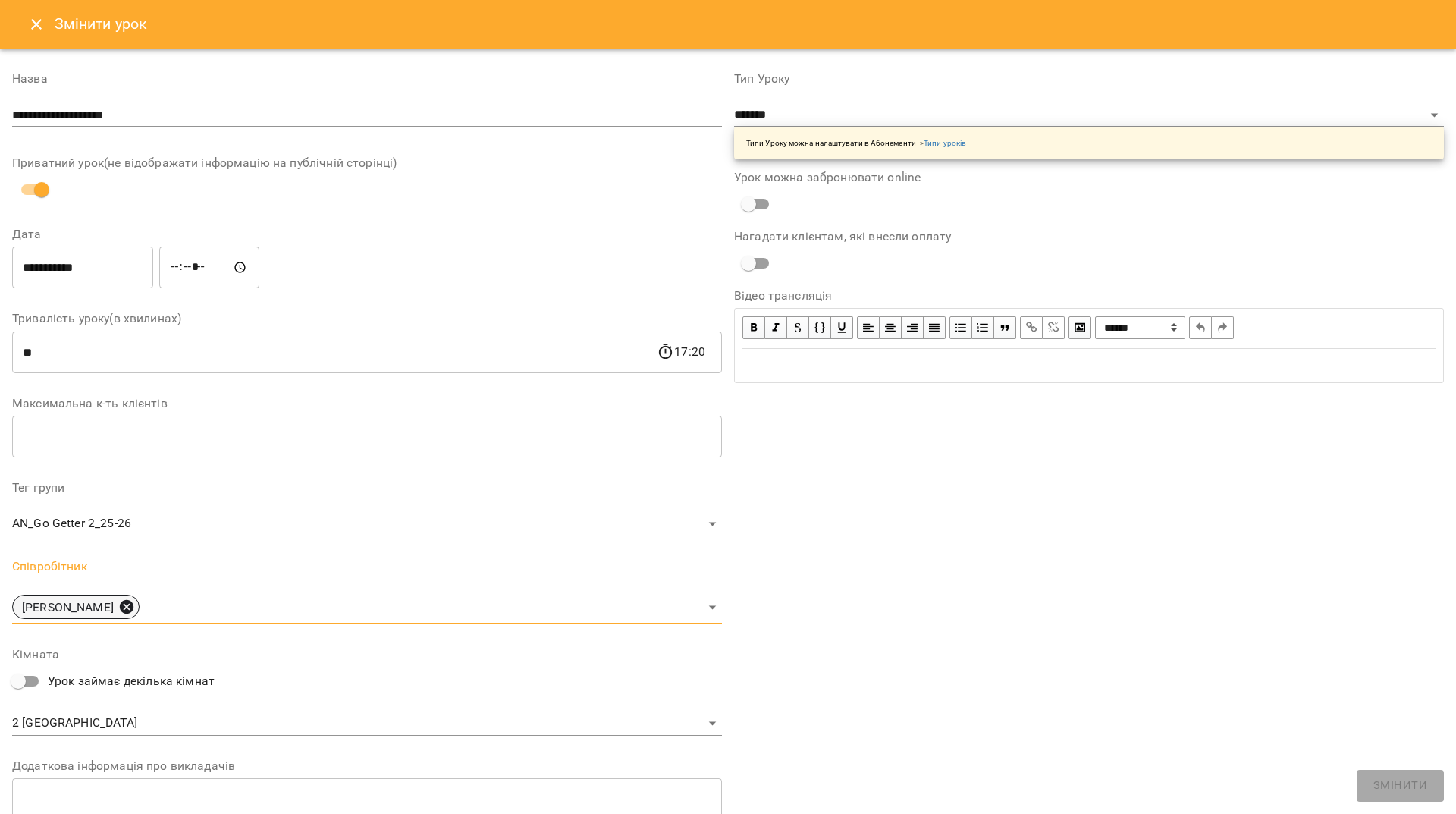
click at [135, 607] on icon at bounding box center [127, 607] width 17 height 17
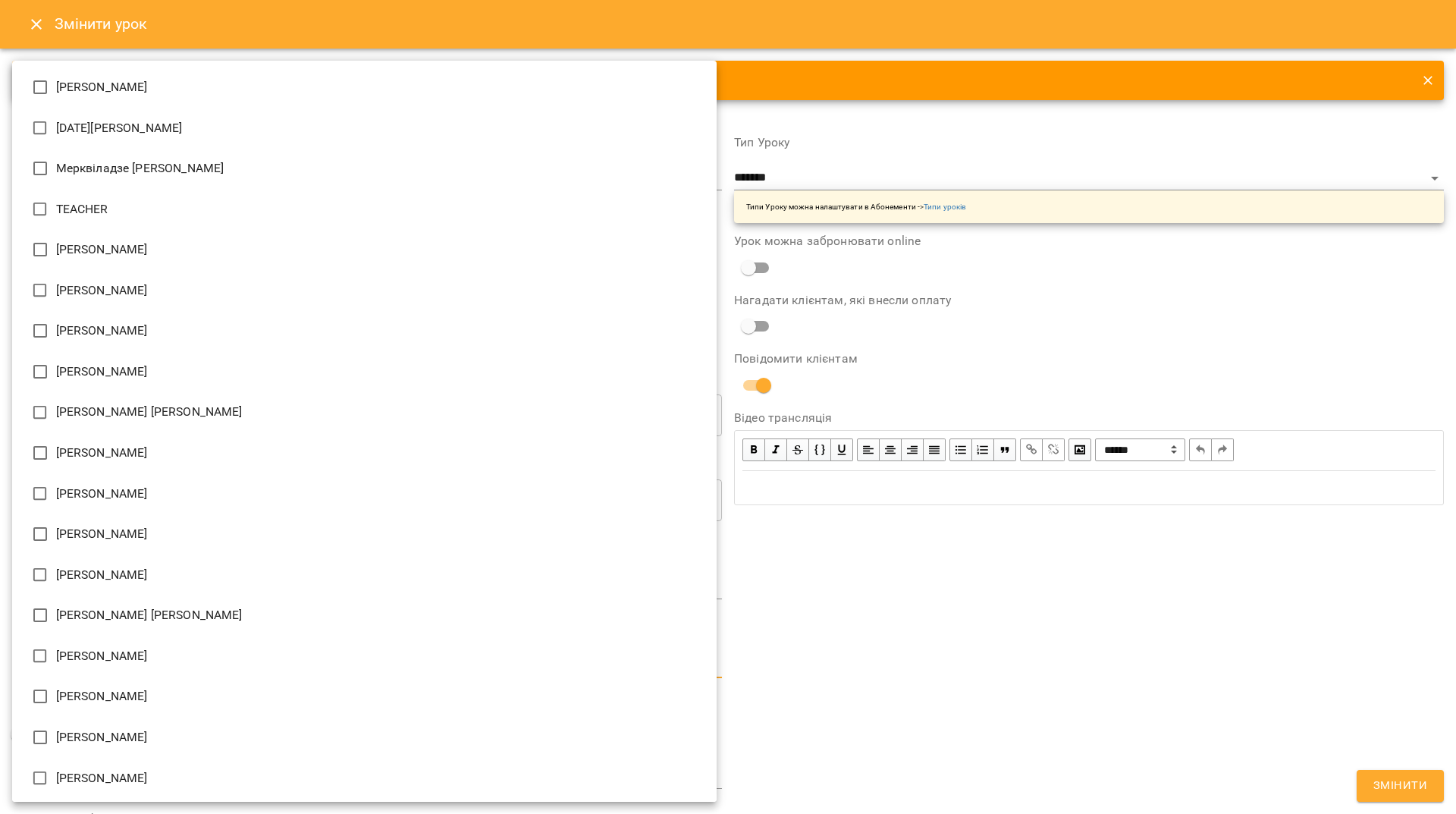
click at [235, 668] on body "For Business 99+ UA Журнал відвідувань / AN_Go Getter 2_25-26 ср, 17 вер 2025 1…" at bounding box center [728, 552] width 1456 height 1104
click at [172, 585] on li "Пасєка Катерина Василівна" at bounding box center [364, 574] width 705 height 41
type input "**********"
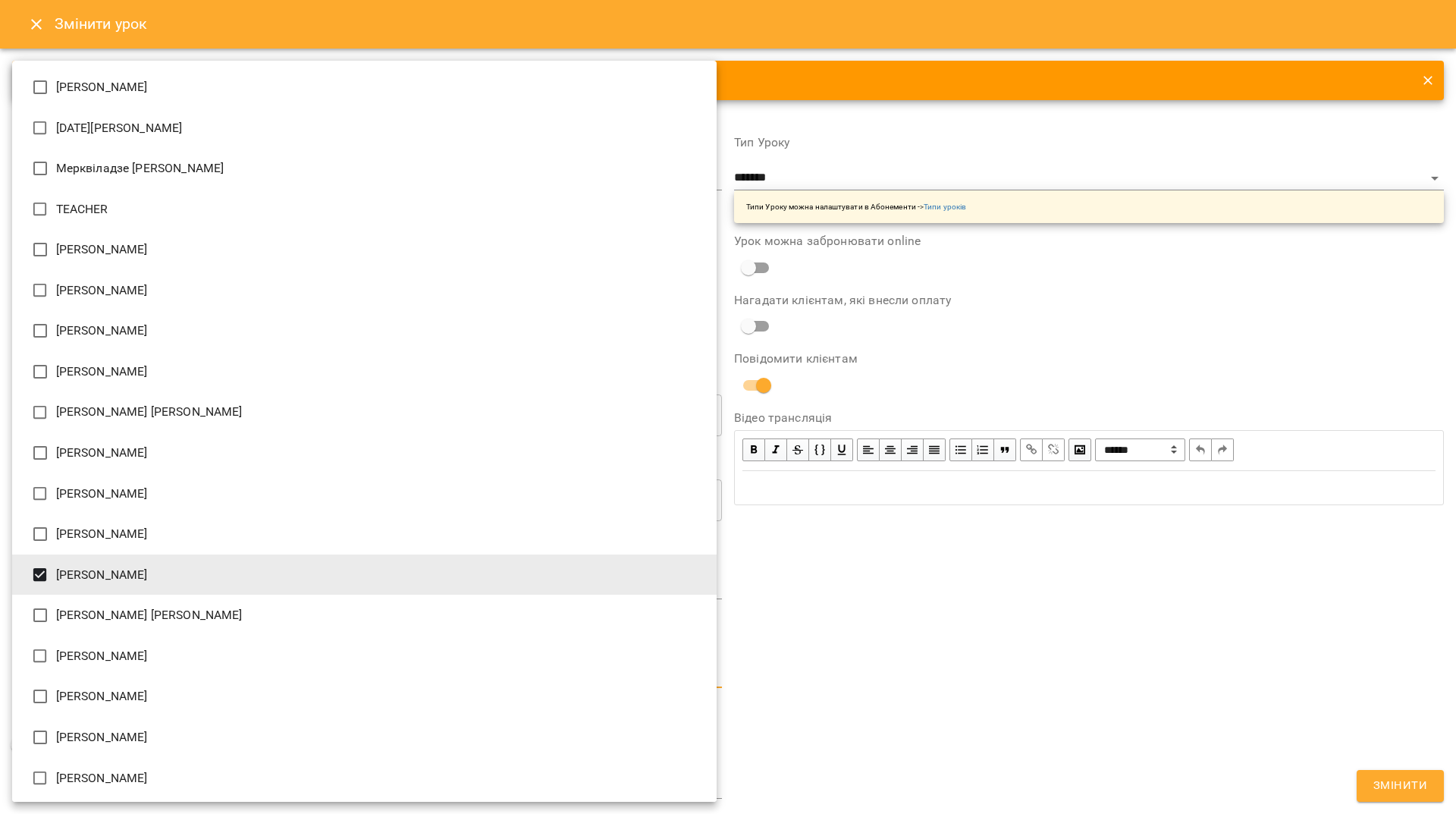
drag, startPoint x: 1154, startPoint y: 724, endPoint x: 1206, endPoint y: 732, distance: 52.6
click at [1155, 724] on div at bounding box center [728, 407] width 1456 height 814
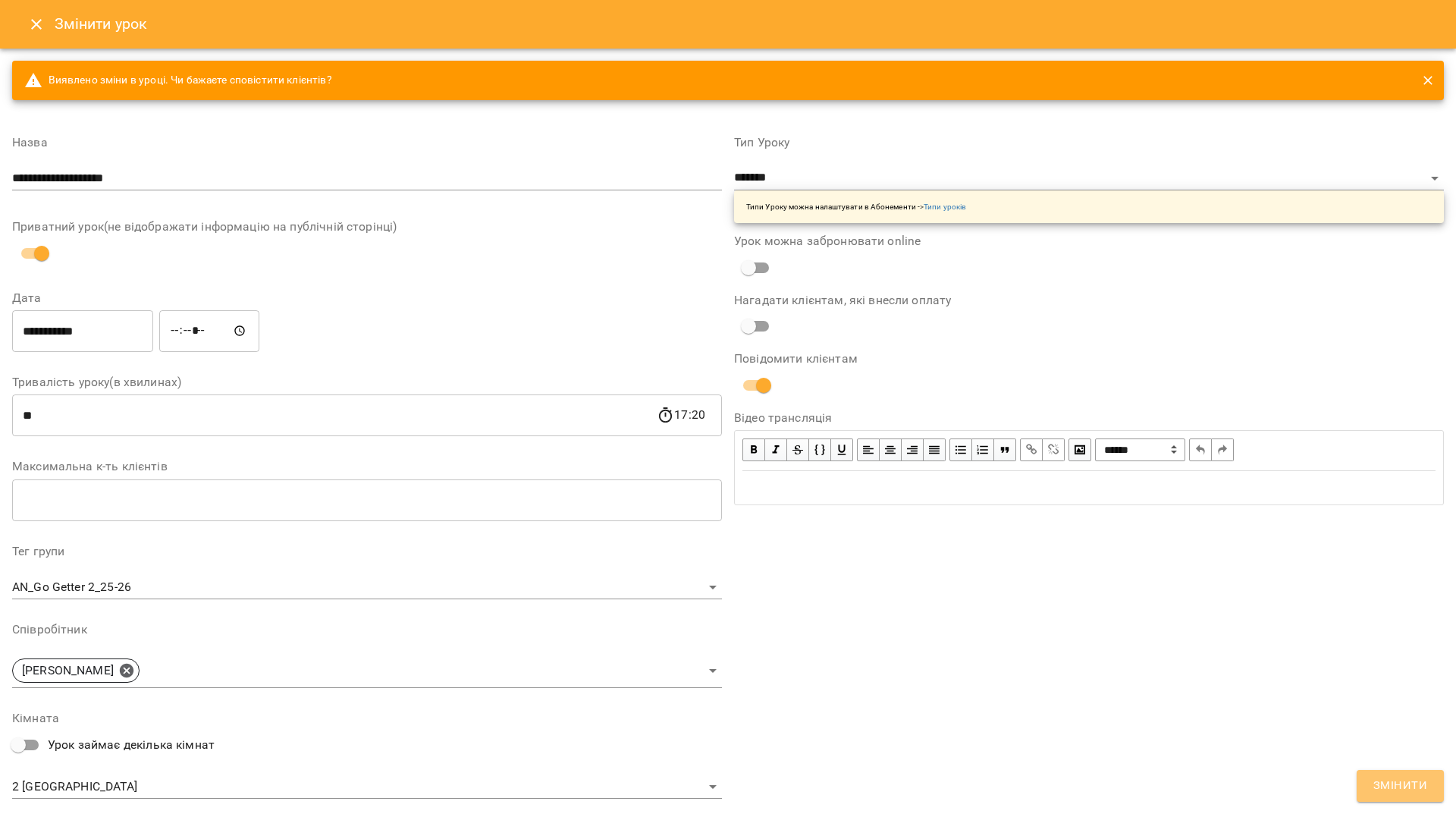
click at [1419, 786] on span "Змінити" at bounding box center [1400, 785] width 54 height 19
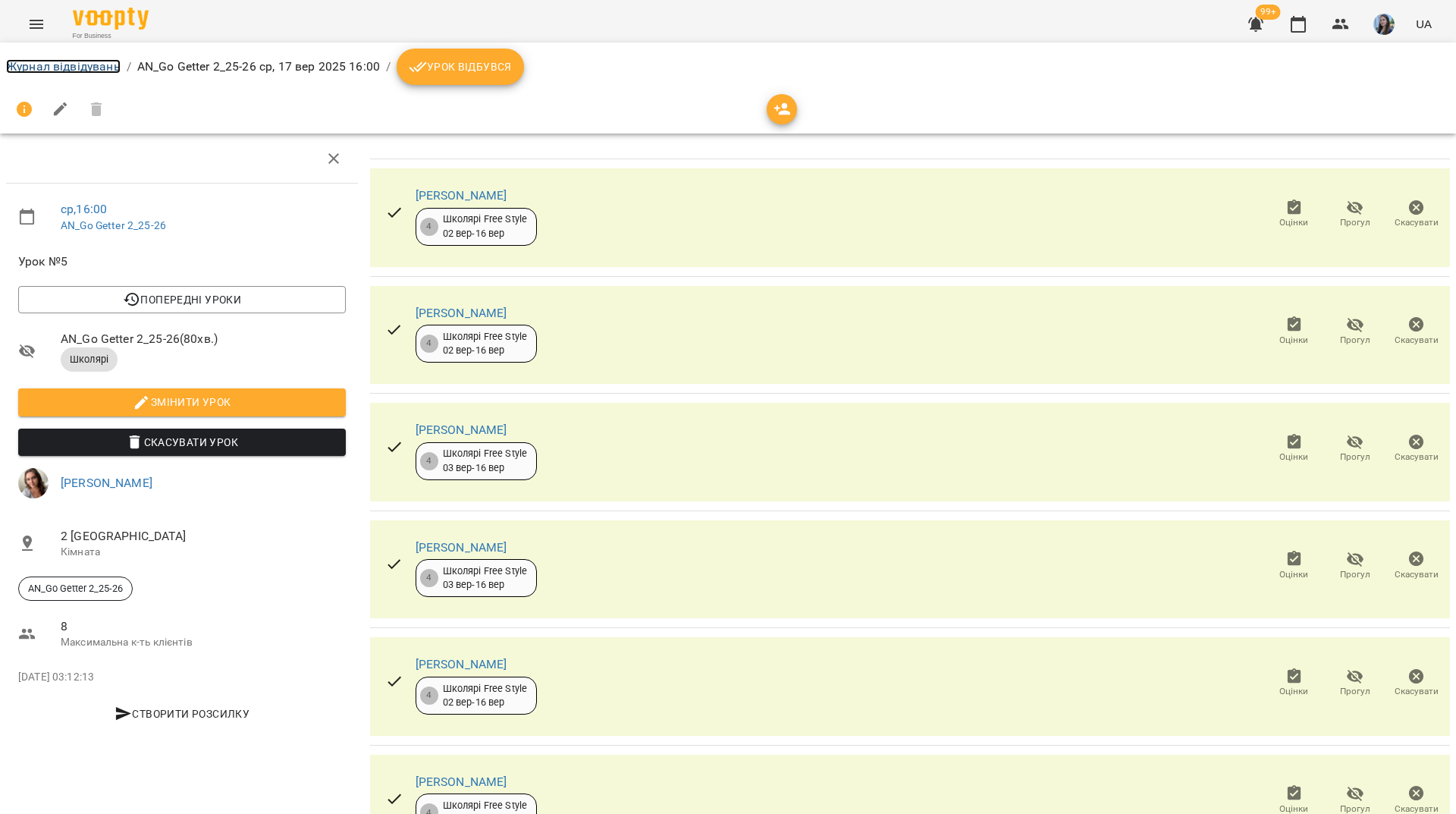
click at [94, 61] on link "Журнал відвідувань" at bounding box center [63, 66] width 115 height 15
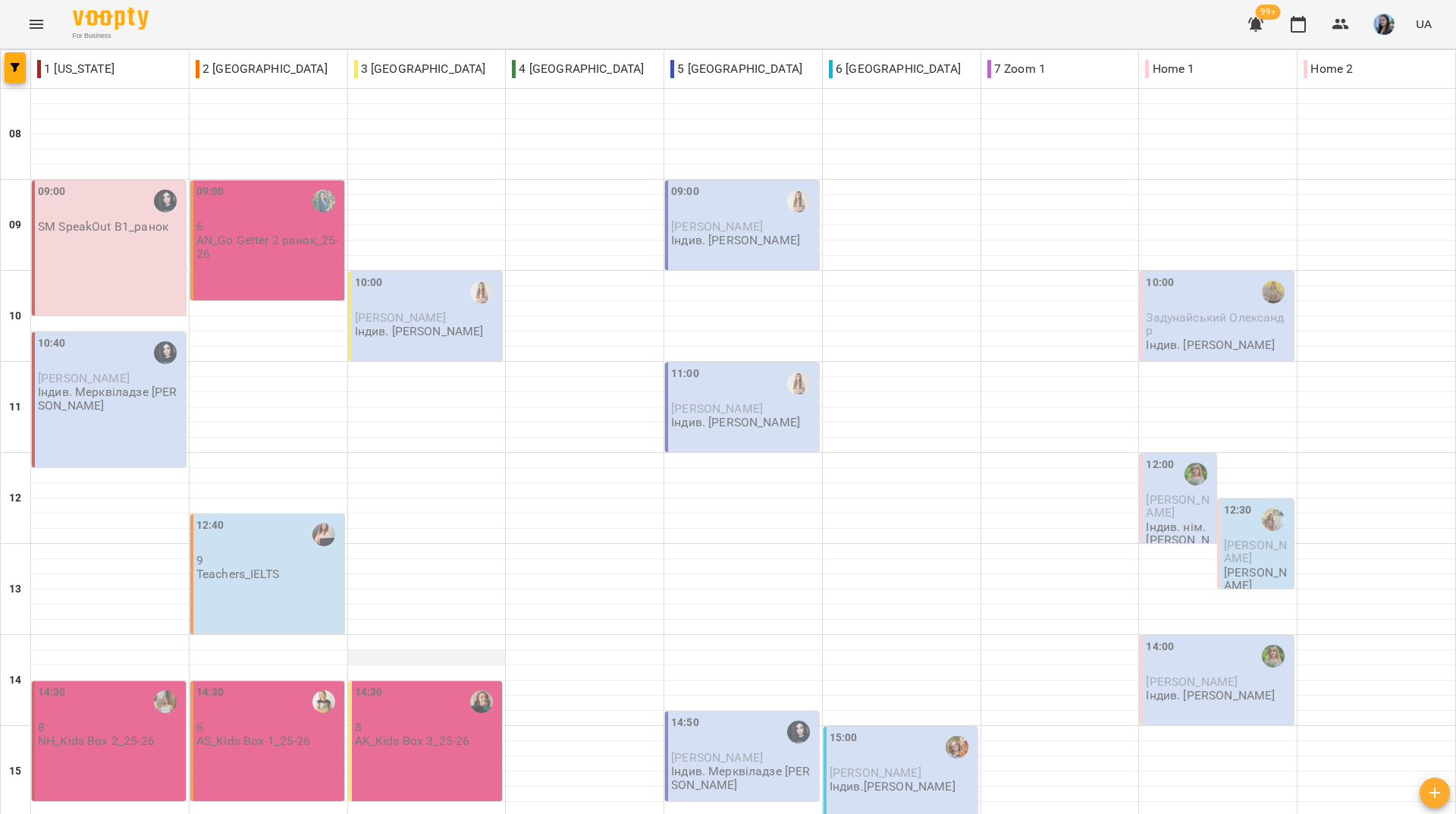
scroll to position [531, 0]
click at [207, 22] on div "For Business 99+ UA" at bounding box center [728, 24] width 1456 height 49
click at [295, 9] on div "For Business 99+ UA" at bounding box center [728, 24] width 1456 height 49
drag, startPoint x: 276, startPoint y: 21, endPoint x: 276, endPoint y: 6, distance: 15.0
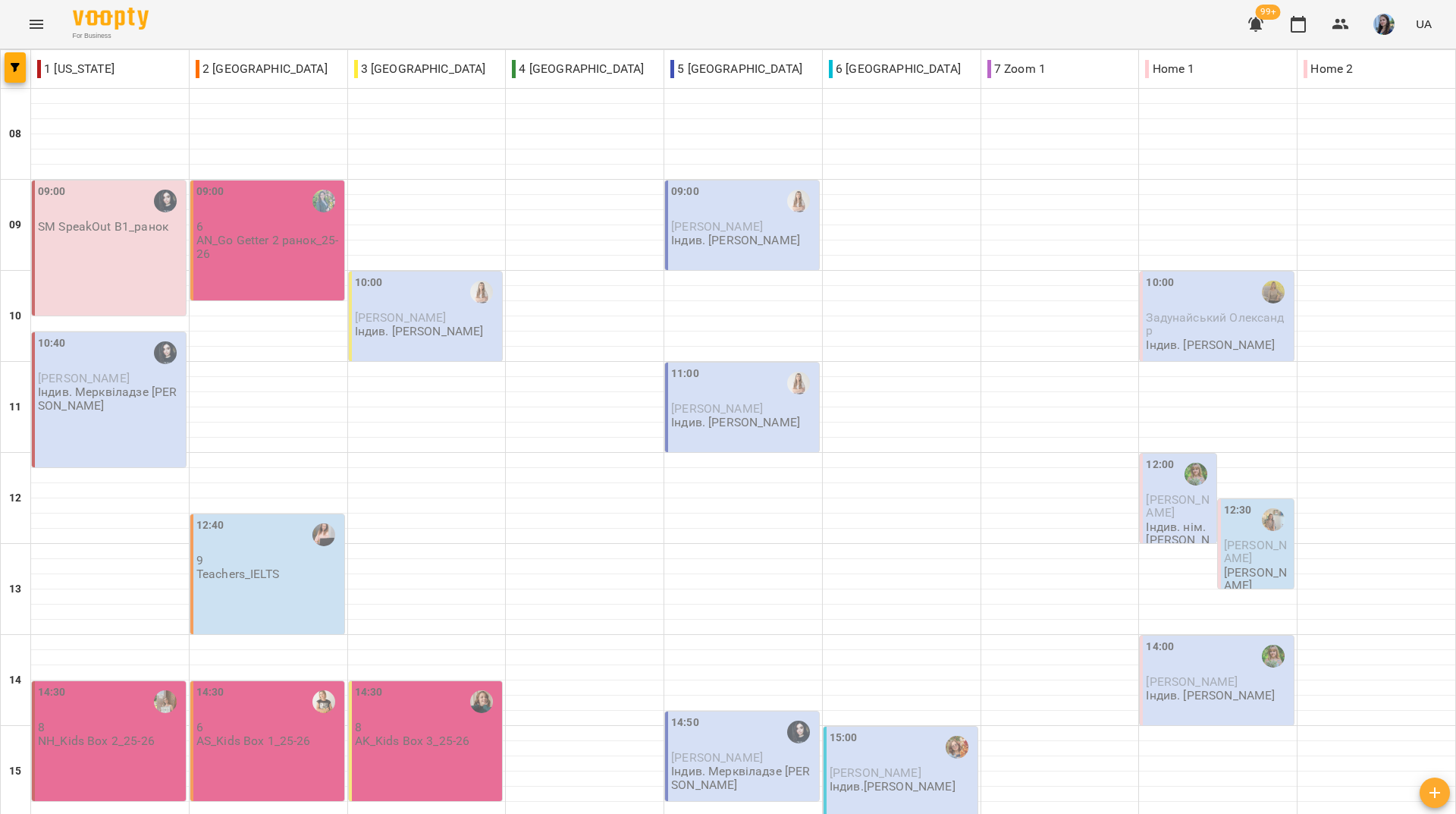
click at [276, 21] on div "For Business 99+ UA" at bounding box center [728, 24] width 1456 height 49
click at [248, 23] on div "For Business 99+ UA" at bounding box center [728, 24] width 1456 height 49
click at [195, 28] on div "For Business 99+ UA" at bounding box center [728, 24] width 1456 height 49
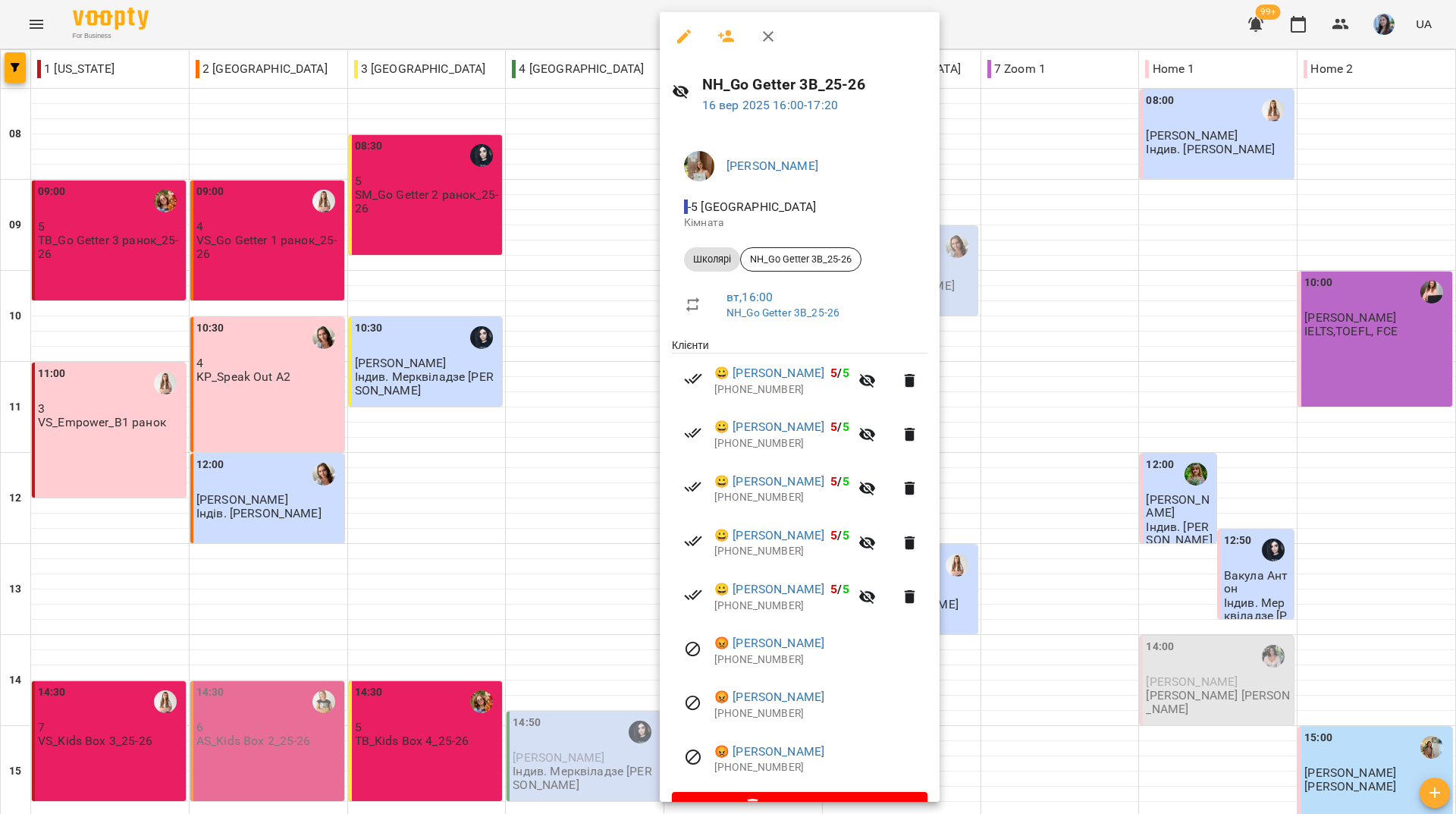
click at [355, 32] on div at bounding box center [728, 407] width 1456 height 814
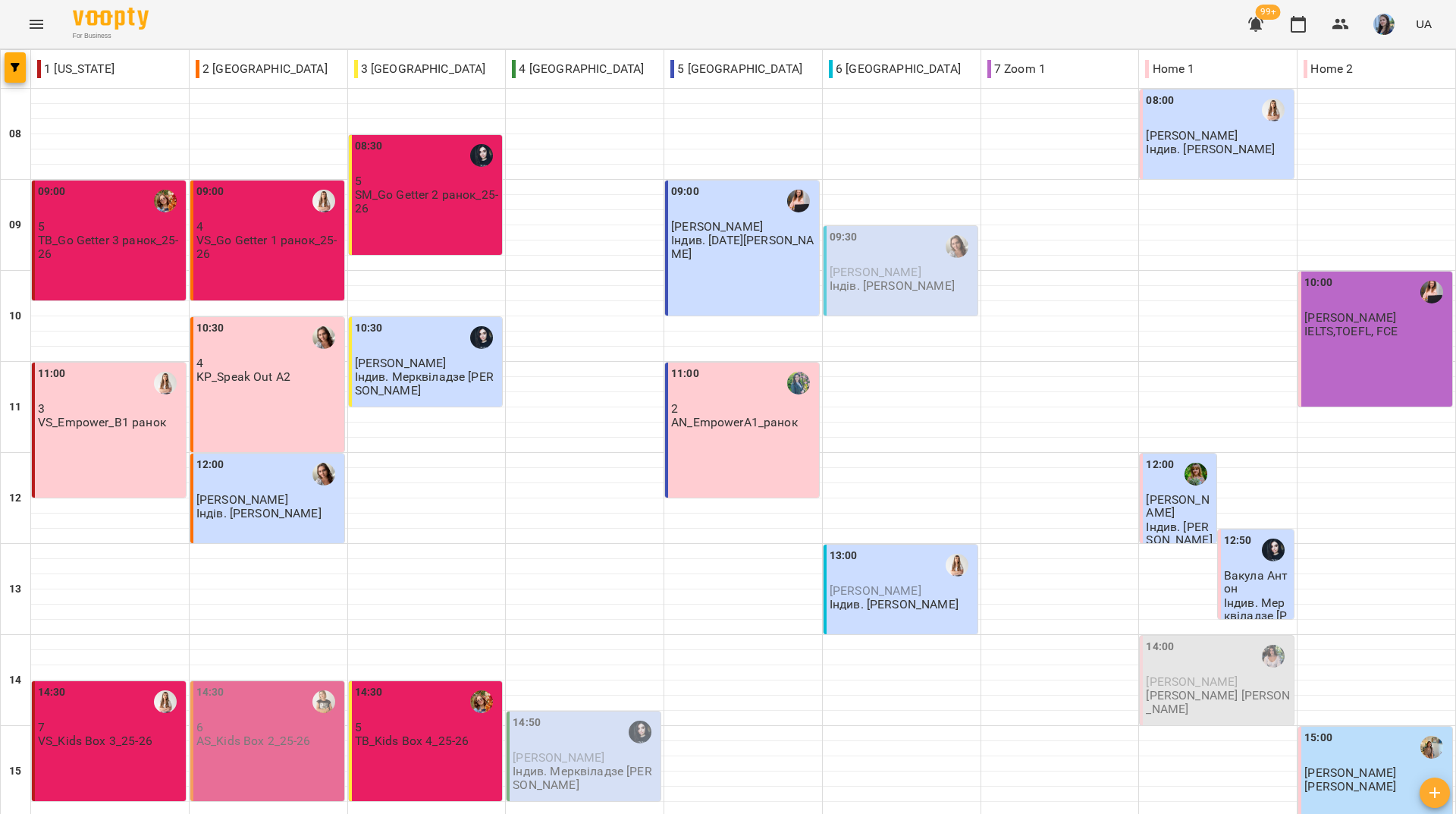
click at [251, 25] on div "For Business 99+ UA" at bounding box center [728, 24] width 1456 height 49
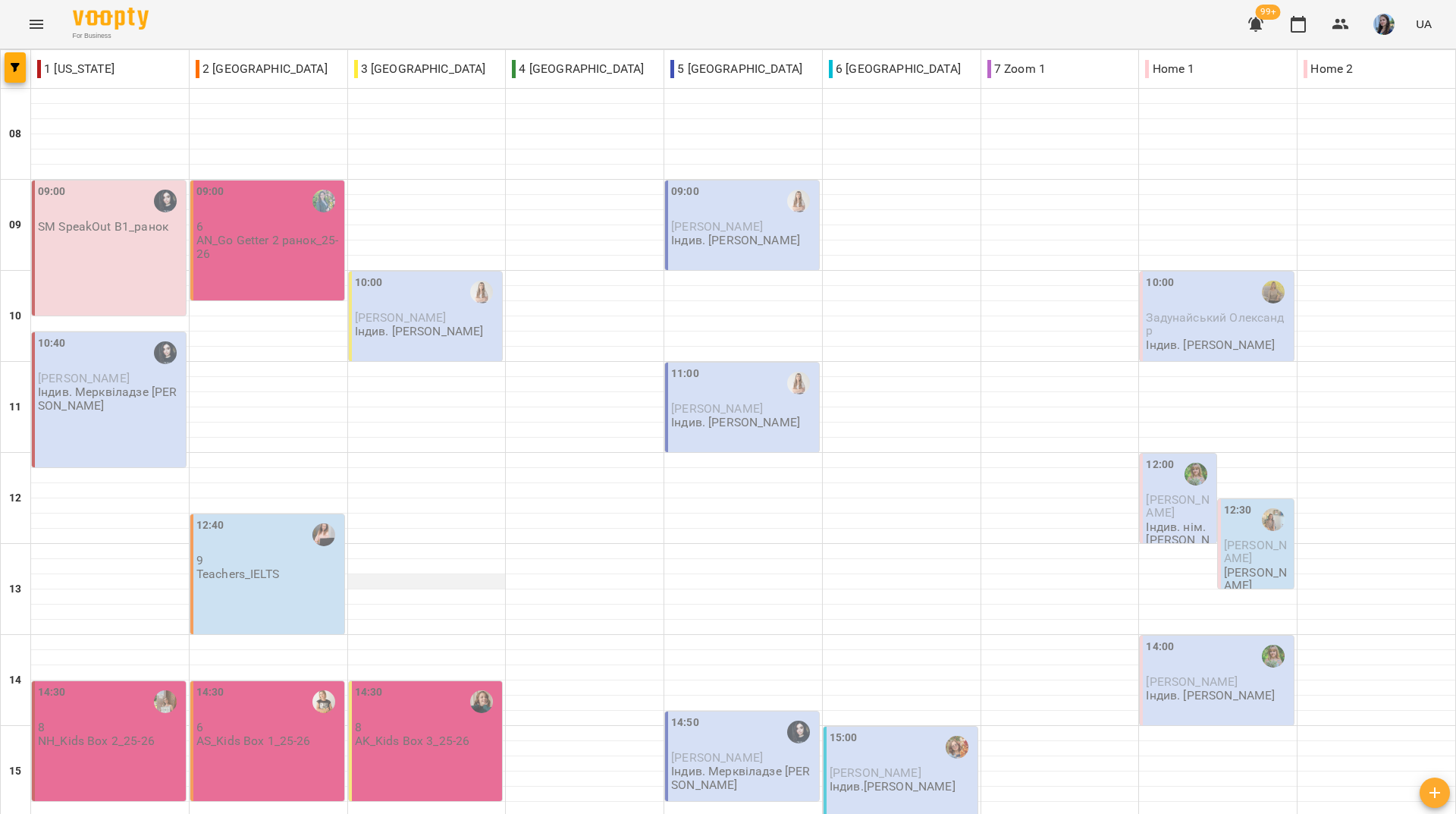
scroll to position [0, 0]
click at [256, 38] on div "For Business 99+ UA" at bounding box center [728, 24] width 1456 height 49
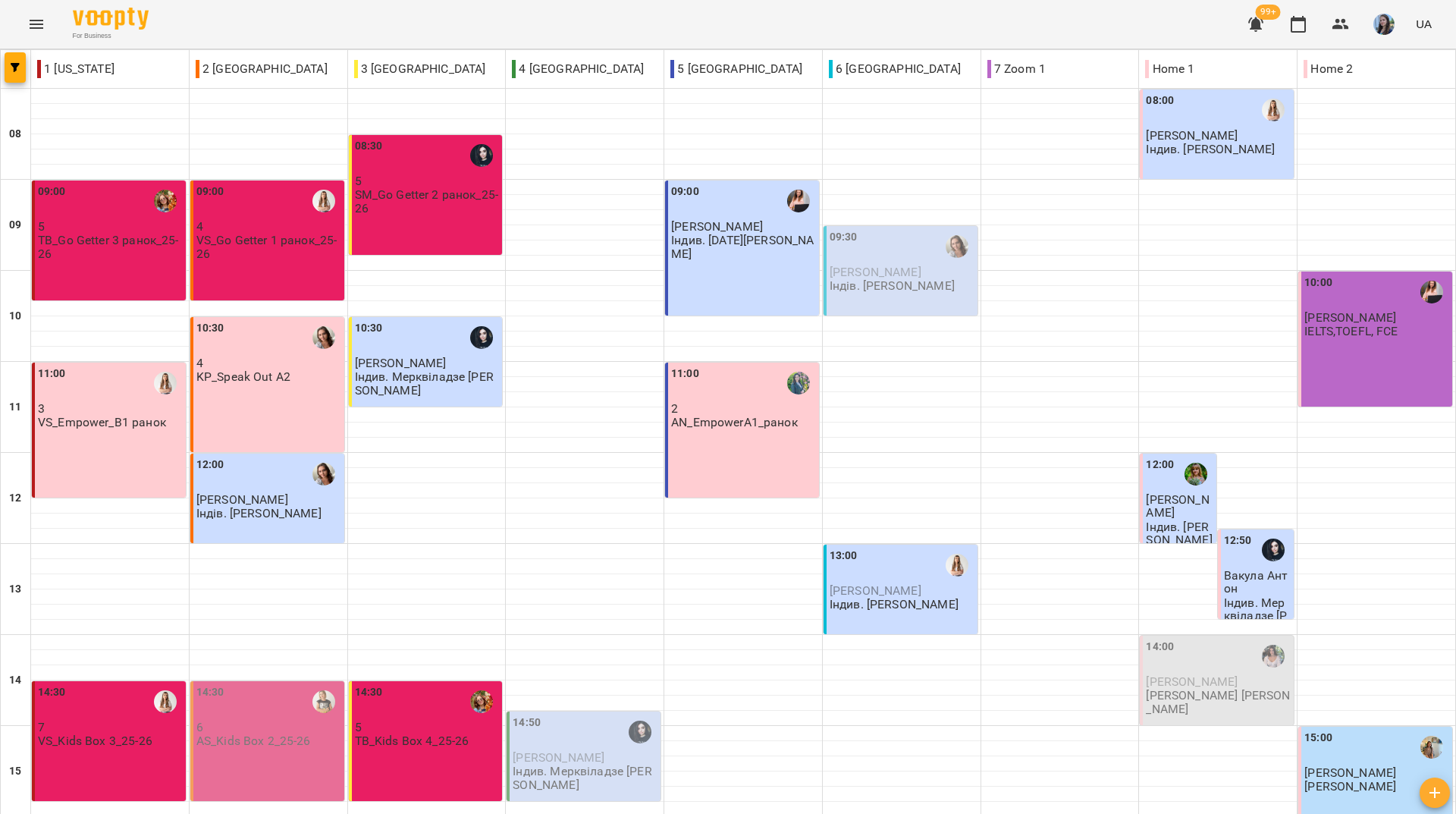
scroll to position [559, 0]
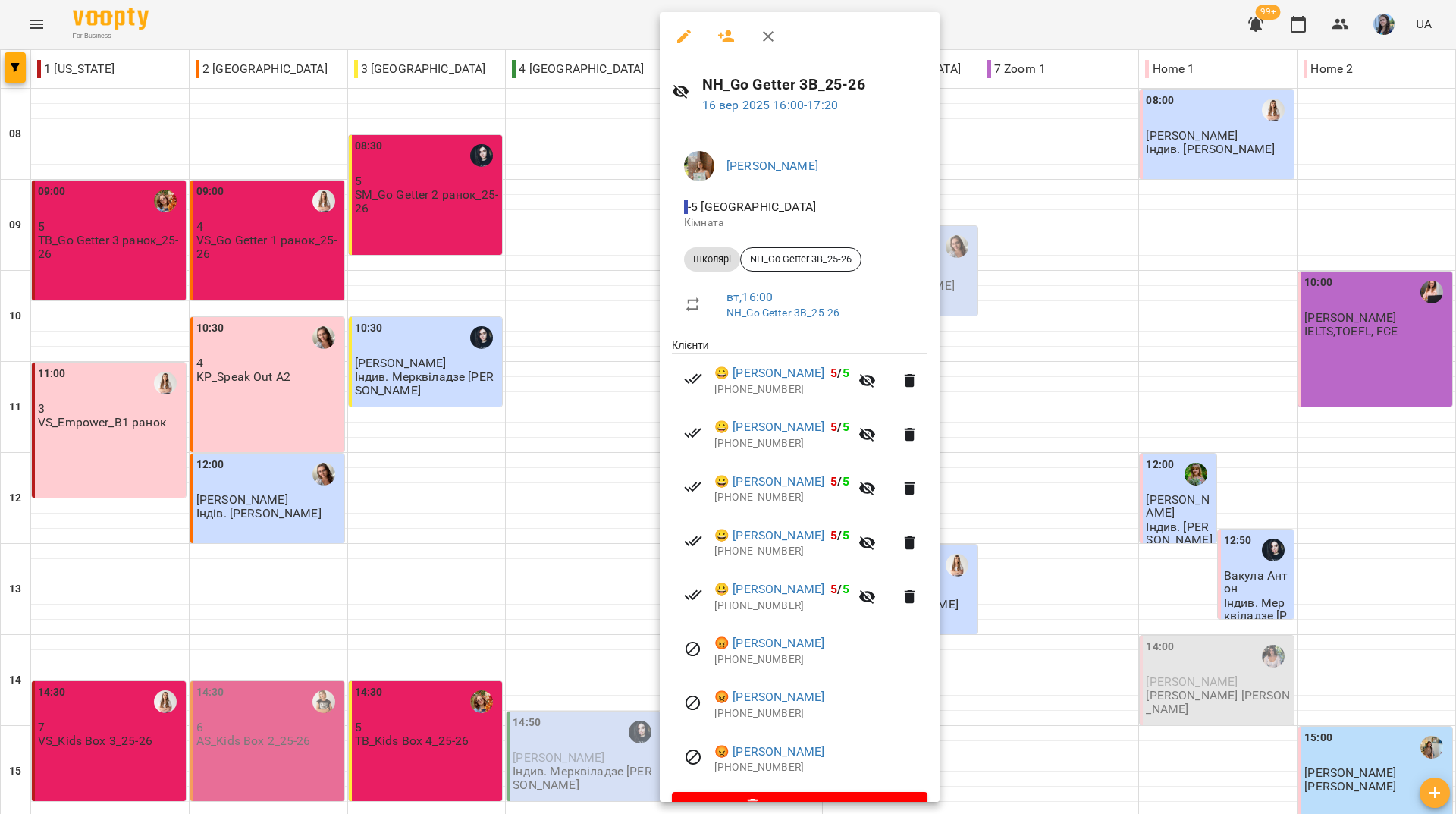
click at [209, 17] on div at bounding box center [728, 407] width 1456 height 814
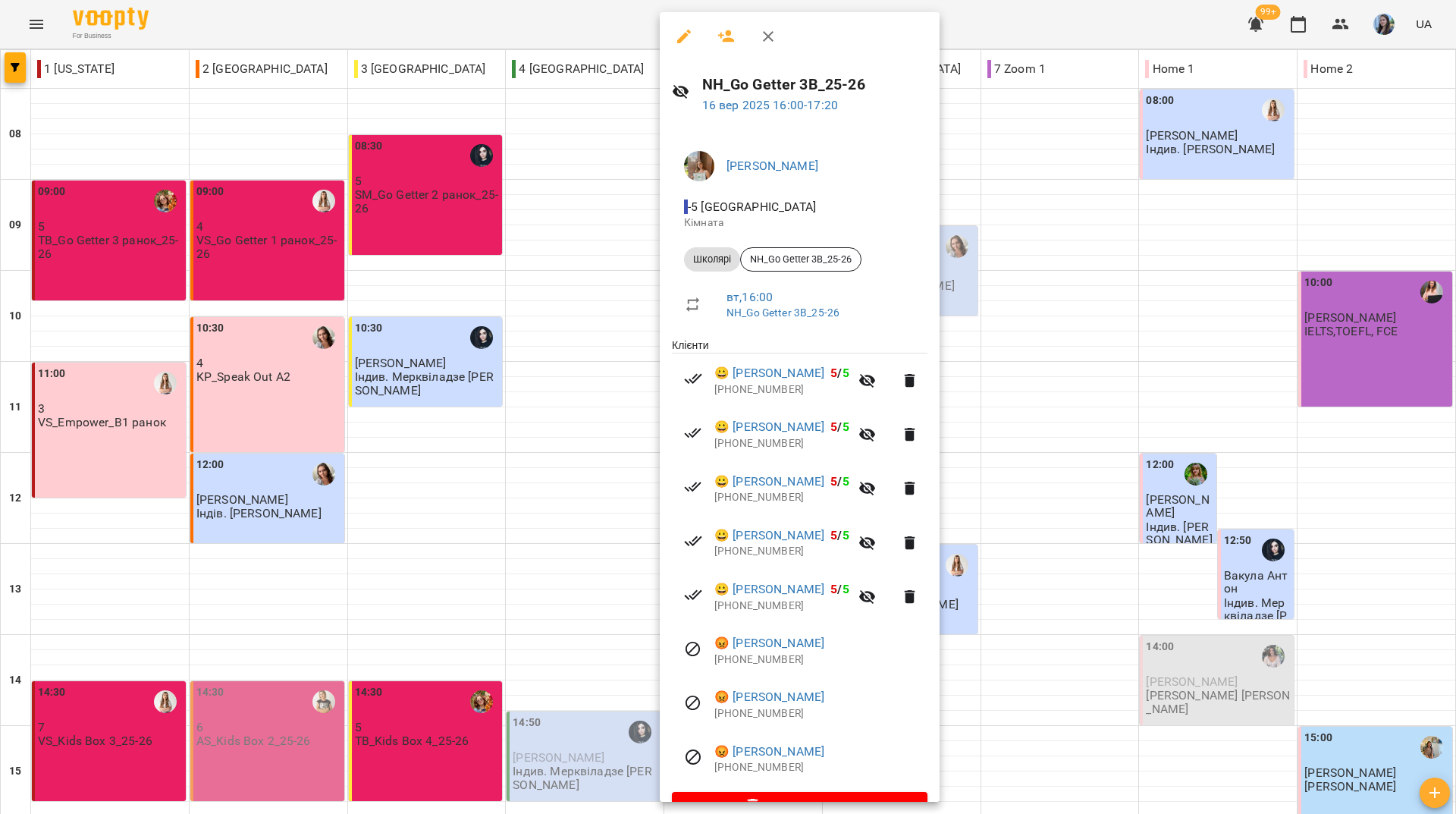
click at [680, 40] on icon "button" at bounding box center [684, 36] width 14 height 14
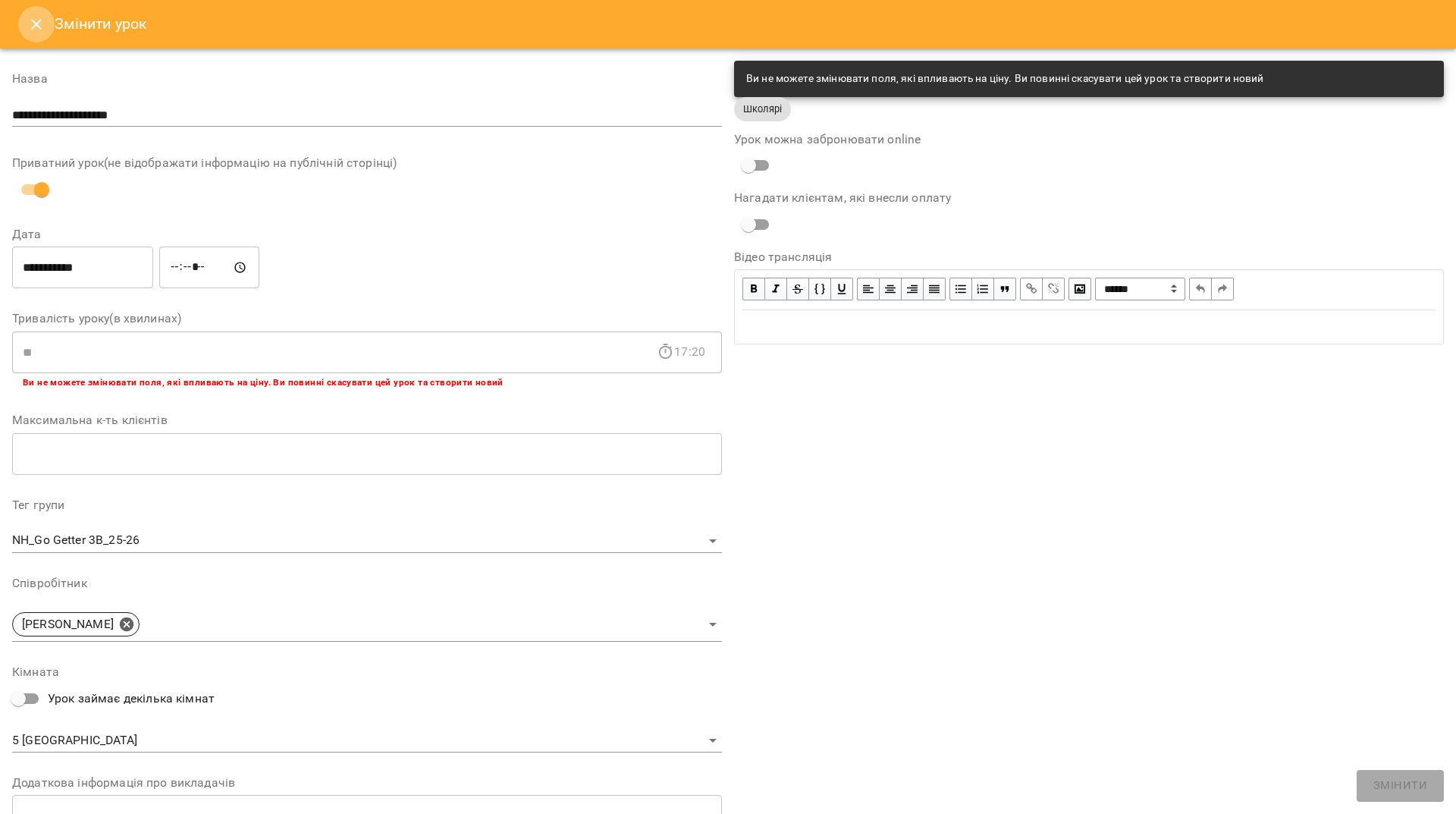
click at [28, 17] on icon "Close" at bounding box center [37, 25] width 18 height 18
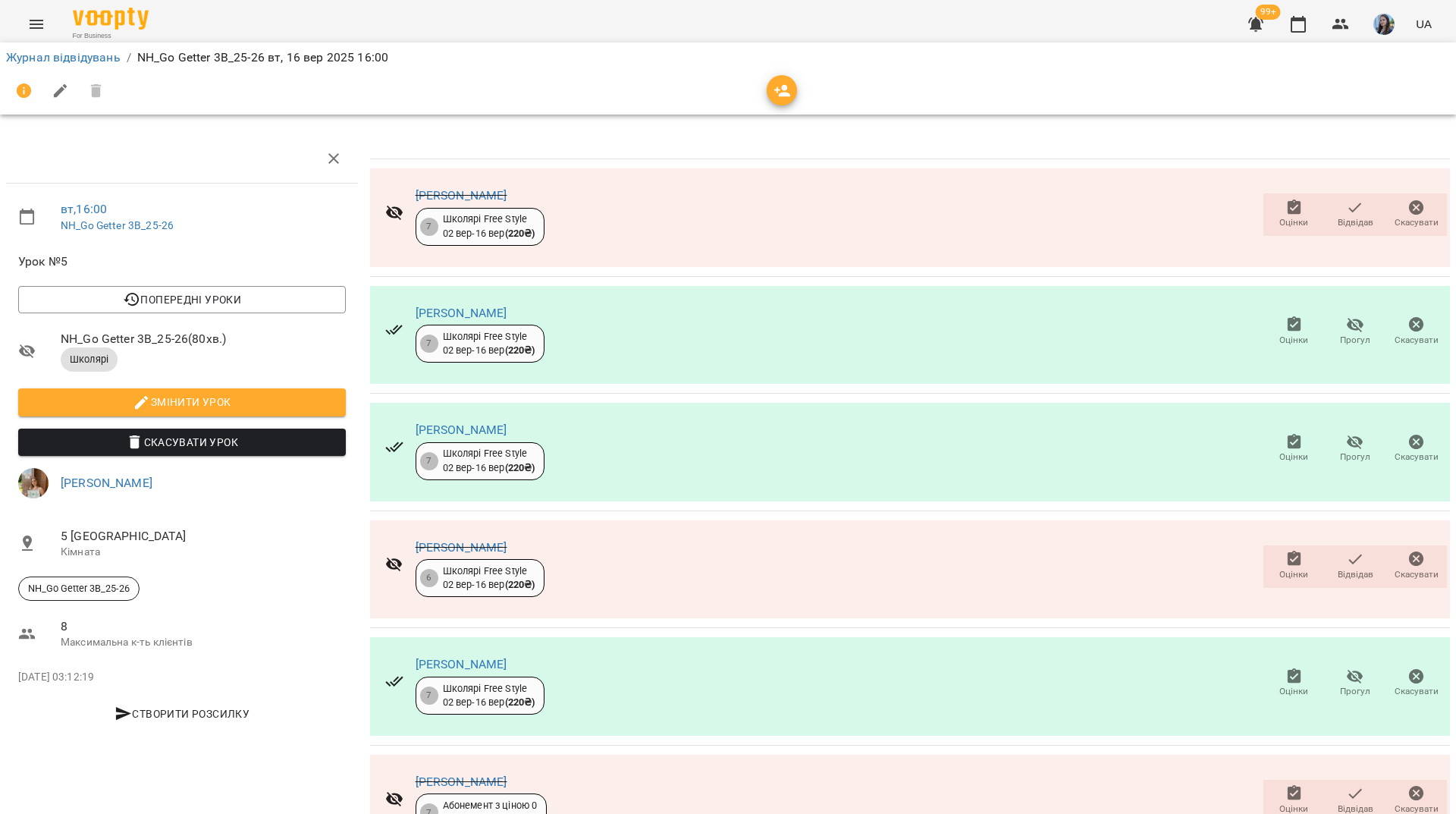
scroll to position [76, 0]
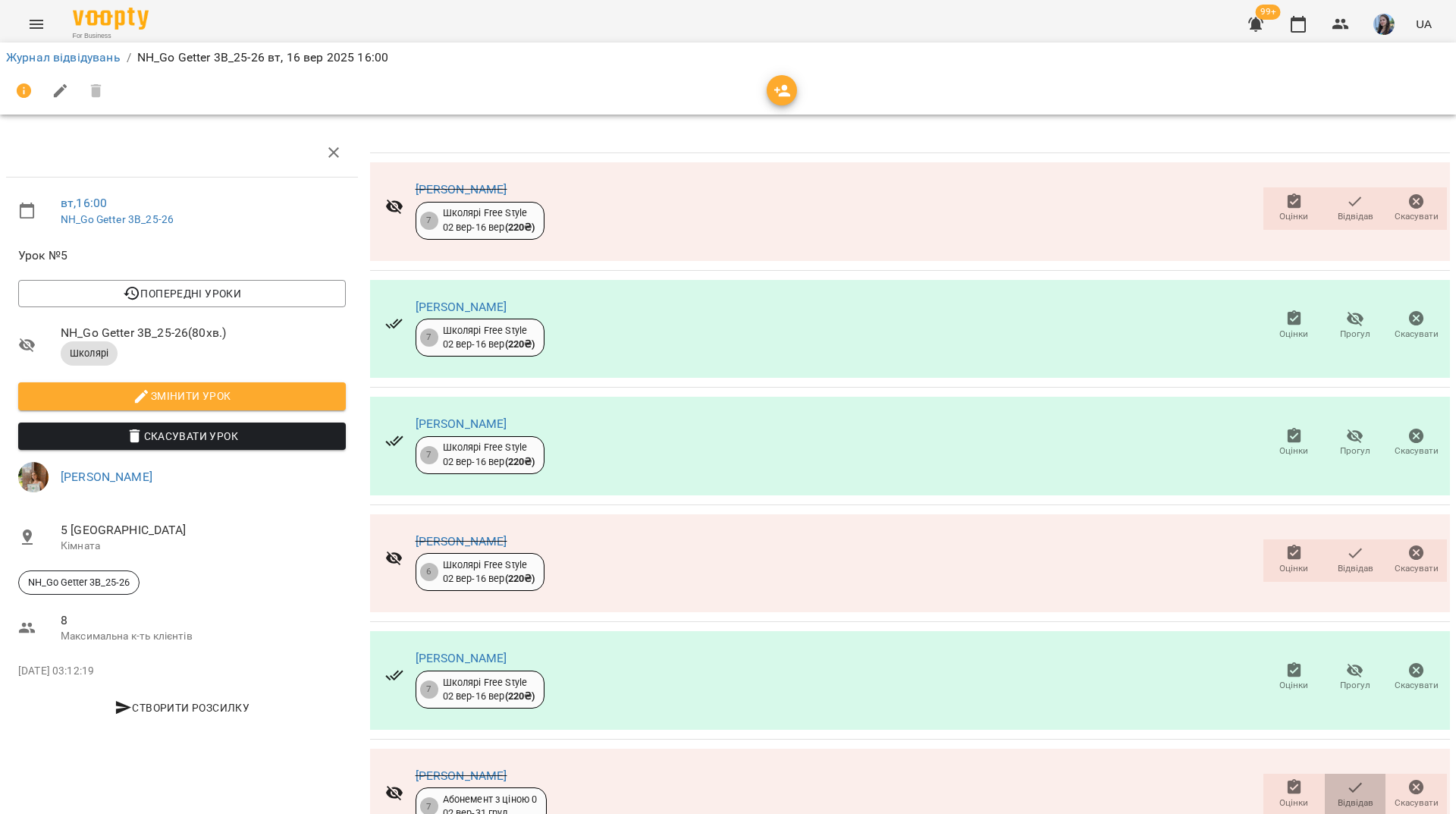
click at [1346, 778] on icon "button" at bounding box center [1355, 787] width 18 height 18
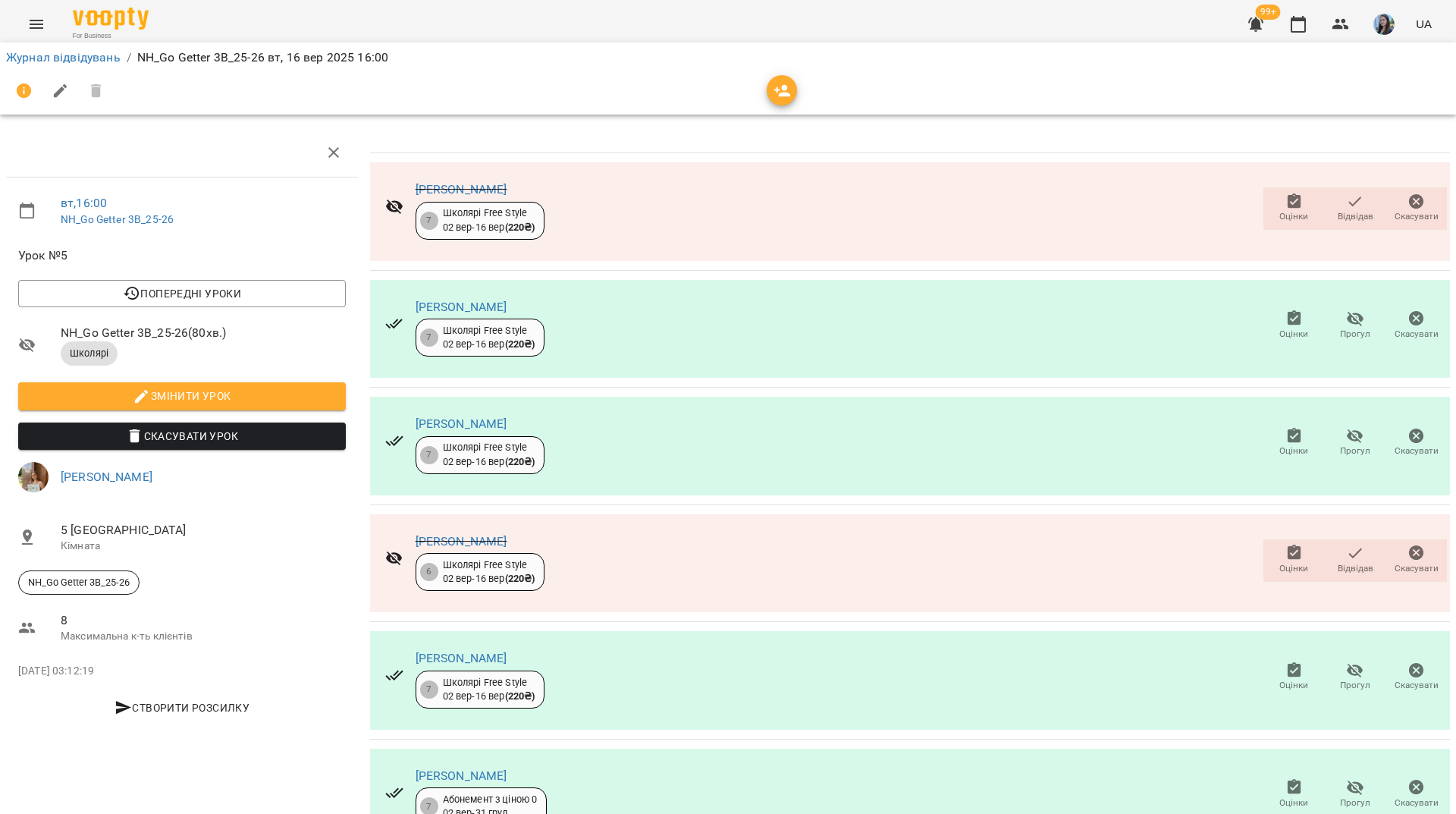
scroll to position [155, 0]
click at [62, 57] on link "Журнал відвідувань" at bounding box center [63, 58] width 115 height 15
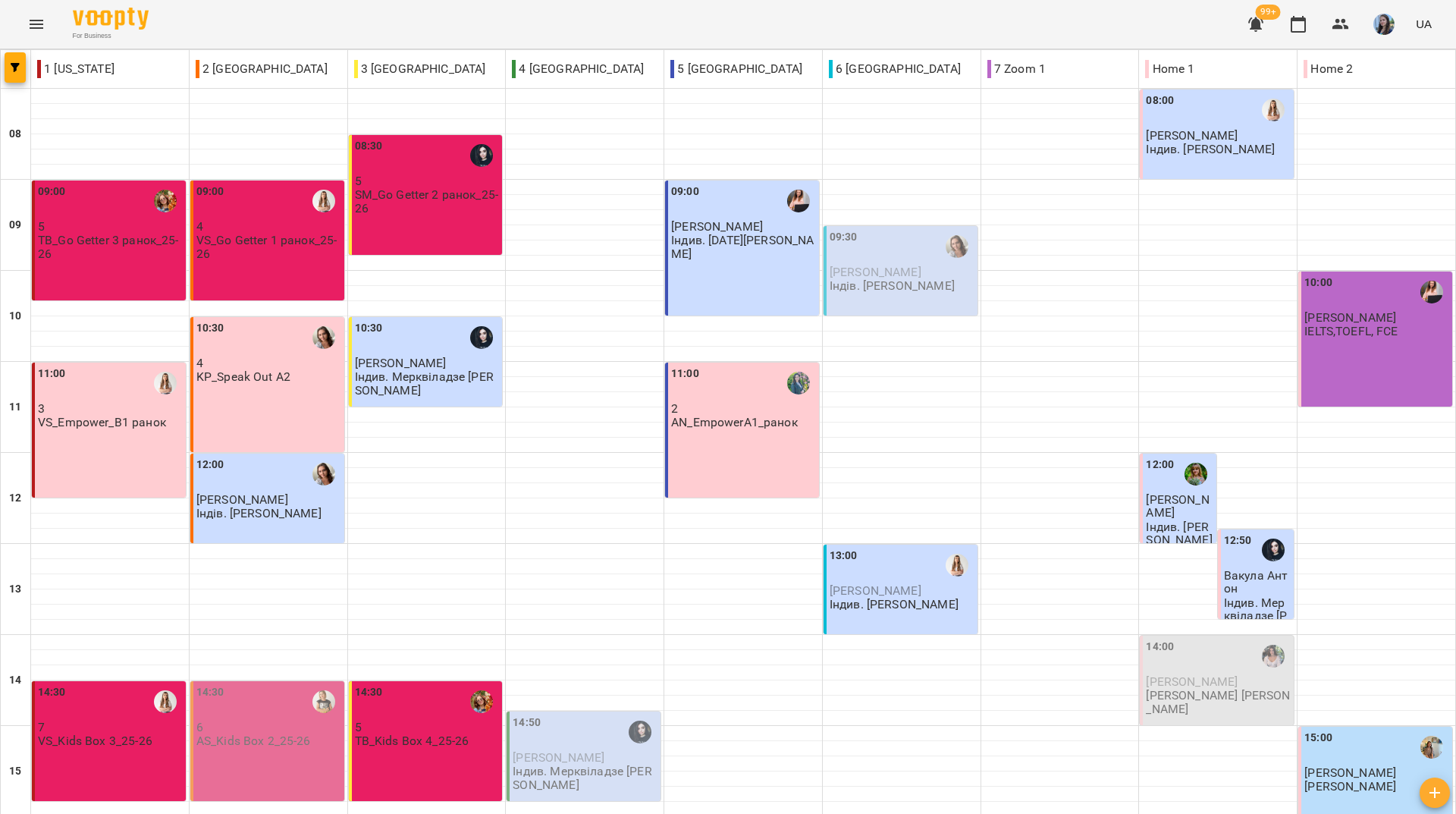
click at [234, 17] on div "For Business 99+ UA" at bounding box center [728, 24] width 1456 height 49
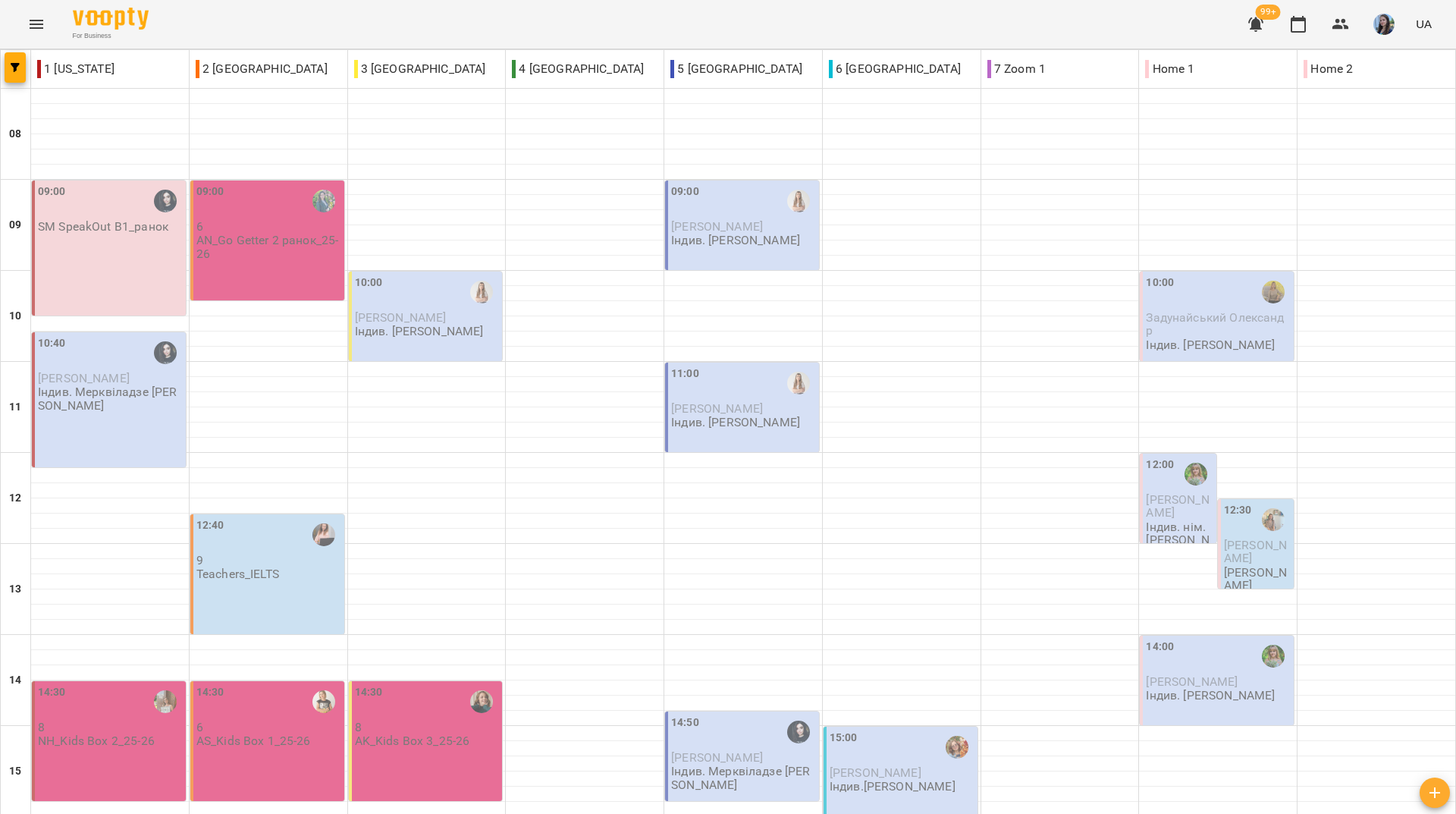
scroll to position [559, 0]
drag, startPoint x: 277, startPoint y: 28, endPoint x: 326, endPoint y: 17, distance: 50.2
click at [277, 28] on div "For Business 99+ UA" at bounding box center [728, 24] width 1456 height 49
click at [672, 24] on div "For Business 99+ UA" at bounding box center [728, 24] width 1456 height 49
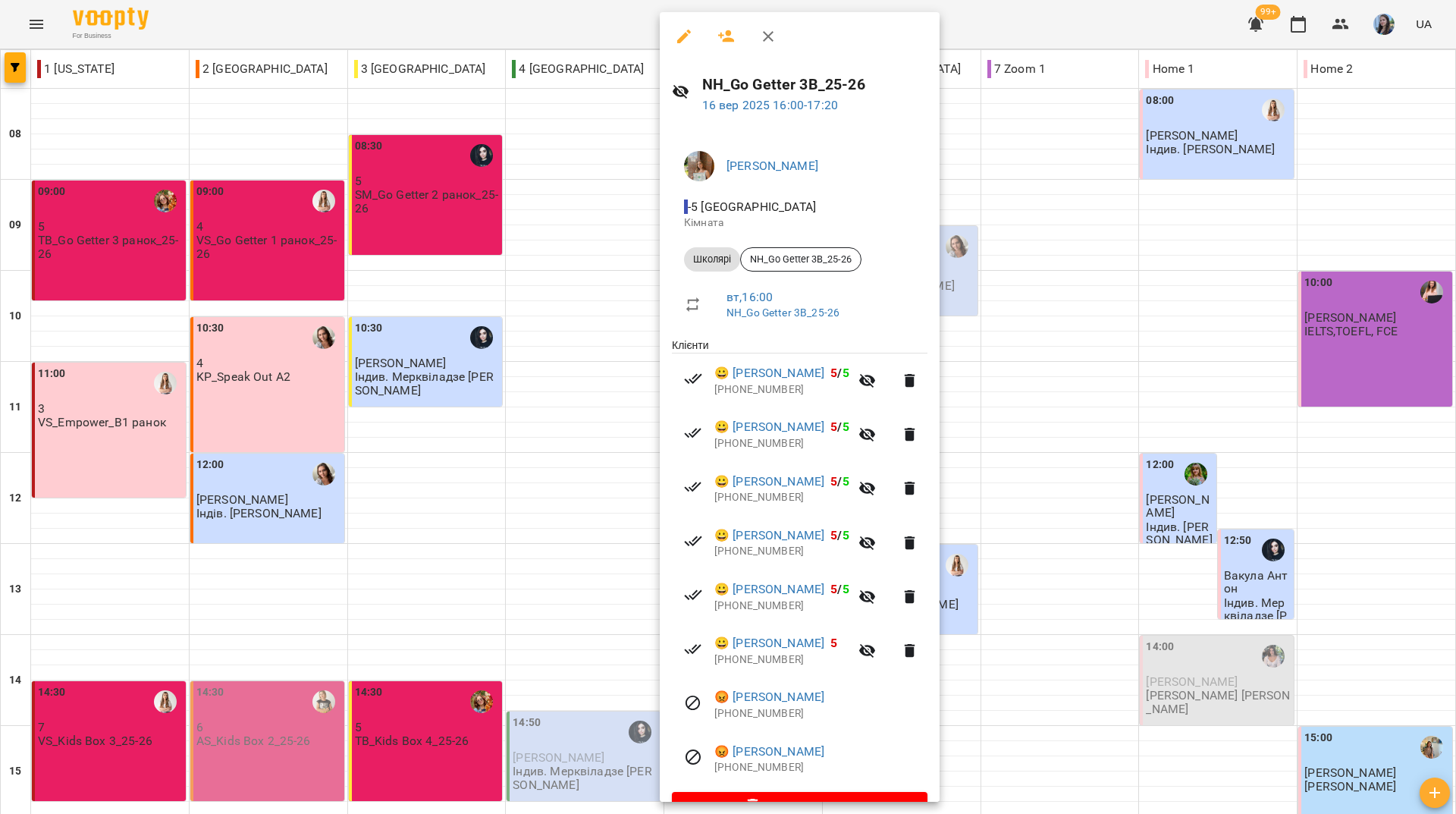
drag, startPoint x: 369, startPoint y: 28, endPoint x: 350, endPoint y: 372, distance: 344.5
click at [369, 39] on div at bounding box center [728, 407] width 1456 height 814
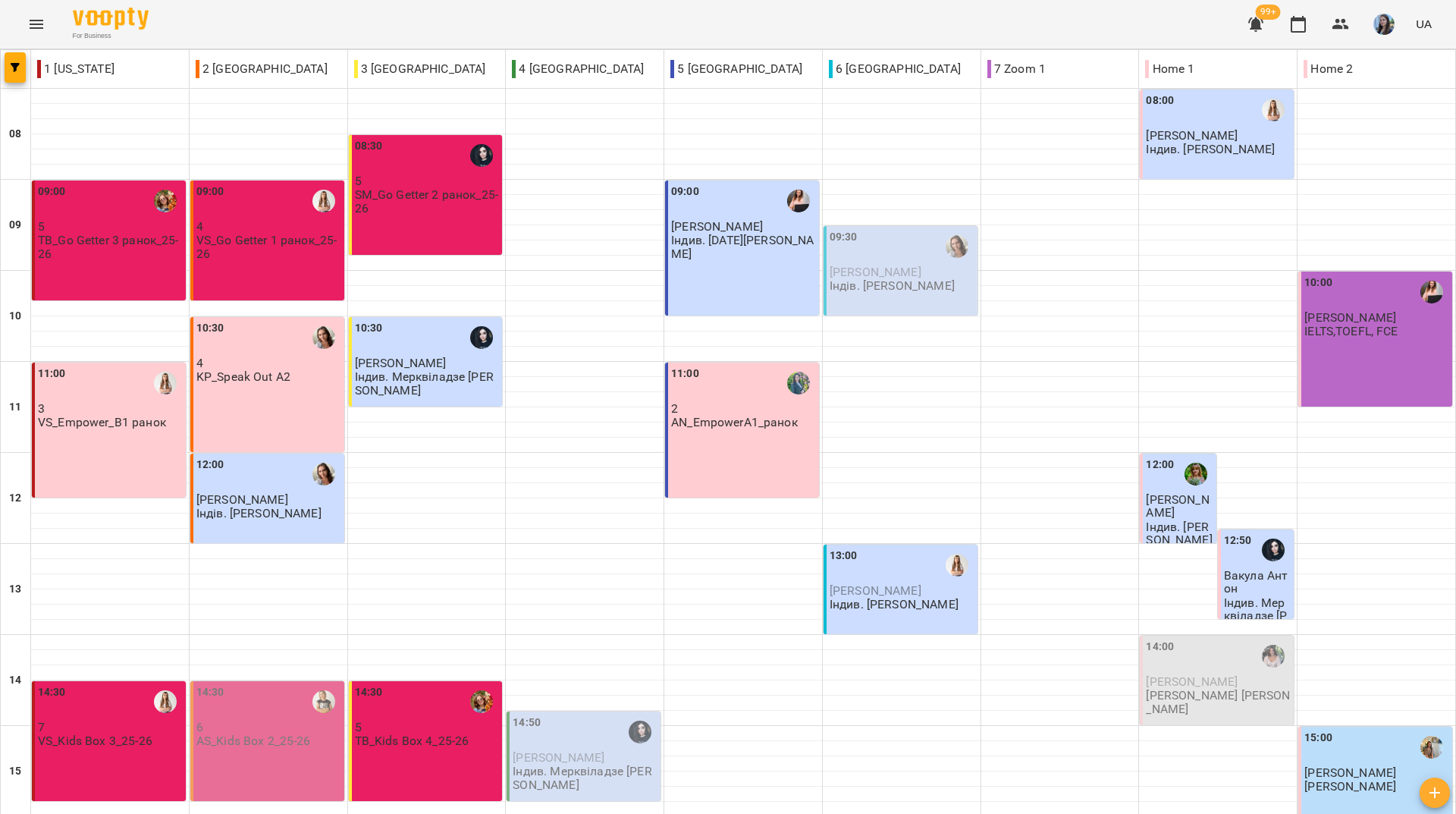
click at [426, 25] on div "For Business 99+ UA" at bounding box center [728, 24] width 1456 height 49
click at [268, 16] on div "For Business 99+ UA" at bounding box center [728, 24] width 1456 height 49
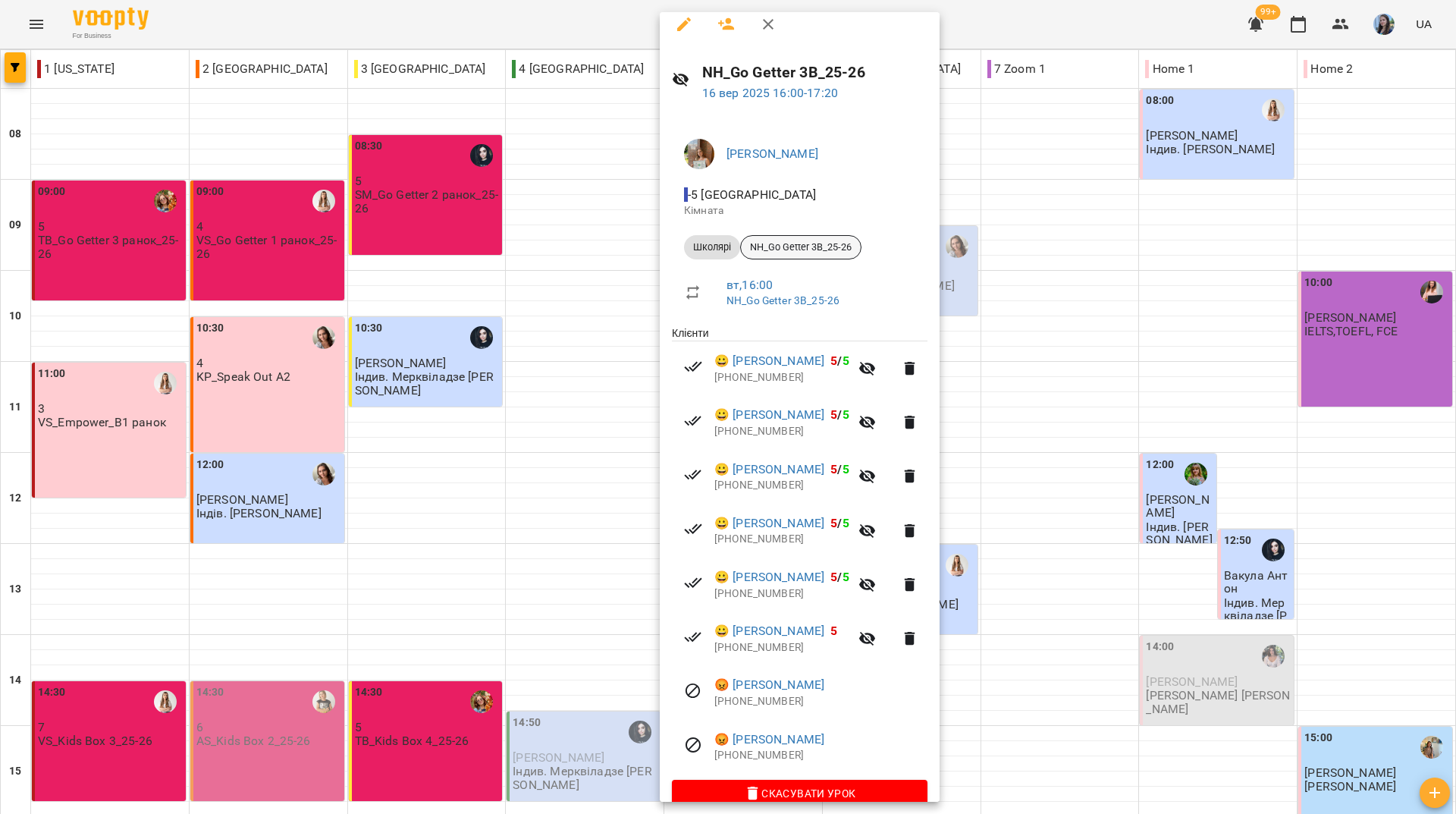
scroll to position [0, 0]
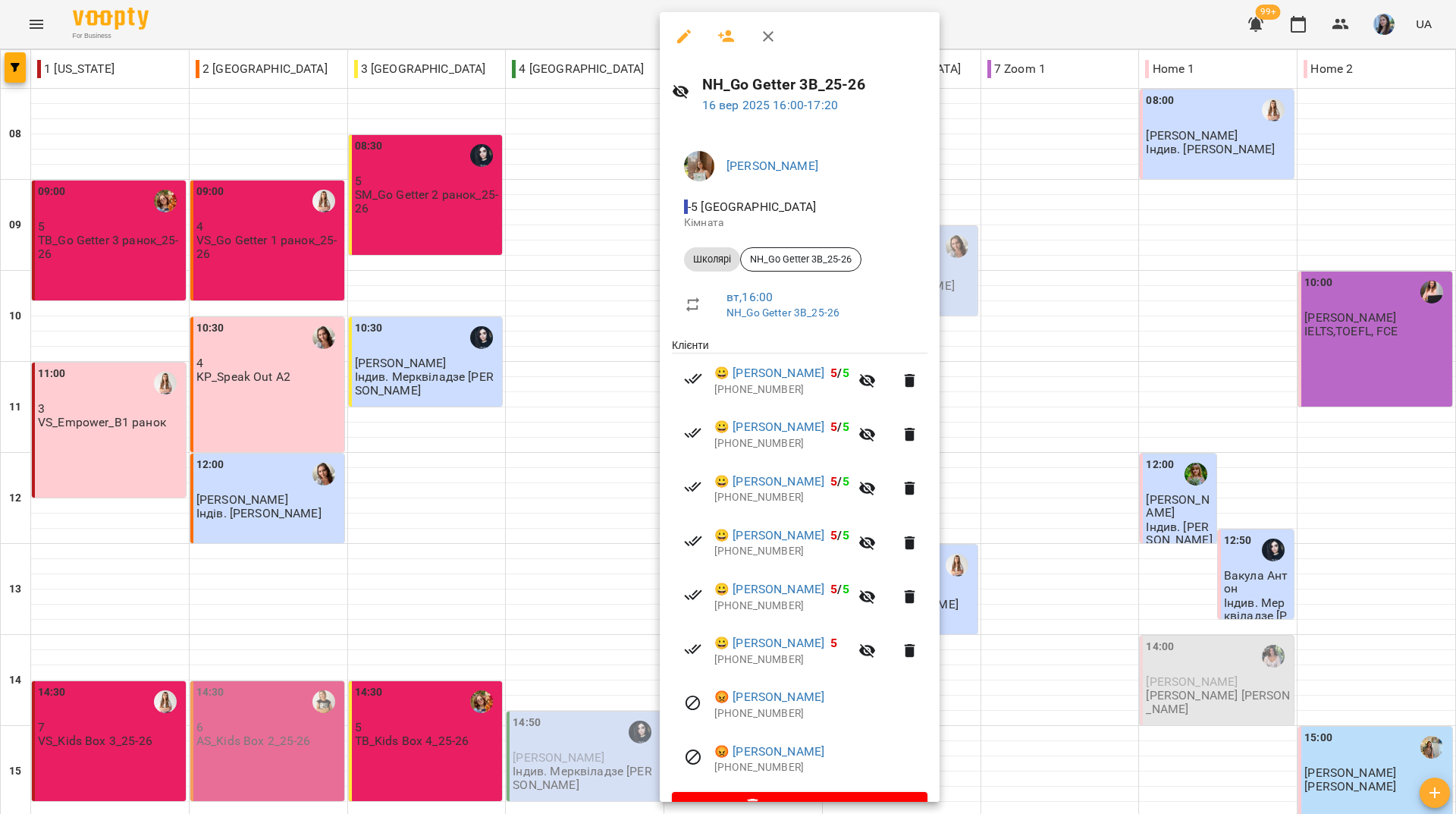
click at [725, 37] on icon "button" at bounding box center [727, 37] width 18 height 18
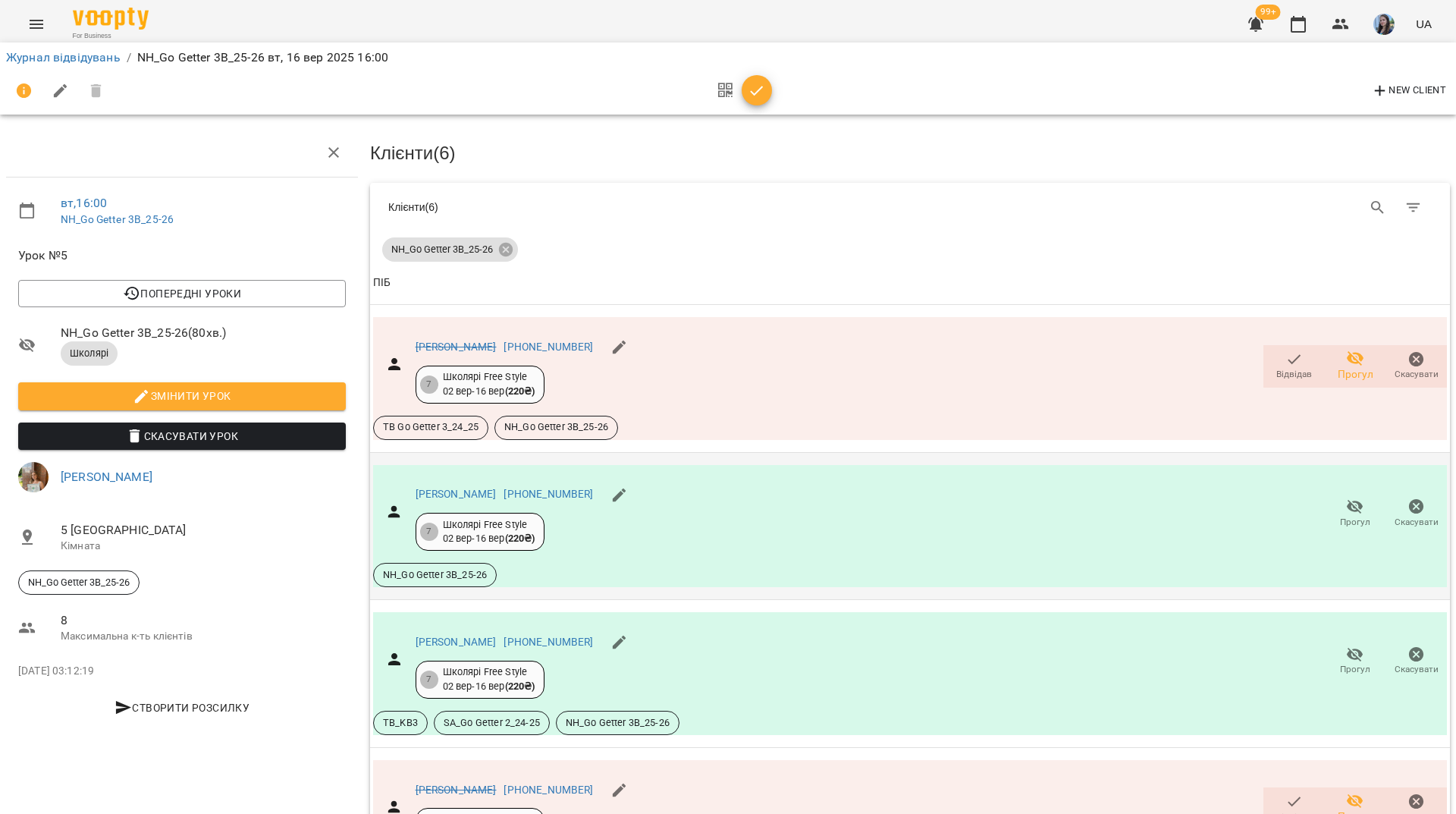
scroll to position [76, 0]
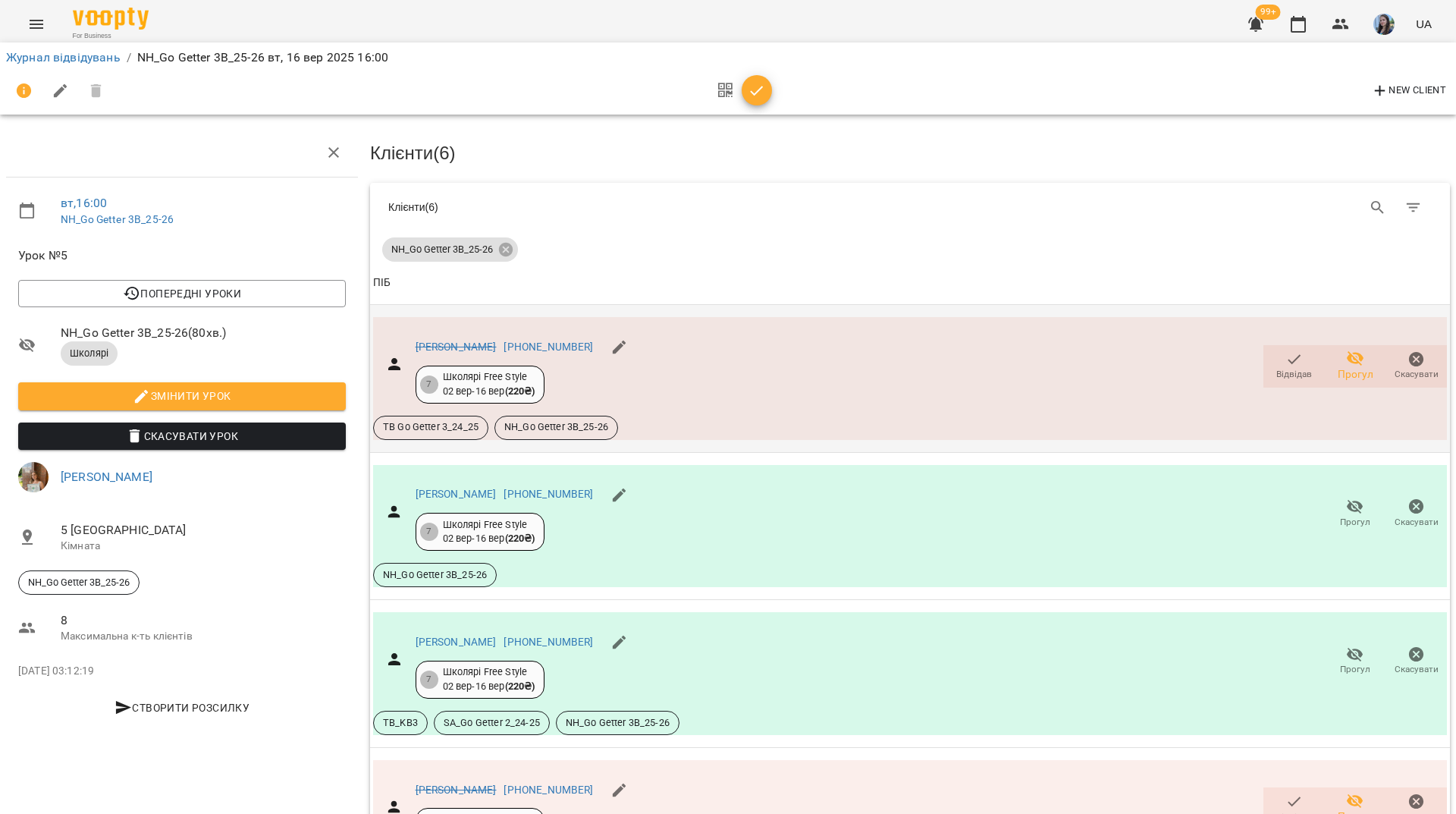
click at [1285, 351] on icon "button" at bounding box center [1295, 360] width 18 height 18
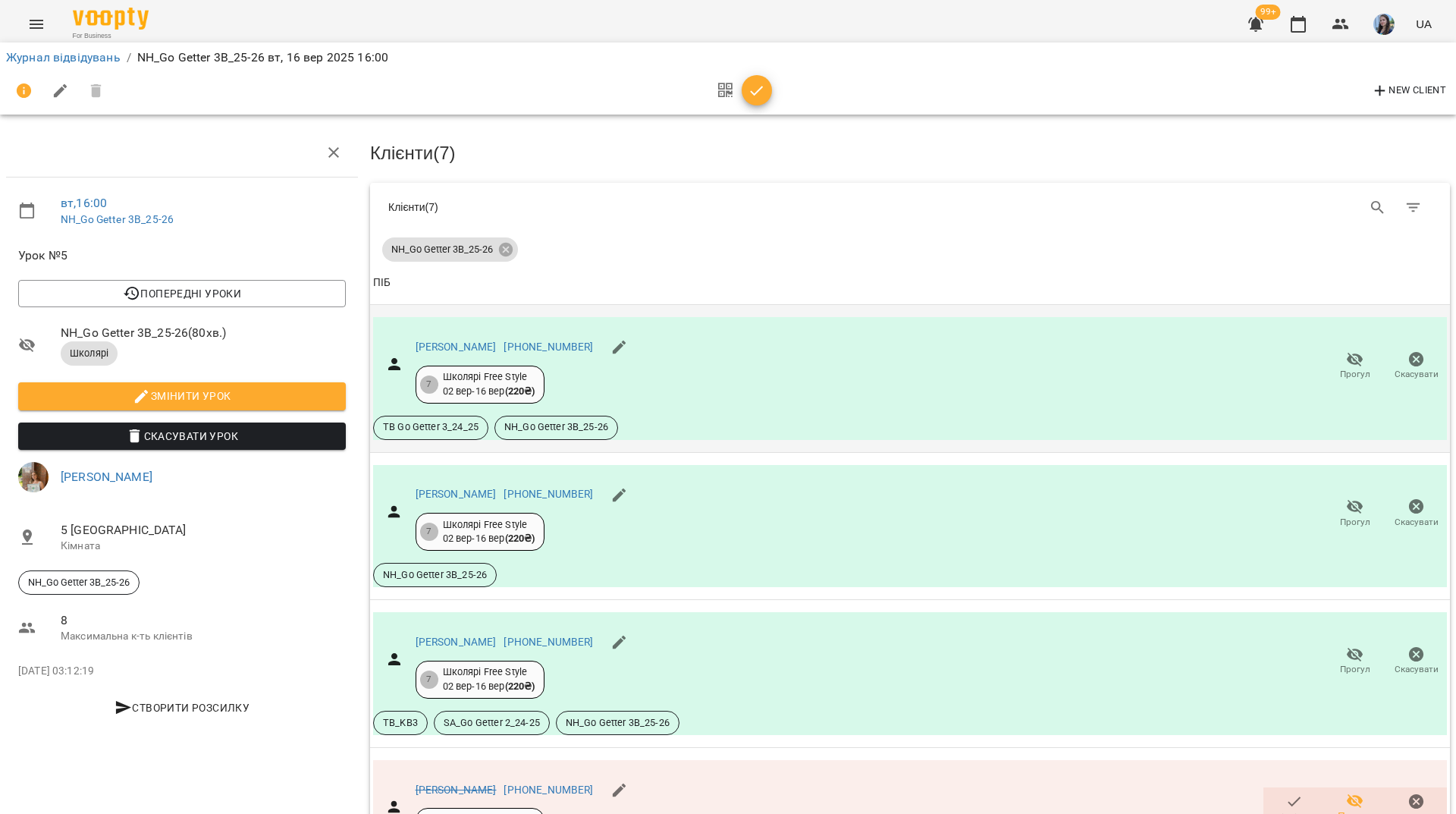
scroll to position [57, 0]
click at [94, 52] on link "Журнал відвідувань" at bounding box center [63, 58] width 115 height 15
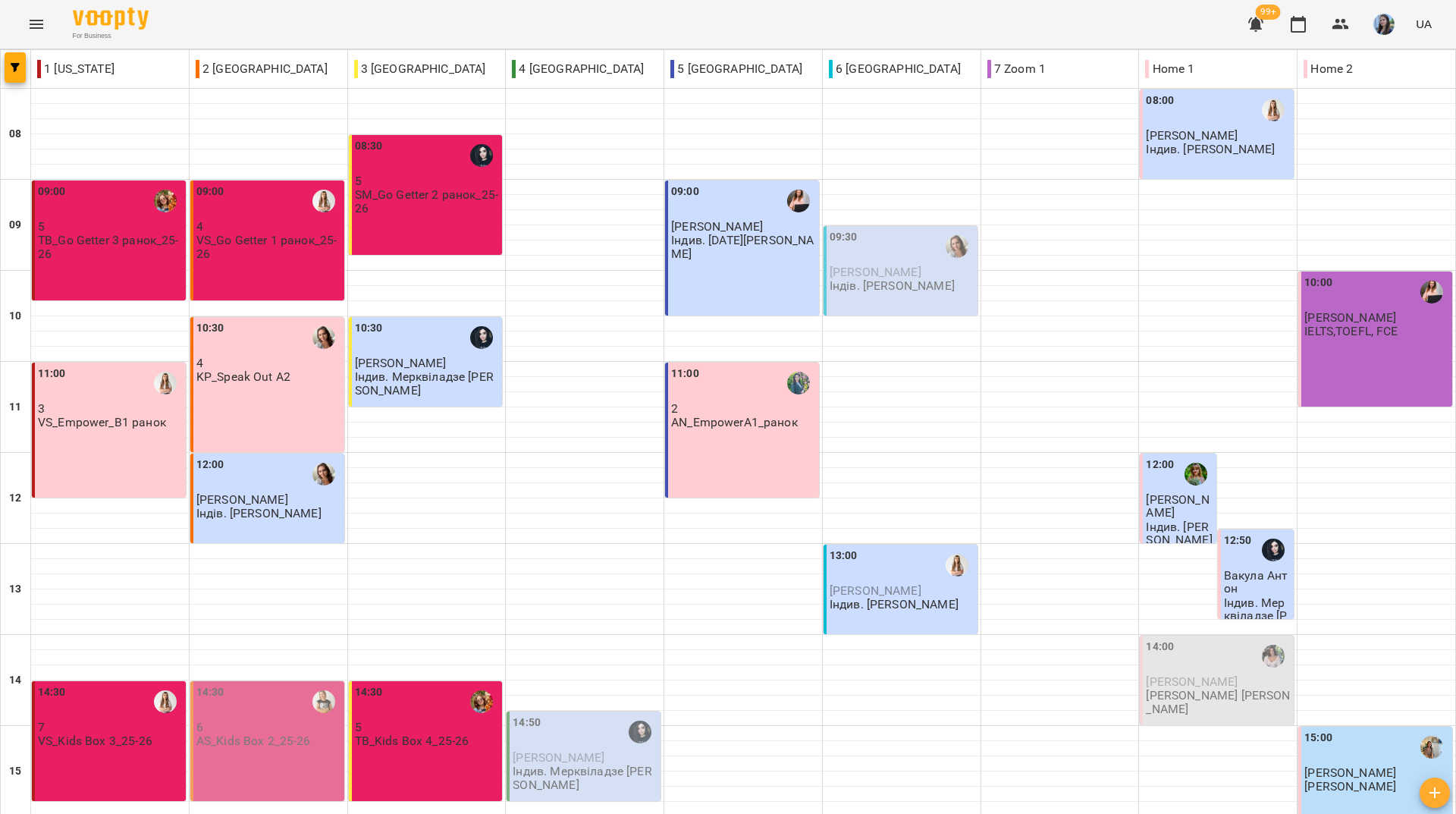
scroll to position [559, 0]
click at [247, 38] on div "For Business 99+ UA" at bounding box center [728, 24] width 1456 height 49
drag, startPoint x: 650, startPoint y: 16, endPoint x: 668, endPoint y: 3, distance: 22.2
click at [650, 16] on div "For Business 99+ UA" at bounding box center [728, 24] width 1456 height 49
click at [203, 23] on div "For Business 99+ UA" at bounding box center [728, 24] width 1456 height 49
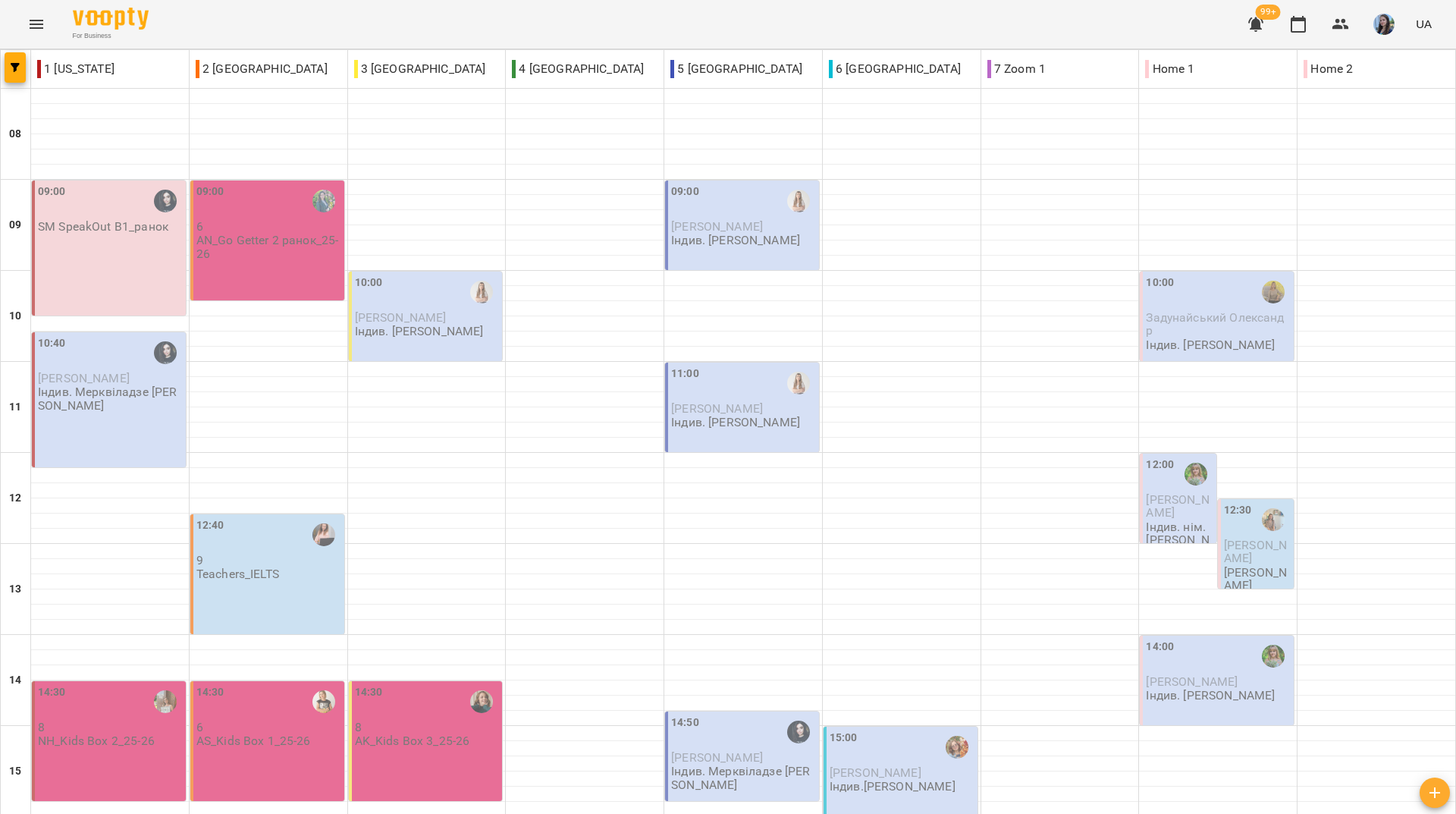
scroll to position [531, 0]
click at [193, 18] on div "For Business 99+ UA" at bounding box center [728, 24] width 1456 height 49
click at [277, 24] on div "For Business 99+ UA" at bounding box center [728, 24] width 1456 height 49
click at [188, 15] on div "For Business 99+ UA" at bounding box center [728, 24] width 1456 height 49
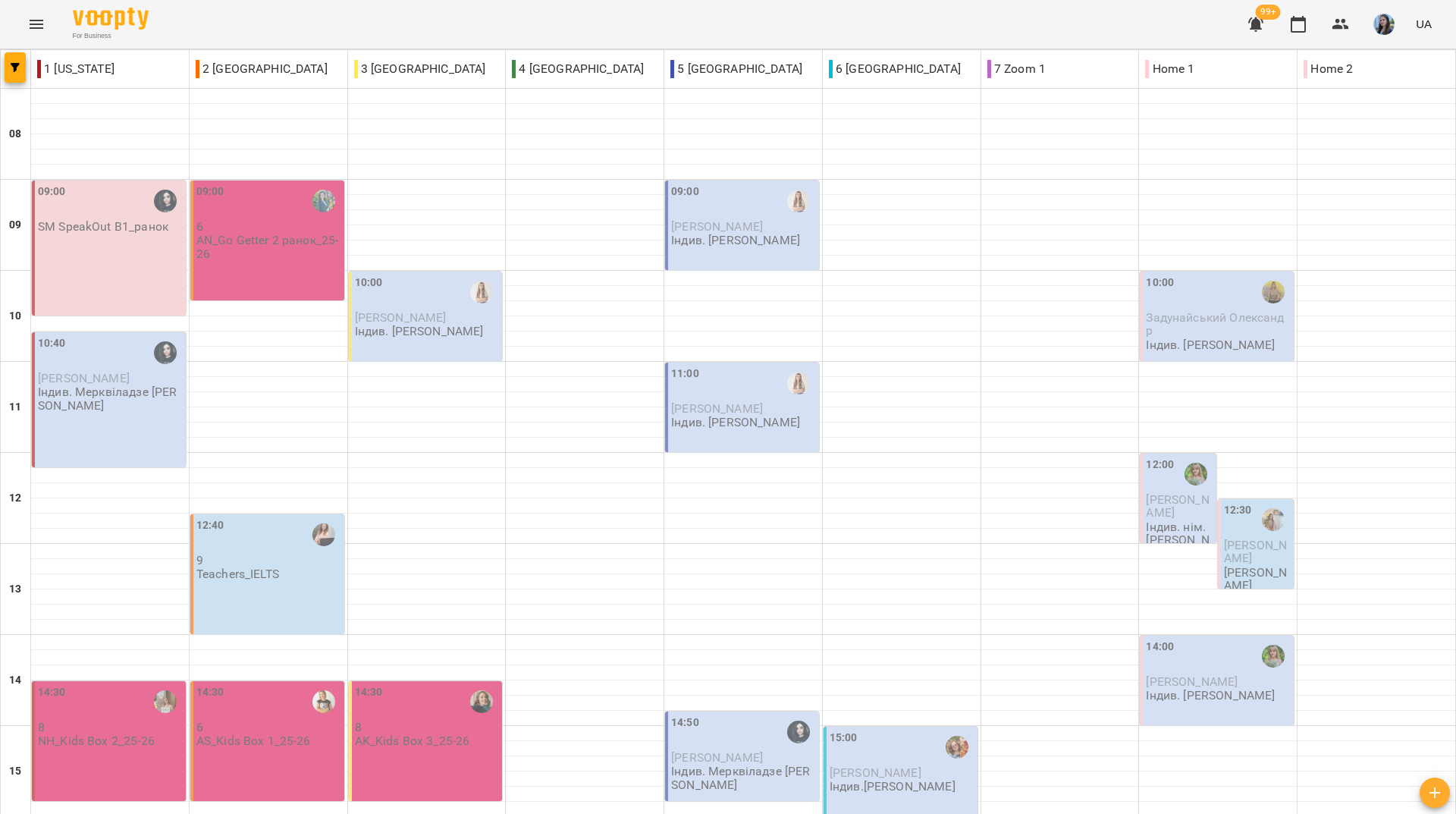
click at [297, 39] on div "For Business 99+ UA" at bounding box center [728, 24] width 1456 height 49
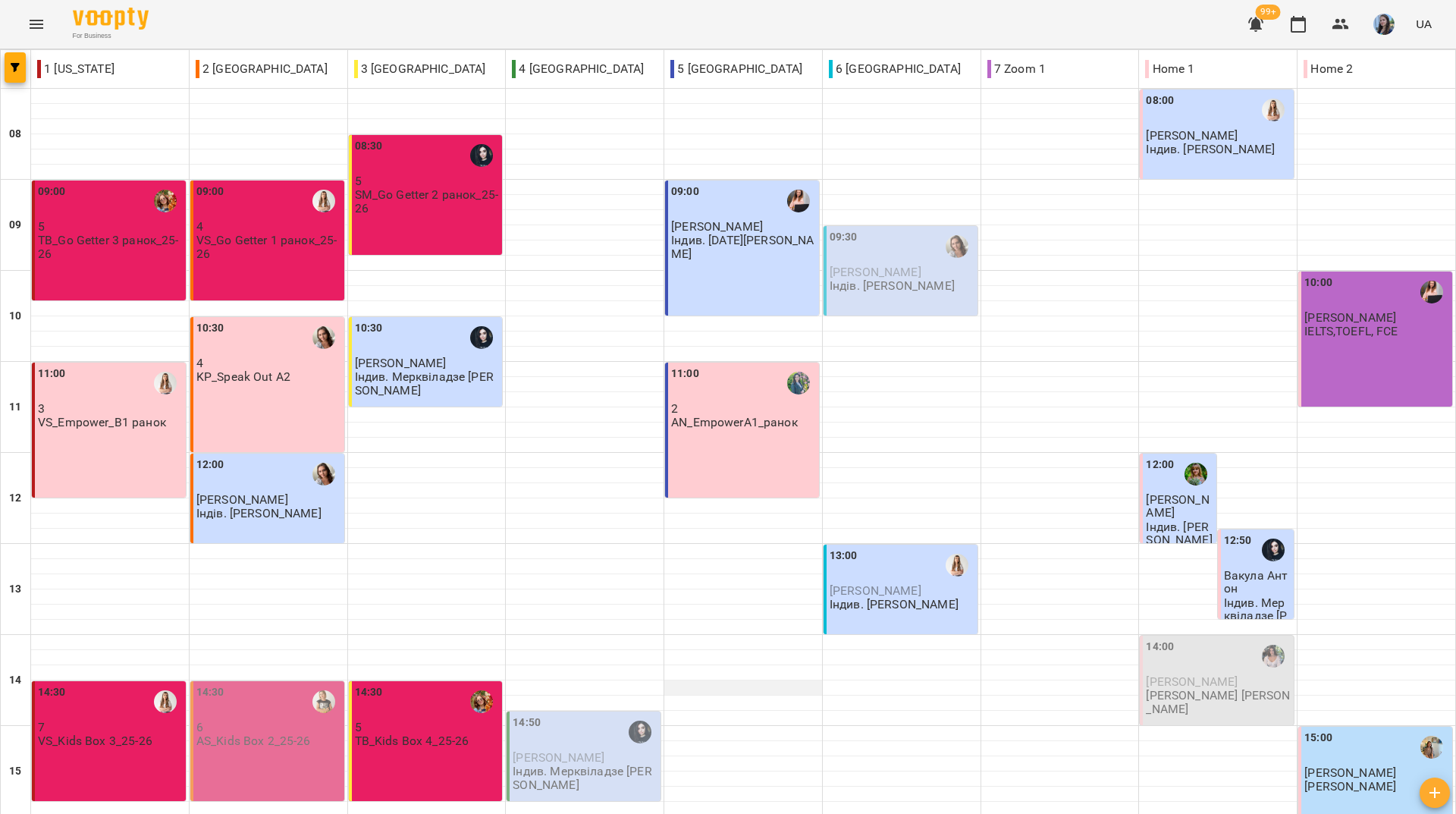
drag, startPoint x: 0, startPoint y: 728, endPoint x: 679, endPoint y: 132, distance: 903.5
click at [800, 12] on div "For Business 99+ UA" at bounding box center [728, 24] width 1456 height 49
click at [545, 13] on div "For Business 99+ UA" at bounding box center [728, 24] width 1456 height 49
click at [246, 28] on div "For Business 99+ UA" at bounding box center [728, 24] width 1456 height 49
click at [273, 32] on div "For Business 99+ UA" at bounding box center [728, 24] width 1456 height 49
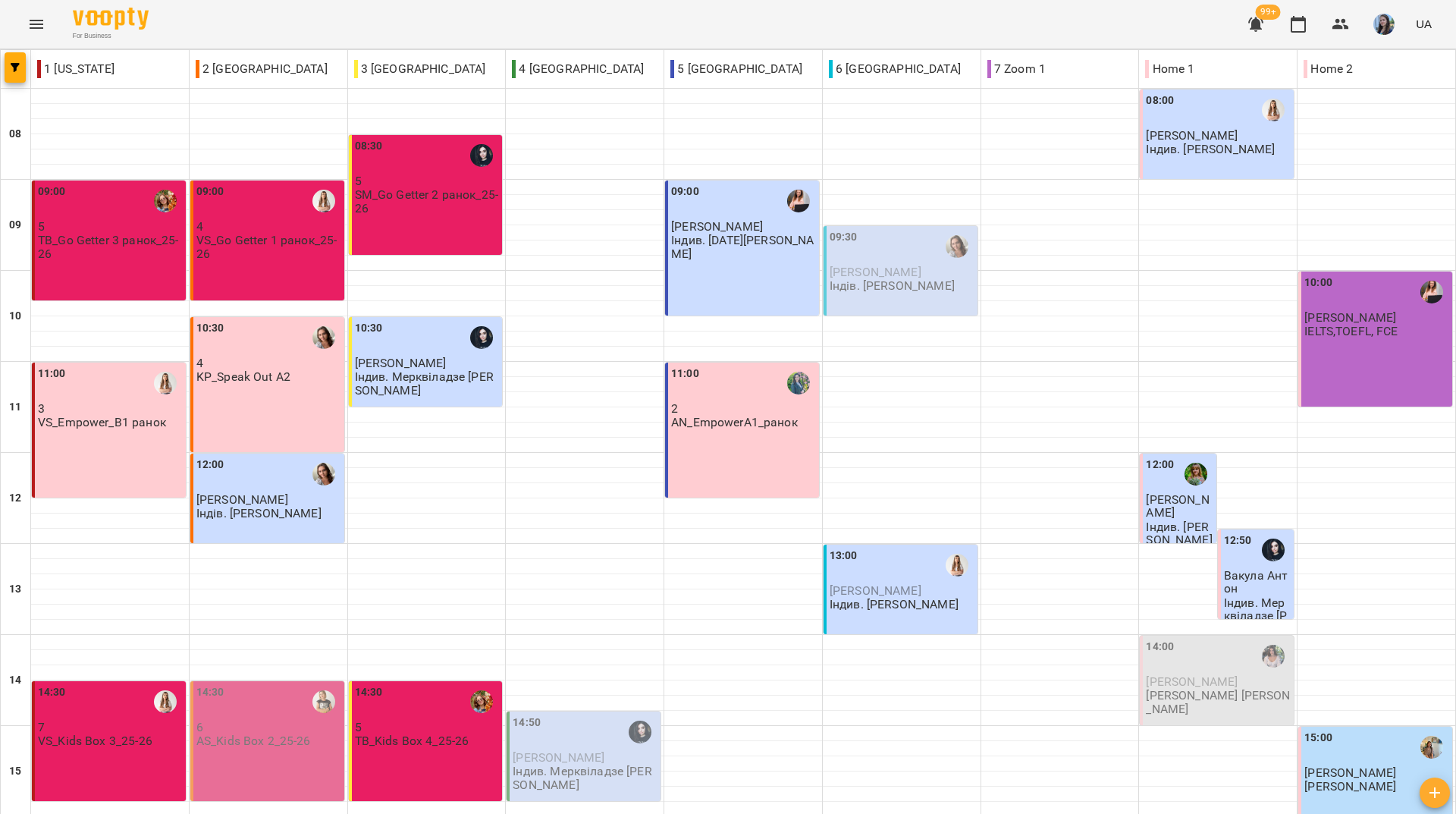
click at [516, 19] on div "For Business 99+ UA" at bounding box center [728, 24] width 1456 height 49
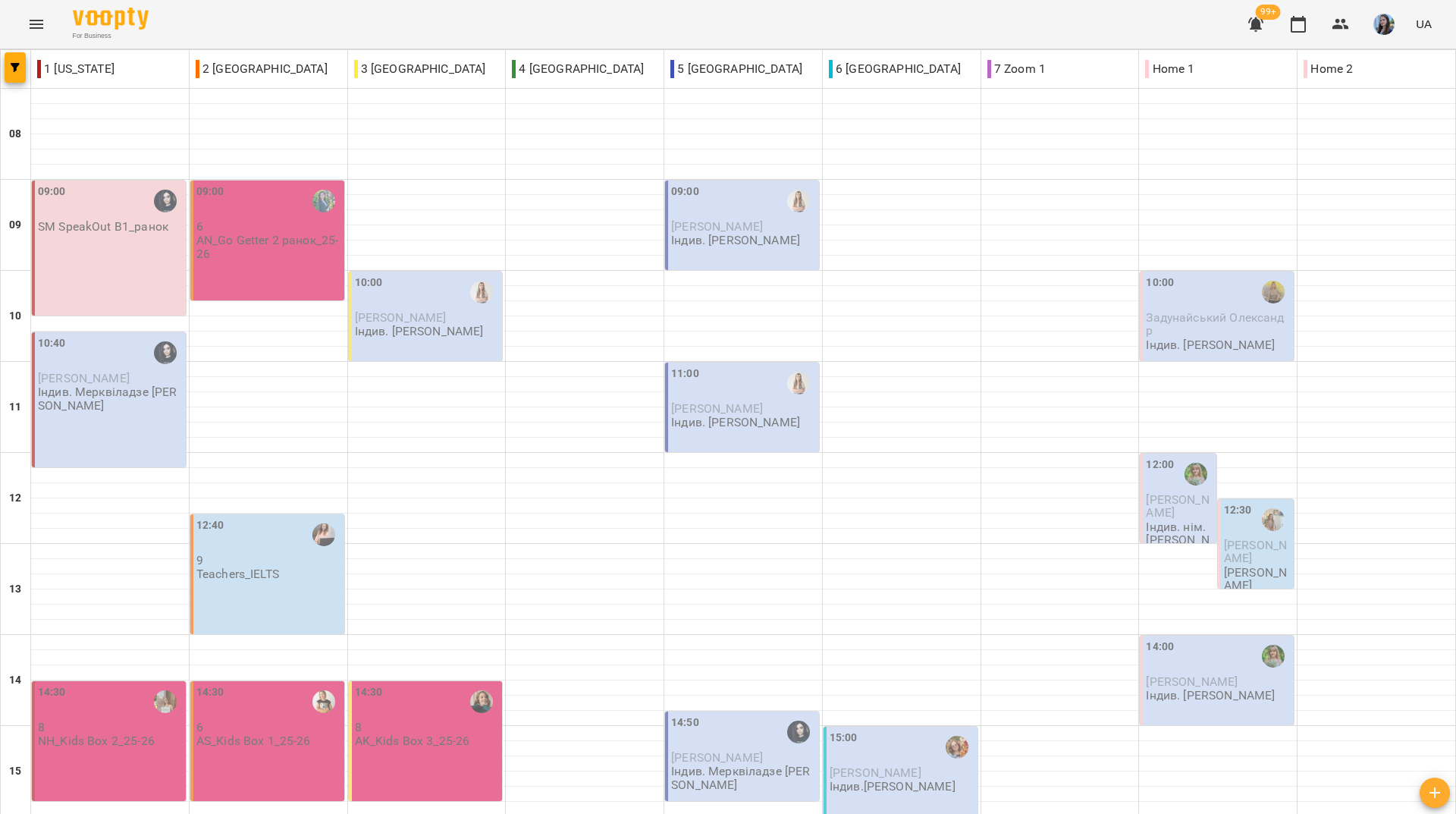
scroll to position [256, 0]
click at [264, 22] on div "For Business 99+ UA" at bounding box center [728, 24] width 1456 height 49
click at [262, 23] on div "For Business 99+ UA" at bounding box center [728, 24] width 1456 height 49
click at [242, 33] on div "For Business 99+ UA" at bounding box center [728, 24] width 1456 height 49
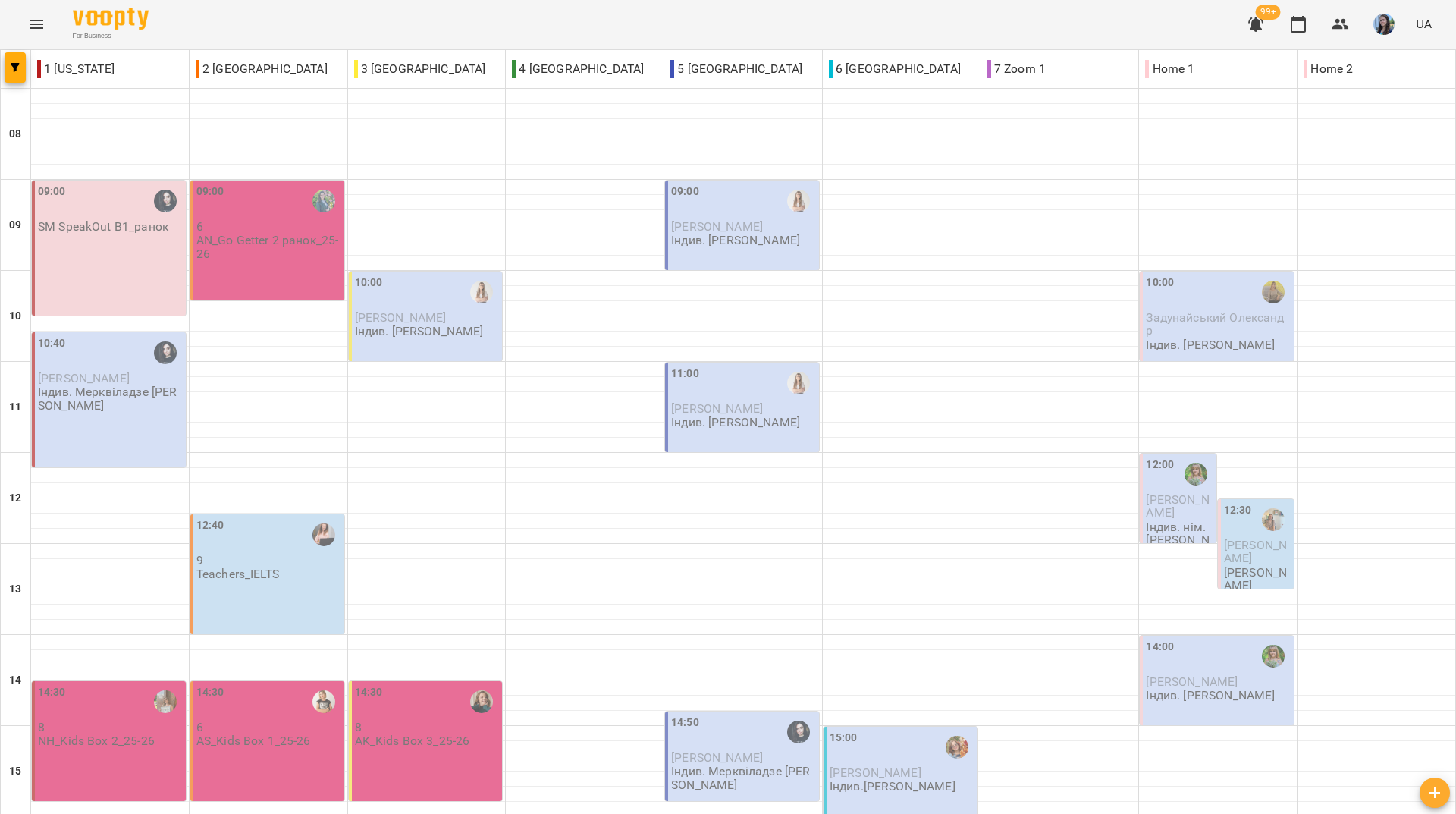
click at [269, 17] on div "For Business 99+ UA" at bounding box center [728, 24] width 1456 height 49
click at [501, 18] on div "For Business 99+ UA" at bounding box center [728, 24] width 1456 height 49
click at [224, 20] on div "For Business 99+ UA" at bounding box center [728, 24] width 1456 height 49
click at [249, 22] on div "For Business 99+ UA" at bounding box center [728, 24] width 1456 height 49
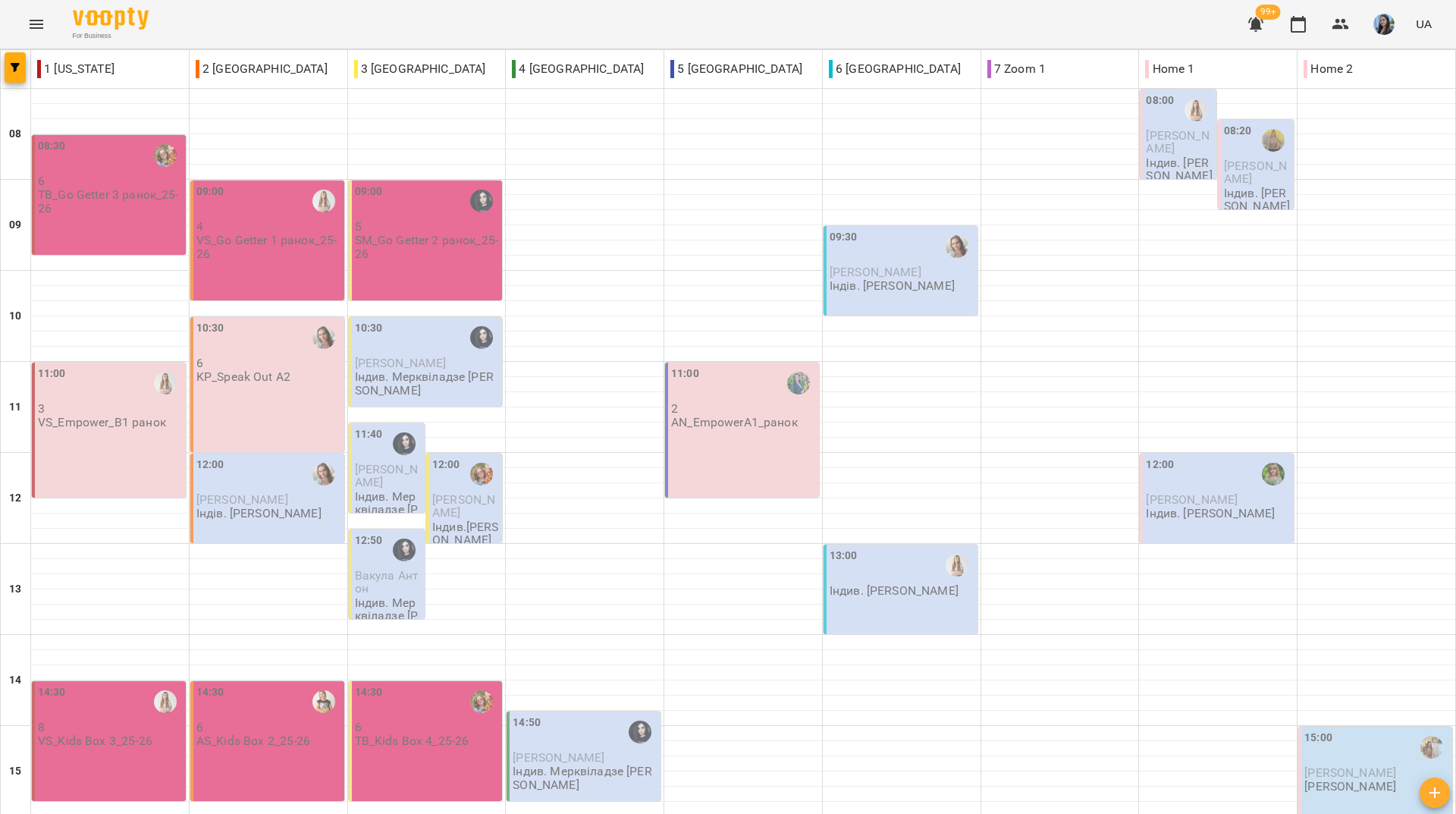
scroll to position [0, 0]
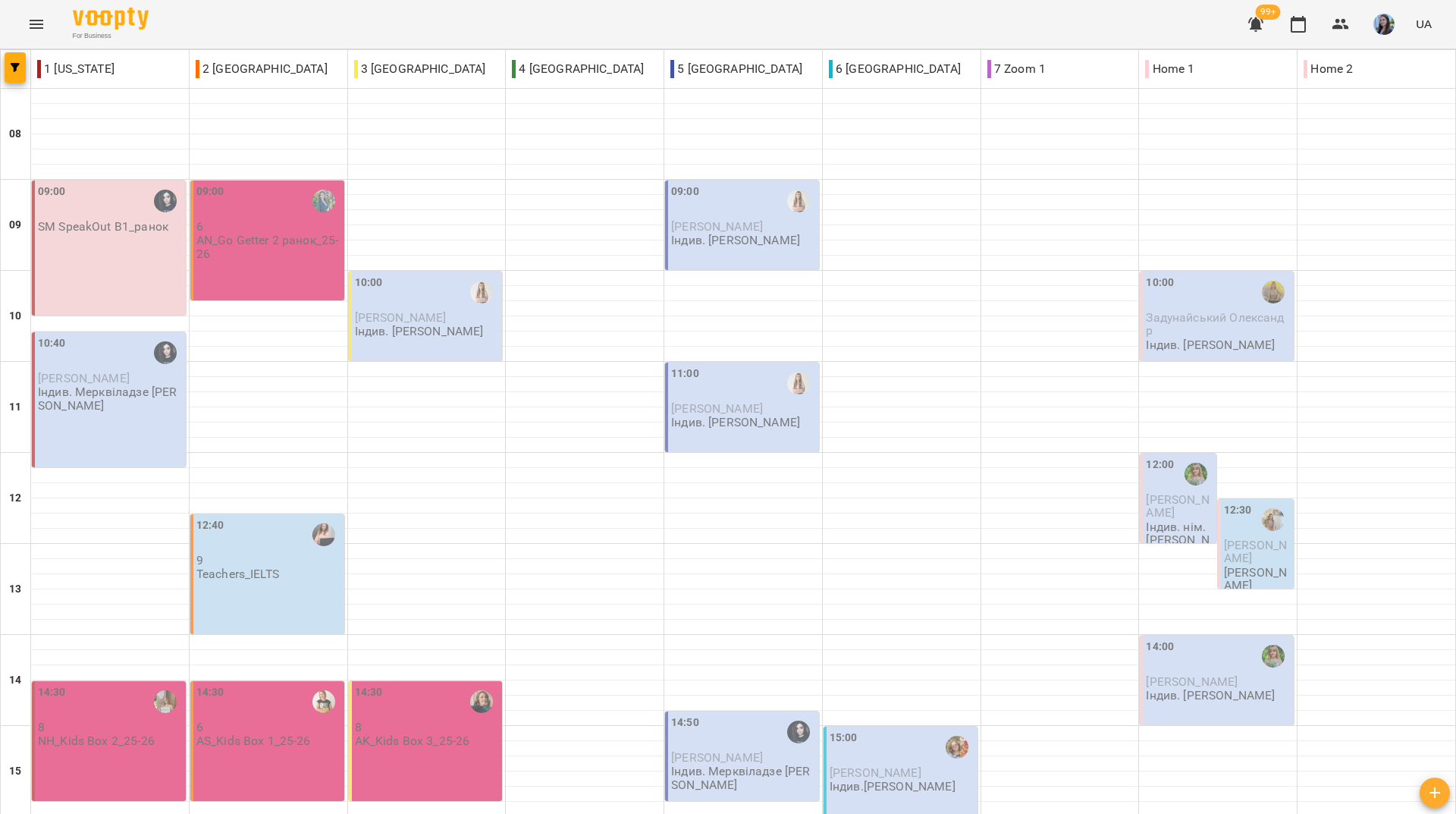
click at [277, 251] on p "AN_Go Getter 2 ранок_25-26" at bounding box center [269, 247] width 145 height 27
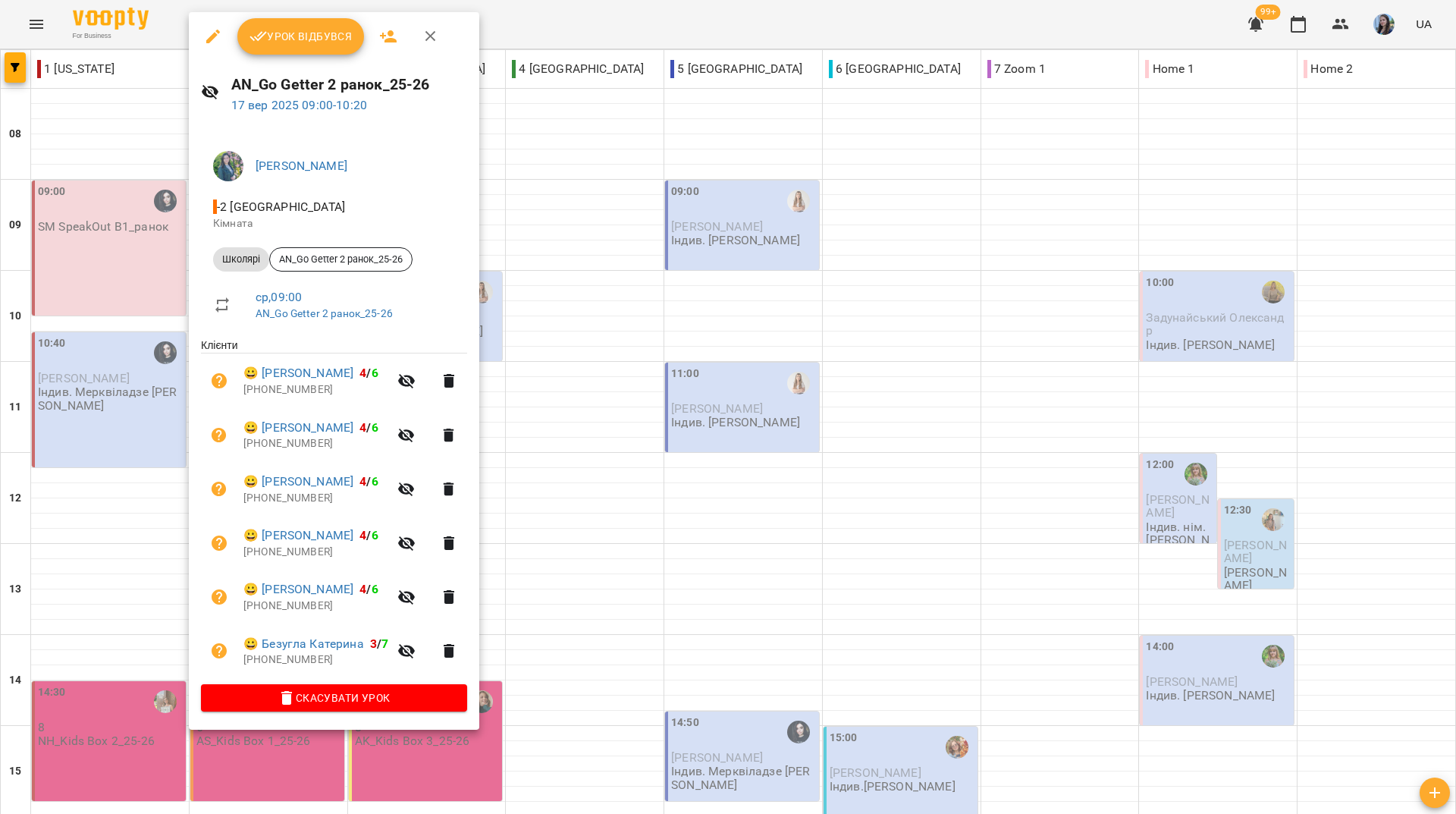
click at [212, 39] on icon "button" at bounding box center [213, 36] width 14 height 14
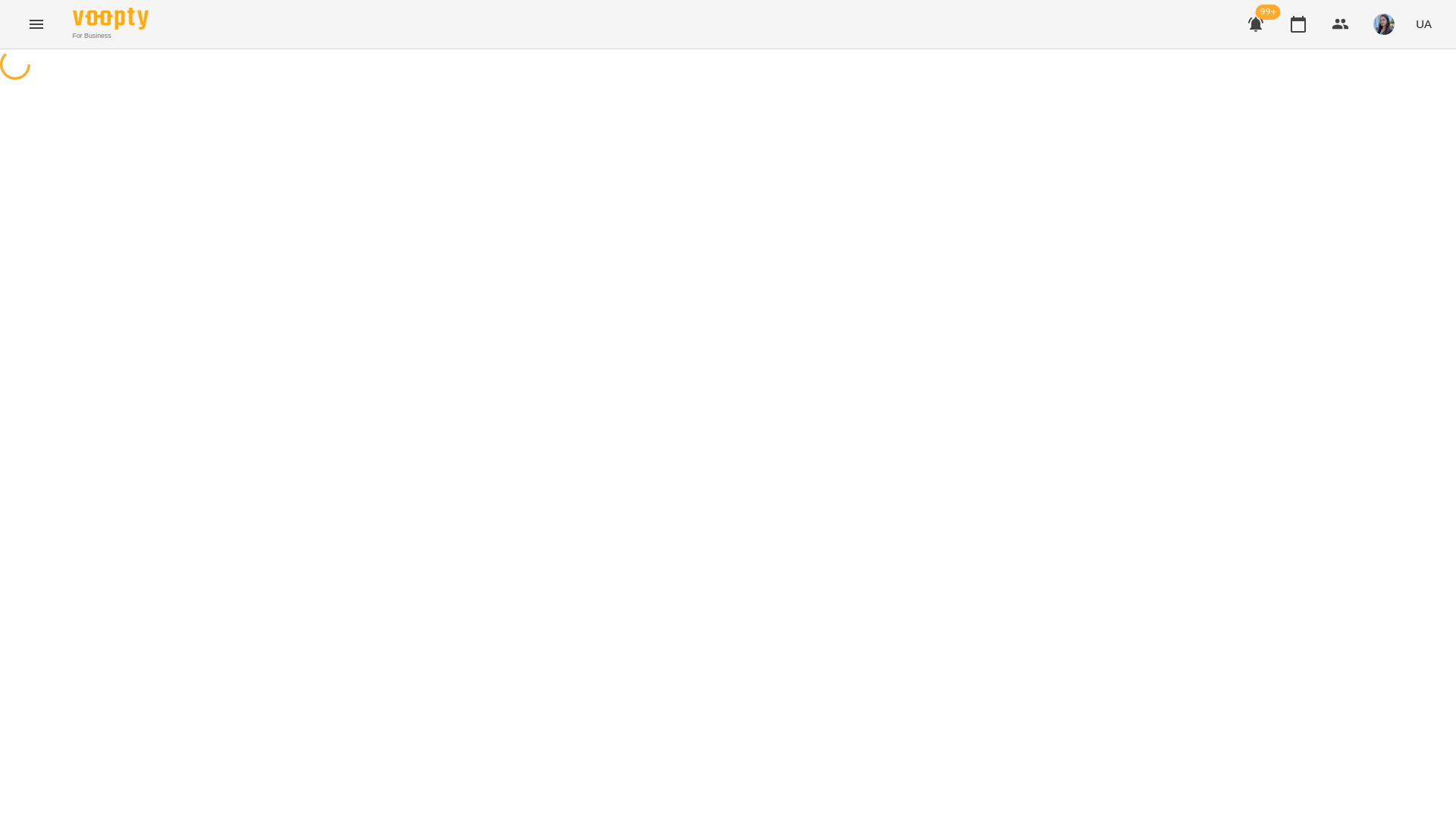
select select "*******"
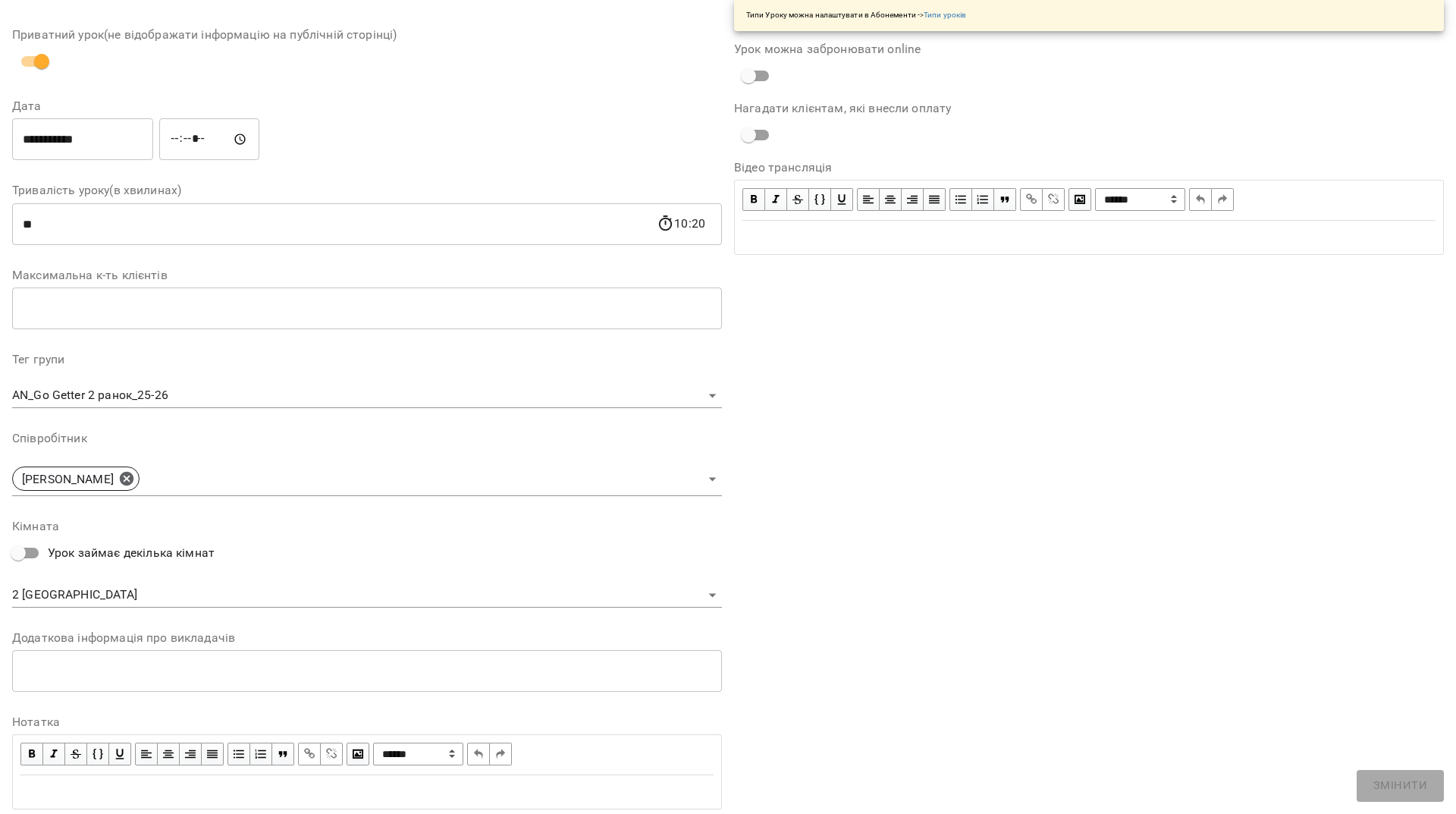
scroll to position [151, 0]
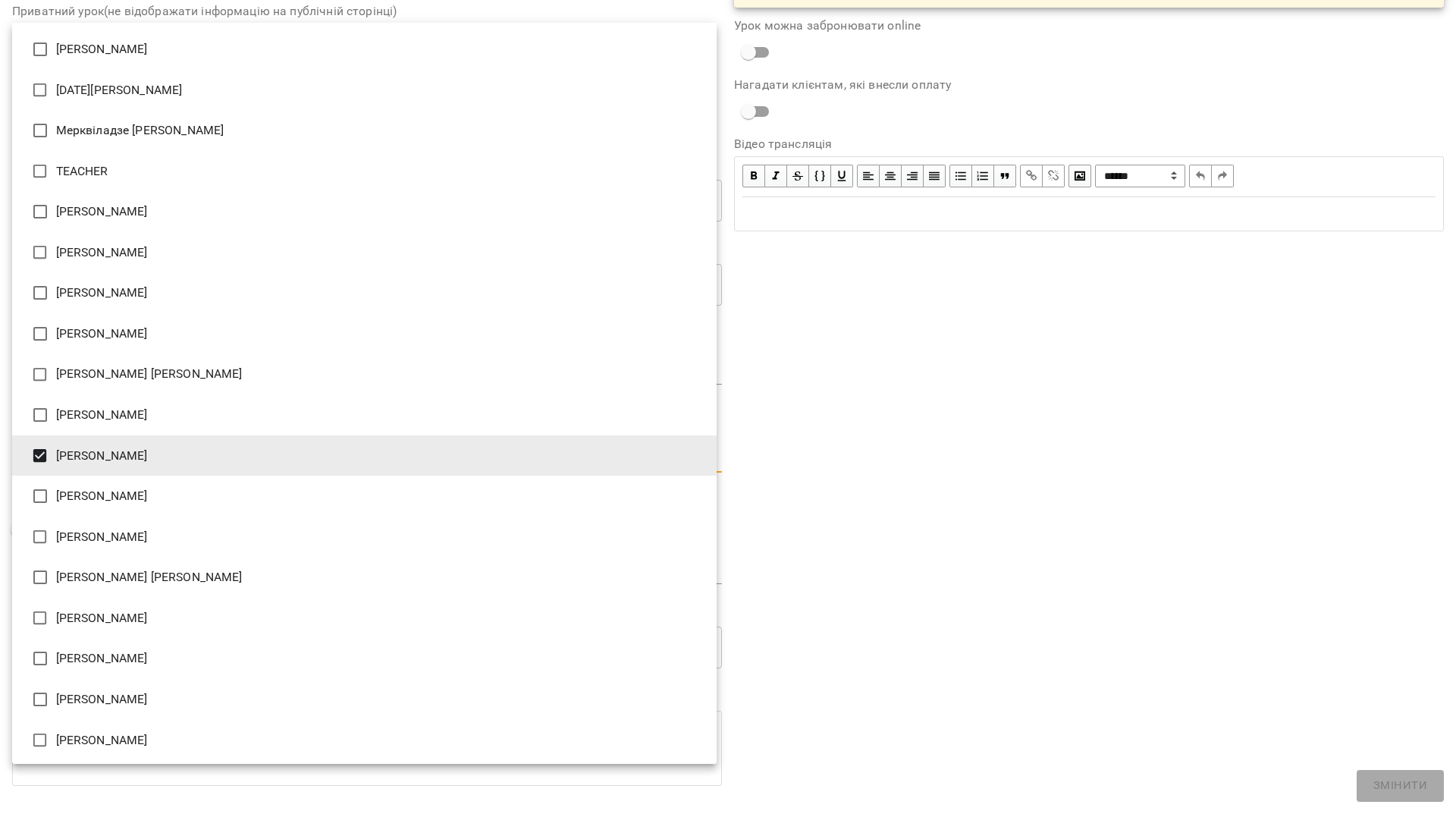
click at [300, 461] on body "For Business 99+ UA Журнал відвідувань / AN_Go Getter 2 ранок_25-26 ср, 17 вер …" at bounding box center [728, 434] width 1456 height 868
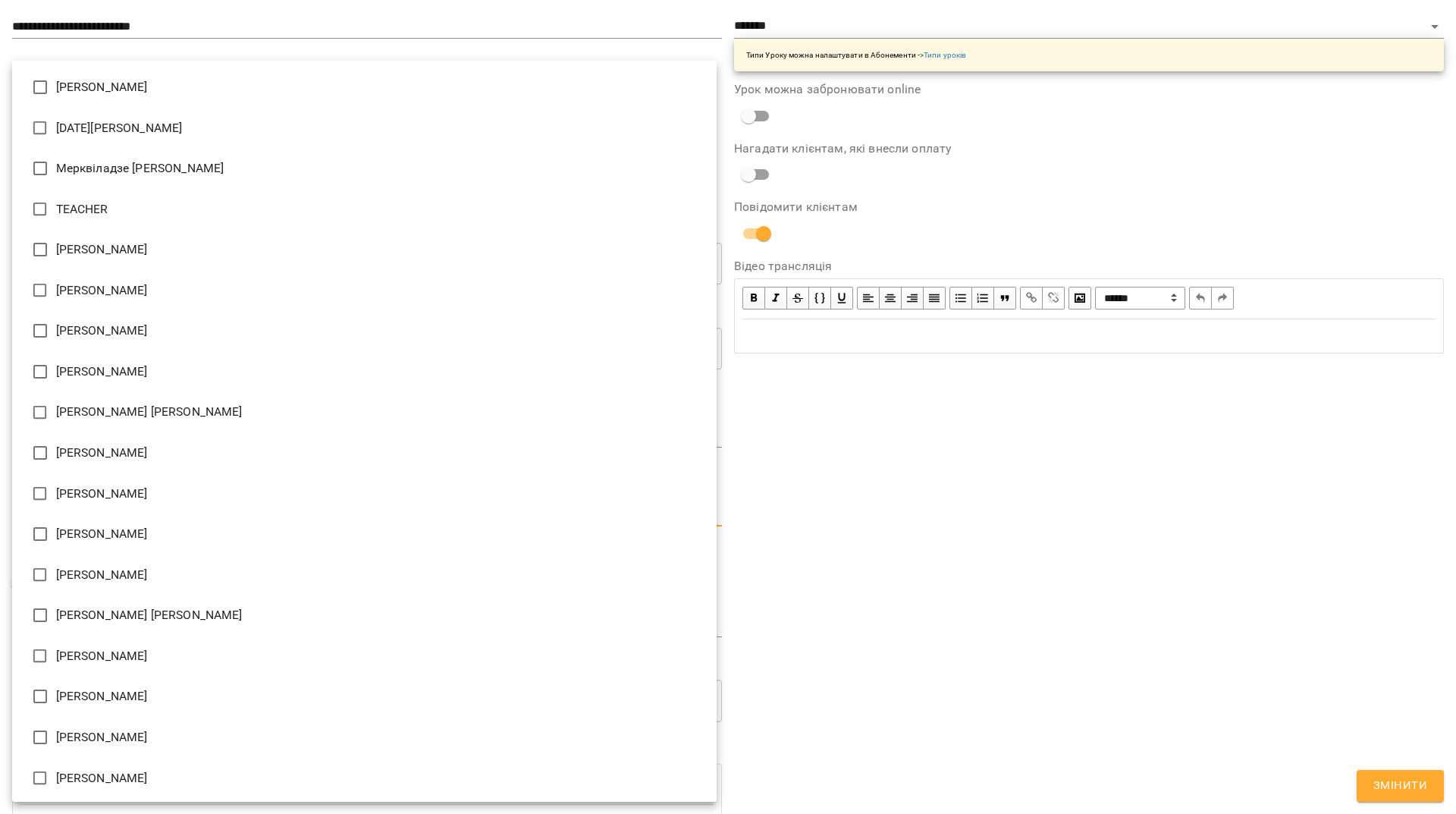
scroll to position [216, 0]
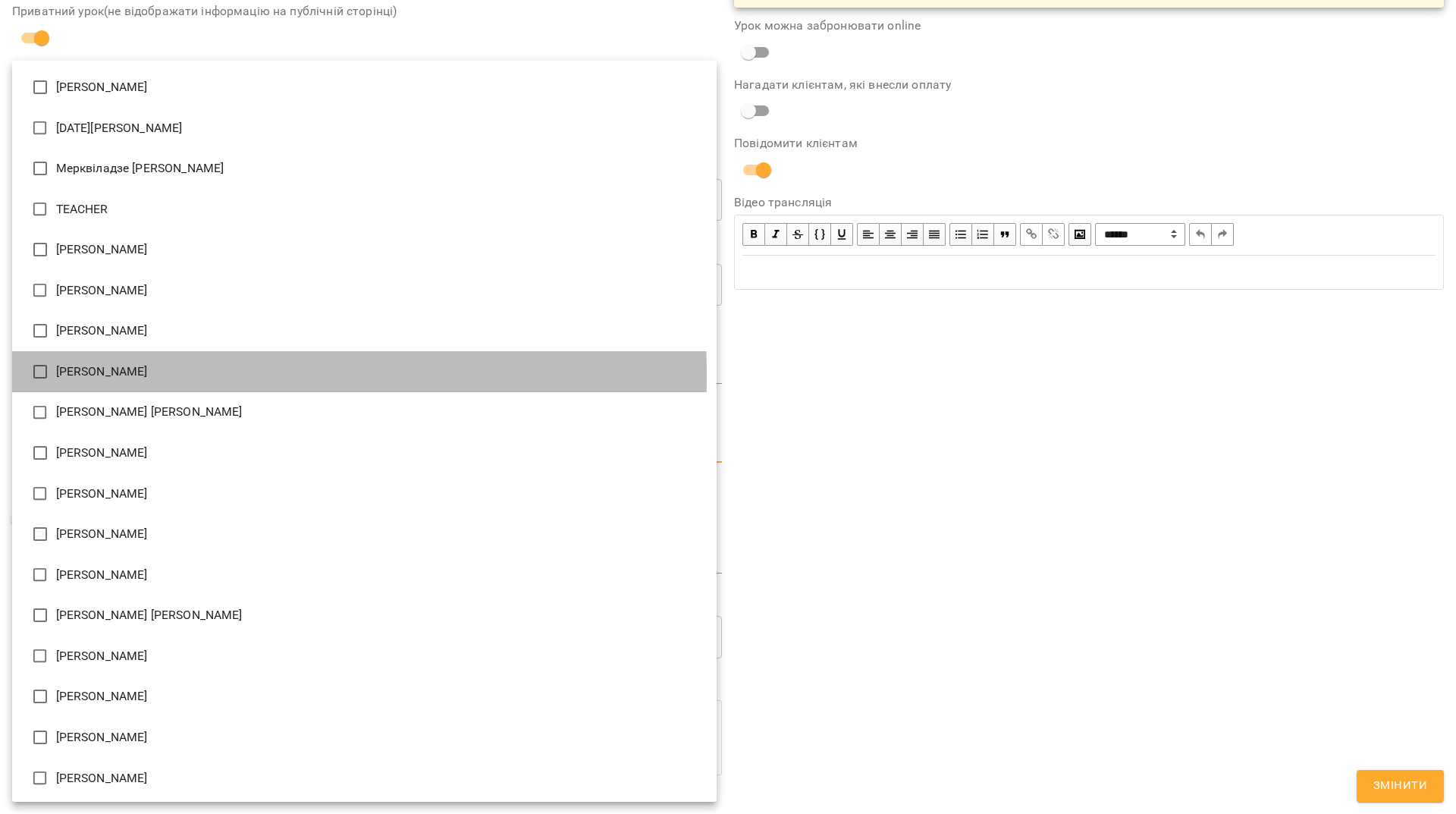
click at [85, 374] on li "Коломієць Анастасія Володимирівна" at bounding box center [364, 372] width 705 height 41
type input "**********"
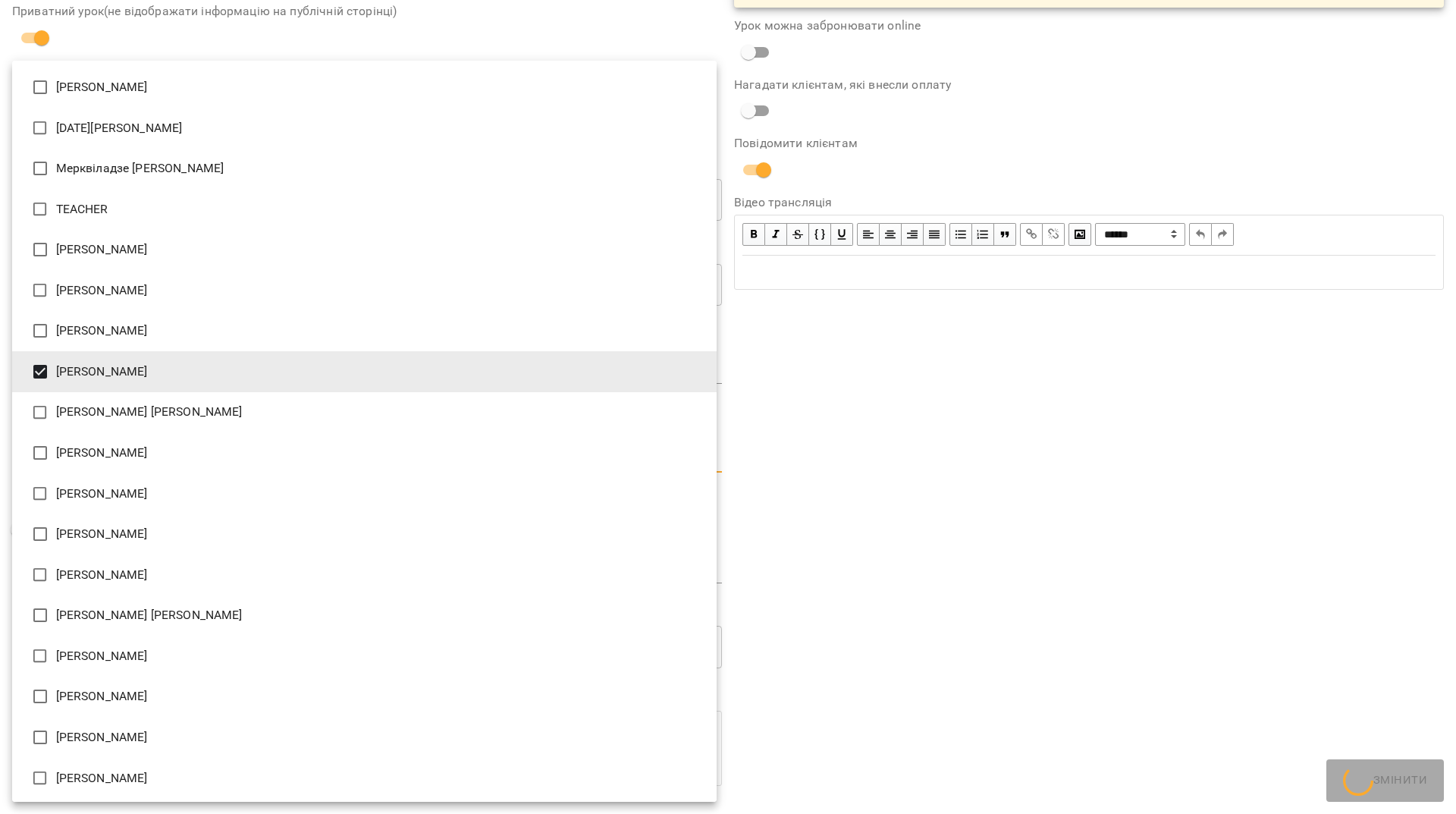
click at [1190, 597] on div at bounding box center [728, 407] width 1456 height 814
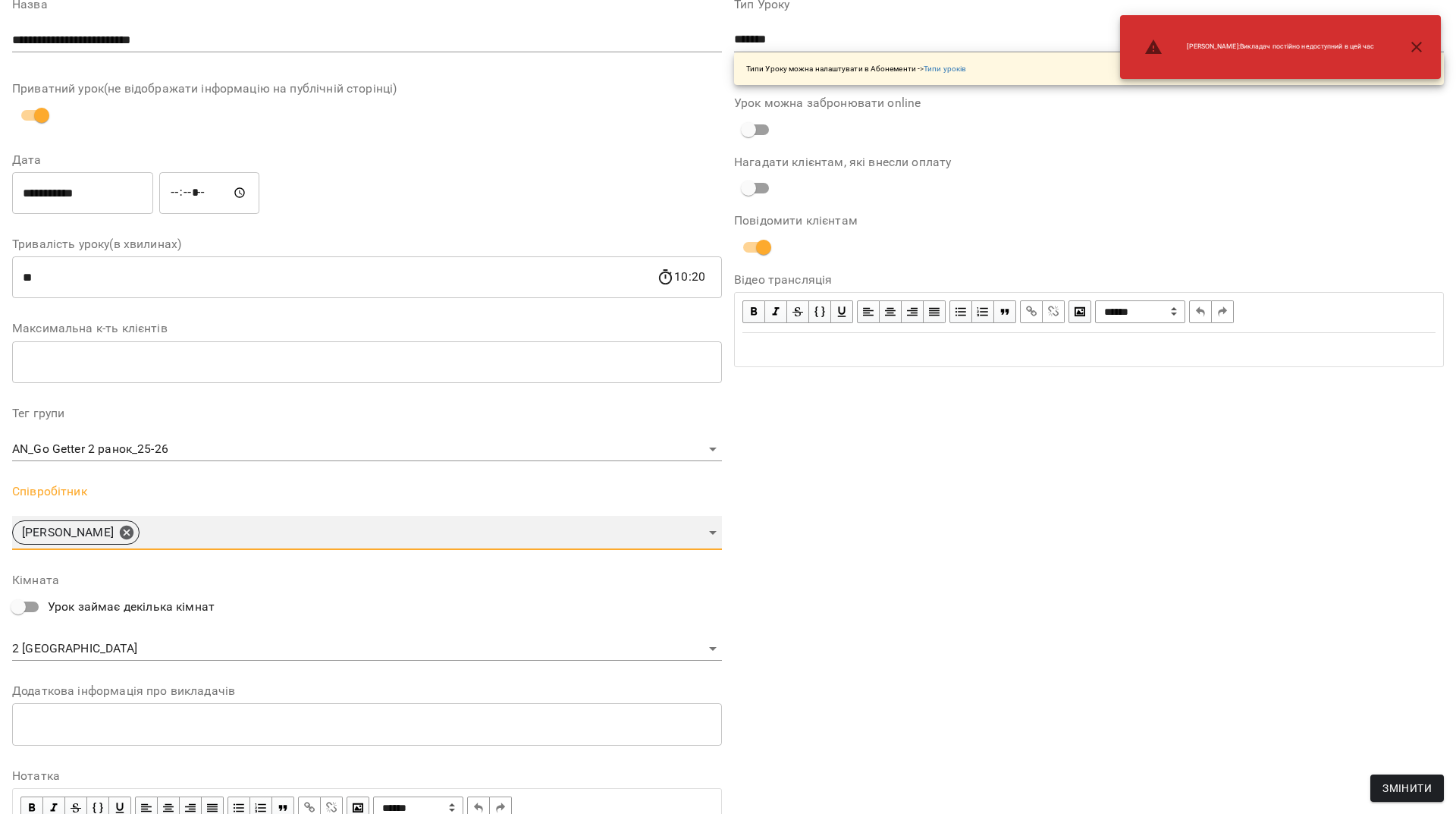
scroll to position [242, 0]
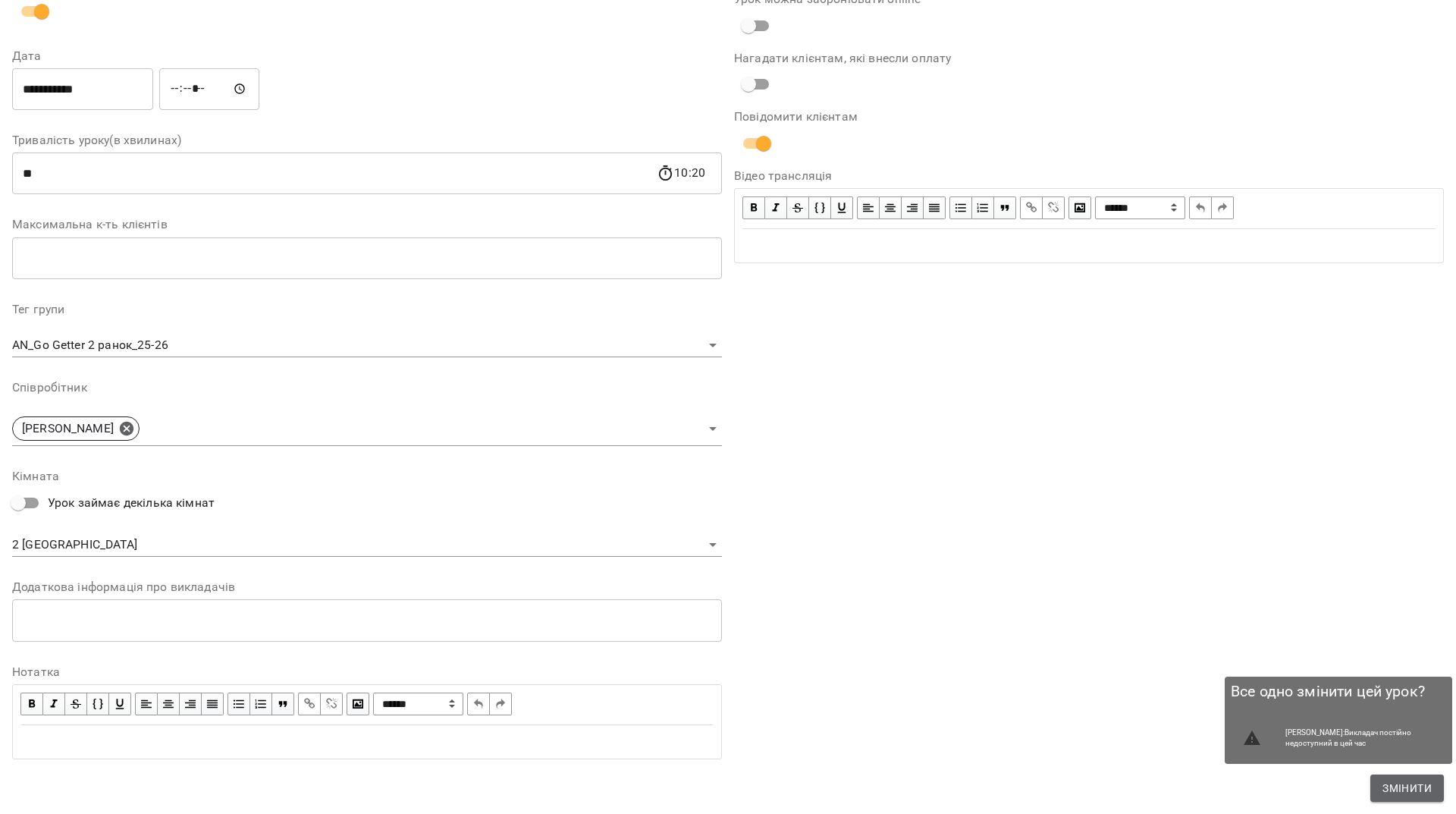
click at [1405, 790] on span "Змінити" at bounding box center [1407, 788] width 50 height 18
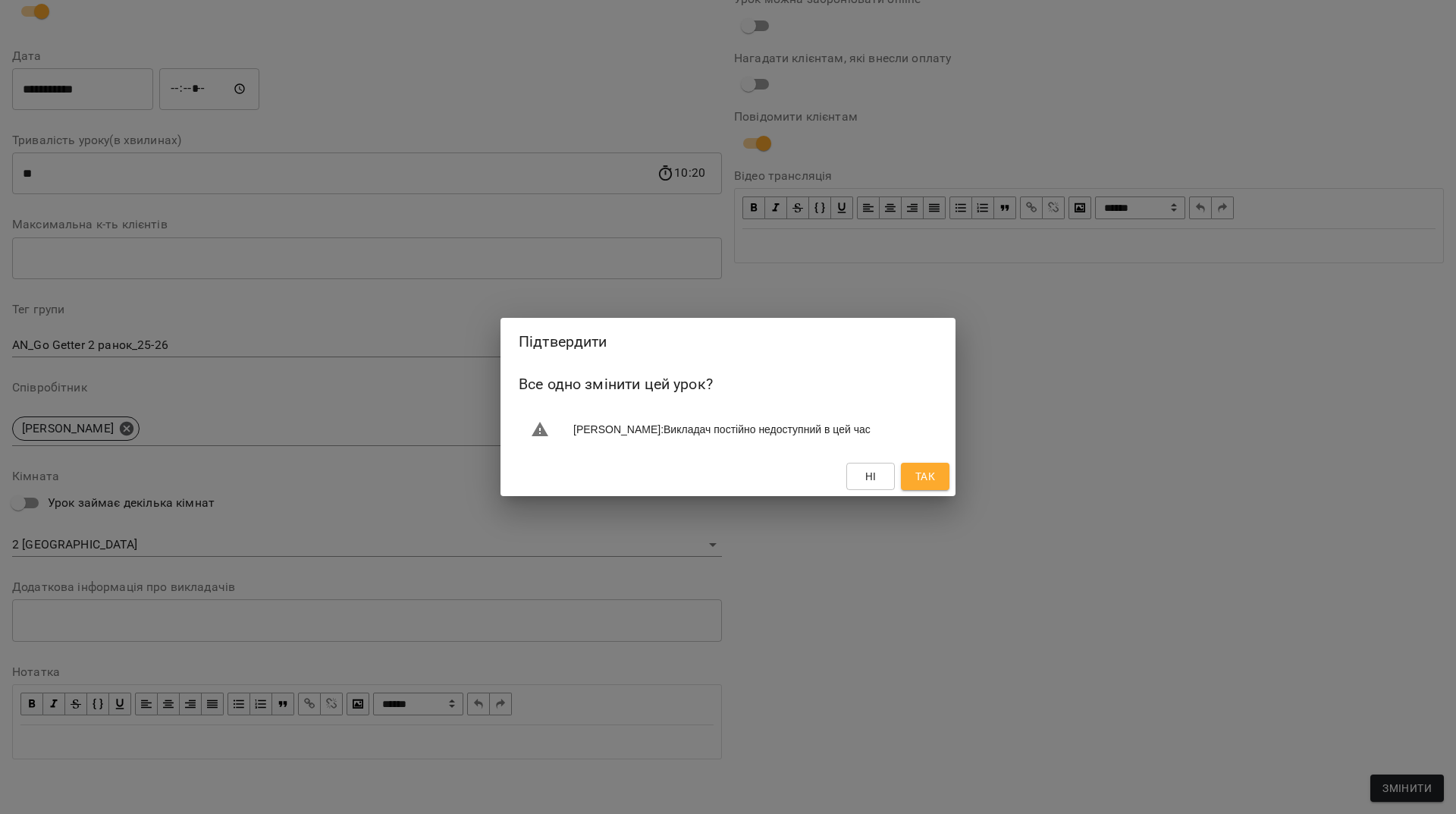
click at [933, 484] on span "Так" at bounding box center [925, 476] width 19 height 18
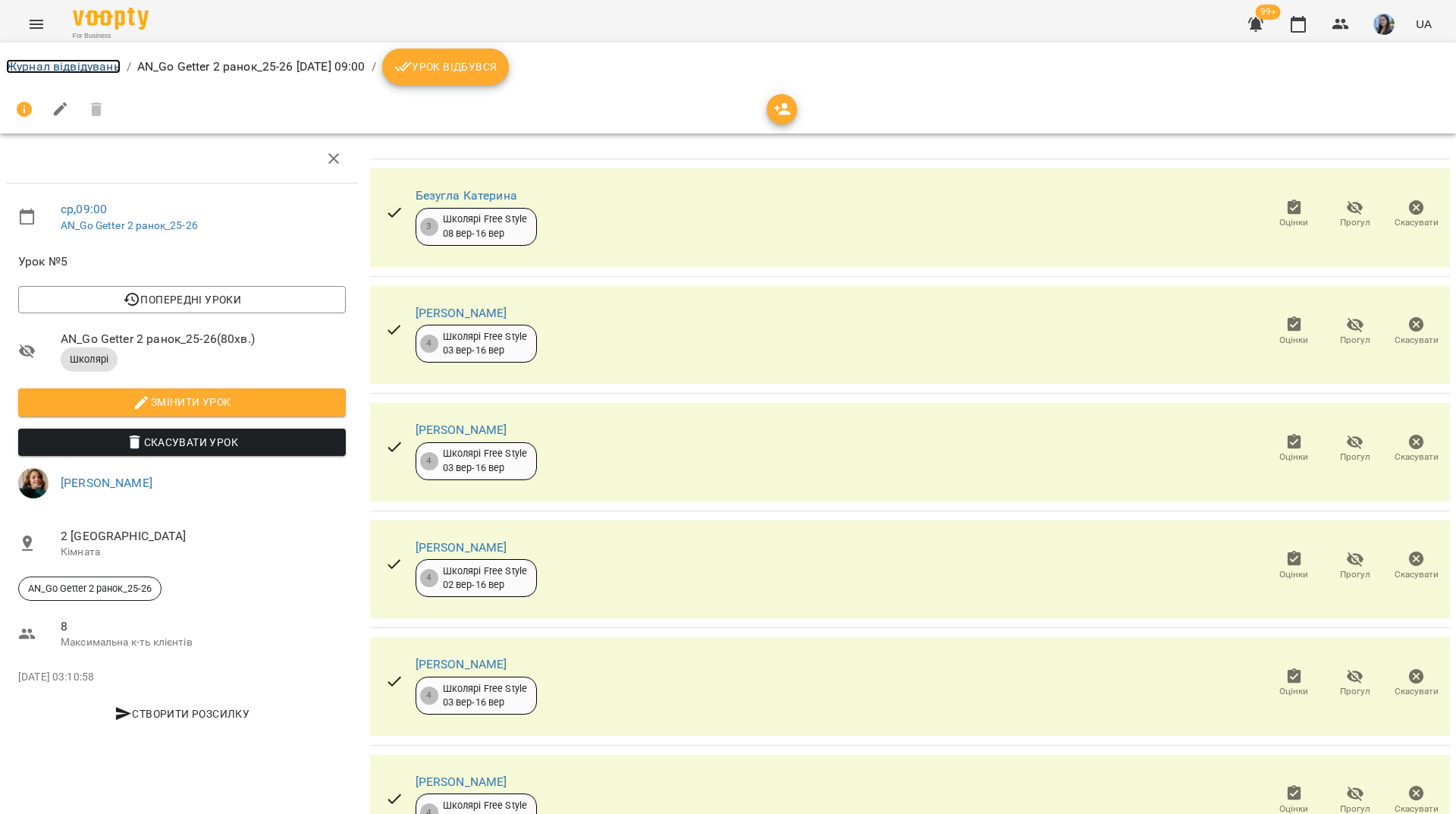
click at [68, 63] on link "Журнал відвідувань" at bounding box center [63, 66] width 115 height 15
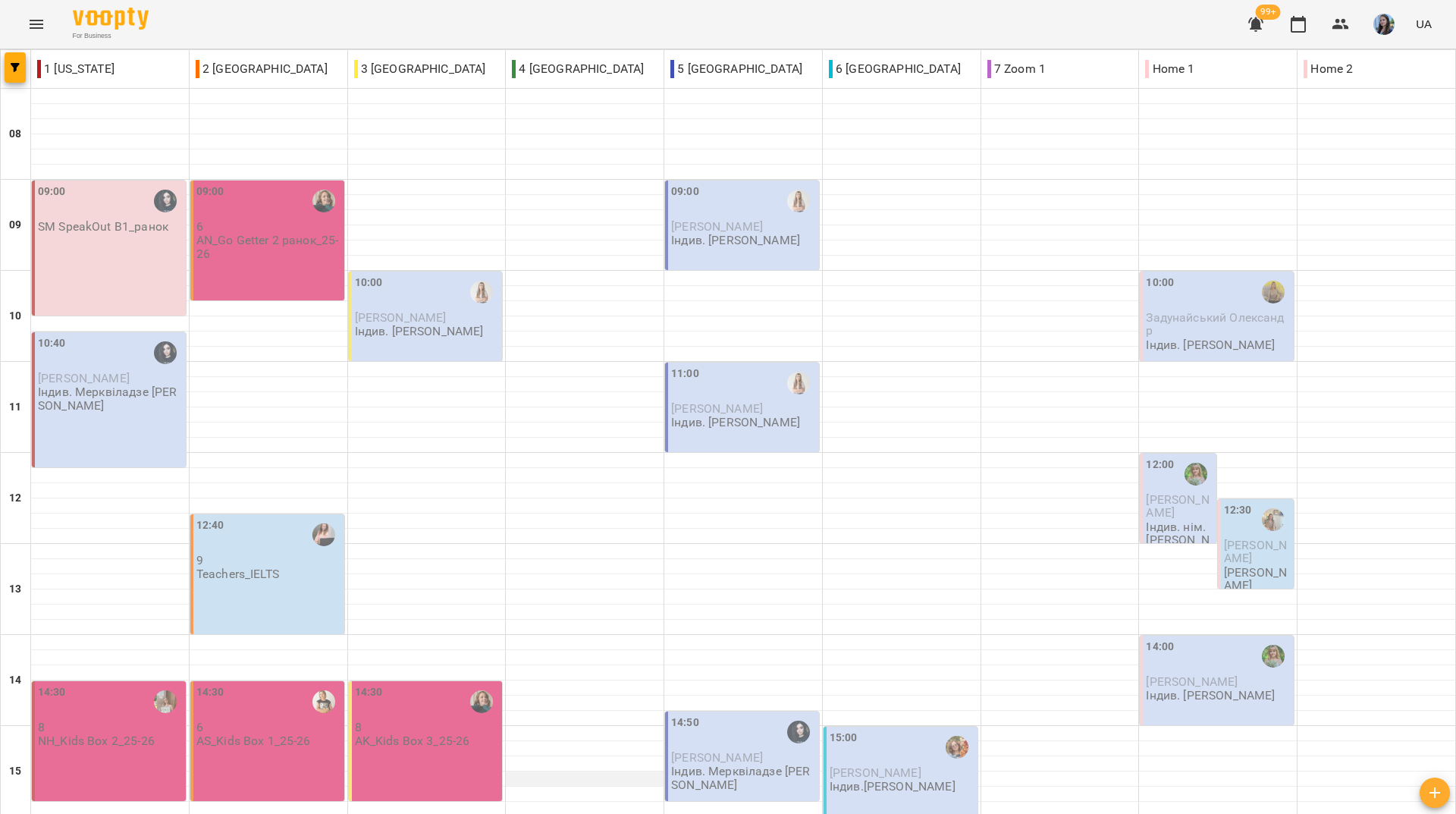
scroll to position [559, 0]
drag, startPoint x: 256, startPoint y: 28, endPoint x: 264, endPoint y: 39, distance: 13.6
click at [256, 28] on div "For Business 99+ UA" at bounding box center [728, 24] width 1456 height 49
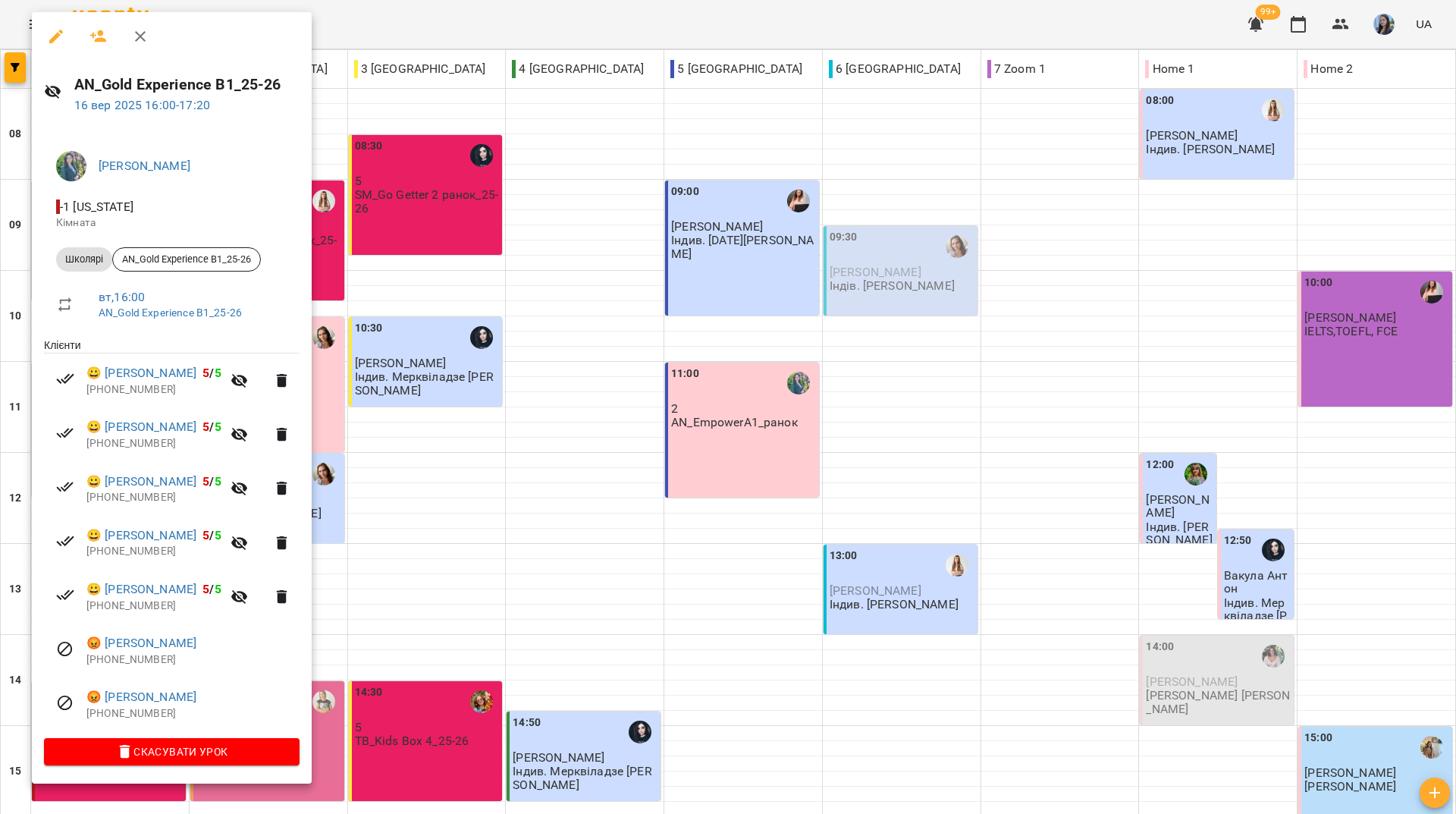
click at [98, 39] on icon "button" at bounding box center [98, 36] width 17 height 12
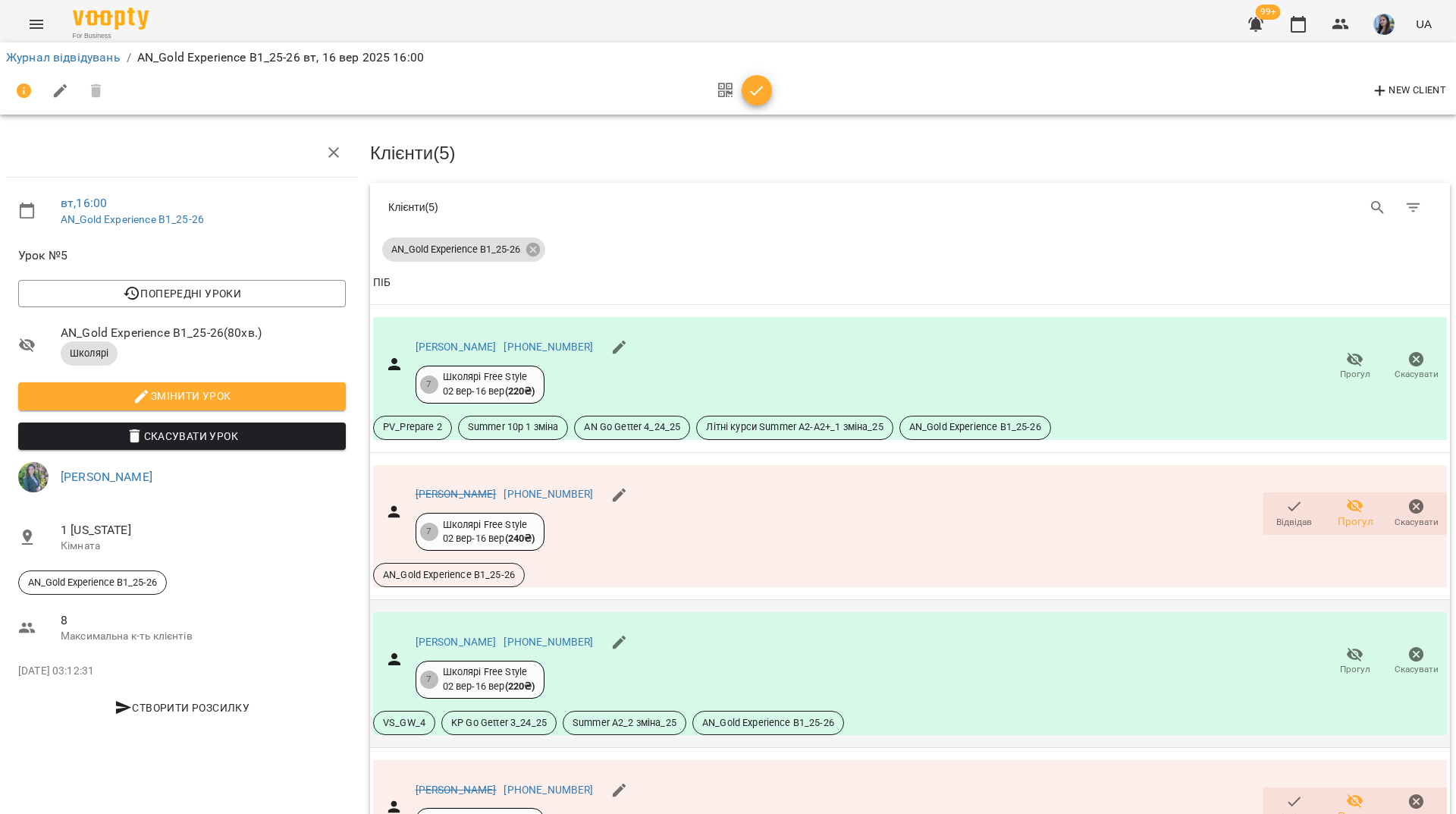
scroll to position [701, 0]
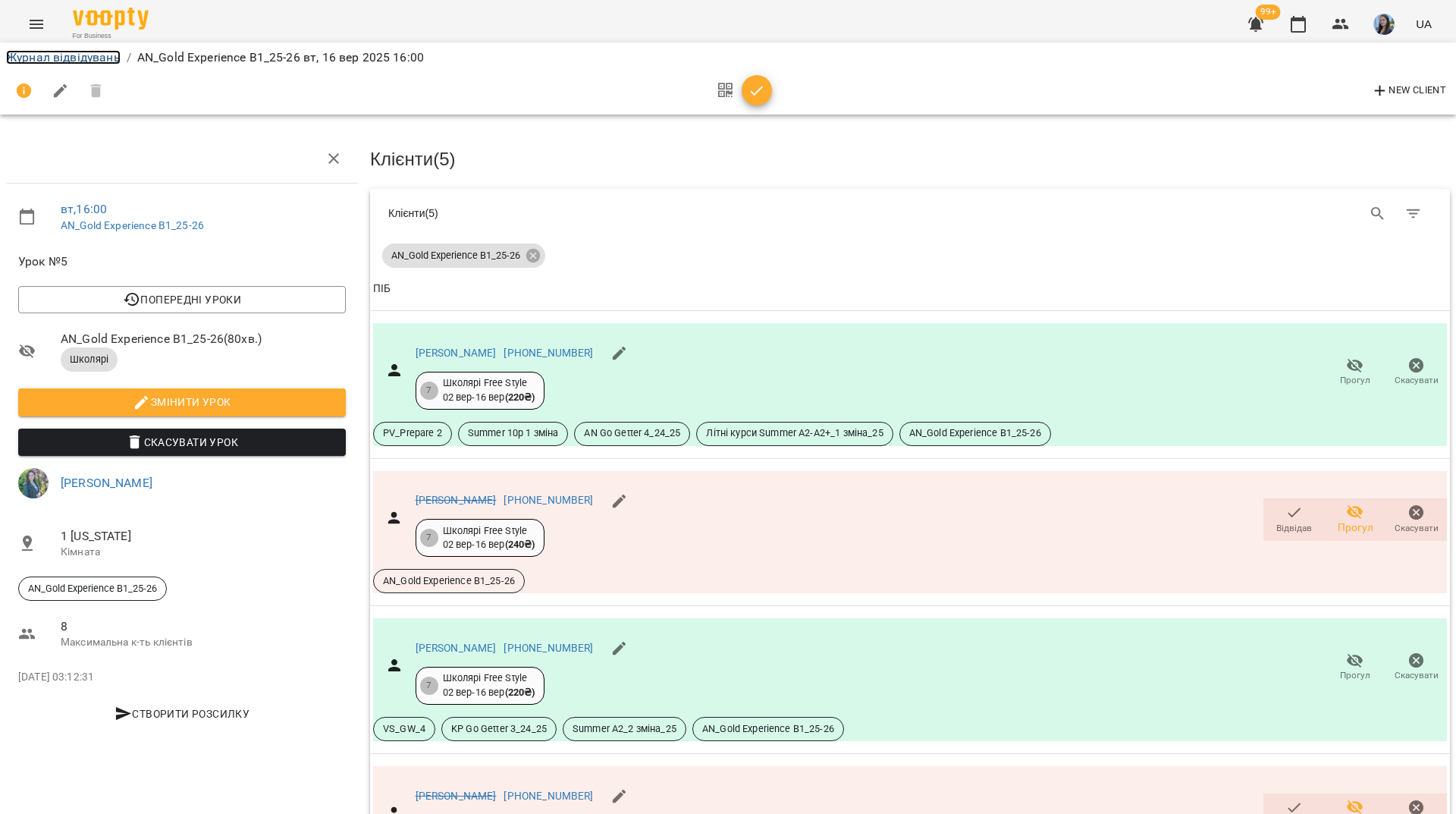
click at [94, 63] on link "Журнал відвідувань" at bounding box center [63, 58] width 115 height 15
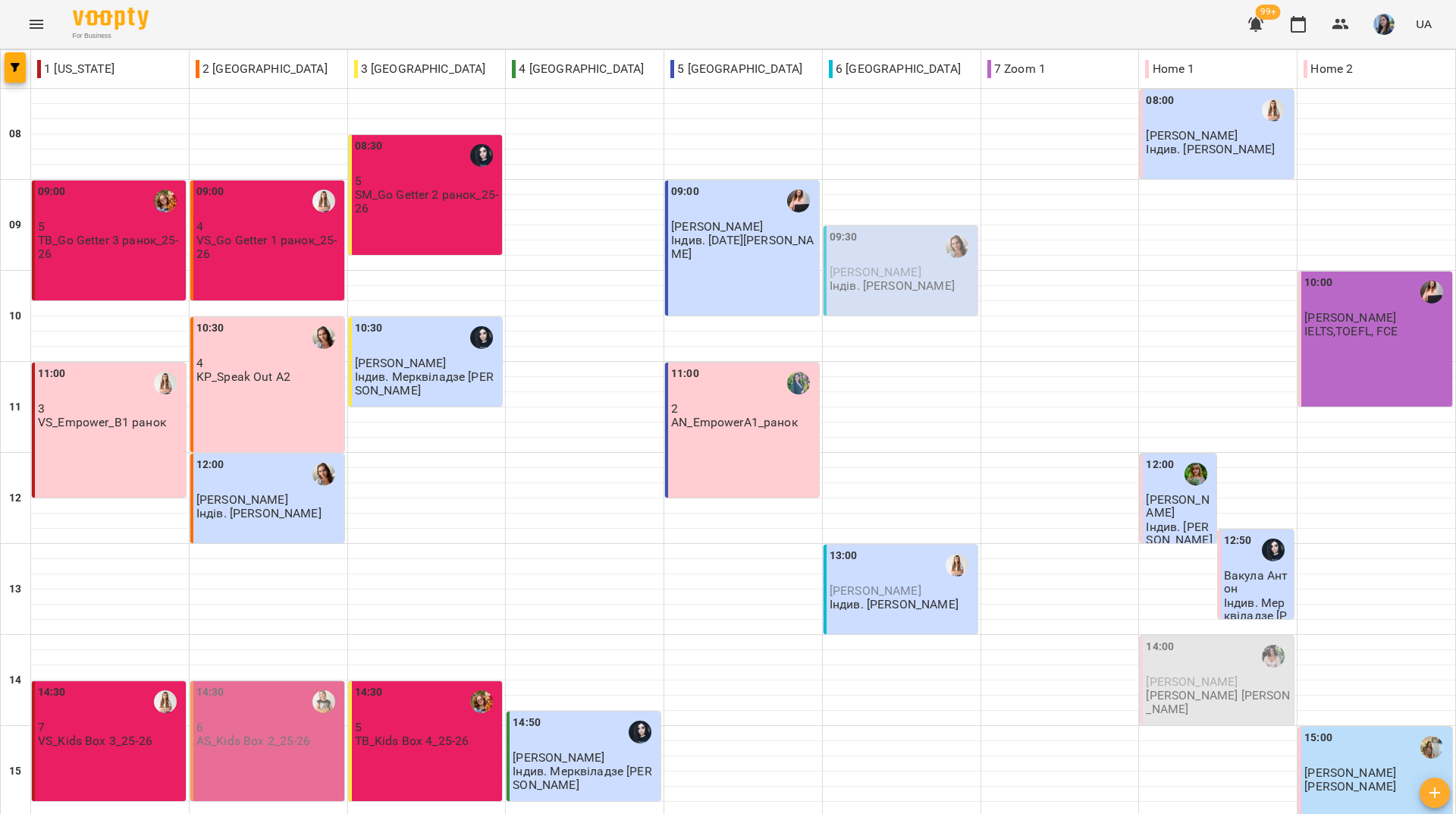
scroll to position [304, 0]
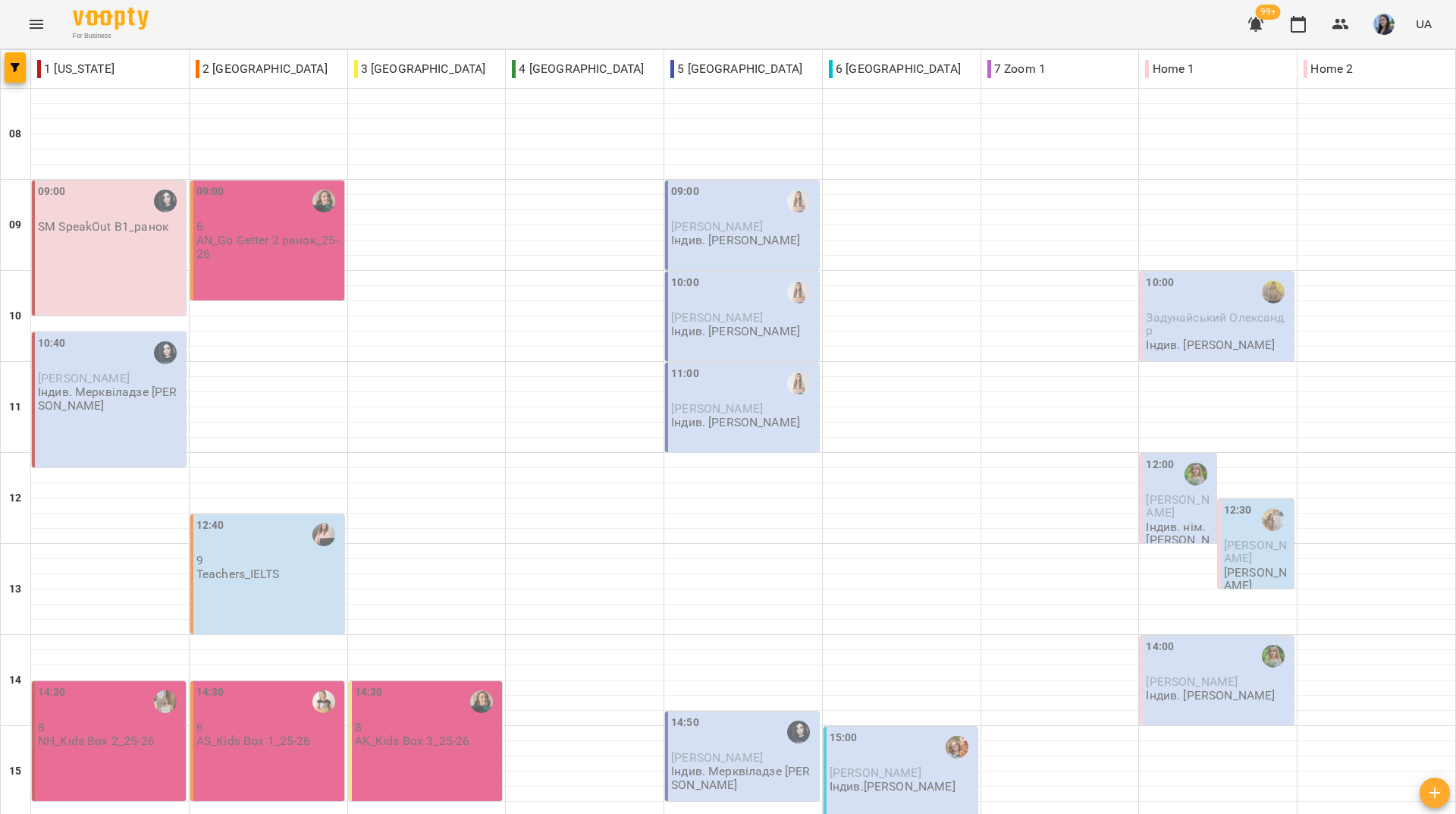
scroll to position [559, 0]
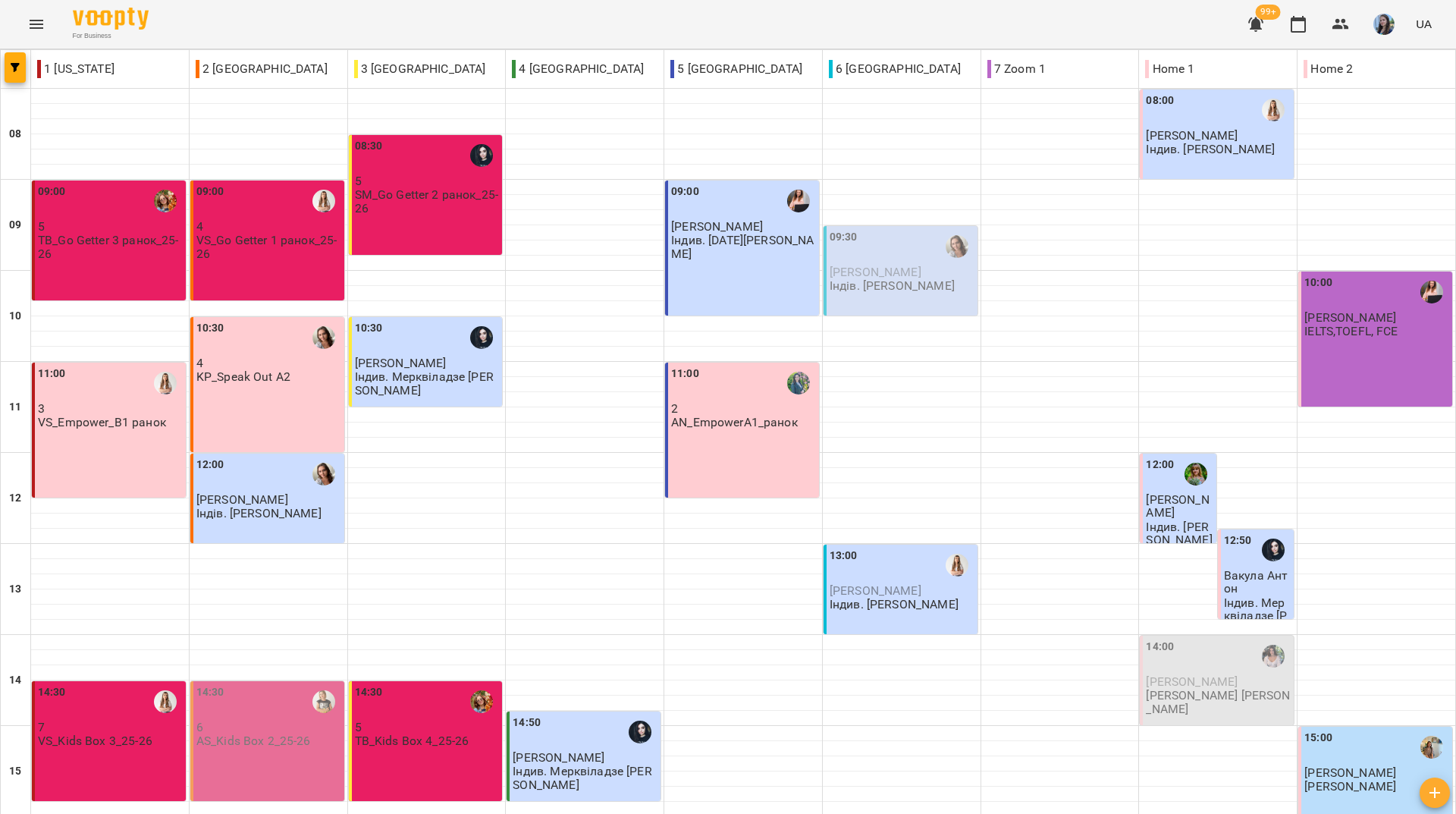
scroll to position [531, 0]
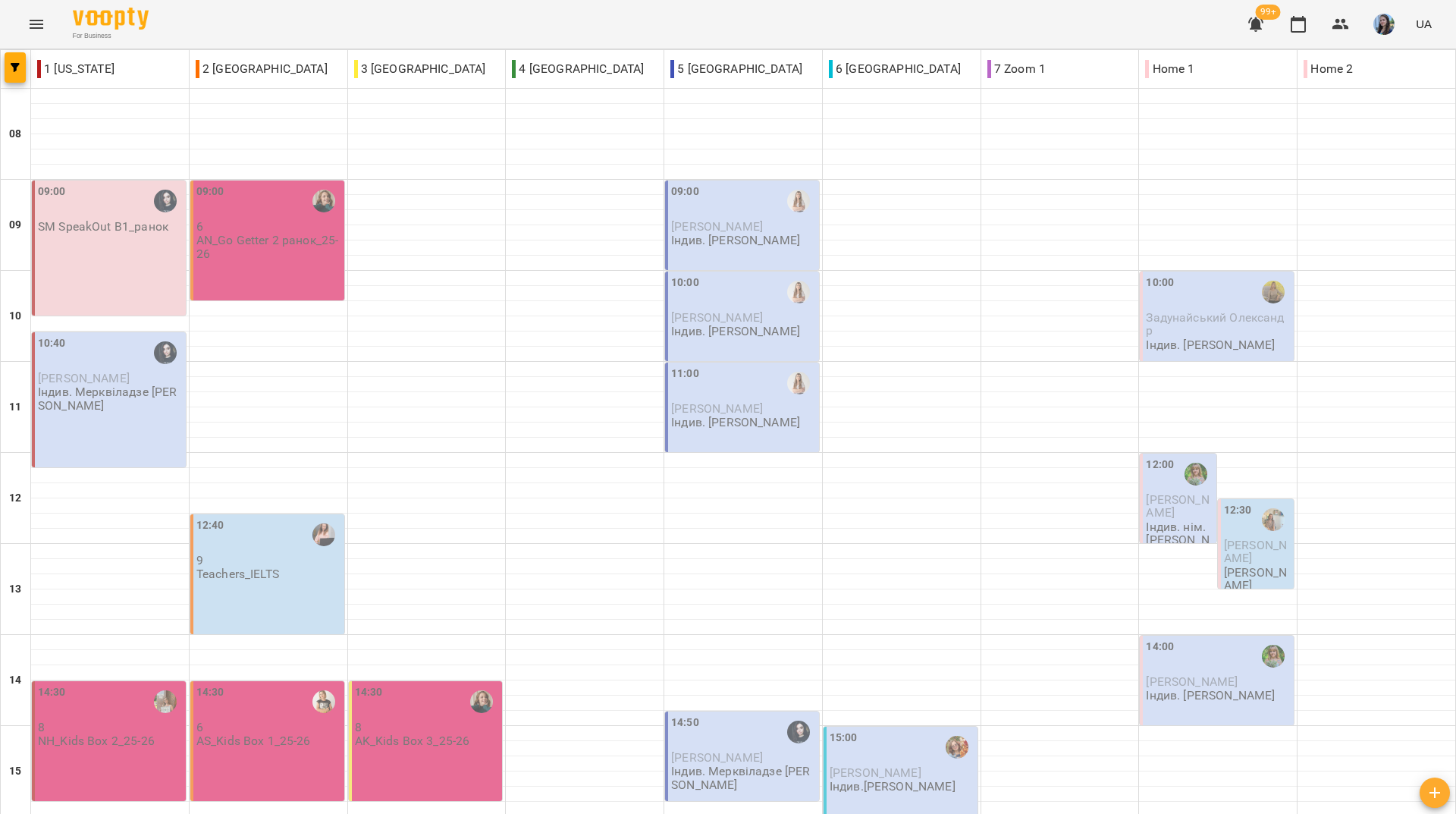
scroll to position [407, 0]
drag, startPoint x: 260, startPoint y: 20, endPoint x: 267, endPoint y: 67, distance: 47.5
click at [260, 20] on div "For Business 99+ UA" at bounding box center [728, 24] width 1456 height 49
click at [510, 20] on div "For Business 99+ UA" at bounding box center [728, 24] width 1456 height 49
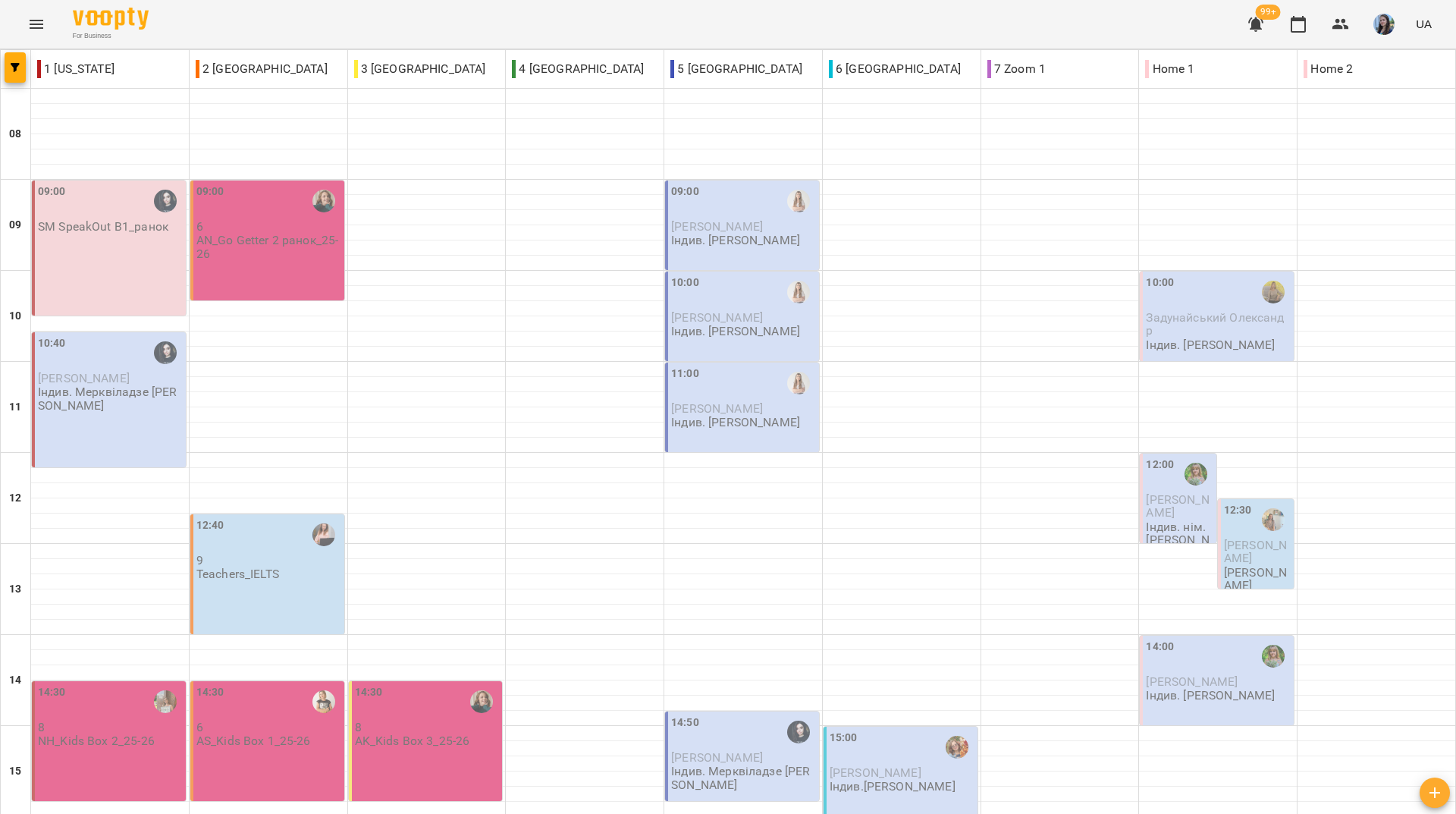
click at [467, 22] on div "For Business 99+ UA" at bounding box center [728, 24] width 1456 height 49
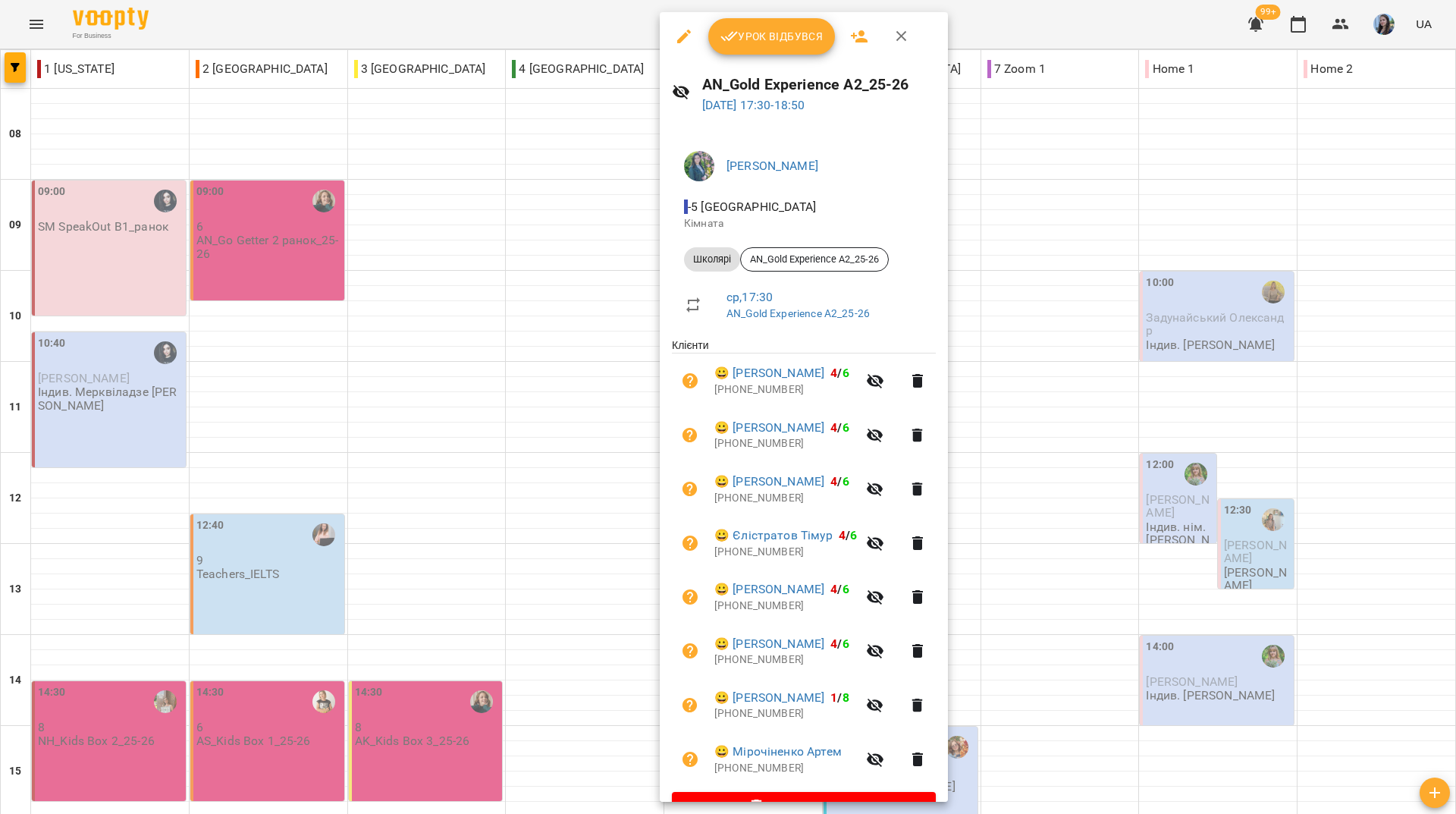
click at [684, 40] on icon "button" at bounding box center [684, 37] width 18 height 18
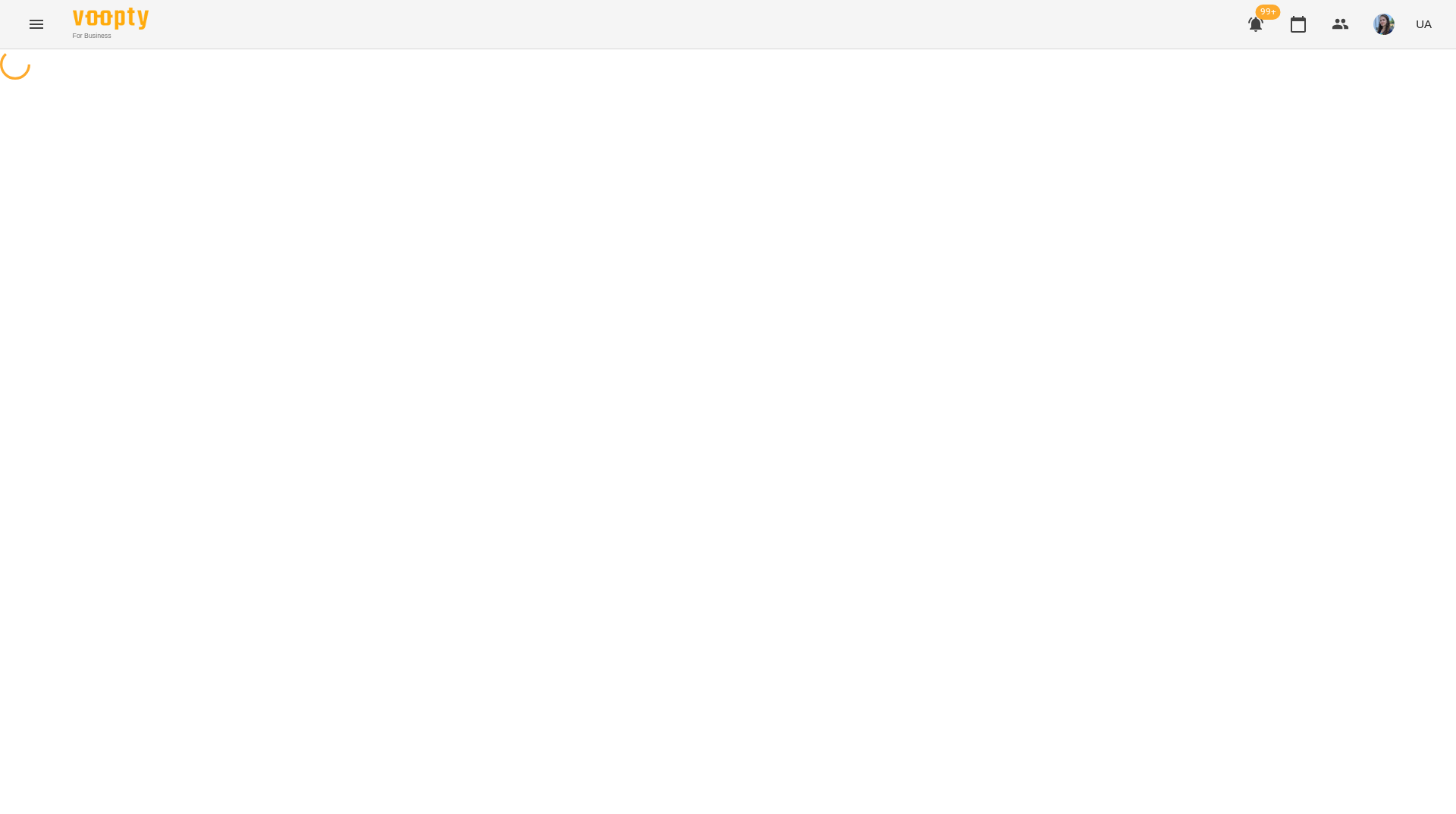
select select "*******"
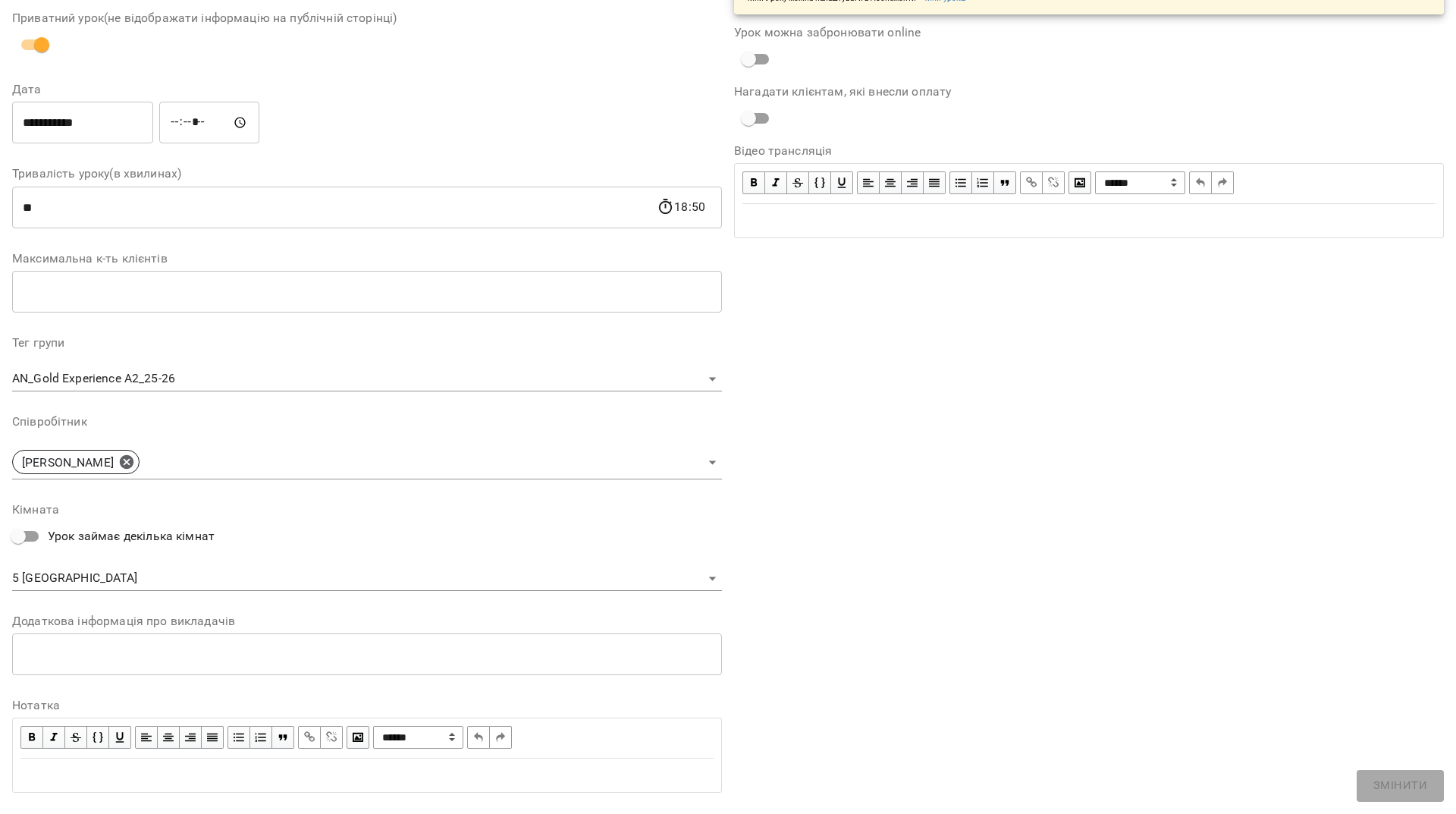
scroll to position [151, 0]
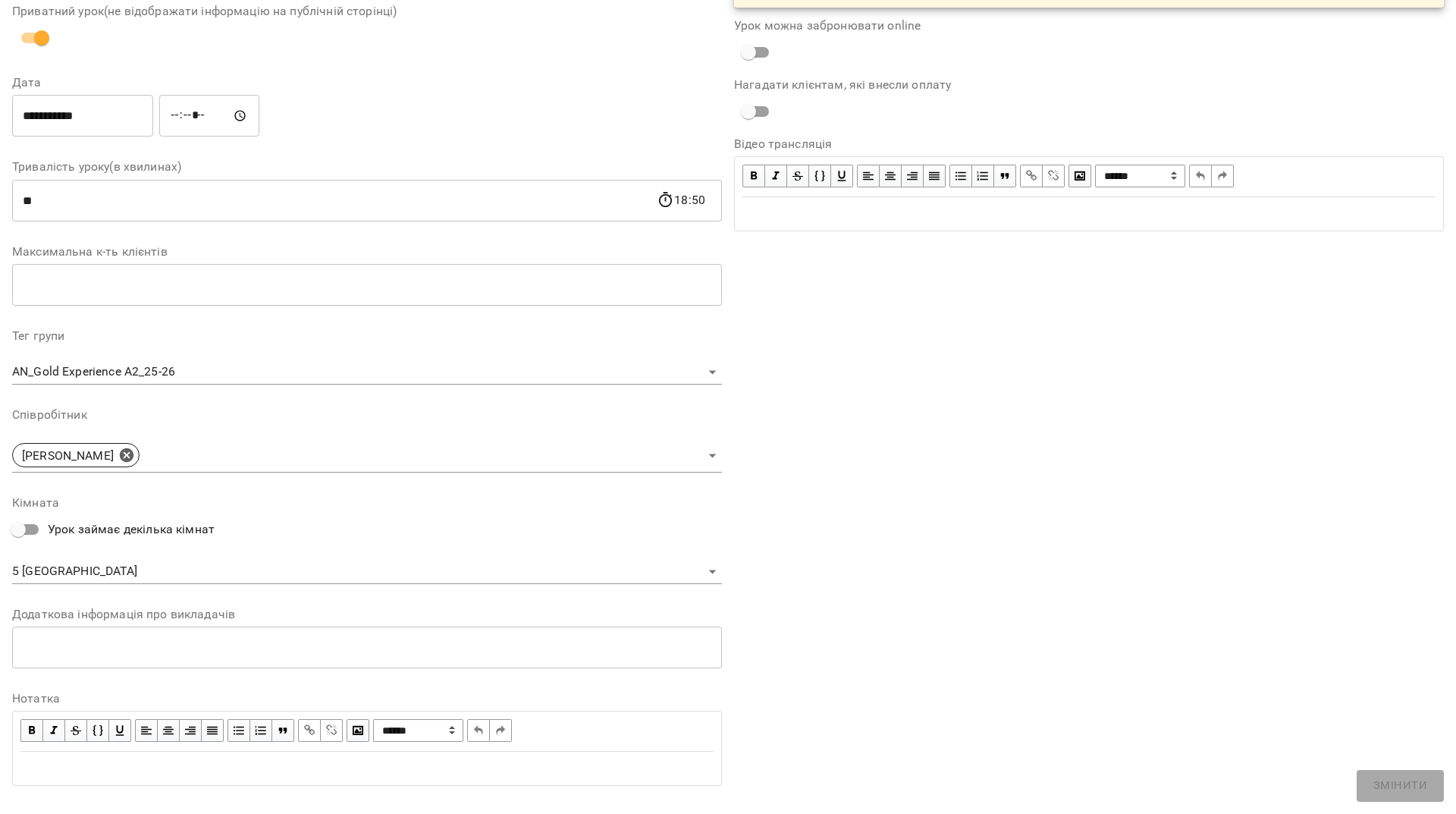
click at [260, 462] on body "For Business 99+ UA Журнал відвідувань / AN_Gold Experience A2_25-26 ср, 17 вер…" at bounding box center [728, 532] width 1456 height 1065
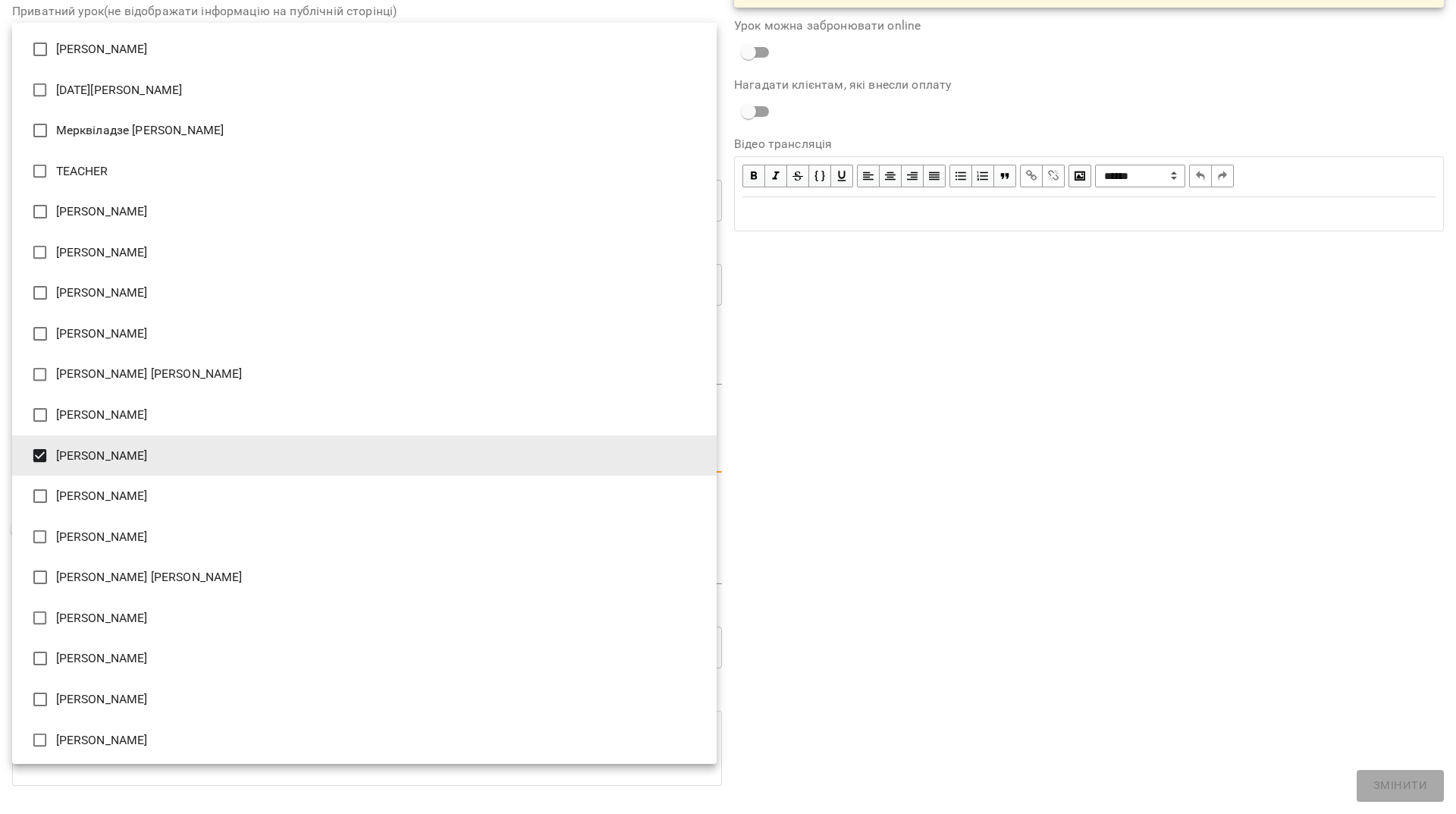
click at [89, 456] on li "Нетеса Альона Станіславівна" at bounding box center [364, 455] width 705 height 41
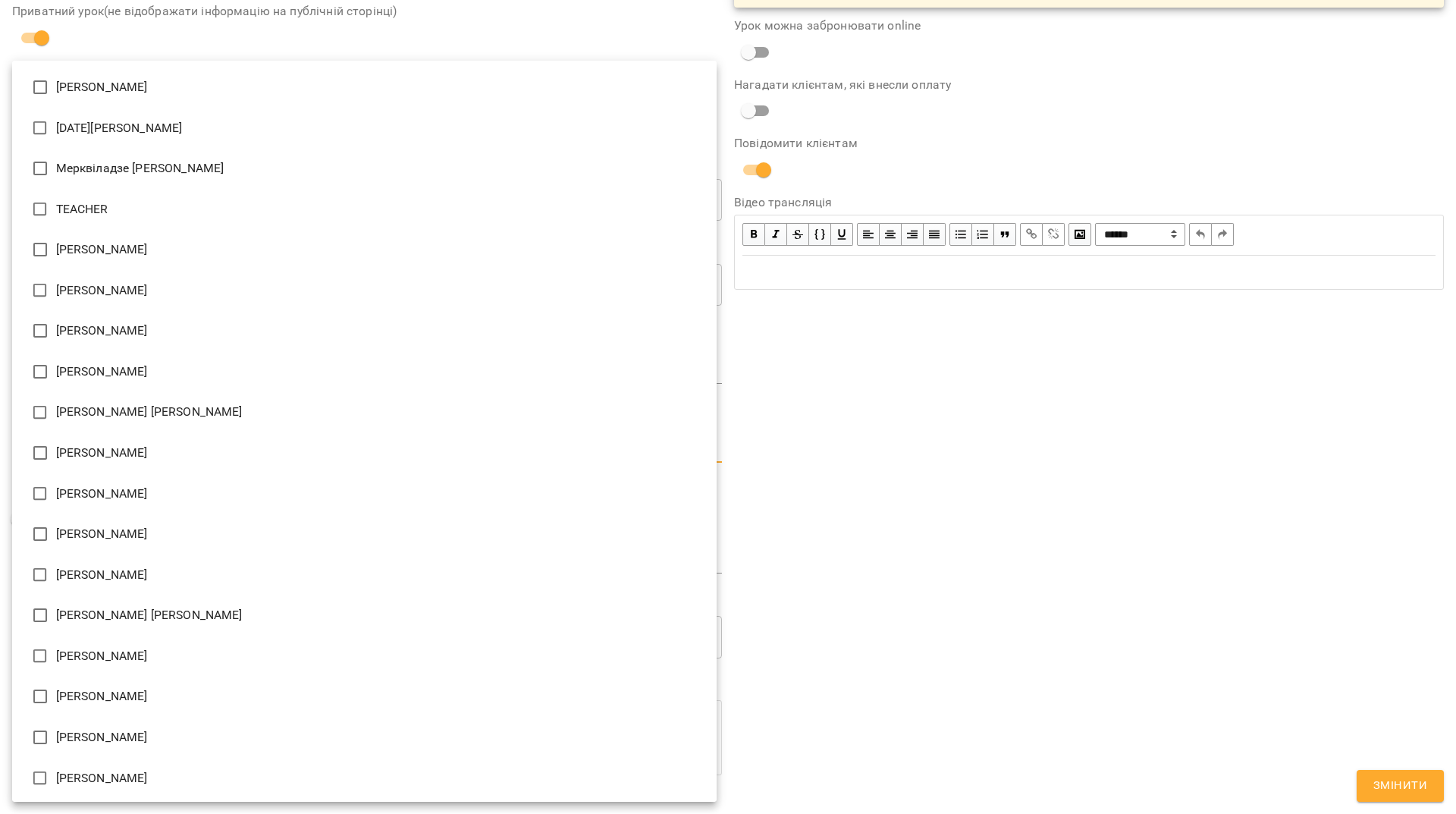
click at [83, 660] on li "Харченко Дар'я Вадимівна" at bounding box center [364, 656] width 705 height 41
type input "**********"
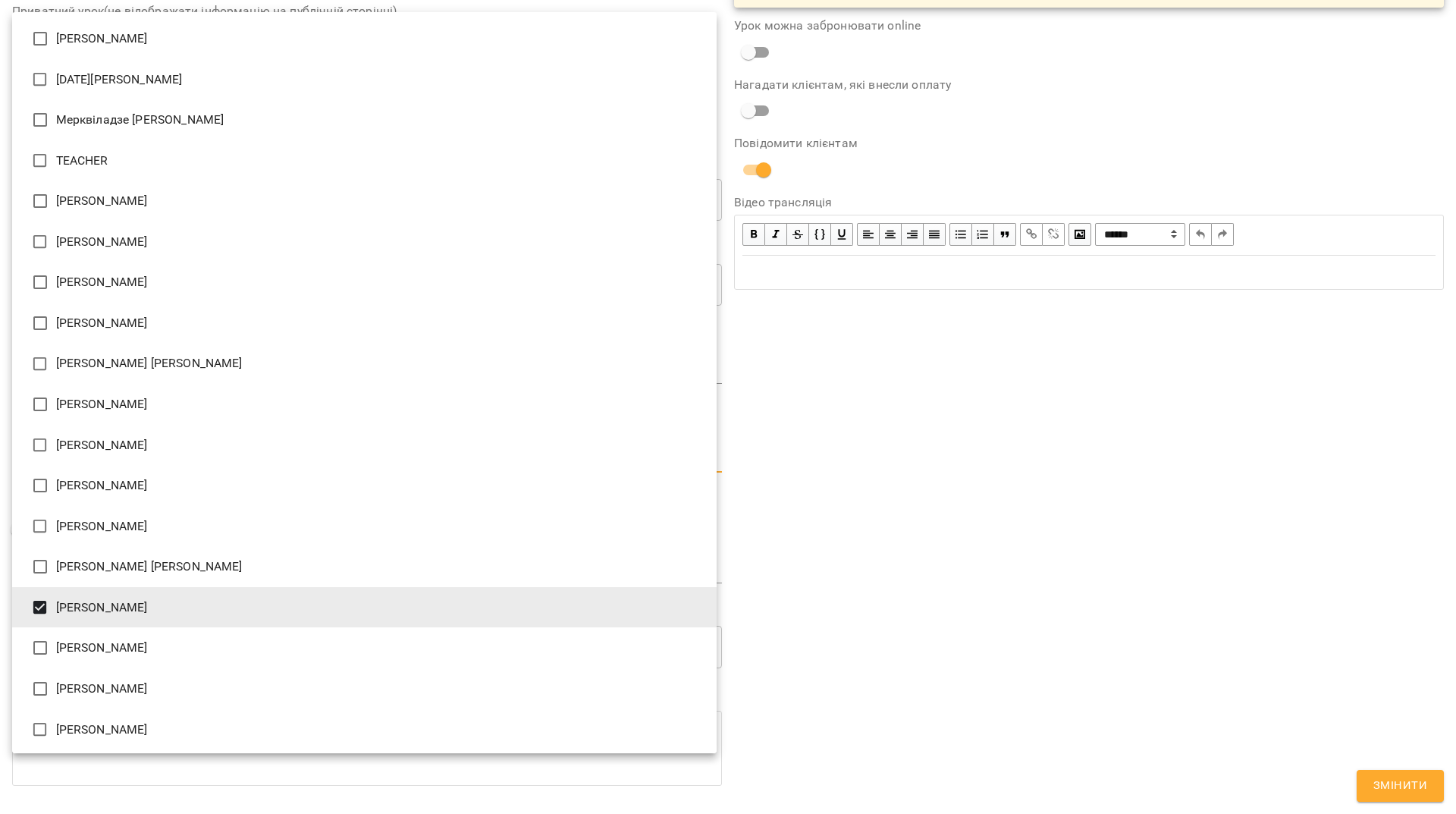
click at [76, 612] on li "Харченко Дар'я Вадимівна" at bounding box center [364, 608] width 705 height 41
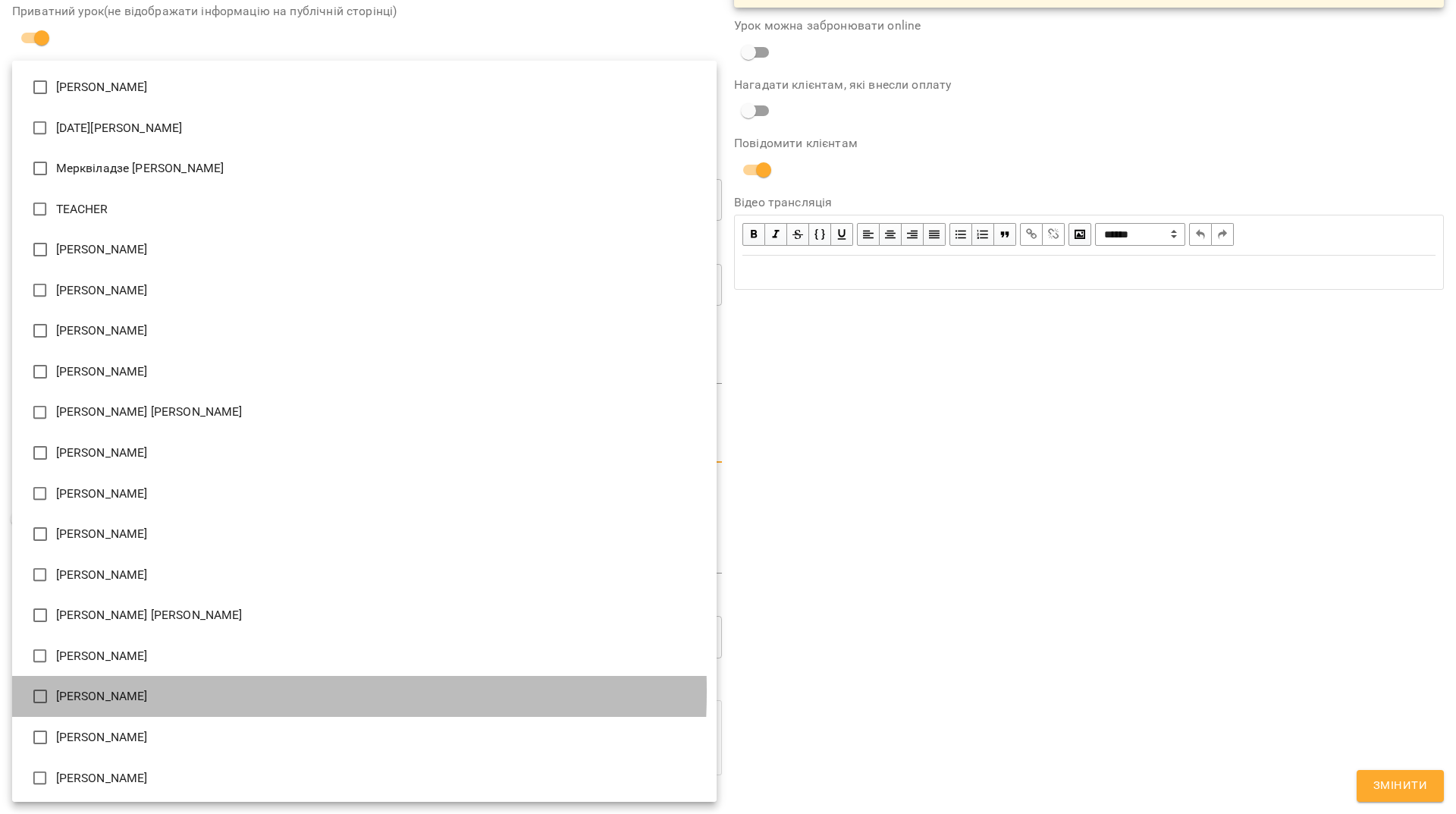
click at [87, 691] on li "Харченко Юлія Іванівна" at bounding box center [364, 696] width 705 height 41
type input "**********"
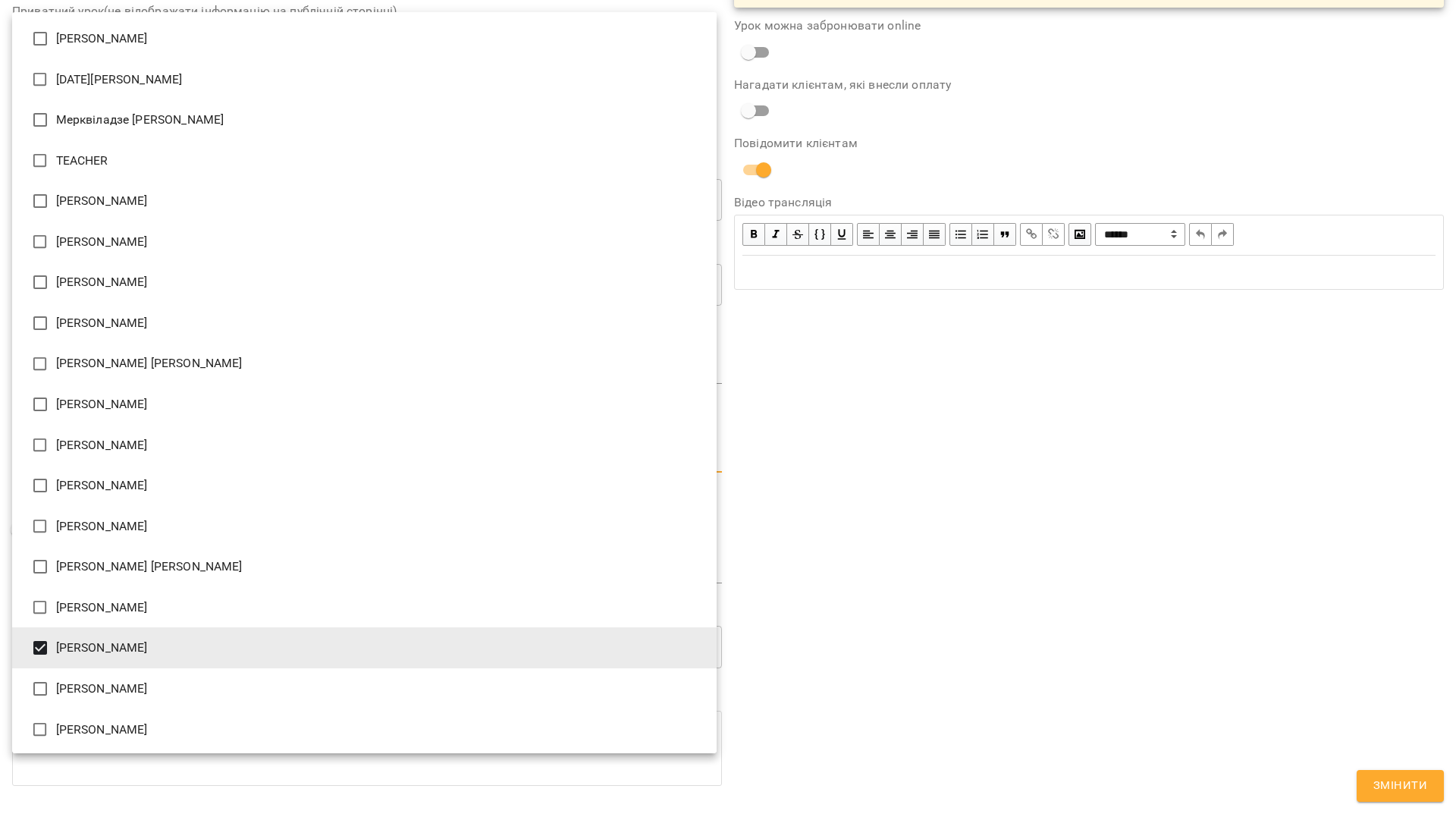
click at [1107, 574] on div at bounding box center [728, 407] width 1456 height 814
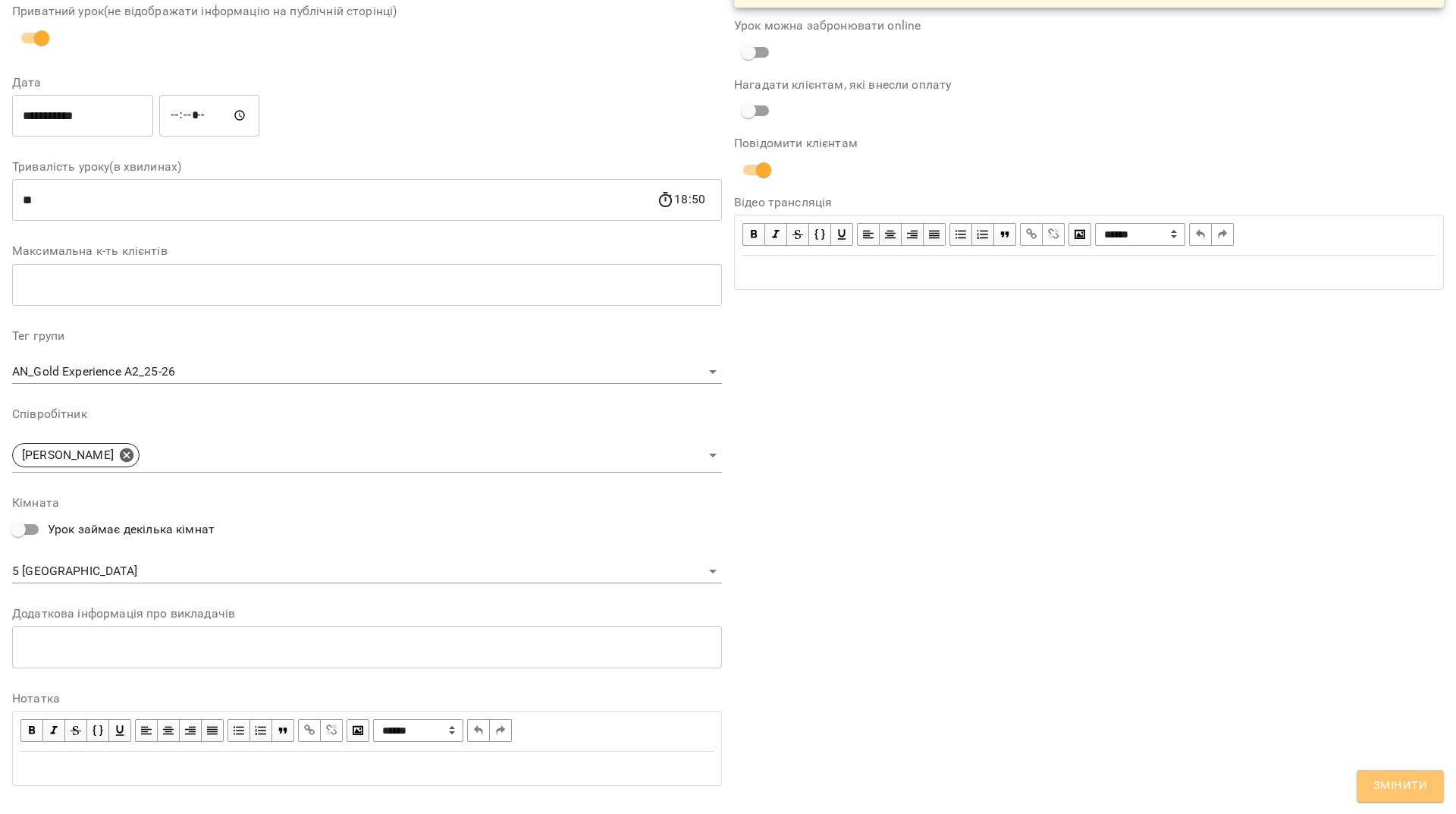
click at [1407, 782] on span "Змінити" at bounding box center [1400, 785] width 54 height 19
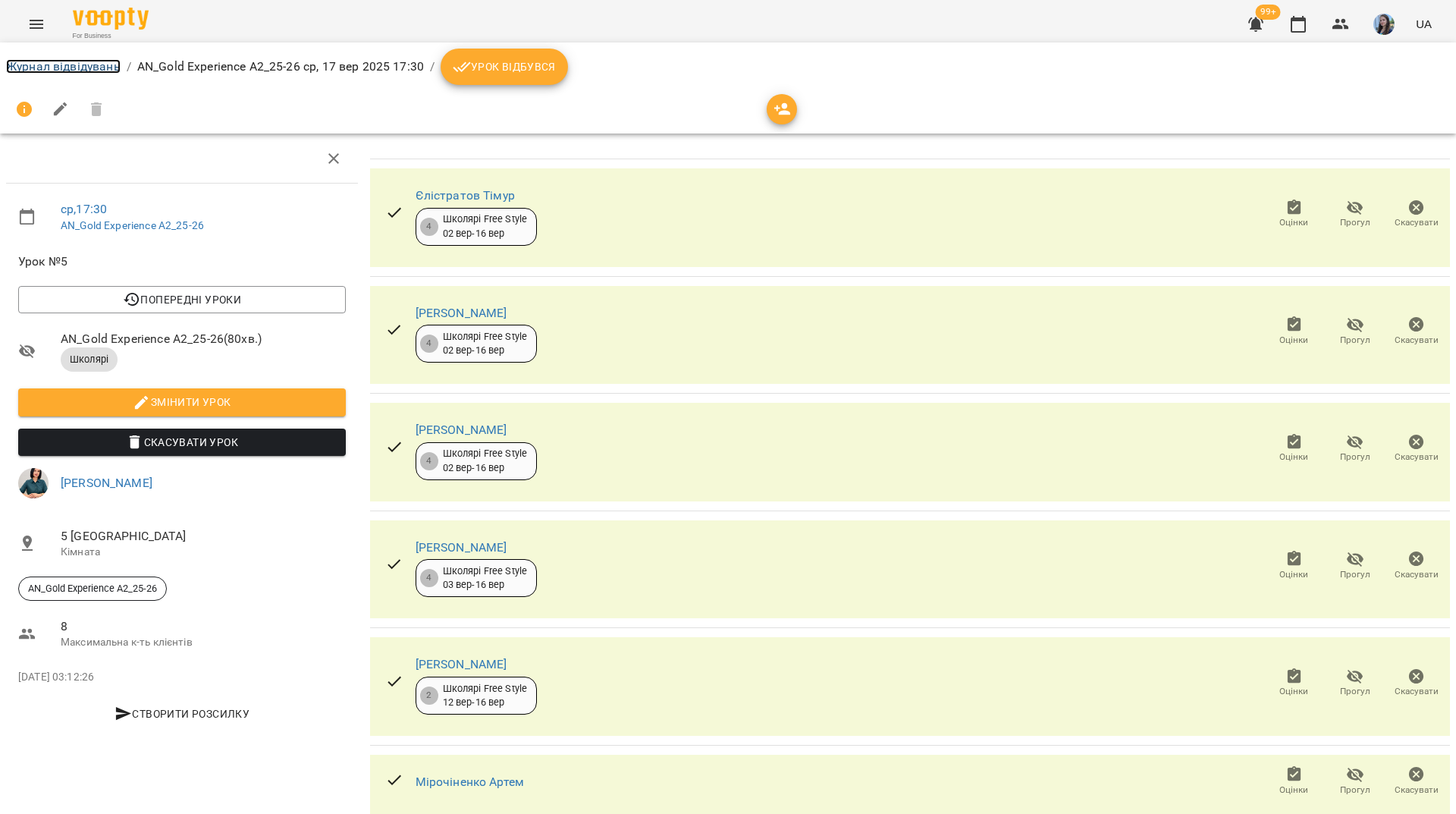
click at [106, 62] on link "Журнал відвідувань" at bounding box center [63, 66] width 115 height 15
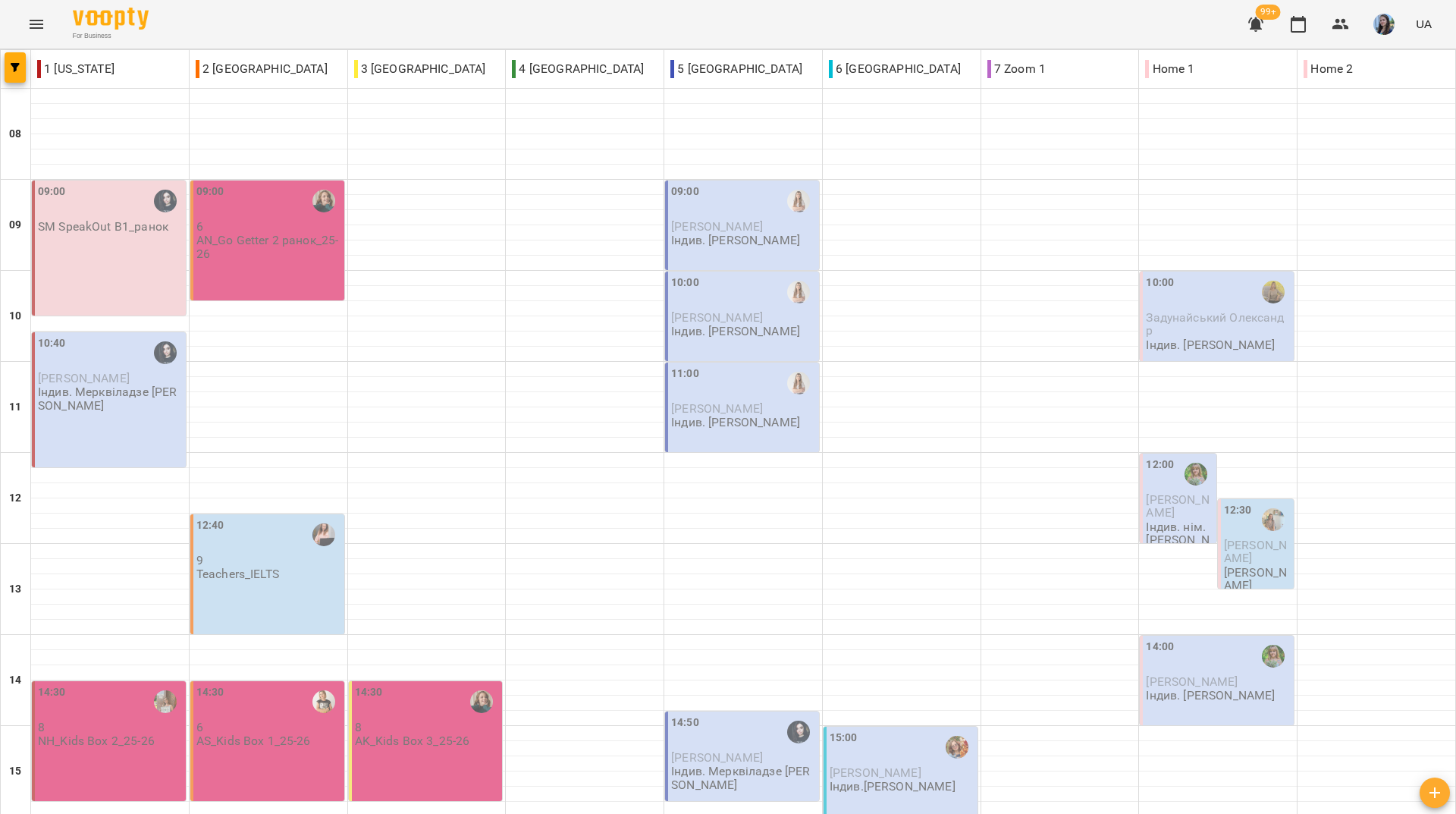
scroll to position [559, 0]
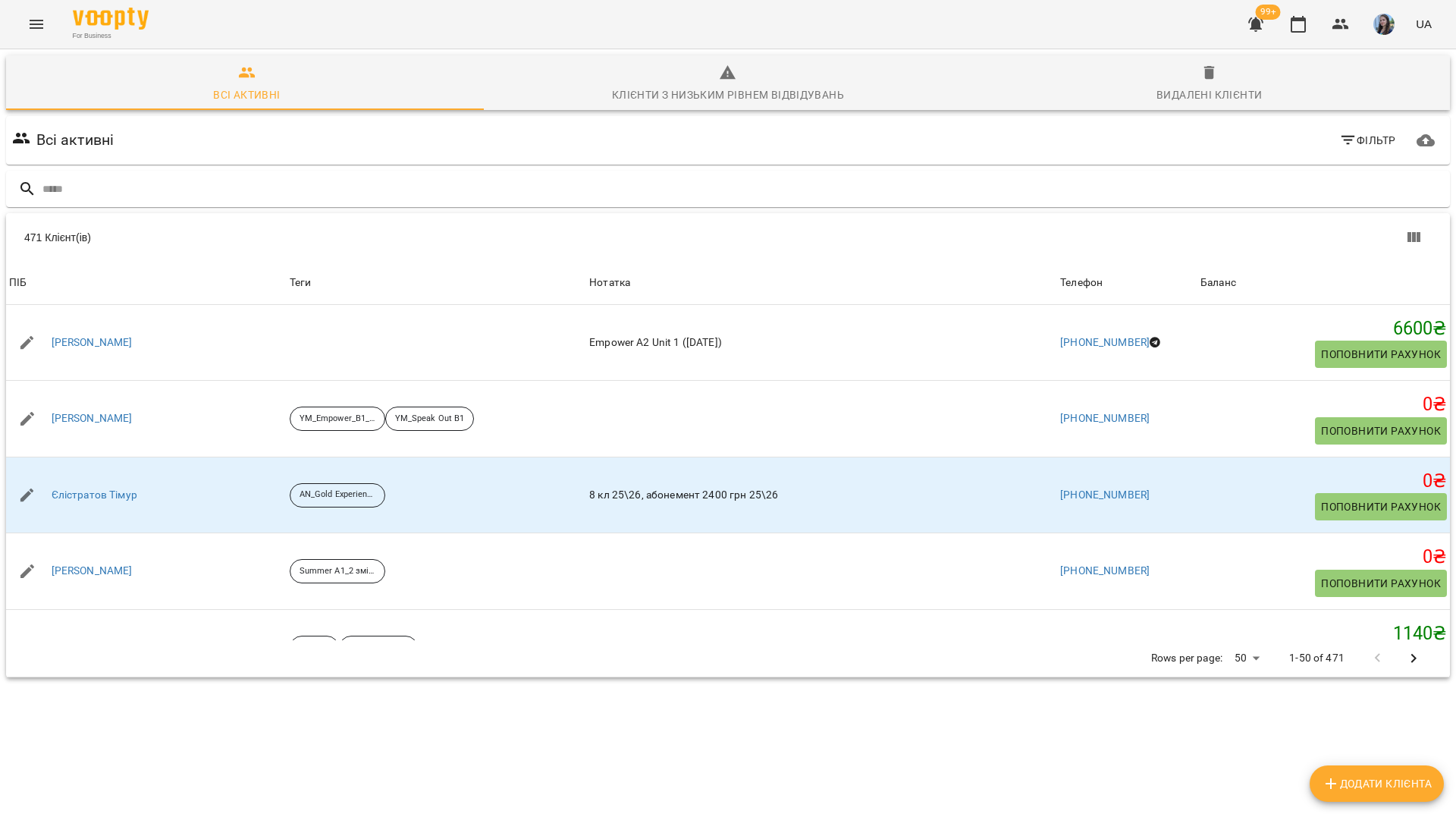
click at [658, 185] on input "text" at bounding box center [742, 189] width 1401 height 25
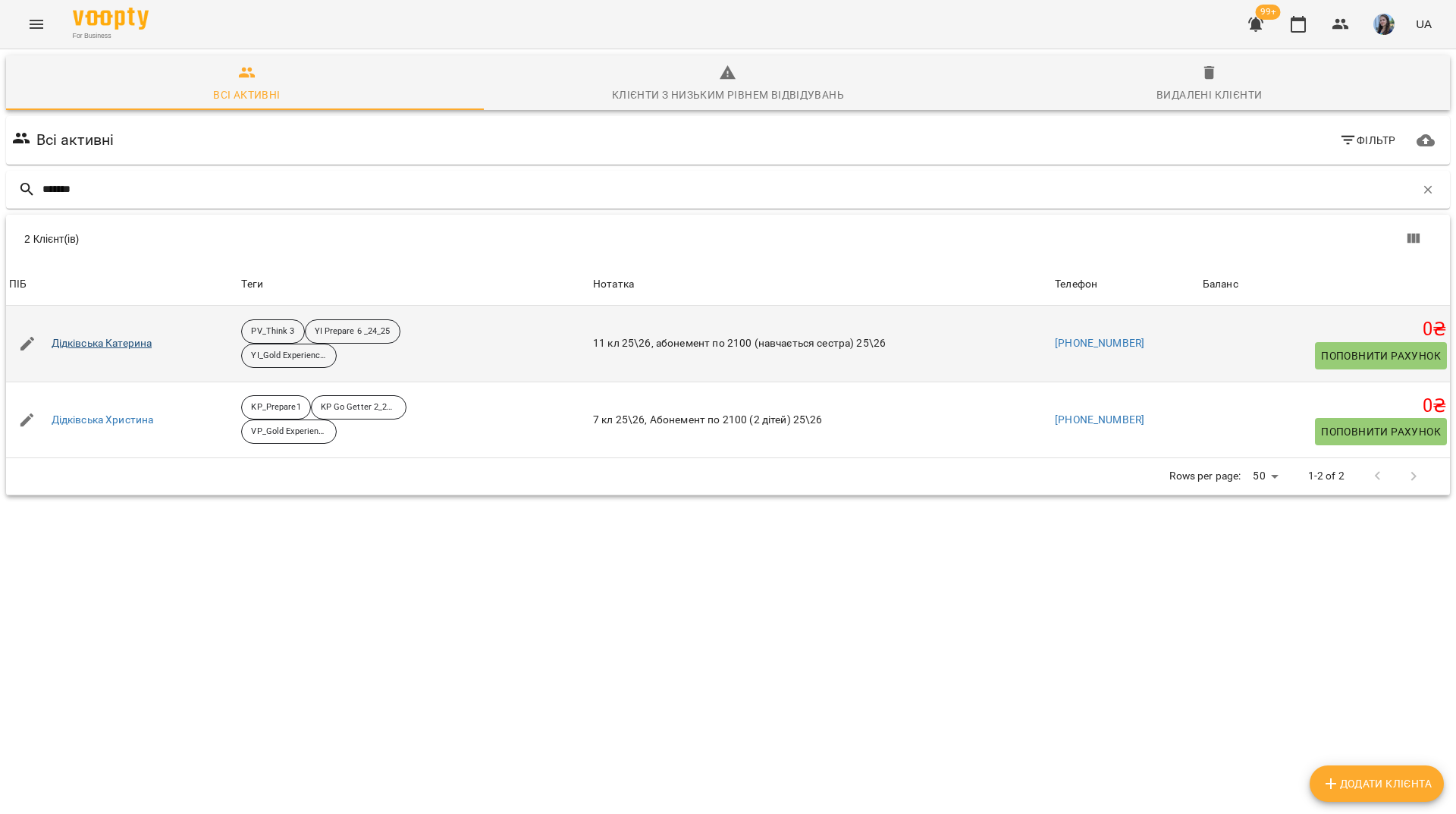
type input "*******"
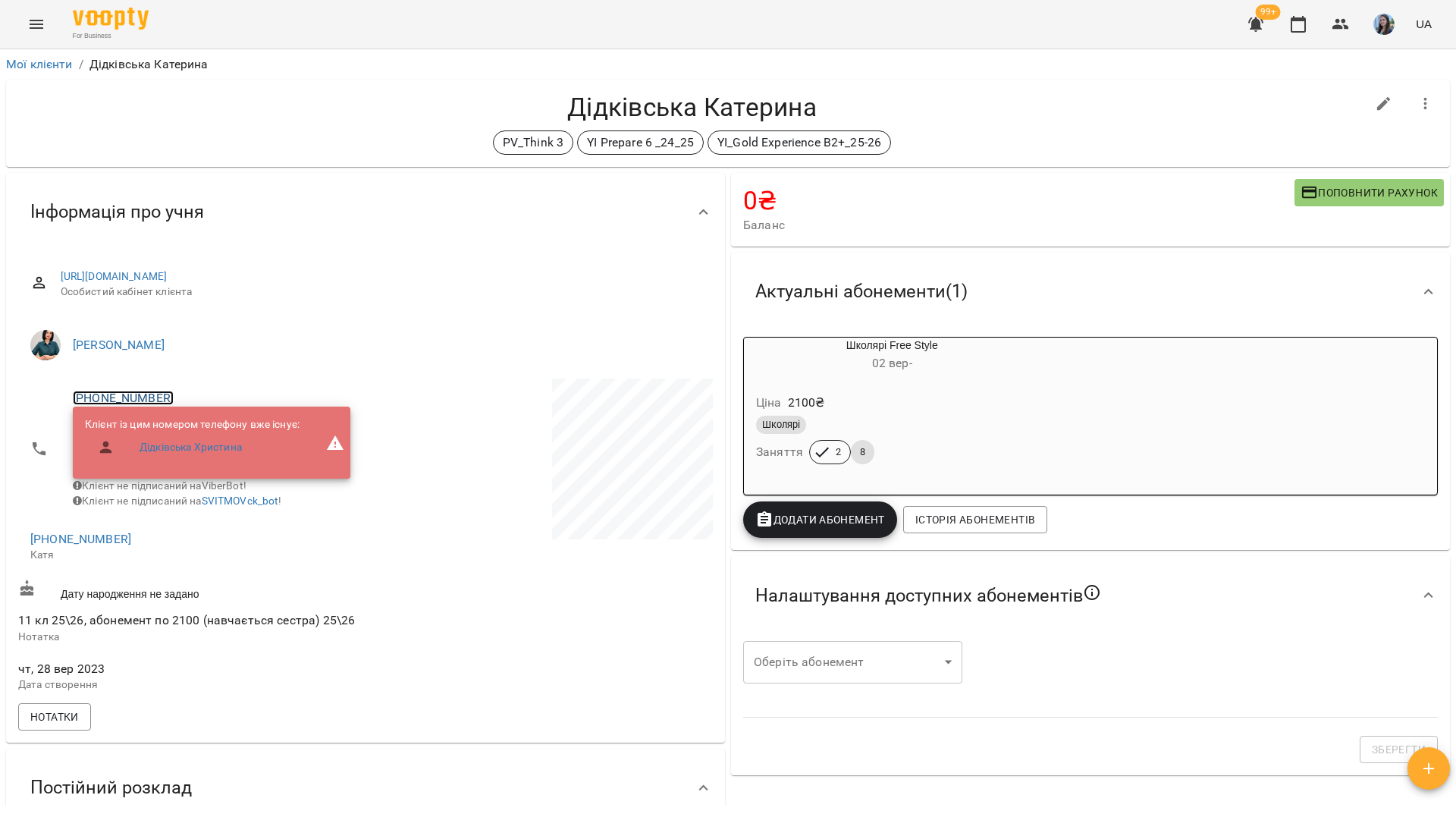
click at [147, 400] on link "[PHONE_NUMBER]" at bounding box center [123, 398] width 101 height 15
click at [190, 429] on img at bounding box center [184, 427] width 23 height 23
click at [637, 24] on div "For Business 99+ UA" at bounding box center [728, 24] width 1456 height 49
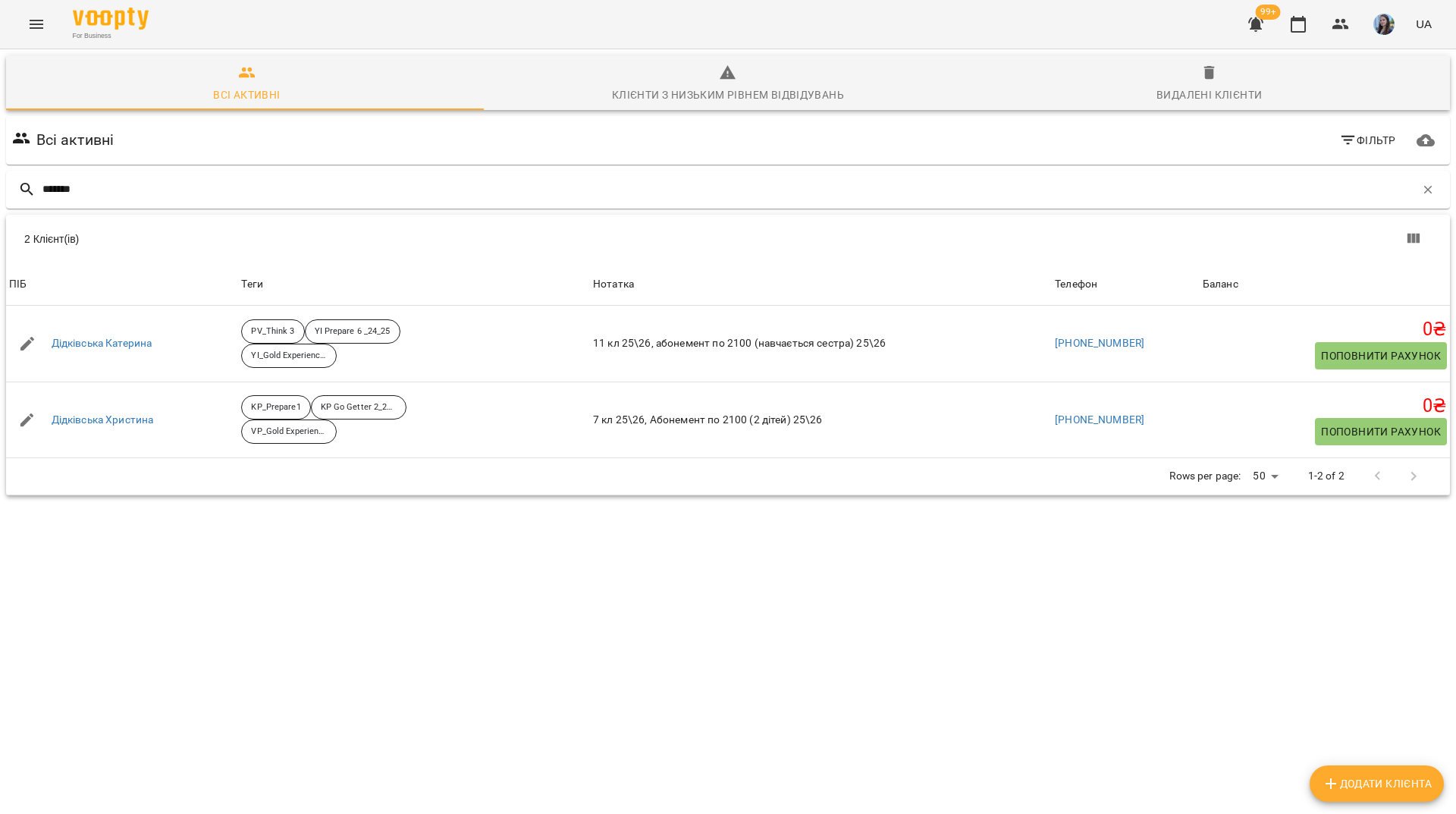
click at [539, 169] on div "*******" at bounding box center [728, 190] width 1450 height 44
click at [584, 190] on input "*******" at bounding box center [728, 189] width 1373 height 25
click at [1424, 185] on button "button" at bounding box center [1428, 190] width 26 height 26
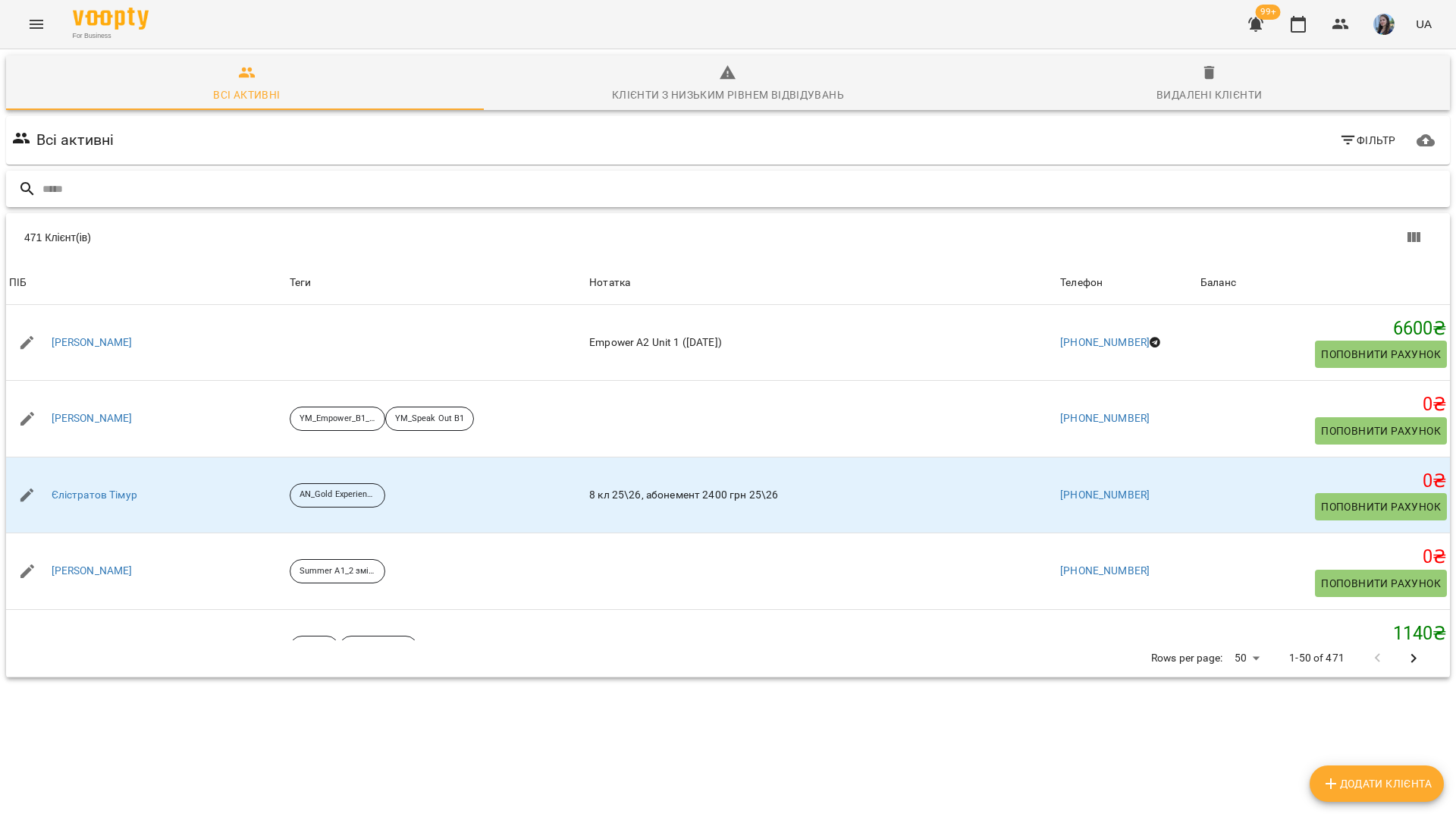
click at [472, 171] on div at bounding box center [728, 189] width 1444 height 37
click at [482, 184] on input "text" at bounding box center [742, 189] width 1401 height 25
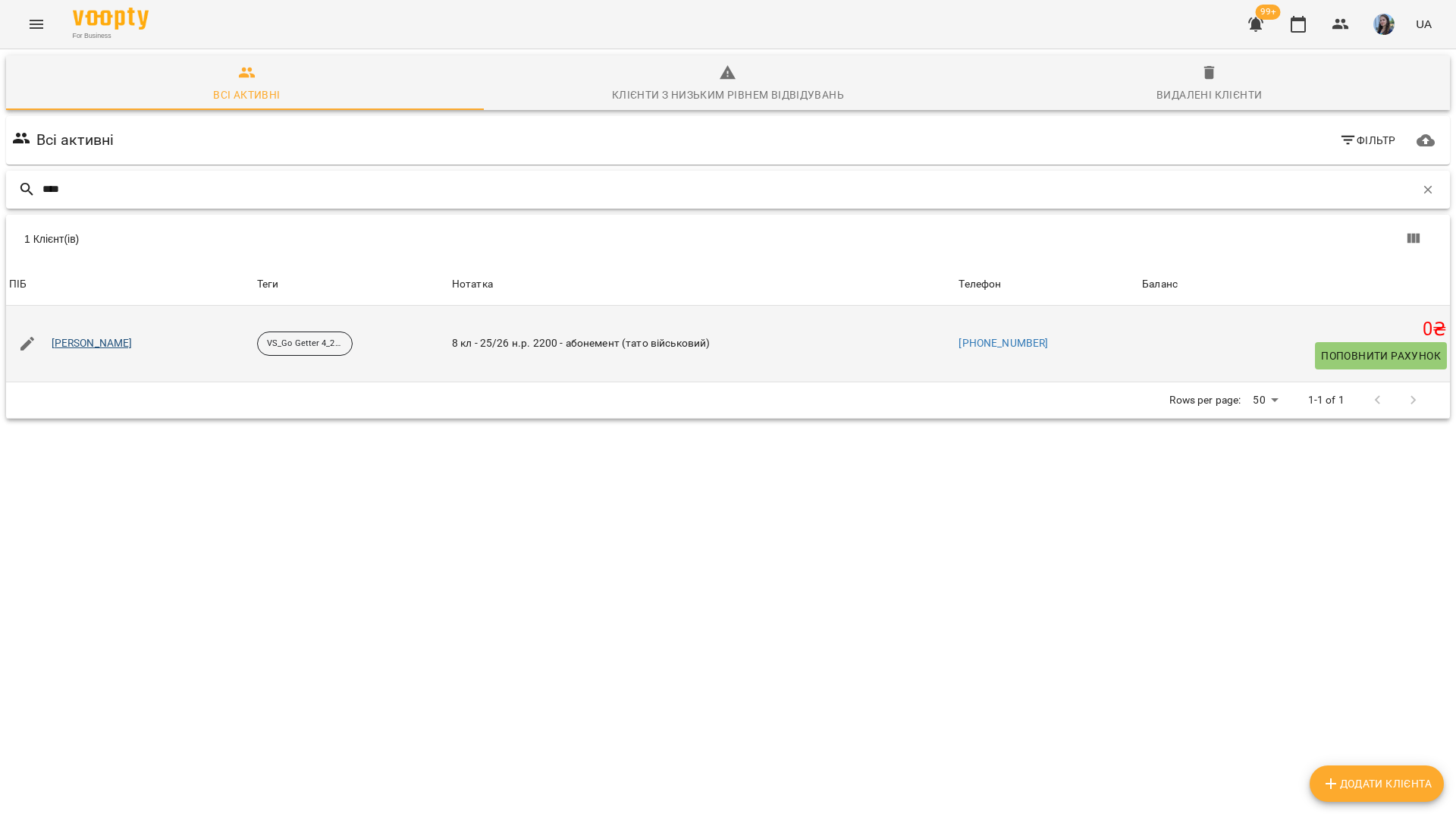
type input "****"
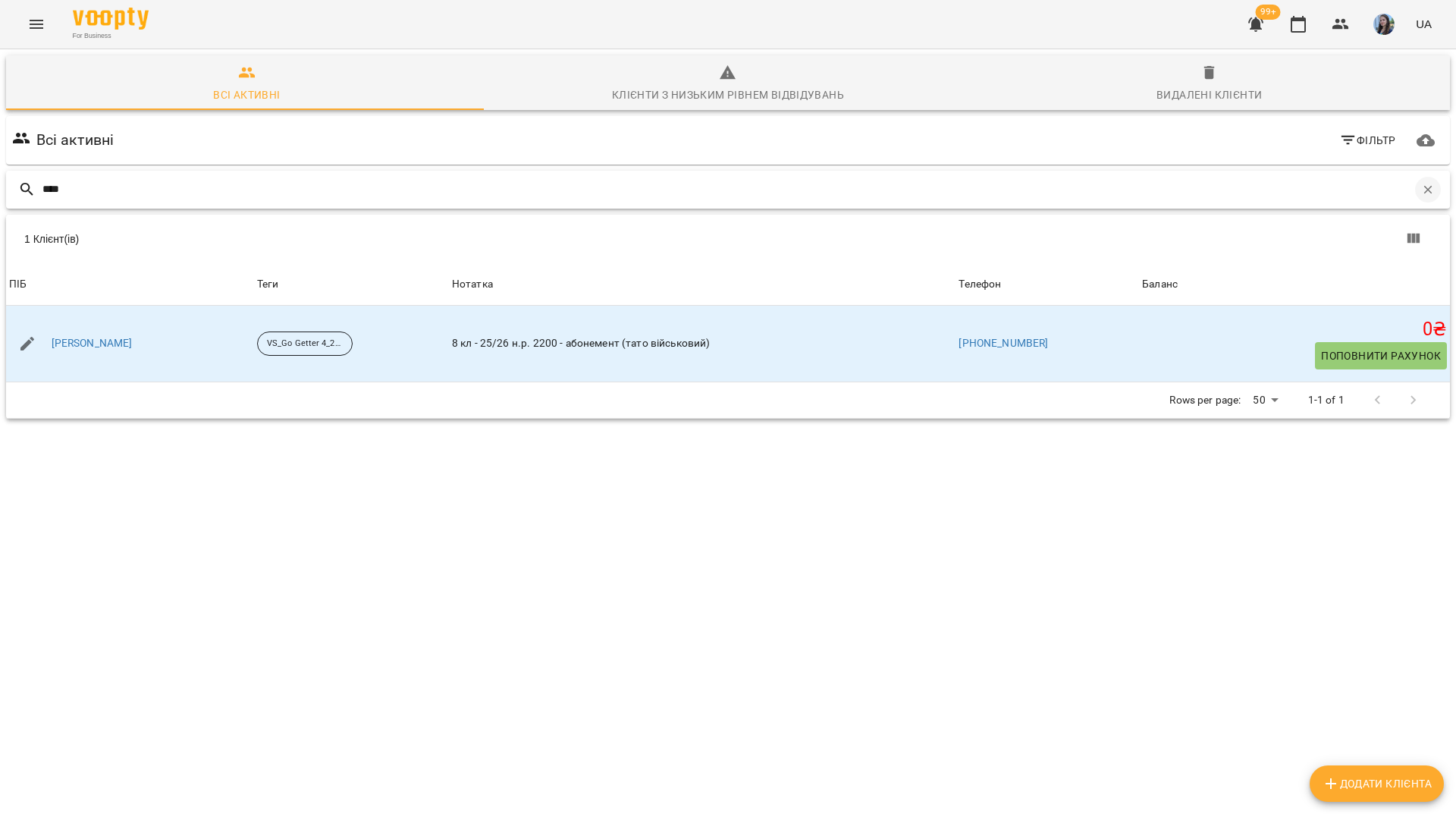
drag, startPoint x: 1418, startPoint y: 189, endPoint x: 1395, endPoint y: 191, distance: 23.1
click at [1421, 189] on icon "button" at bounding box center [1428, 189] width 14 height 14
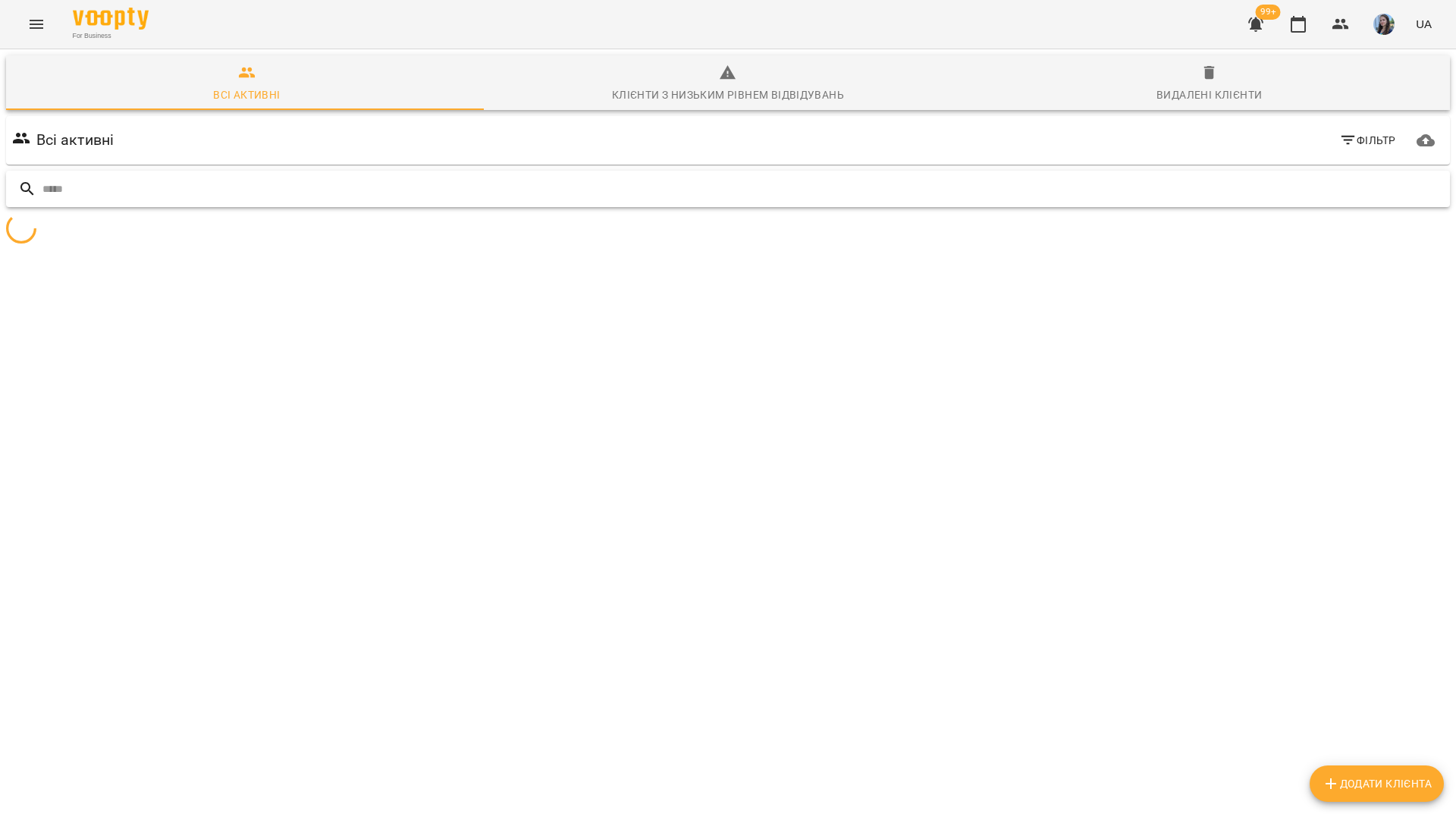
click at [1392, 192] on input "text" at bounding box center [742, 189] width 1401 height 25
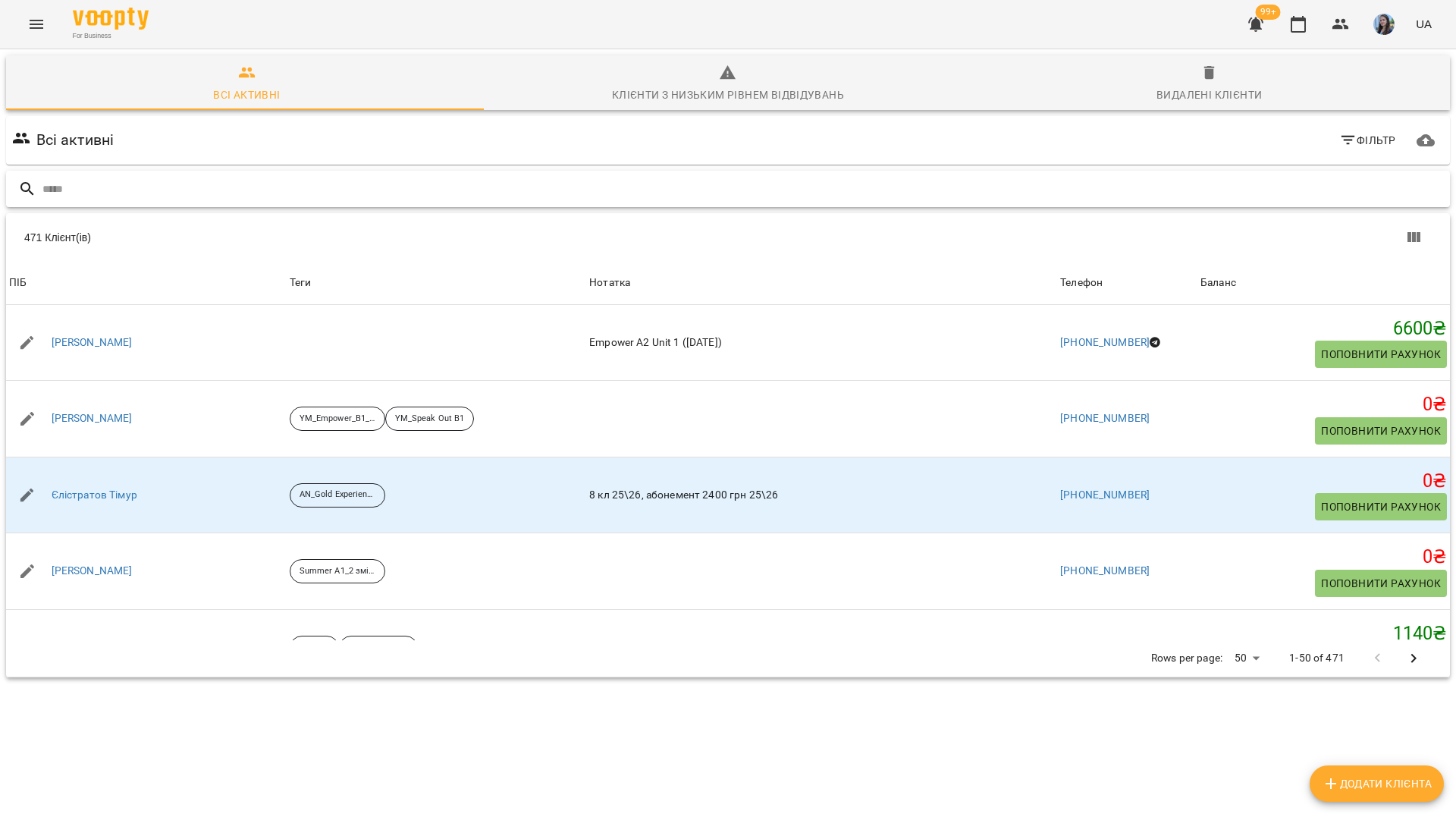
click at [1185, 186] on input "text" at bounding box center [742, 189] width 1401 height 25
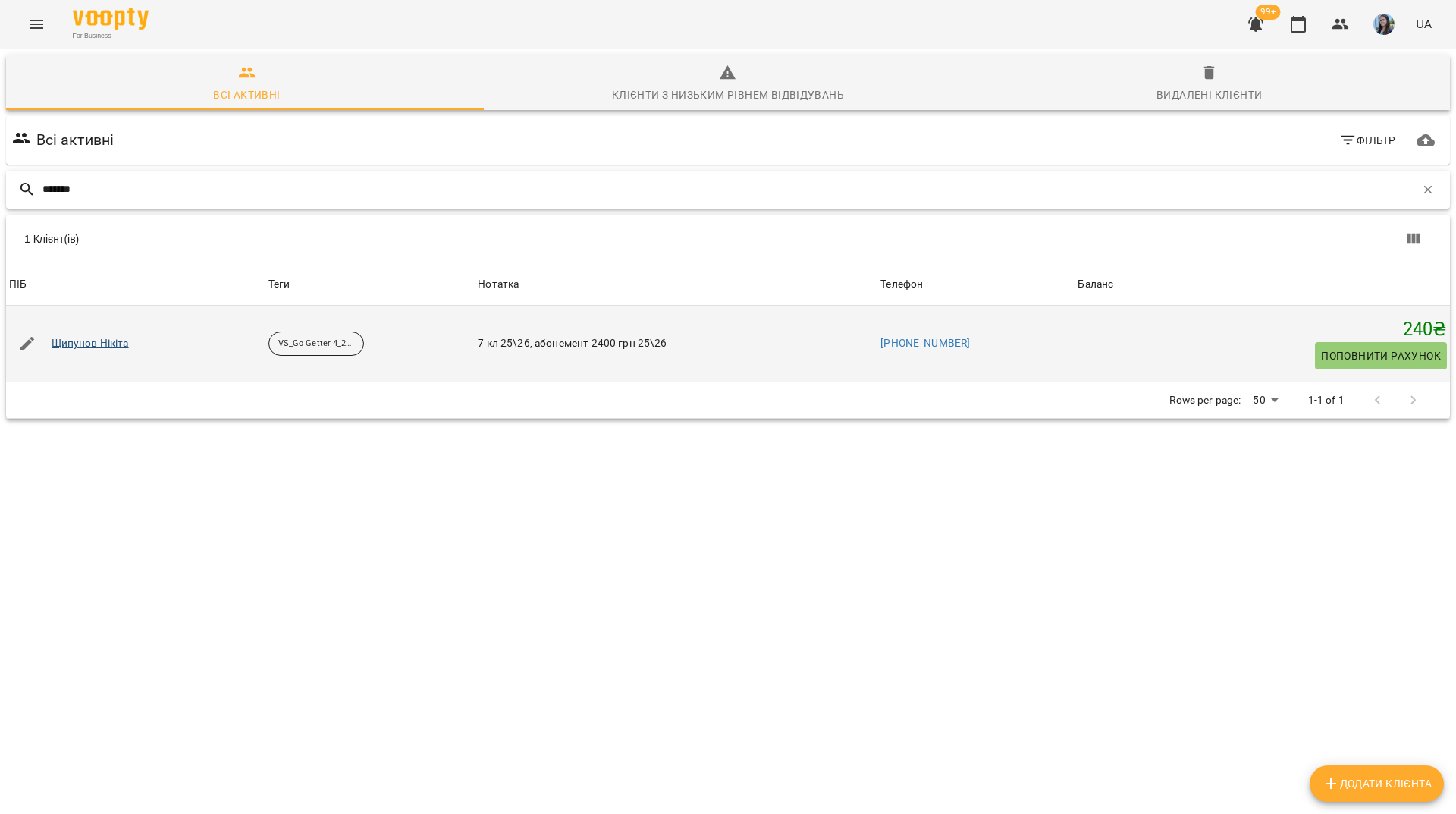
type input "*******"
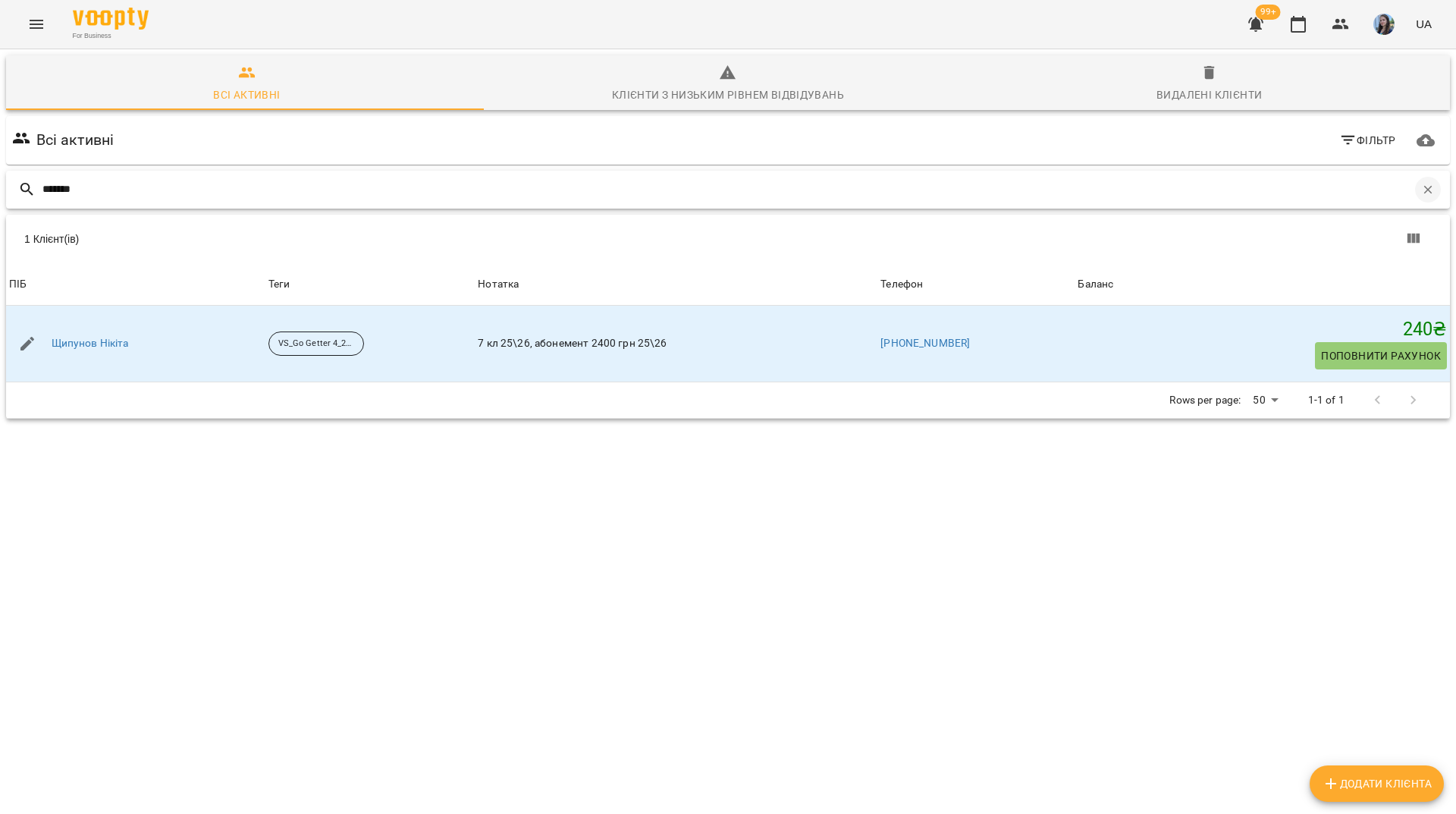
click at [1422, 195] on icon "button" at bounding box center [1428, 189] width 14 height 14
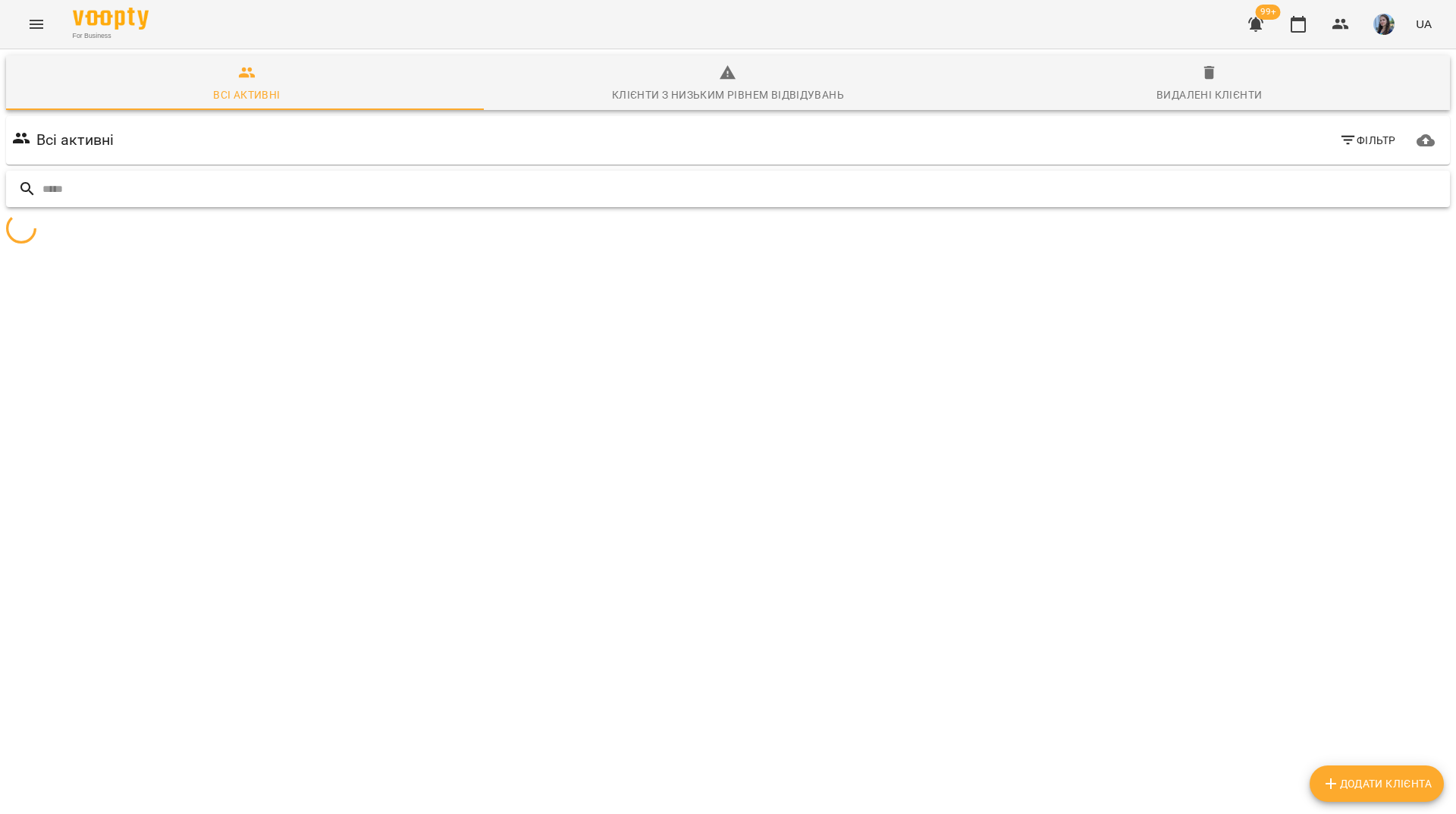
click at [1384, 187] on input "text" at bounding box center [742, 189] width 1401 height 25
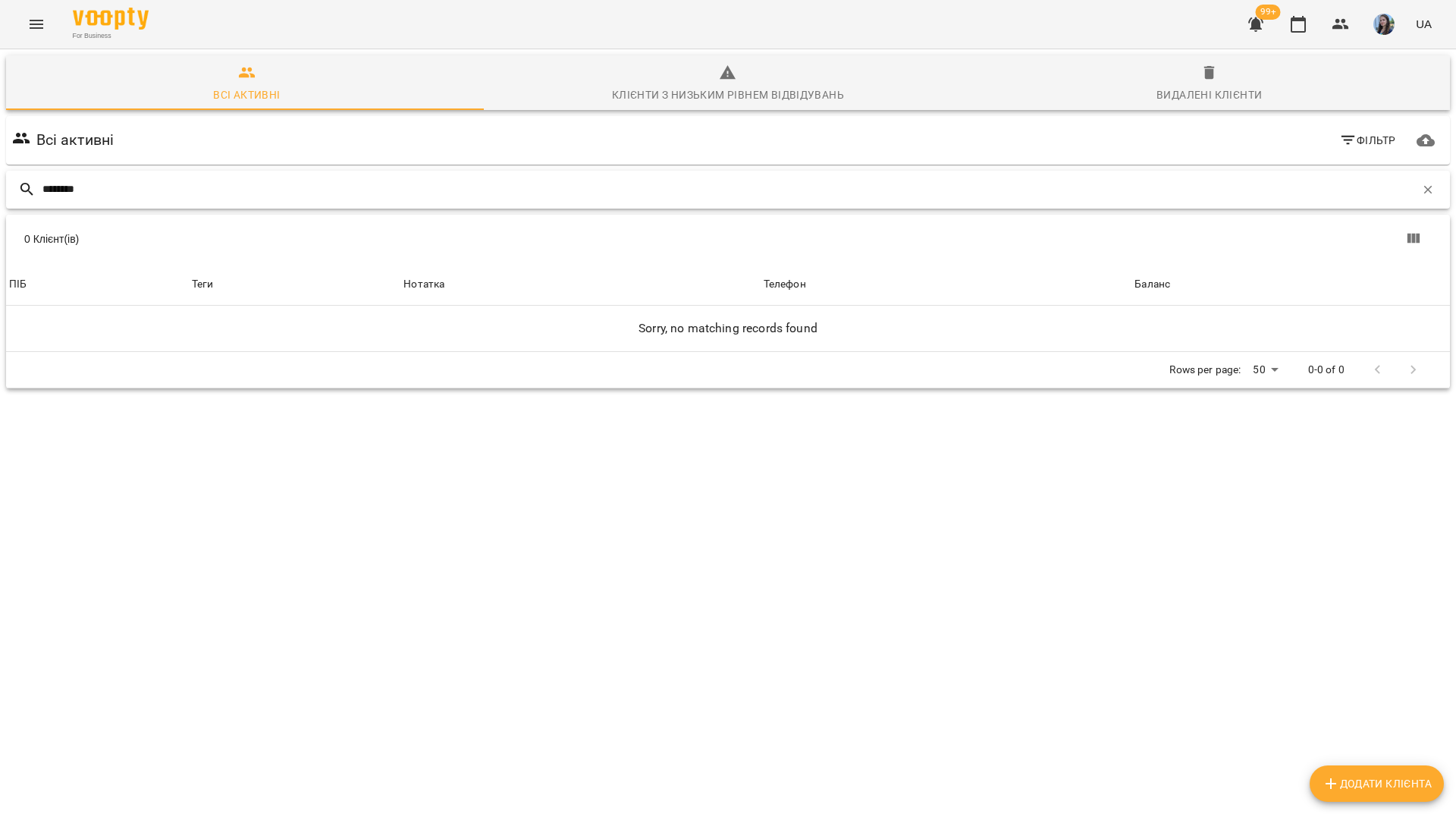
click at [61, 184] on input "********" at bounding box center [728, 189] width 1373 height 25
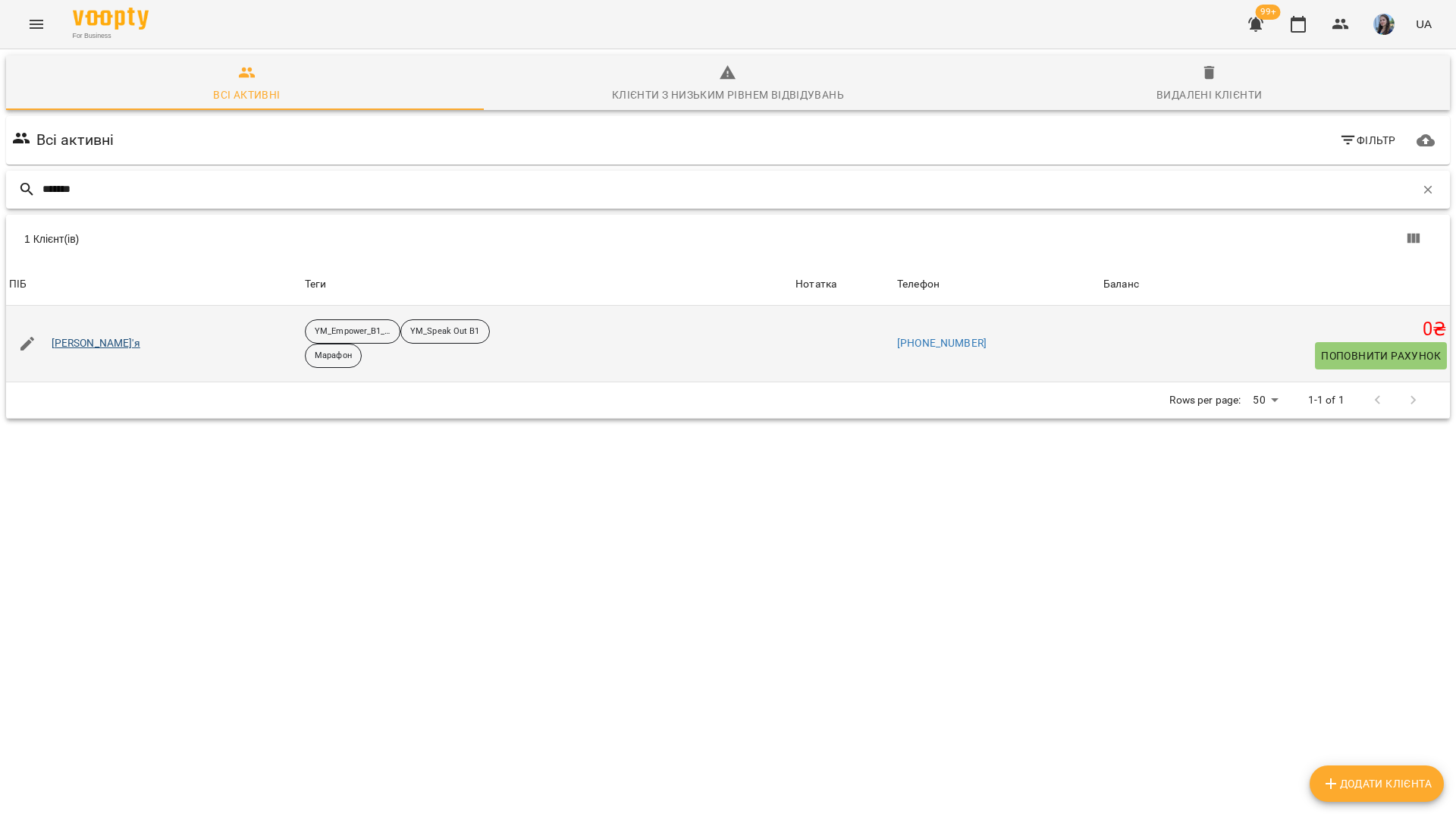
type input "*******"
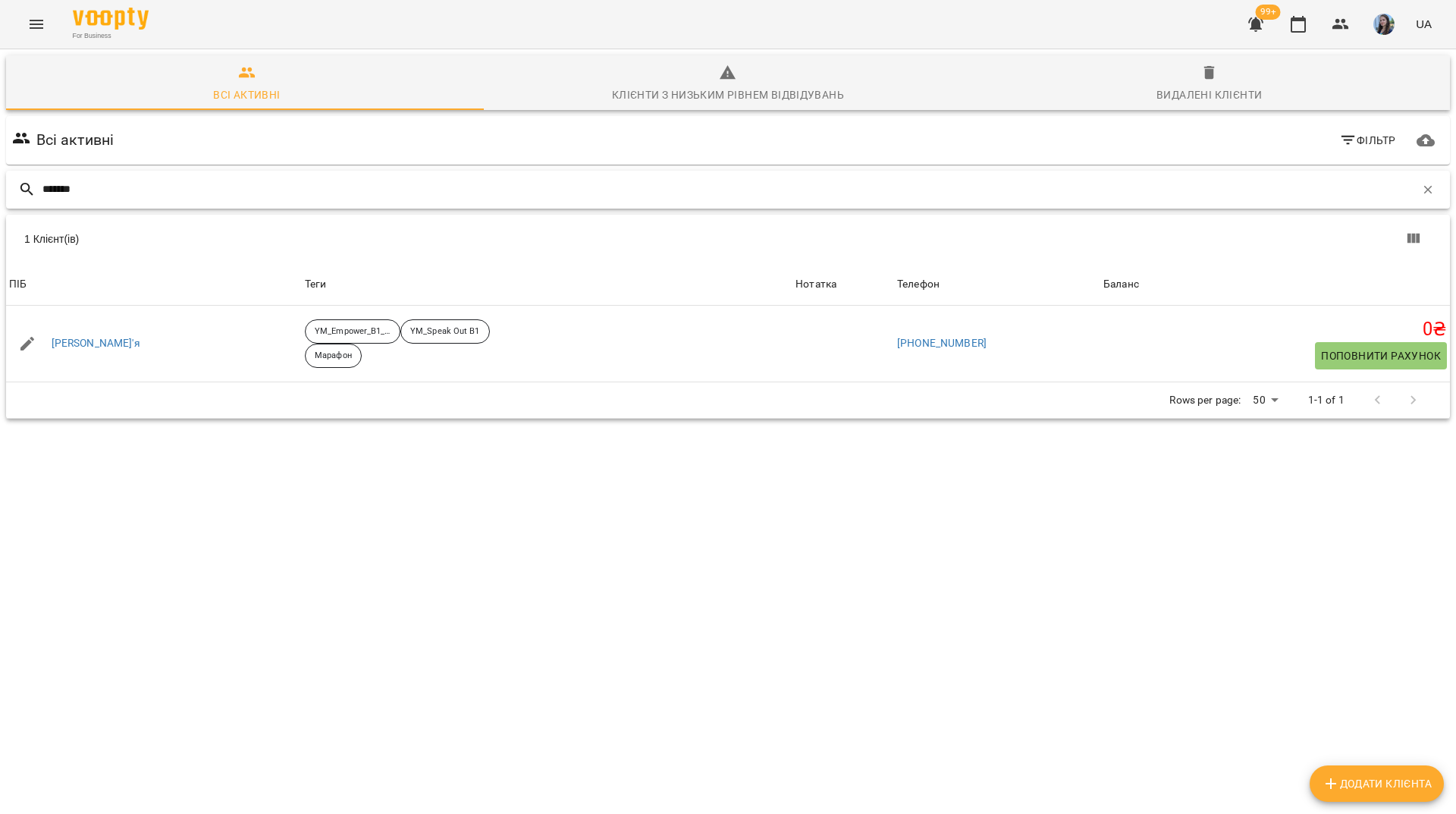
click at [563, 195] on input "*******" at bounding box center [728, 189] width 1373 height 25
click at [1376, 777] on span "Додати клієнта" at bounding box center [1377, 784] width 110 height 18
select select "**"
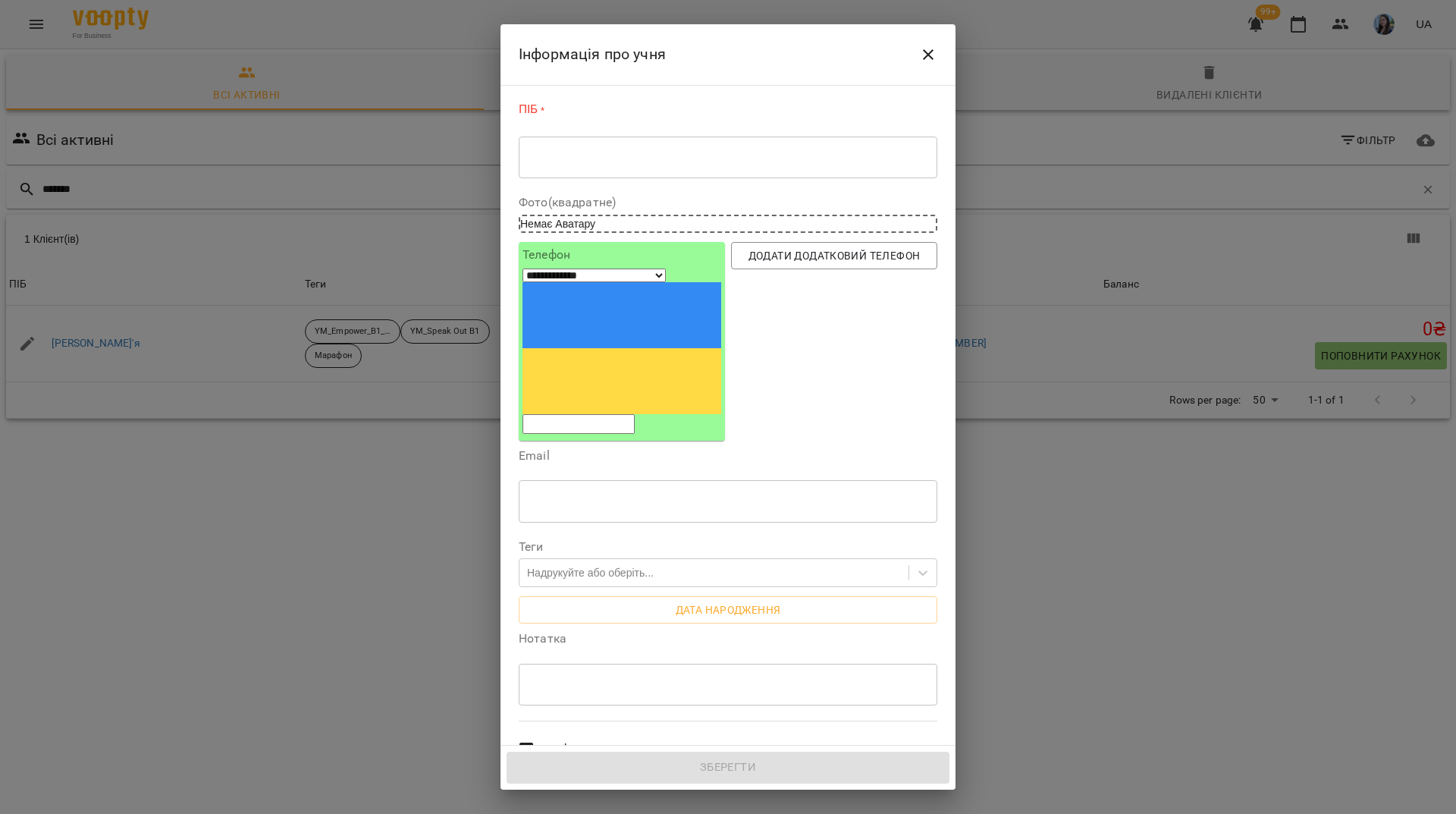
click at [628, 151] on textarea at bounding box center [728, 158] width 397 height 15
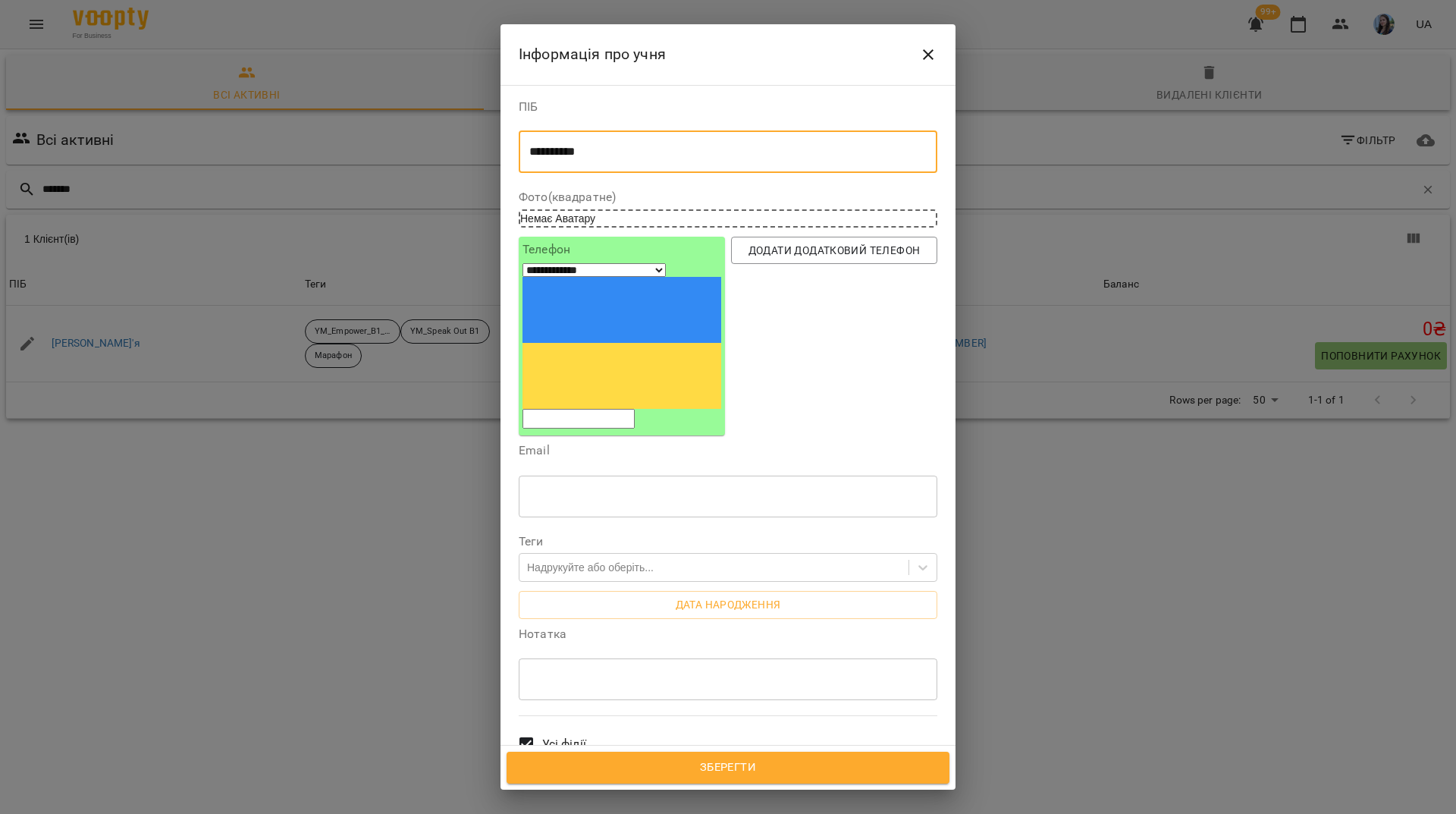
type textarea "*********"
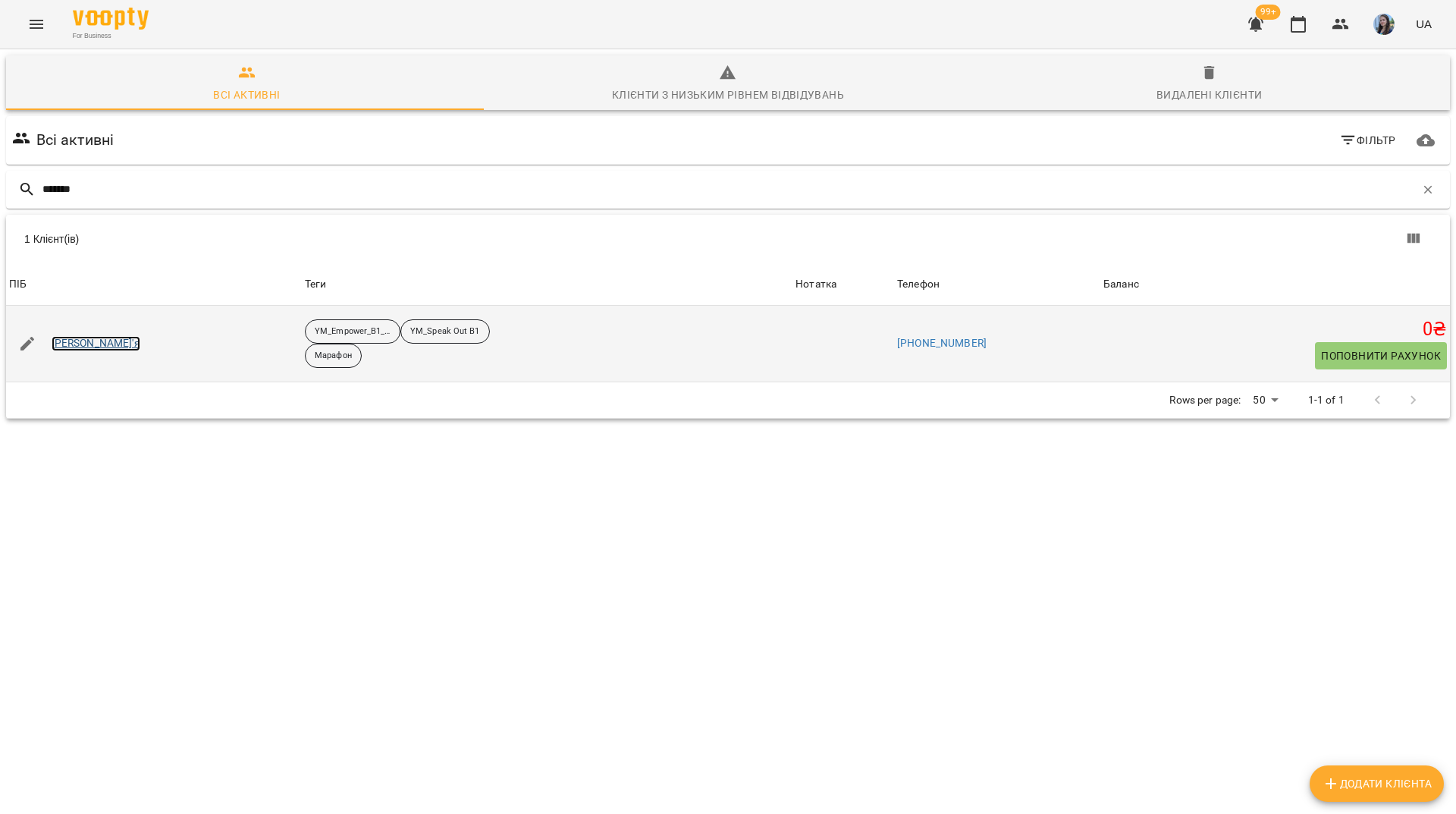
click at [117, 339] on link "Тітаренко Дар'я" at bounding box center [95, 343] width 89 height 16
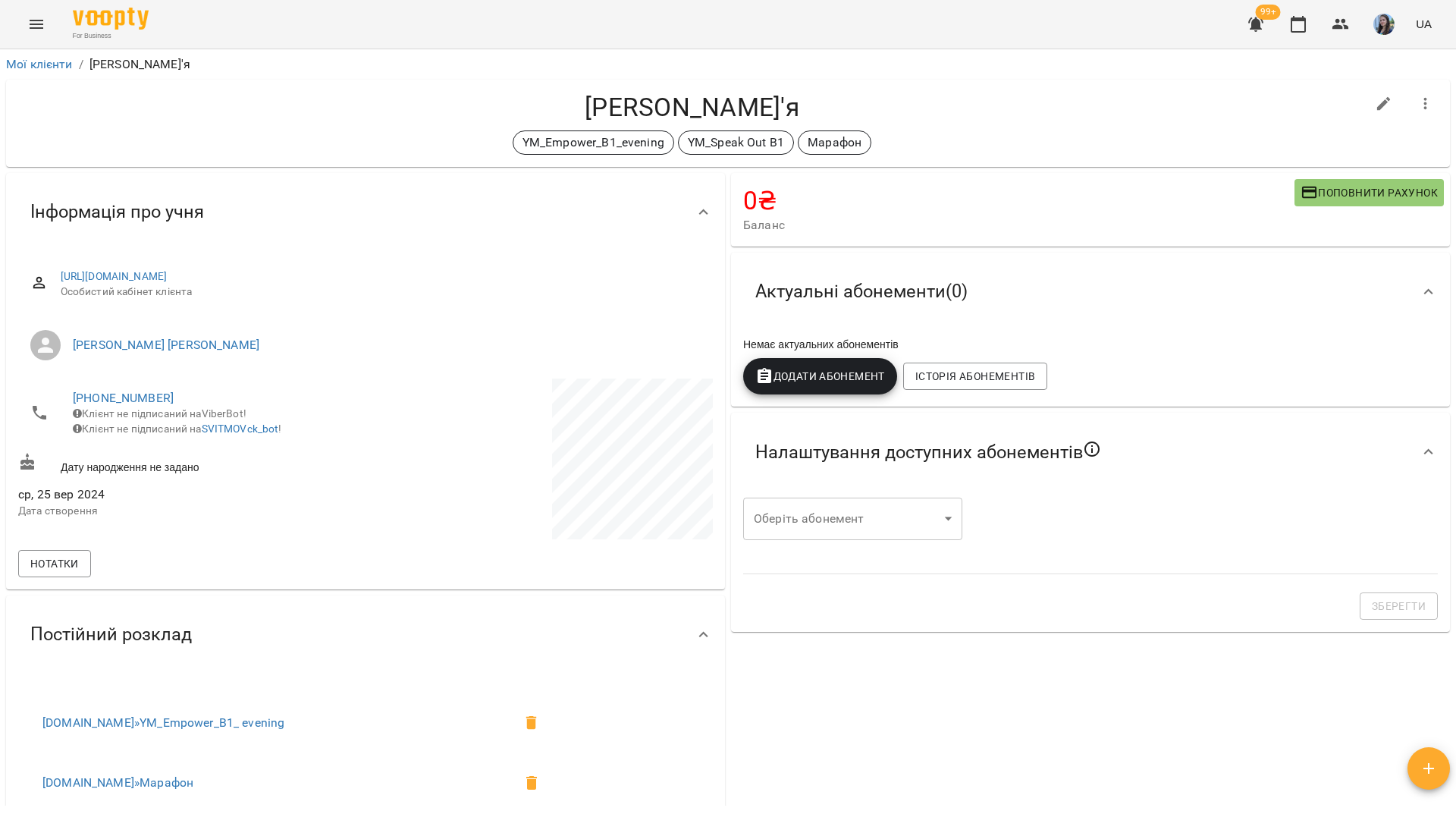
click at [62, 72] on li "Мої клієнти" at bounding box center [39, 64] width 67 height 18
click at [56, 68] on link "Мої клієнти" at bounding box center [39, 64] width 67 height 15
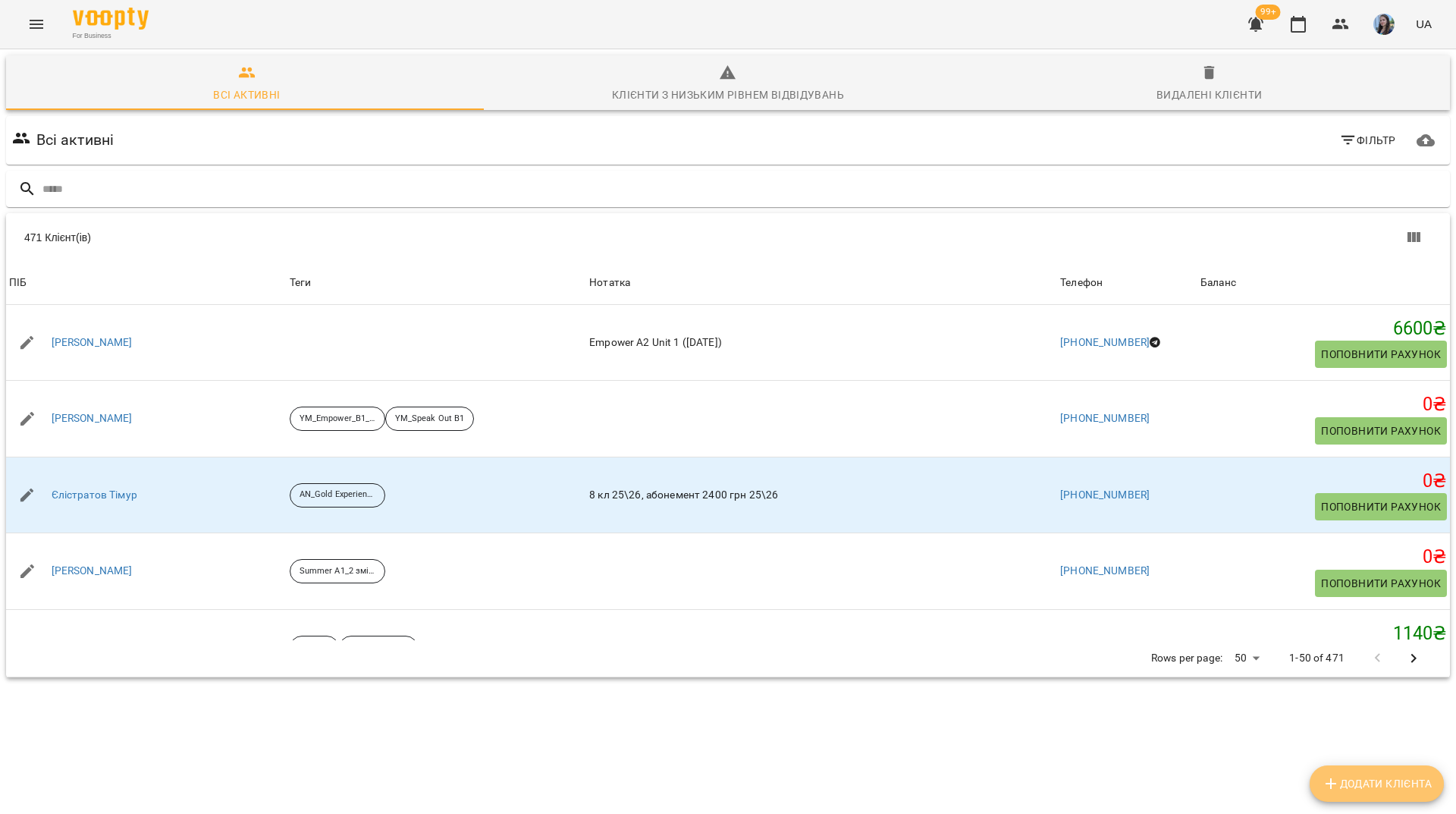
click at [1408, 772] on button "Додати клієнта" at bounding box center [1376, 784] width 134 height 37
select select "**"
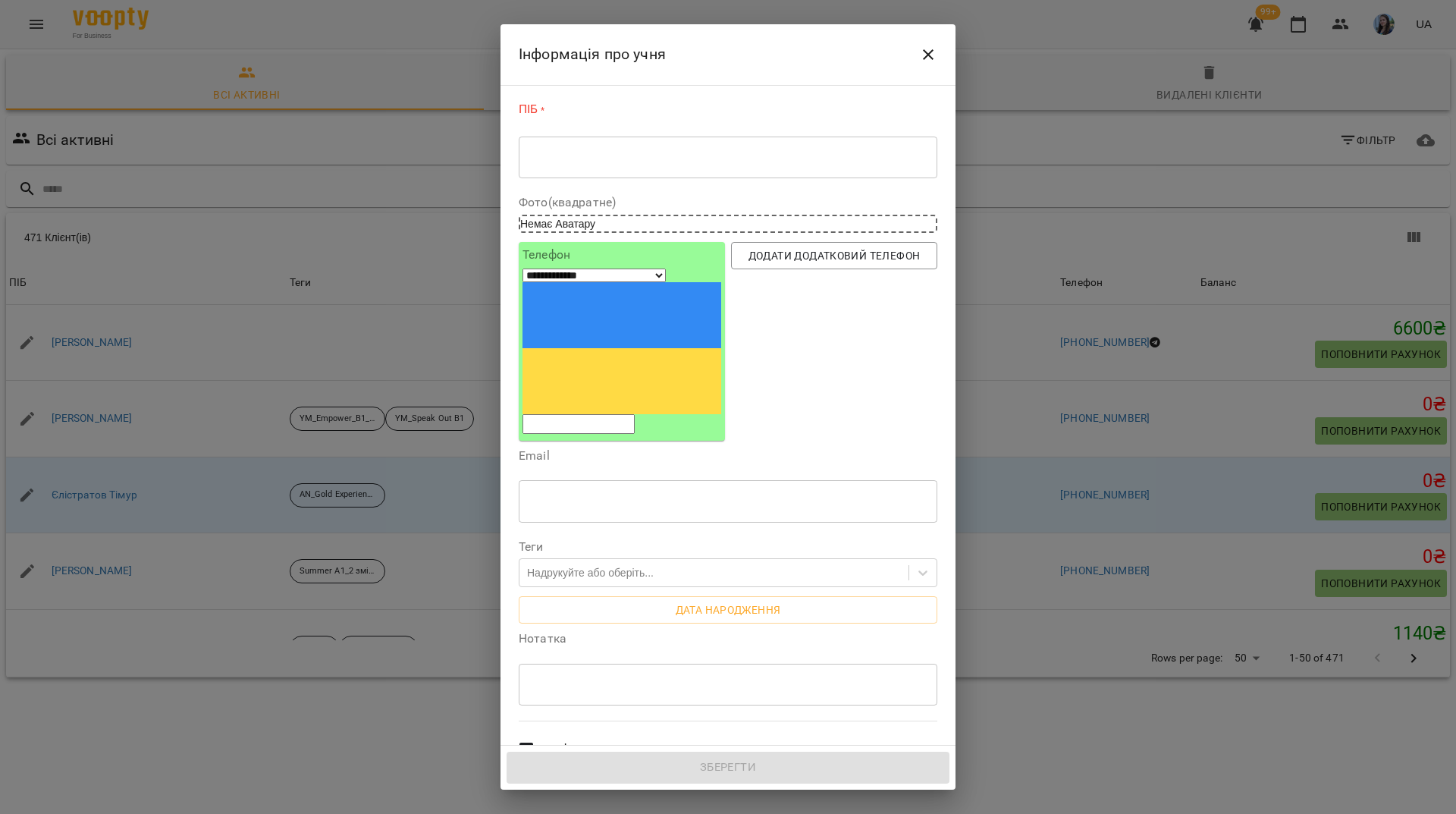
click at [635, 414] on input "tel" at bounding box center [578, 423] width 112 height 19
paste input "**********"
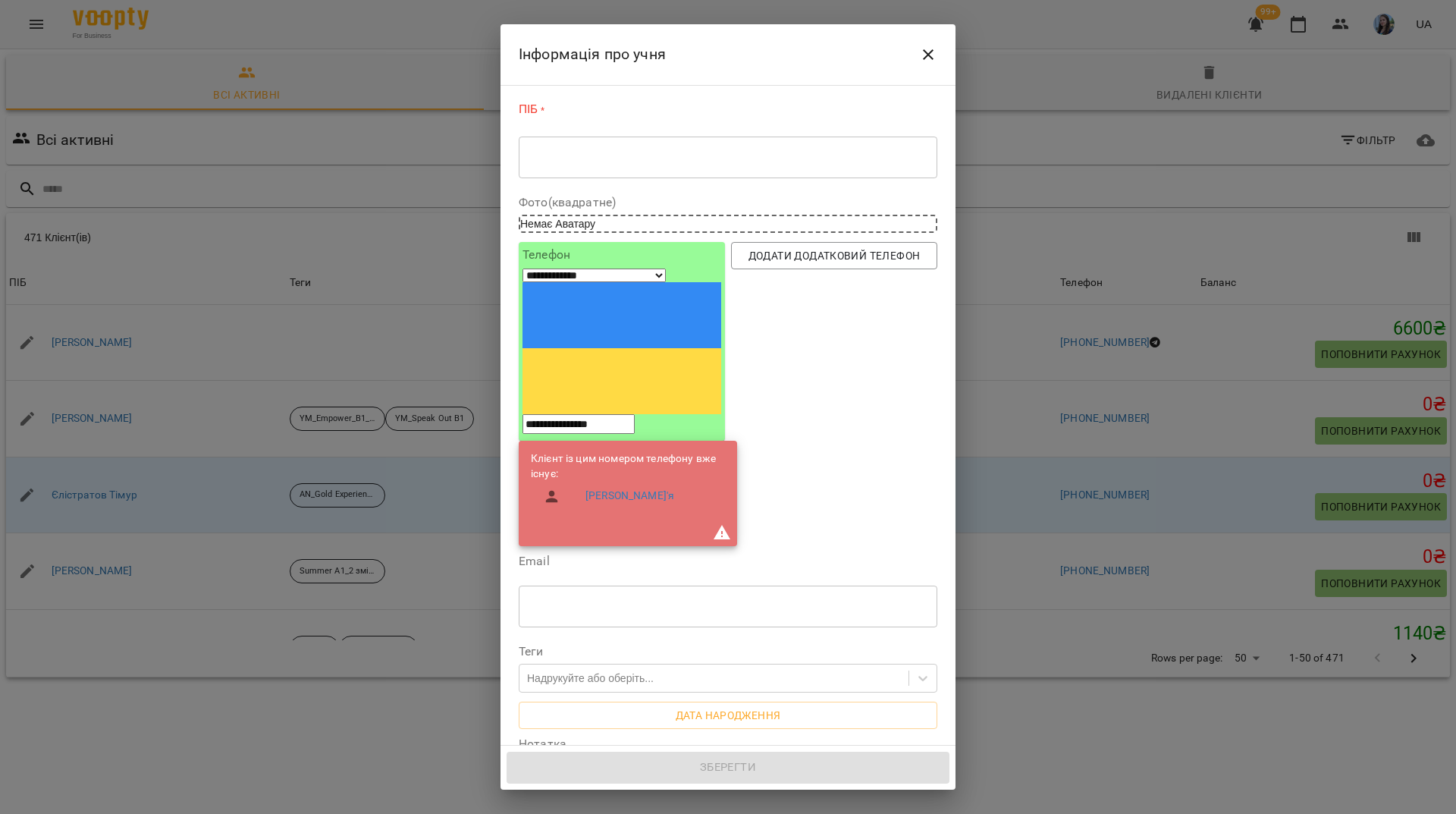
type input "**********"
click at [604, 155] on textarea at bounding box center [728, 158] width 397 height 15
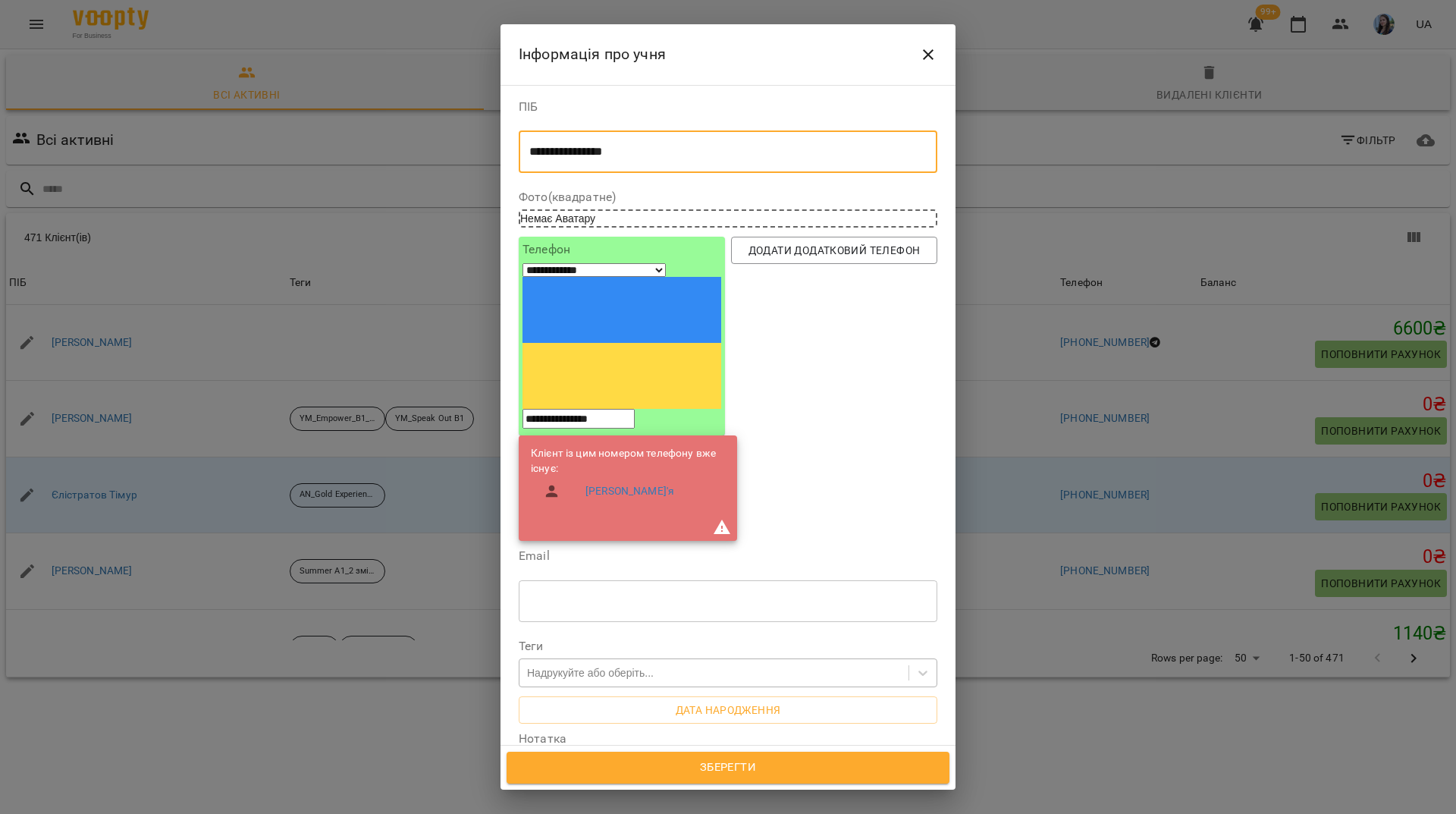
type textarea "**********"
click at [639, 665] on div "Надрукуйте або оберіть..." at bounding box center [590, 673] width 127 height 16
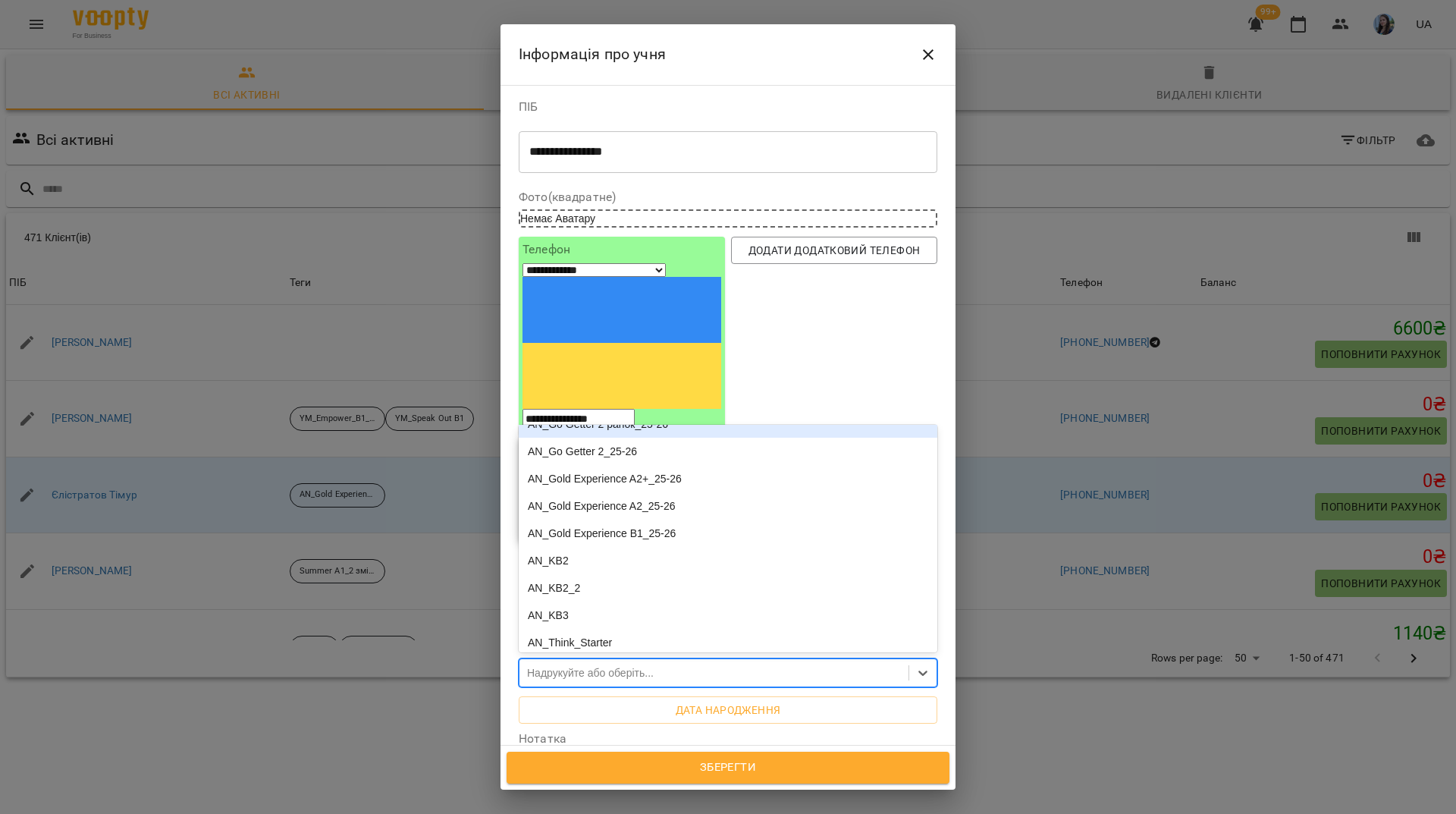
scroll to position [379, 0]
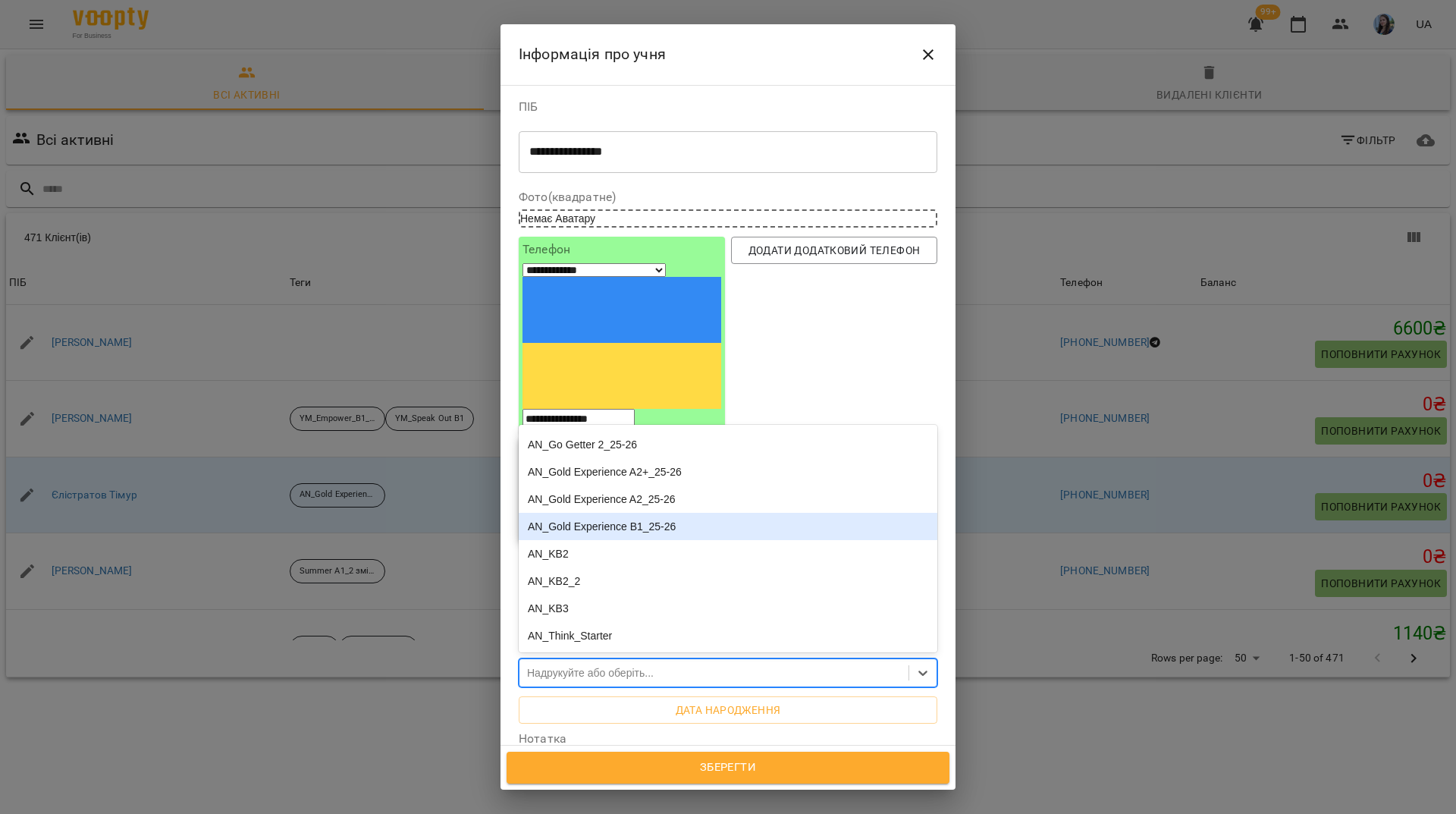
click at [644, 513] on div "AN_Gold Experience B1_25-26" at bounding box center [728, 527] width 418 height 28
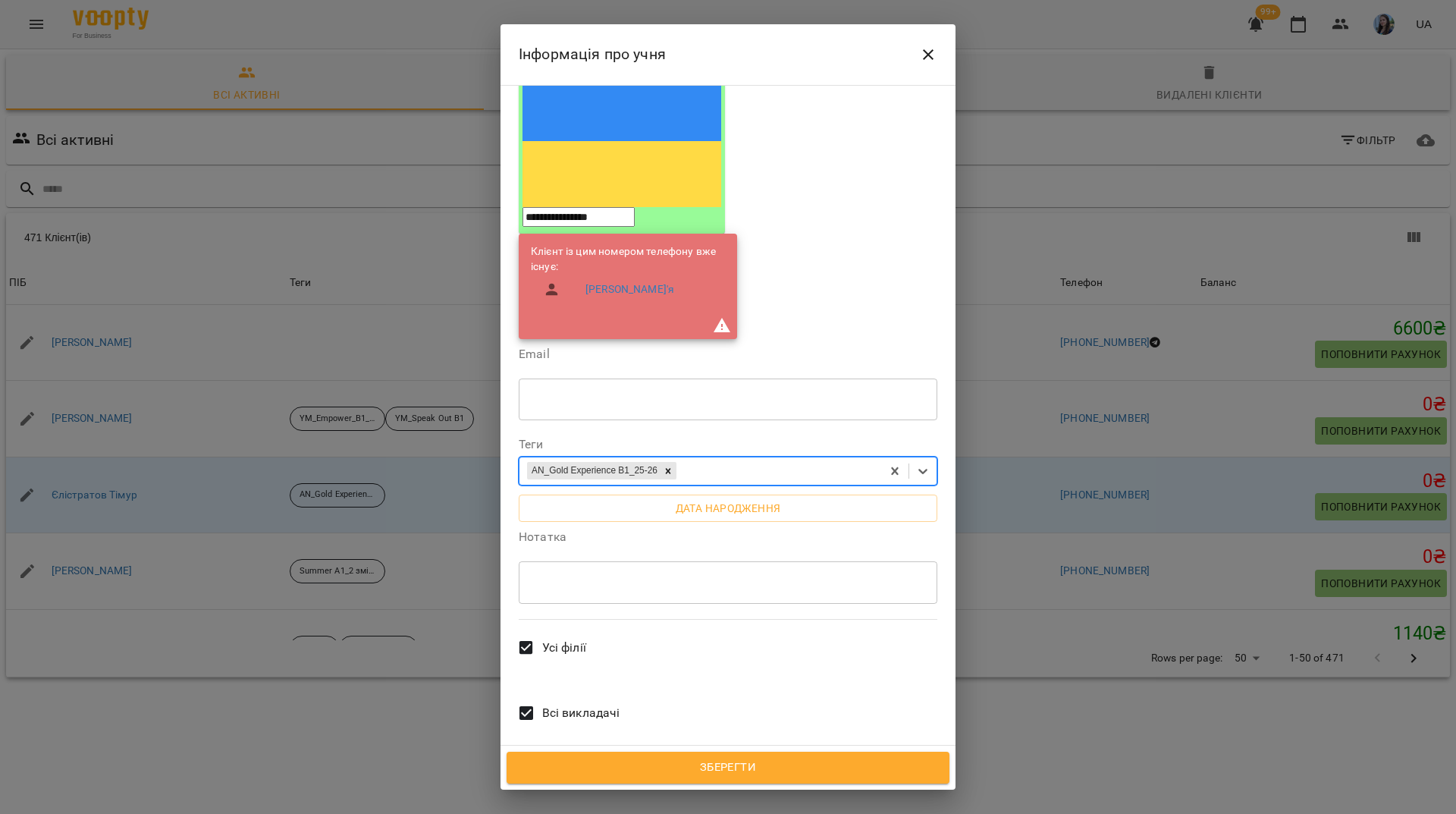
scroll to position [211, 0]
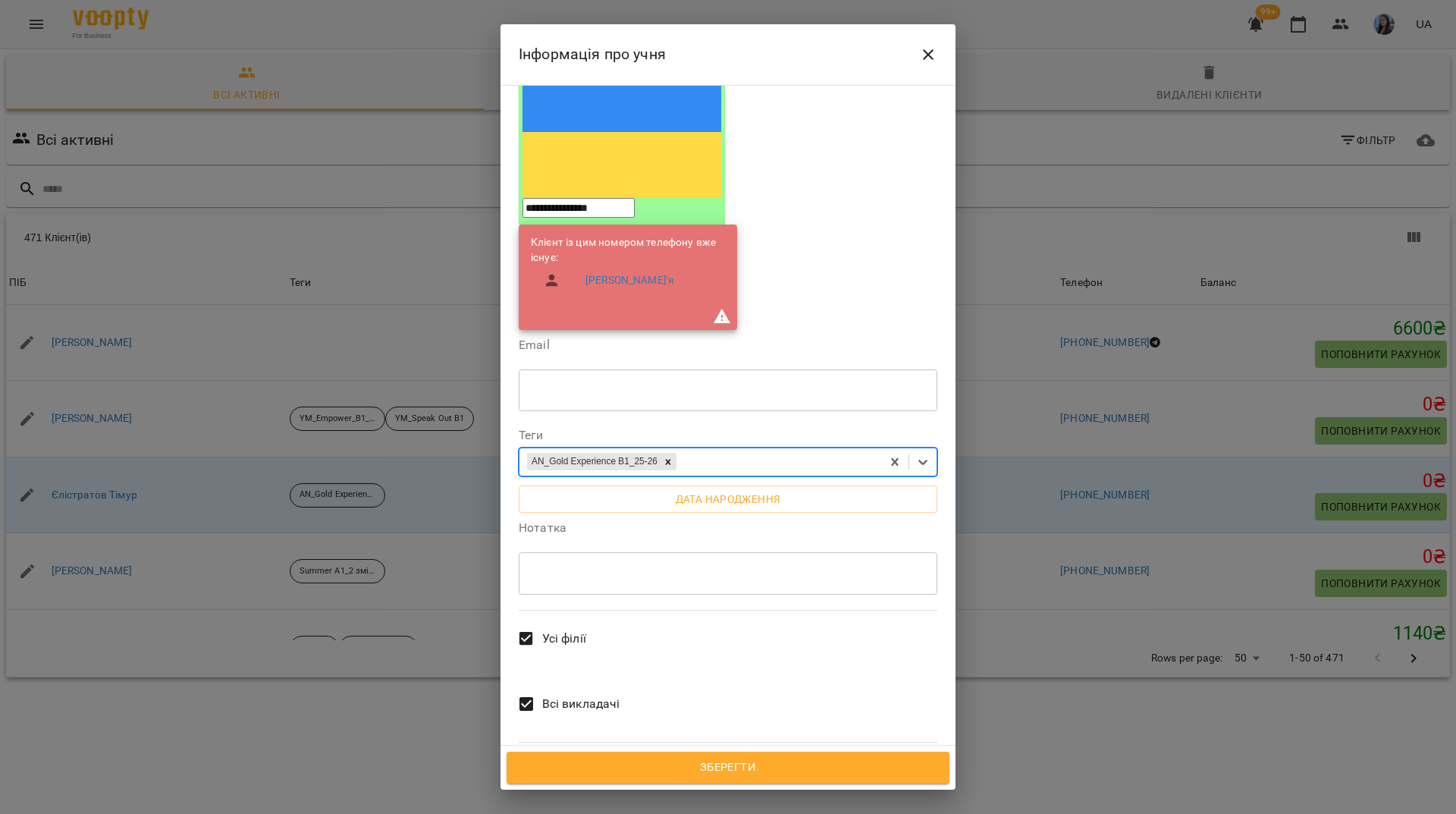
click at [685, 566] on textarea at bounding box center [728, 574] width 397 height 15
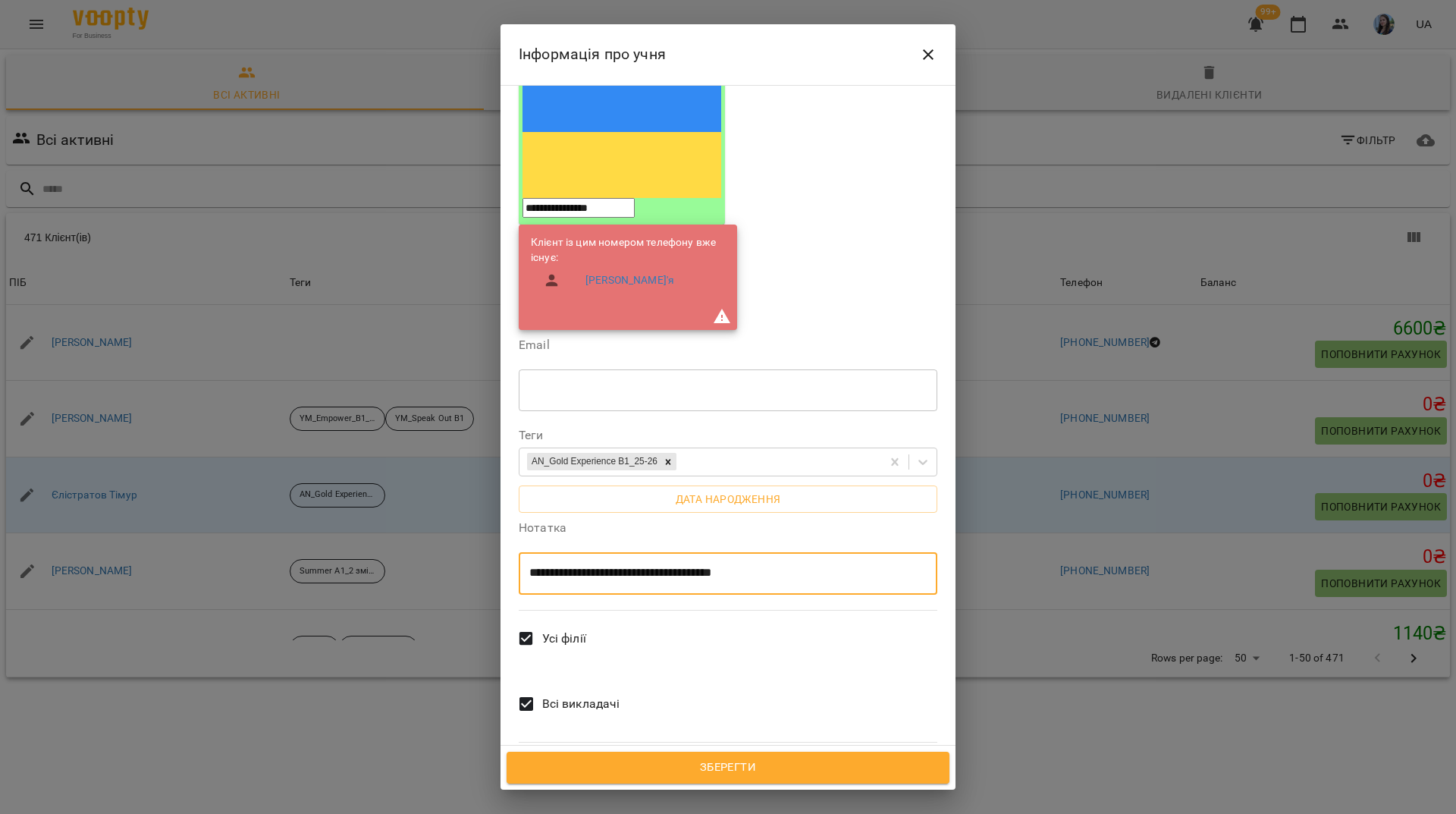
type textarea "**********"
click at [605, 695] on span "Всі викладачі" at bounding box center [581, 704] width 78 height 18
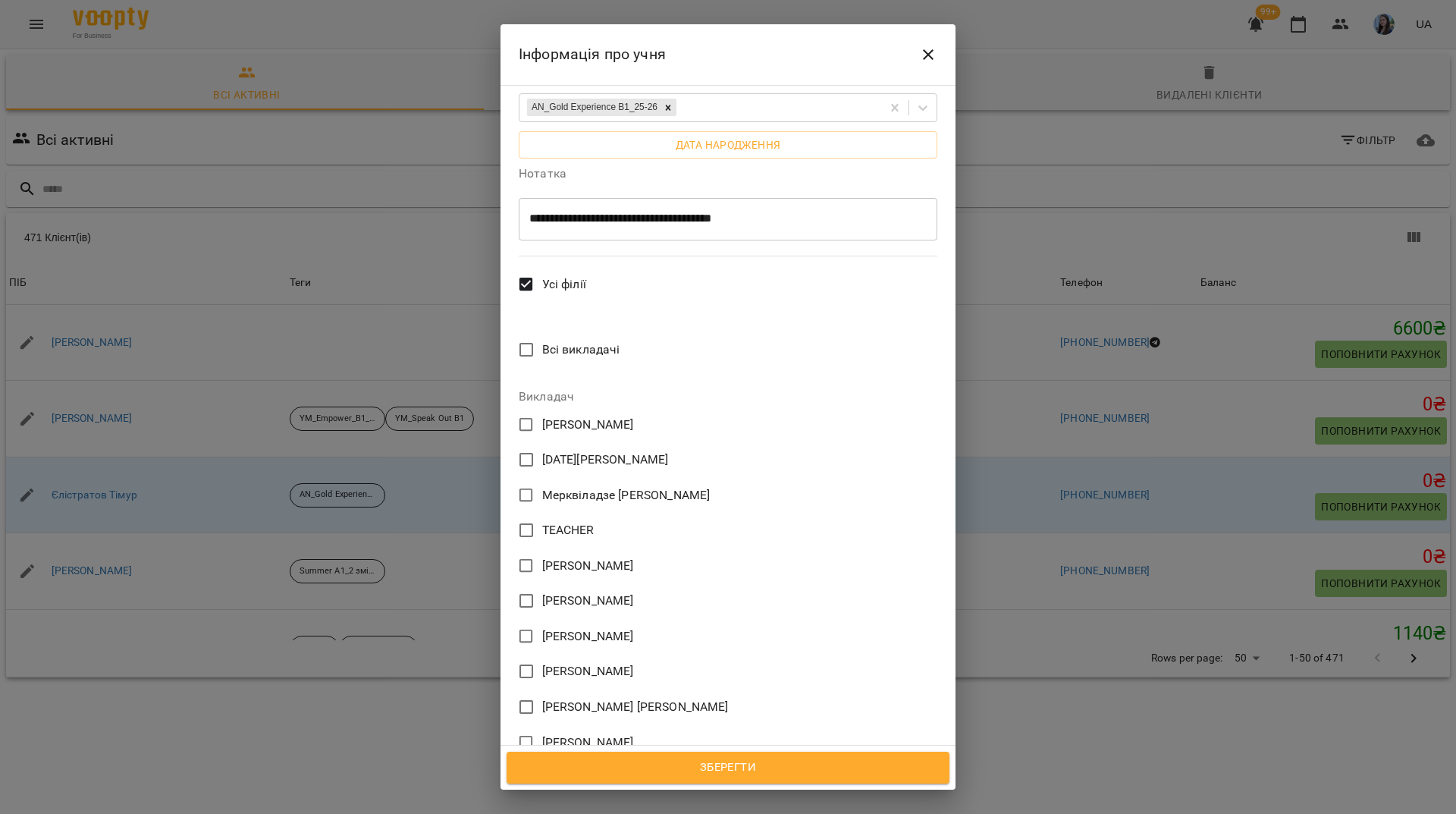
scroll to position [877, 0]
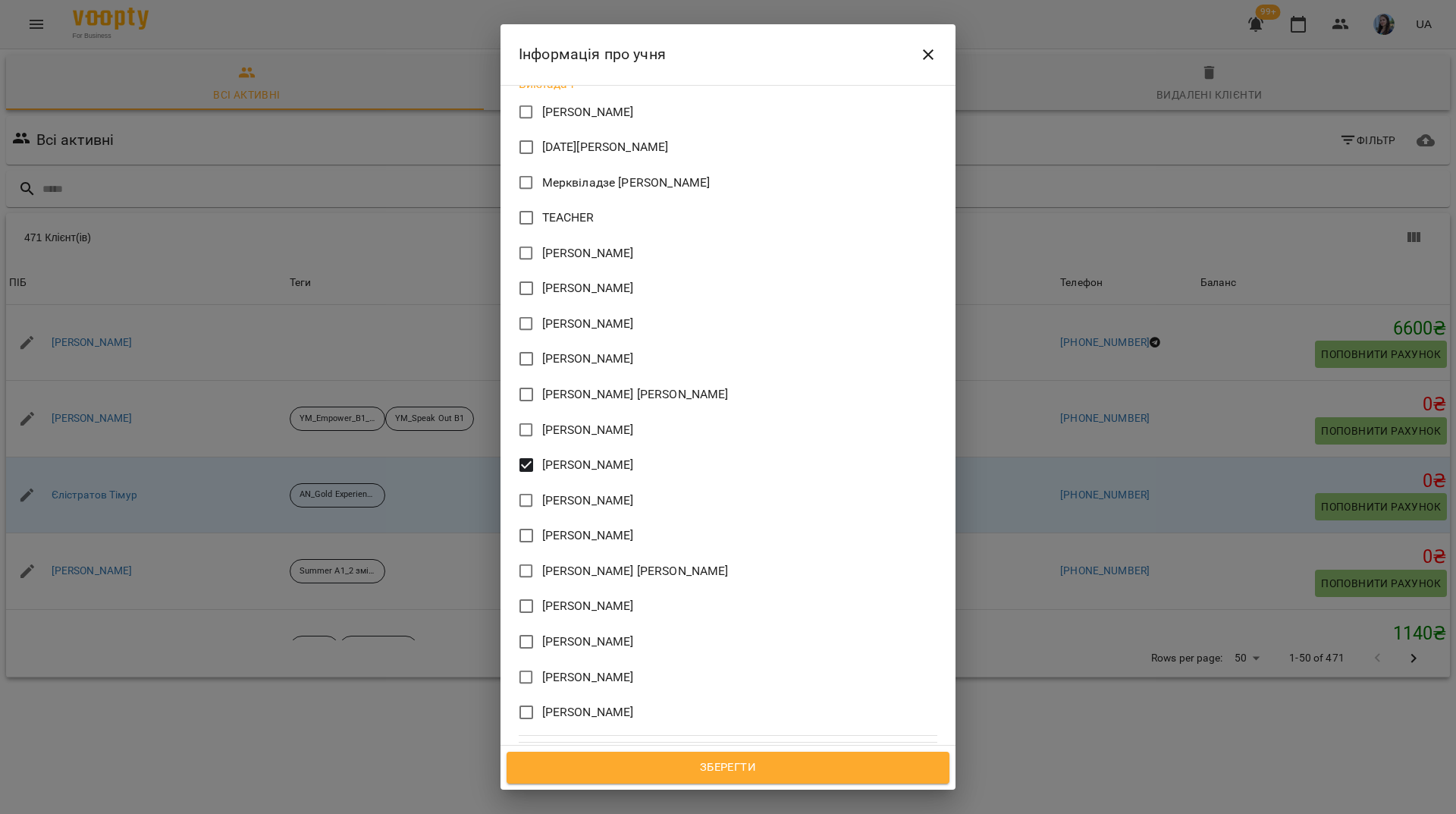
click at [801, 761] on span "Зберегти" at bounding box center [728, 767] width 409 height 19
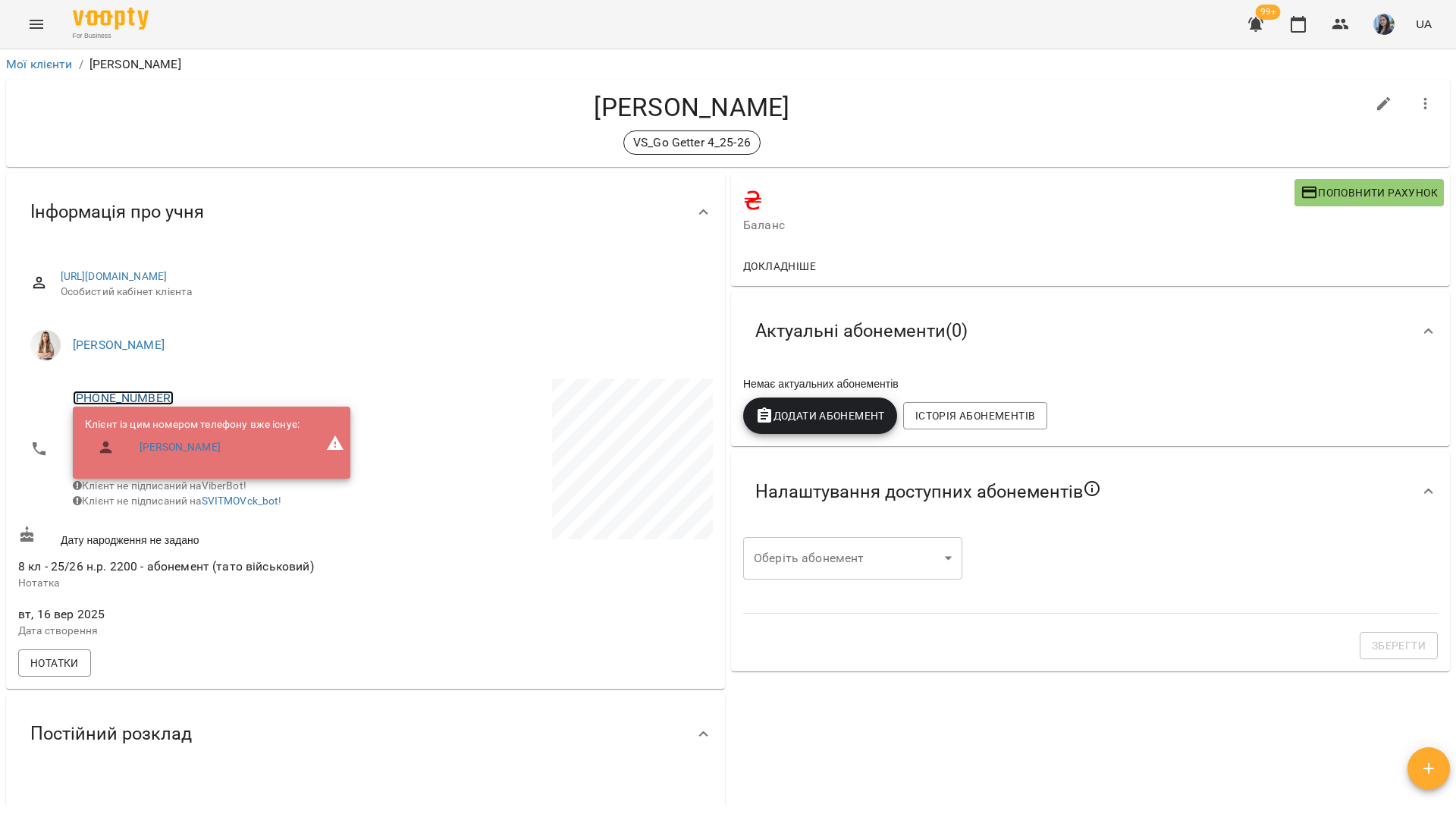
click at [138, 392] on link "[PHONE_NUMBER]" at bounding box center [123, 398] width 101 height 15
click at [193, 426] on img at bounding box center [184, 427] width 23 height 23
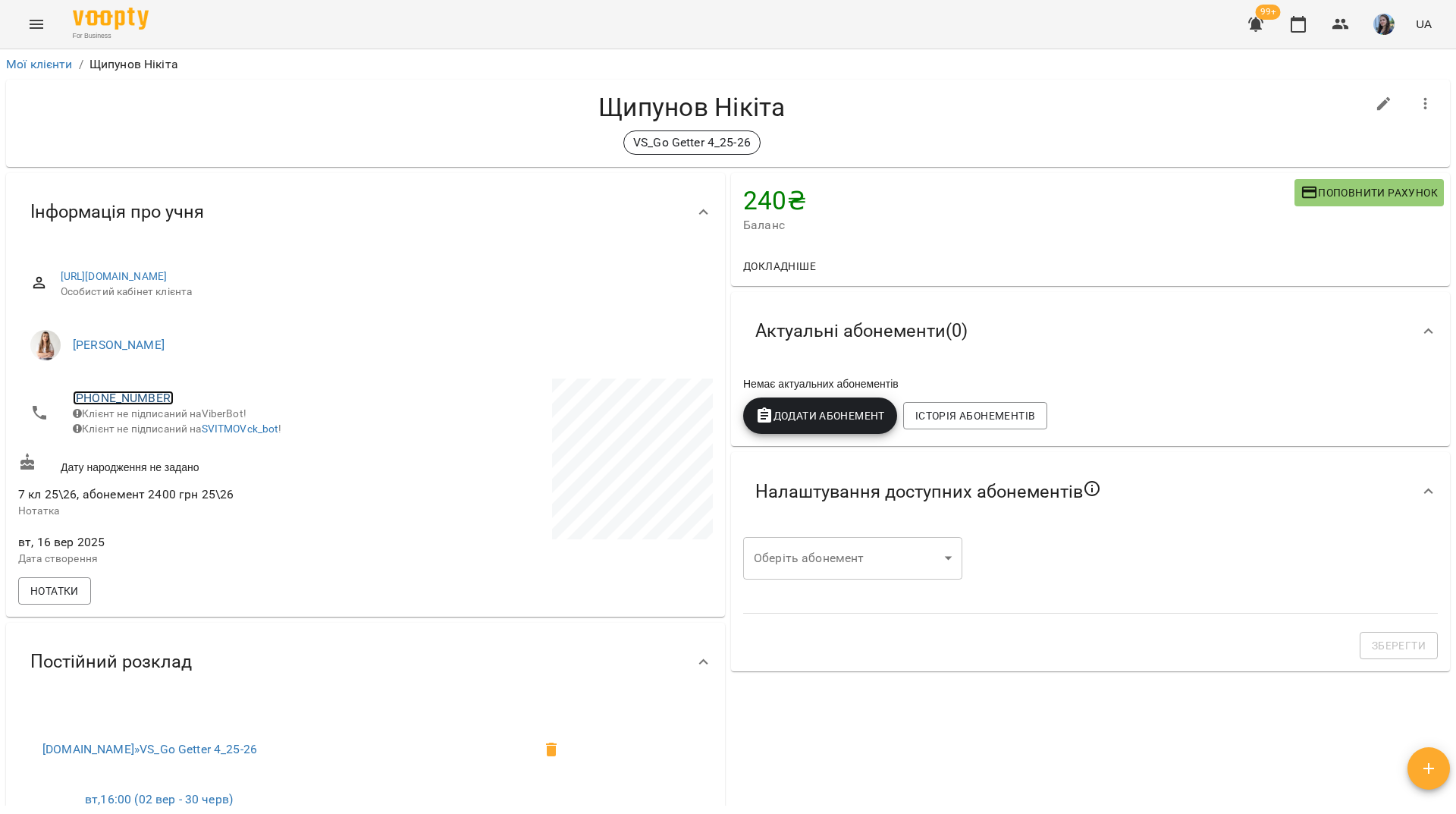
click at [132, 401] on link "[PHONE_NUMBER]" at bounding box center [123, 398] width 101 height 15
click at [172, 430] on link at bounding box center [184, 427] width 47 height 32
drag, startPoint x: 310, startPoint y: 2, endPoint x: 351, endPoint y: 0, distance: 41.0
click at [312, 2] on div "For Business 99+ UA" at bounding box center [728, 24] width 1456 height 49
click at [832, 418] on span "Додати Абонемент" at bounding box center [819, 416] width 129 height 18
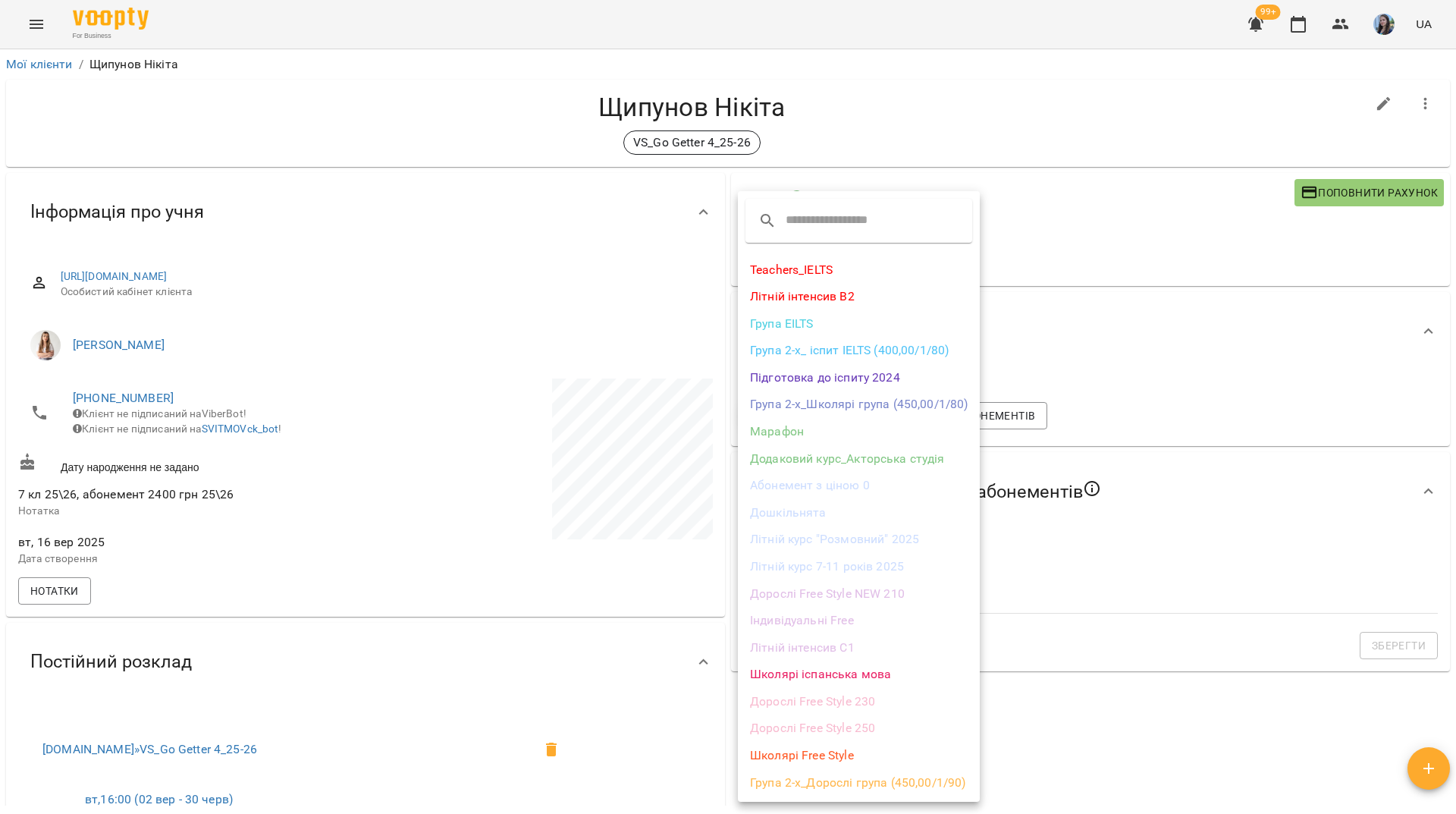
click at [808, 761] on li "Школярі Free Style" at bounding box center [859, 755] width 242 height 28
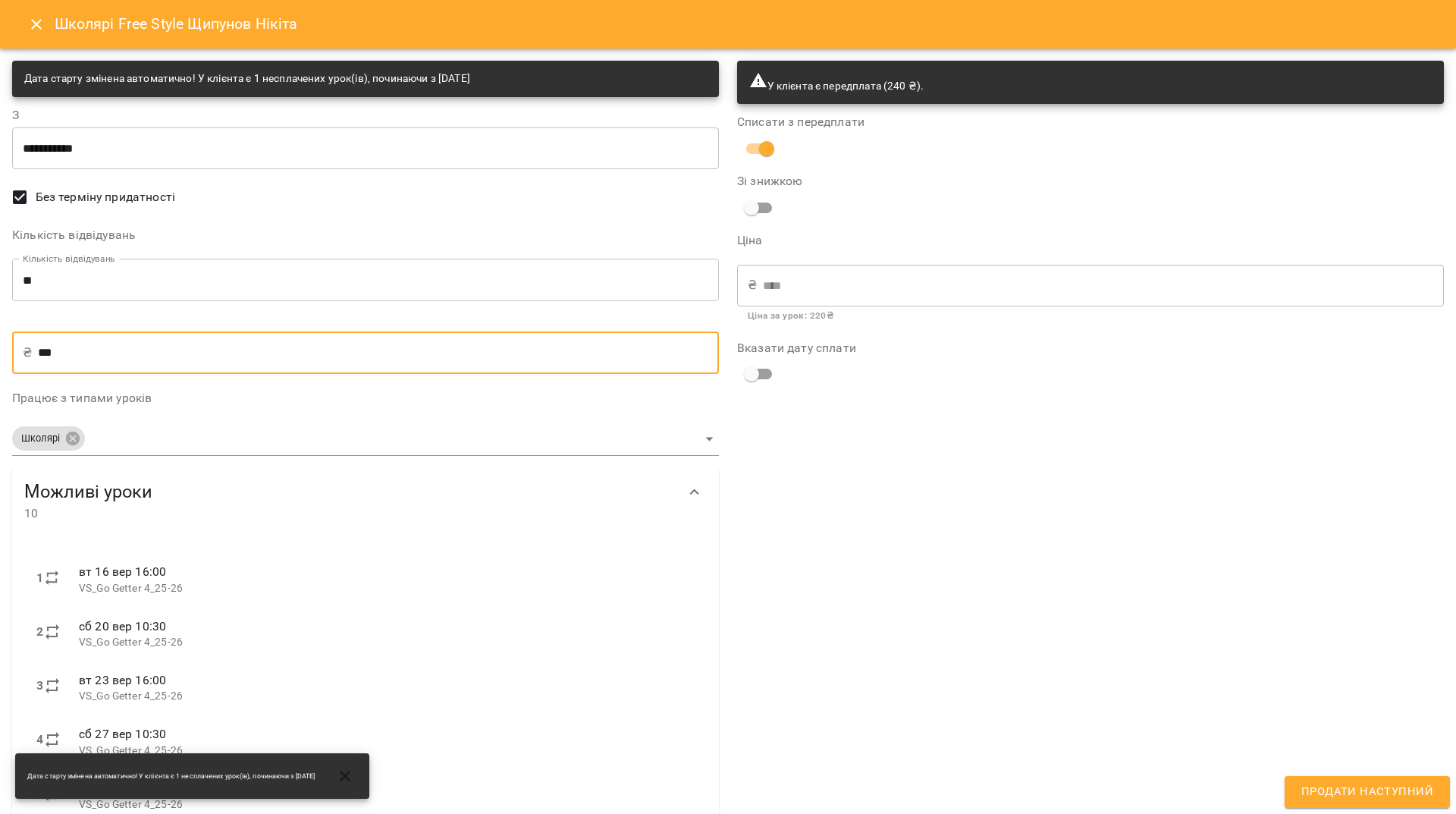
click at [50, 348] on input "***" at bounding box center [378, 352] width 681 height 42
click at [44, 18] on icon "Close" at bounding box center [37, 25] width 18 height 18
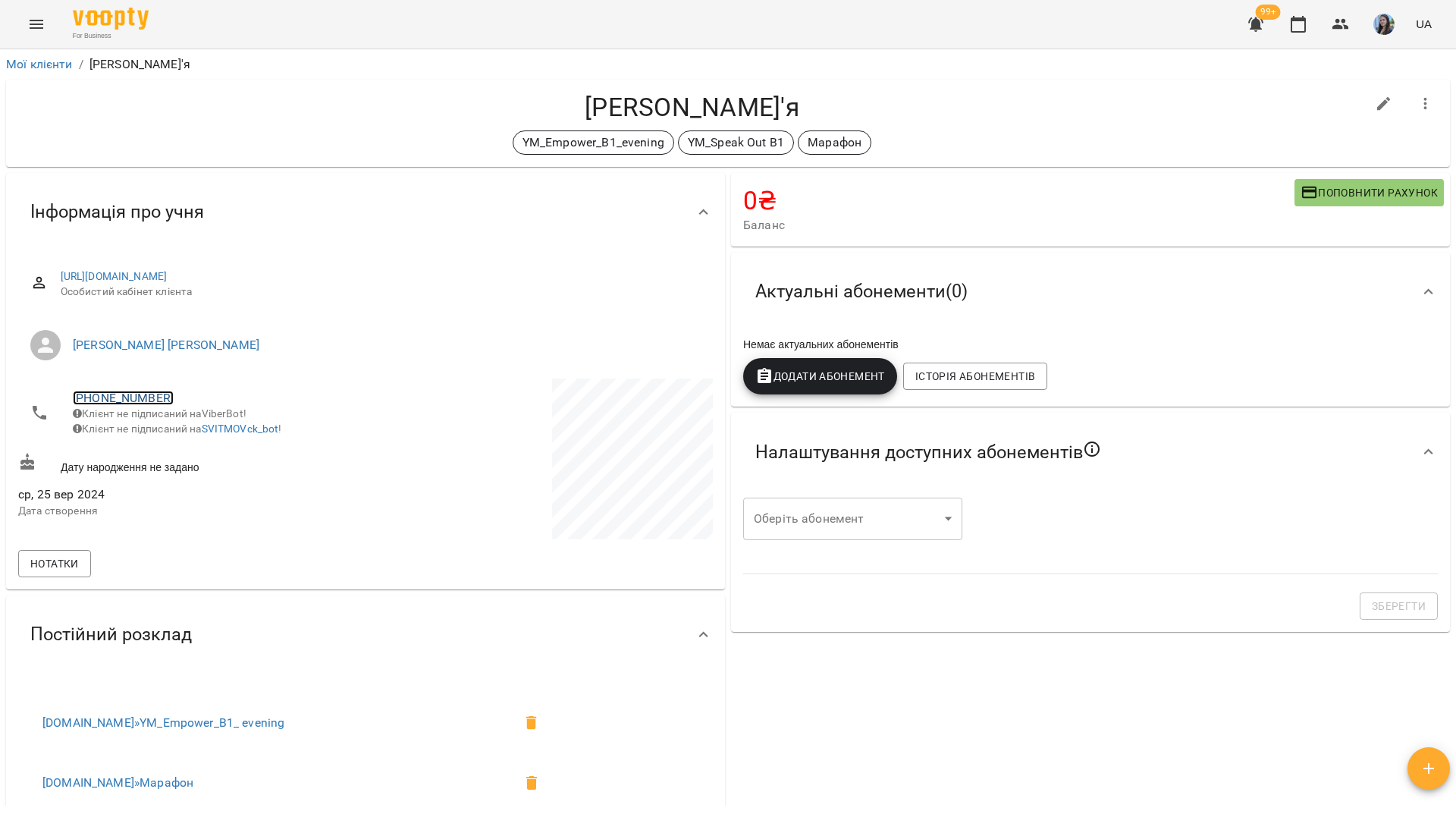
click at [153, 396] on link "[PHONE_NUMBER]" at bounding box center [123, 398] width 101 height 15
click at [334, 133] on div at bounding box center [728, 407] width 1456 height 814
drag, startPoint x: 115, startPoint y: 405, endPoint x: 72, endPoint y: 391, distance: 45.2
click at [72, 391] on li "[PHONE_NUMBER] Клієнт не підписаний на ViberBot! Клієнт не підписаний на SVITMO…" at bounding box center [190, 412] width 344 height 69
copy link "[PHONE_NUMBER]"
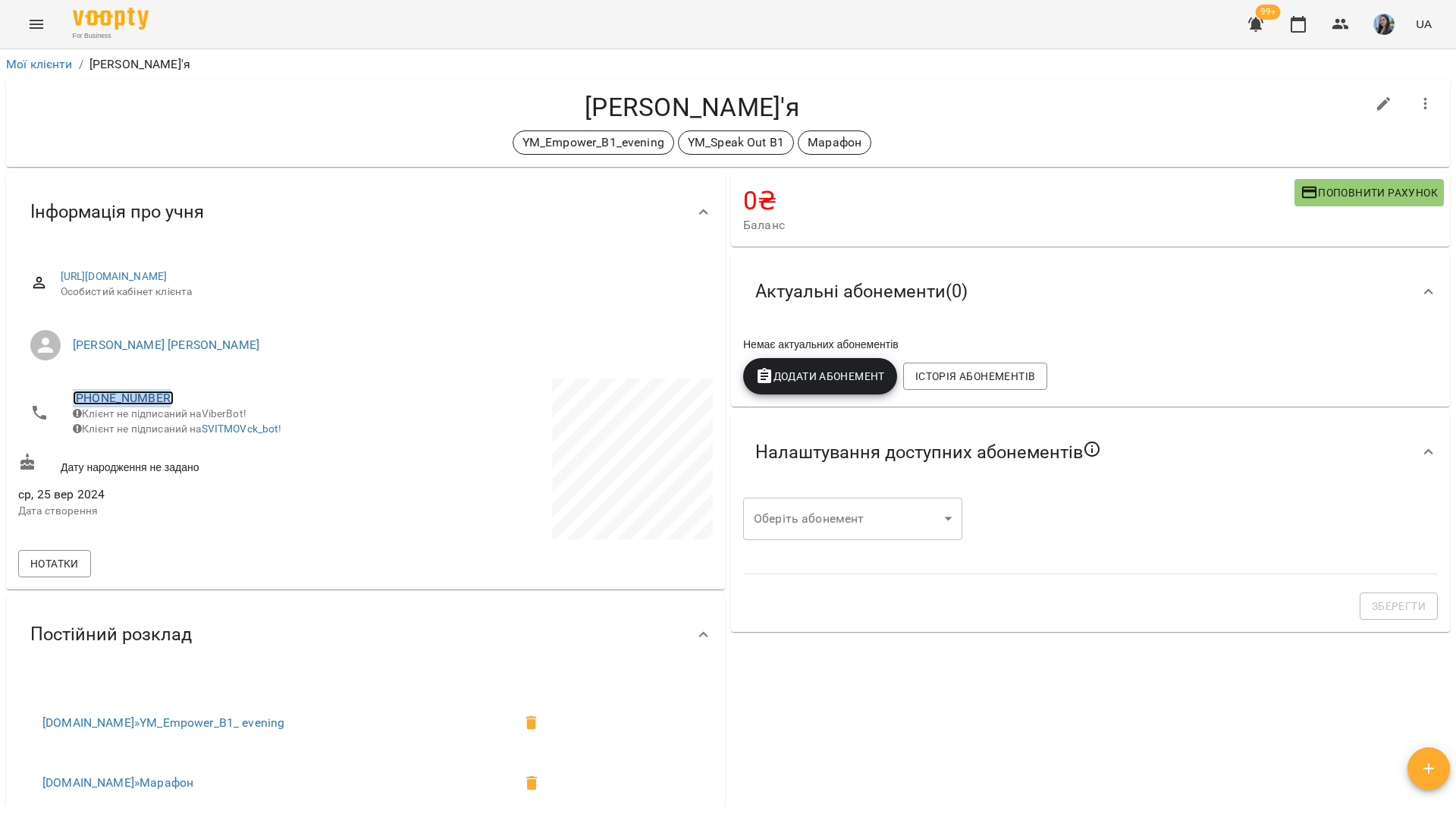
click at [111, 398] on link "[PHONE_NUMBER]" at bounding box center [123, 398] width 101 height 15
click at [185, 428] on img at bounding box center [184, 427] width 23 height 23
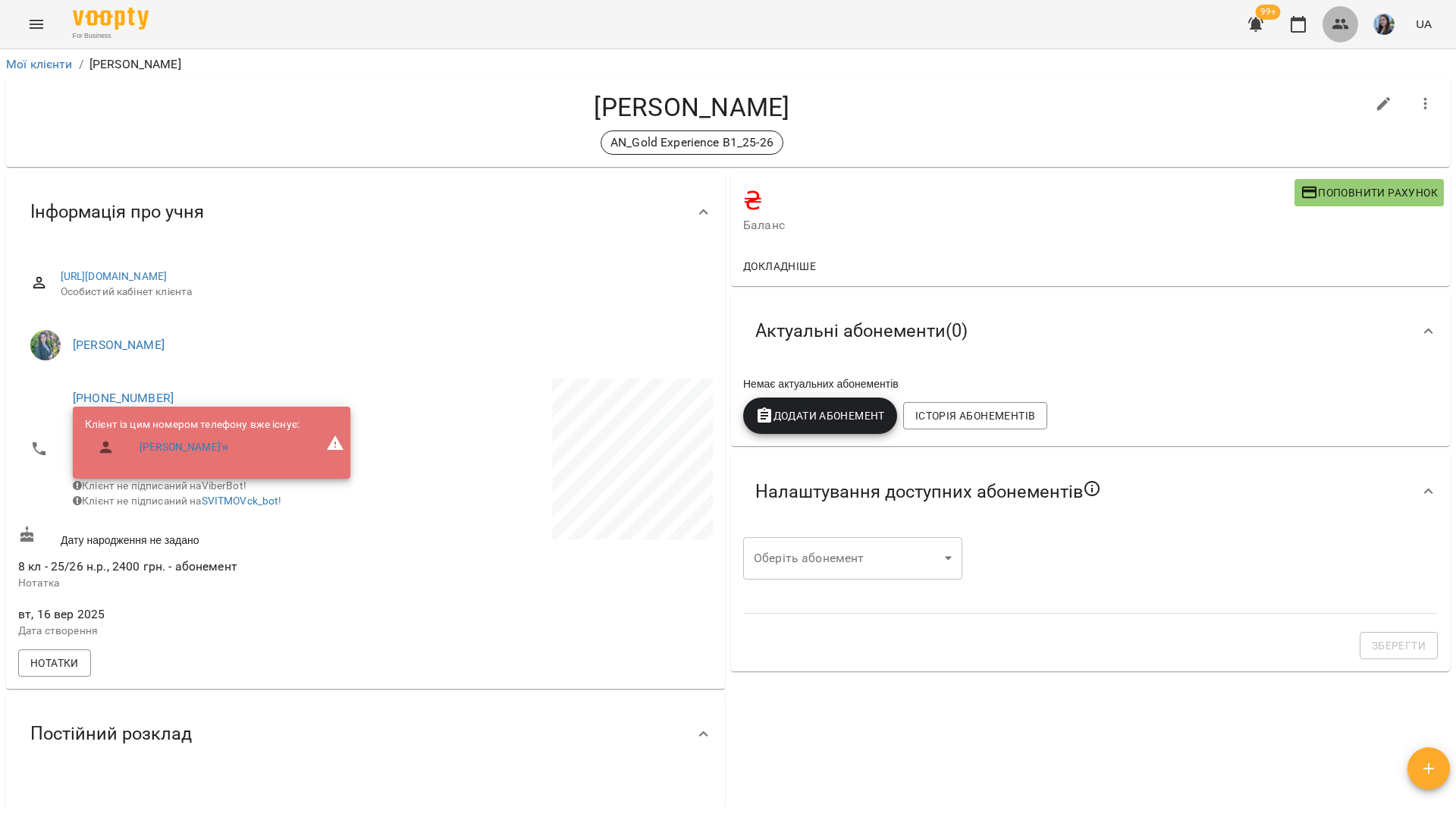
click at [1335, 24] on icon "button" at bounding box center [1340, 25] width 18 height 18
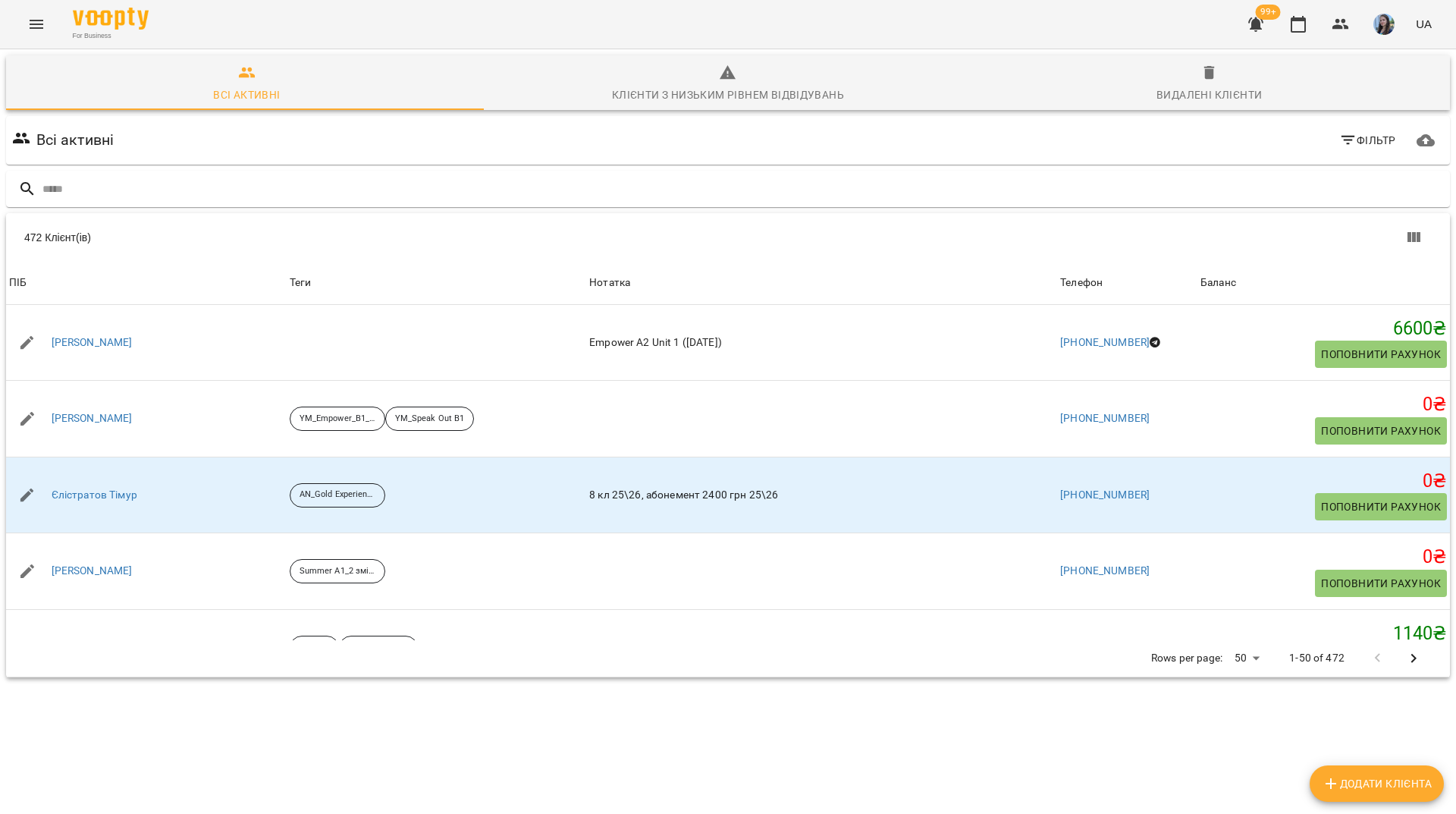
click at [1353, 793] on button "Додати клієнта" at bounding box center [1376, 784] width 134 height 37
select select "**"
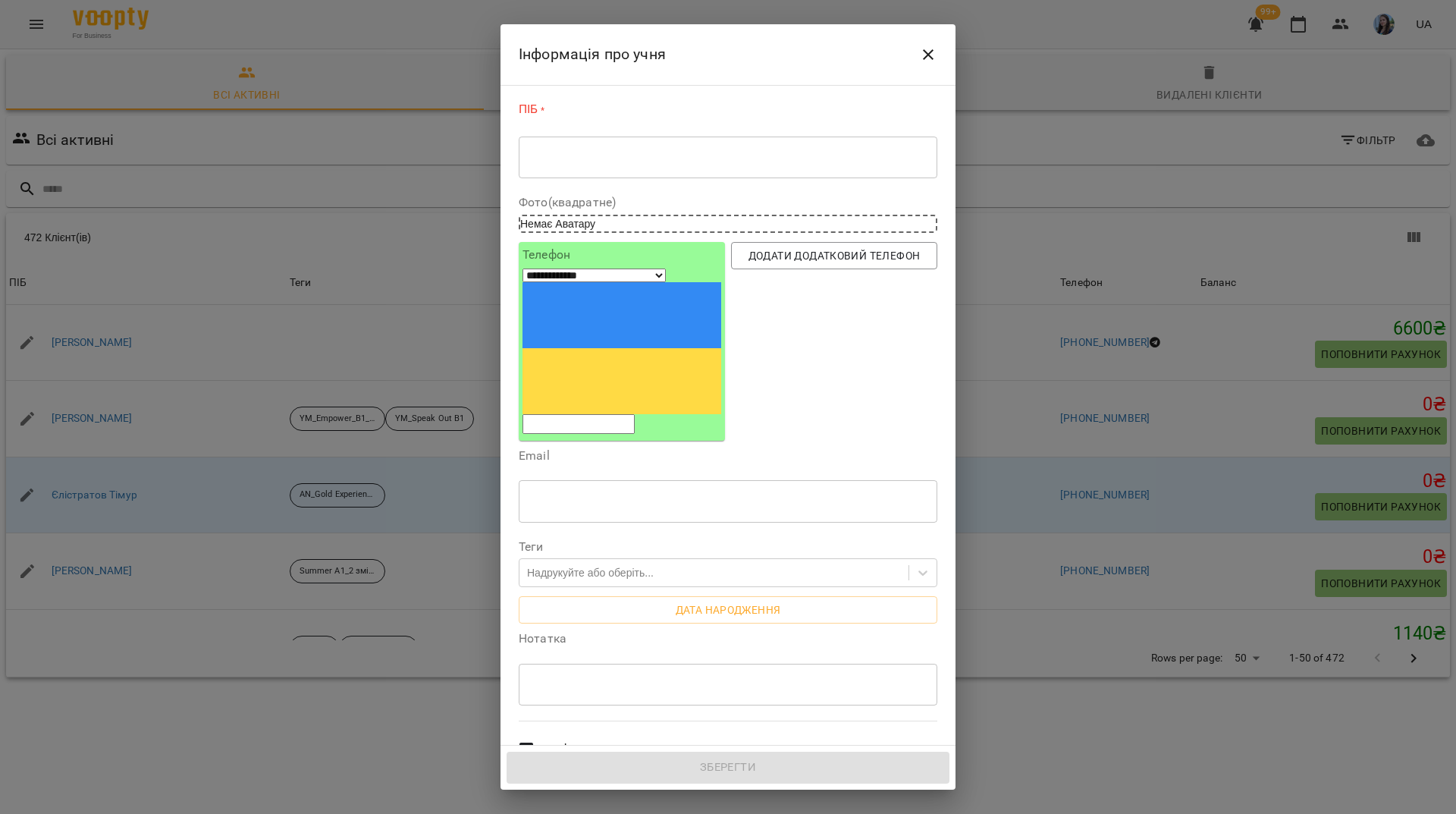
click at [606, 158] on textarea at bounding box center [728, 158] width 397 height 15
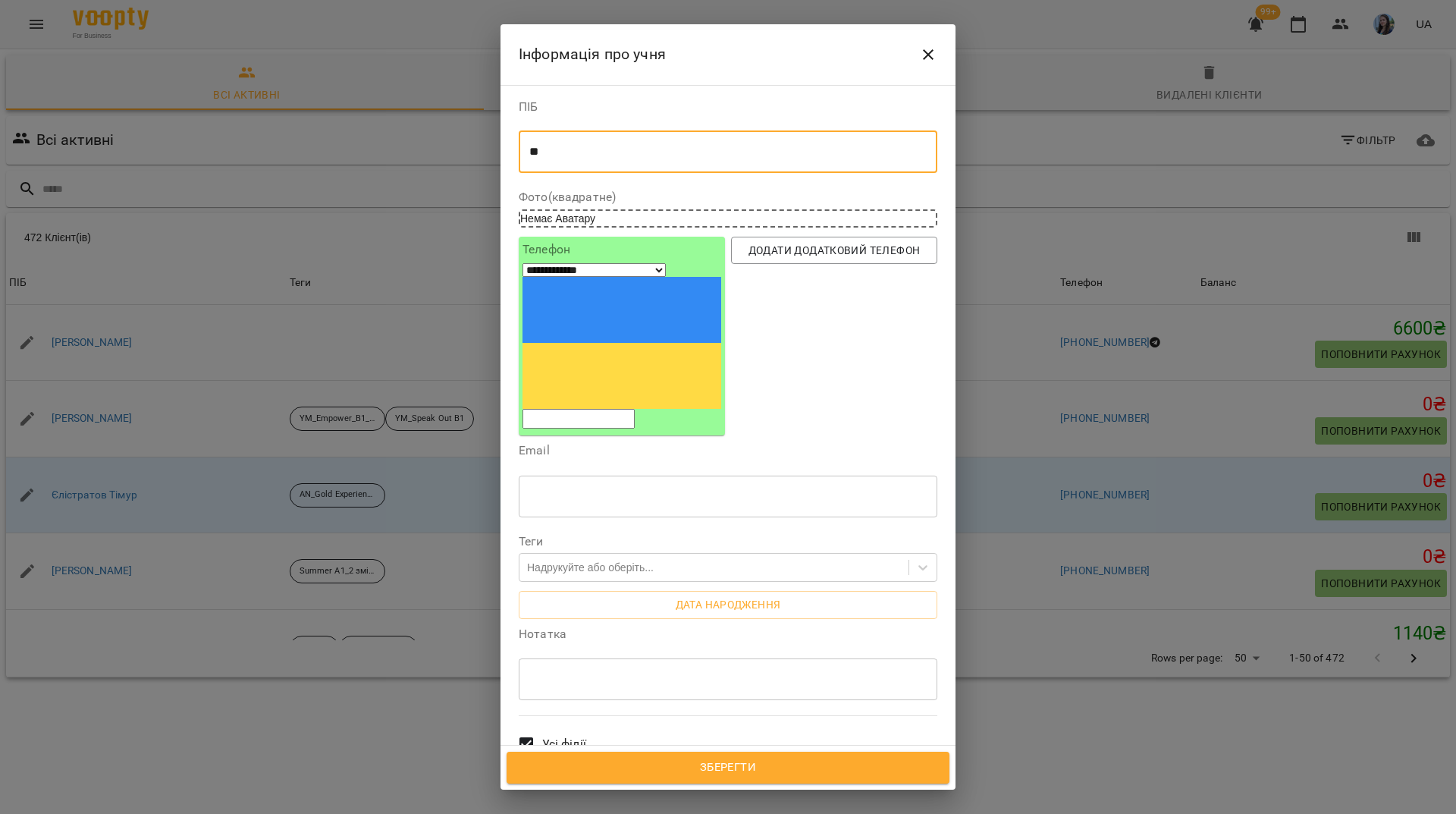
type textarea "*"
type textarea "**********"
click at [617, 408] on input "tel" at bounding box center [578, 418] width 112 height 19
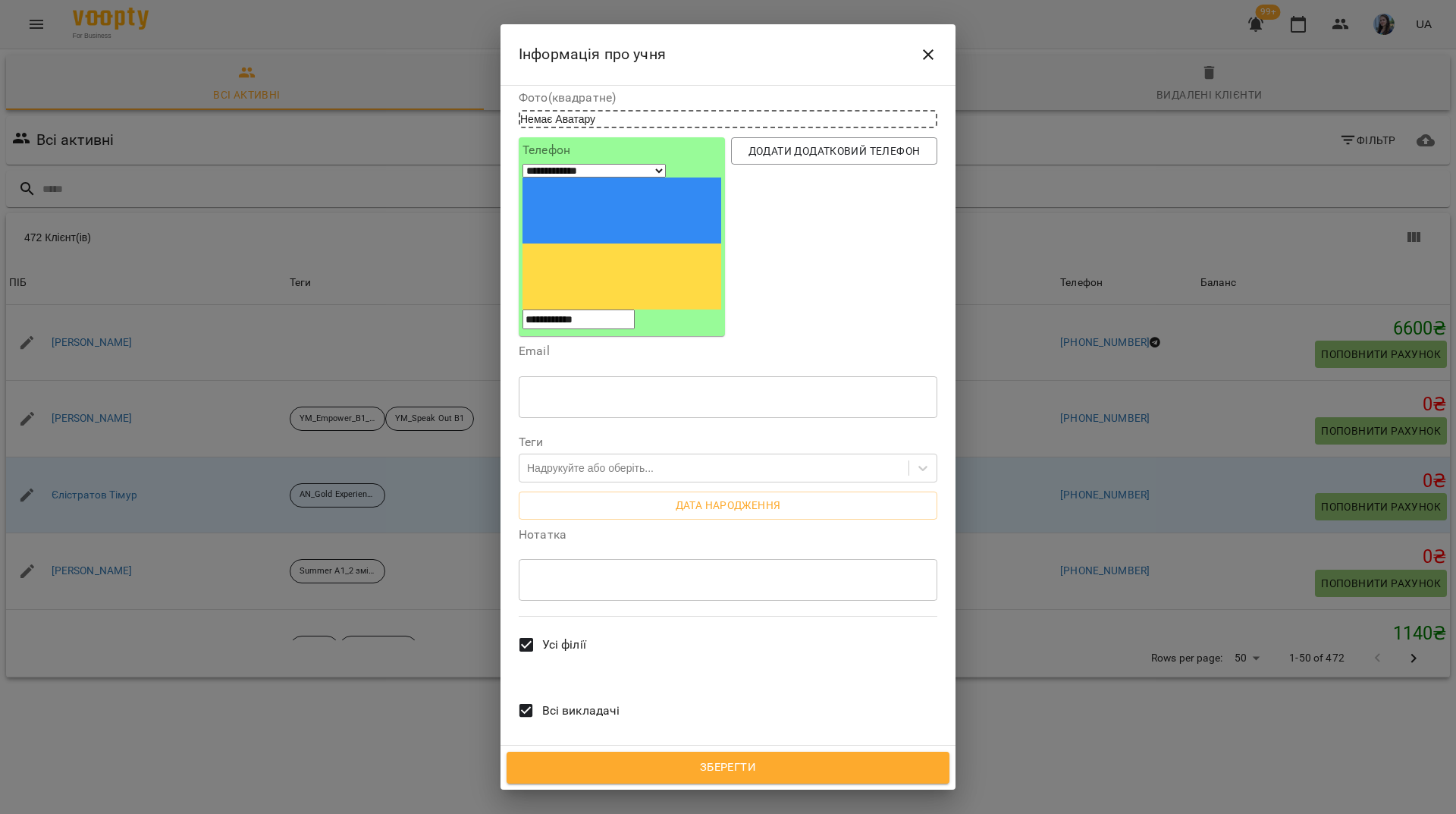
scroll to position [106, 0]
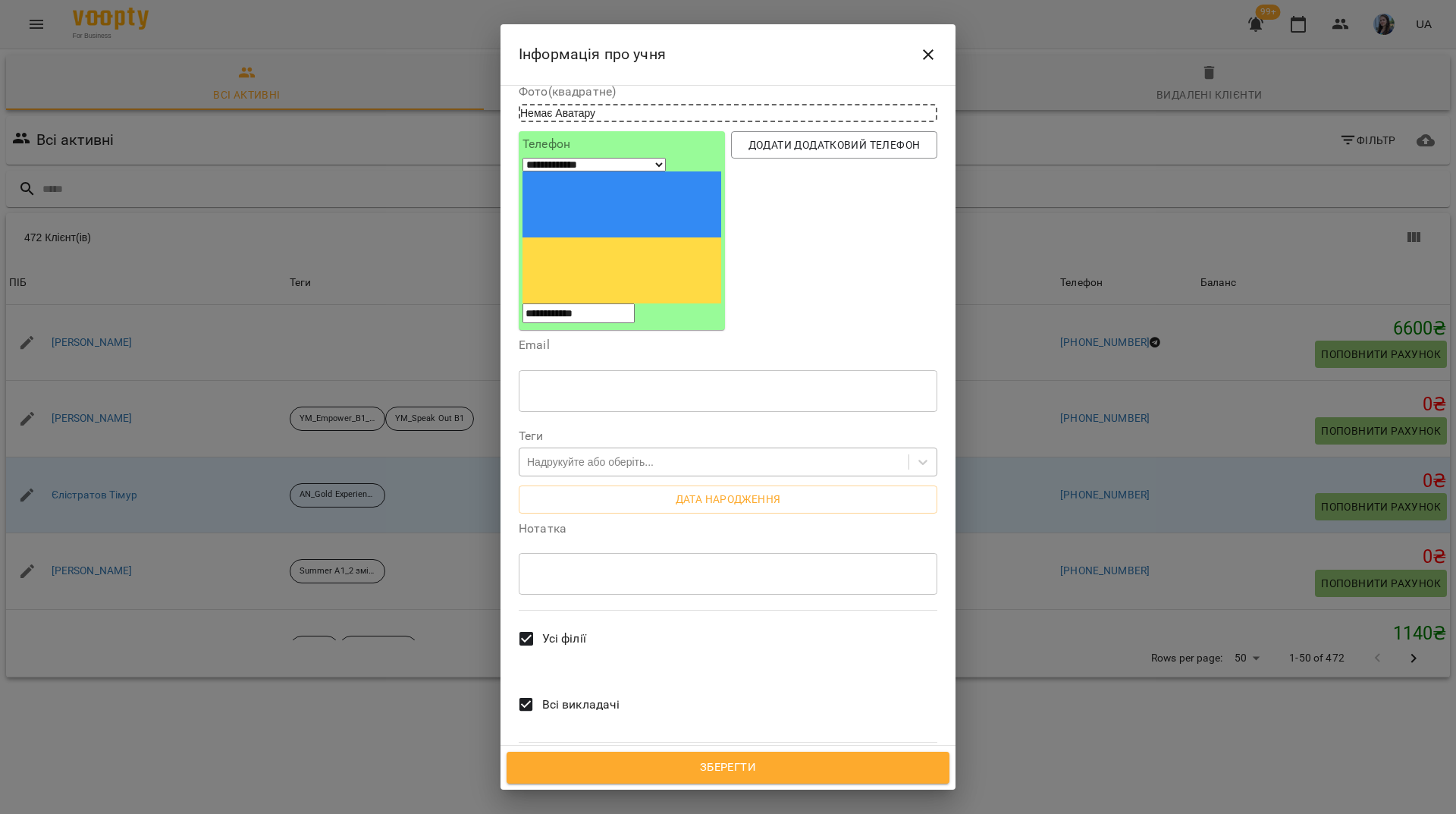
type input "**********"
click at [602, 454] on div "Надрукуйте або оберіть..." at bounding box center [590, 462] width 127 height 16
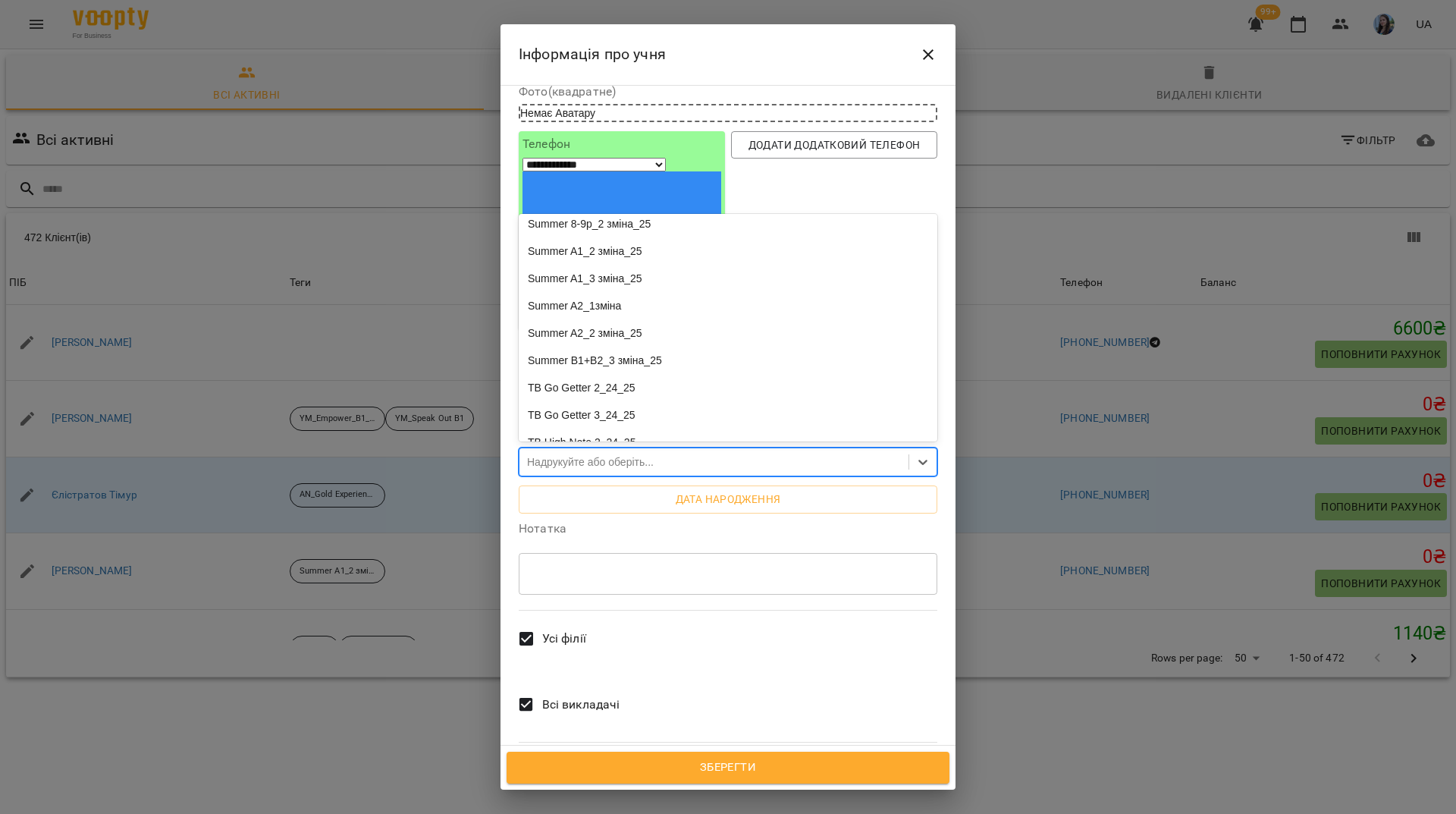
scroll to position [2806, 0]
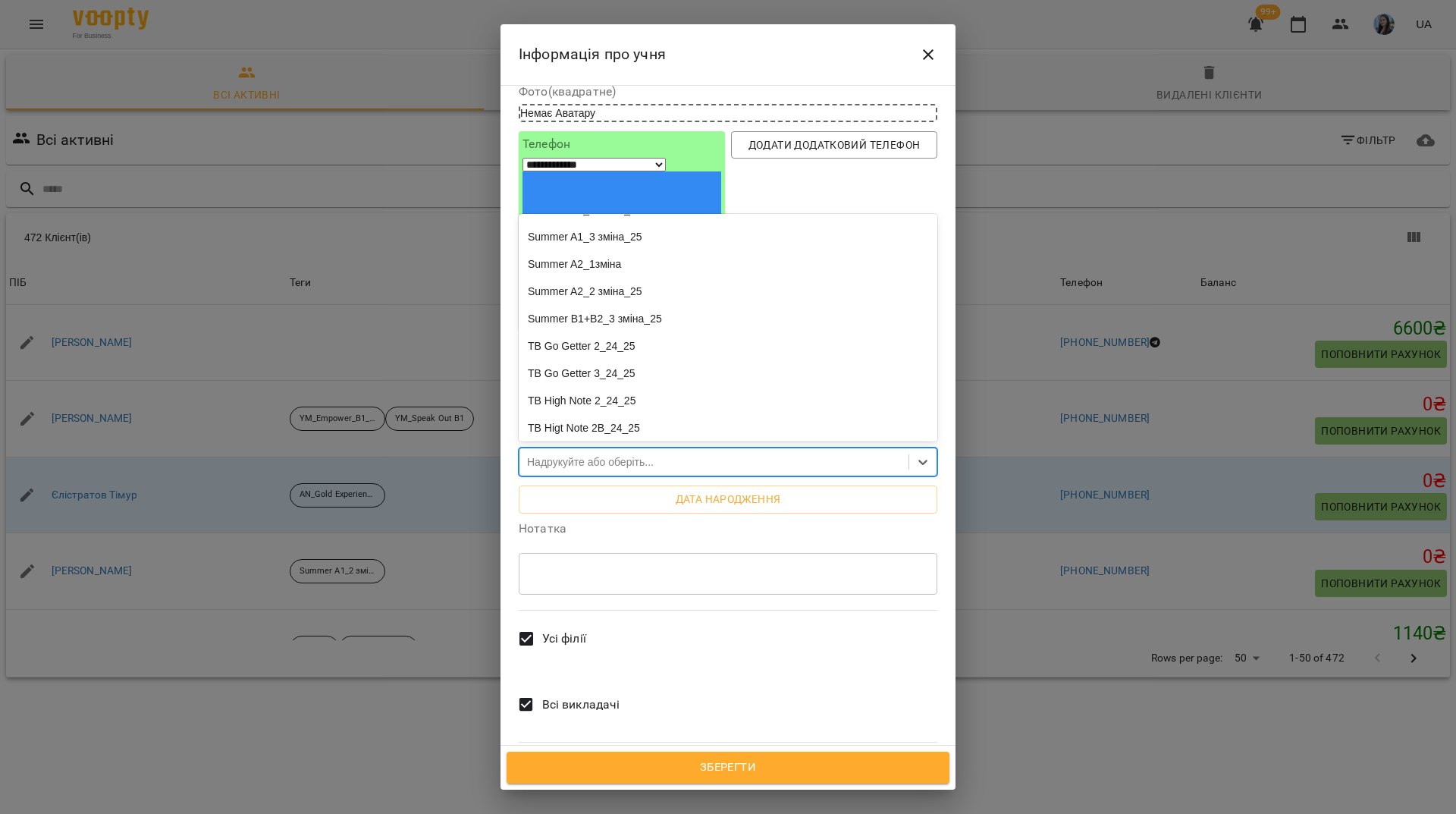
click at [574, 114] on div "SM_Think Starter_25-26" at bounding box center [728, 100] width 418 height 28
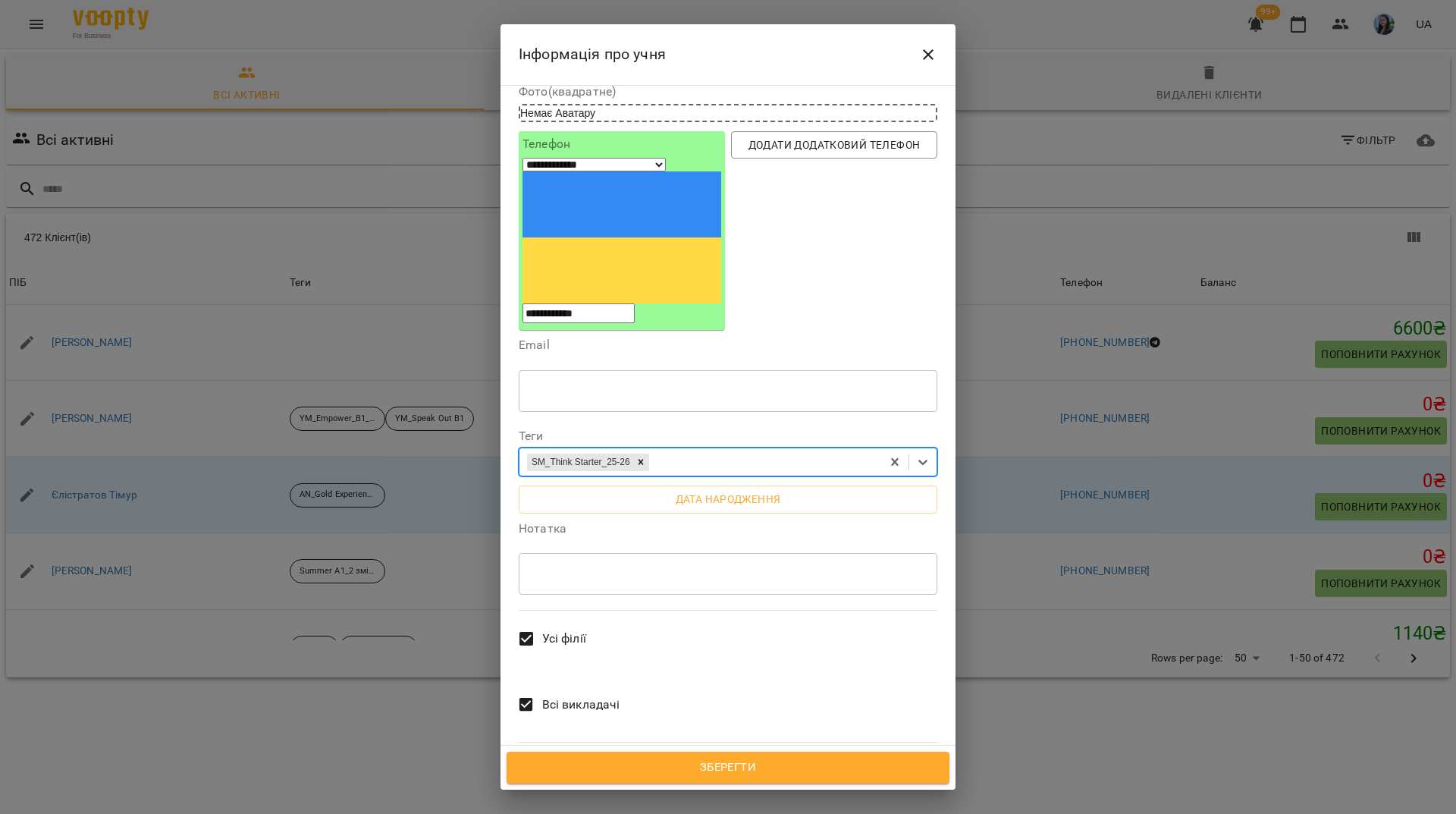
click at [633, 552] on div "* ​" at bounding box center [728, 574] width 418 height 42
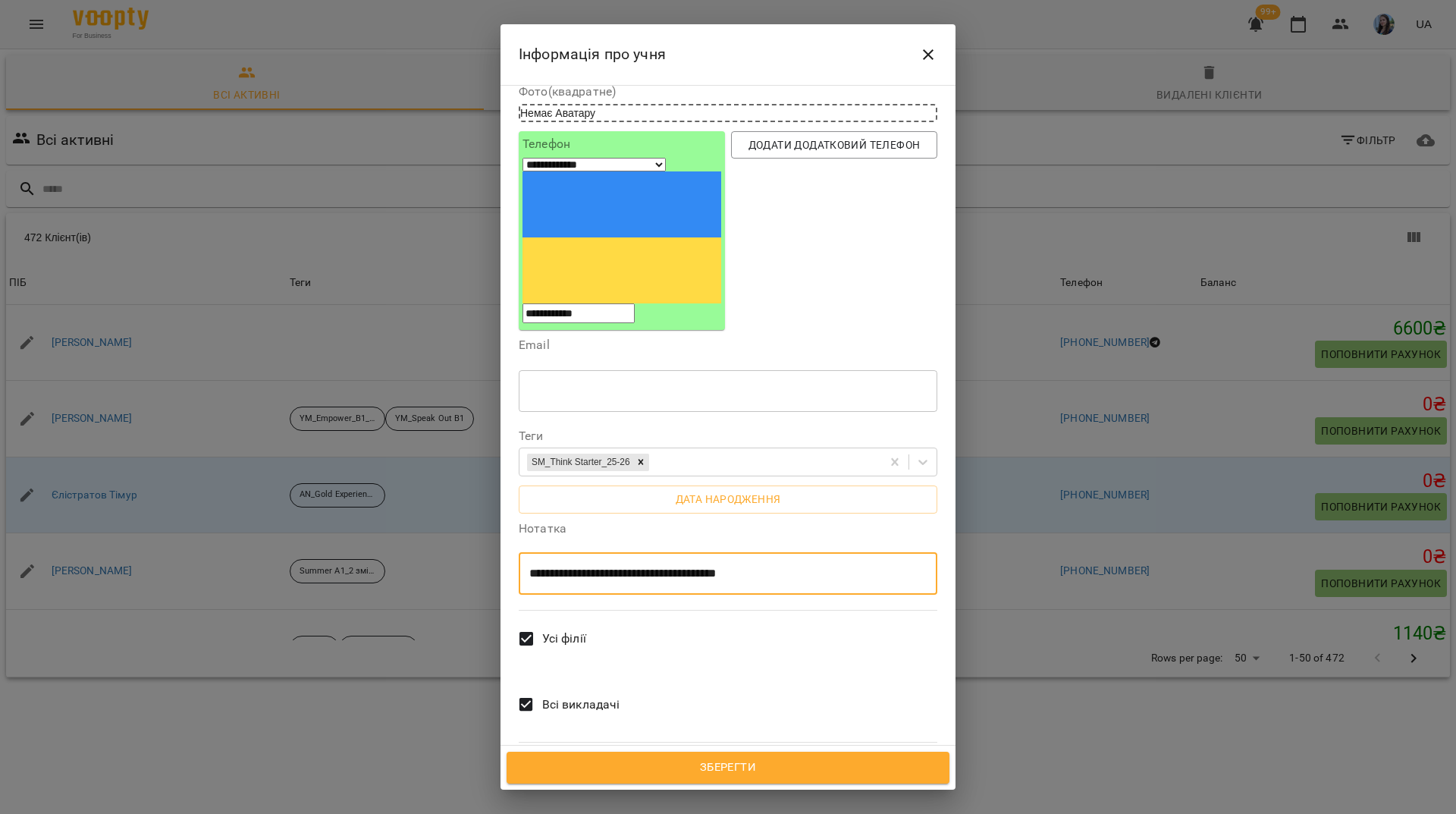
type textarea "**********"
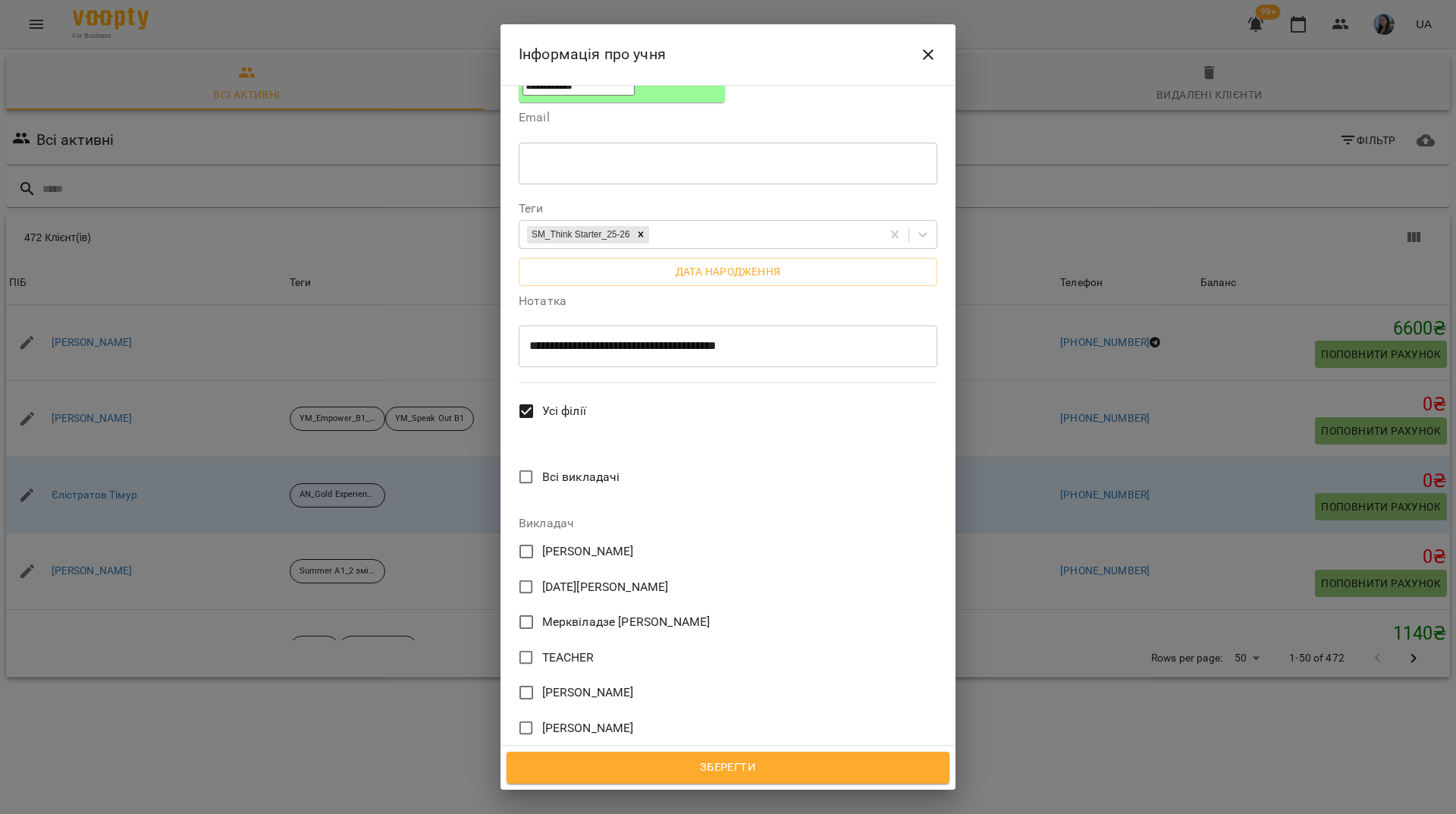
scroll to position [408, 0]
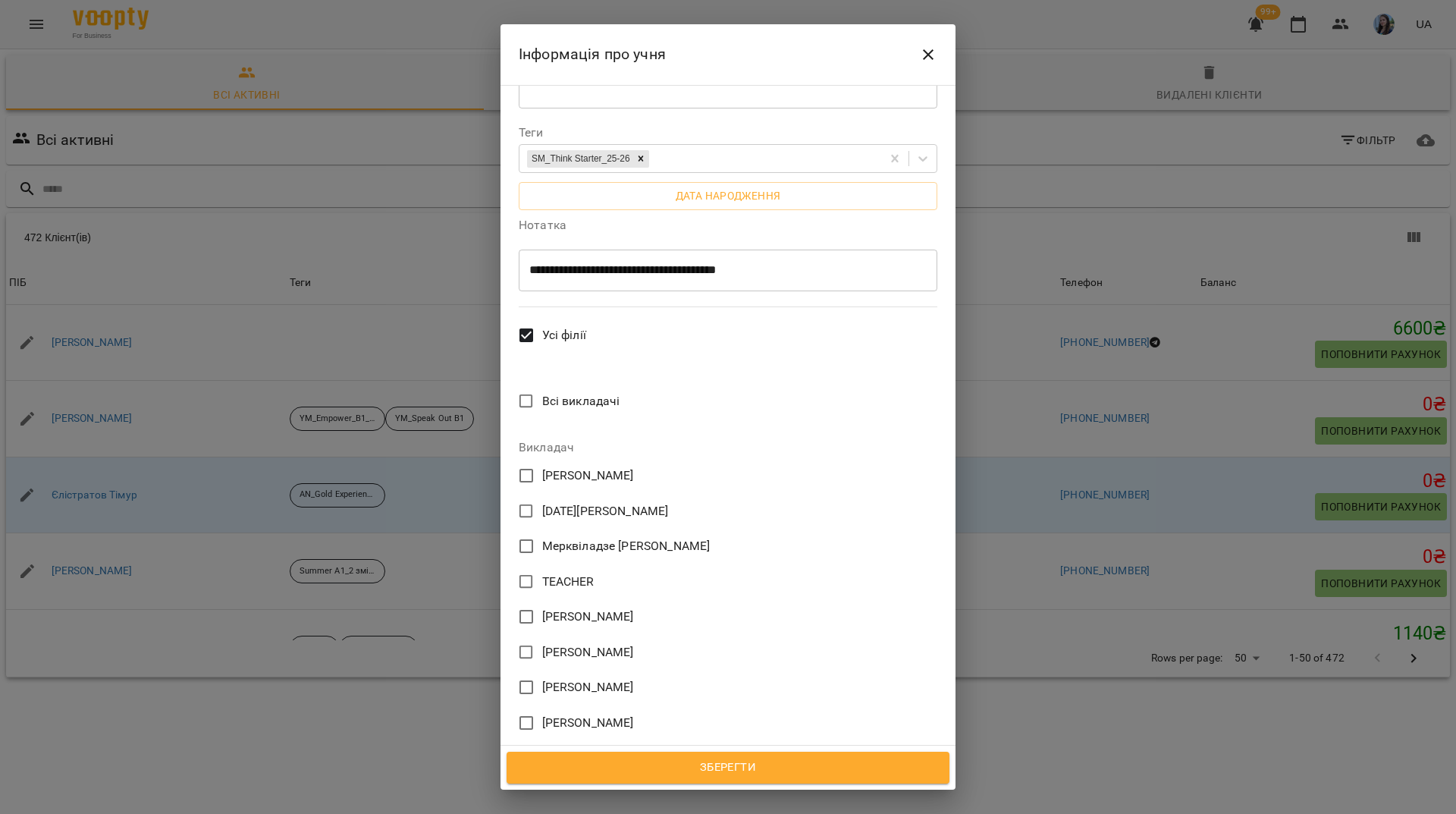
click at [579, 537] on span "Мерквіладзе Саломе Теймуразівна" at bounding box center [626, 546] width 168 height 18
click at [826, 772] on span "Зберегти" at bounding box center [728, 767] width 409 height 19
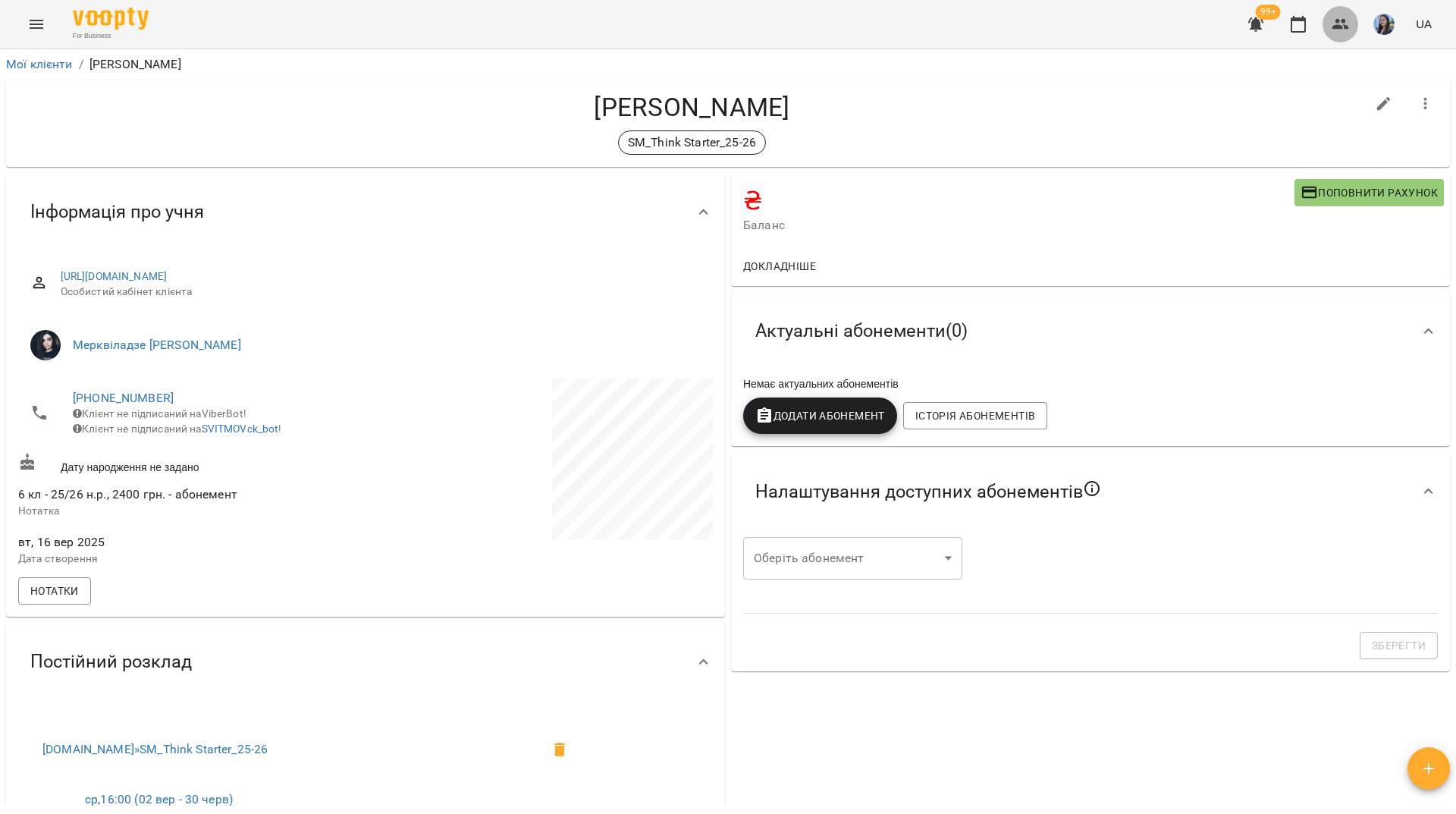
click at [1339, 28] on icon "button" at bounding box center [1340, 25] width 17 height 11
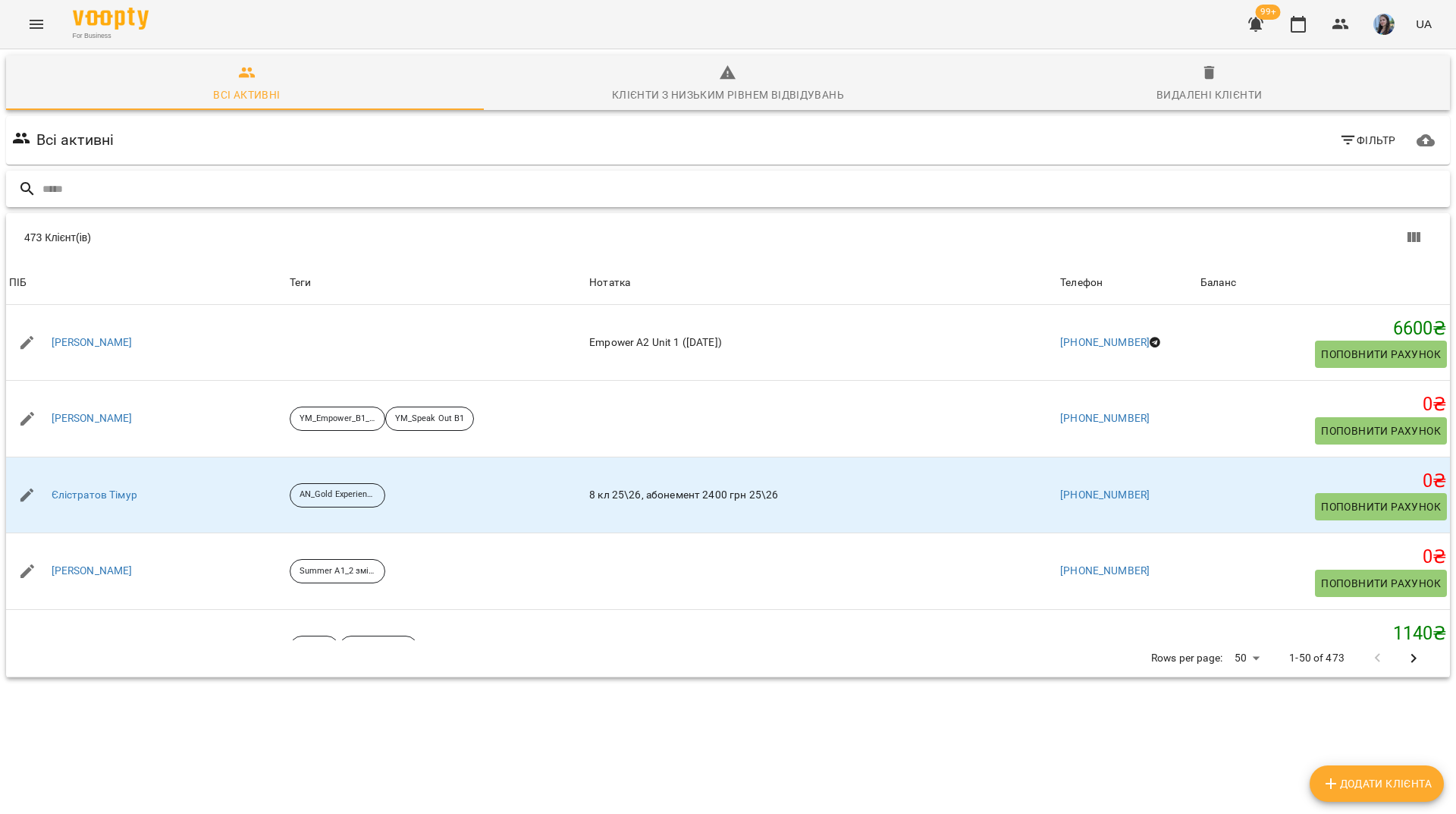
click at [695, 182] on input "text" at bounding box center [742, 189] width 1401 height 25
click at [700, 192] on input "text" at bounding box center [742, 189] width 1401 height 25
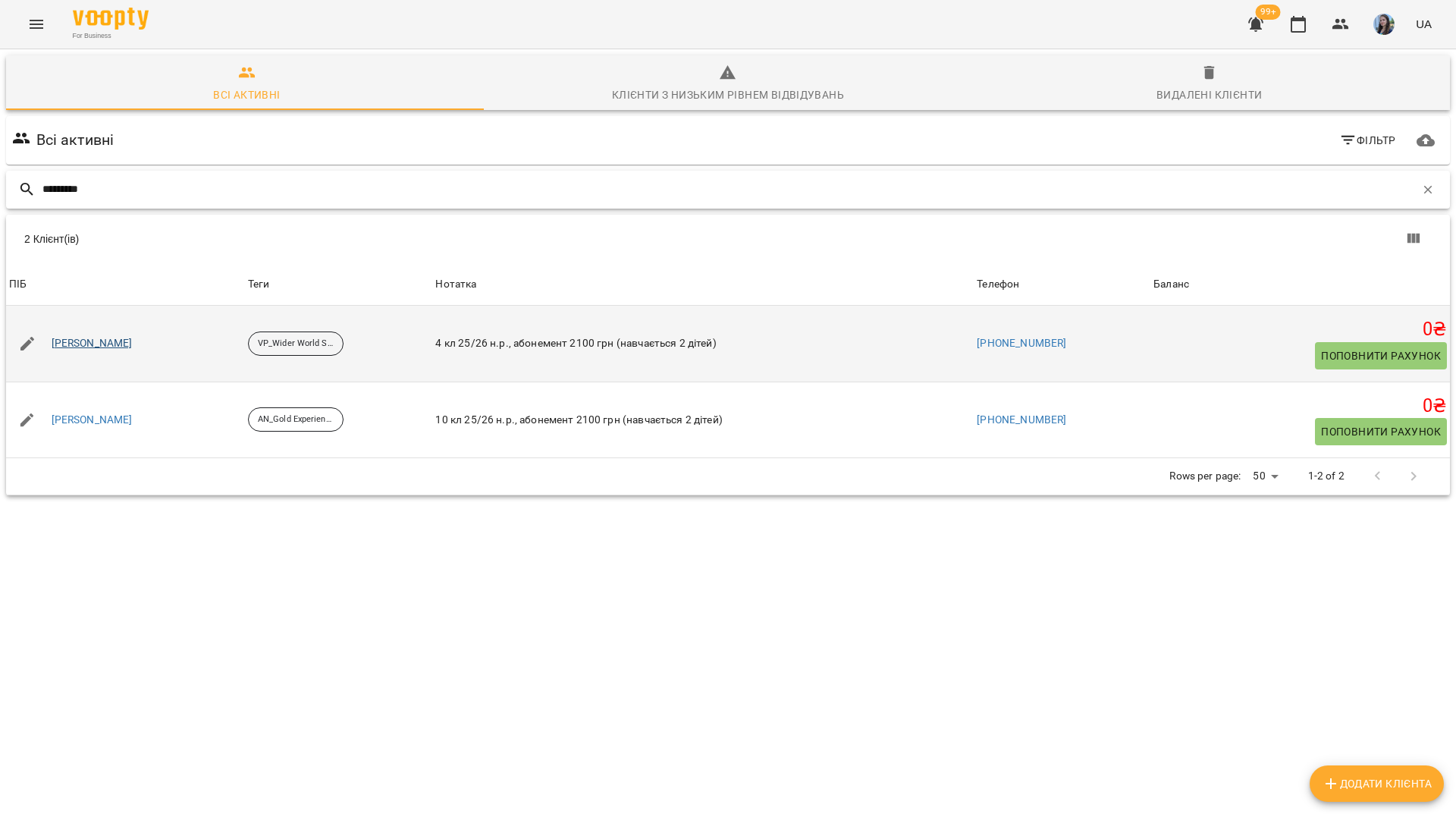
type input "*********"
